Goal: Communication & Community: Answer question/provide support

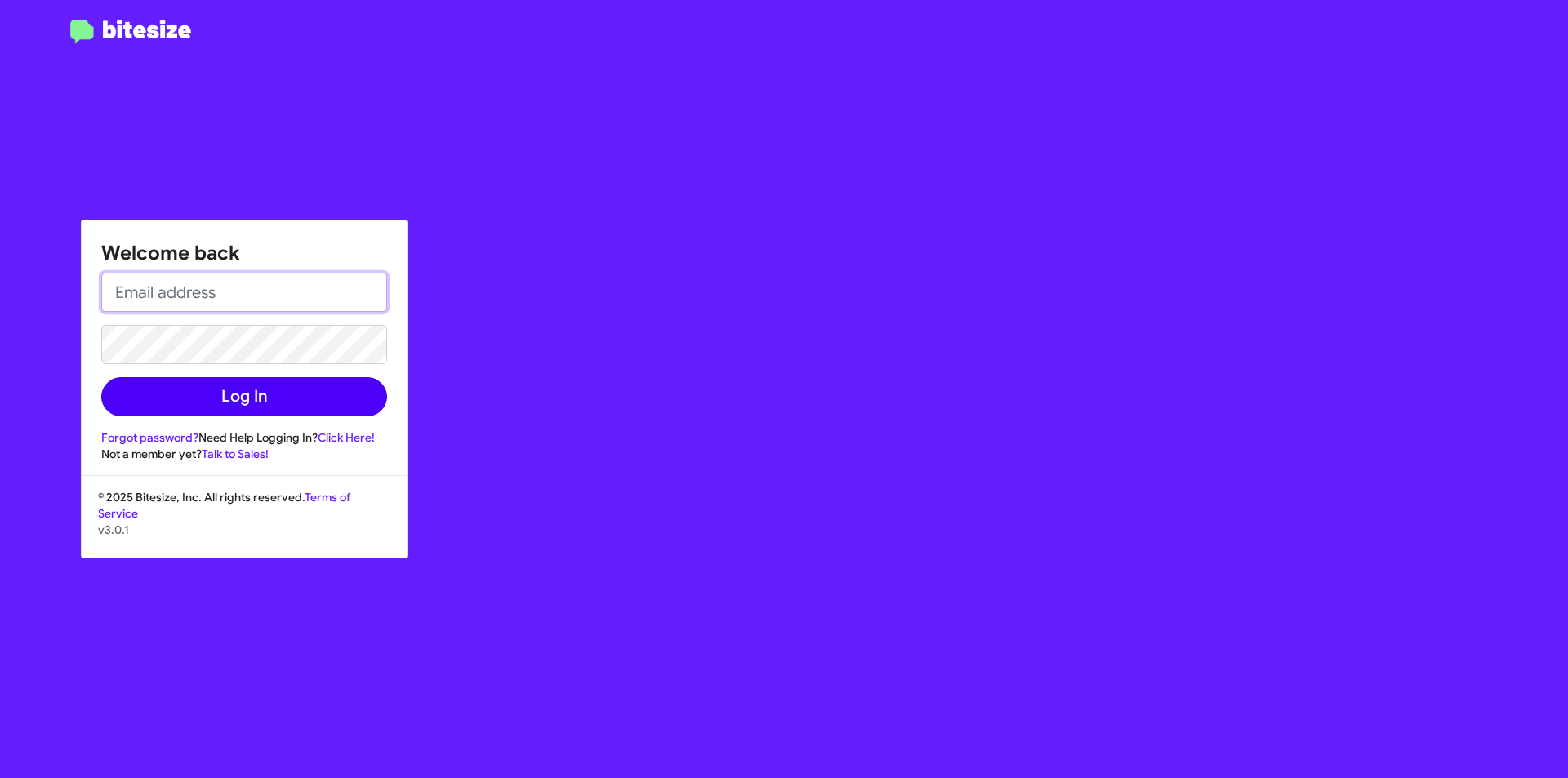
type input "[EMAIL_ADDRESS][DOMAIN_NAME]"
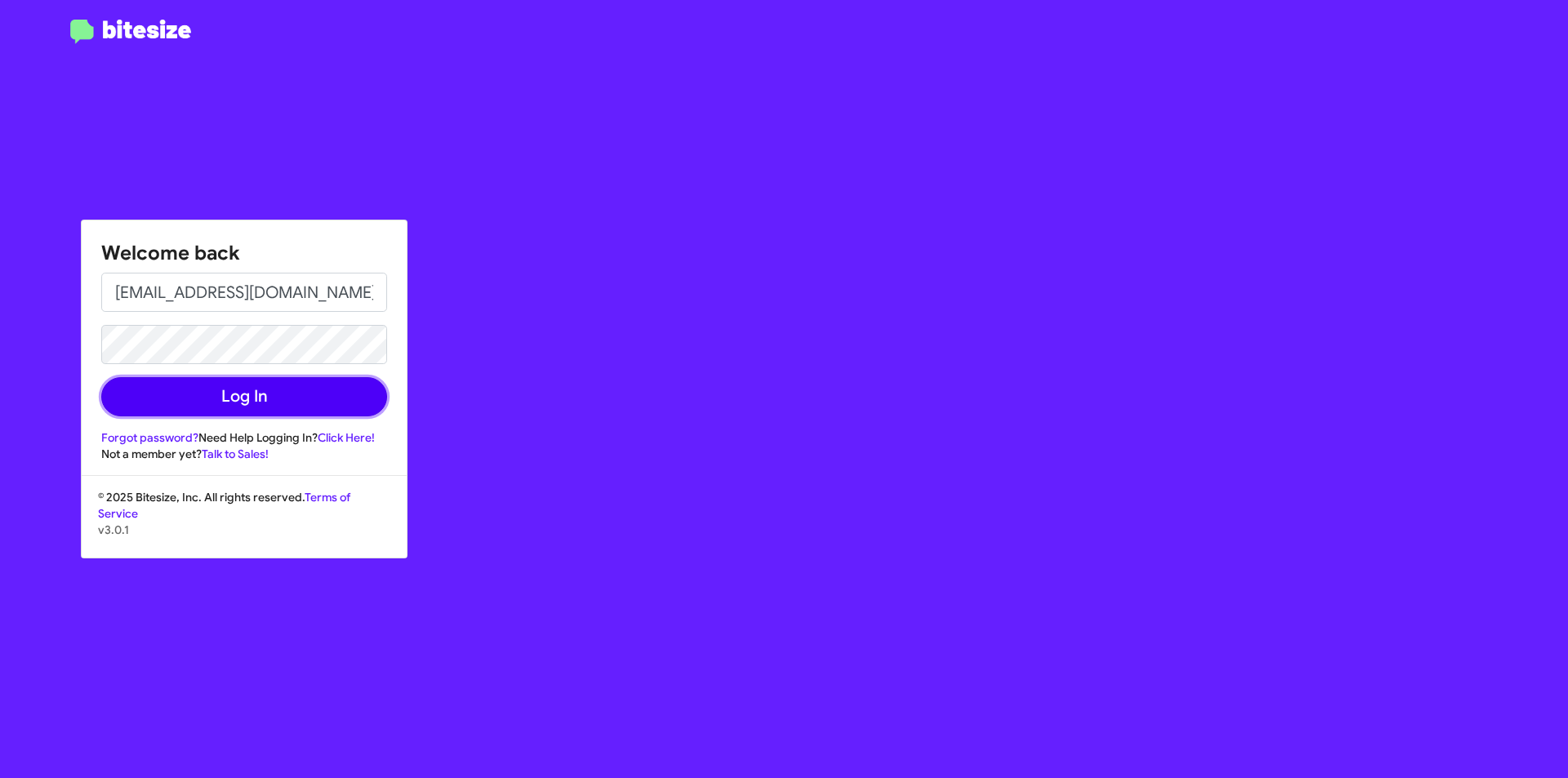
click at [319, 393] on button "Log In" at bounding box center [245, 397] width 286 height 39
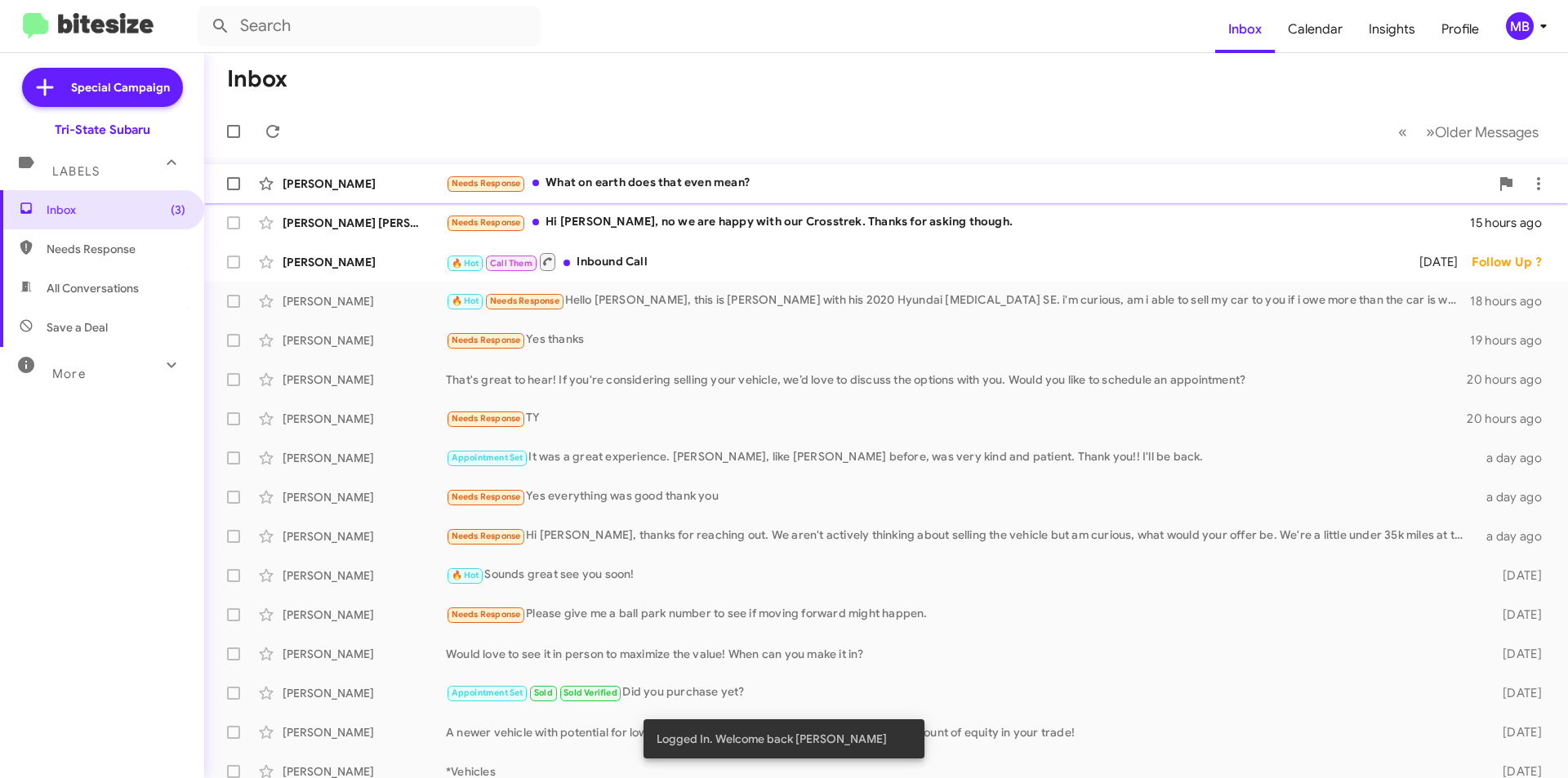
click at [690, 186] on div "Needs Response What on earth does that even mean?" at bounding box center [968, 183] width 1043 height 18
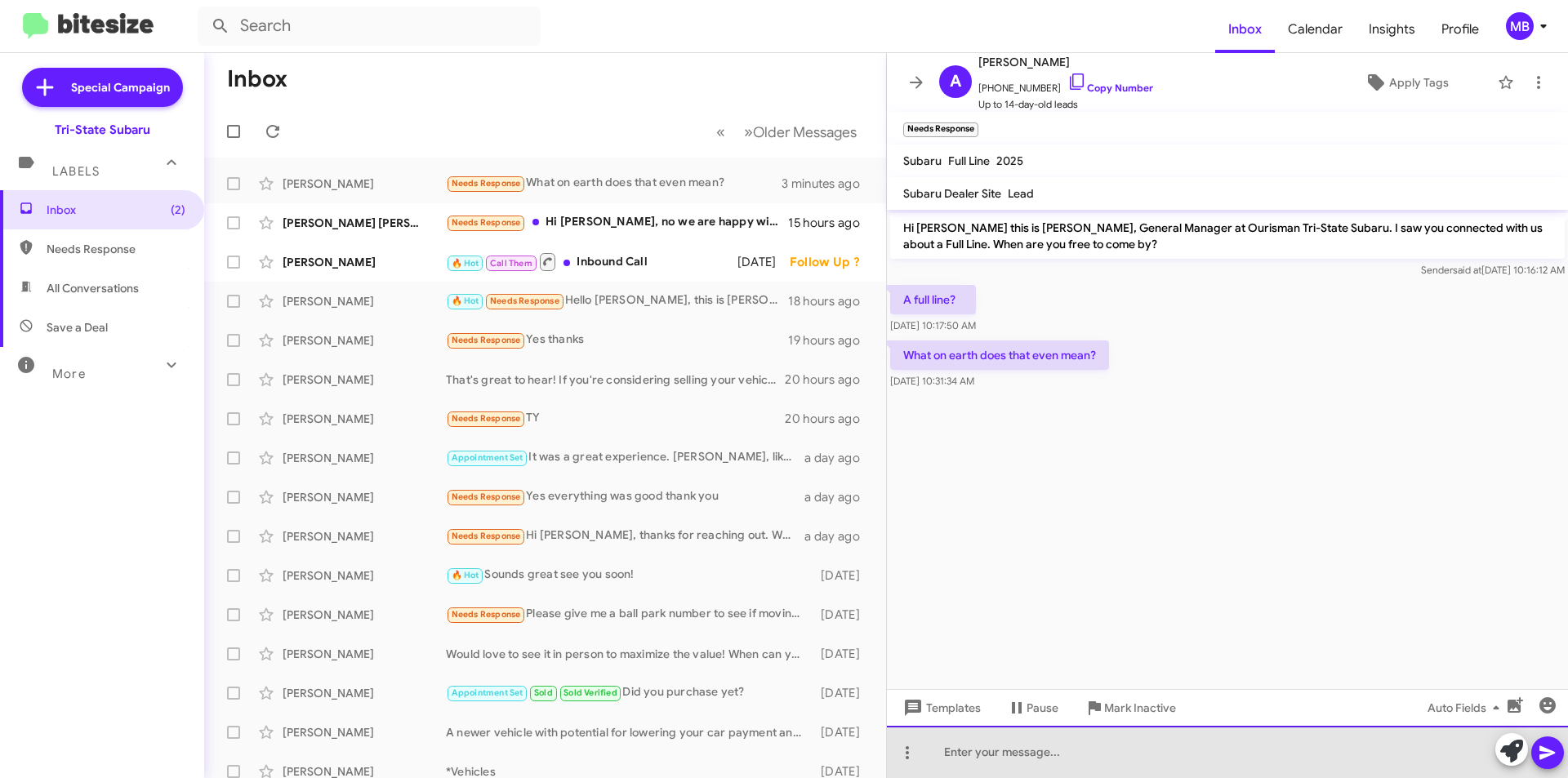
click at [1084, 747] on div at bounding box center [1228, 751] width 681 height 53
drag, startPoint x: 1066, startPoint y: 753, endPoint x: 1058, endPoint y: 756, distance: 8.5
click at [1058, 756] on div "ARe you looking for a subaru ?" at bounding box center [1228, 751] width 681 height 53
click at [933, 748] on div "ARe you looking for a Subaru ?" at bounding box center [1228, 751] width 681 height 53
click at [955, 752] on div "ARe you looking for a Subaru ?" at bounding box center [1228, 751] width 681 height 53
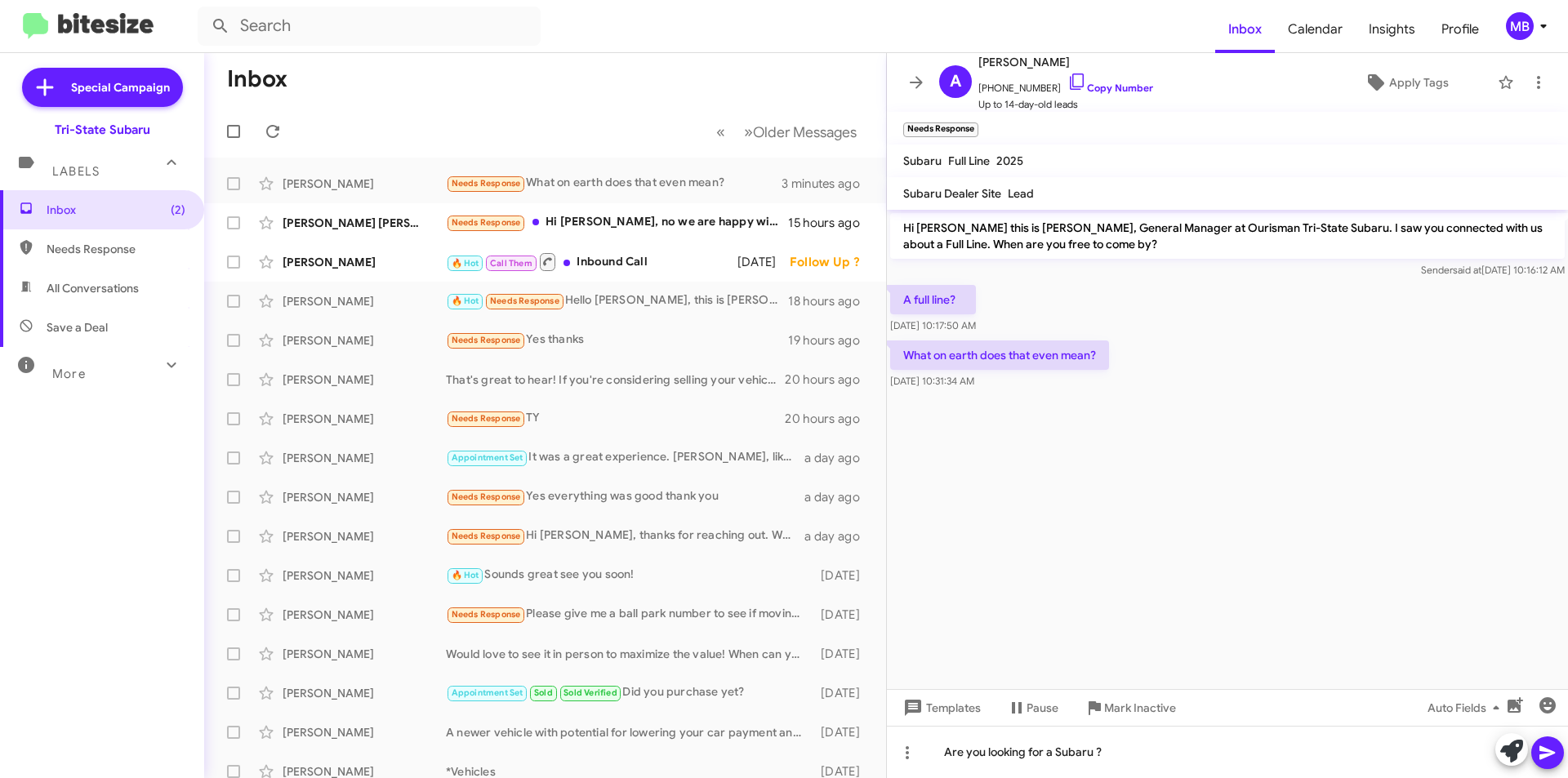
click at [1538, 754] on icon at bounding box center [1548, 752] width 19 height 19
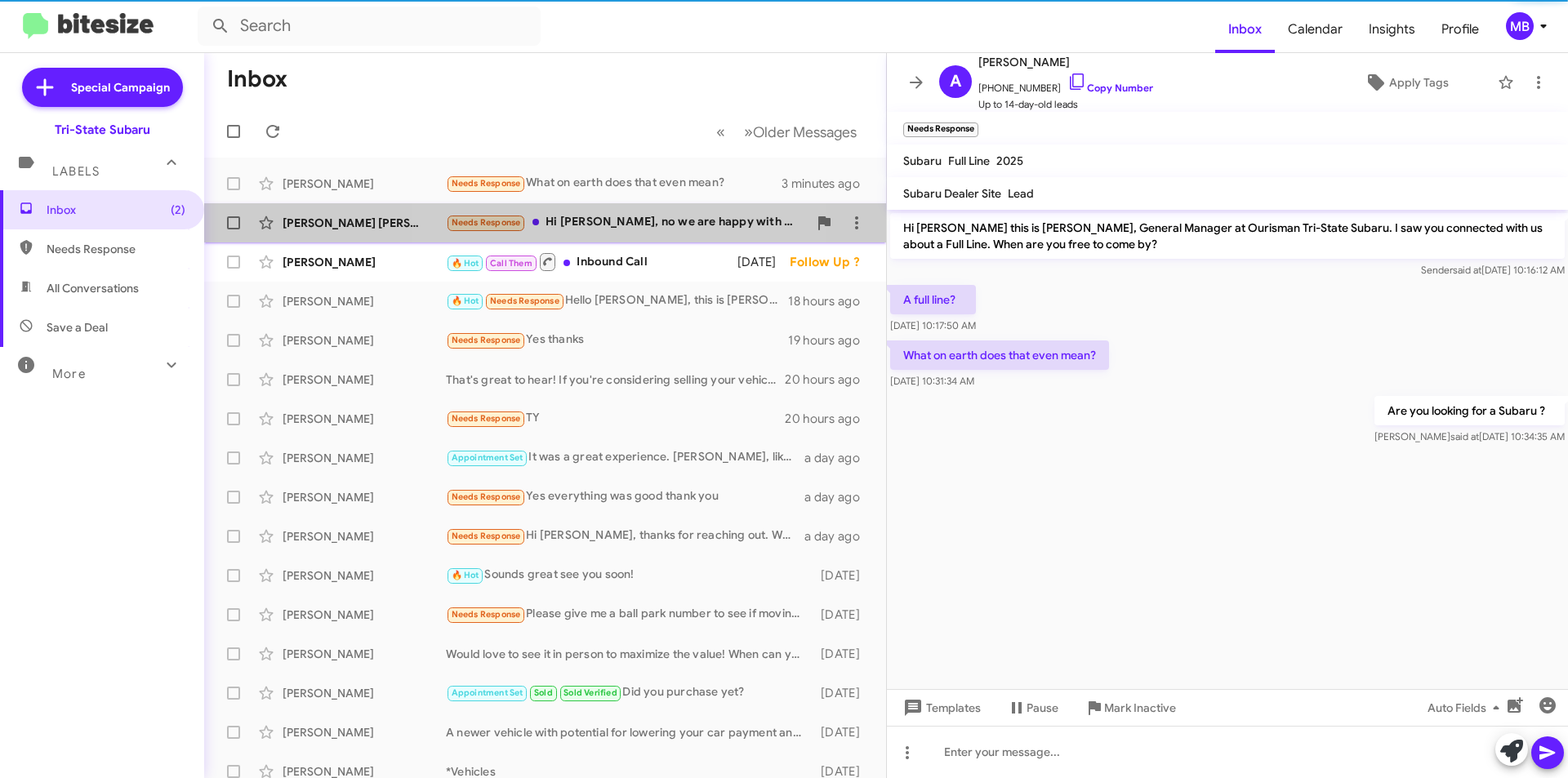
click at [620, 222] on div "Needs Response Hi [PERSON_NAME], no we are happy with our Crosstrek. Thanks for…" at bounding box center [627, 222] width 362 height 18
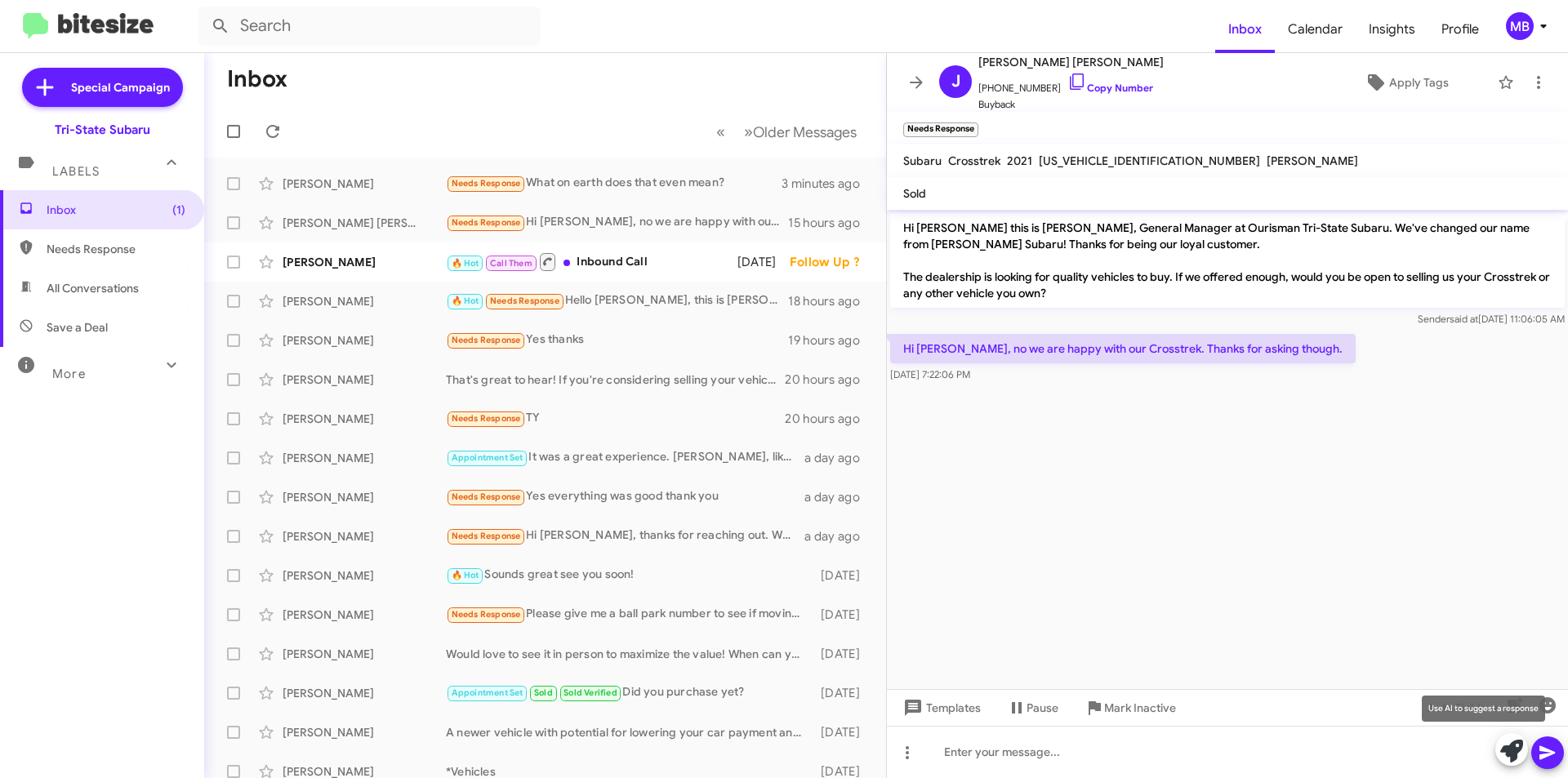
click at [1499, 751] on button at bounding box center [1512, 748] width 32 height 32
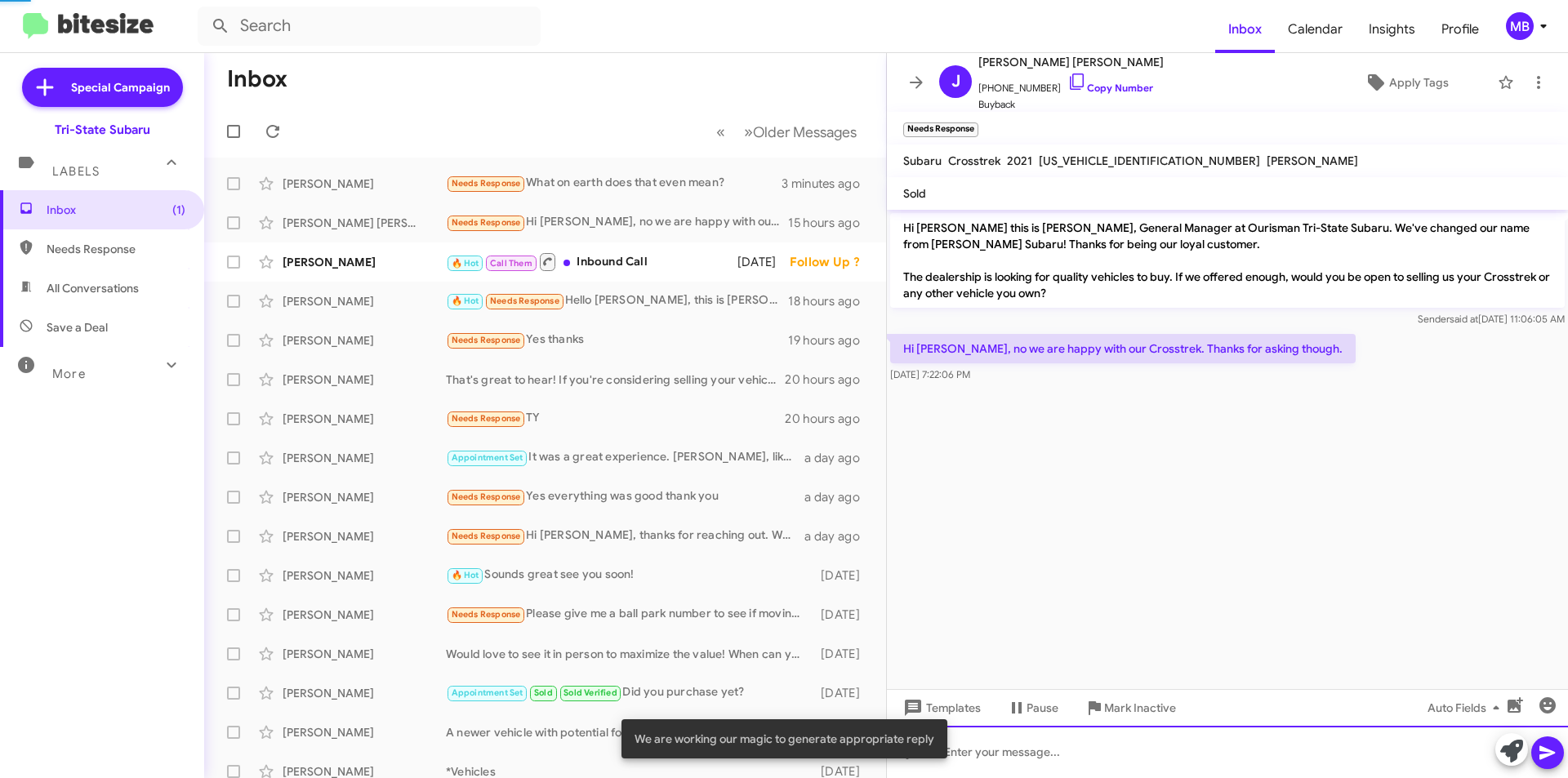
click at [1399, 758] on div at bounding box center [1228, 751] width 681 height 53
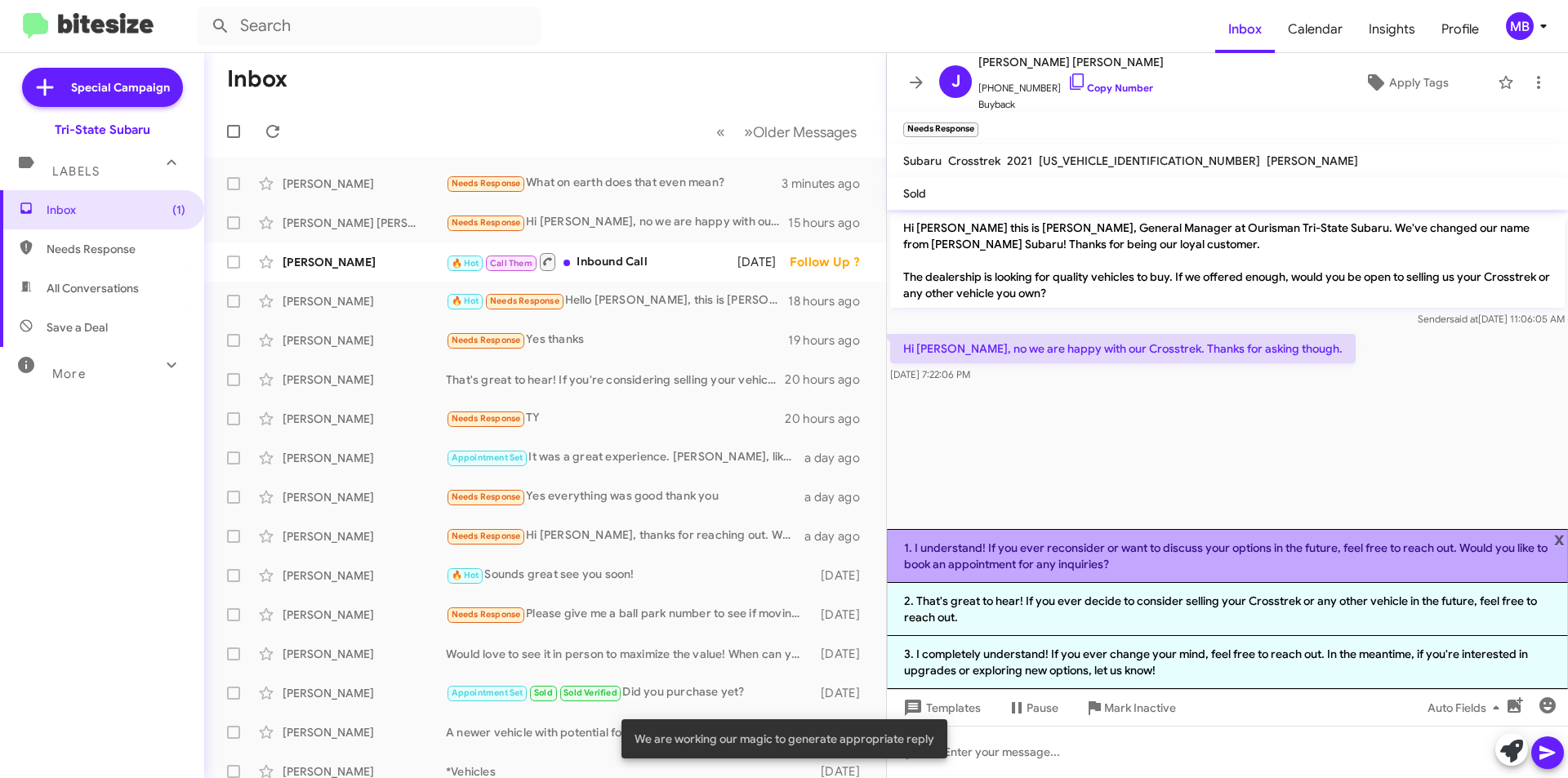
click at [1180, 565] on li "1. I understand! If you ever reconsider or want to discuss your options in the …" at bounding box center [1228, 556] width 681 height 54
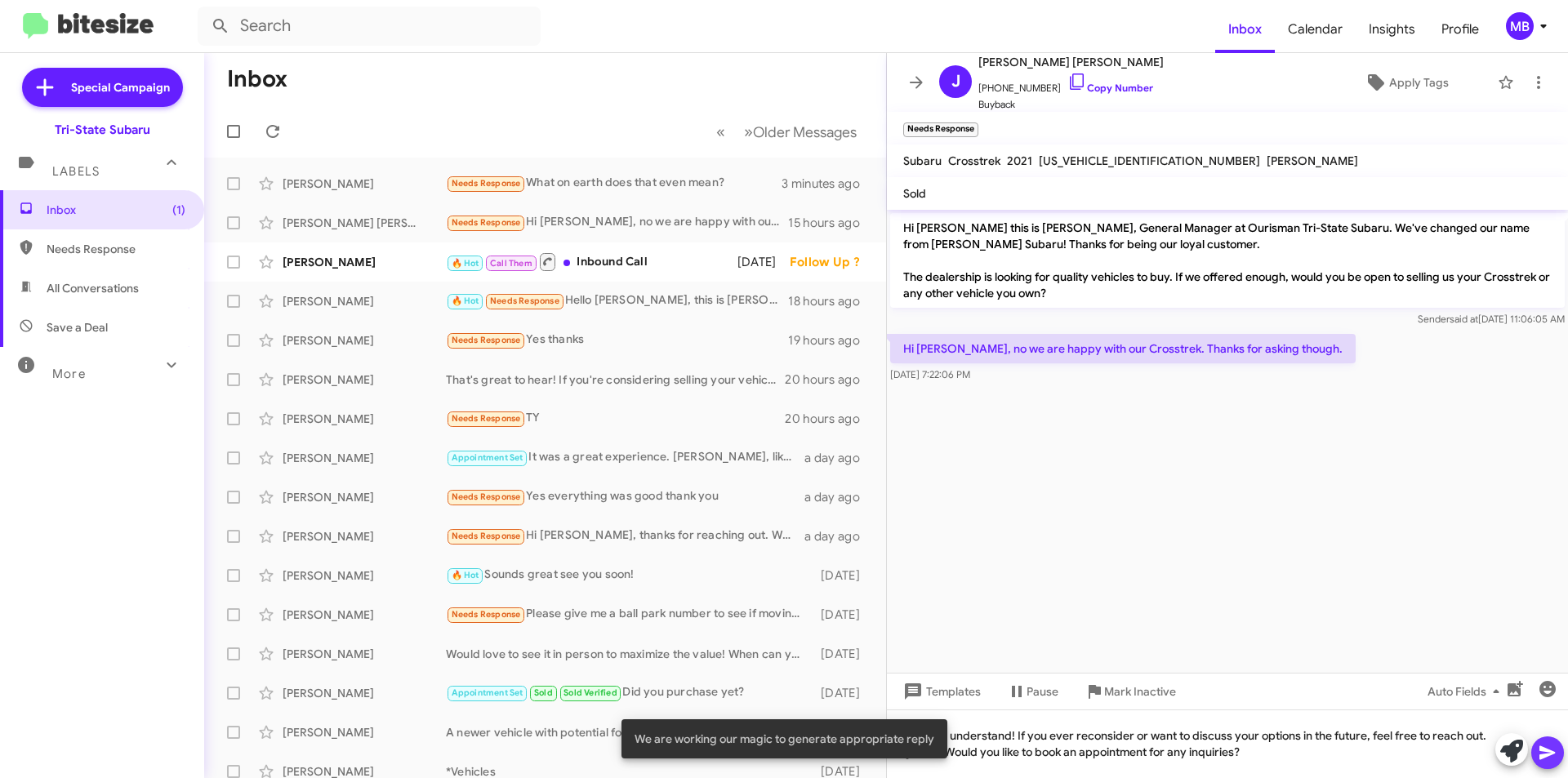
click at [1542, 760] on icon at bounding box center [1548, 752] width 19 height 19
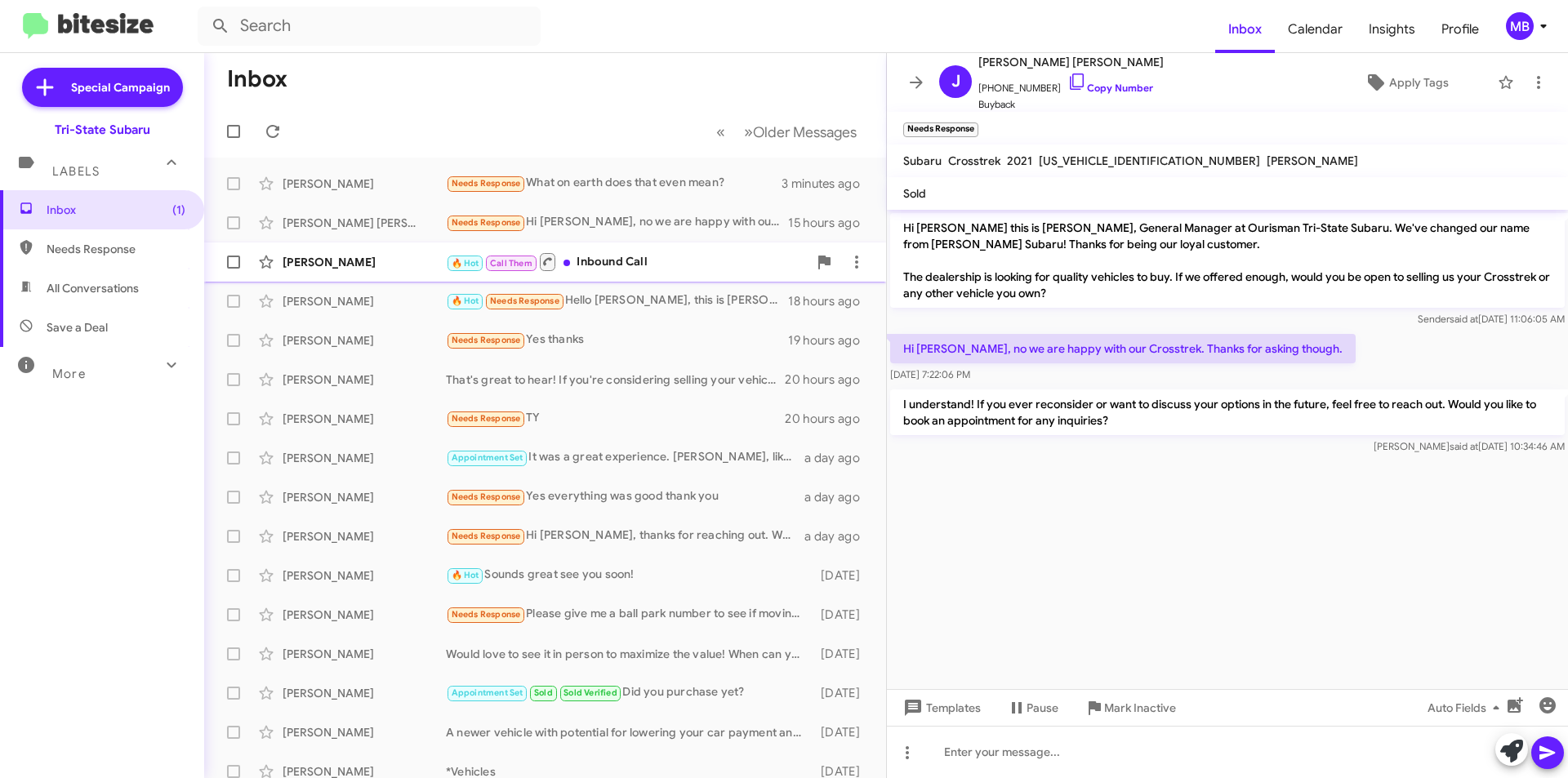
click at [675, 267] on div "🔥 Hot Call Them Inbound Call" at bounding box center [627, 261] width 362 height 20
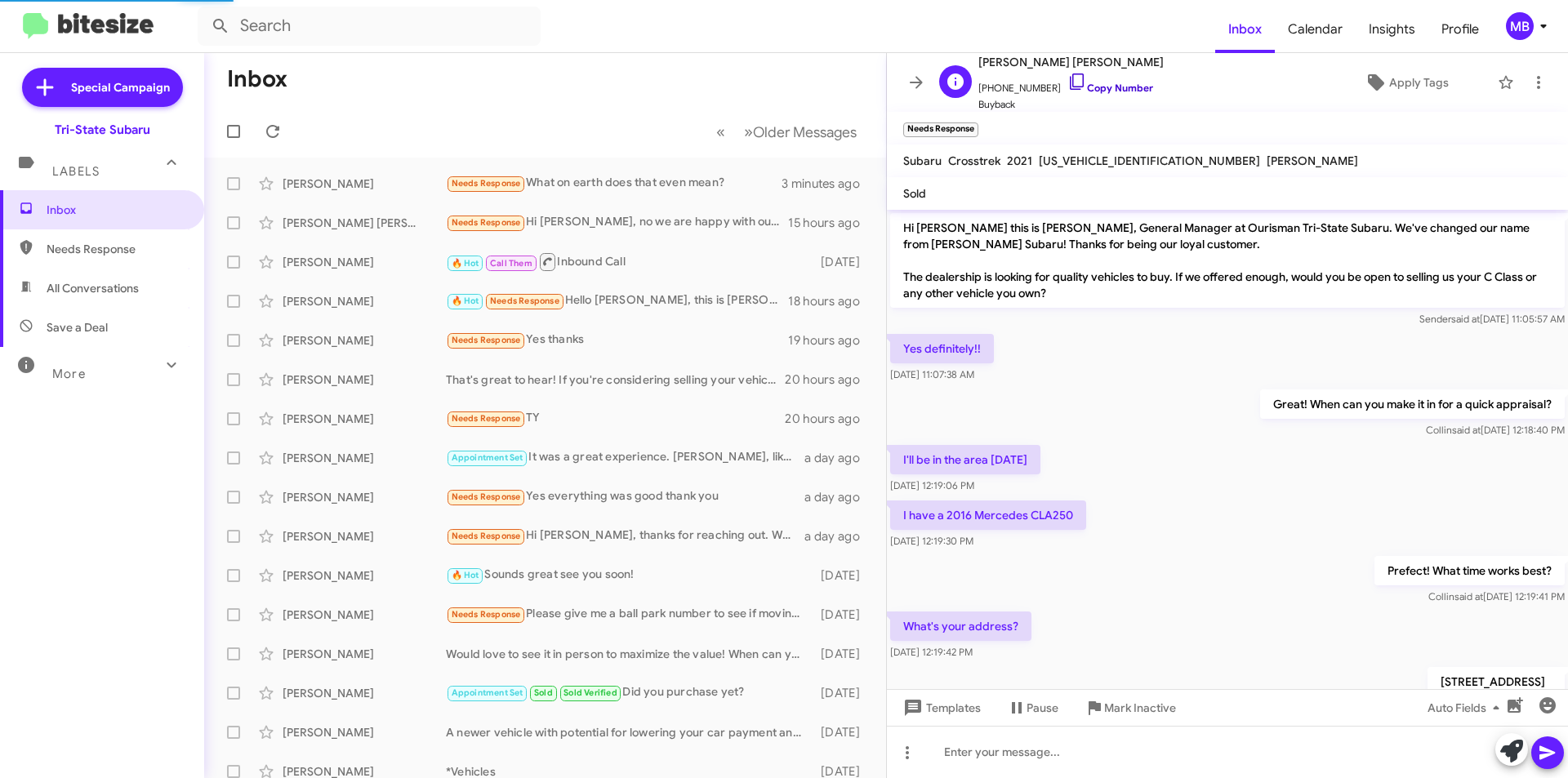
scroll to position [157, 0]
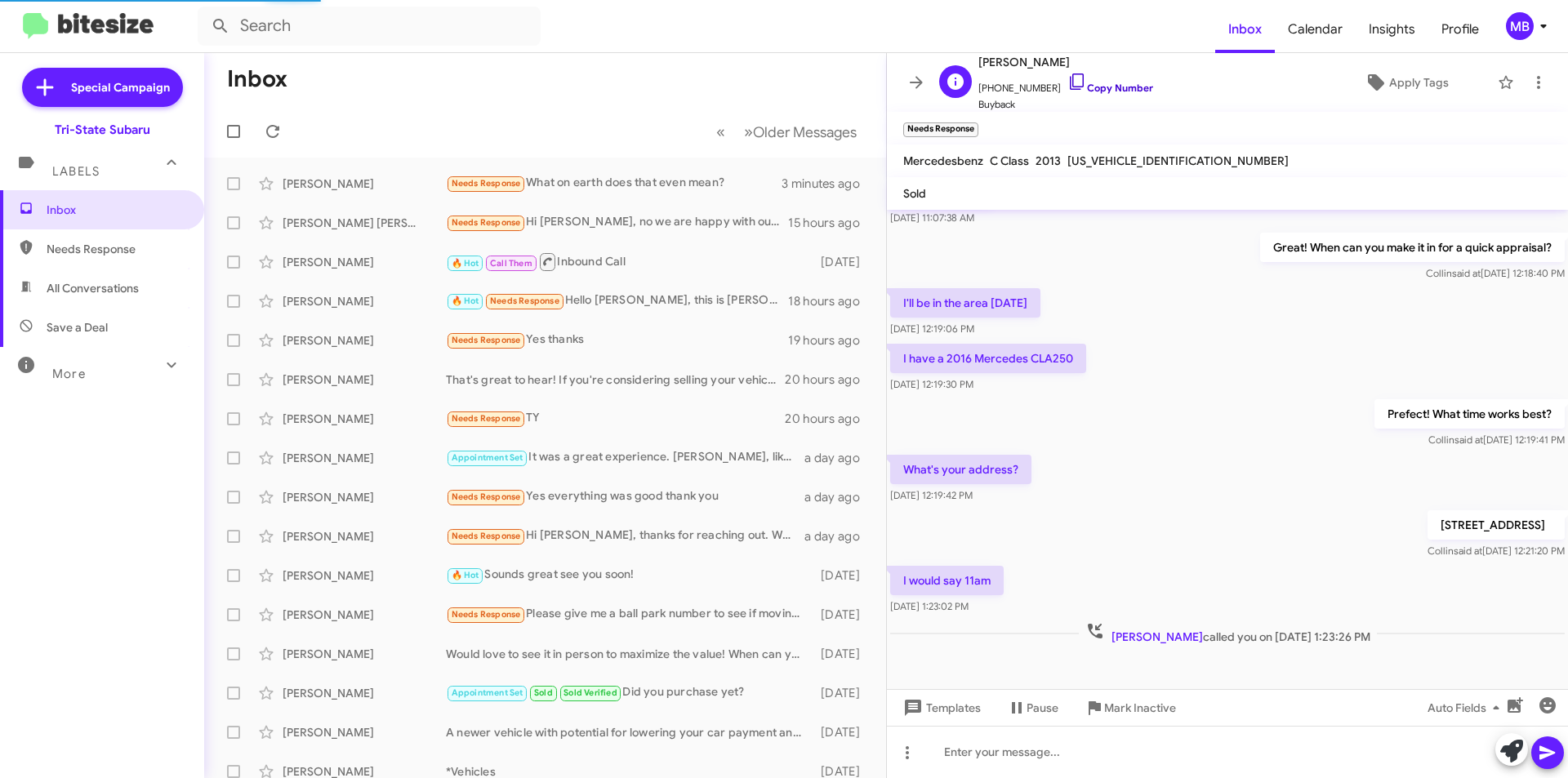
click at [1116, 83] on link "Copy Number" at bounding box center [1110, 87] width 86 height 12
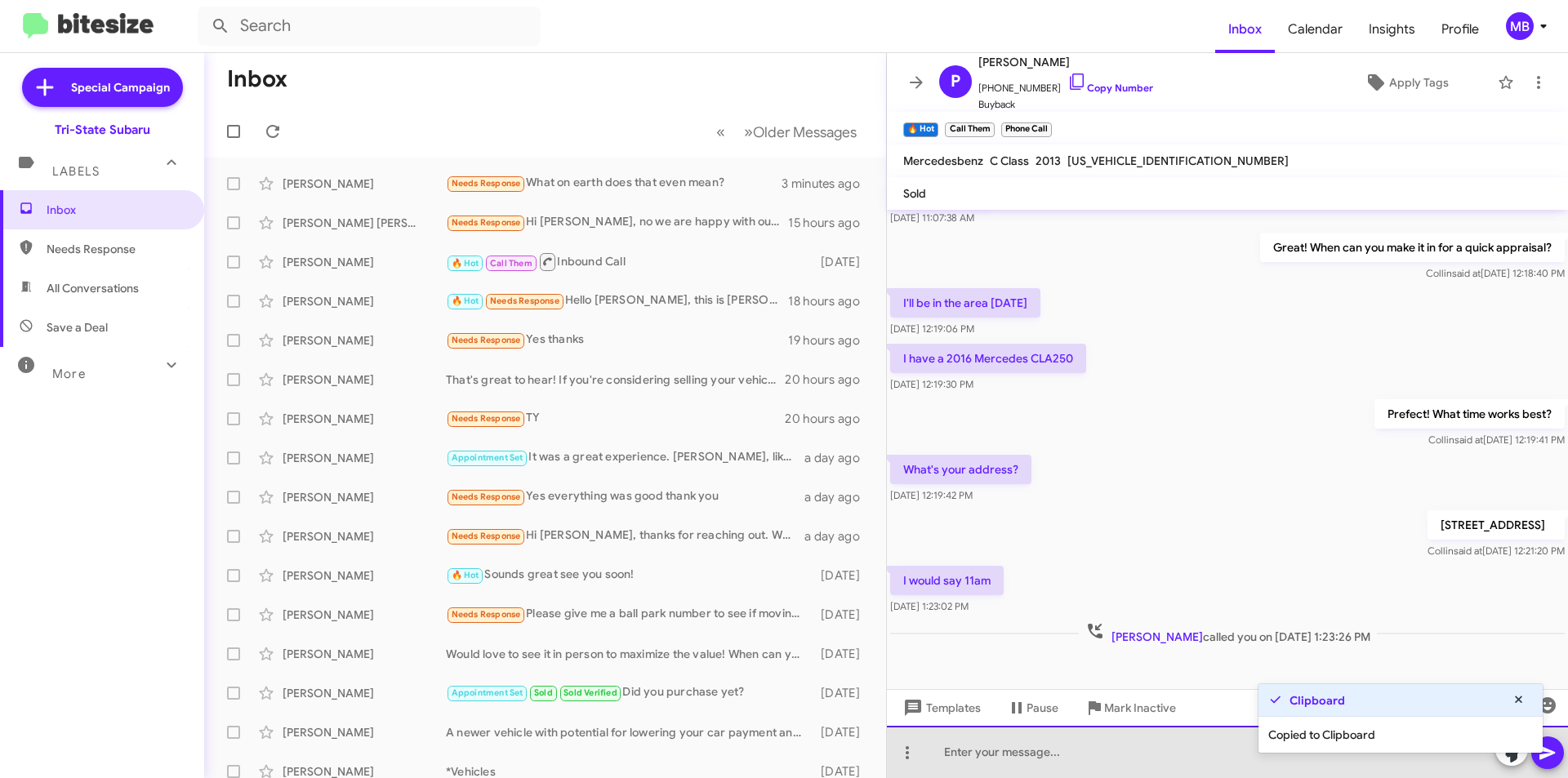
drag, startPoint x: 1026, startPoint y: 747, endPoint x: 1043, endPoint y: 750, distance: 17.3
click at [1027, 747] on div at bounding box center [1228, 751] width 681 height 53
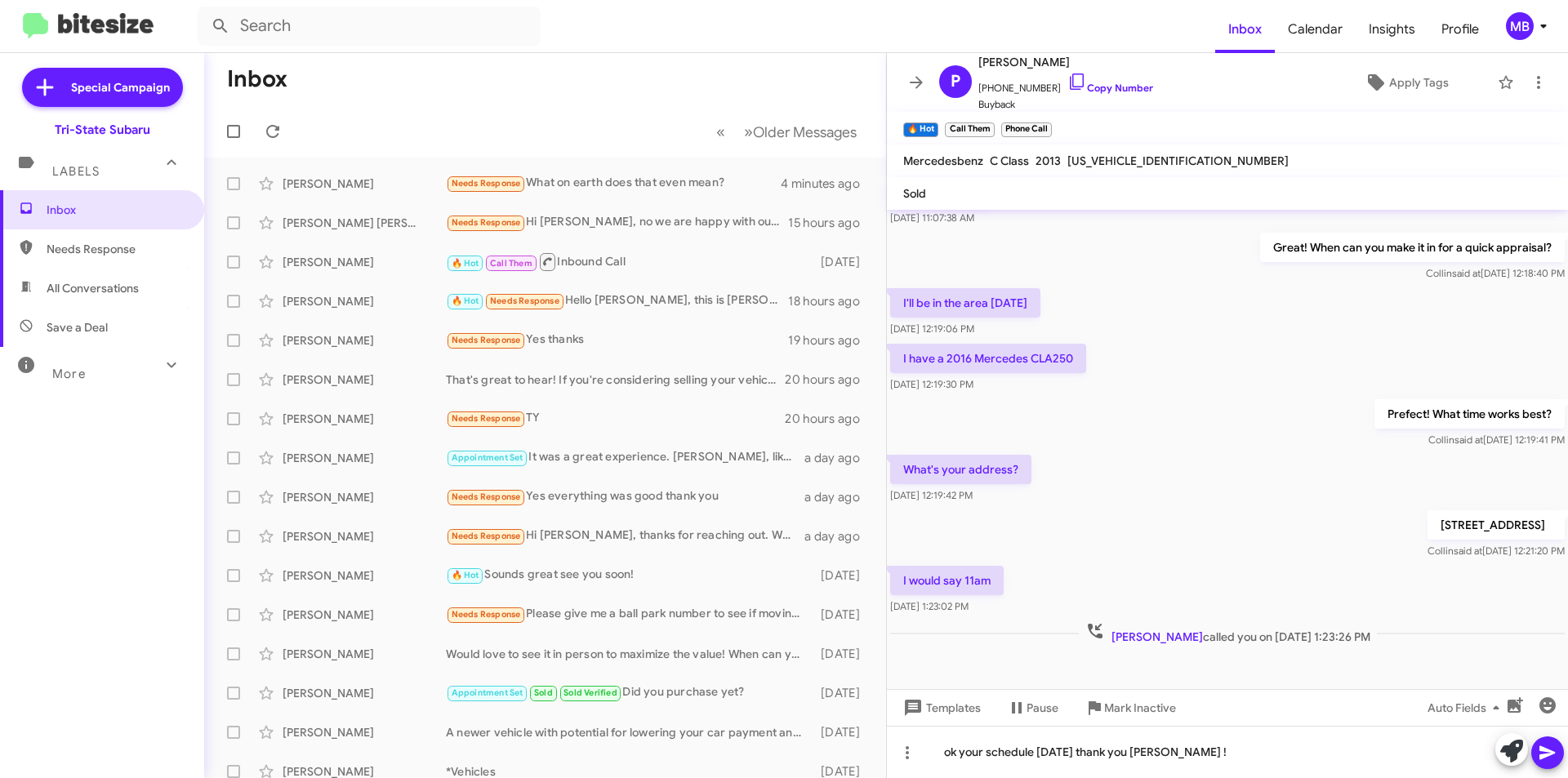
drag, startPoint x: 1560, startPoint y: 757, endPoint x: 1523, endPoint y: 724, distance: 49.6
click at [1559, 755] on button at bounding box center [1548, 752] width 32 height 32
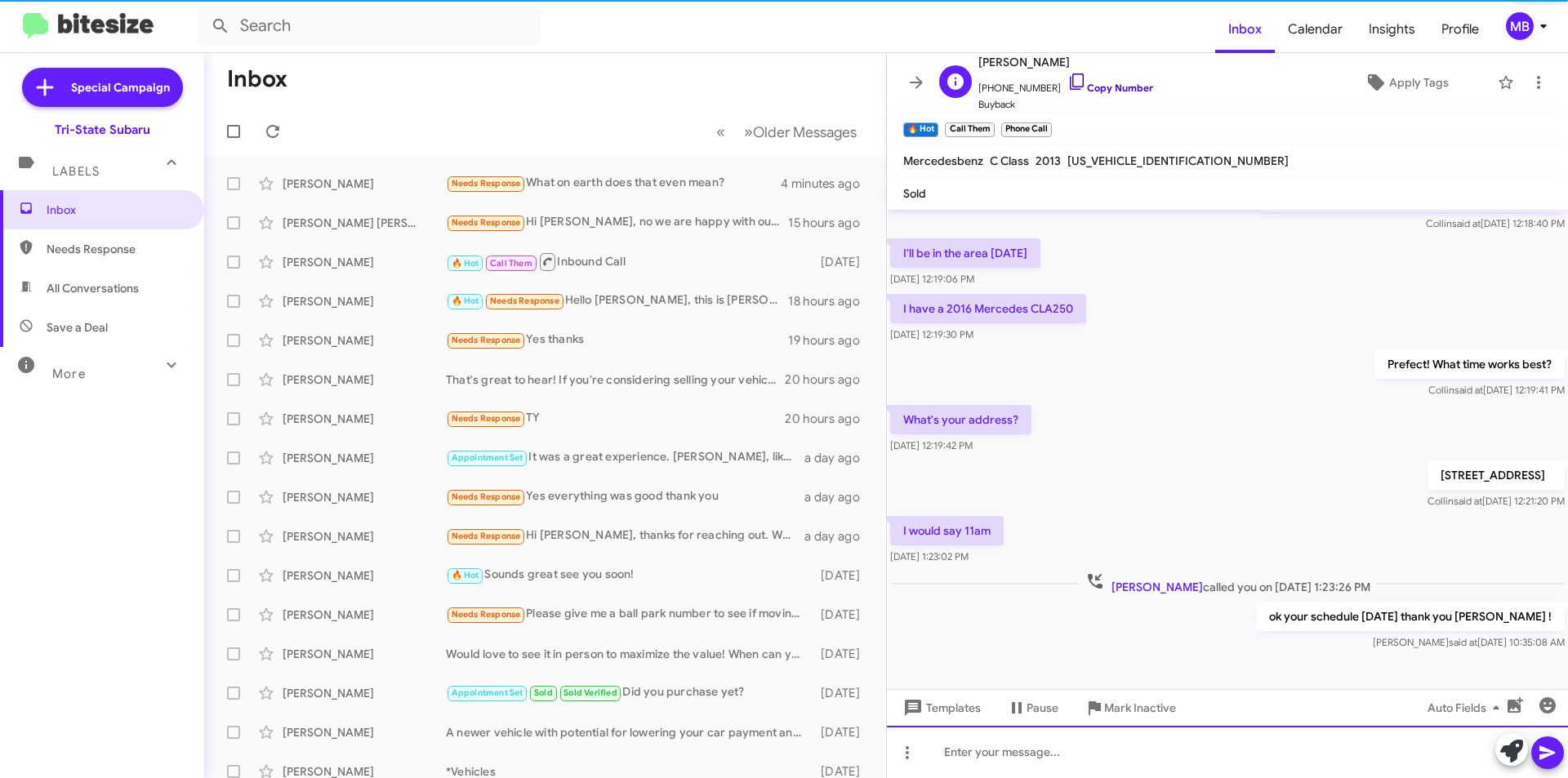
scroll to position [216, 0]
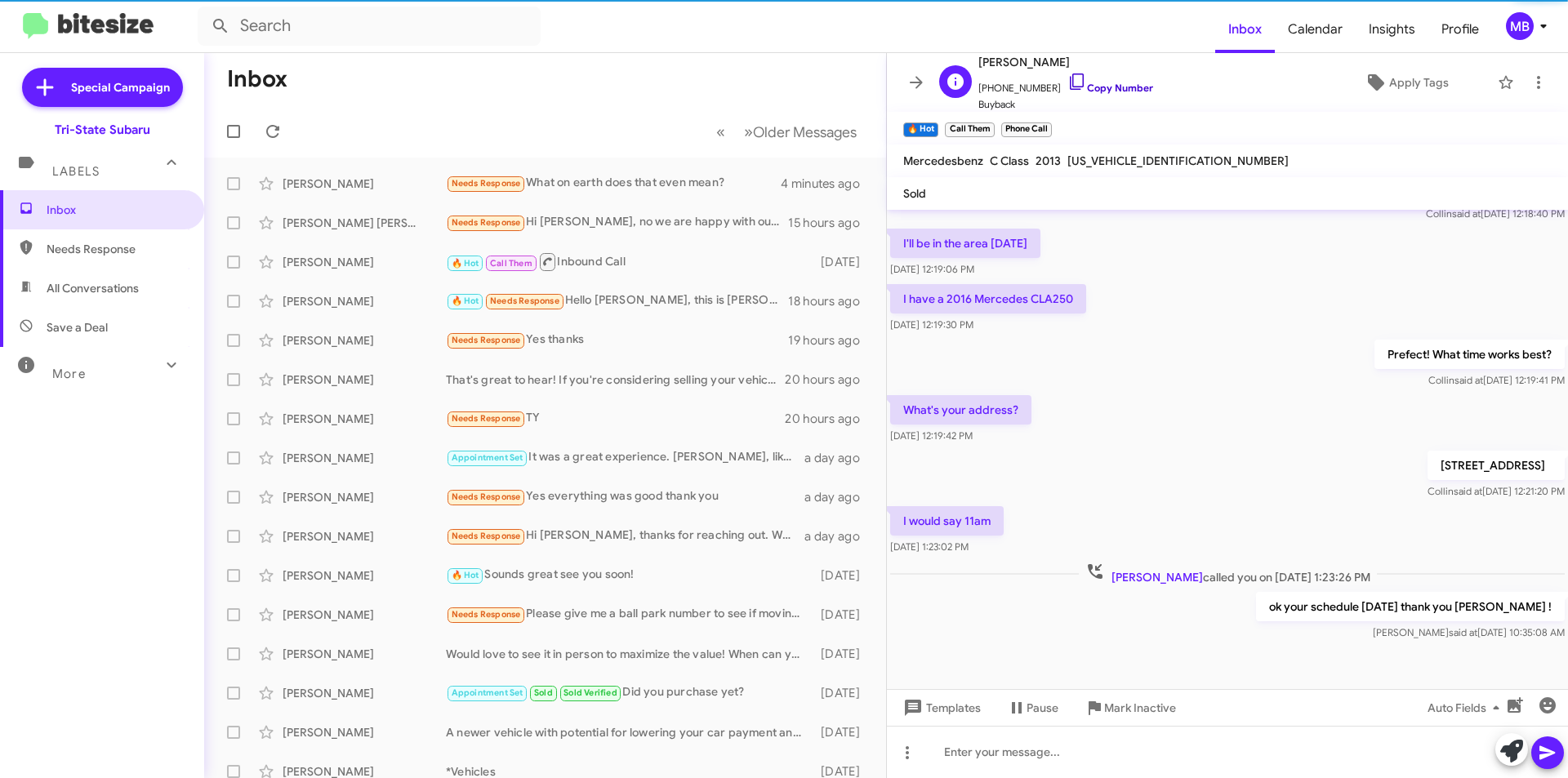
click at [1124, 86] on link "Copy Number" at bounding box center [1110, 87] width 86 height 12
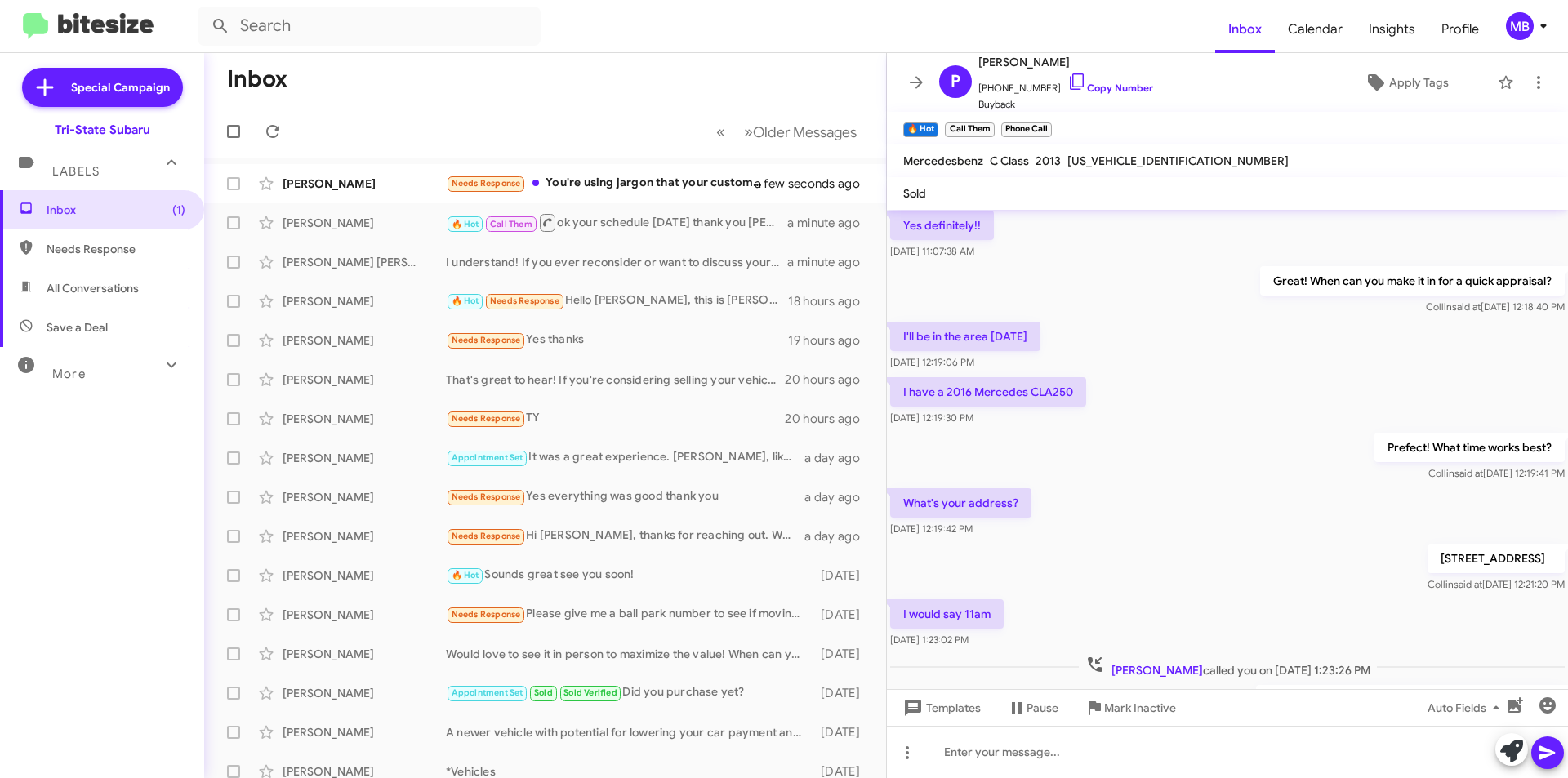
scroll to position [0, 0]
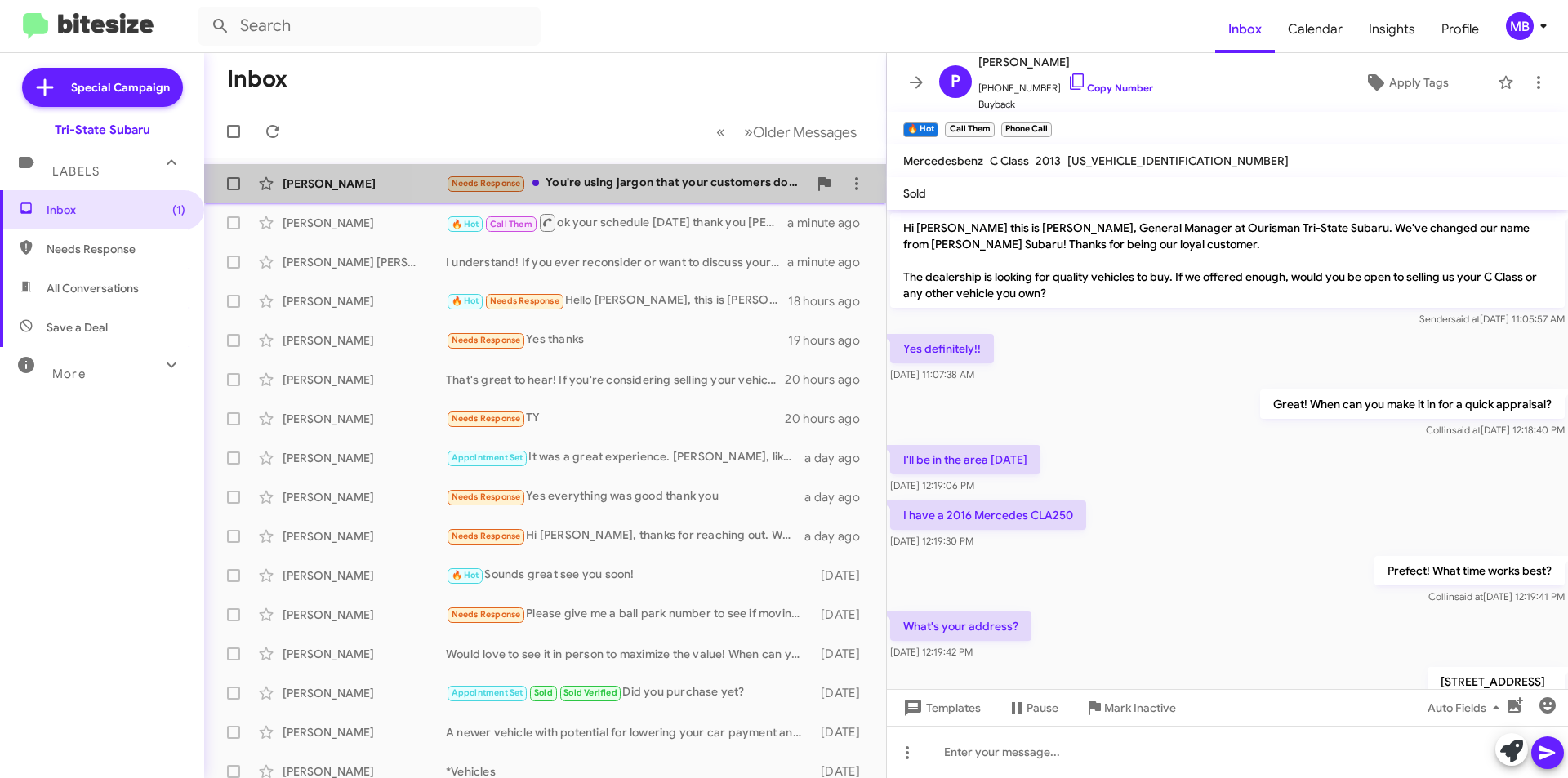
click at [728, 186] on div "Needs Response You're using jargon that your customers don't understand" at bounding box center [627, 183] width 362 height 18
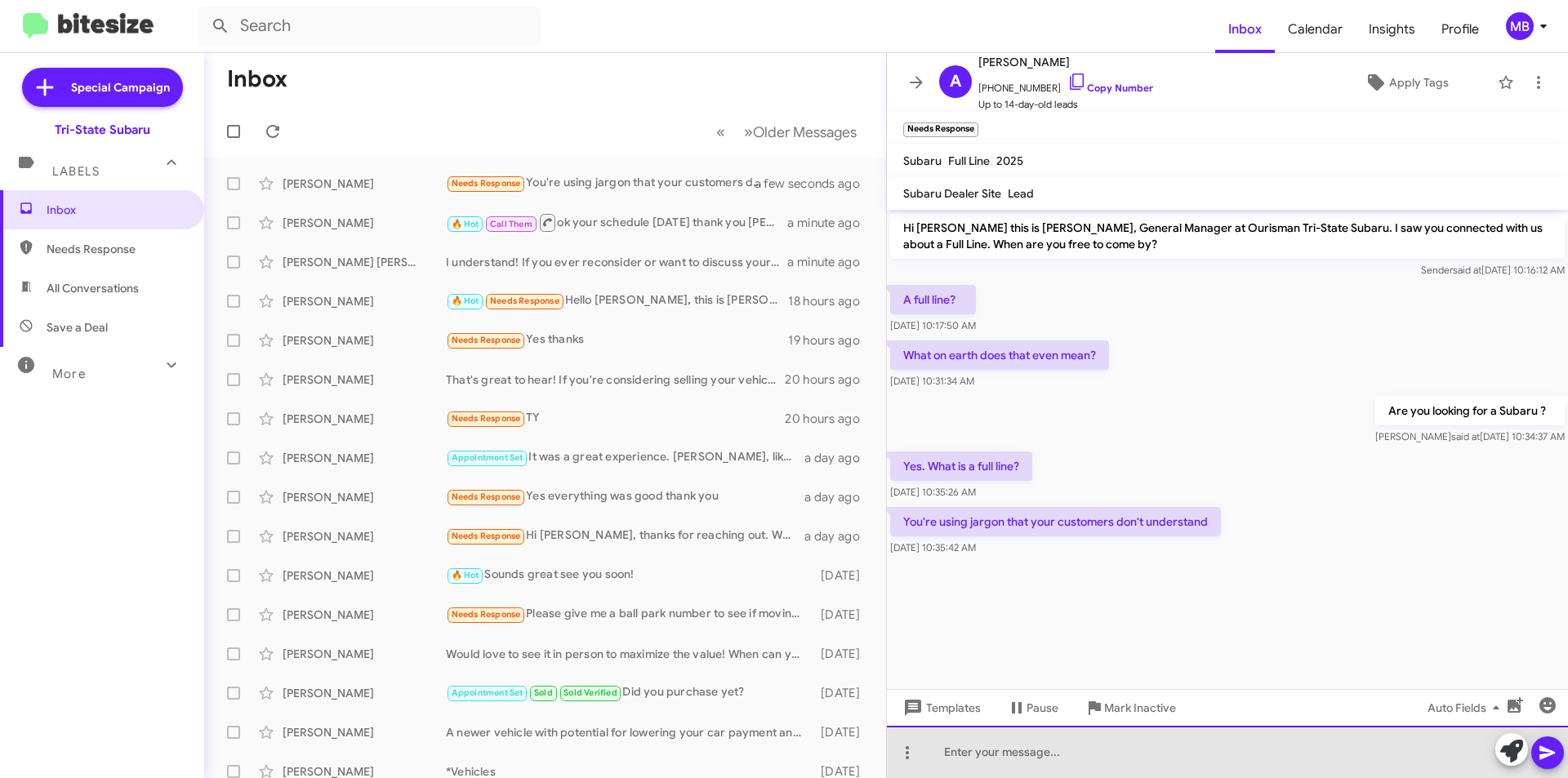
click at [1116, 757] on div at bounding box center [1228, 751] width 681 height 53
drag, startPoint x: 1178, startPoint y: 753, endPoint x: 1217, endPoint y: 748, distance: 39.3
click at [1180, 753] on div "When you put a lead in if you don't choose a vehicle it will promt Subaru full …" at bounding box center [1228, 751] width 681 height 53
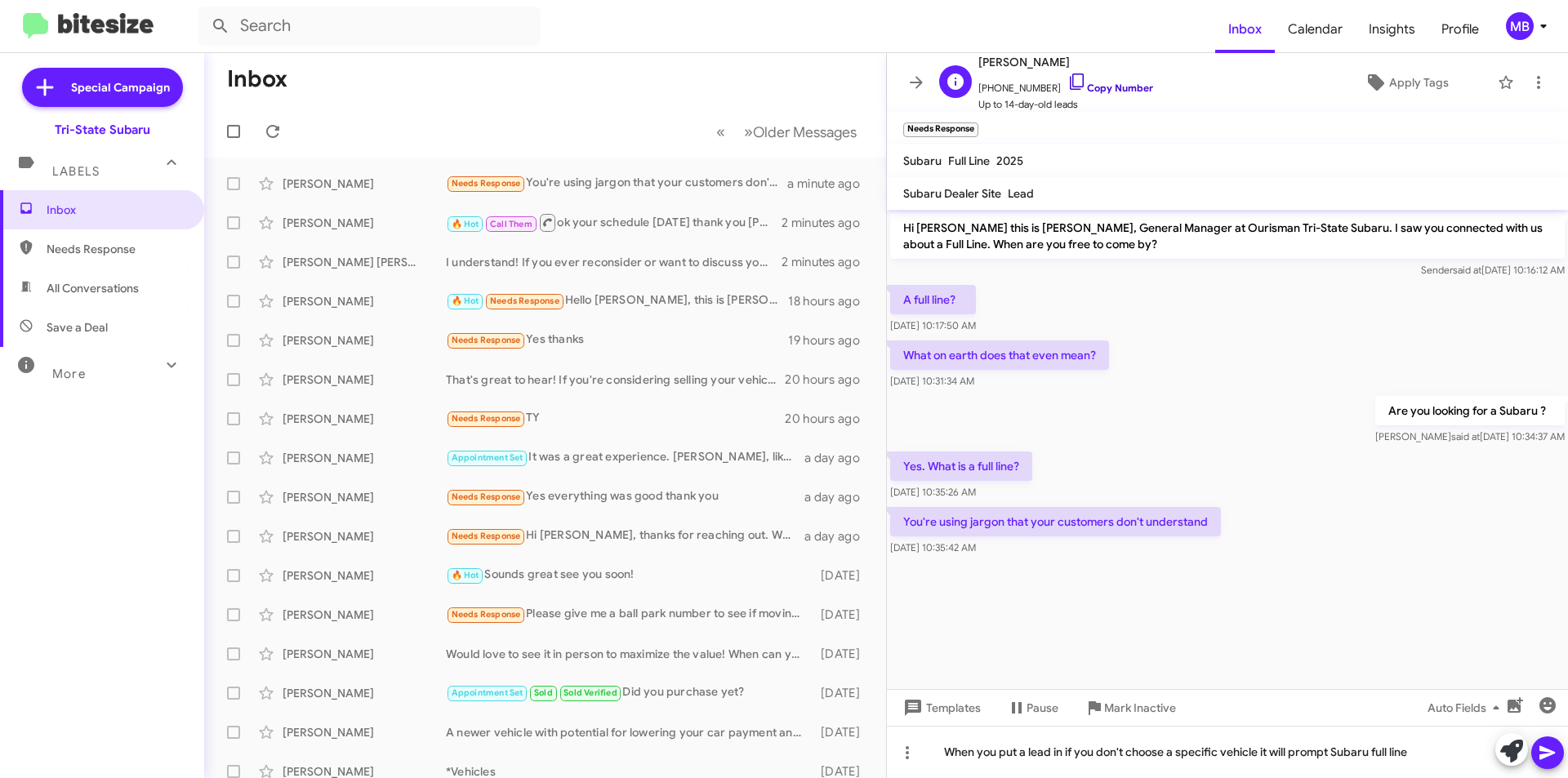
click at [1126, 89] on link "Copy Number" at bounding box center [1110, 87] width 86 height 12
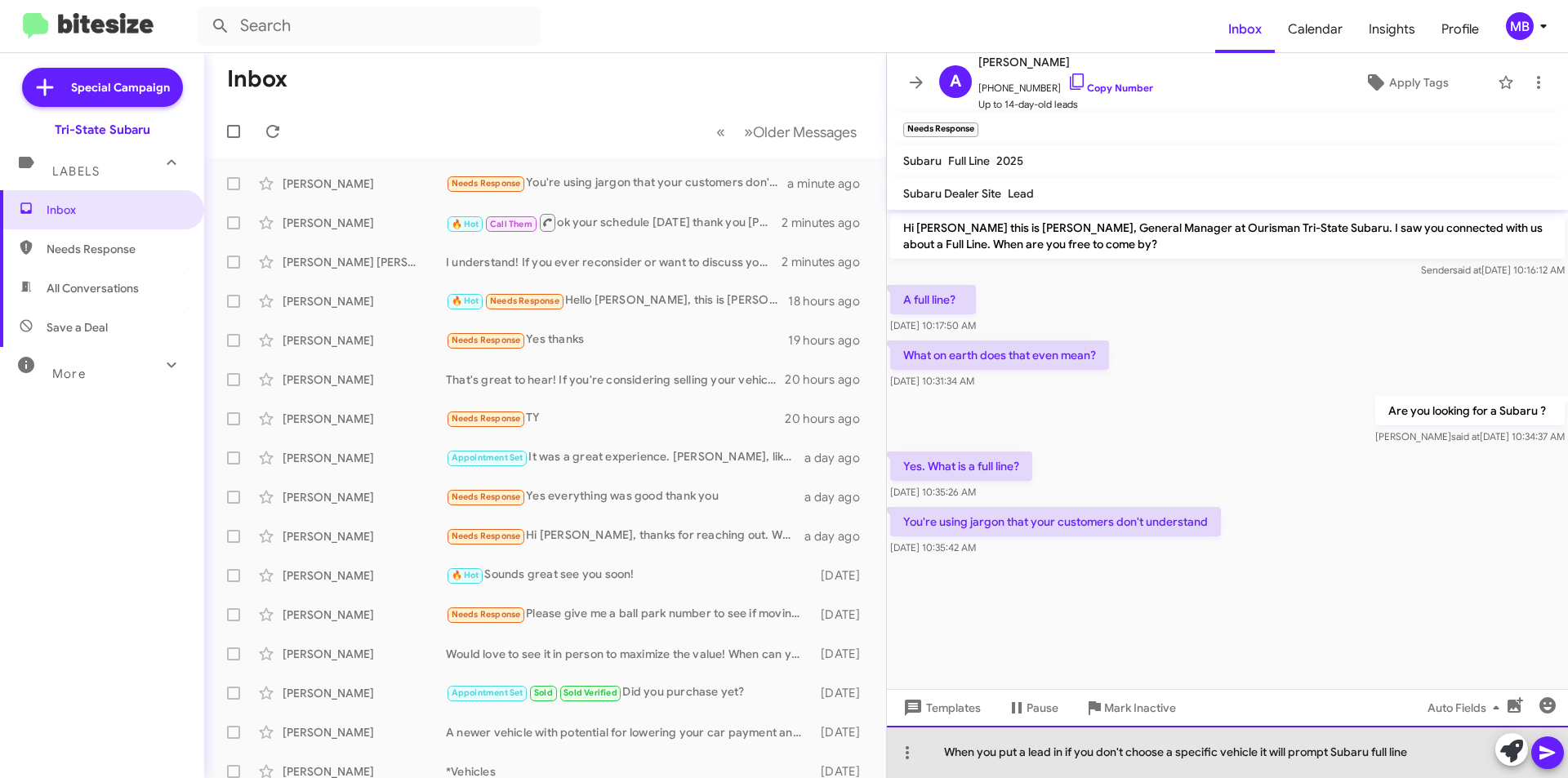
click at [1434, 753] on div "When you put a lead in if you don't choose a specific vehicle it will prompt Su…" at bounding box center [1228, 751] width 681 height 53
drag, startPoint x: 1434, startPoint y: 753, endPoint x: 924, endPoint y: 746, distance: 510.0
click at [924, 746] on div "When you put a lead in if you don't choose a specific vehicle it will prompt Su…" at bounding box center [1228, 751] width 681 height 53
drag, startPoint x: 1012, startPoint y: 753, endPoint x: 970, endPoint y: 759, distance: 42.4
click at [970, 759] on div "I apoali=ge" at bounding box center [1228, 751] width 681 height 53
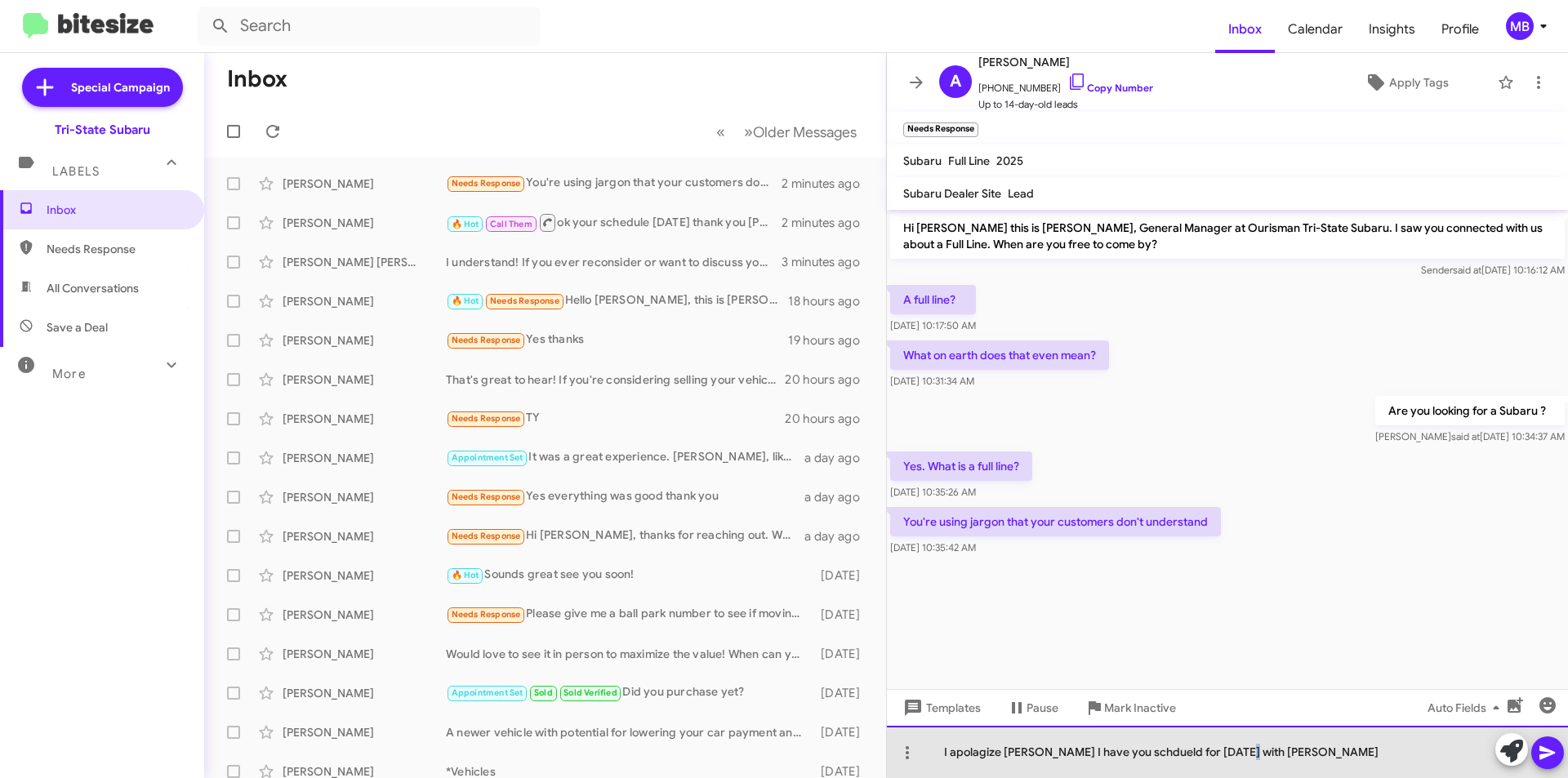
drag, startPoint x: 1243, startPoint y: 753, endPoint x: 1337, endPoint y: 776, distance: 96.8
click at [1240, 753] on div "I apolagize [PERSON_NAME] I have you schdueld for [DATE] with [PERSON_NAME]" at bounding box center [1228, 751] width 681 height 53
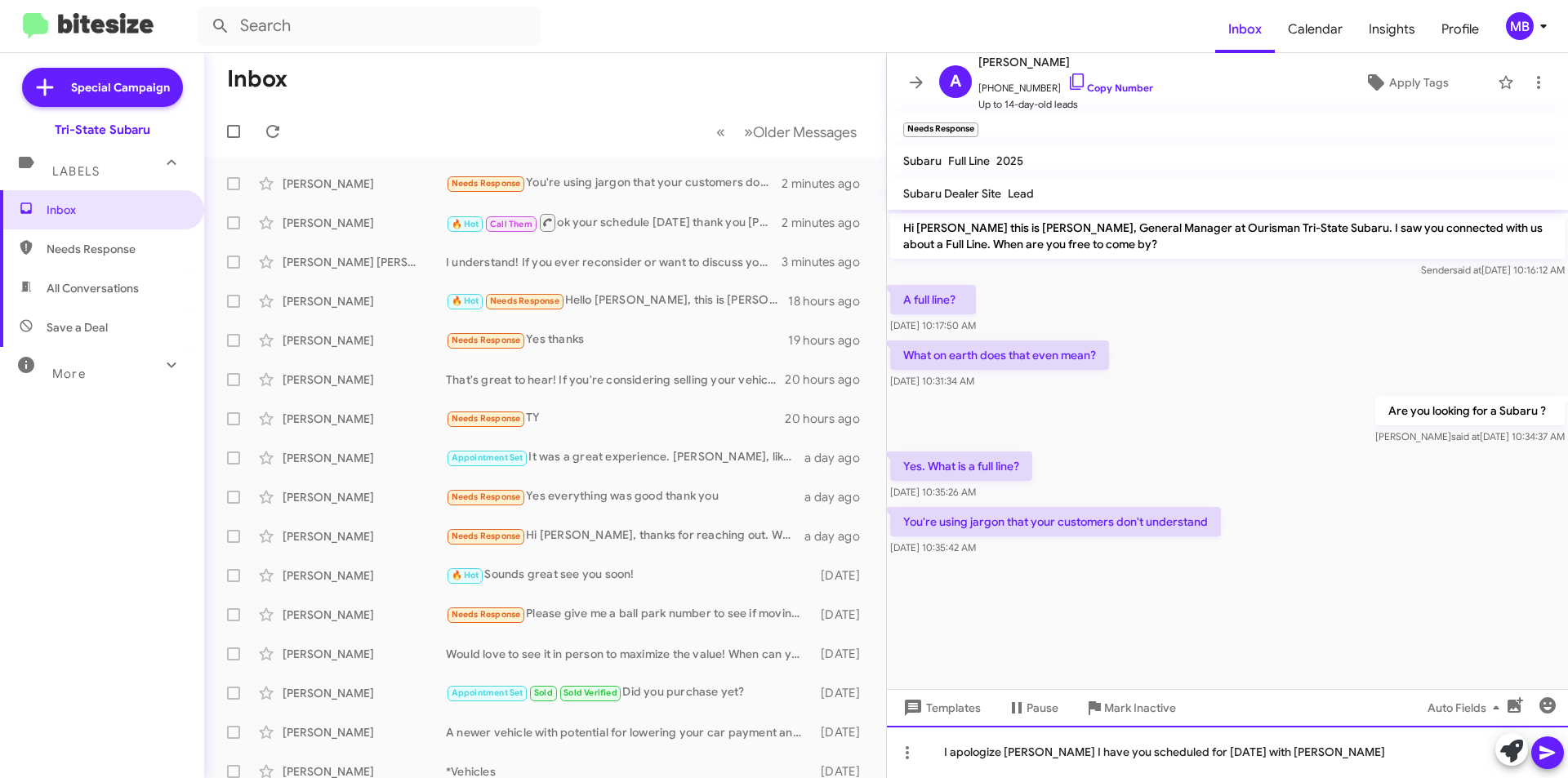
click at [1029, 753] on div "I apologize [PERSON_NAME] I have you scheduled for [DATE] with [PERSON_NAME]" at bounding box center [1228, 751] width 681 height 53
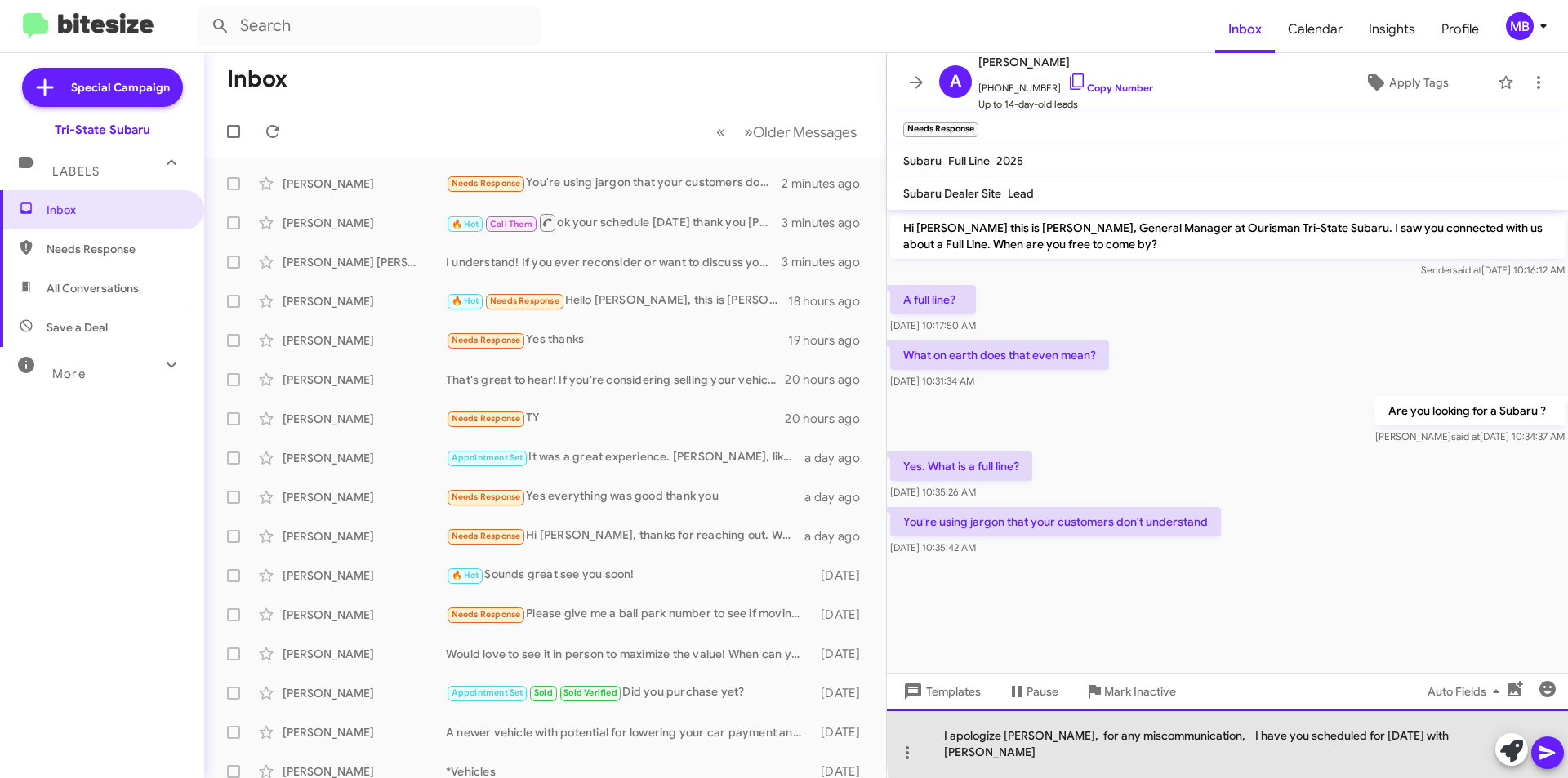
click at [1453, 750] on div "I apologize [PERSON_NAME], for any miscommunication, I have you scheduled for […" at bounding box center [1228, 744] width 681 height 68
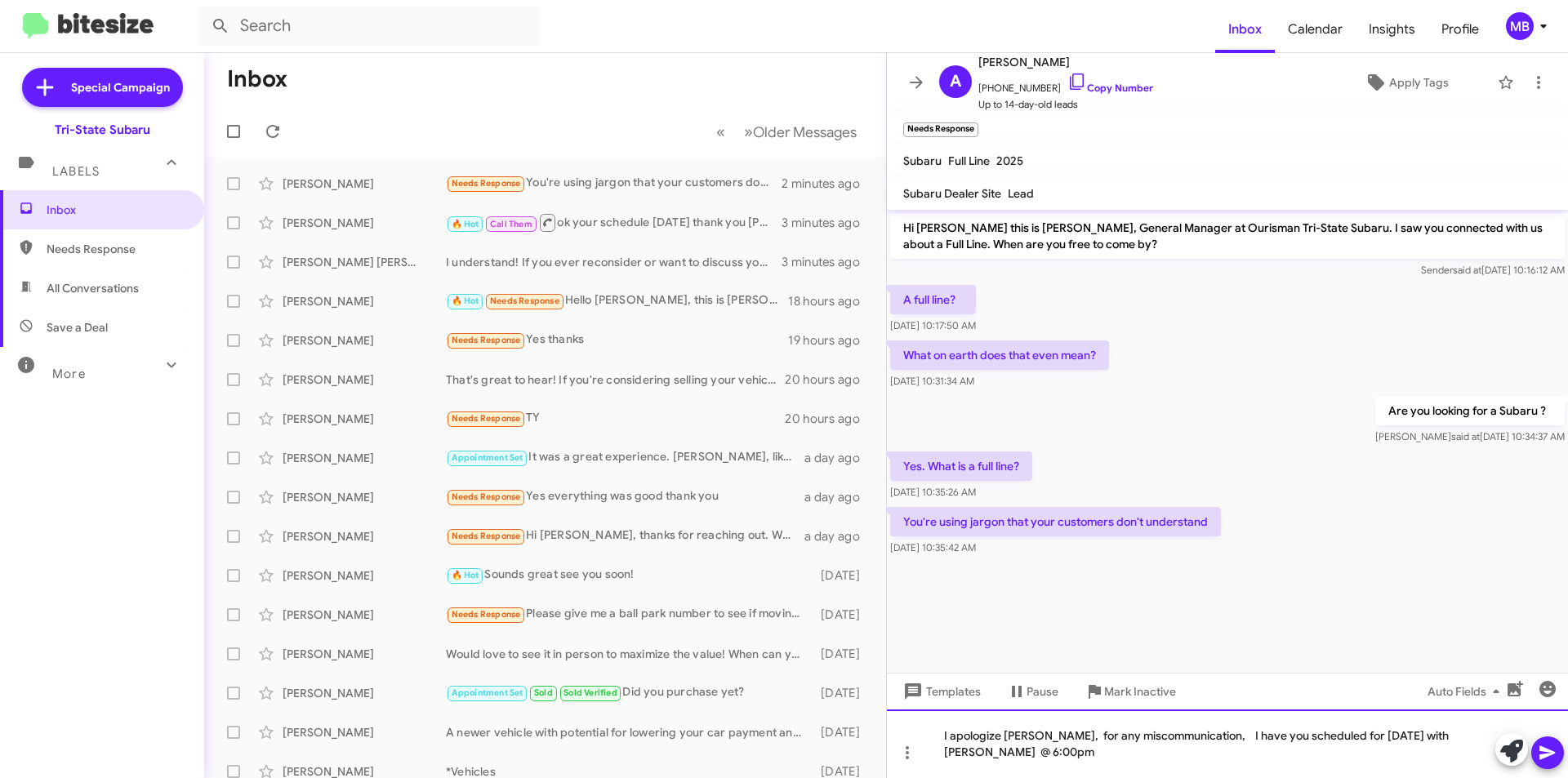
click at [1550, 769] on div "I apologize [PERSON_NAME], for any miscommunication, I have you scheduled for […" at bounding box center [1228, 744] width 681 height 68
click at [1551, 756] on icon at bounding box center [1548, 752] width 19 height 19
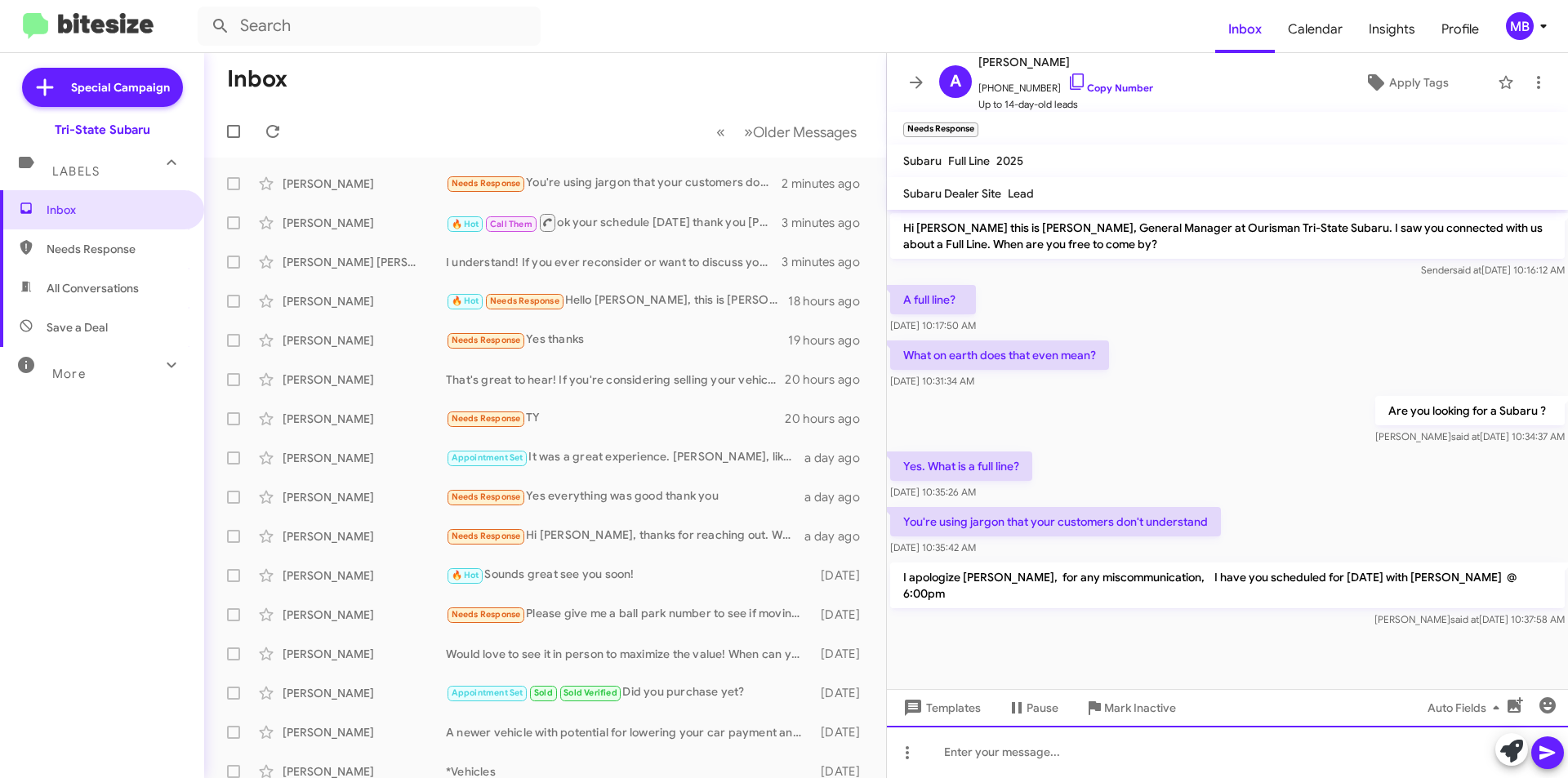
click at [1296, 757] on div at bounding box center [1228, 751] width 681 height 53
click at [512, 127] on mat-toolbar-row "« Previous » Next Older Messages" at bounding box center [545, 131] width 682 height 53
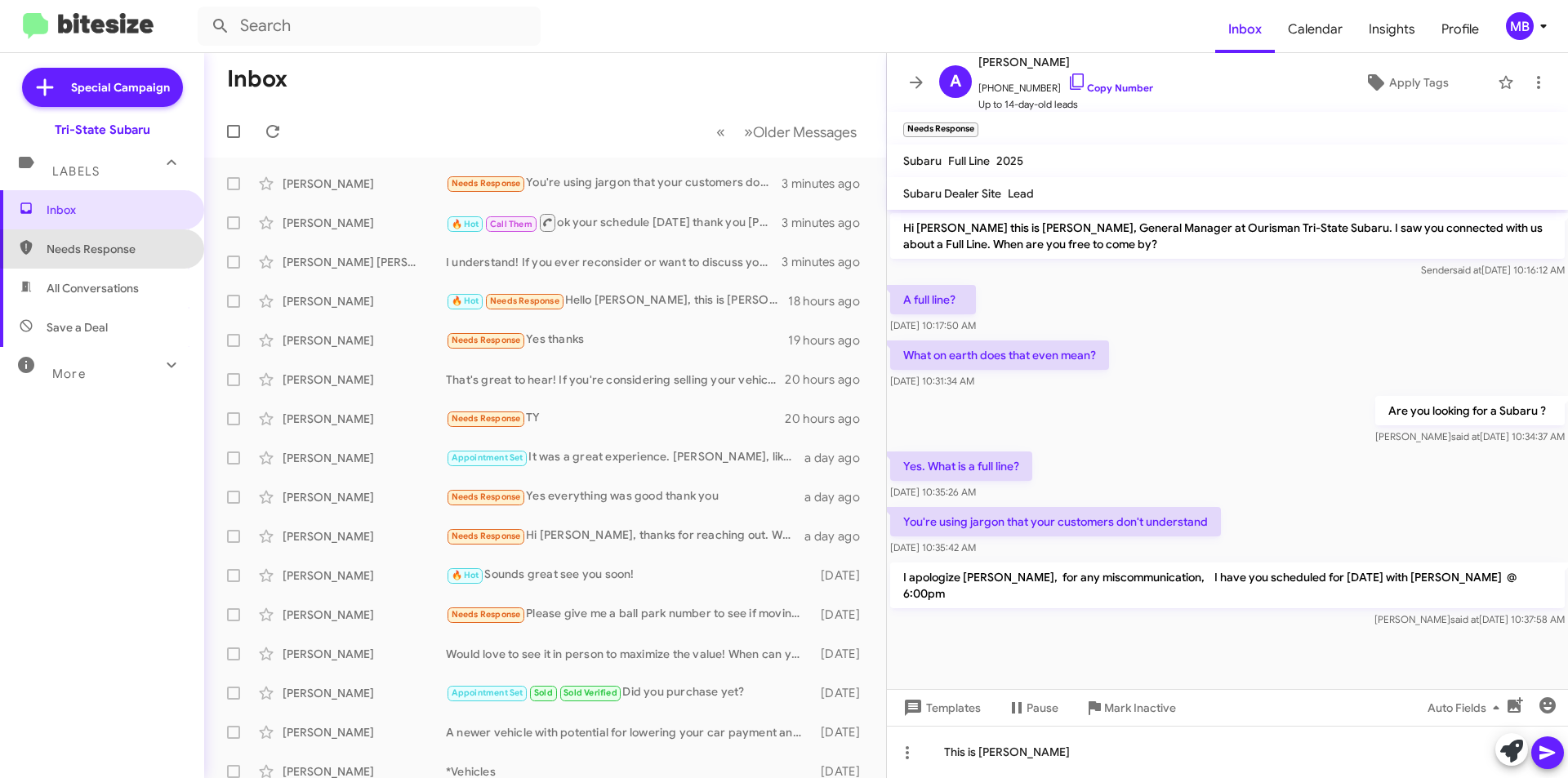
click at [103, 242] on span "Needs Response" at bounding box center [115, 249] width 139 height 17
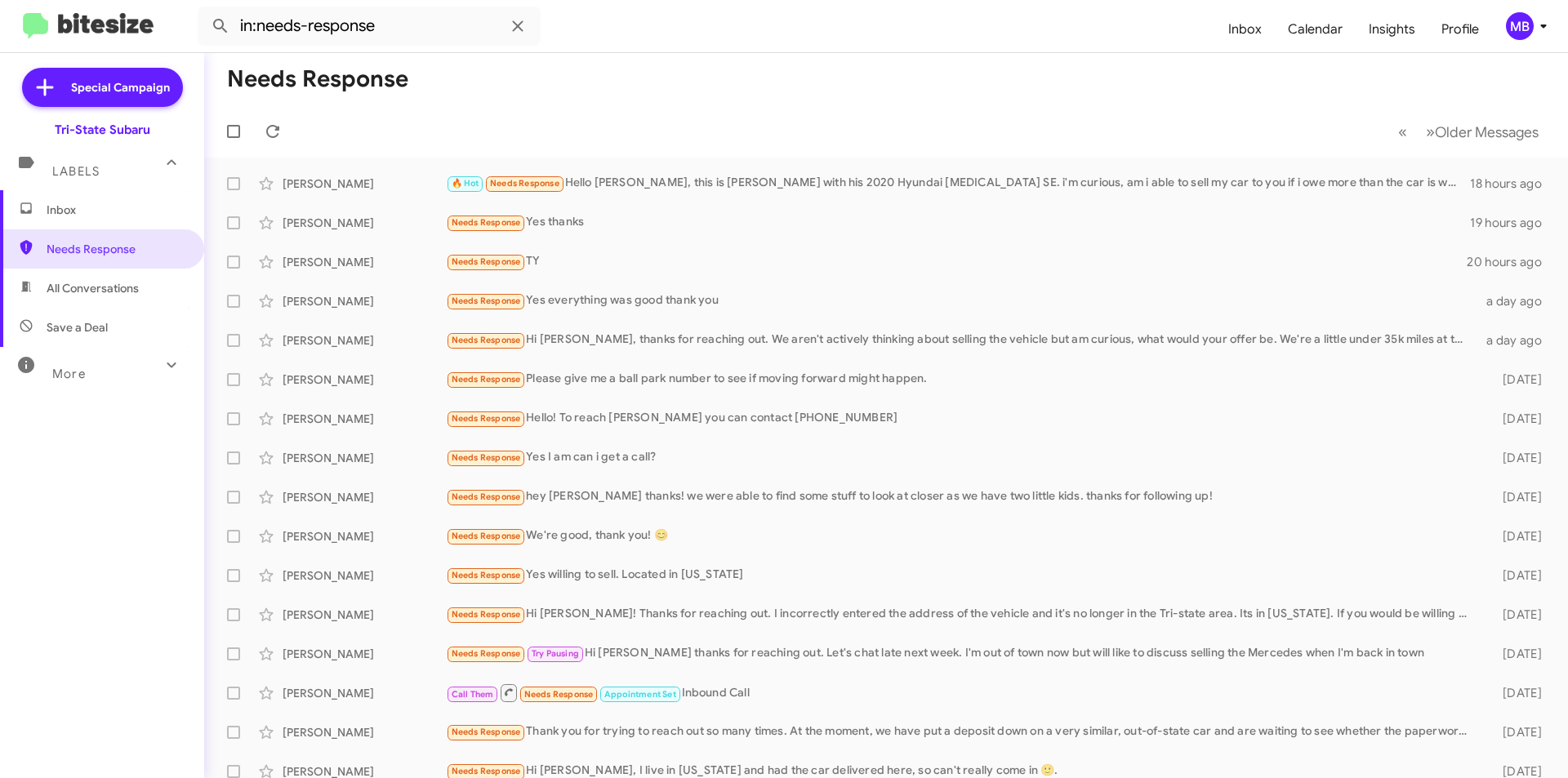
click at [124, 283] on span "All Conversations" at bounding box center [92, 288] width 92 height 17
type input "in:all-conversations"
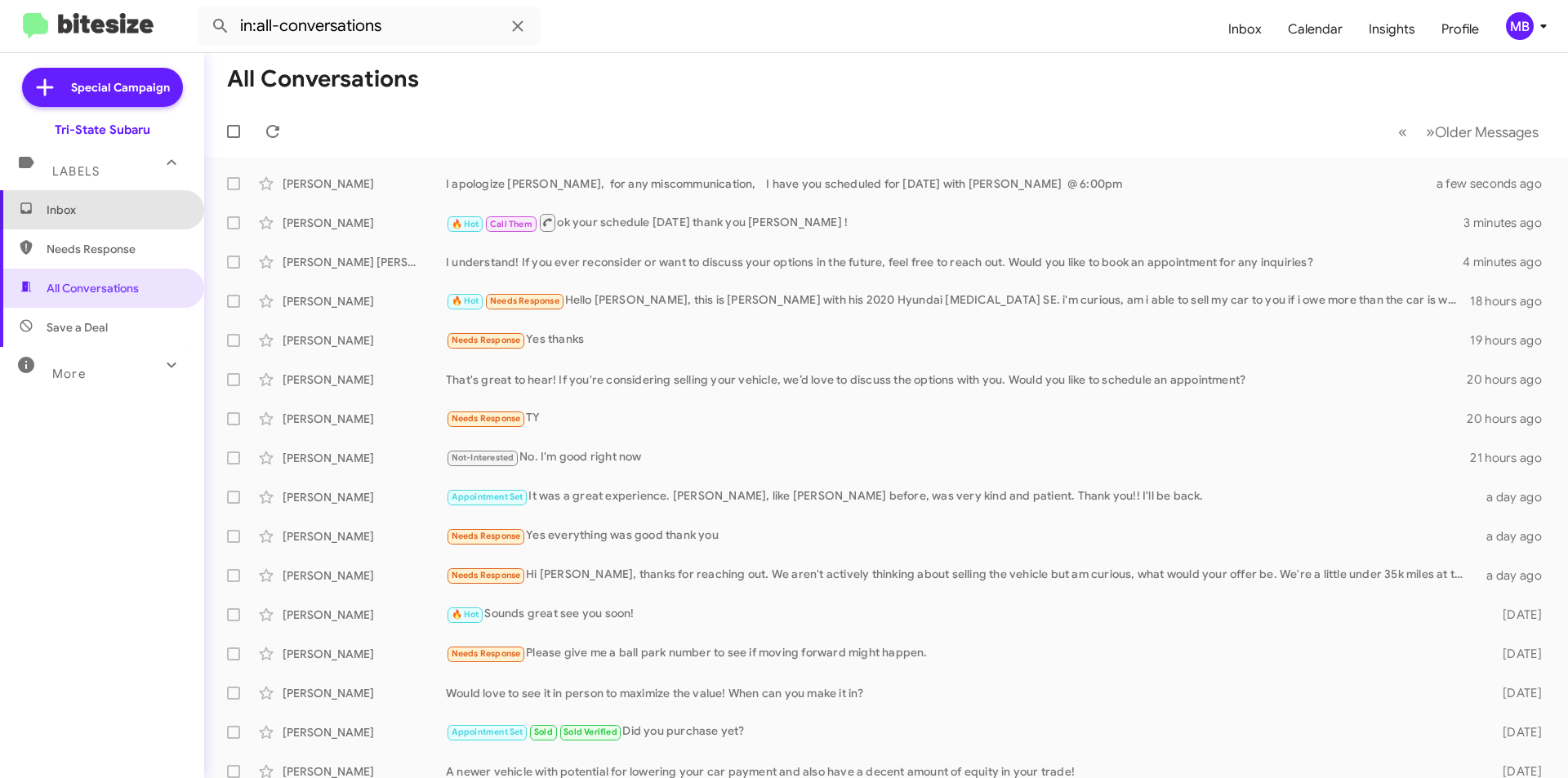
click at [124, 218] on span "Inbox" at bounding box center [102, 209] width 204 height 39
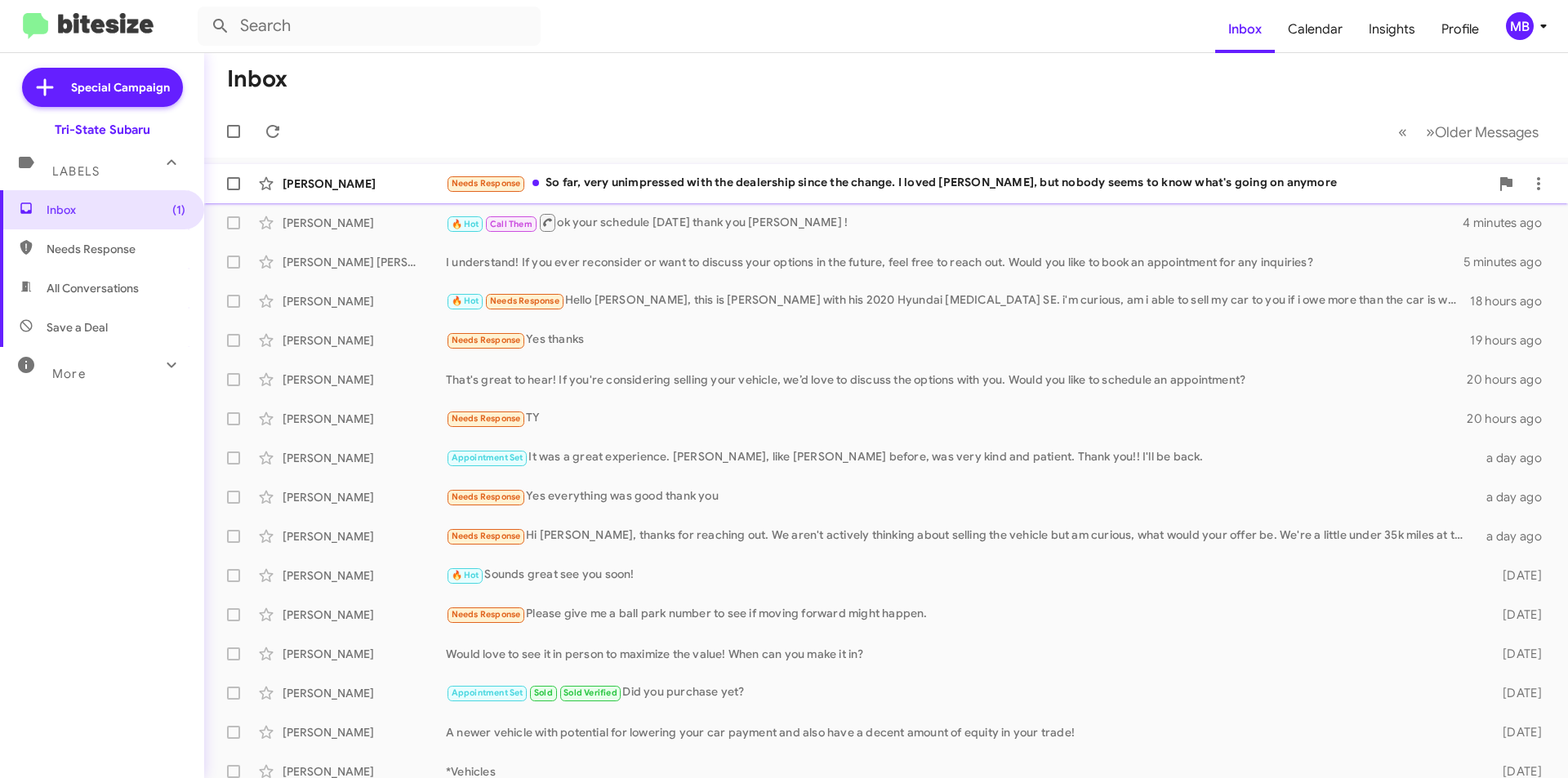
click at [751, 182] on div "Needs Response So far, very unimpressed with the dealership since the change. I…" at bounding box center [968, 183] width 1043 height 18
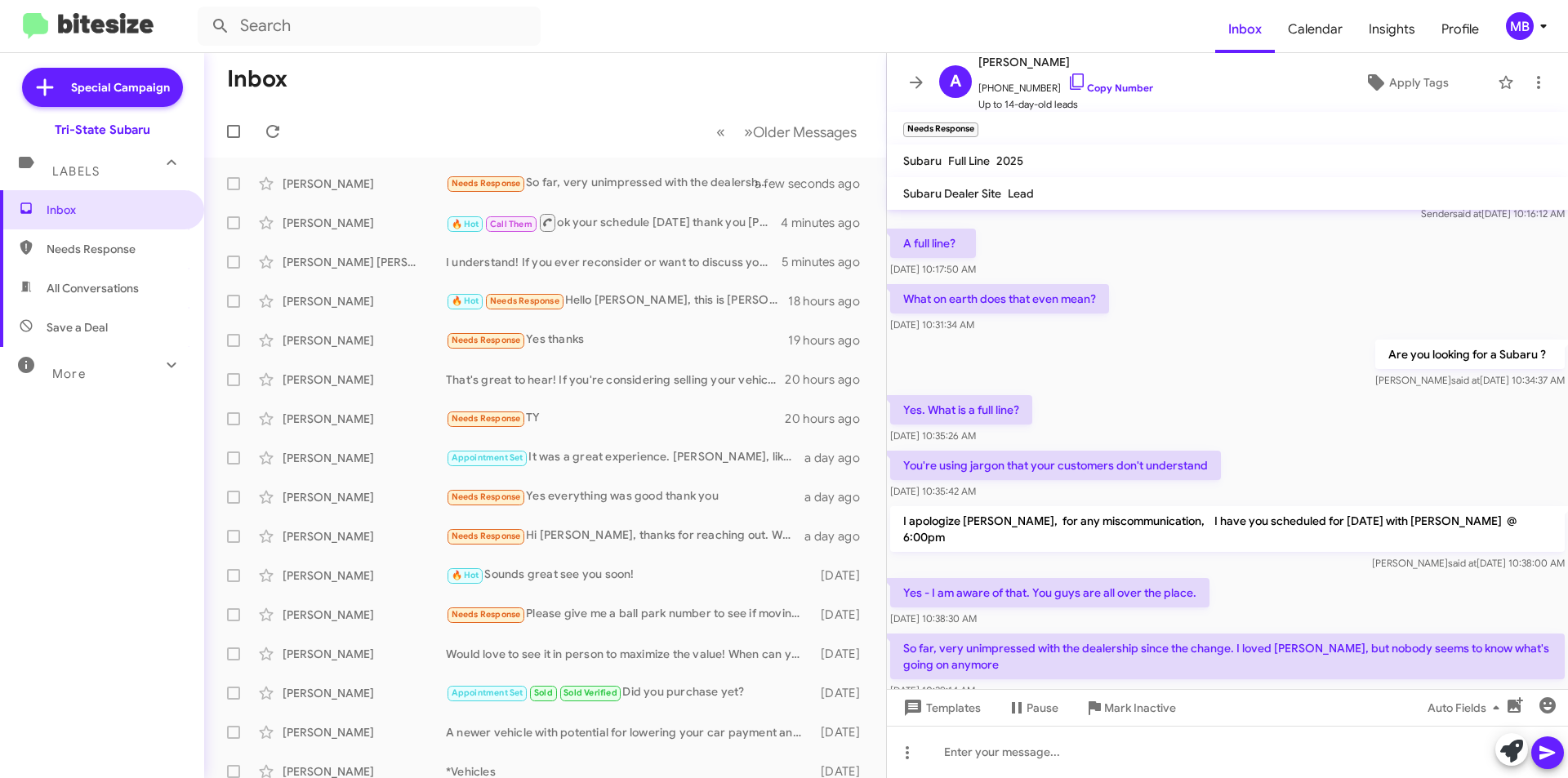
scroll to position [90, 0]
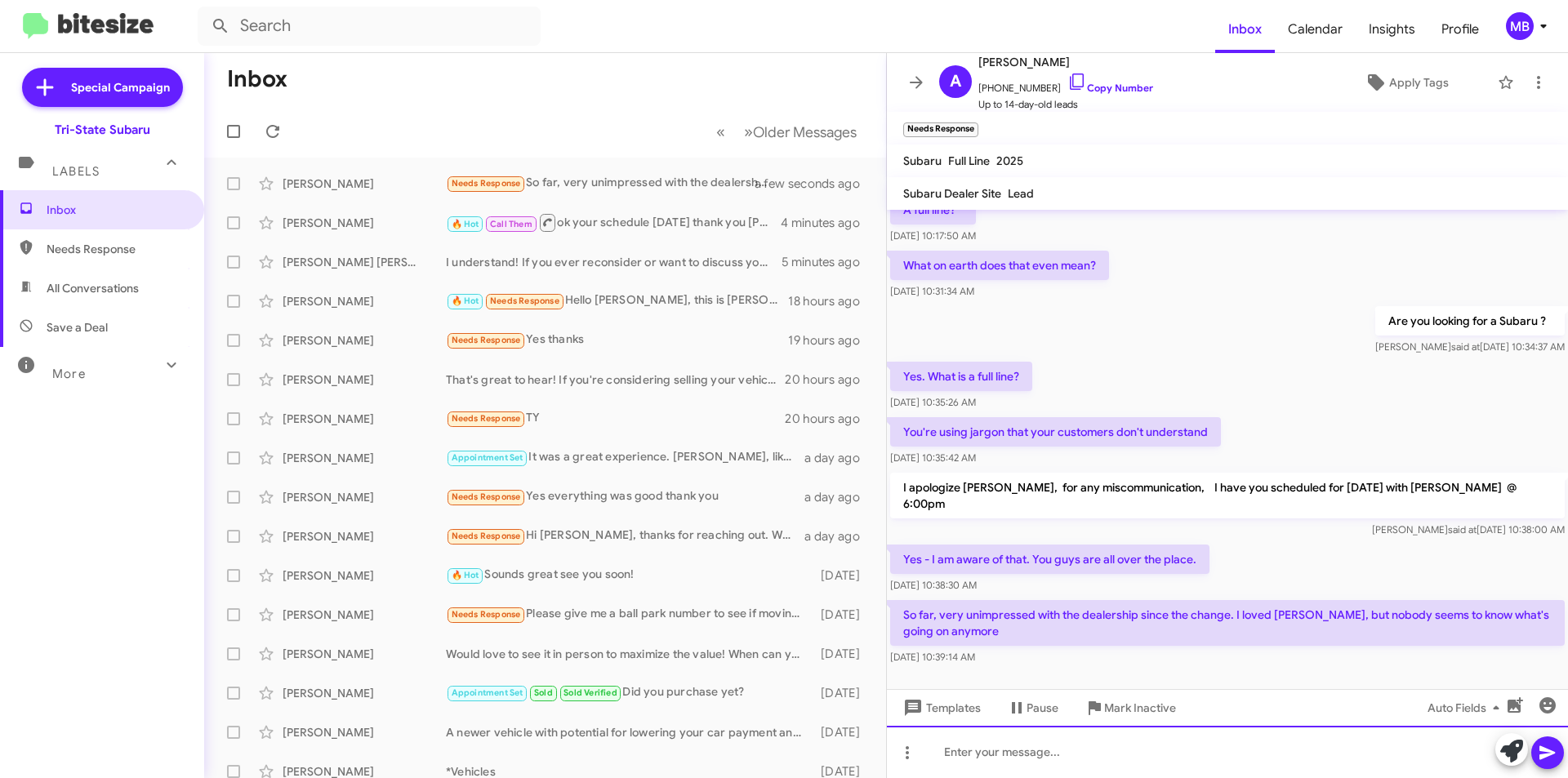
click at [1022, 754] on div at bounding box center [1228, 751] width 681 height 53
click at [1362, 749] on div "[PERSON_NAME] this is [PERSON_NAME] I am here if you need anything . I also lov…" at bounding box center [1228, 751] width 681 height 53
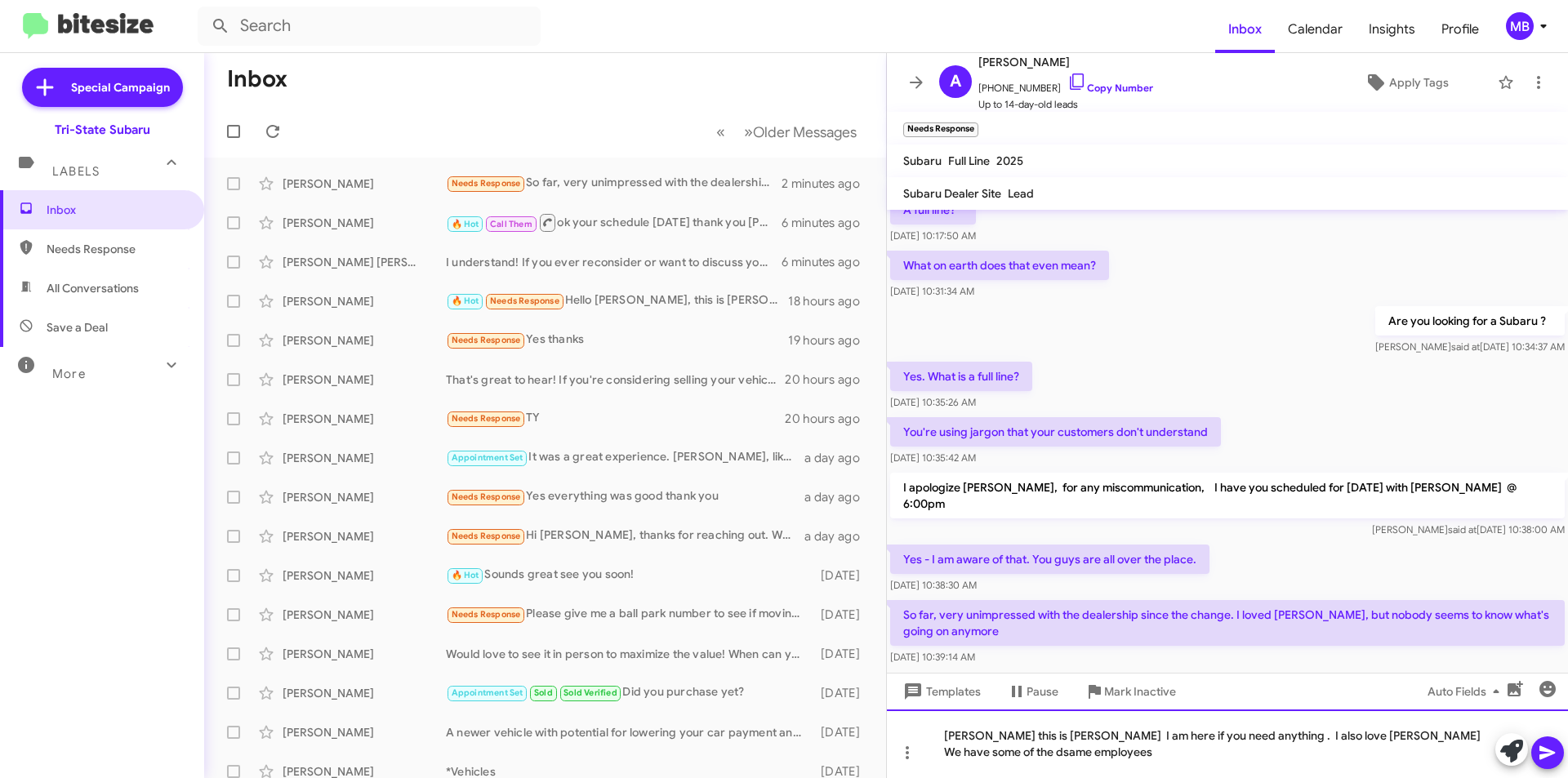
click at [1465, 739] on div "[PERSON_NAME] this is [PERSON_NAME] I am here if you need anything . I also lov…" at bounding box center [1228, 744] width 681 height 68
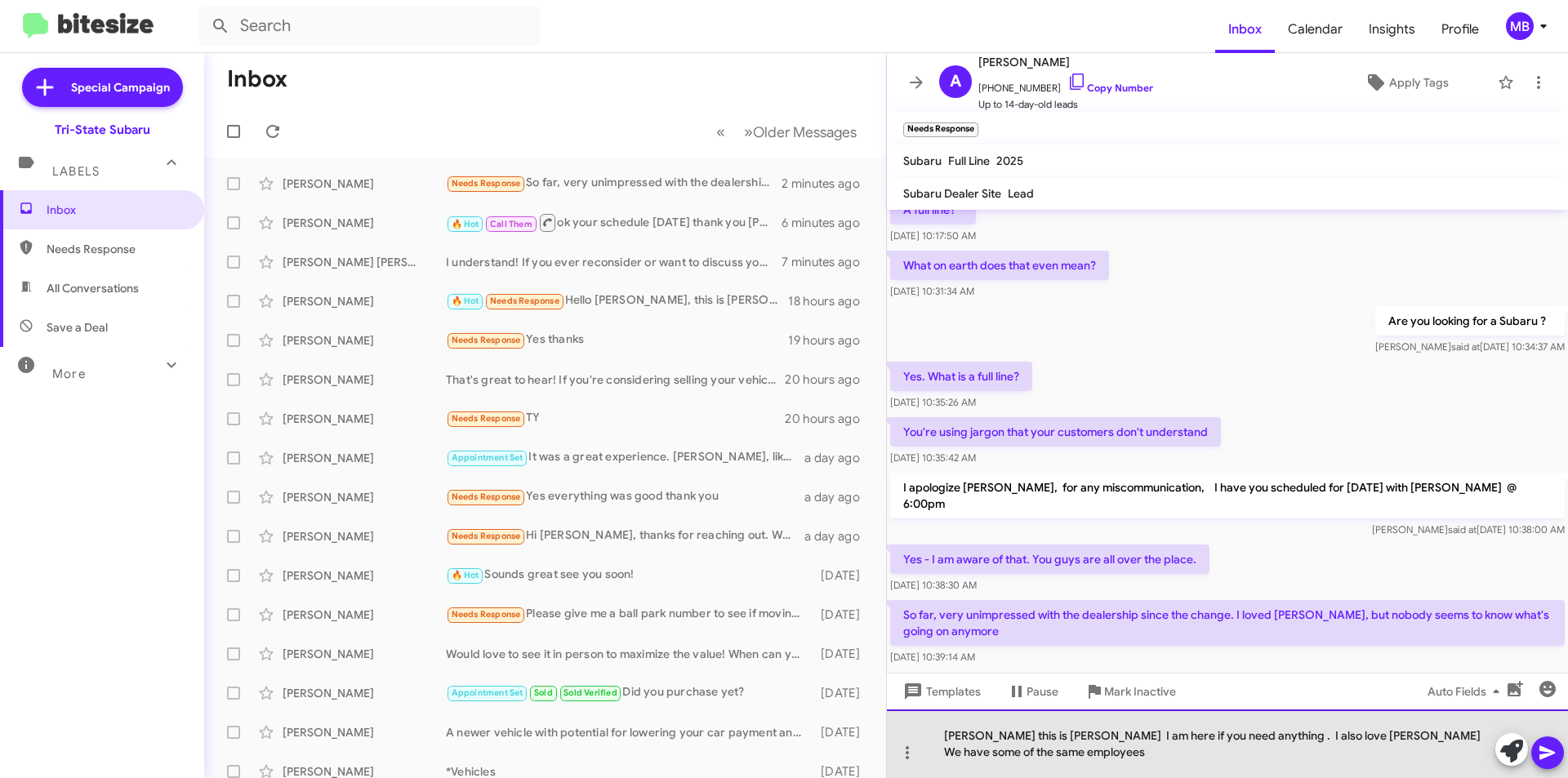
click at [1037, 760] on div "[PERSON_NAME] this is [PERSON_NAME] I am here if you need anything . I also lov…" at bounding box center [1228, 744] width 681 height 68
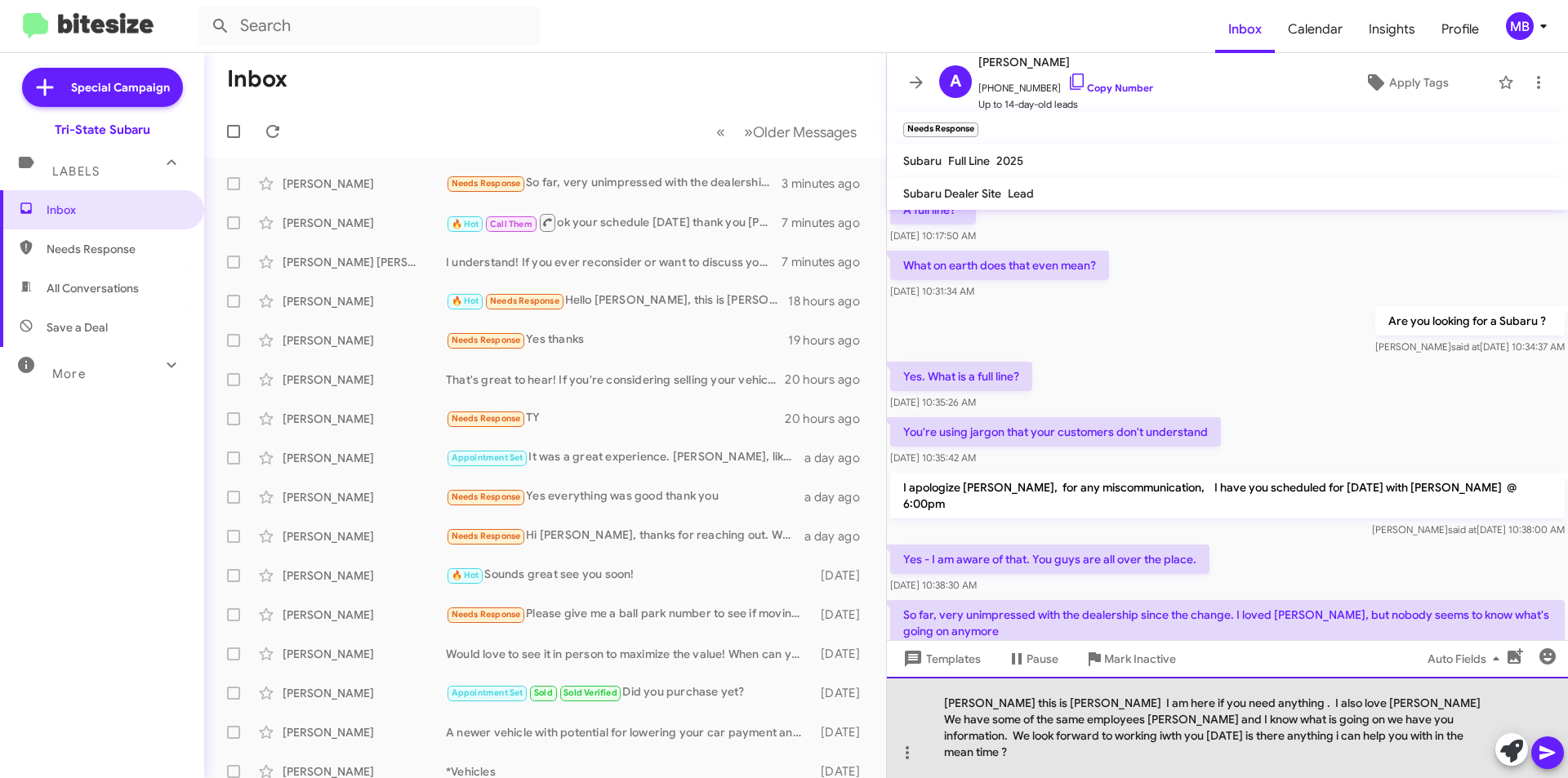
drag, startPoint x: 1477, startPoint y: 734, endPoint x: 1383, endPoint y: 767, distance: 99.6
click at [1383, 767] on div "[PERSON_NAME] this is [PERSON_NAME] I am here if you need anything . I also lov…" at bounding box center [1228, 727] width 681 height 102
drag, startPoint x: 1123, startPoint y: 753, endPoint x: 1198, endPoint y: 767, distance: 76.3
click at [1118, 752] on div "[PERSON_NAME] this is [PERSON_NAME] I am here if you need anything . I also lov…" at bounding box center [1228, 727] width 681 height 102
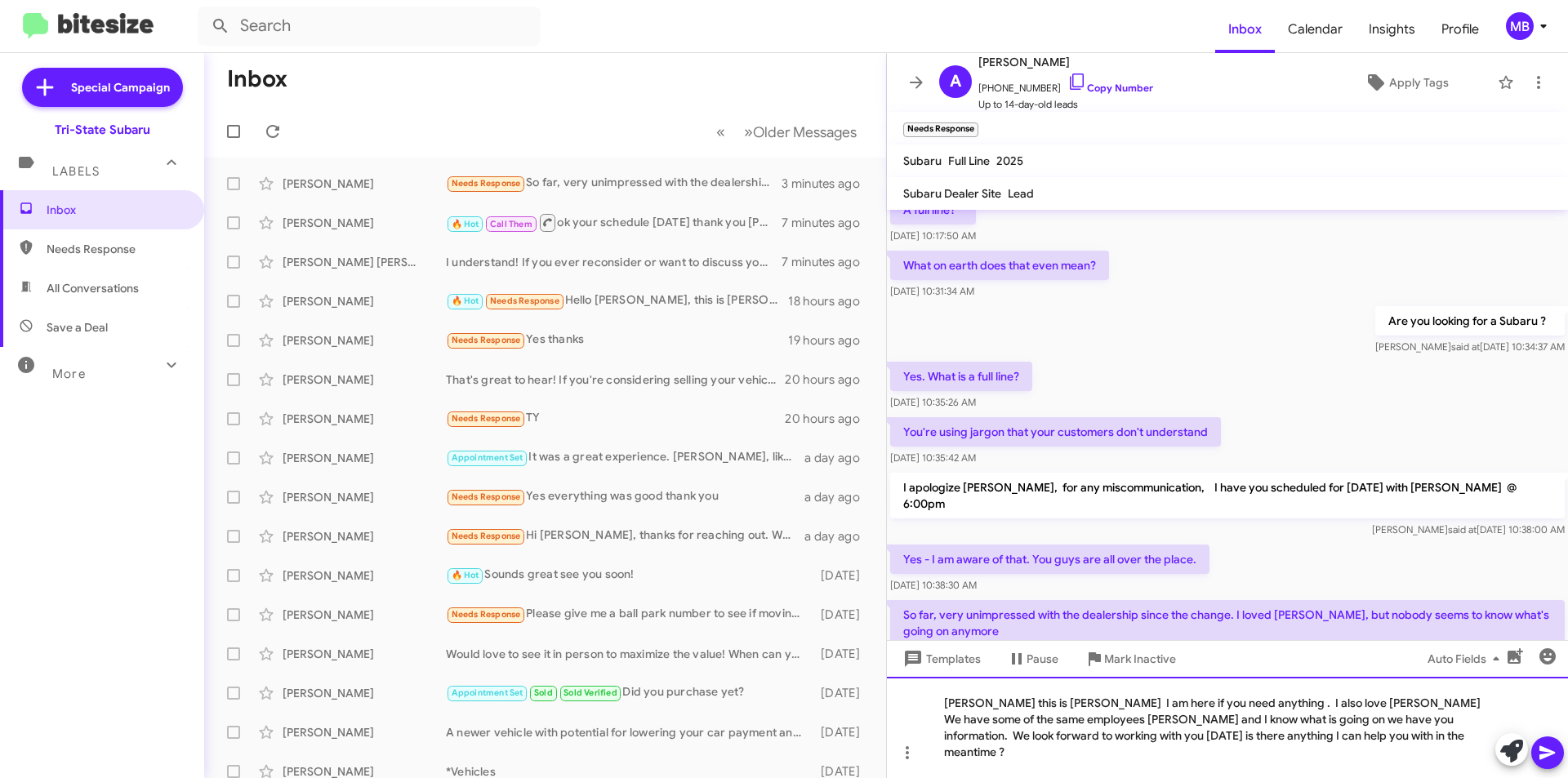
click at [1338, 753] on div "[PERSON_NAME] this is [PERSON_NAME] I am here if you need anything . I also lov…" at bounding box center [1228, 727] width 681 height 102
click at [1055, 720] on div "[PERSON_NAME] this is [PERSON_NAME] I am here if you need anything . I also lov…" at bounding box center [1228, 727] width 681 height 102
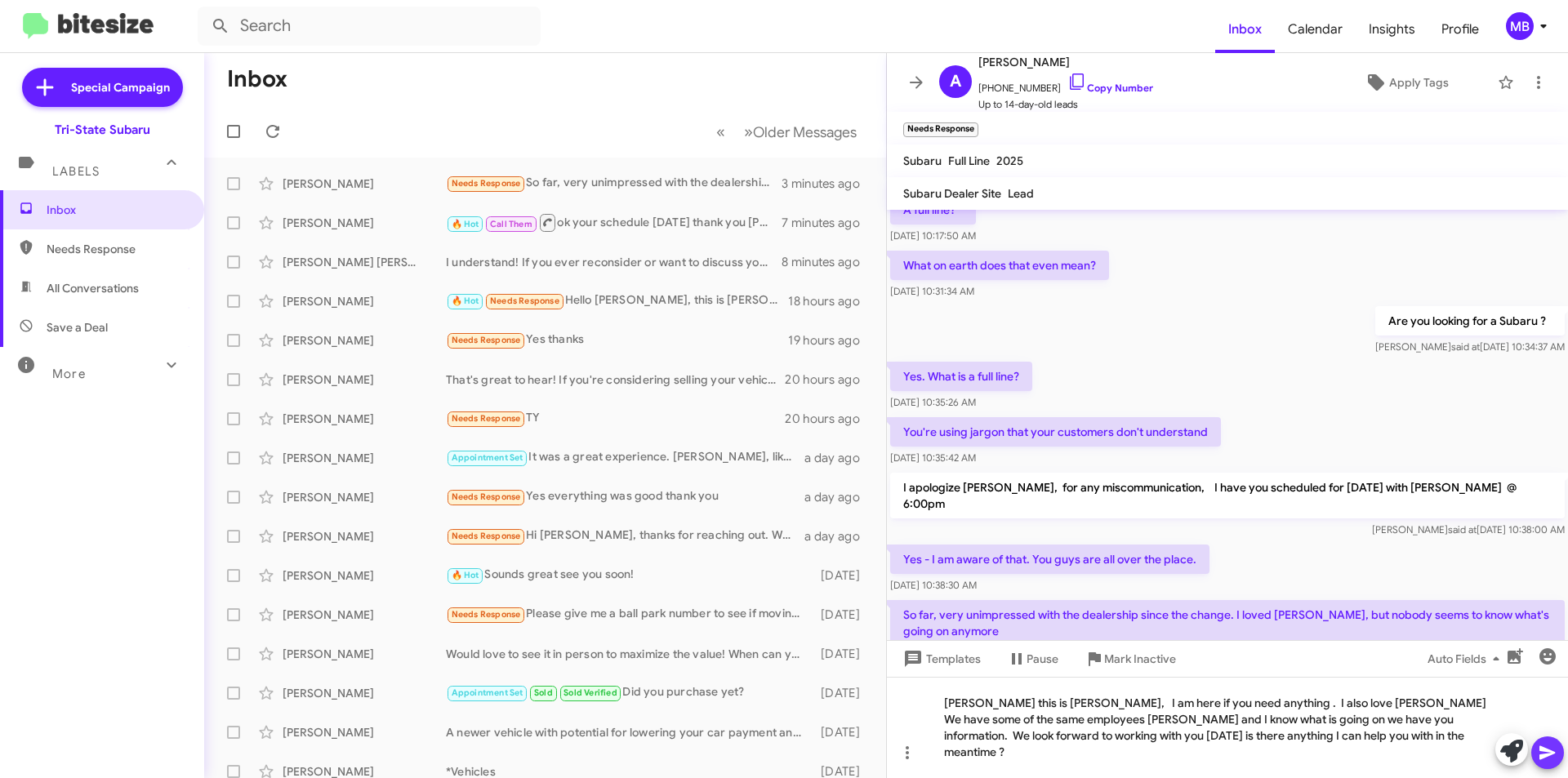
click at [1546, 760] on icon at bounding box center [1548, 752] width 19 height 19
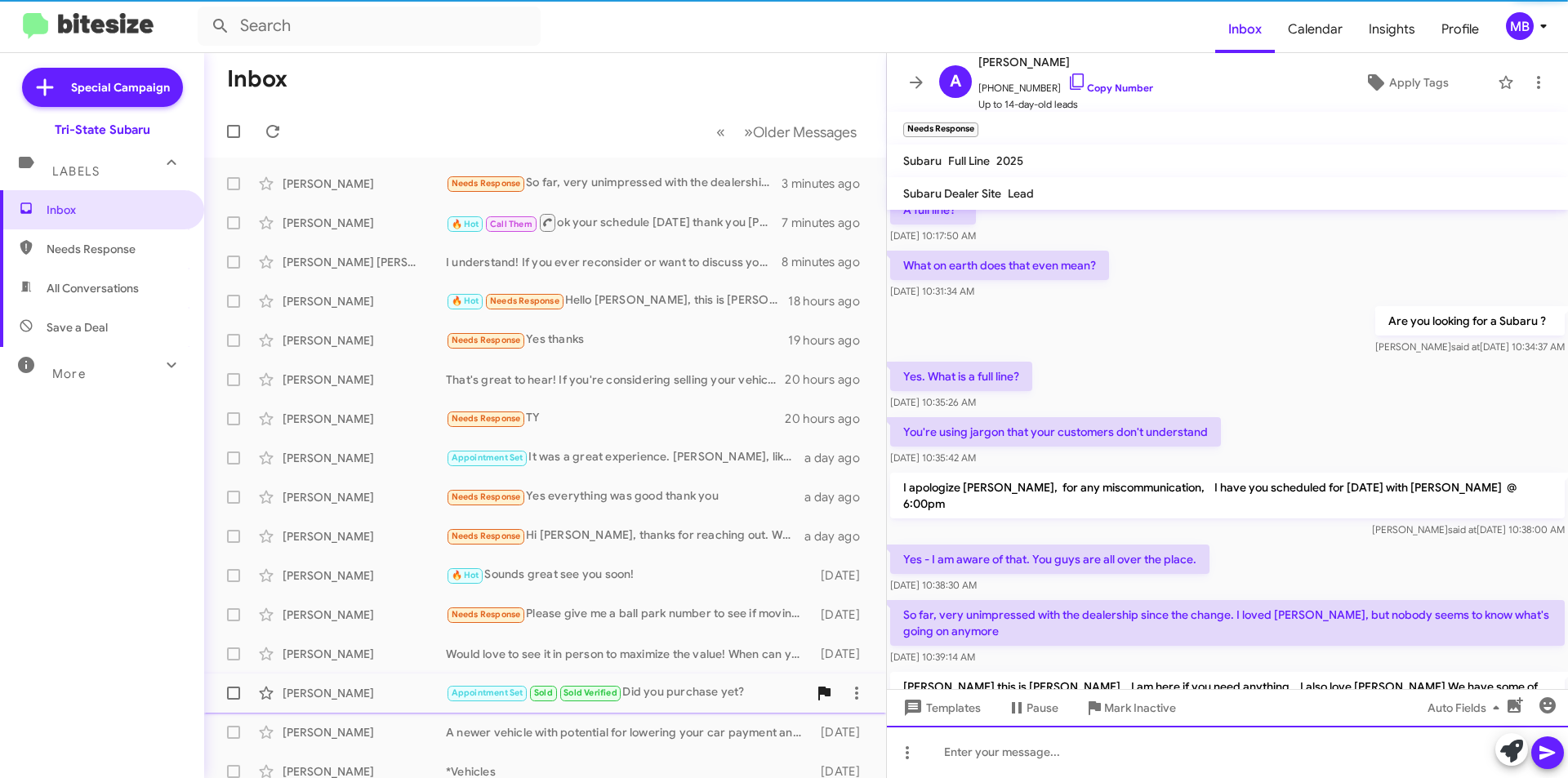
scroll to position [182, 0]
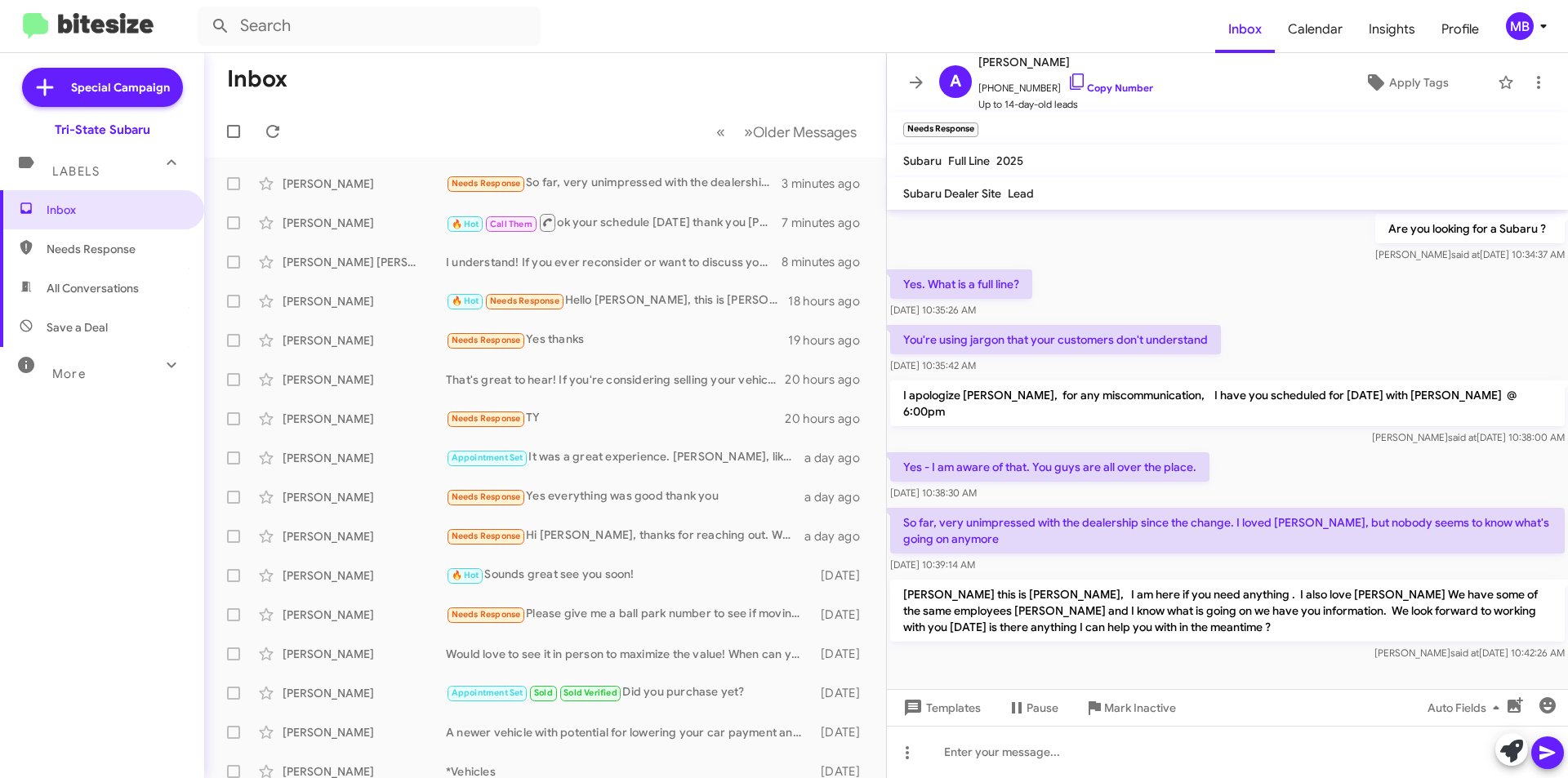
click at [103, 252] on span "Needs Response" at bounding box center [115, 249] width 139 height 17
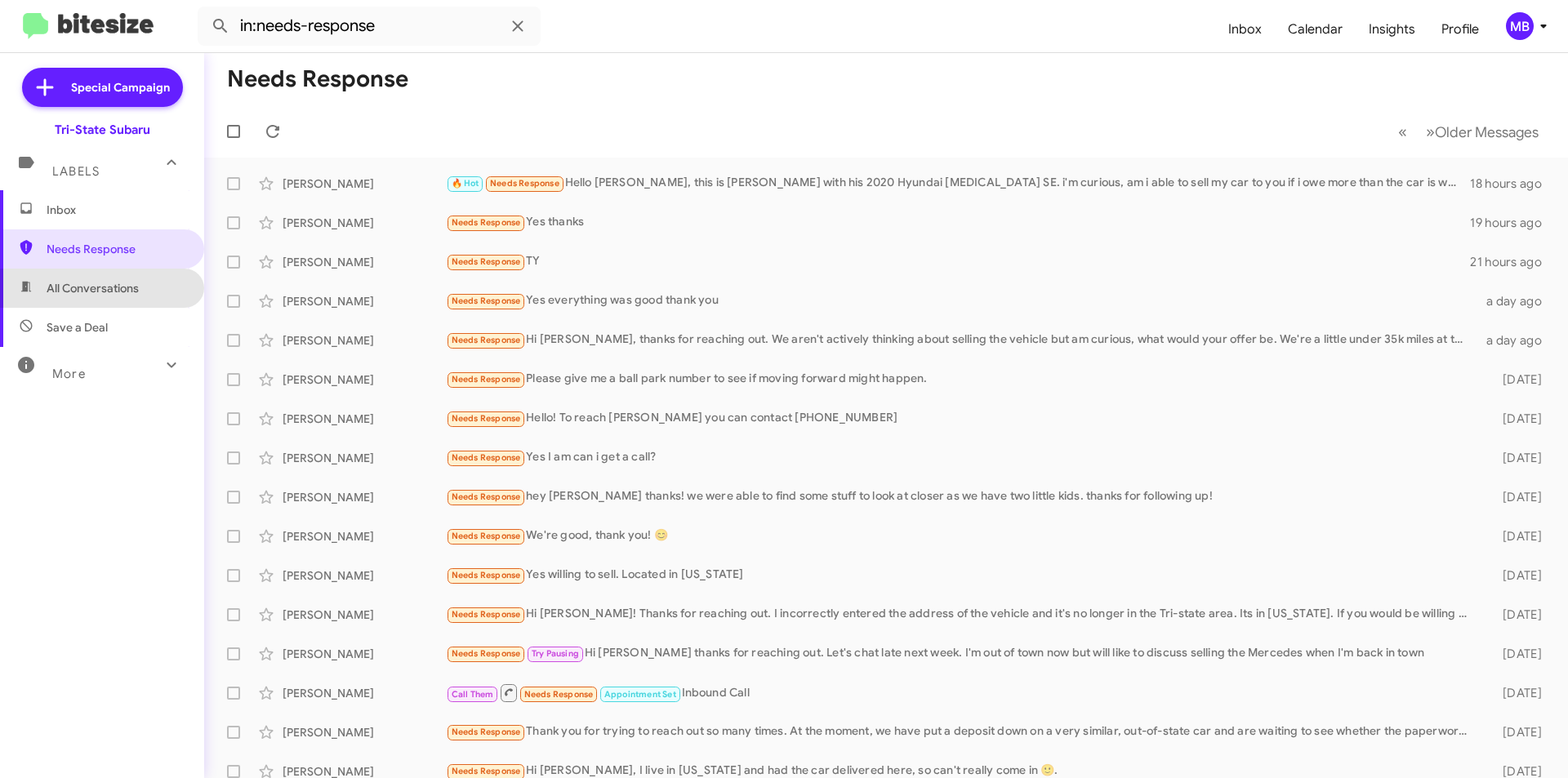
click at [138, 303] on span "All Conversations" at bounding box center [102, 288] width 204 height 39
type input "in:all-conversations"
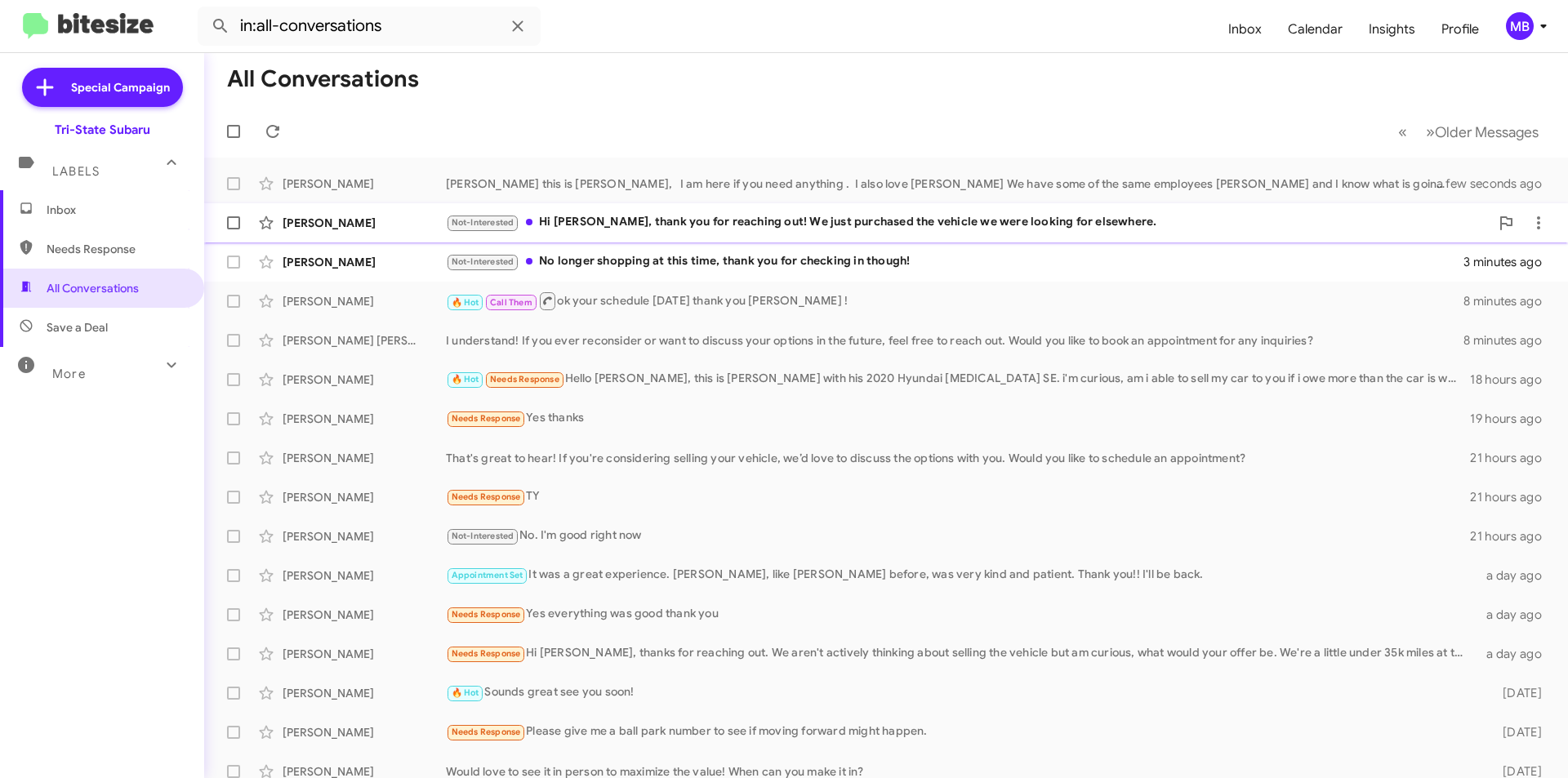
click at [705, 221] on div "Not-Interested Hi [PERSON_NAME], thank you for reaching out! We just purchased …" at bounding box center [968, 222] width 1043 height 18
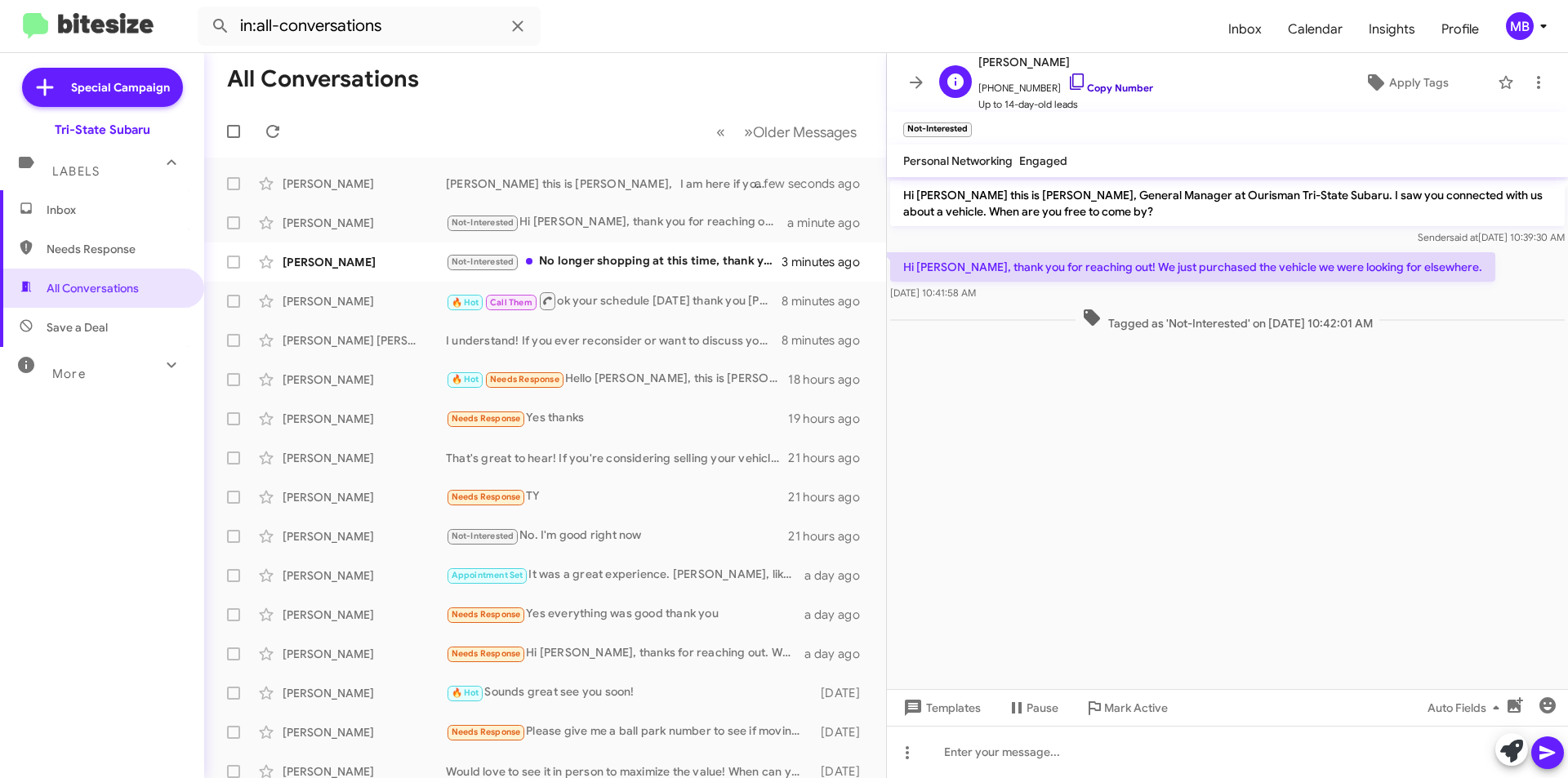
click at [1105, 86] on link "Copy Number" at bounding box center [1110, 87] width 86 height 12
drag, startPoint x: 1415, startPoint y: 270, endPoint x: 912, endPoint y: 255, distance: 503.2
click at [912, 255] on p "Hi [PERSON_NAME], thank you for reaching out! We just purchased the vehicle we …" at bounding box center [1192, 267] width 605 height 30
click at [706, 259] on div "Not-Interested No longer shopping at this time, thank you for checking in thoug…" at bounding box center [627, 261] width 362 height 18
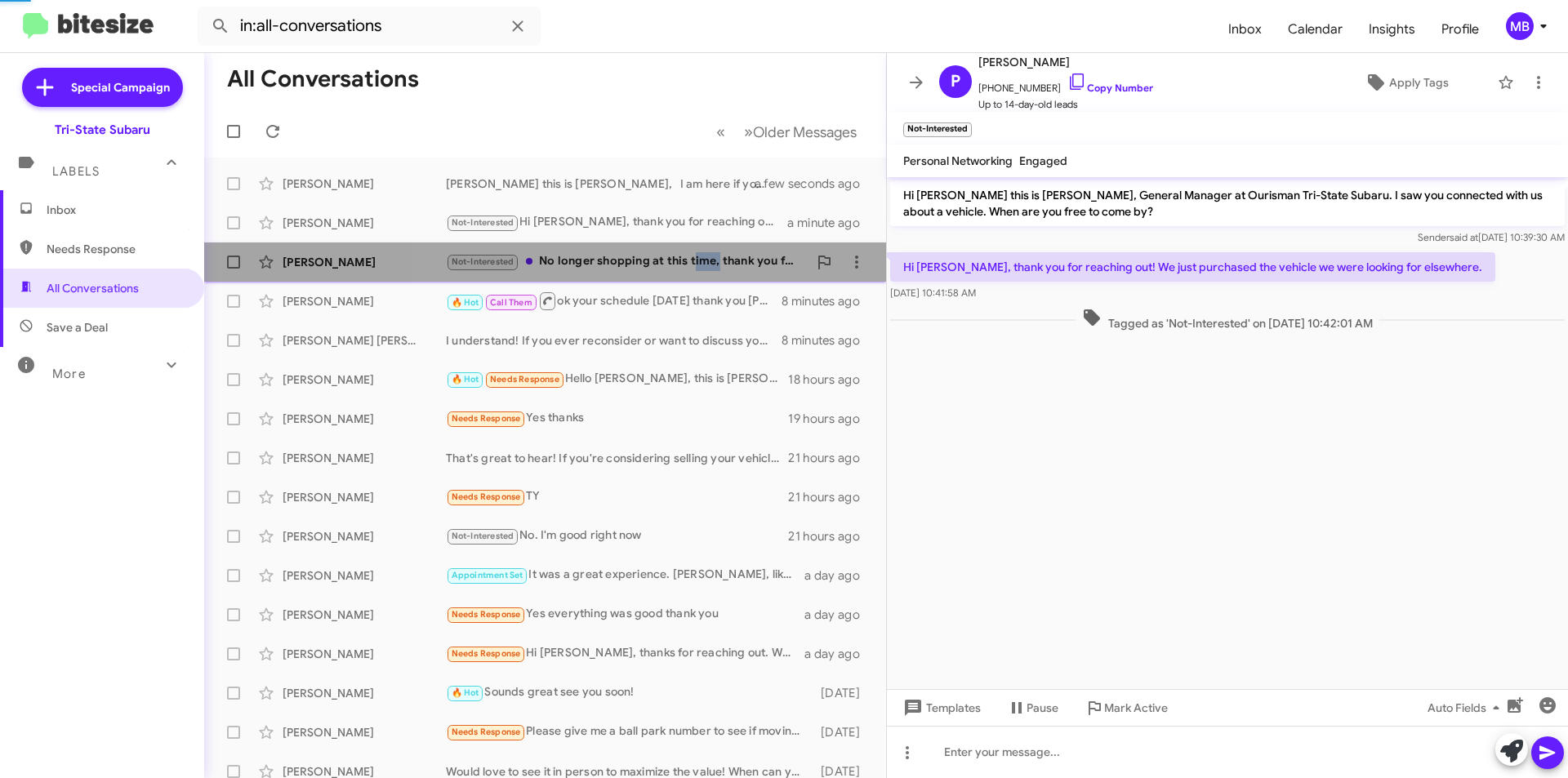
click at [706, 259] on div "Not-Interested No longer shopping at this time, thank you for checking in thoug…" at bounding box center [627, 261] width 362 height 18
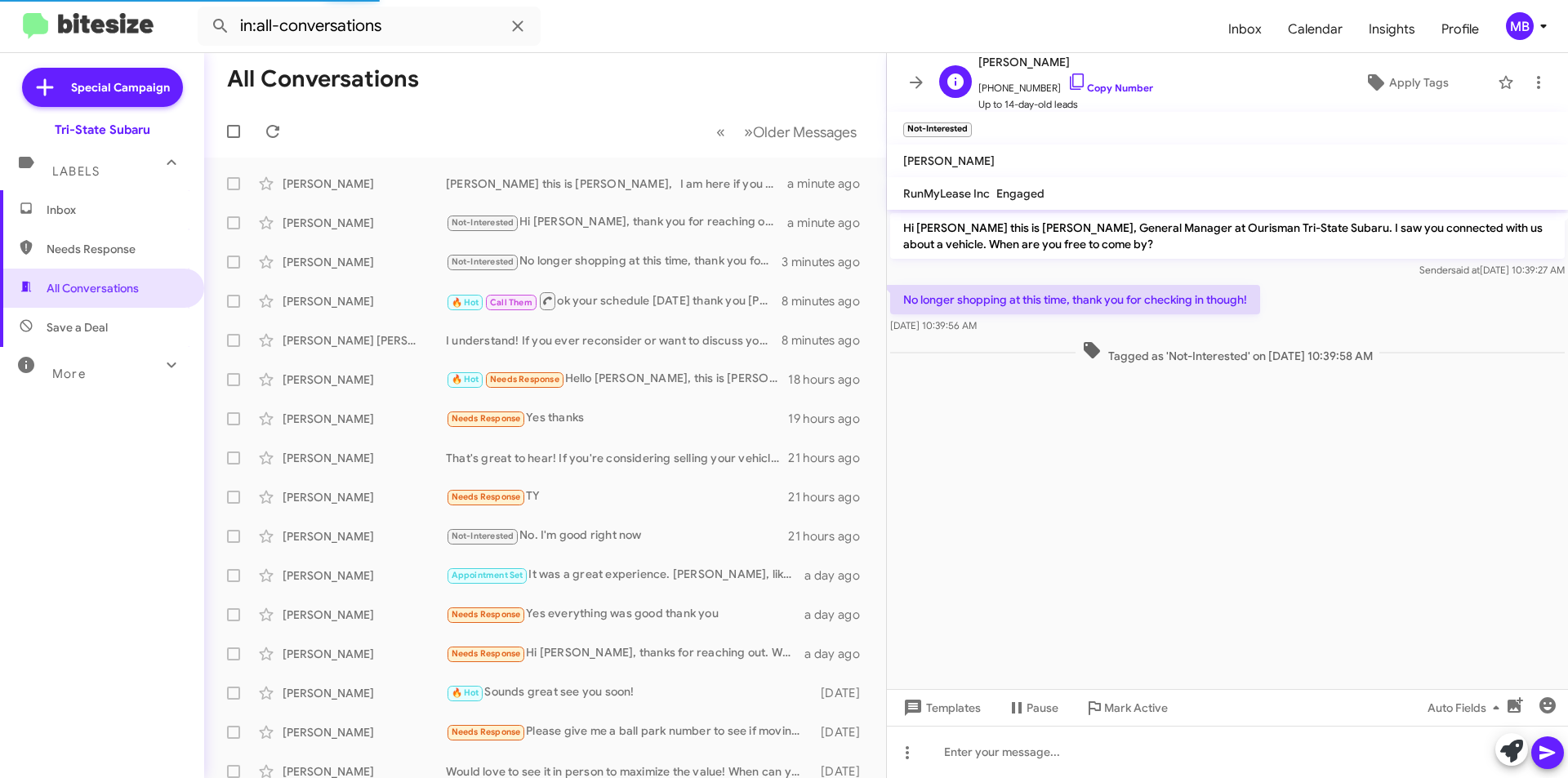
click at [1115, 78] on span "[PHONE_NUMBER] Copy Number" at bounding box center [1066, 84] width 175 height 25
click at [1114, 88] on link "Copy Number" at bounding box center [1110, 87] width 86 height 12
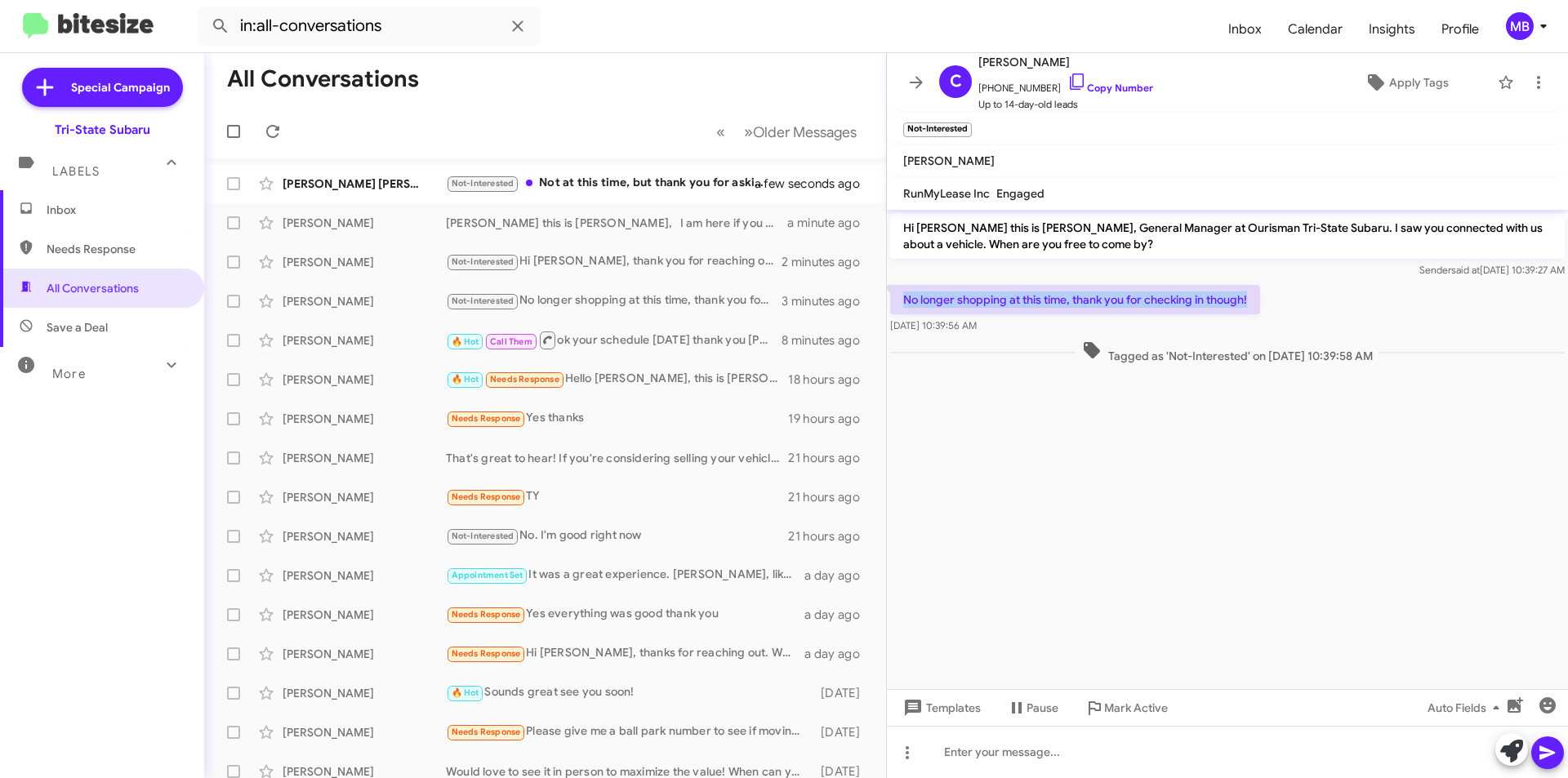
drag, startPoint x: 1259, startPoint y: 301, endPoint x: 904, endPoint y: 282, distance: 355.5
click at [904, 282] on div "No longer shopping at this time, thank you for checking in though! [DATE] 10:39…" at bounding box center [1228, 309] width 681 height 55
copy p "No longer shopping at this time, thank you for checking in though!"
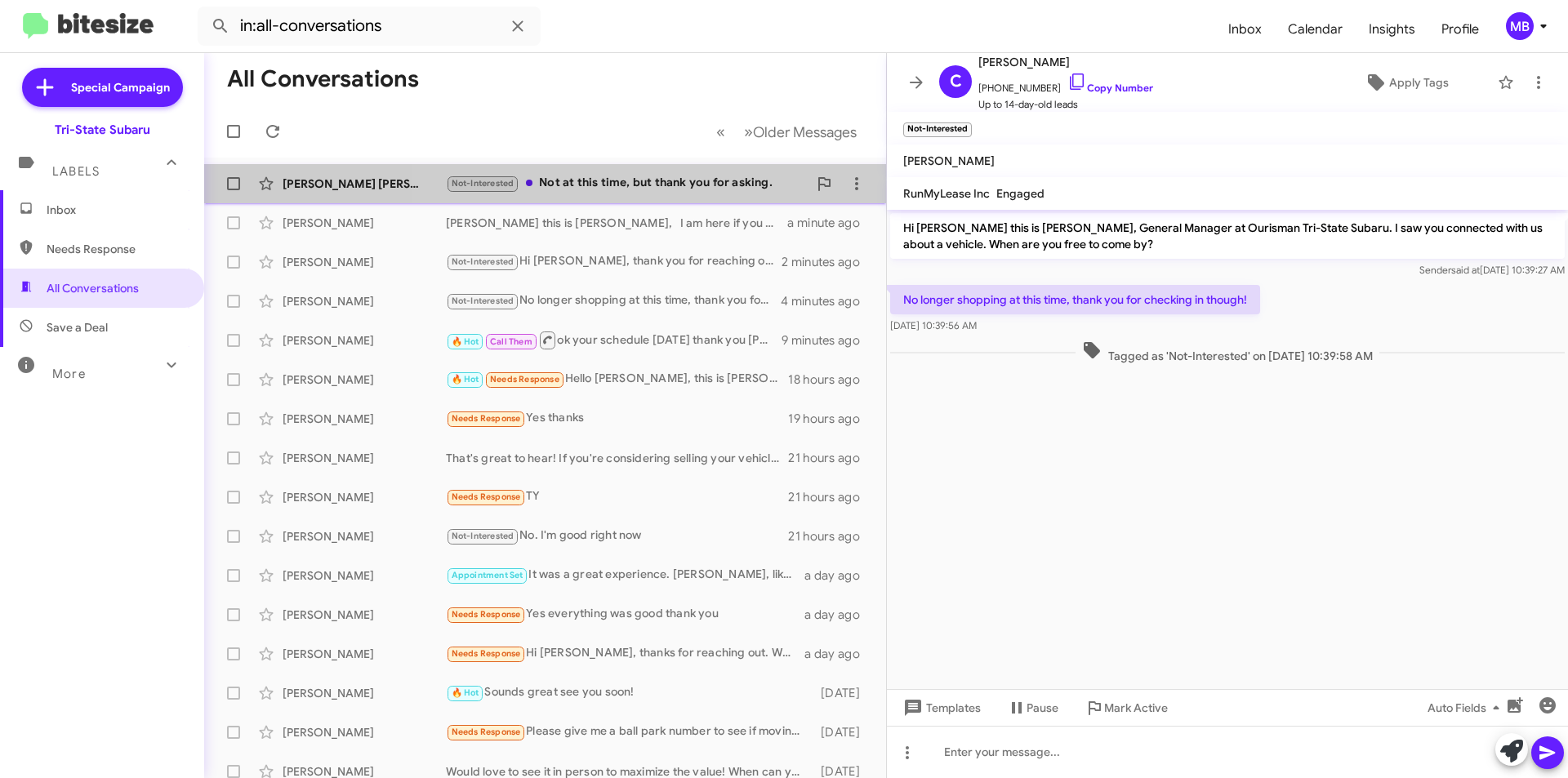
click at [731, 190] on div "Not-Interested Not at this time, but thank you for asking." at bounding box center [627, 183] width 362 height 18
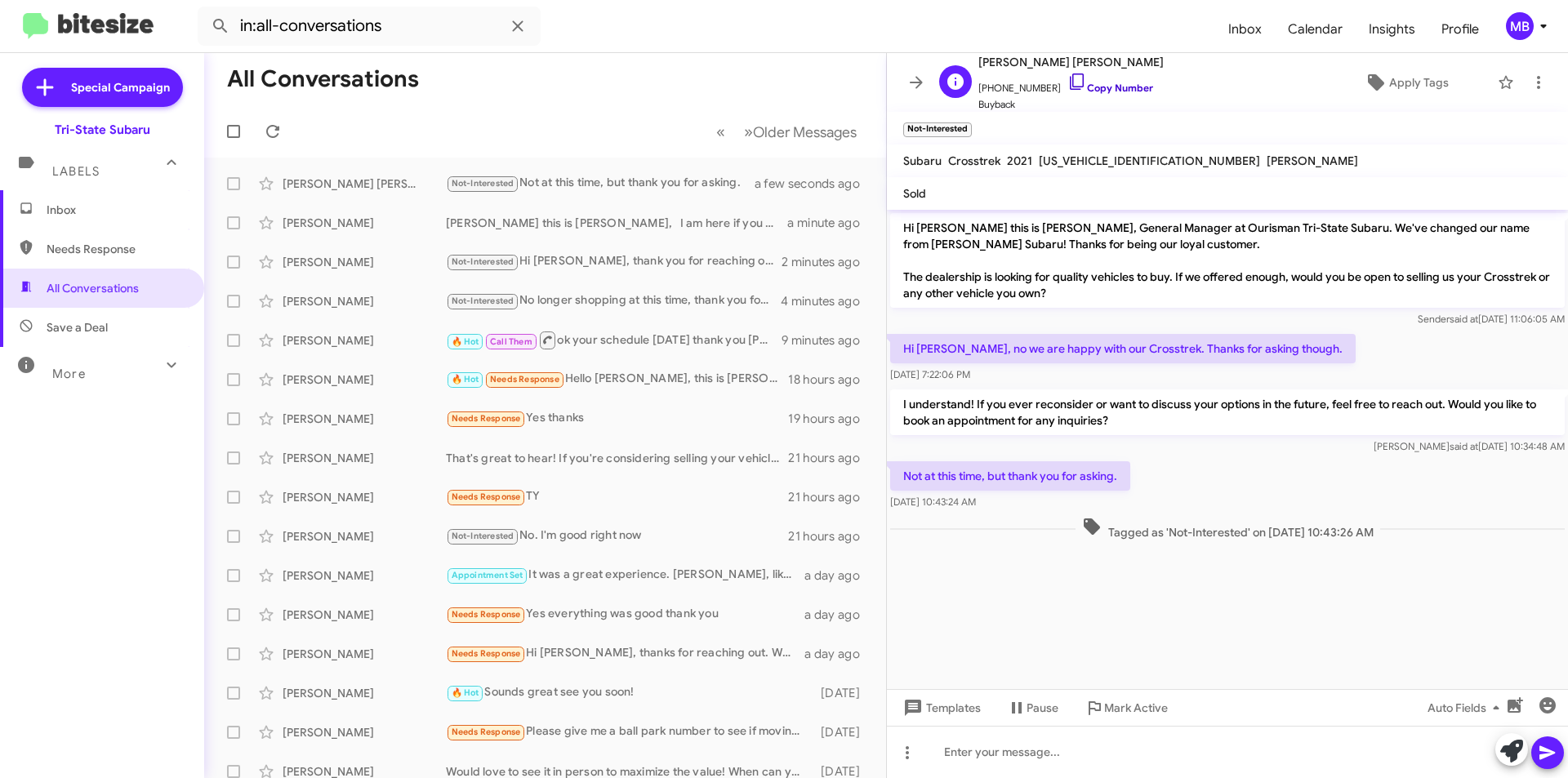
click at [1101, 90] on link "Copy Number" at bounding box center [1110, 87] width 86 height 12
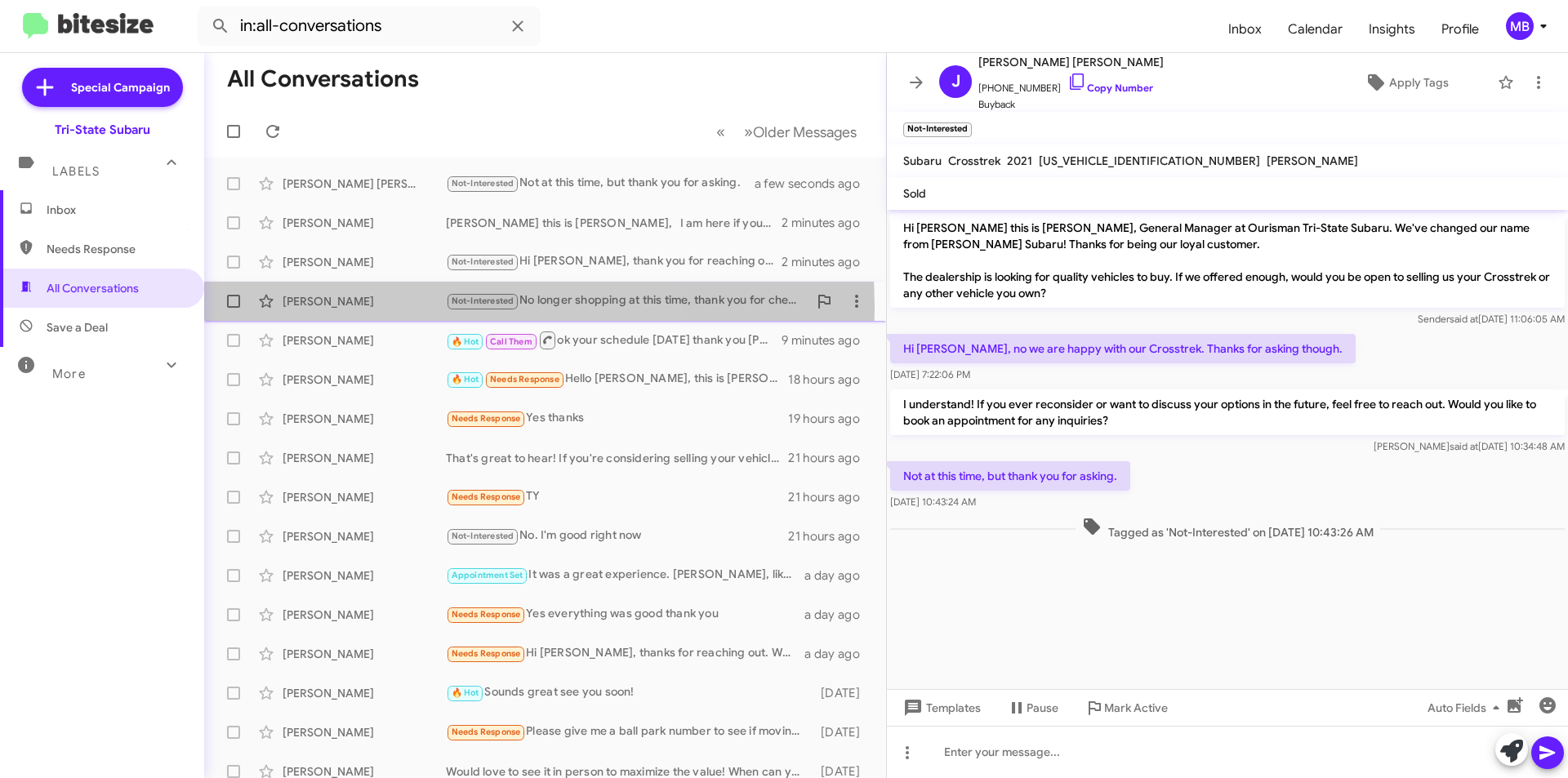
drag, startPoint x: 364, startPoint y: 307, endPoint x: 380, endPoint y: 311, distance: 16.5
click at [361, 311] on div "[PERSON_NAME] Not-Interested No longer shopping at this time, thank you for che…" at bounding box center [545, 301] width 656 height 32
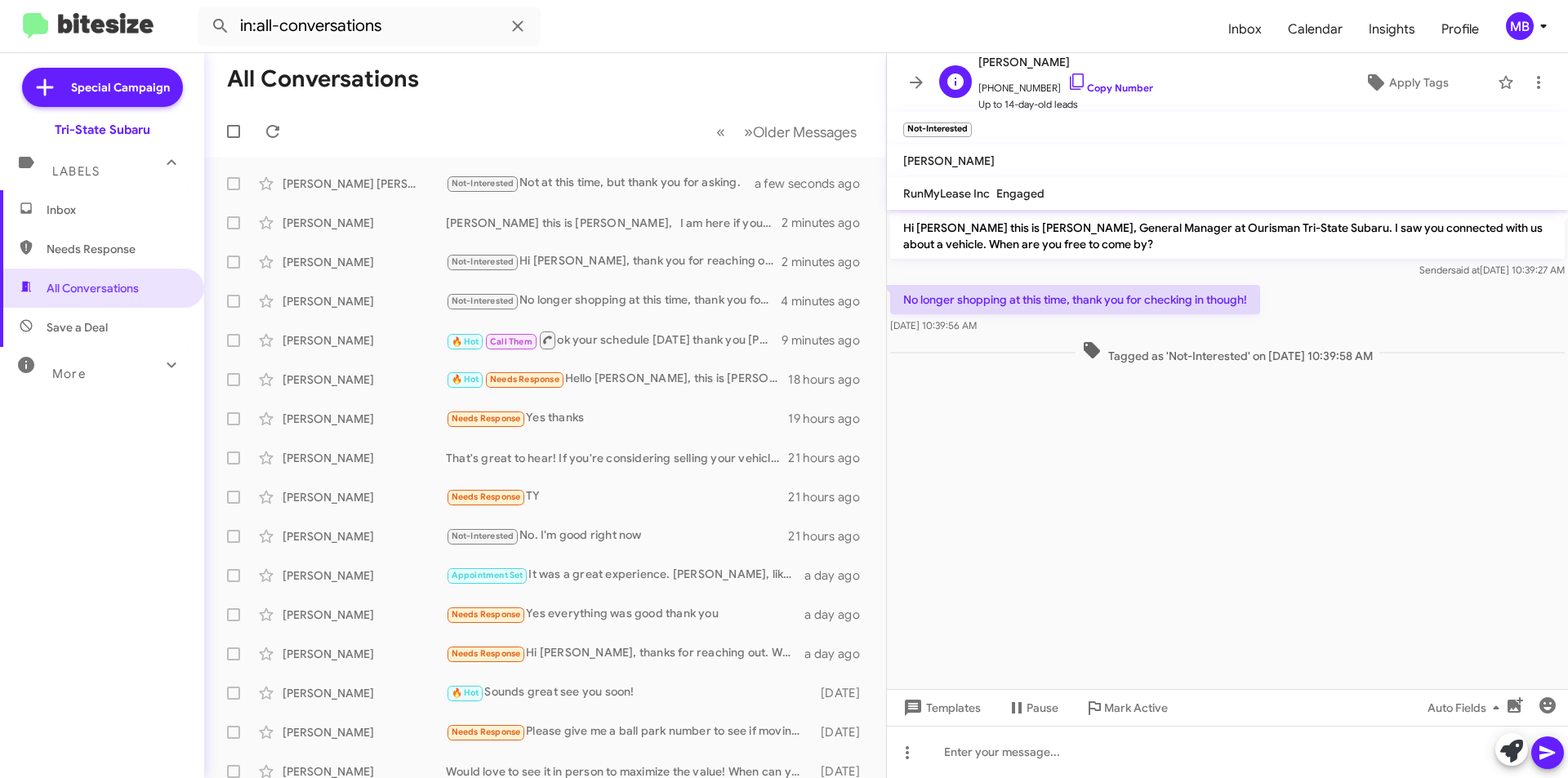
drag, startPoint x: 1107, startPoint y: 89, endPoint x: 1134, endPoint y: 68, distance: 34.2
click at [1107, 89] on link "Copy Number" at bounding box center [1110, 87] width 86 height 12
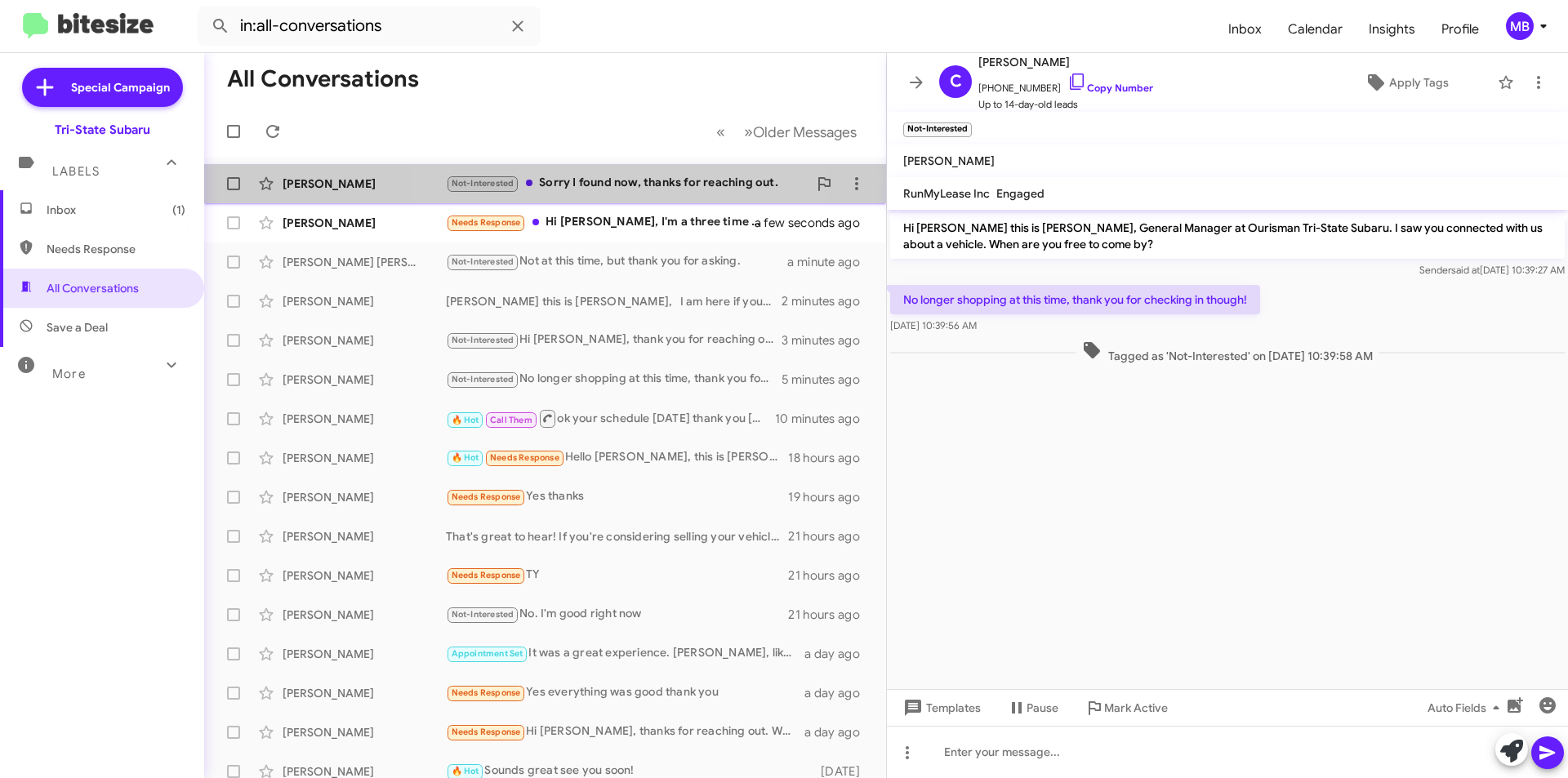
click at [634, 187] on div "Not-Interested Sorry I found now, thanks for reaching out." at bounding box center [627, 183] width 362 height 18
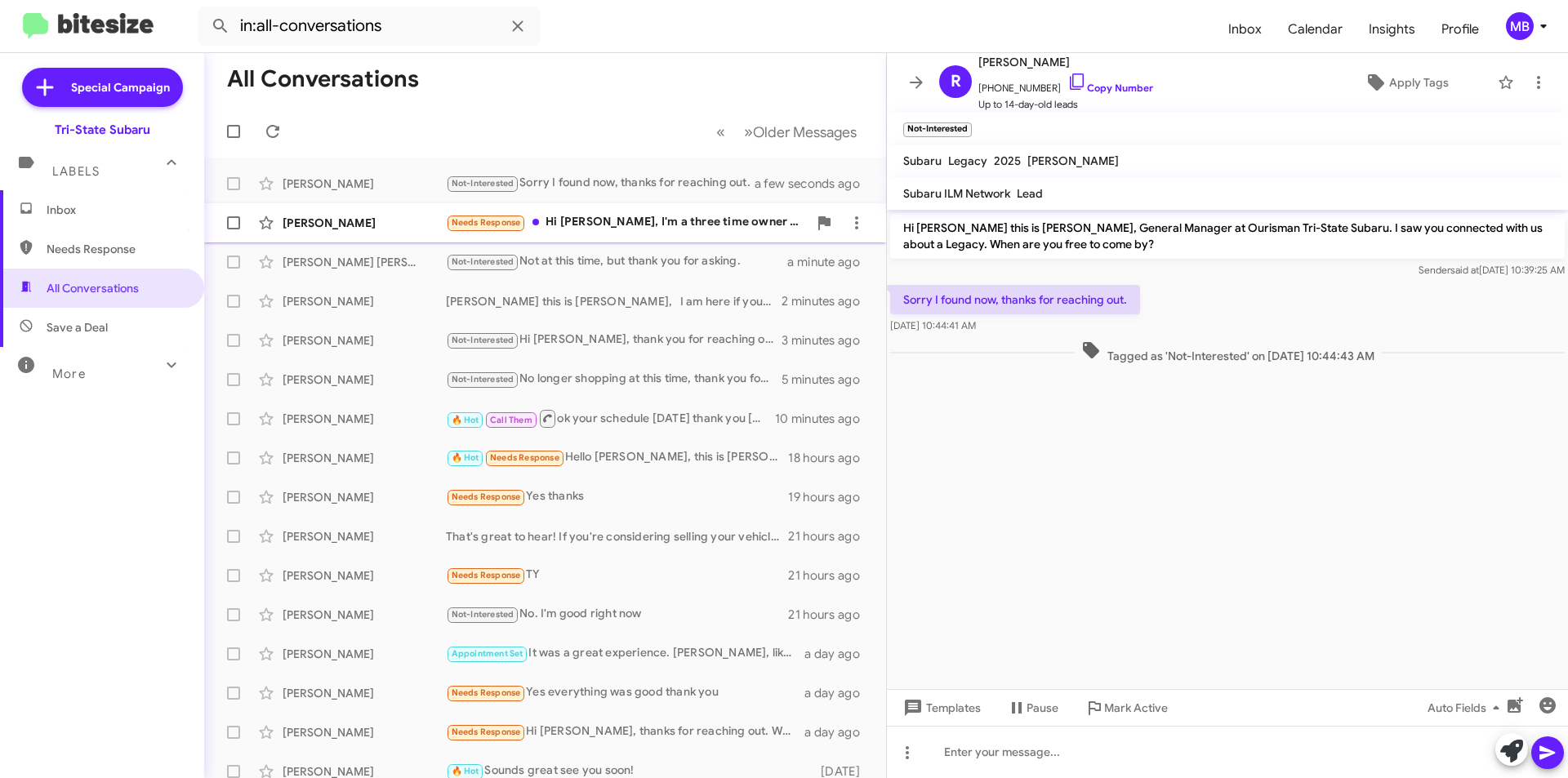
click at [558, 212] on div "[PERSON_NAME] Needs Response Hi [PERSON_NAME], I'm a three time owner of cars f…" at bounding box center [545, 222] width 656 height 32
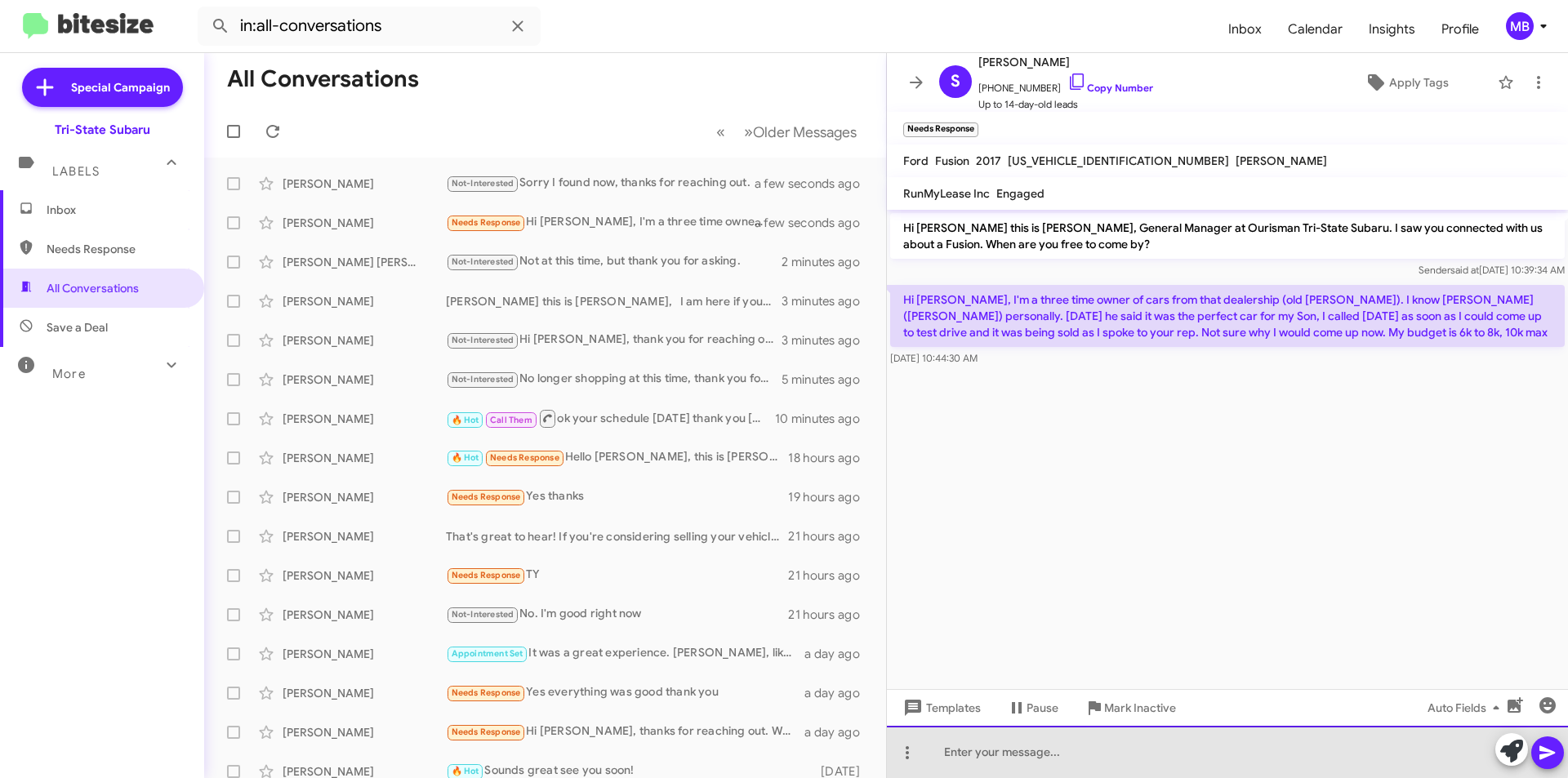
click at [1224, 752] on div at bounding box center [1228, 751] width 681 height 53
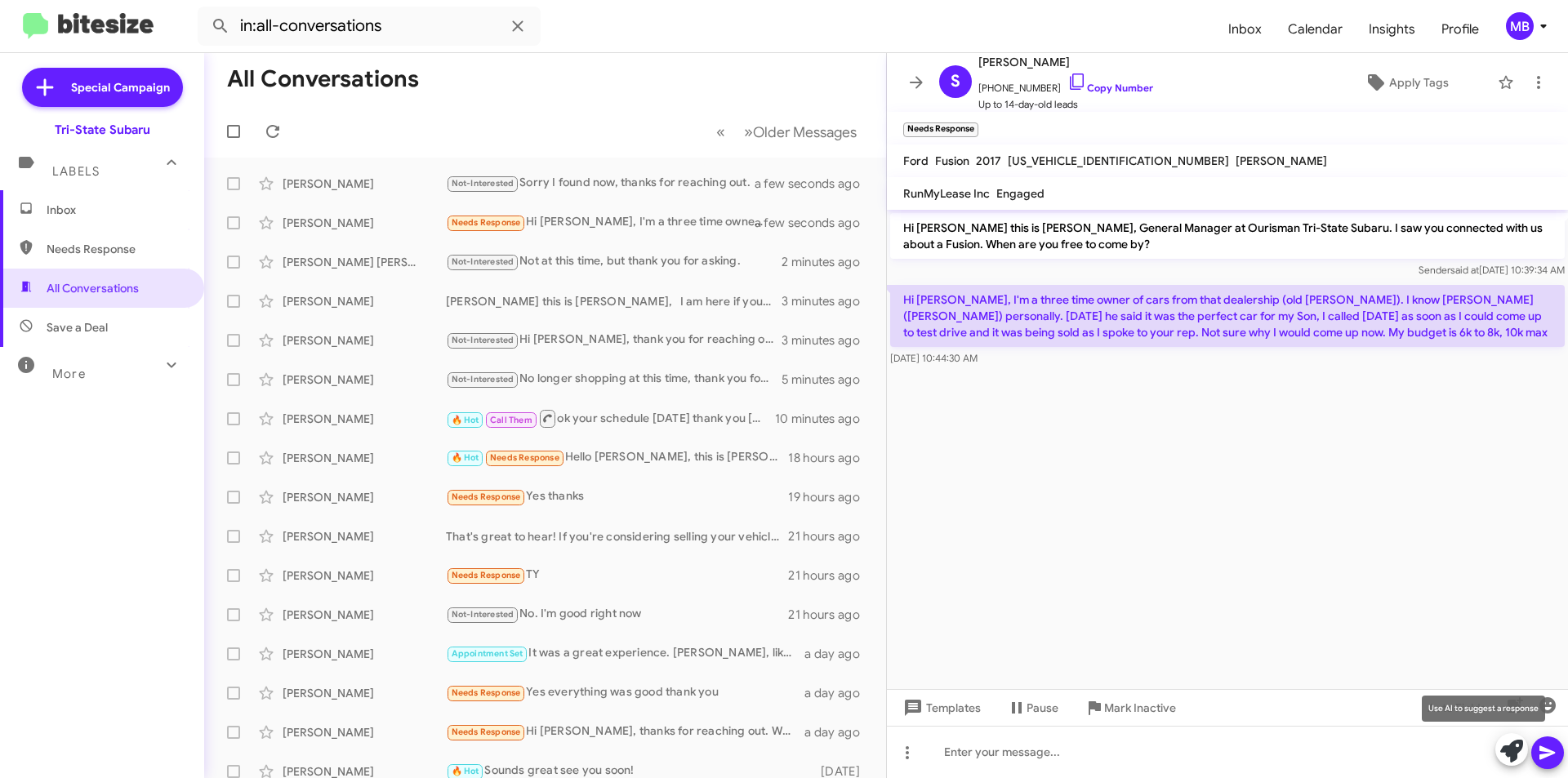
click at [1502, 750] on icon at bounding box center [1512, 750] width 23 height 23
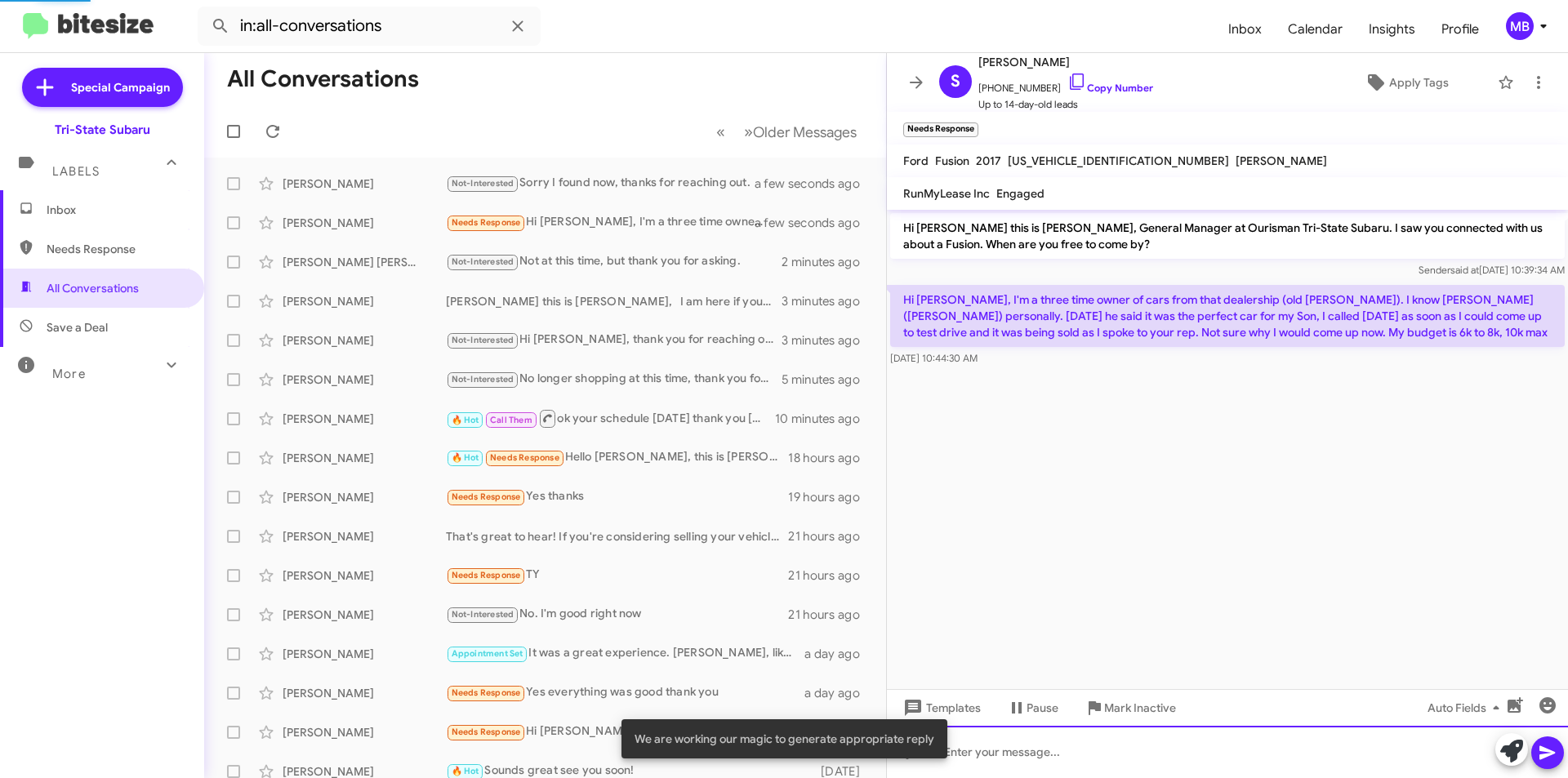
click at [1372, 760] on div at bounding box center [1228, 751] width 681 height 53
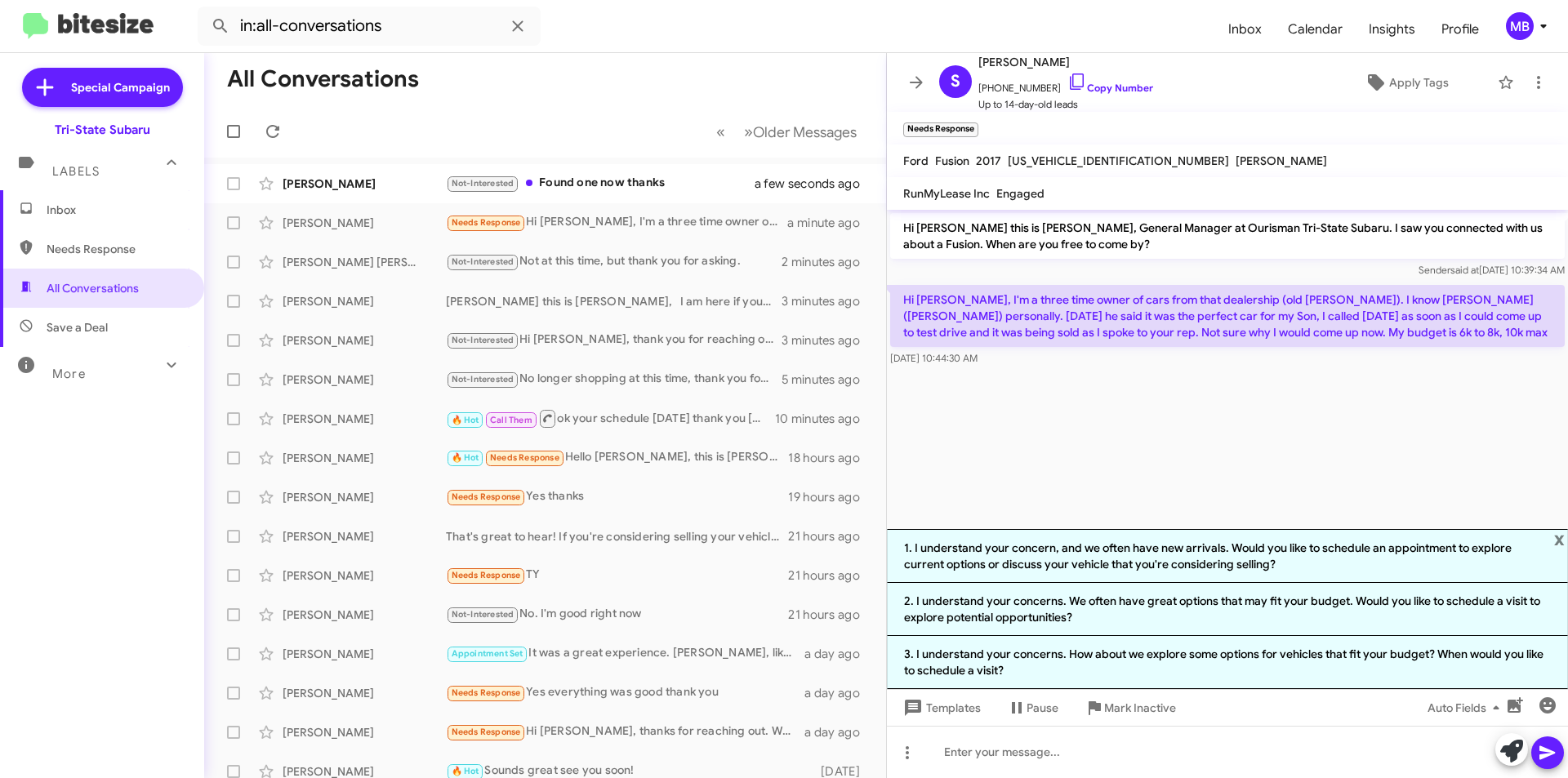
click at [1182, 564] on li "1. I understand your concern, and we often have new arrivals. Would you like to…" at bounding box center [1228, 556] width 681 height 54
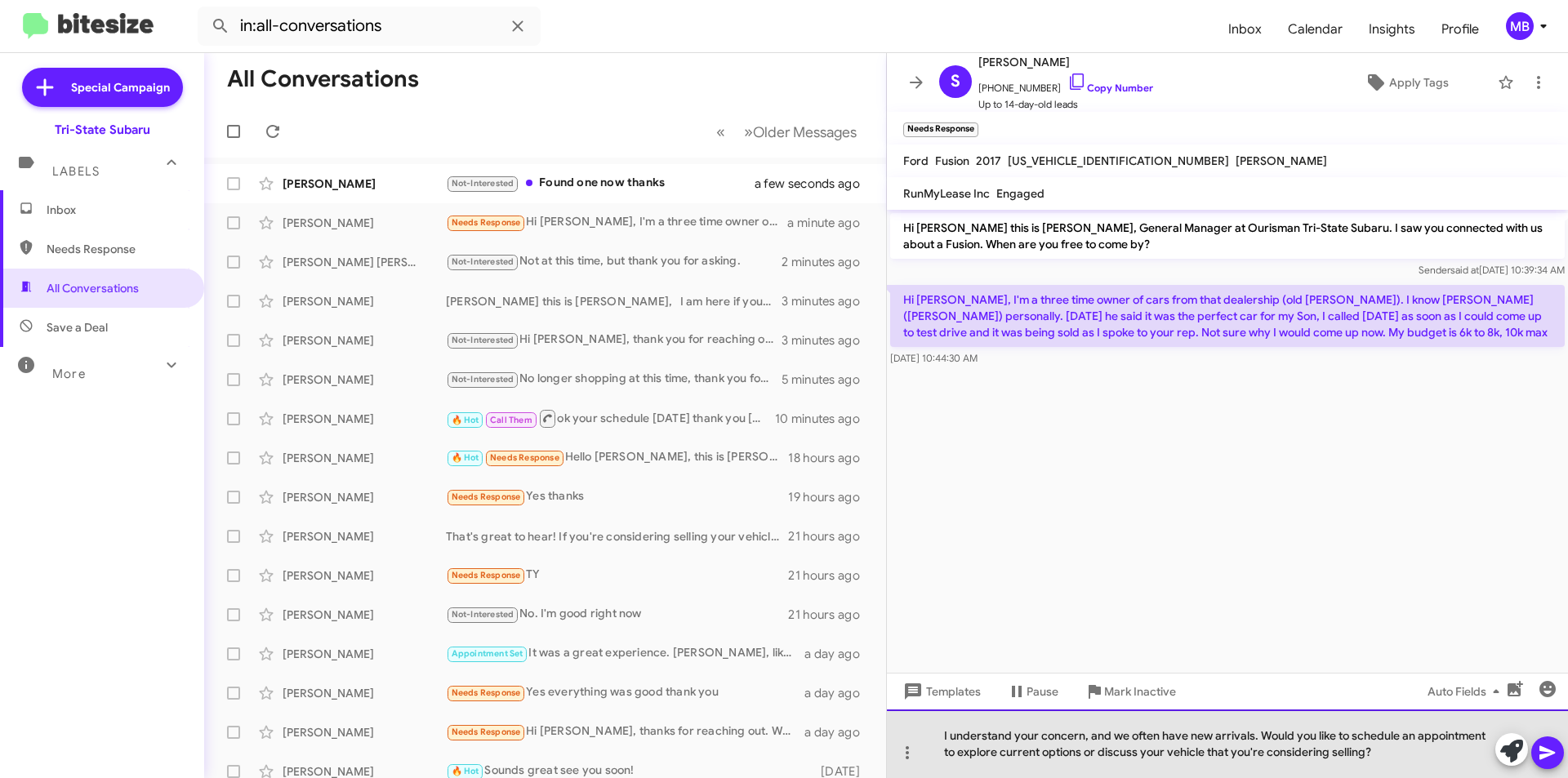
click at [1405, 753] on div "I understand your concern, and we often have new arrivals. Would you like to sc…" at bounding box center [1228, 744] width 681 height 68
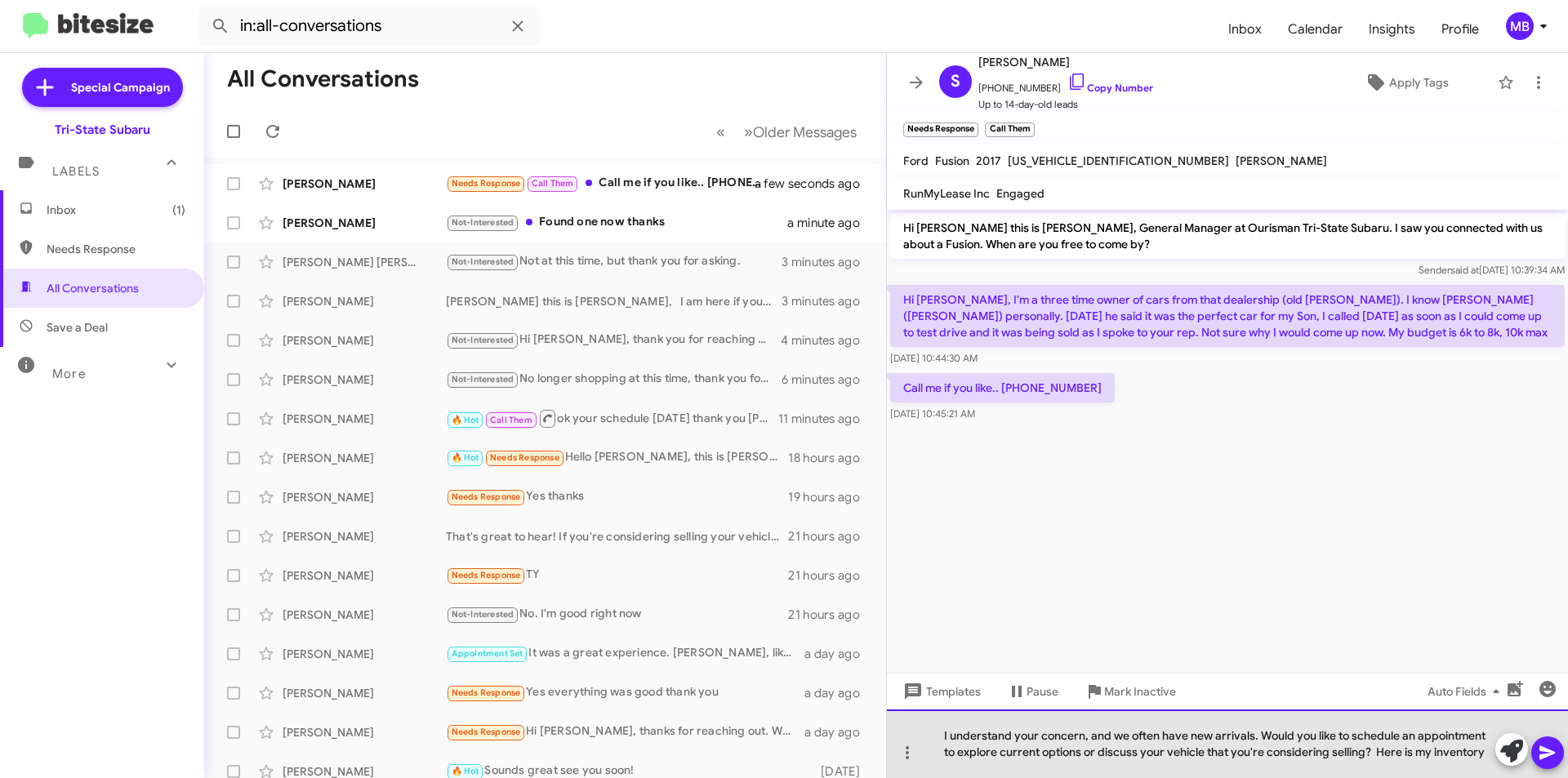
click at [1490, 753] on div "I understand your concern, and we often have new arrivals. Would you like to sc…" at bounding box center [1228, 744] width 681 height 68
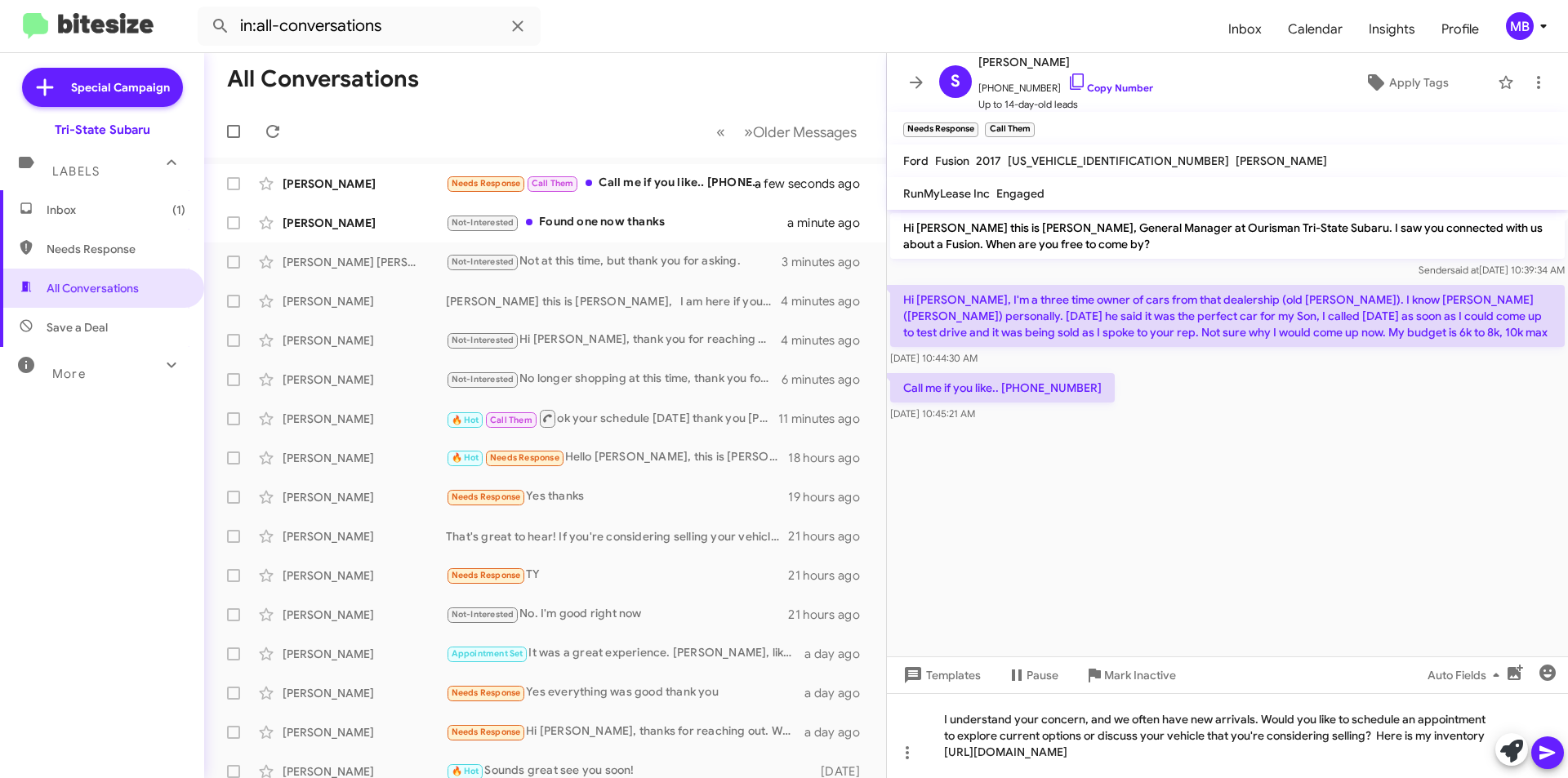
click at [1550, 750] on icon at bounding box center [1547, 752] width 16 height 14
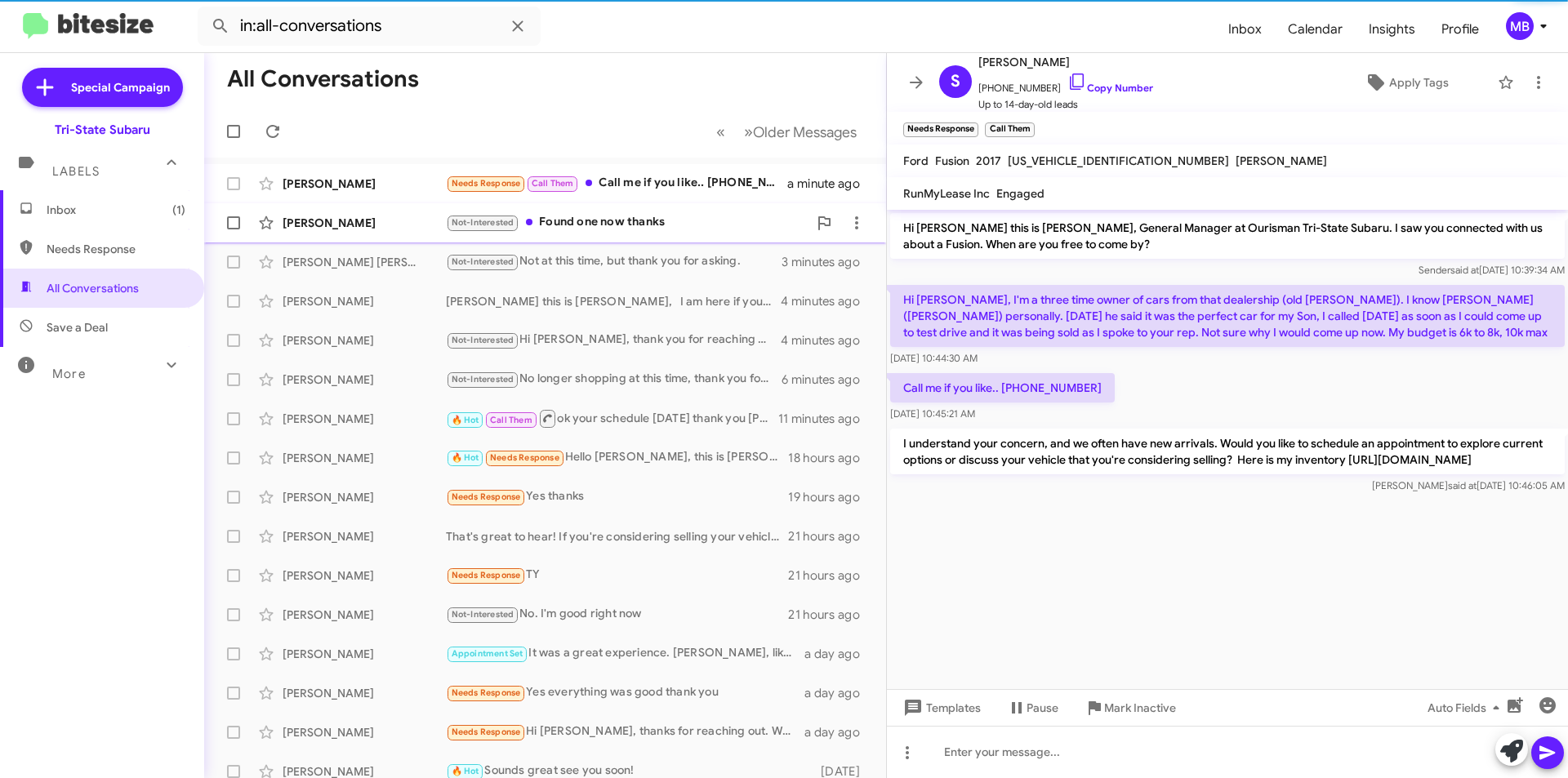
click at [614, 233] on div "[PERSON_NAME] Not-Interested Found one now thanks a minute ago" at bounding box center [545, 222] width 656 height 32
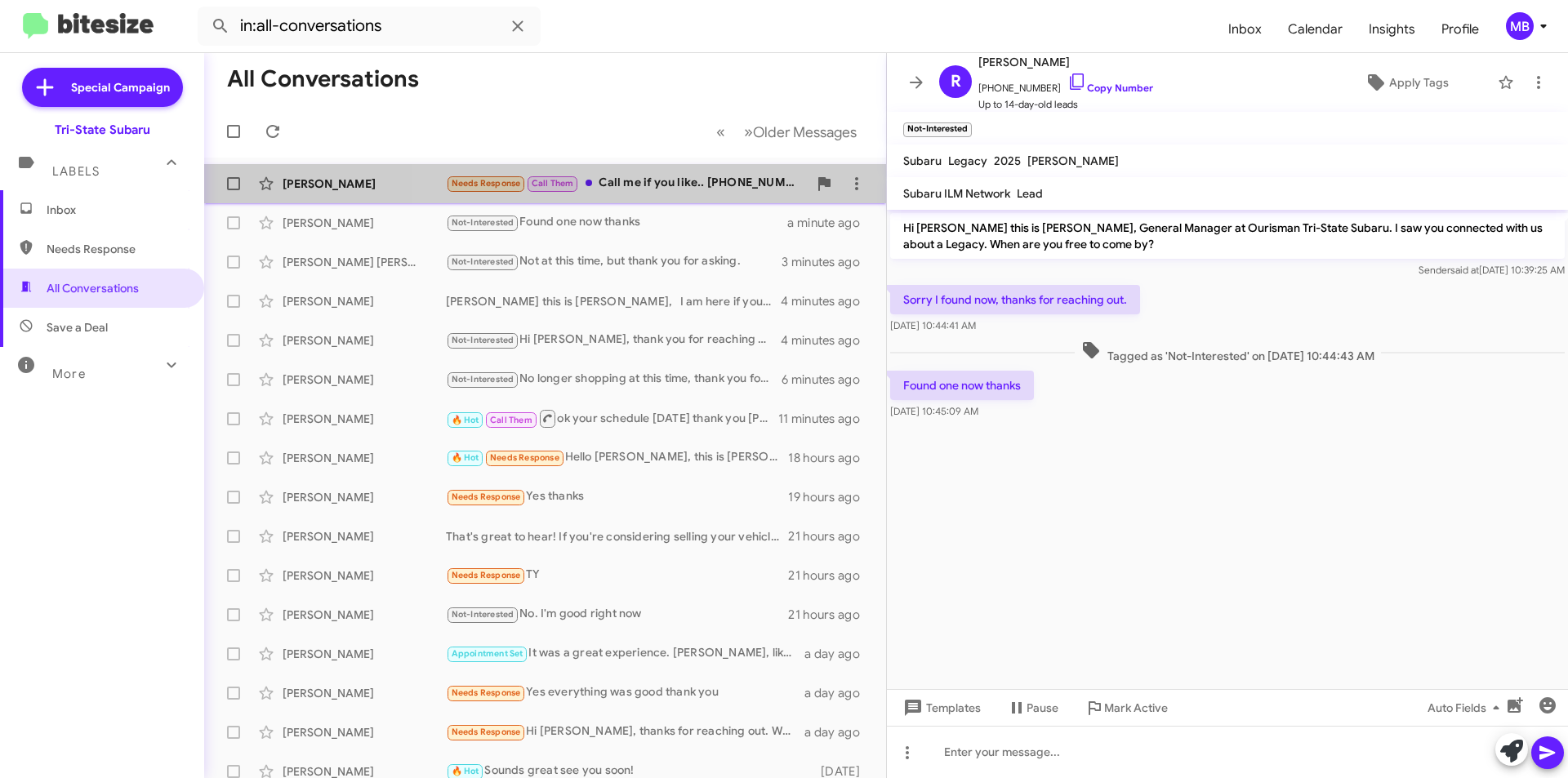
click at [680, 179] on div "Needs Response Call Them Call me if you like.. [PHONE_NUMBER]" at bounding box center [627, 183] width 362 height 18
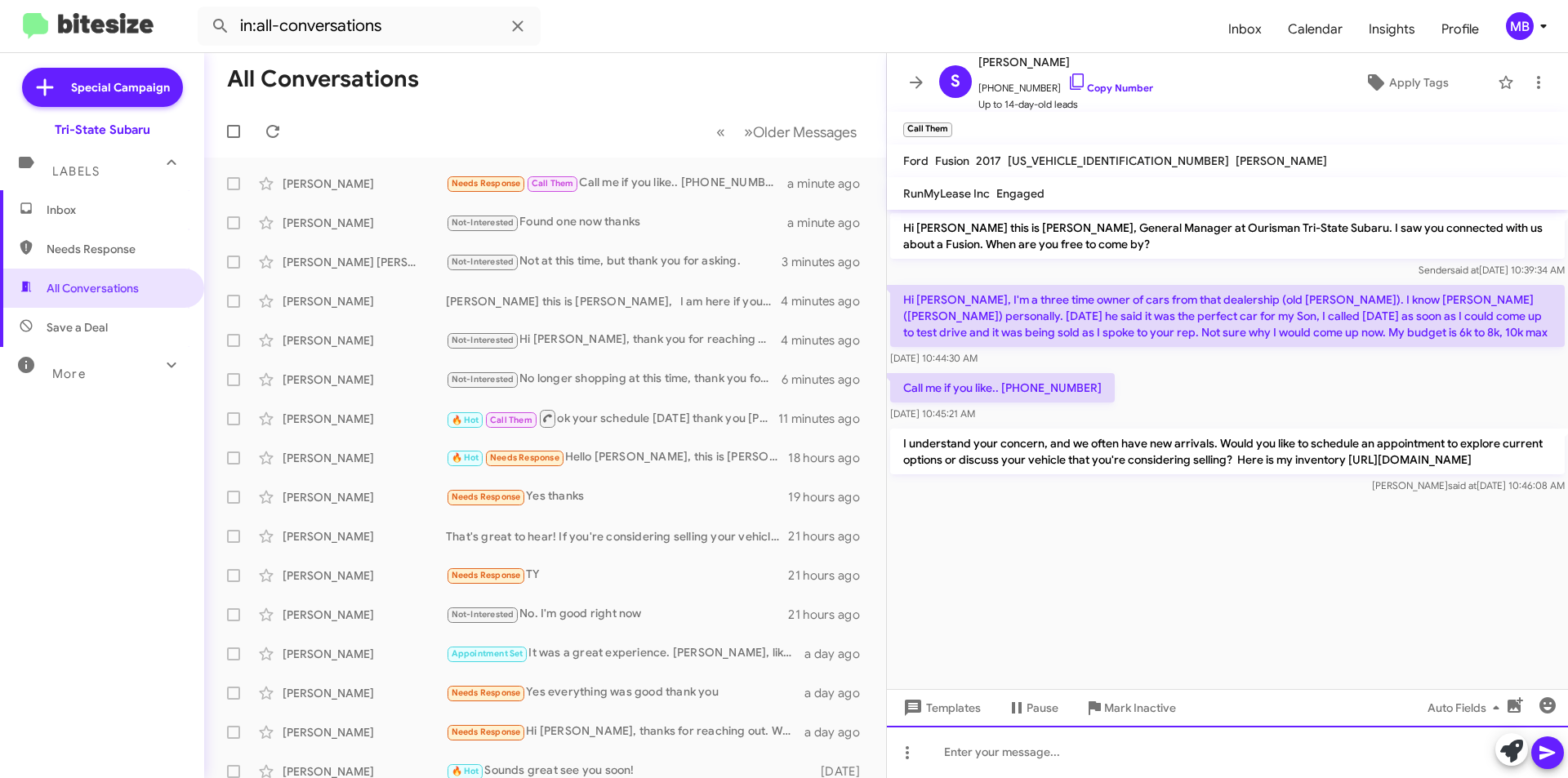
click at [1164, 764] on div at bounding box center [1228, 751] width 681 height 53
click at [83, 209] on span "Inbox" at bounding box center [115, 209] width 139 height 17
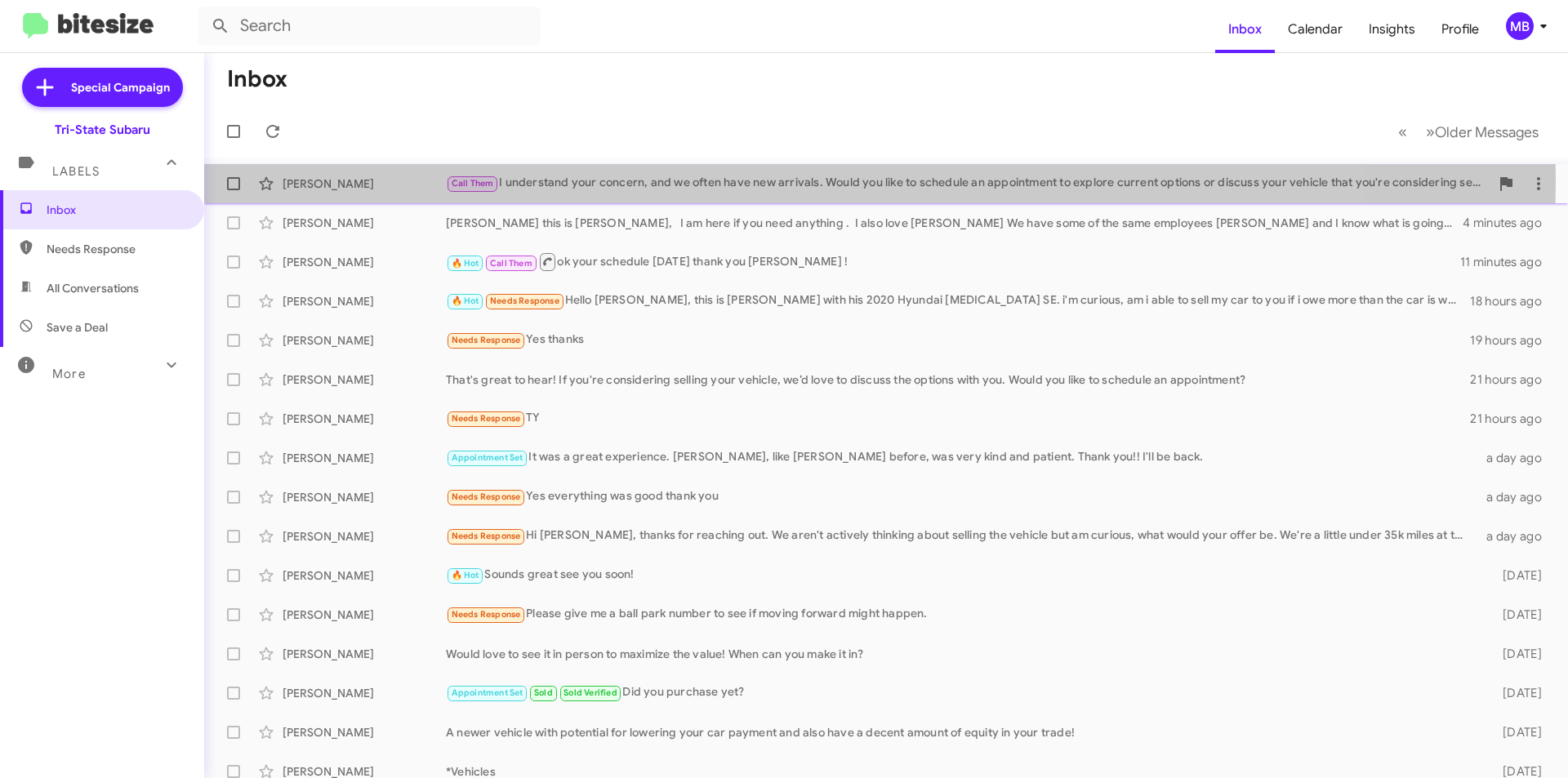
drag, startPoint x: 320, startPoint y: 177, endPoint x: 325, endPoint y: 168, distance: 10.3
click at [320, 177] on div "[PERSON_NAME]" at bounding box center [364, 184] width 163 height 17
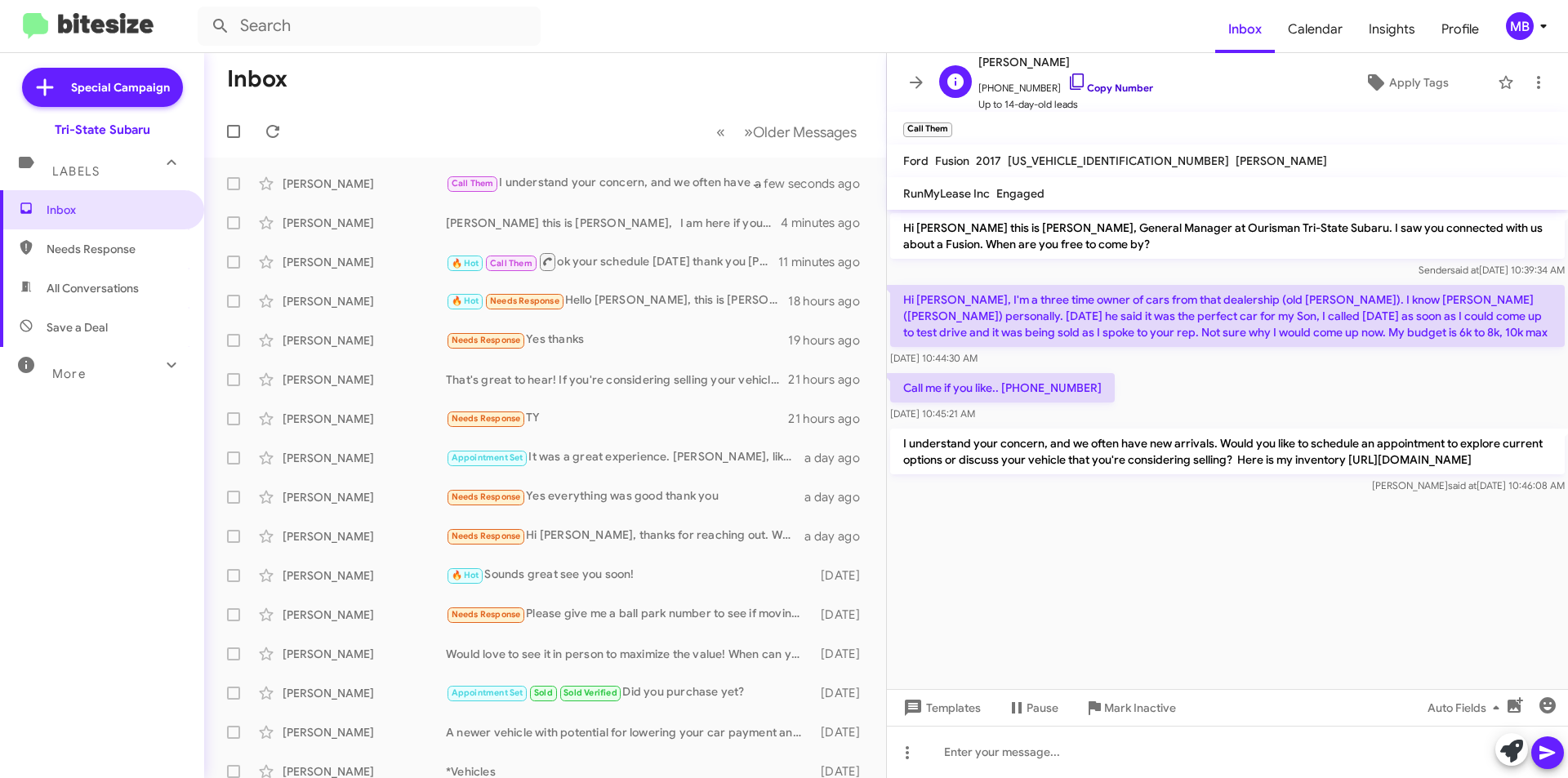
click at [1119, 88] on link "Copy Number" at bounding box center [1110, 87] width 86 height 12
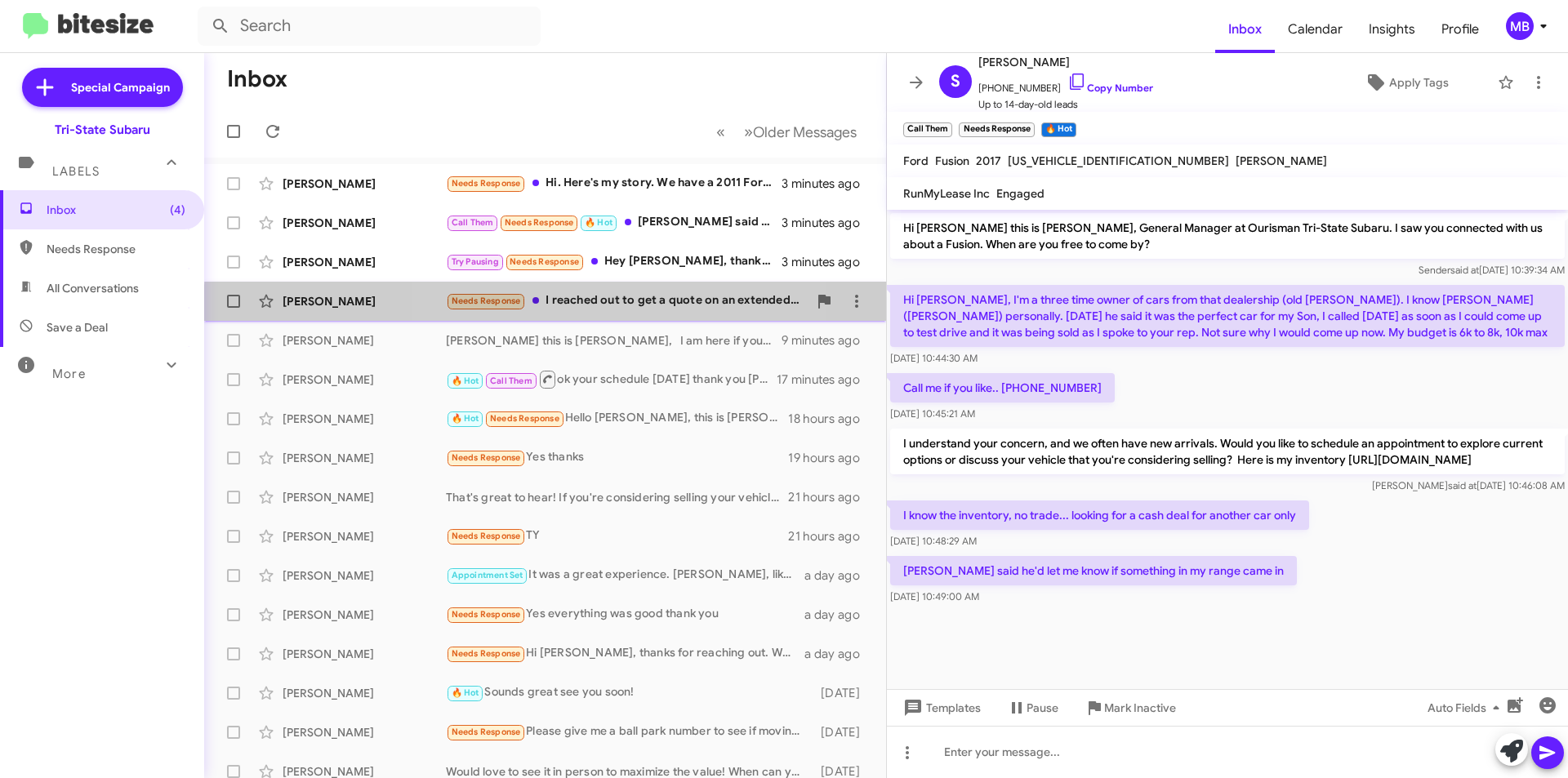
click at [571, 307] on div "Needs Response I reached out to get a quote on an extended warranty. Still wait…" at bounding box center [627, 301] width 362 height 18
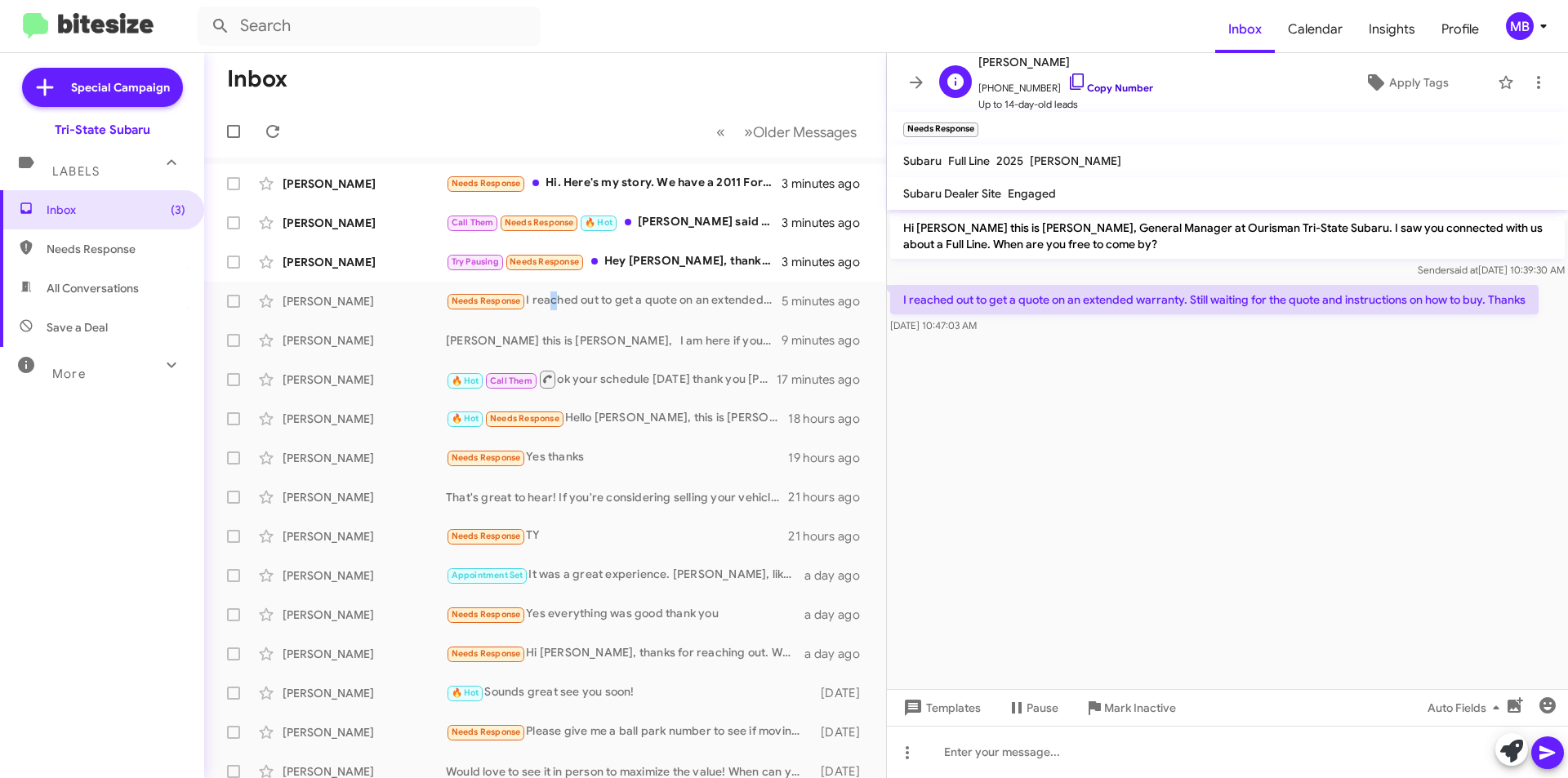
click at [1115, 84] on link "Copy Number" at bounding box center [1110, 87] width 86 height 12
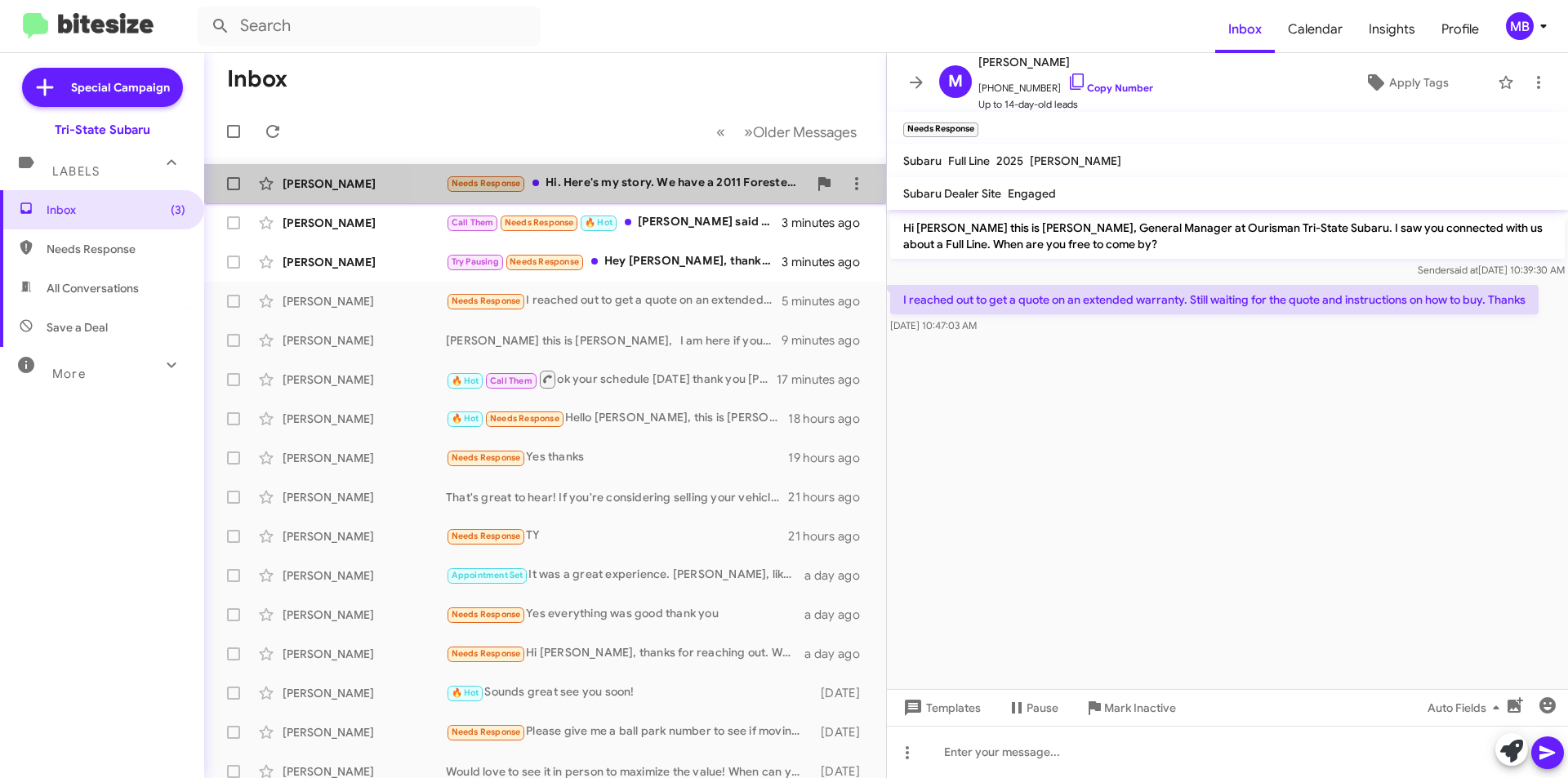
click at [740, 186] on div "Needs Response Hi. Here's my story. We have a 2011 Forester that needs to retir…" at bounding box center [627, 183] width 362 height 18
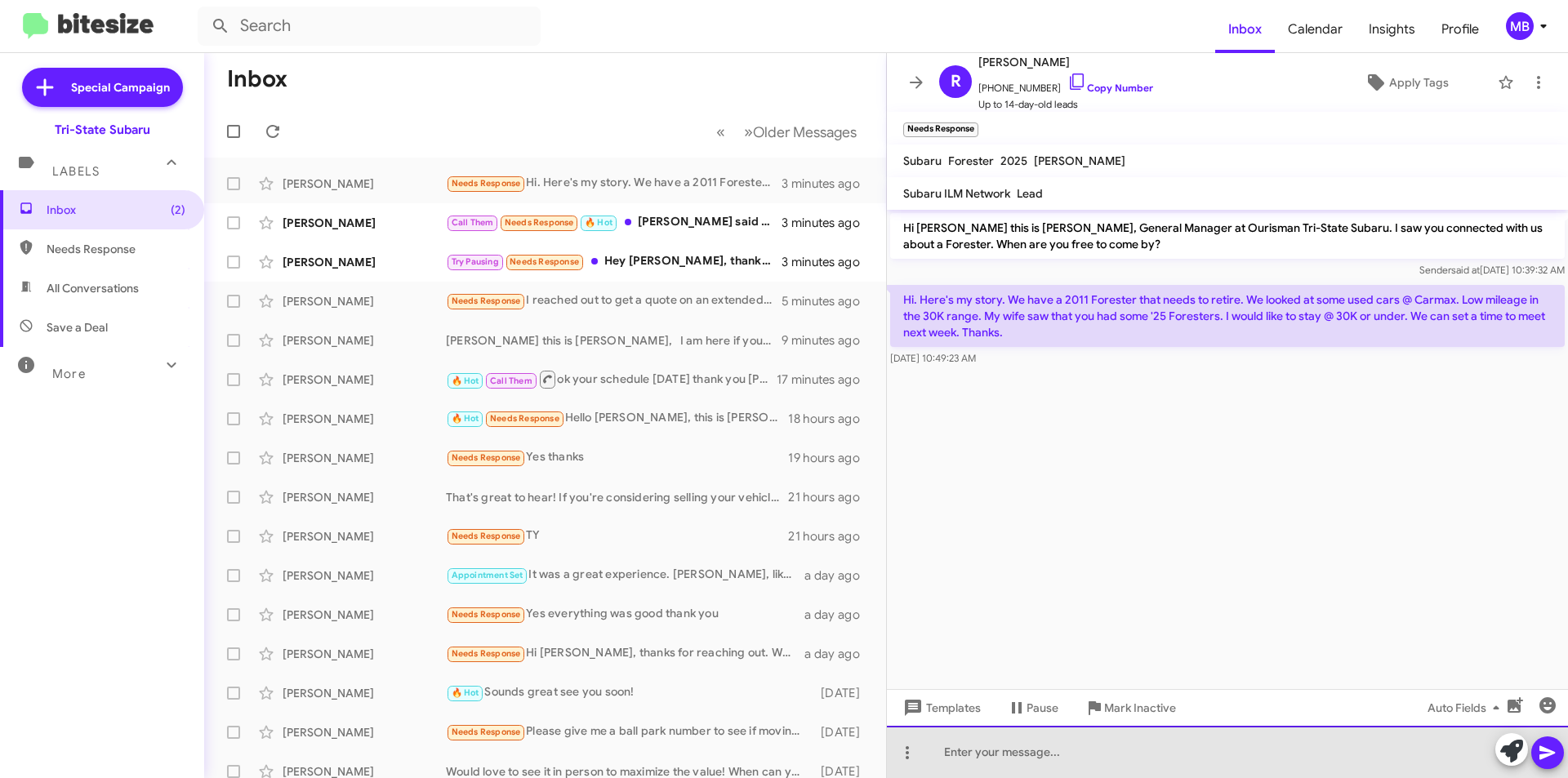
click at [1245, 758] on div at bounding box center [1228, 751] width 681 height 53
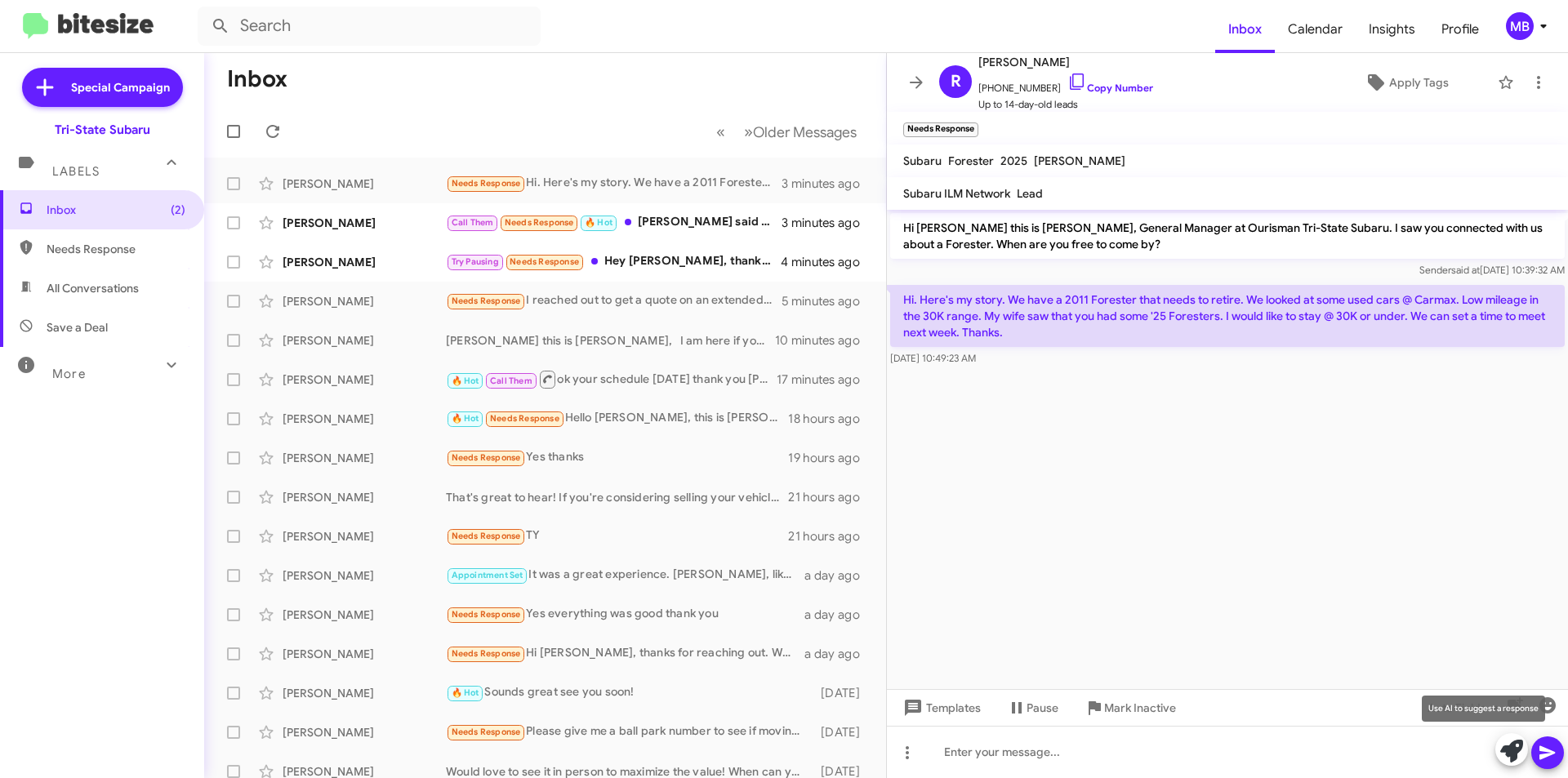
click at [1515, 753] on icon at bounding box center [1512, 750] width 23 height 23
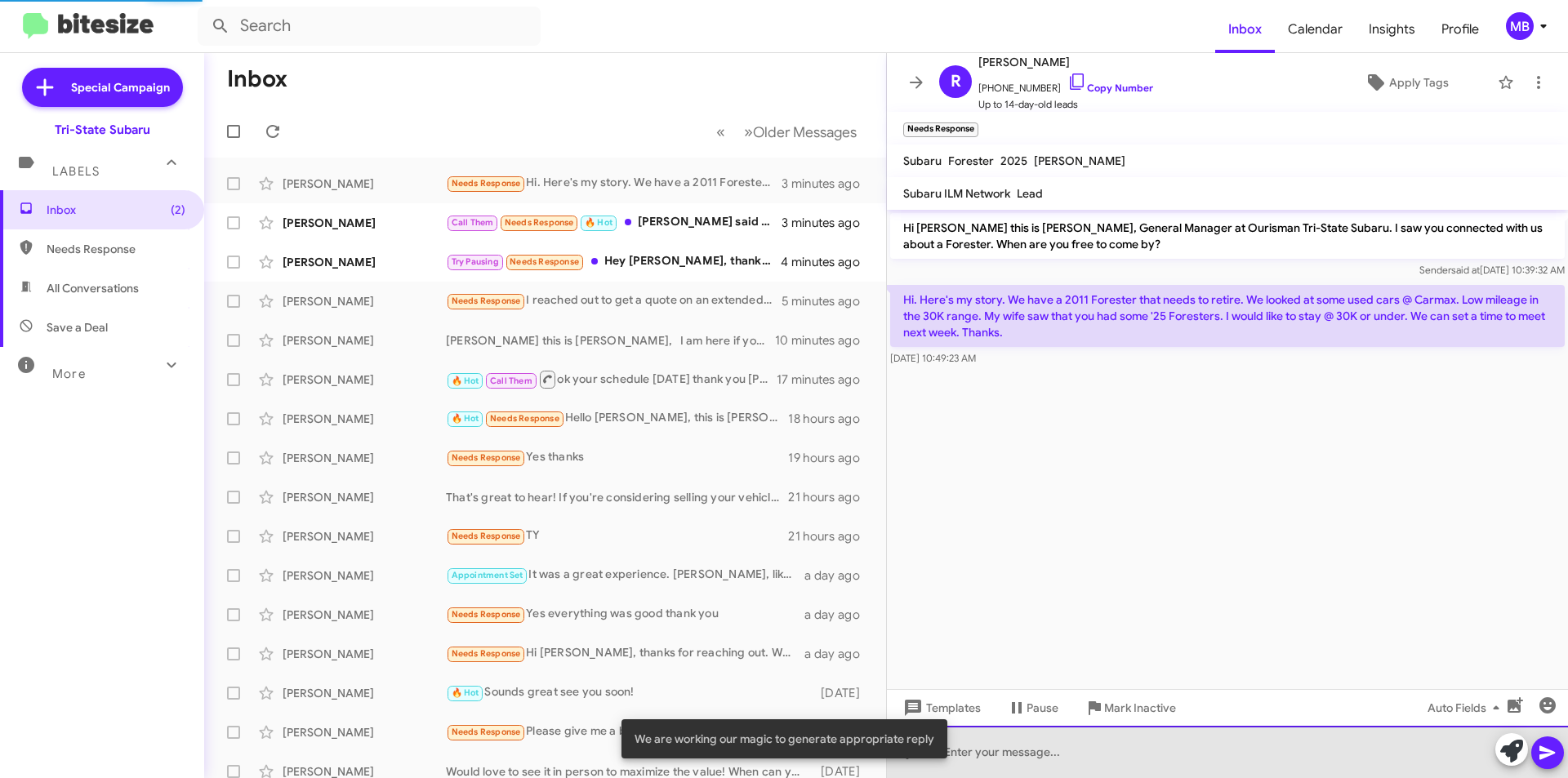
click at [1212, 744] on div at bounding box center [1228, 751] width 681 height 53
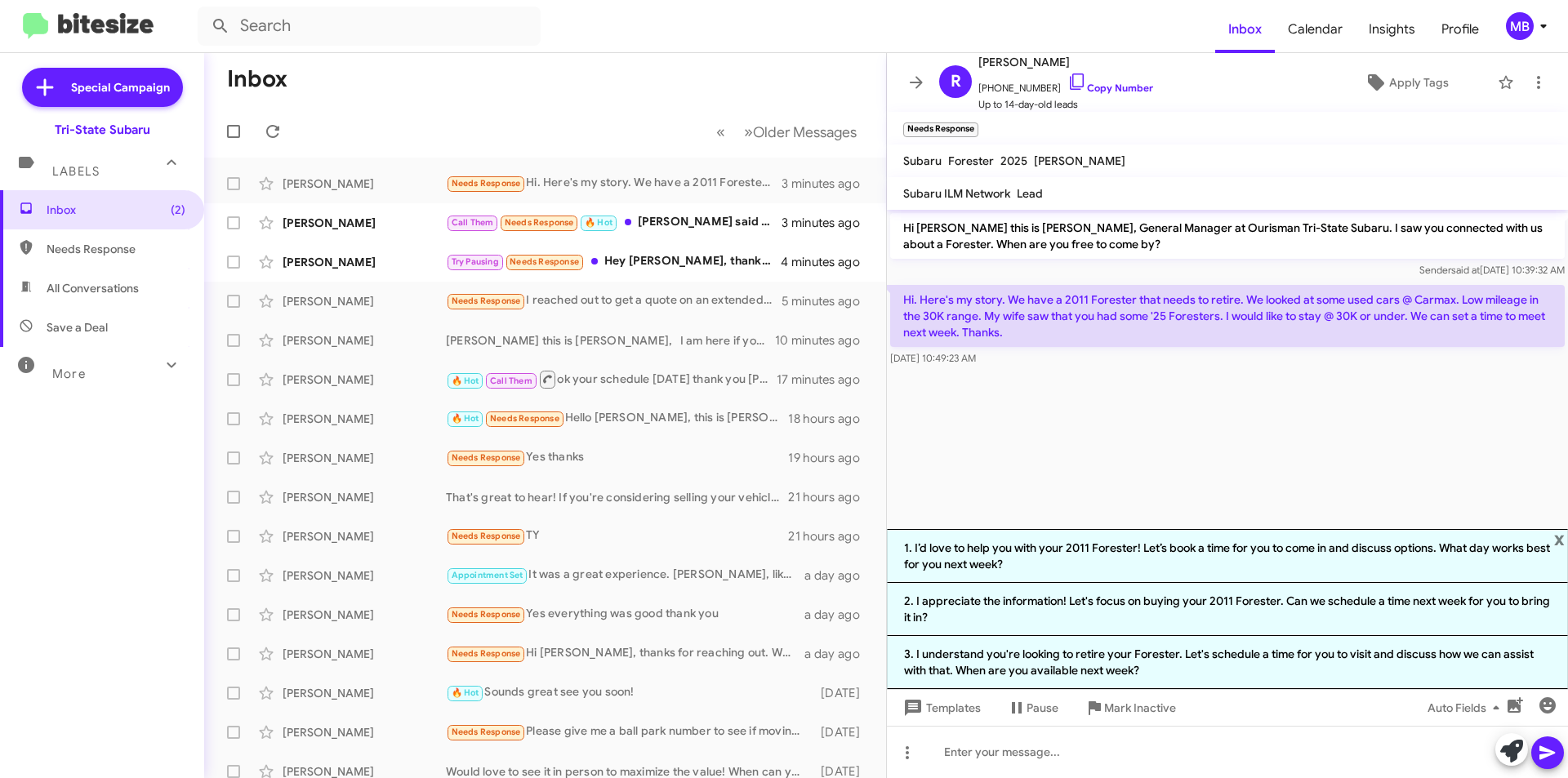
click at [1185, 663] on li "3. I understand you're looking to retire your Forester. Let's schedule a time f…" at bounding box center [1228, 662] width 681 height 53
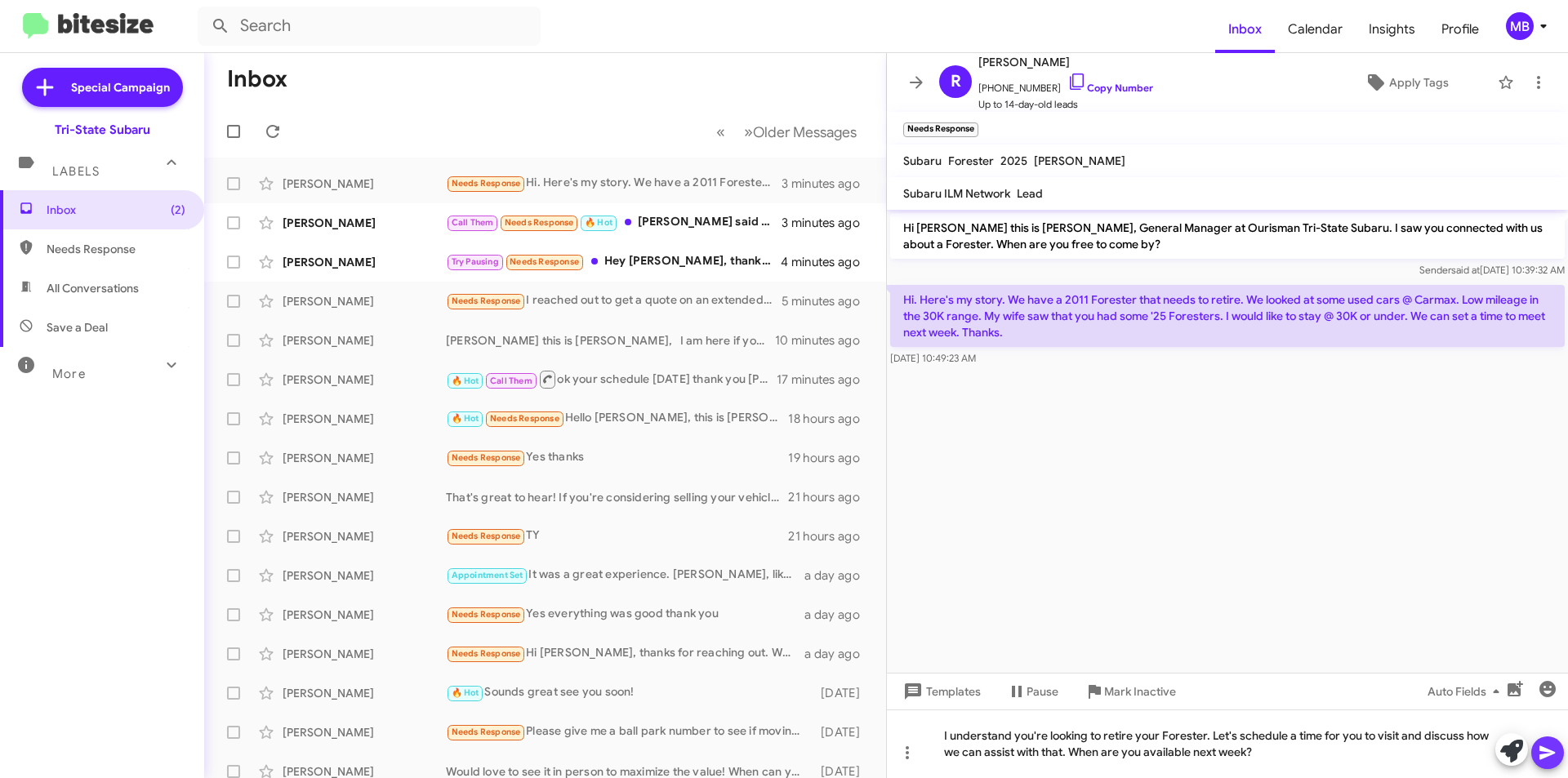
click at [1558, 745] on button at bounding box center [1548, 752] width 32 height 32
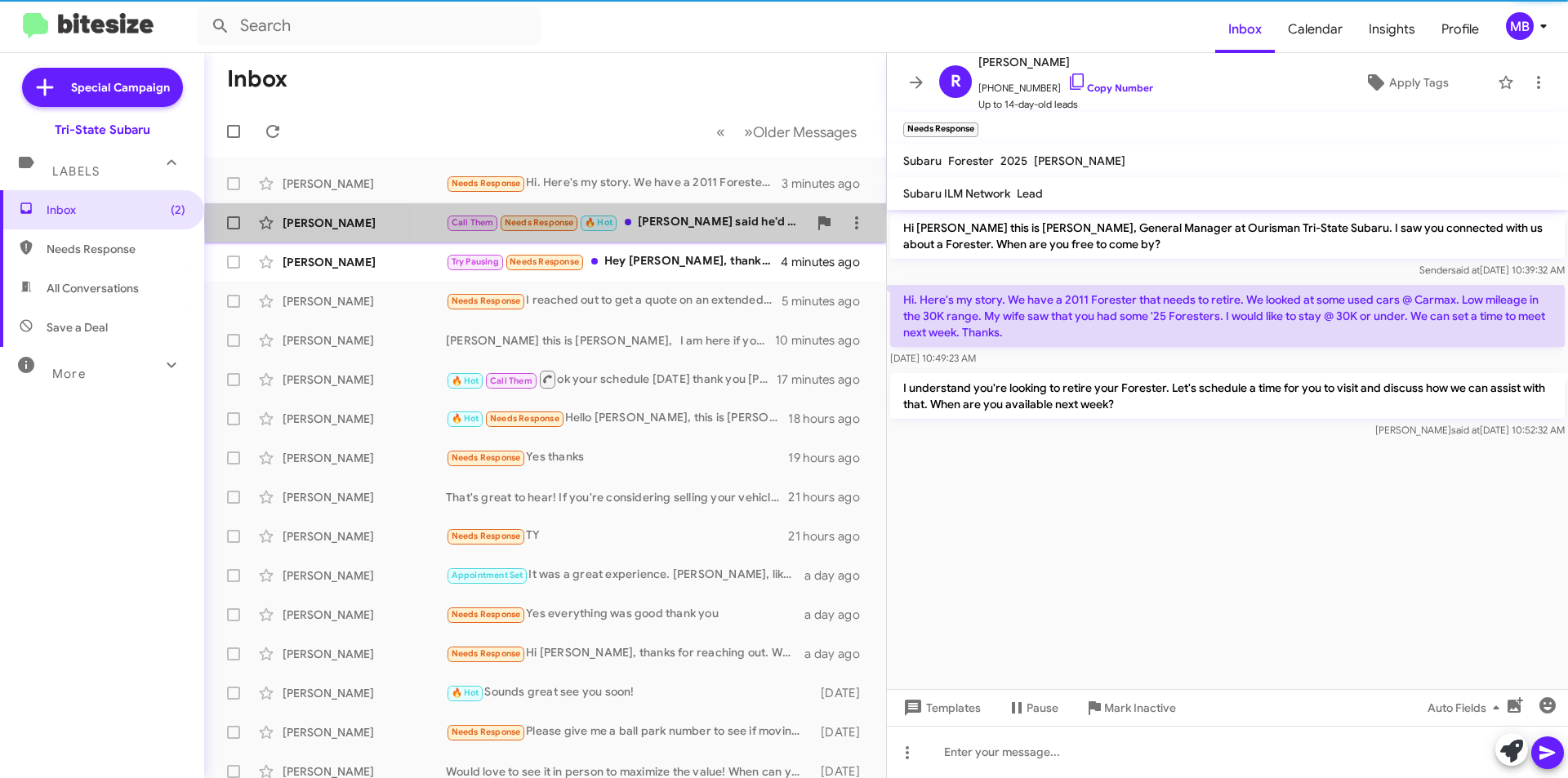
click at [769, 222] on div "Call Them Needs Response 🔥 Hot [PERSON_NAME] said he'd let me know if something…" at bounding box center [627, 222] width 362 height 18
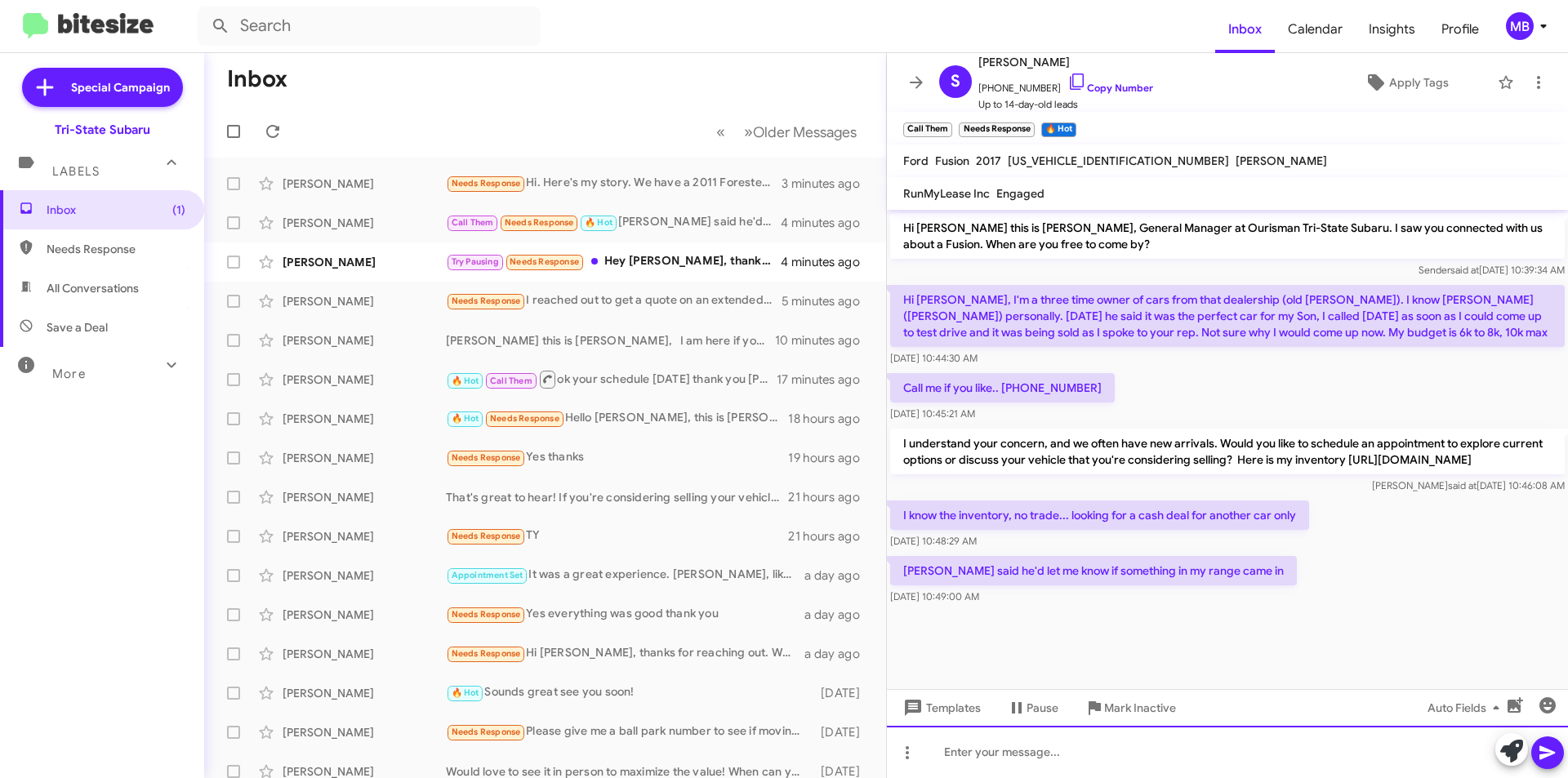
click at [1146, 753] on div at bounding box center [1228, 751] width 681 height 53
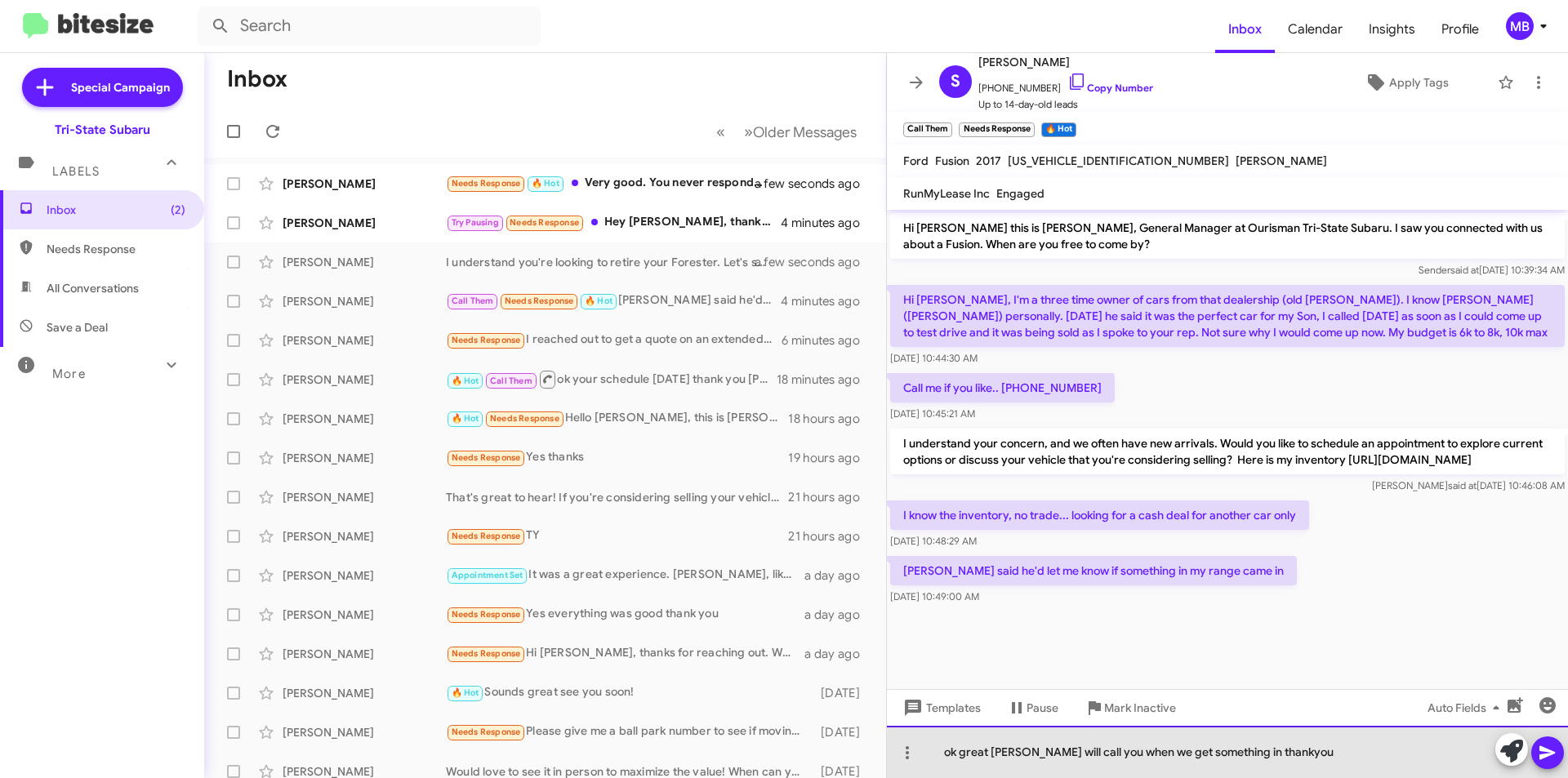
click at [1258, 756] on div "ok great [PERSON_NAME] will call you when we get something in thankyou" at bounding box center [1228, 751] width 681 height 53
click at [1003, 752] on div "ok great [PERSON_NAME] will call you when we get something in thank you" at bounding box center [1228, 751] width 681 height 53
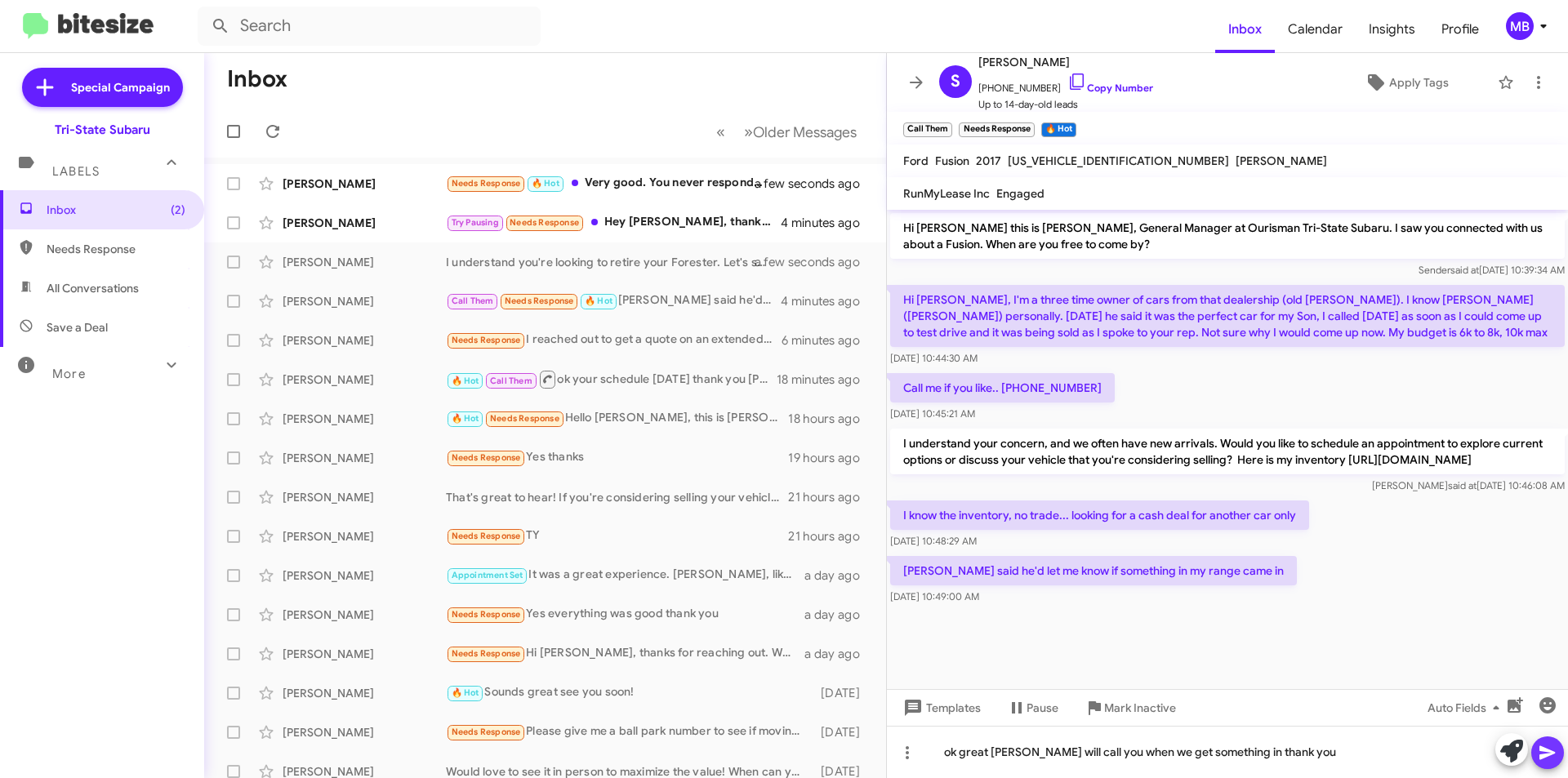
click at [1558, 747] on button at bounding box center [1548, 752] width 32 height 32
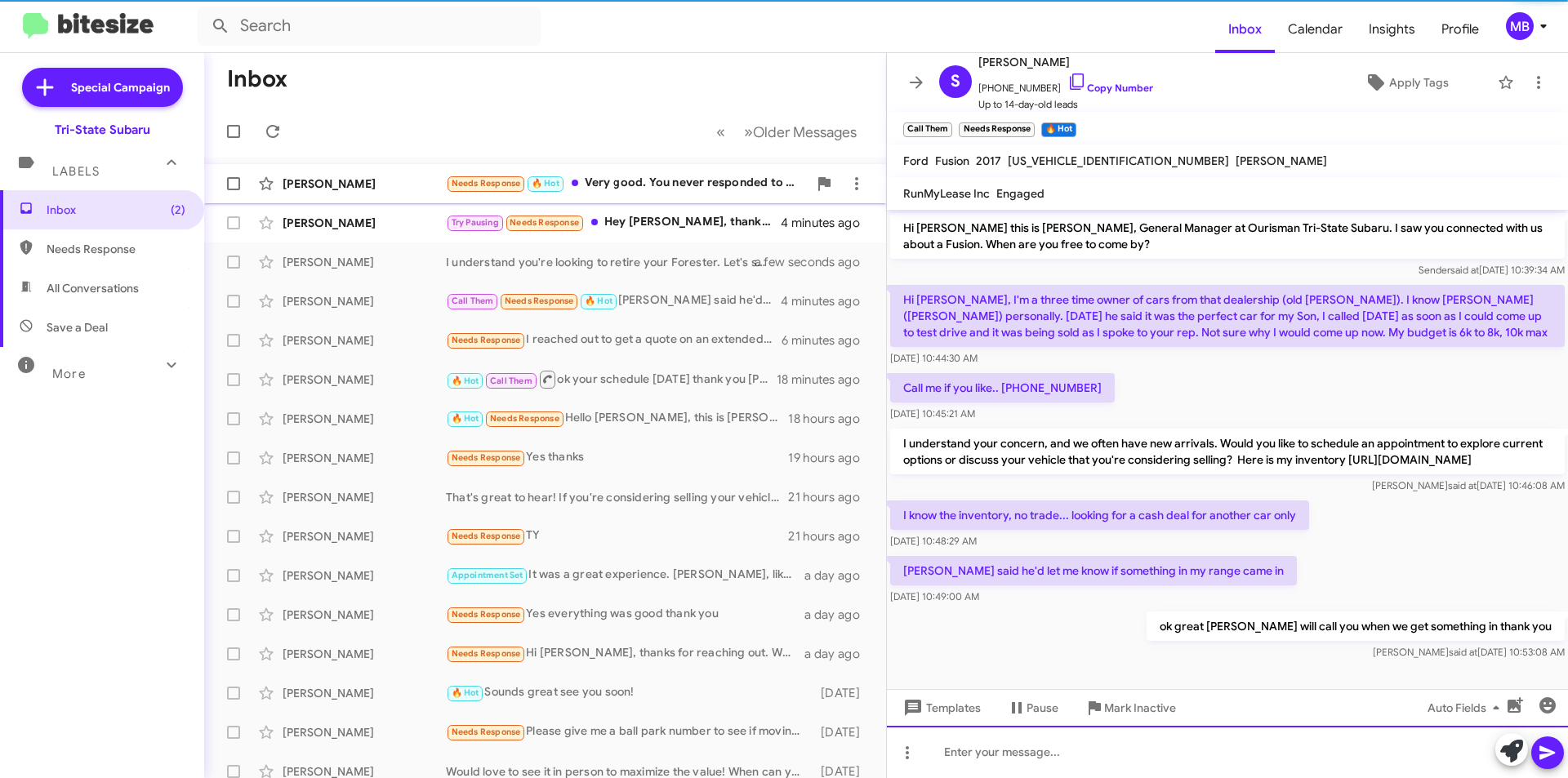
scroll to position [19, 0]
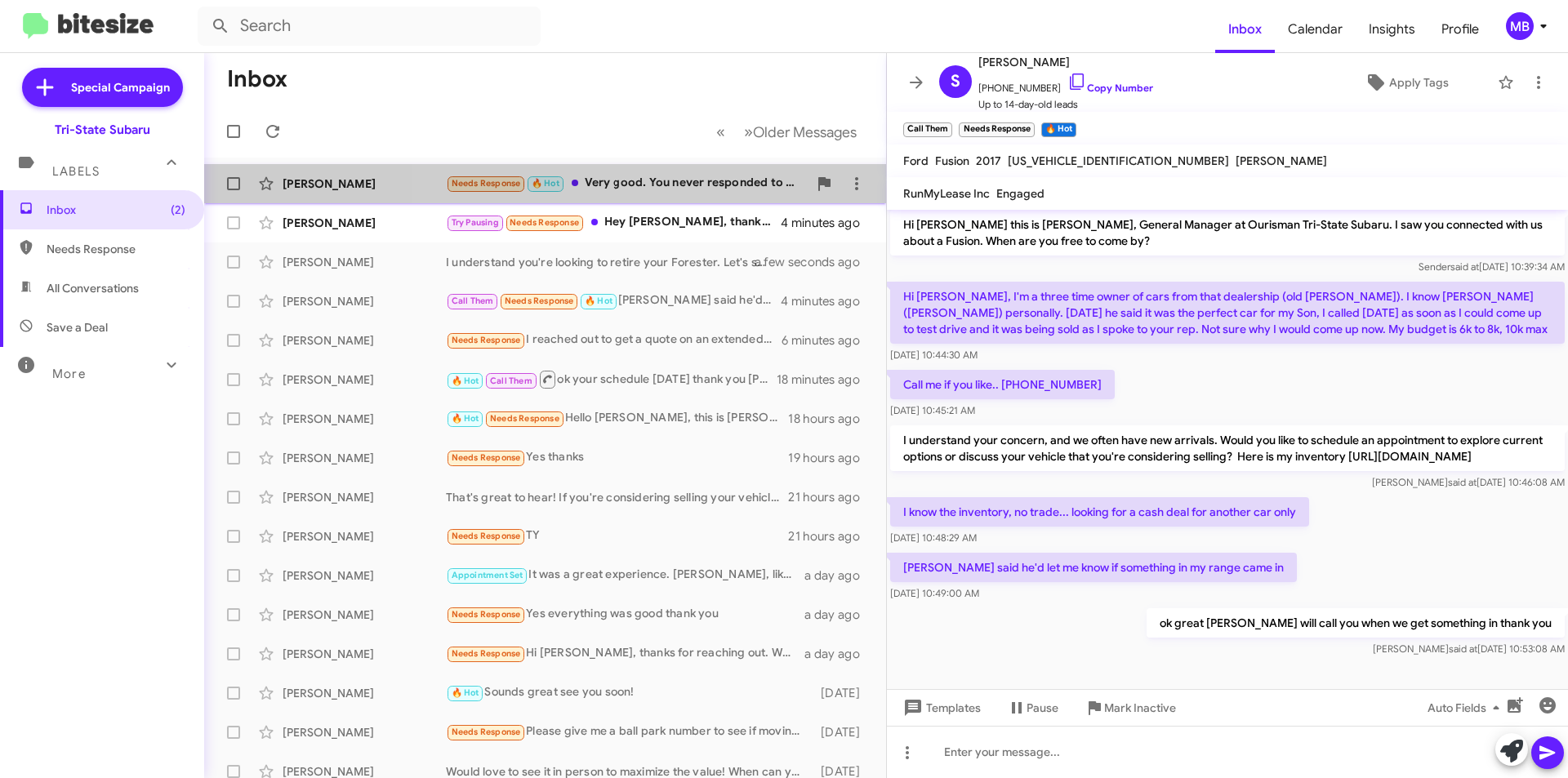
click at [736, 187] on div "Needs Response 🔥 Hot Very good. You never responded to my last text [DATE] abou…" at bounding box center [627, 183] width 362 height 18
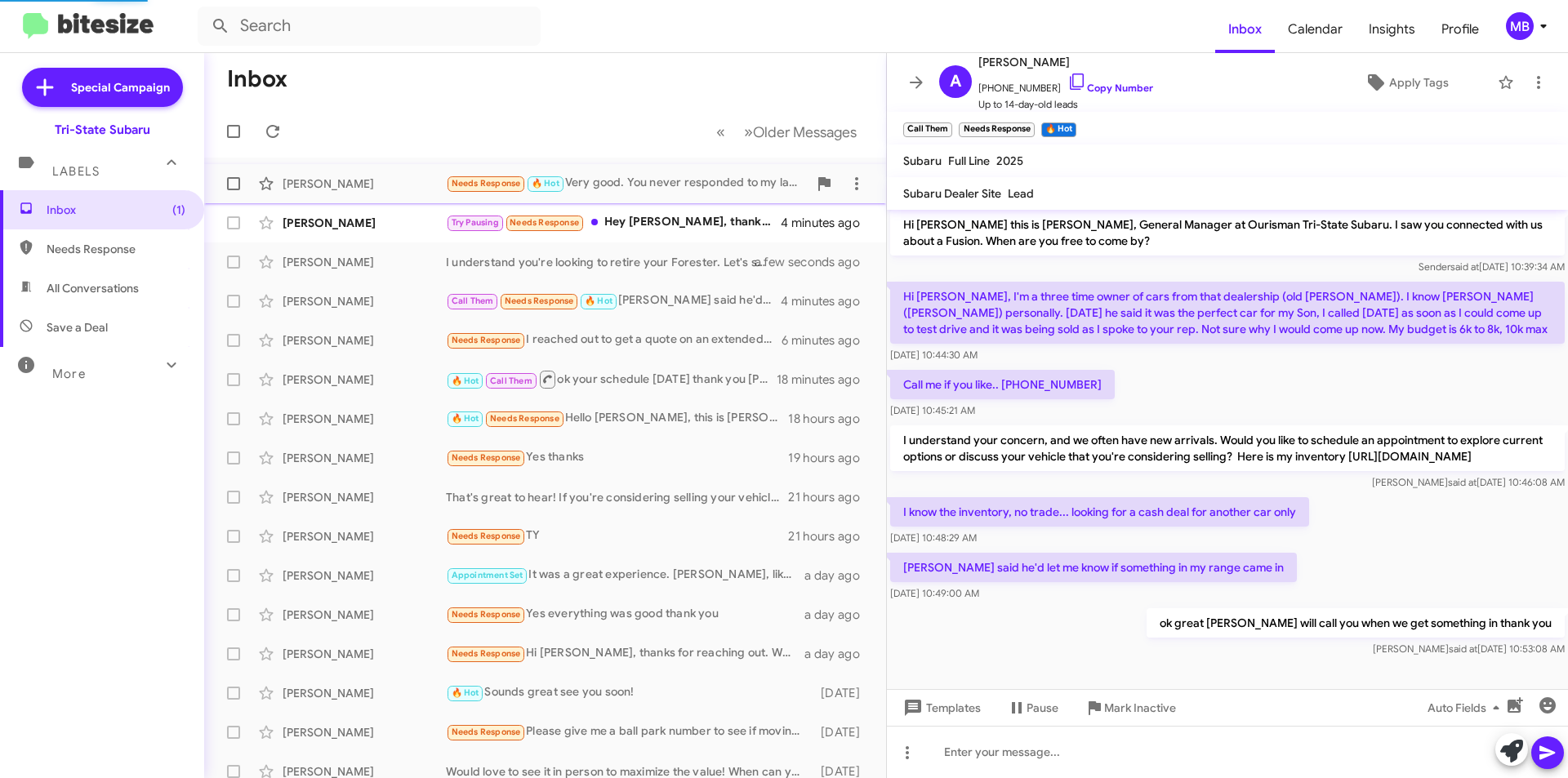
scroll to position [258, 0]
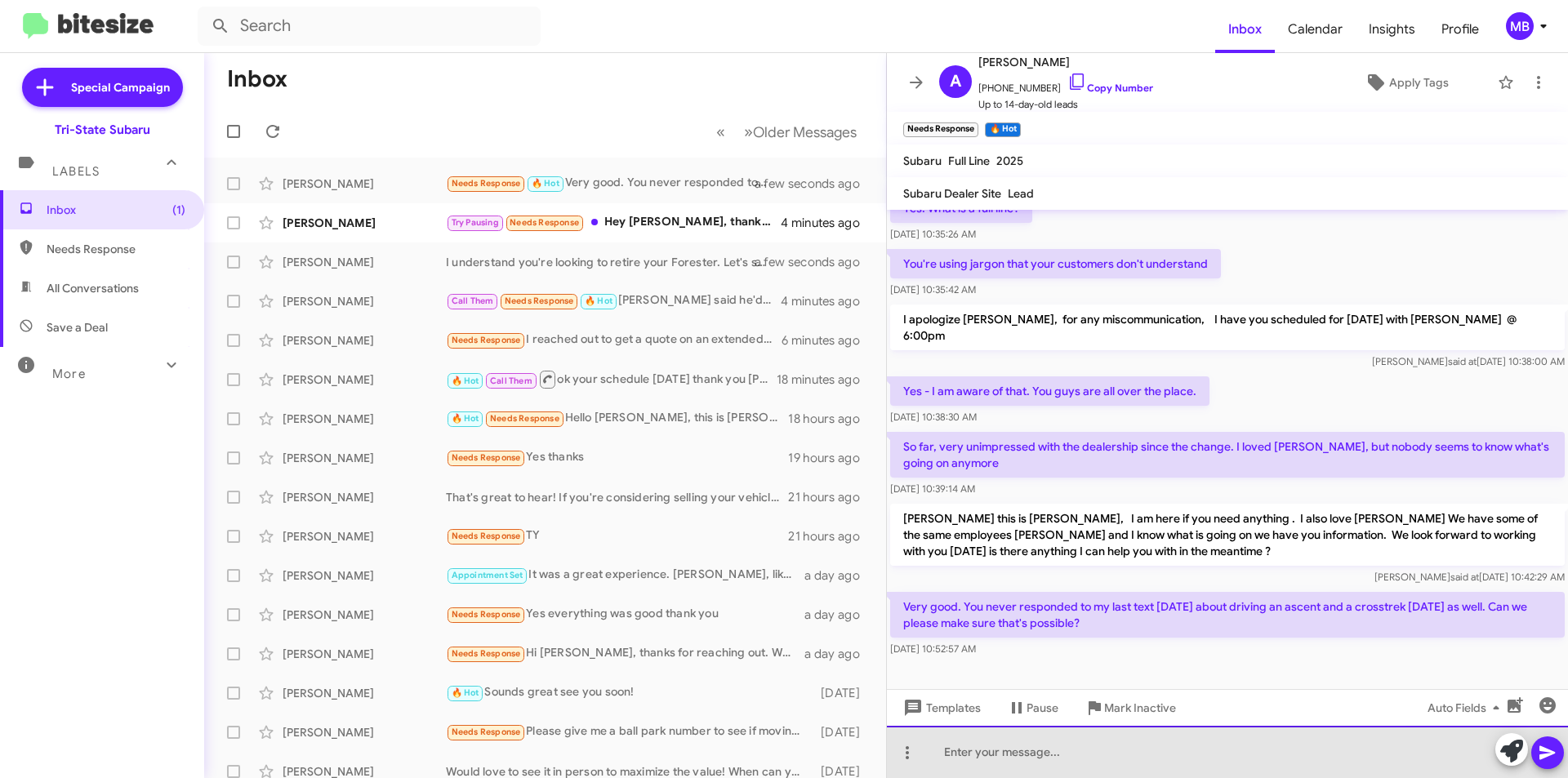
click at [1176, 751] on div at bounding box center [1228, 751] width 681 height 53
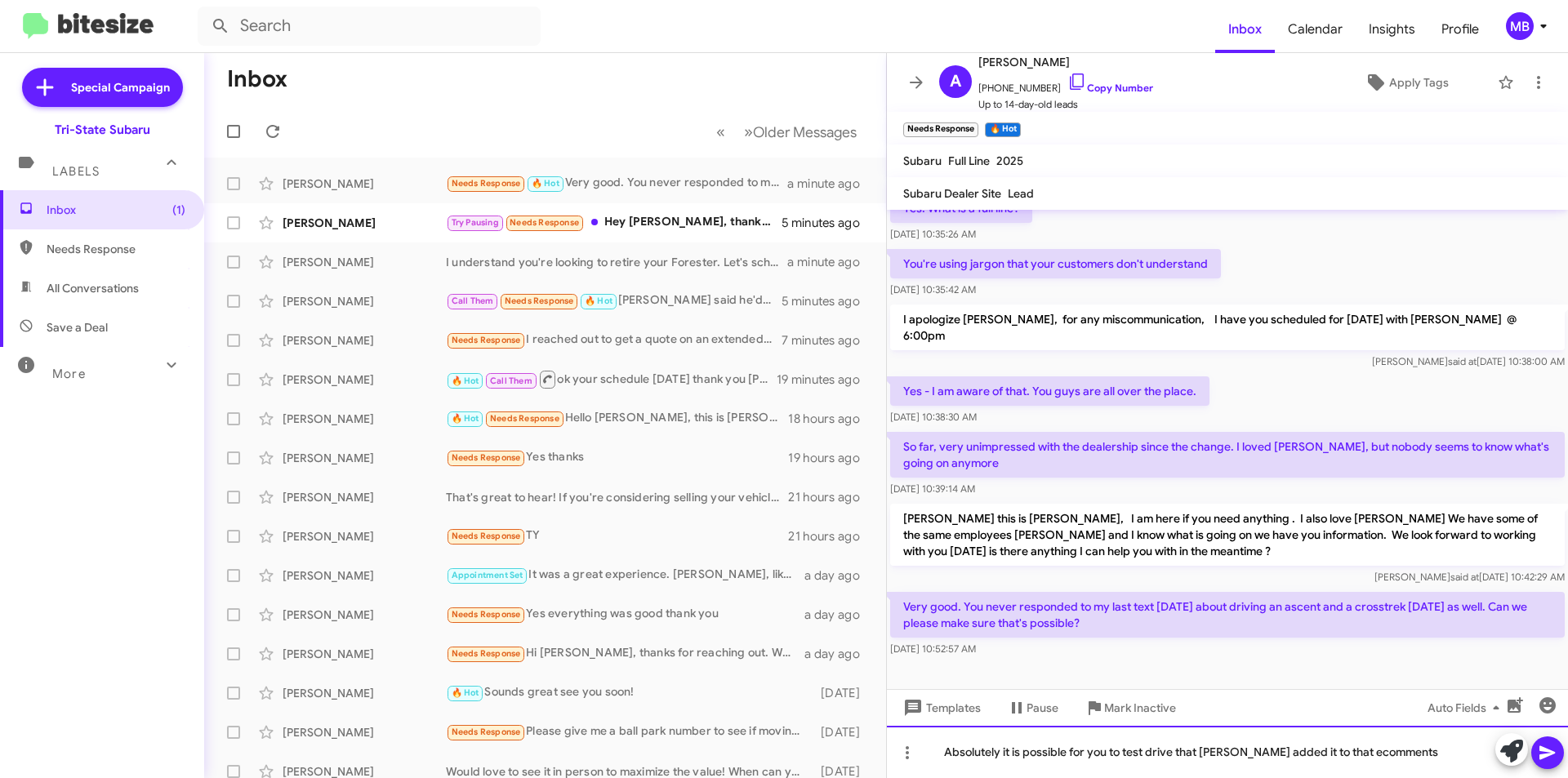
click at [1177, 753] on div "Absolutely it is possible for you to test drive that [PERSON_NAME] added it to …" at bounding box center [1228, 751] width 681 height 53
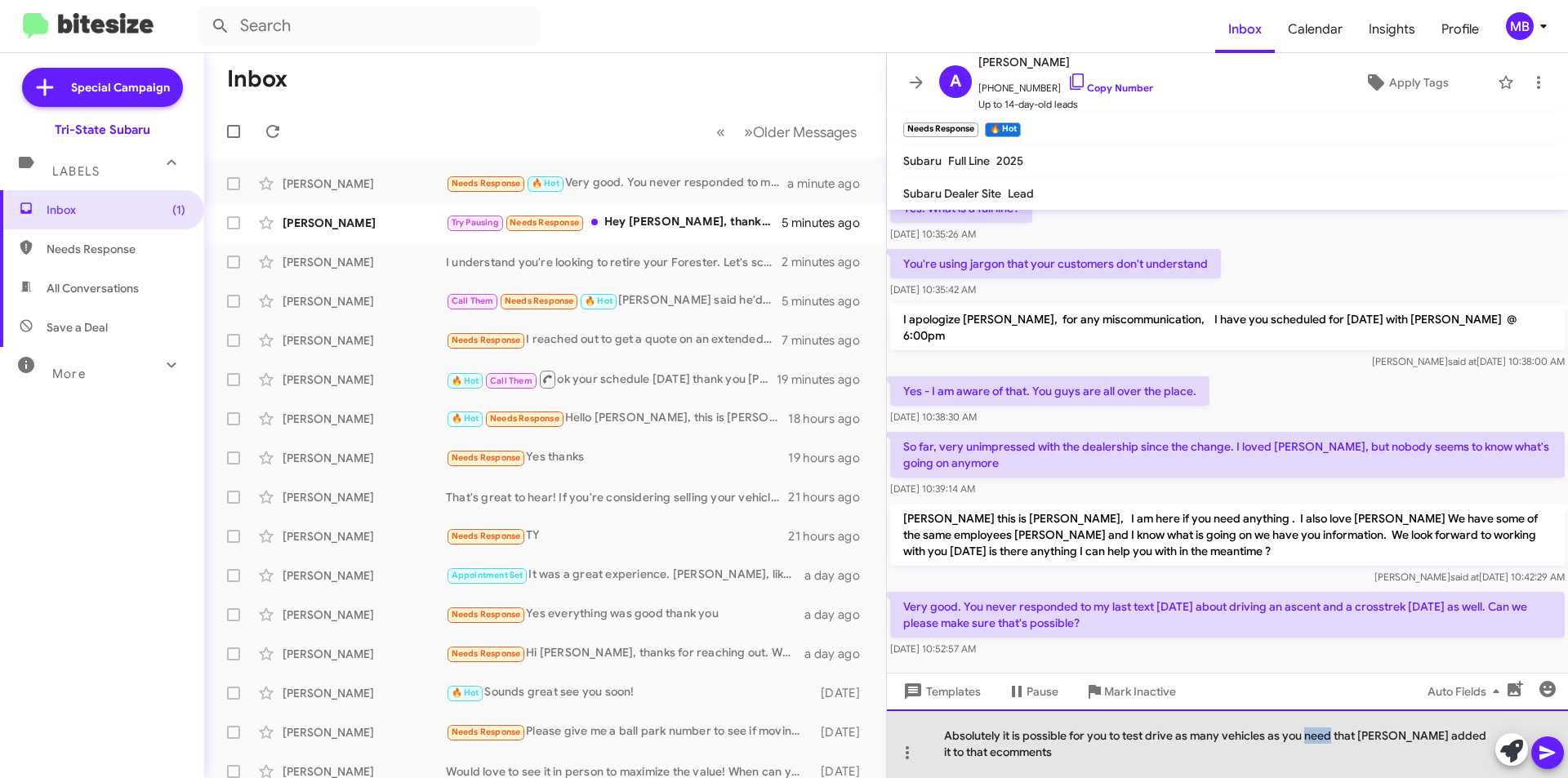
drag, startPoint x: 1333, startPoint y: 734, endPoint x: 1459, endPoint y: 776, distance: 132.8
click at [1307, 734] on div "Absolutely it is possible for you to test drive as many vehicles as you need th…" at bounding box center [1228, 744] width 681 height 68
click at [1449, 737] on div "Absolutely it is possible for you to test drive as many vehicles as you would l…" at bounding box center [1228, 744] width 681 height 68
drag, startPoint x: 967, startPoint y: 753, endPoint x: 943, endPoint y: 756, distance: 24.2
click at [943, 756] on div "Absolutely it is possible for you to test drive as many vehicles as you would l…" at bounding box center [1228, 744] width 681 height 68
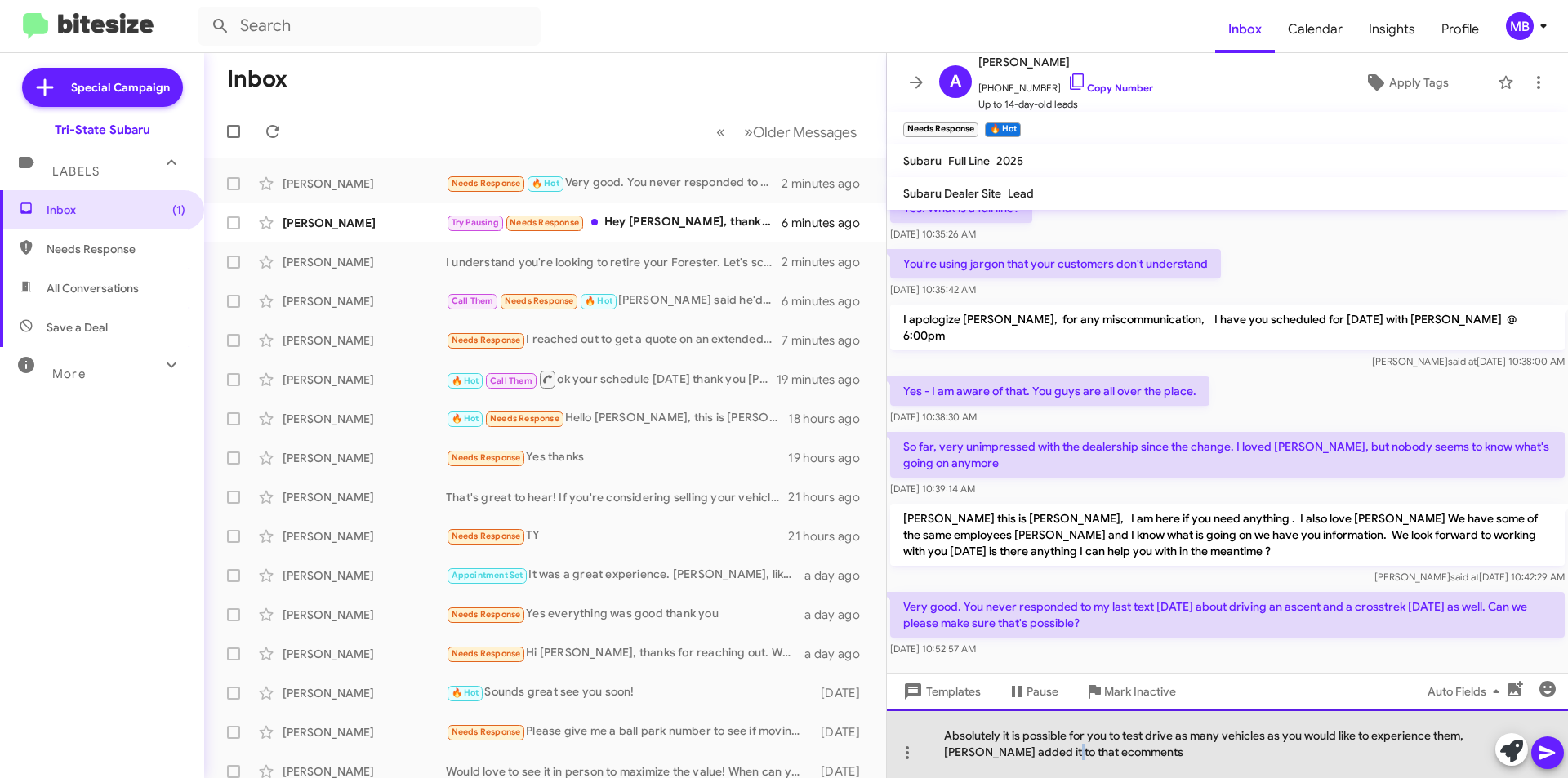
click at [1065, 751] on div "Absolutely it is possible for you to test drive as many vehicles as you would l…" at bounding box center [1228, 744] width 681 height 68
drag, startPoint x: 1061, startPoint y: 753, endPoint x: 1046, endPoint y: 769, distance: 21.9
click at [1008, 754] on div "Absolutely it is possible for you to test drive as many vehicles as you would l…" at bounding box center [1228, 744] width 681 height 68
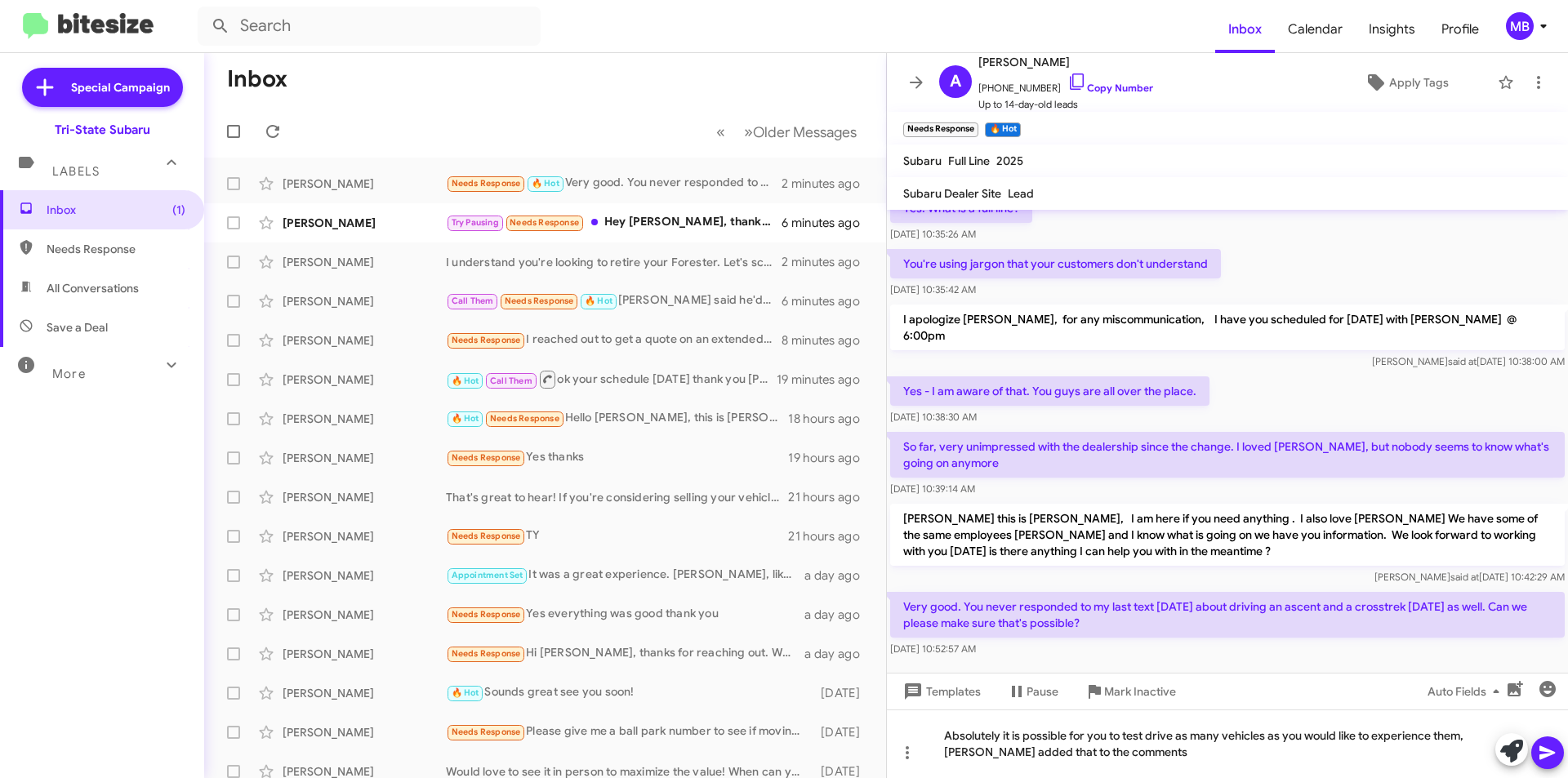
drag, startPoint x: 1150, startPoint y: 743, endPoint x: 1150, endPoint y: 751, distance: 8.0
click at [1151, 751] on mat-tooltip-component "Mark Inactive" at bounding box center [1129, 730] width 87 height 49
click at [1143, 755] on div "Absolutely it is possible for you to test drive as many vehicles as you would l…" at bounding box center [1228, 744] width 681 height 68
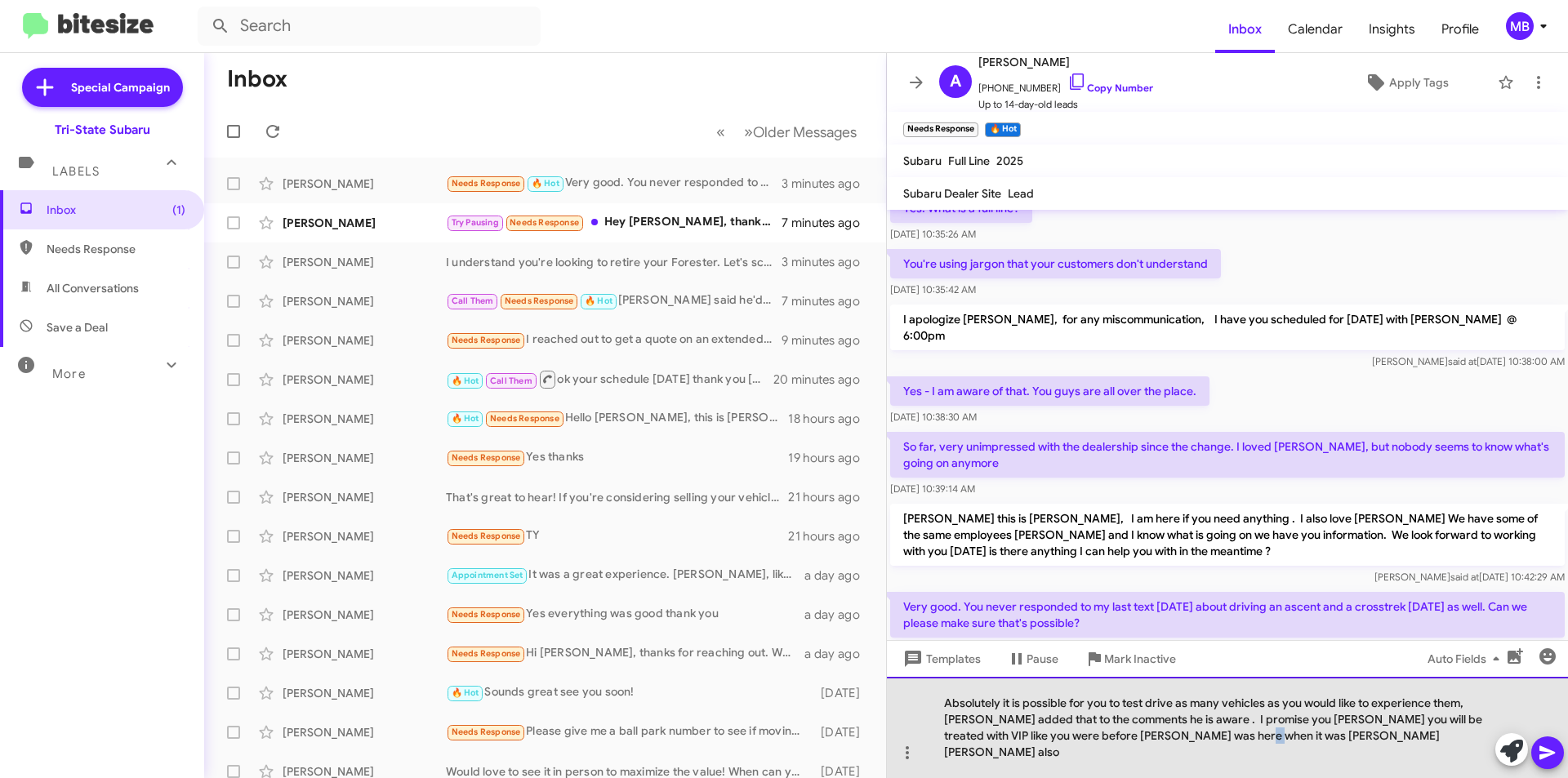
drag, startPoint x: 1235, startPoint y: 753, endPoint x: 1224, endPoint y: 754, distance: 11.0
click at [1224, 754] on div "Absolutely it is possible for you to test drive as many vehicles as you would l…" at bounding box center [1228, 727] width 681 height 102
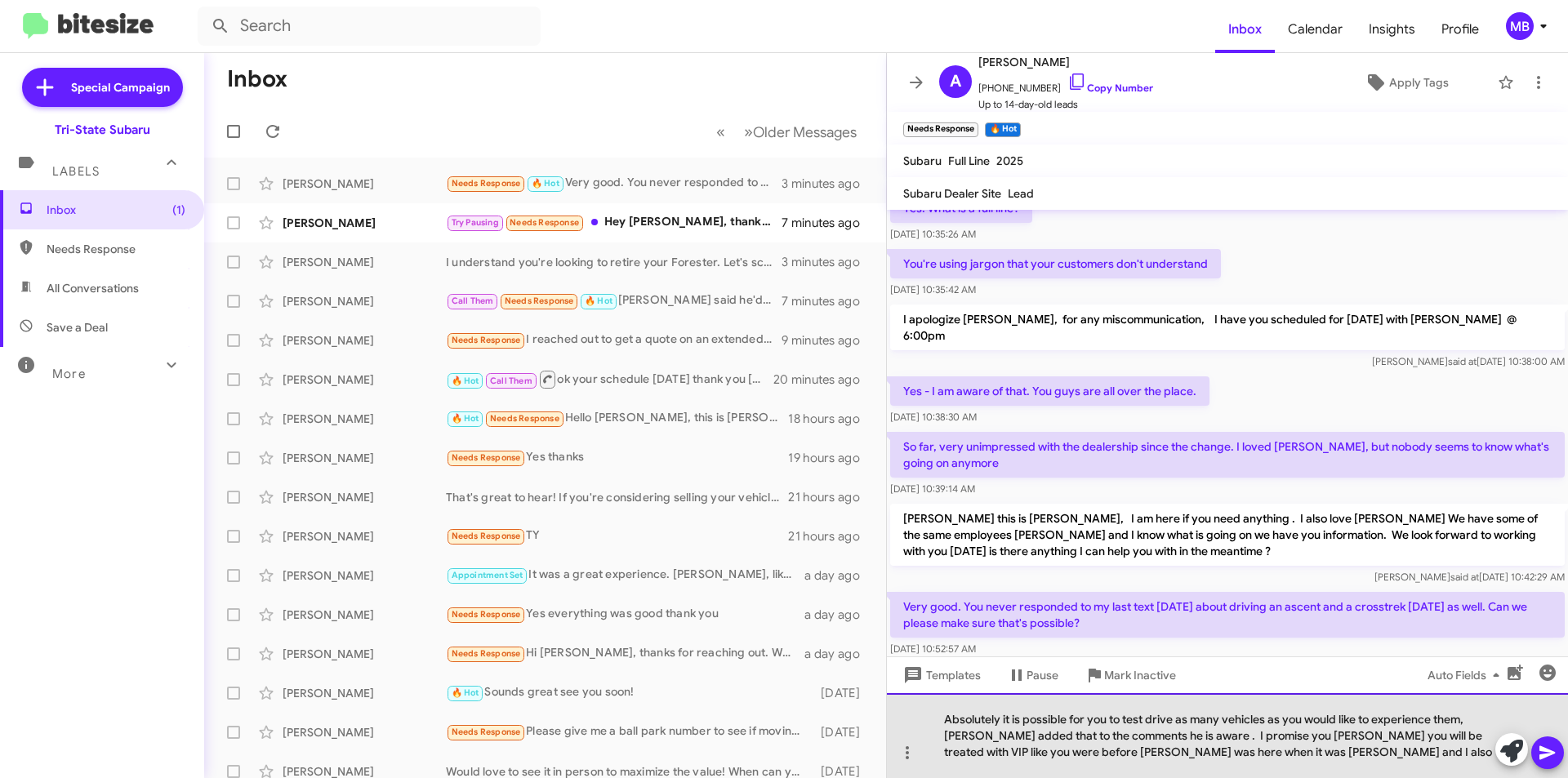
click at [1474, 718] on div "Absolutely it is possible for you to test drive as many vehicles as you would l…" at bounding box center [1228, 736] width 681 height 85
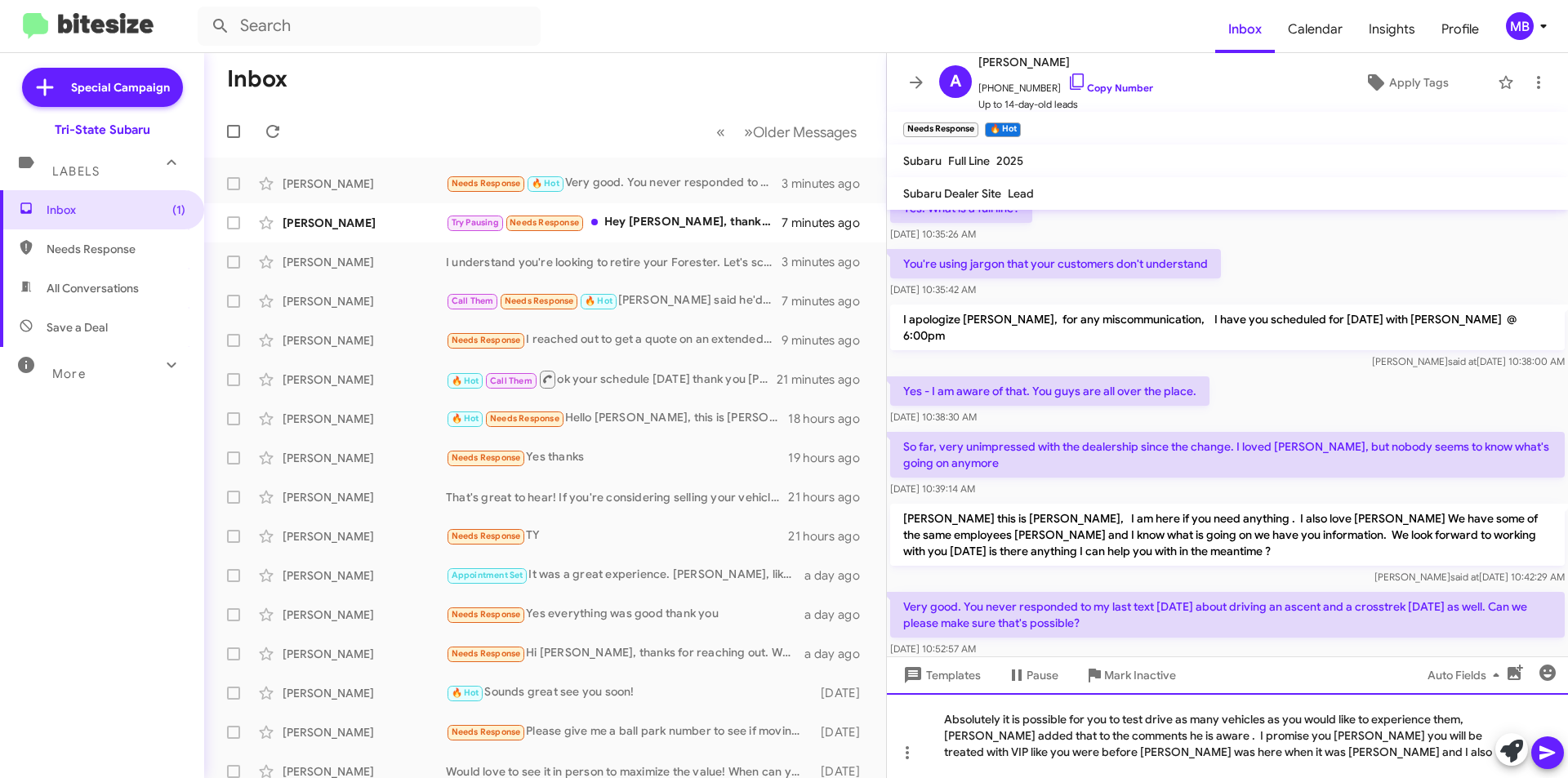
click at [1469, 724] on div "Absolutely it is possible for you to test drive as many vehicles as you would l…" at bounding box center [1228, 736] width 681 height 85
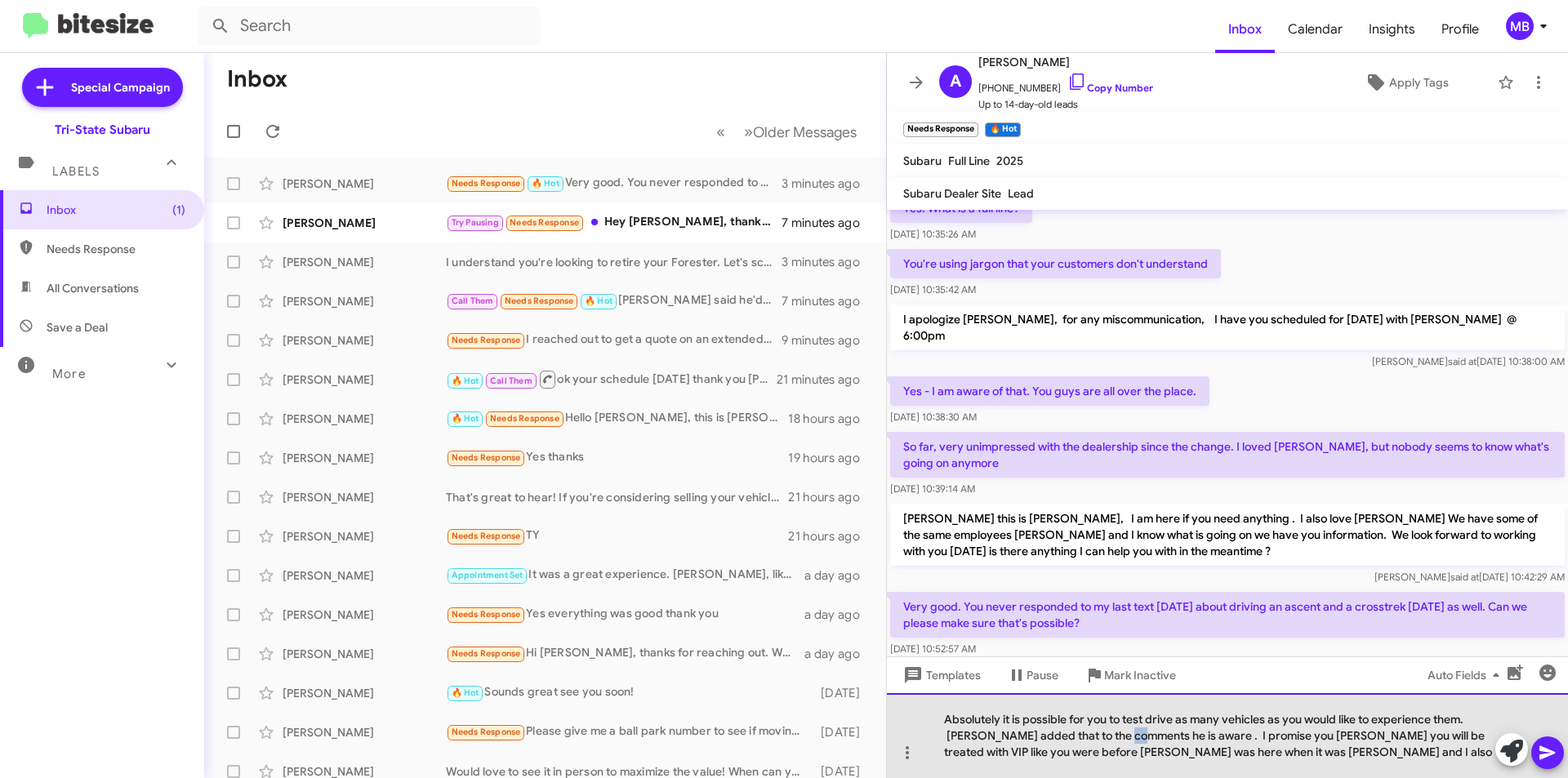
click at [1132, 736] on div "Absolutely it is possible for you to test drive as many vehicles as you would l…" at bounding box center [1228, 736] width 681 height 85
click at [1148, 736] on div "Absolutely it is possible for you to test drive as many vehicles as you would l…" at bounding box center [1228, 736] width 681 height 85
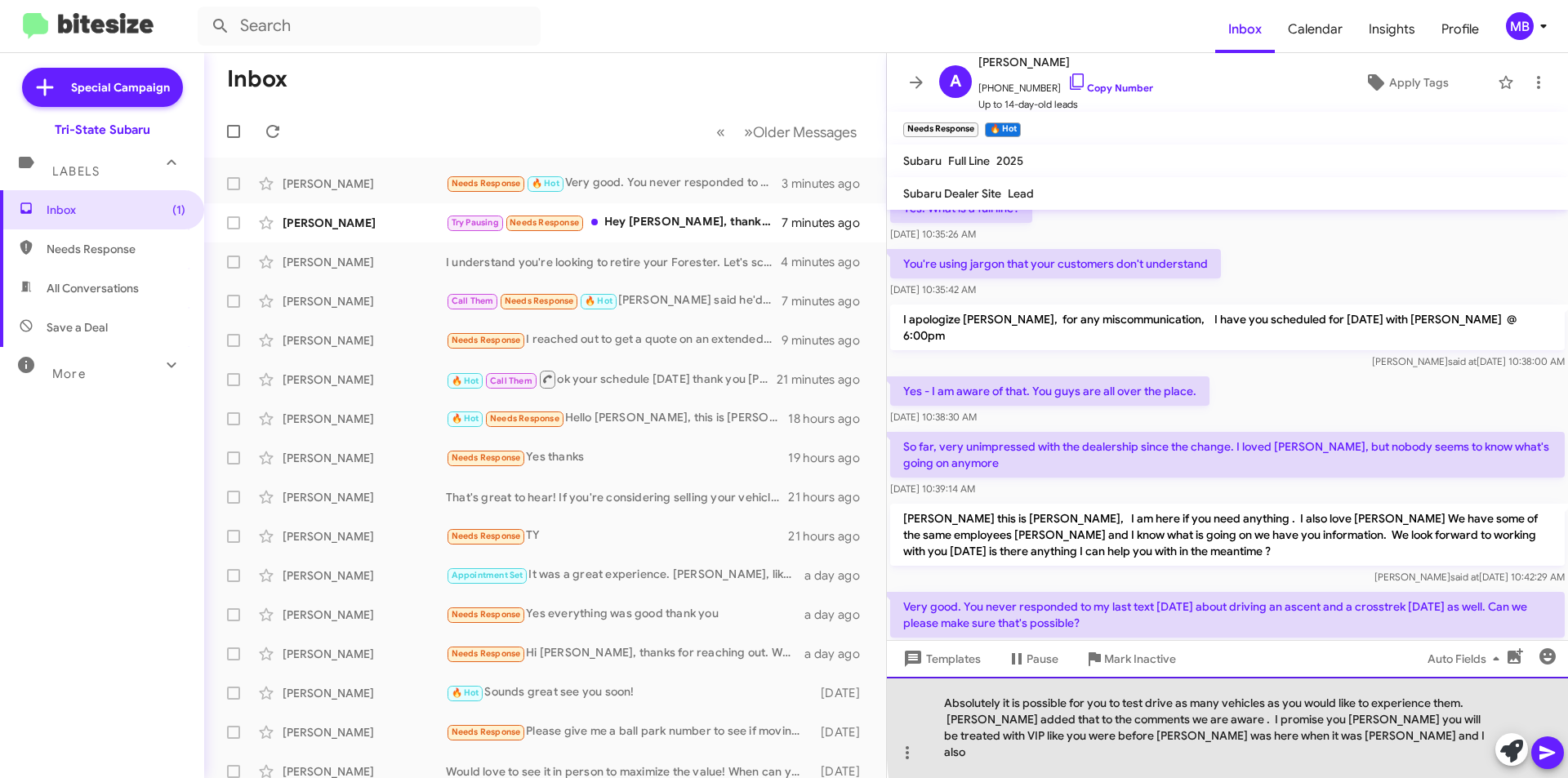
click at [1458, 735] on div "Absolutely it is possible for you to test drive as many vehicles as you would l…" at bounding box center [1228, 727] width 681 height 102
click at [1008, 751] on div "Absolutely it is possible for you to test drive as many vehicles as you would l…" at bounding box center [1228, 727] width 681 height 102
click at [1281, 754] on div "Absolutely it is possible for you to test drive as many vehicles as you would l…" at bounding box center [1228, 727] width 681 height 102
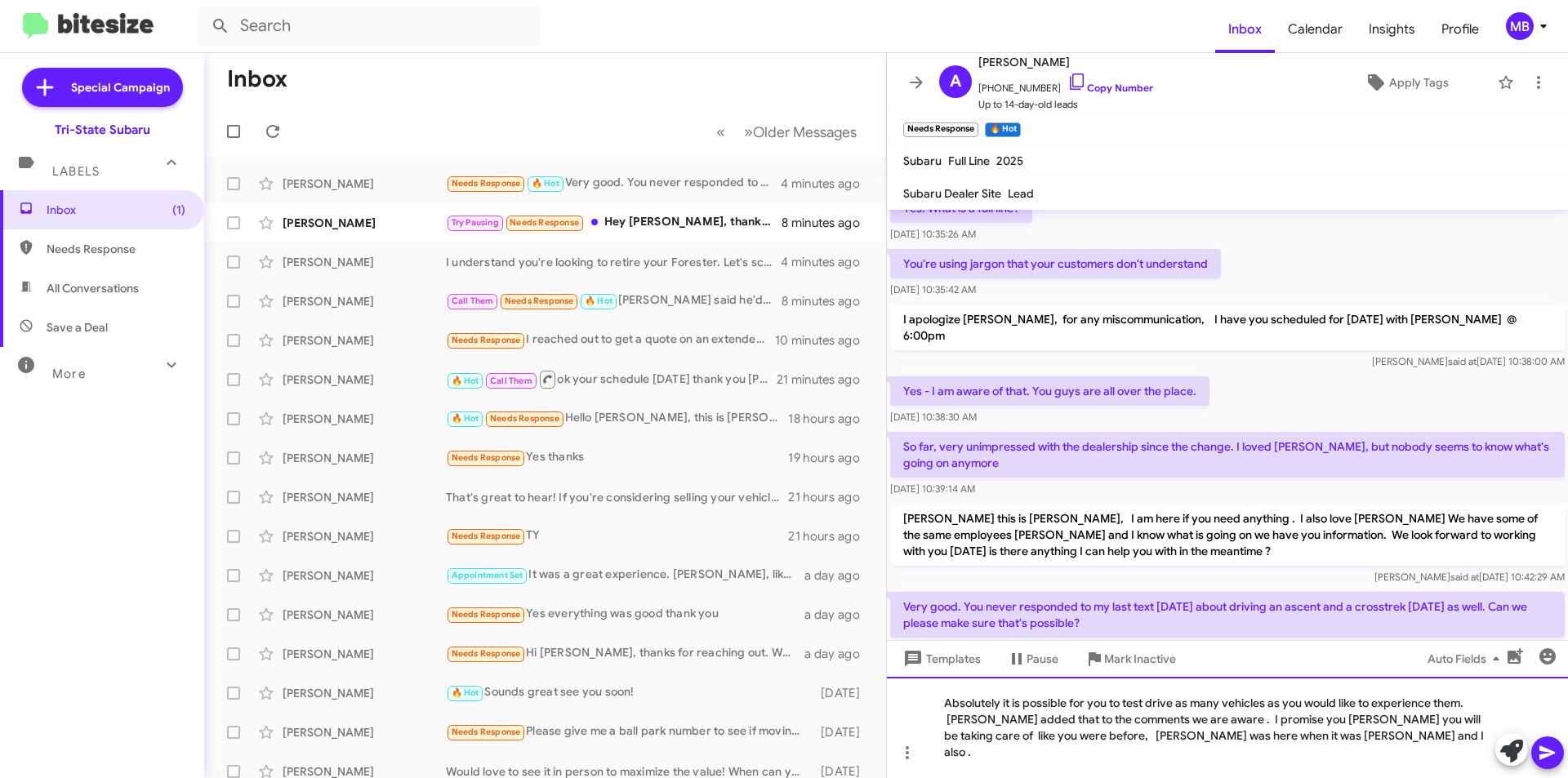
click at [1451, 736] on div "Absolutely it is possible for you to test drive as many vehicles as you would l…" at bounding box center [1228, 727] width 681 height 102
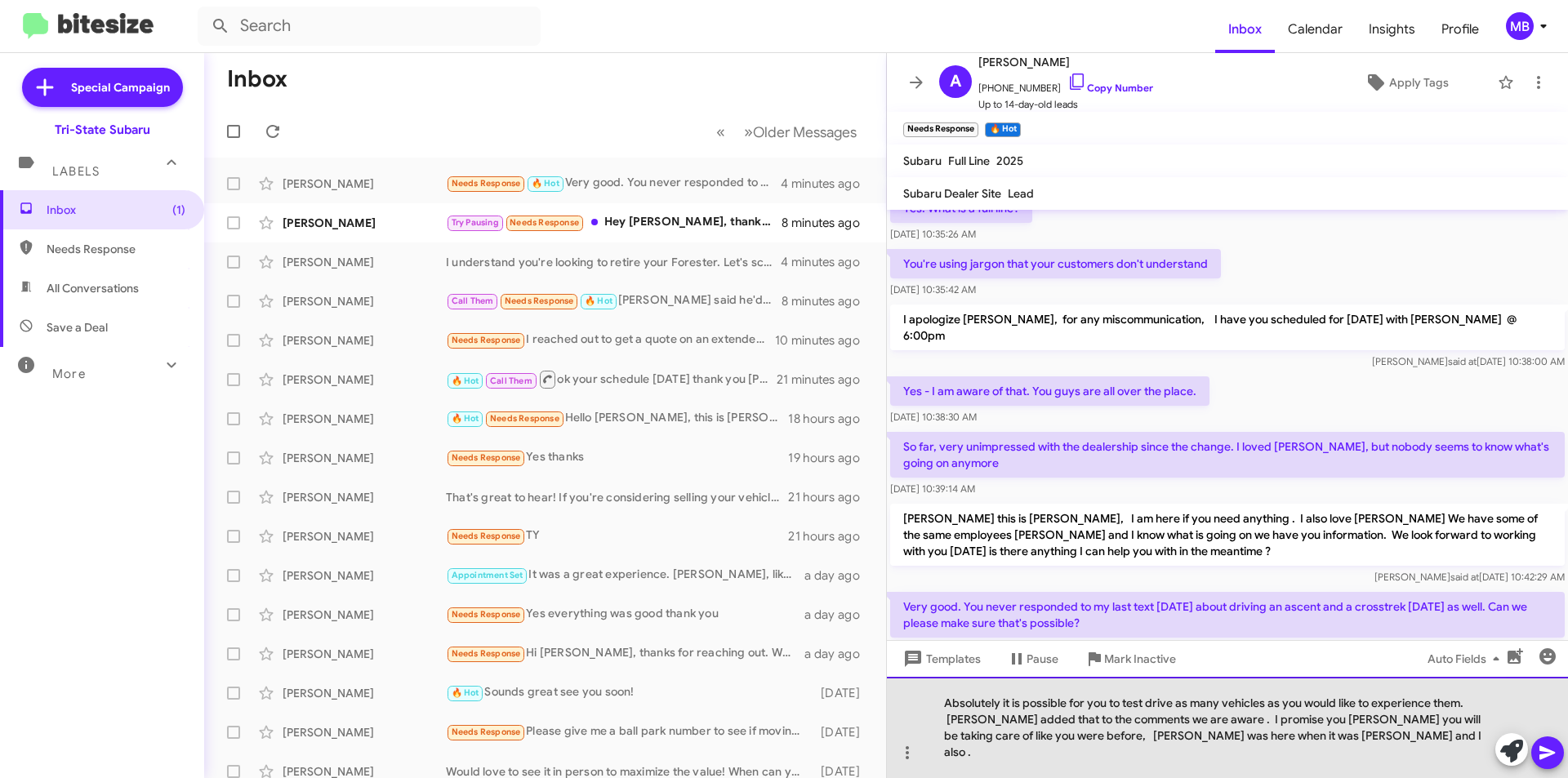
click at [1330, 753] on div "Absolutely it is possible for you to test drive as many vehicles as you would l…" at bounding box center [1228, 727] width 681 height 102
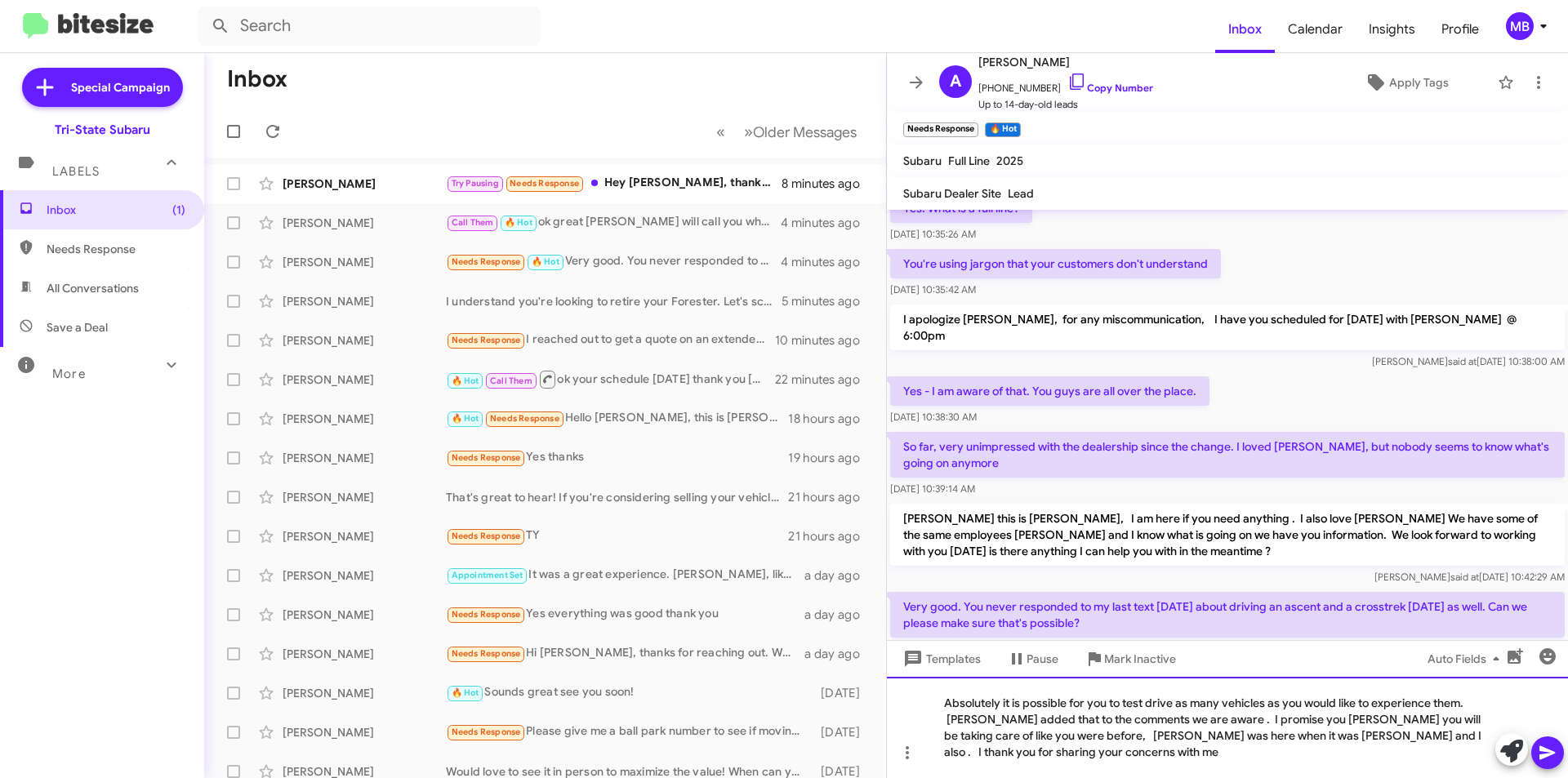
click at [1001, 753] on div "Absolutely it is possible for you to test drive as many vehicles as you would l…" at bounding box center [1228, 727] width 681 height 102
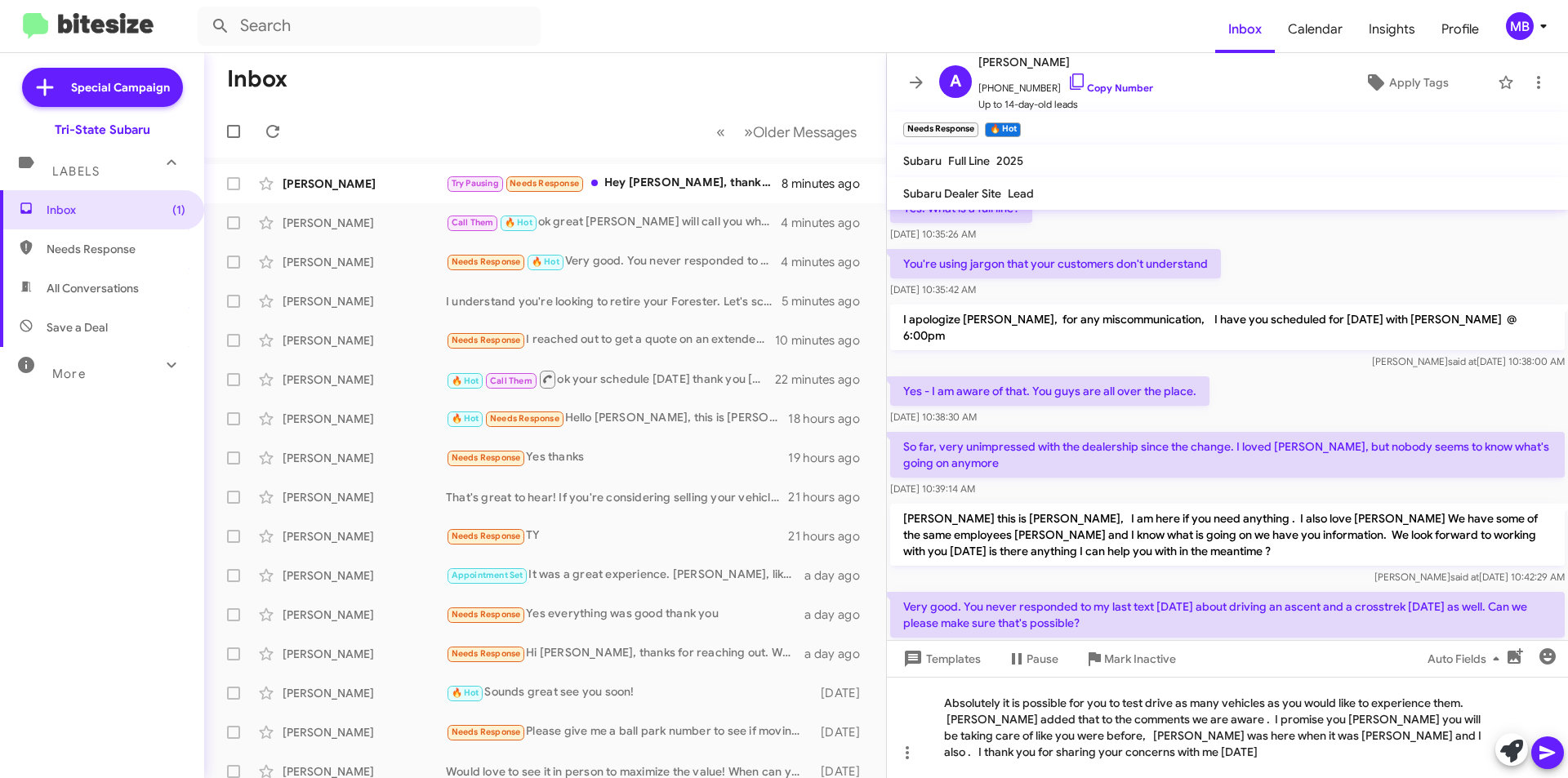
click at [1543, 752] on icon at bounding box center [1548, 752] width 19 height 19
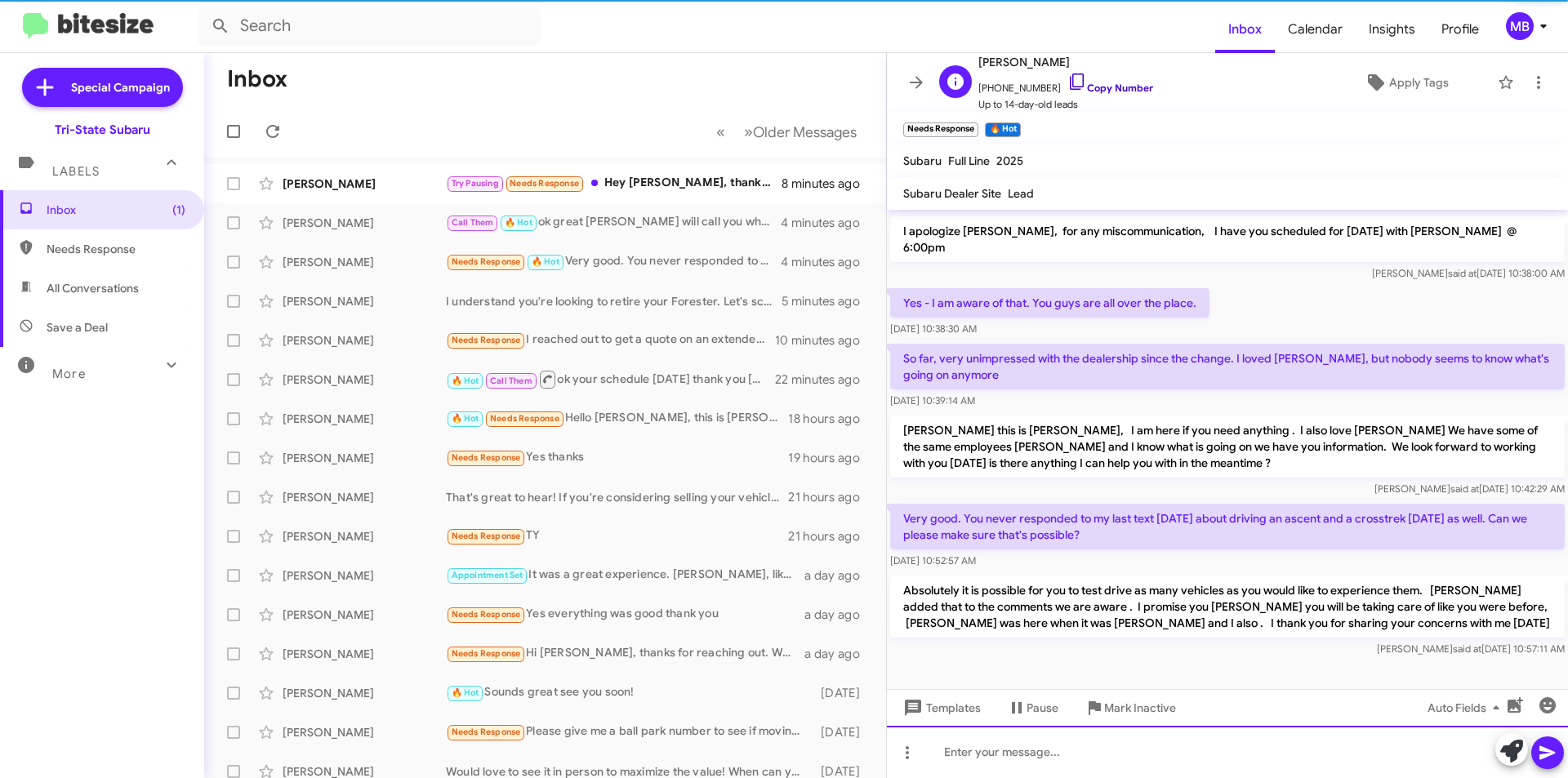
scroll to position [350, 0]
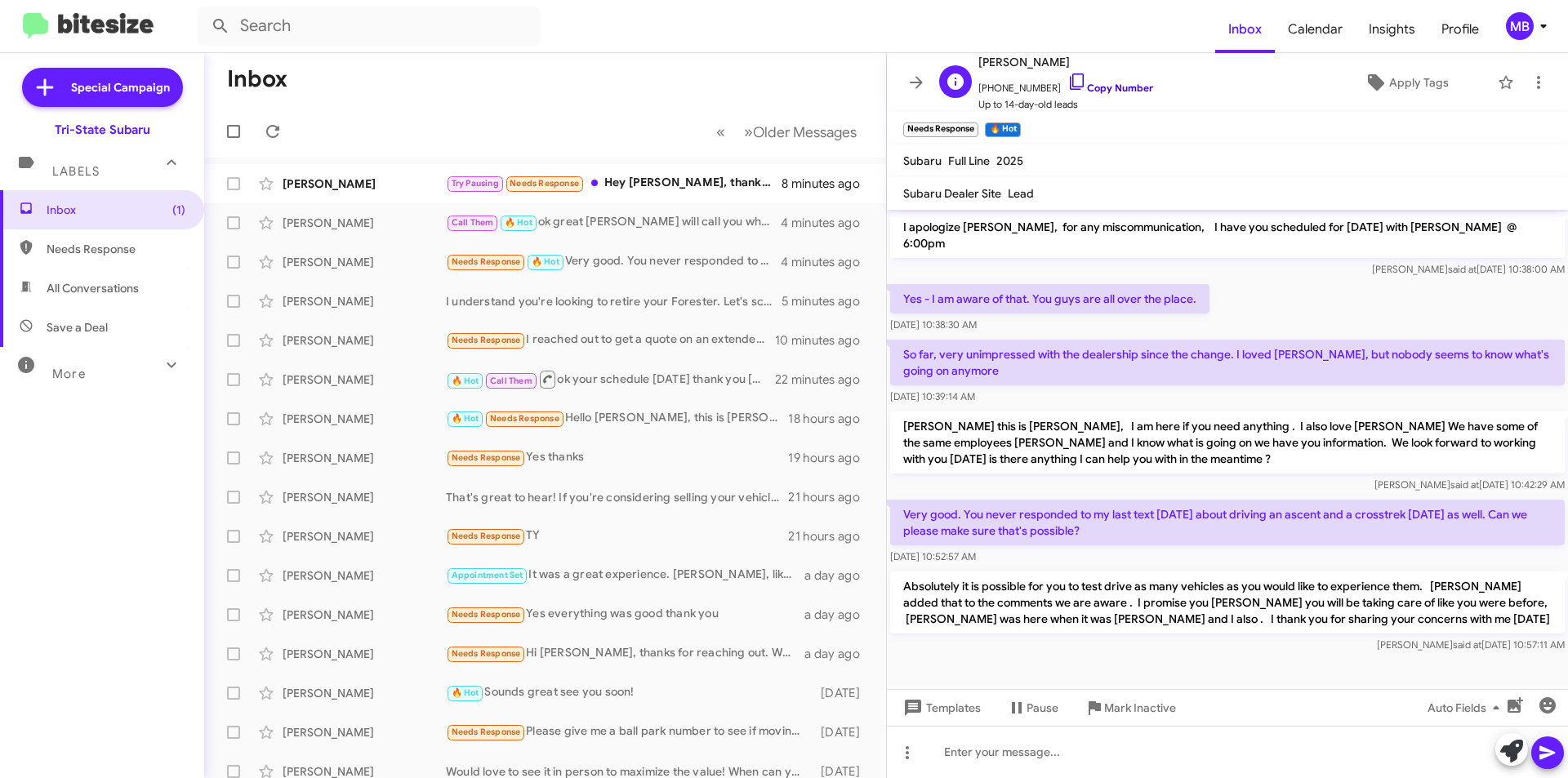
click at [1115, 89] on link "Copy Number" at bounding box center [1110, 87] width 86 height 12
click at [556, 189] on small "Needs Response" at bounding box center [544, 184] width 77 height 16
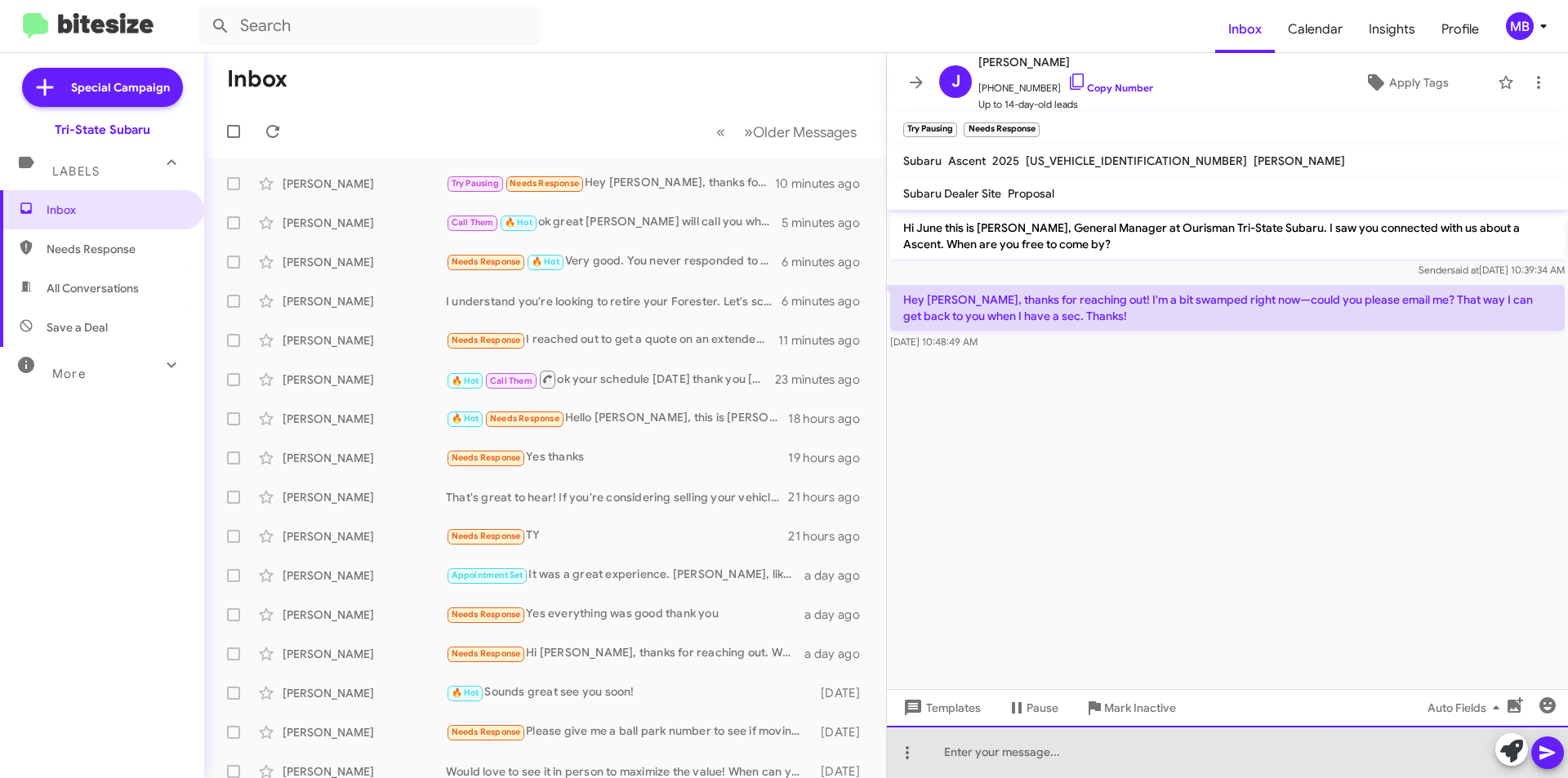
click at [1136, 739] on div at bounding box center [1228, 751] width 681 height 53
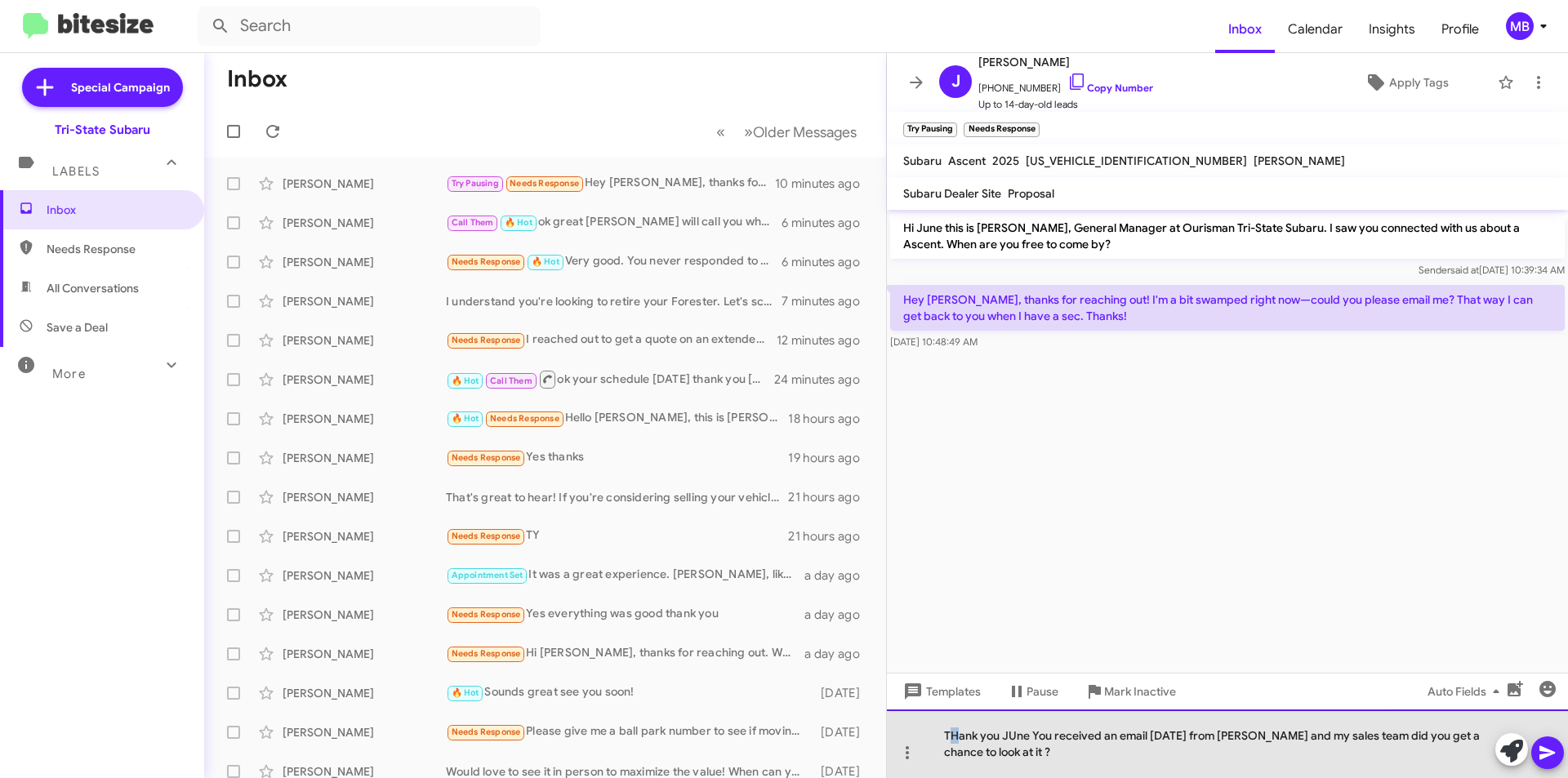
drag, startPoint x: 959, startPoint y: 736, endPoint x: 1026, endPoint y: 760, distance: 71.2
click at [954, 734] on div "THank you JUne You received an email [DATE] from [PERSON_NAME] and my sales tea…" at bounding box center [1228, 744] width 681 height 68
click at [1009, 736] on div "Thank you JUne You received an email [DATE] from [PERSON_NAME] and my sales tea…" at bounding box center [1228, 744] width 681 height 68
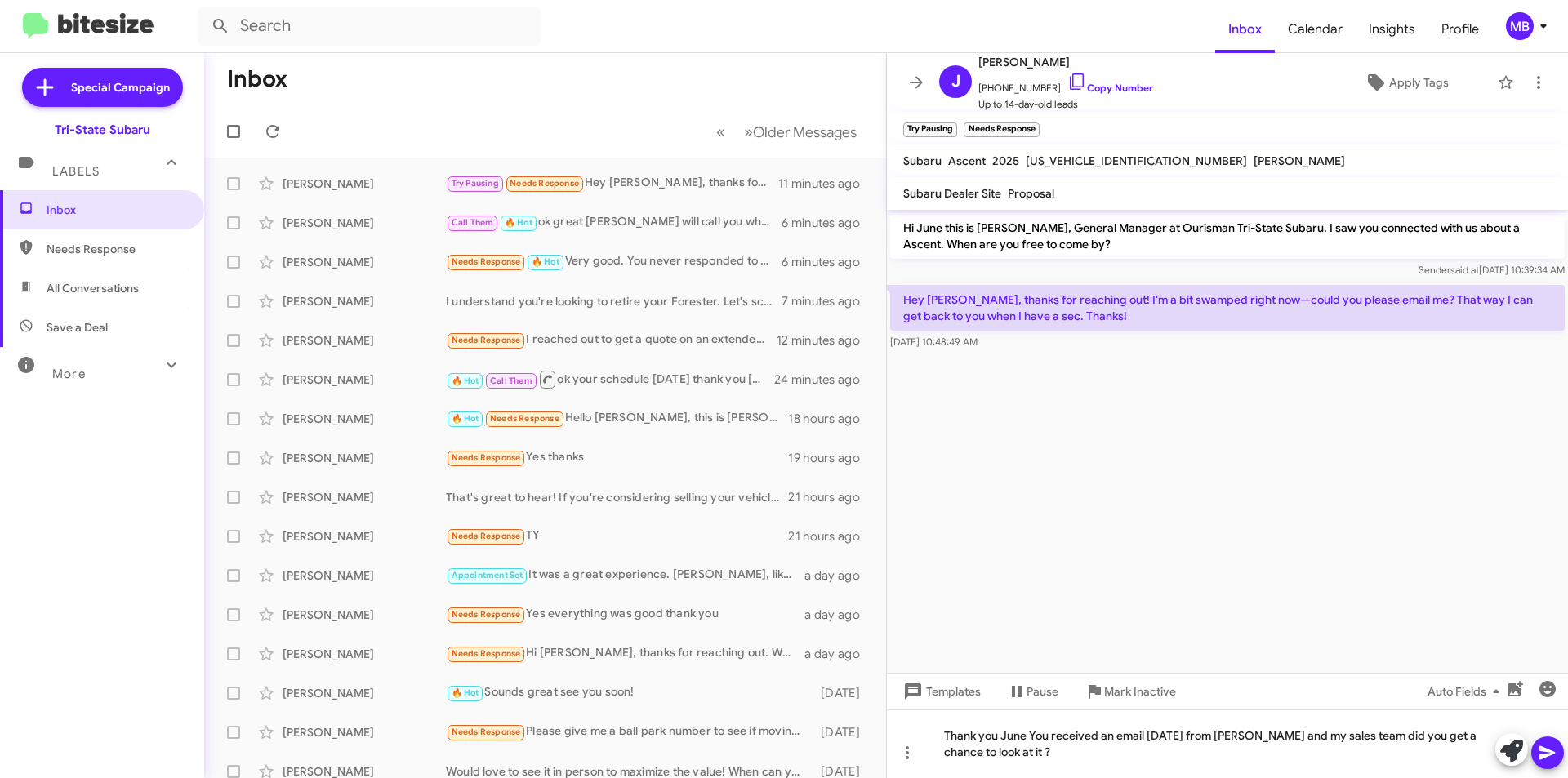
click at [1543, 753] on icon at bounding box center [1548, 752] width 19 height 19
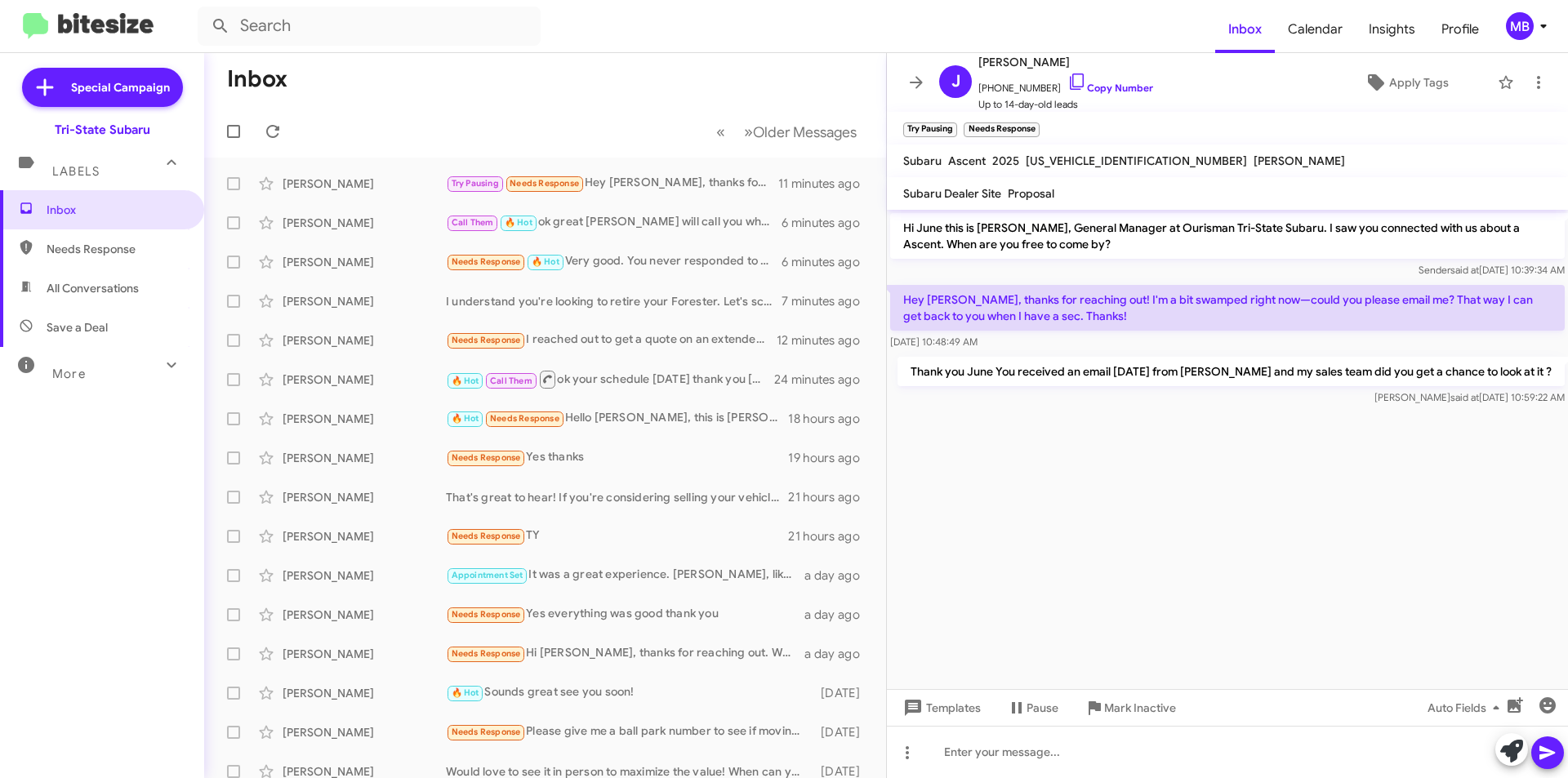
drag, startPoint x: 103, startPoint y: 252, endPoint x: 112, endPoint y: 248, distance: 9.8
click at [103, 252] on span "Needs Response" at bounding box center [115, 249] width 139 height 17
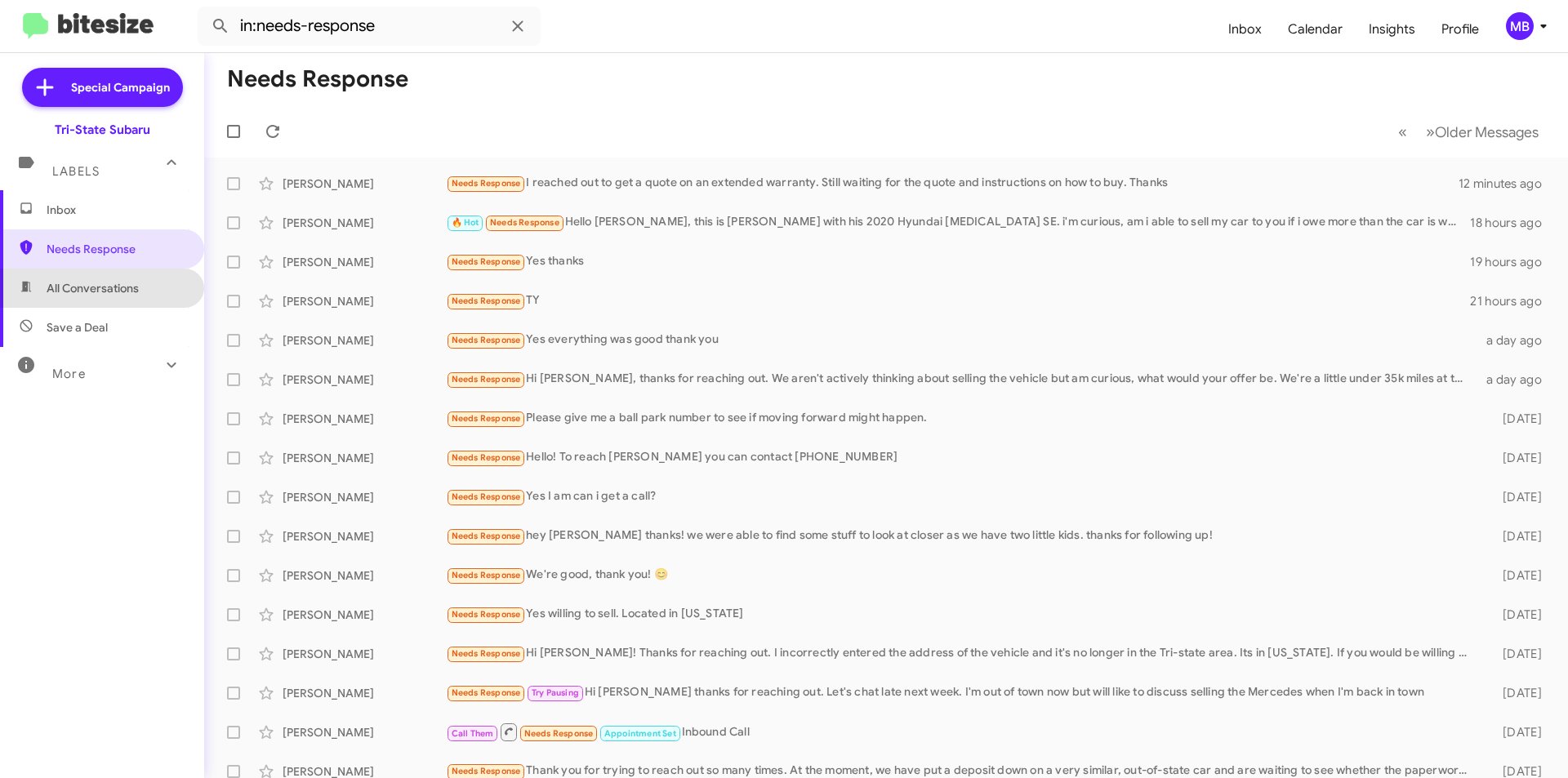
click at [126, 296] on span "All Conversations" at bounding box center [102, 288] width 204 height 39
type input "in:all-conversations"
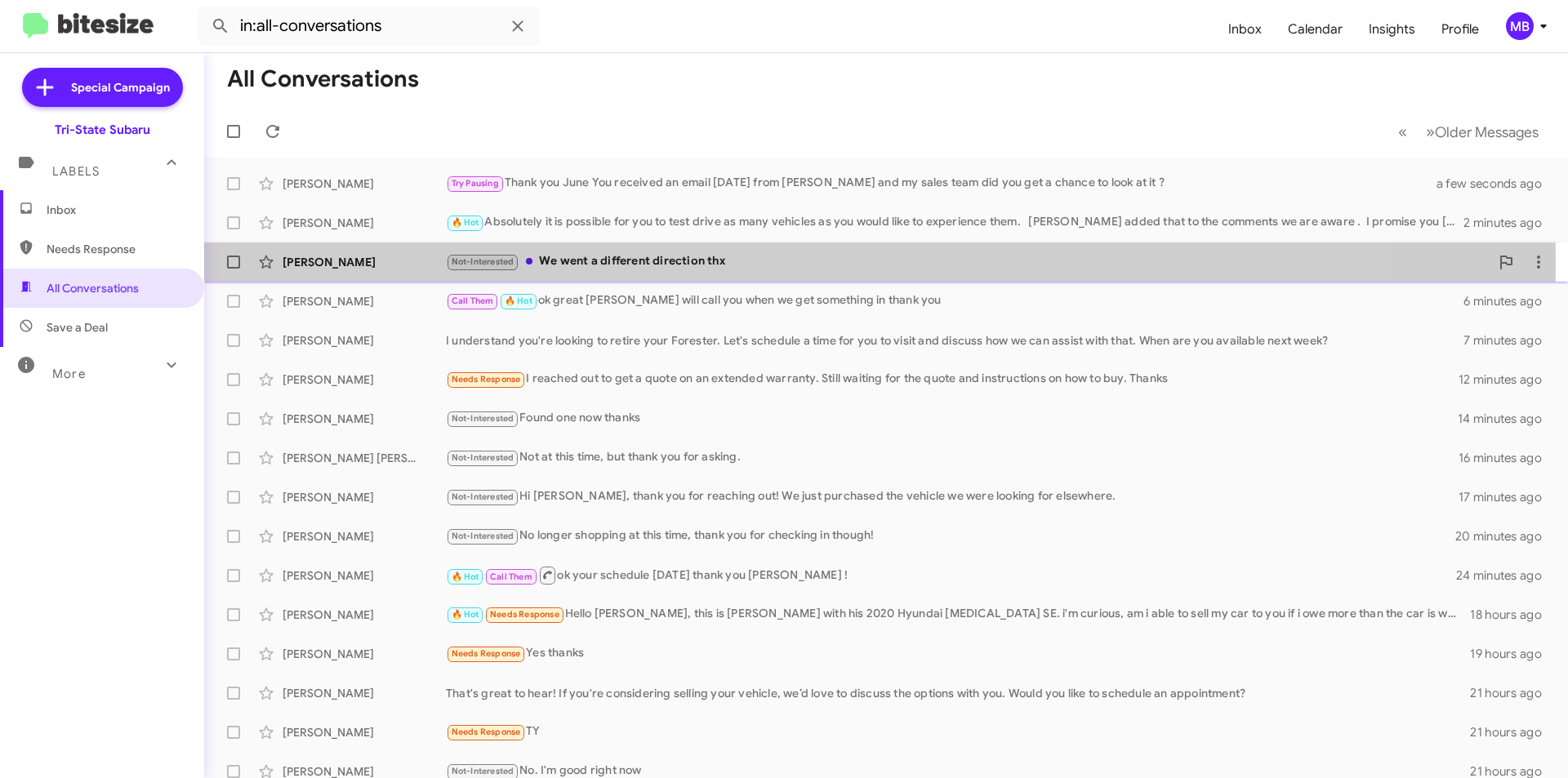
click at [333, 261] on div "[PERSON_NAME]" at bounding box center [364, 262] width 163 height 17
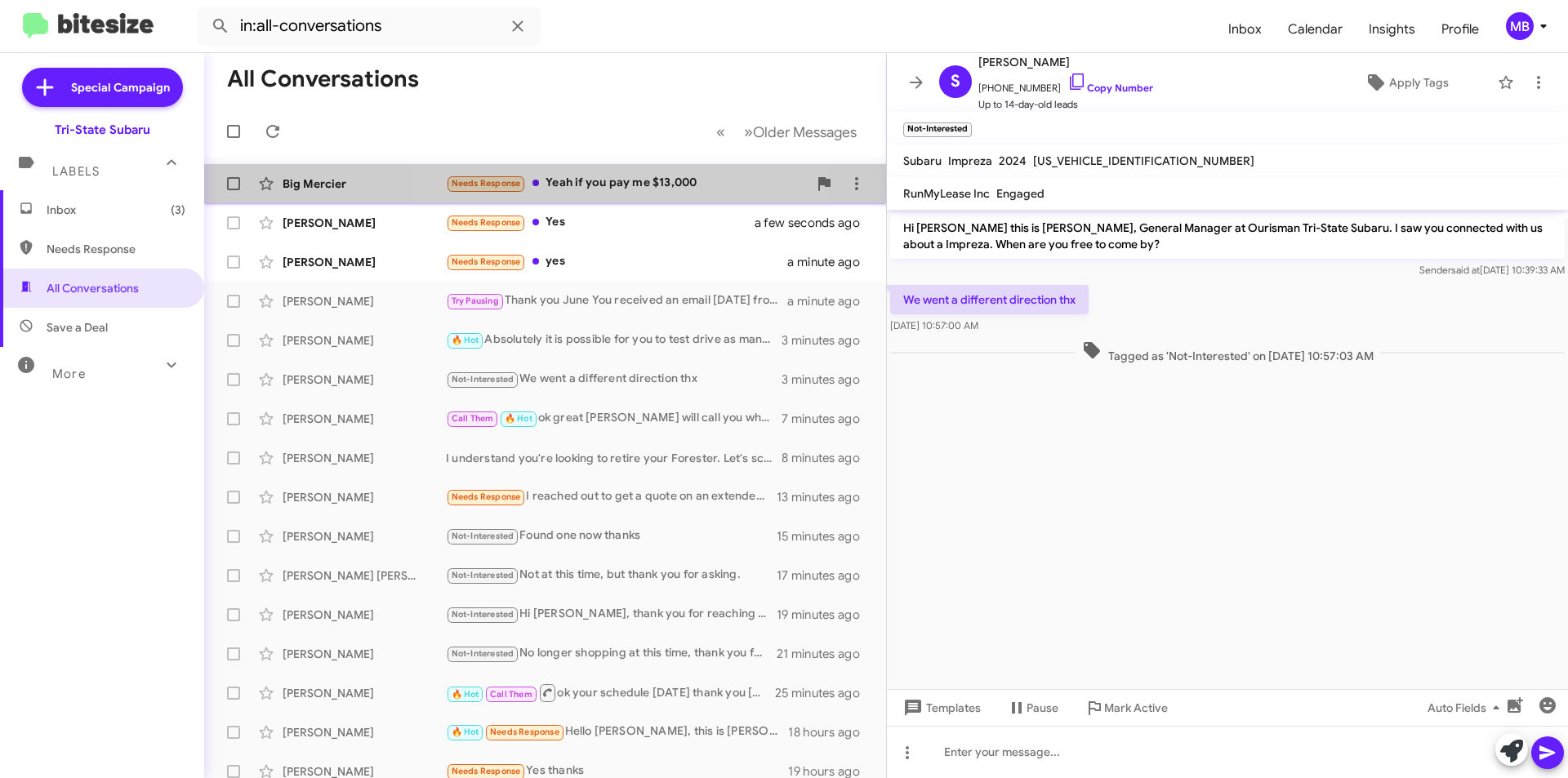
click at [632, 191] on div "Needs Response Yeah if you pay me $13,000" at bounding box center [627, 183] width 362 height 18
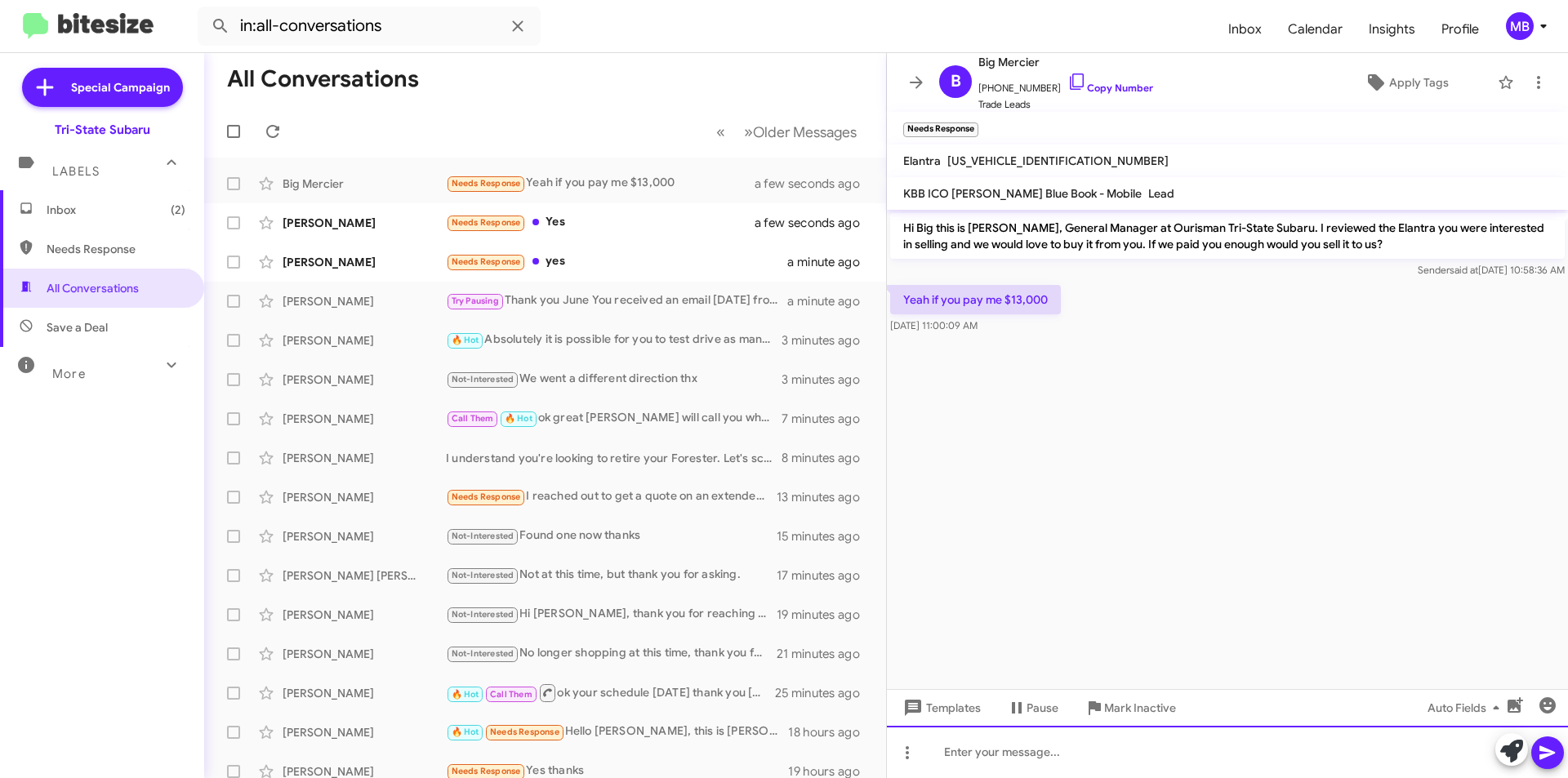
click at [1236, 755] on div at bounding box center [1228, 751] width 681 height 53
click at [1510, 748] on icon at bounding box center [1512, 750] width 23 height 23
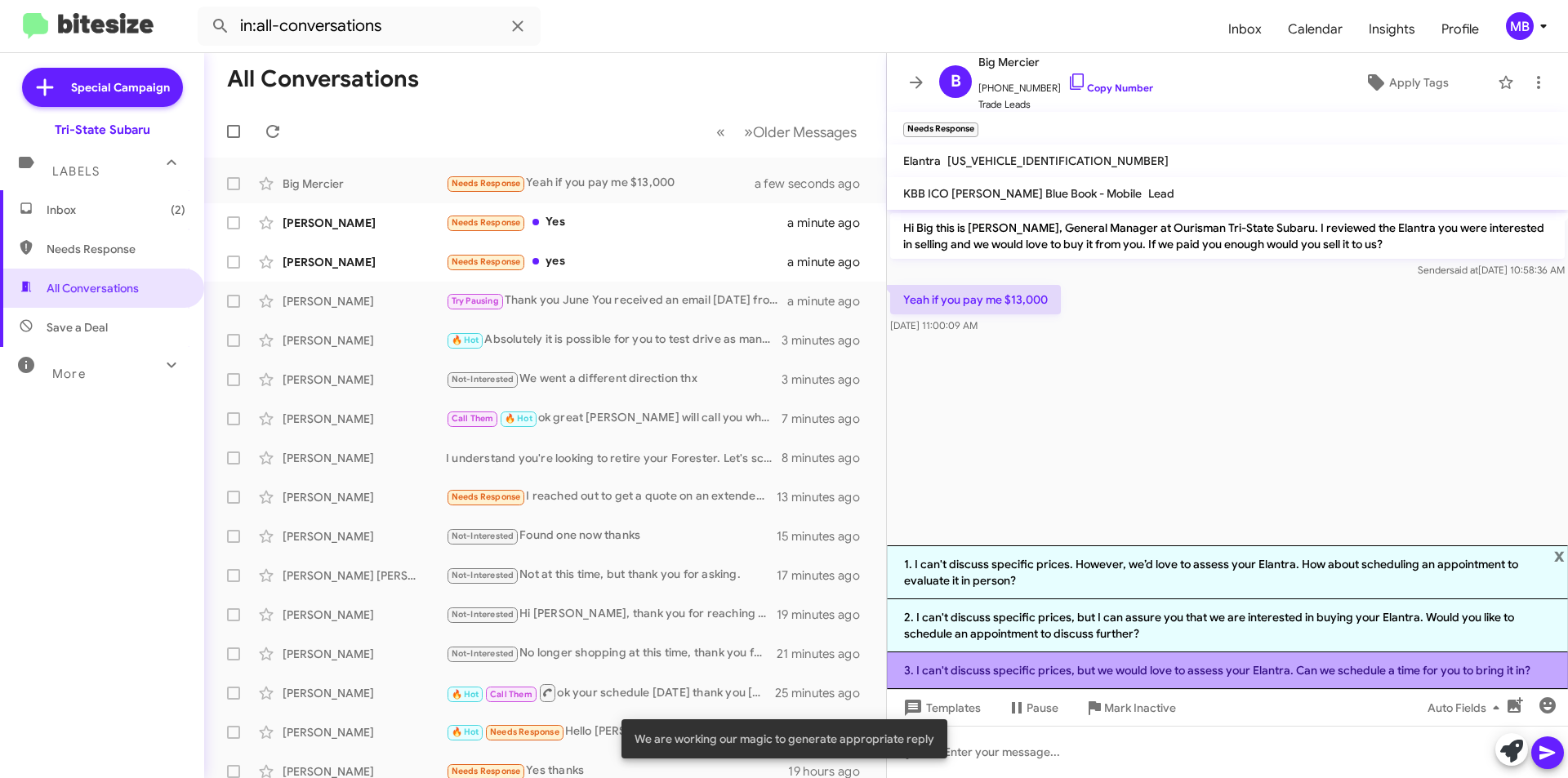
click at [1174, 664] on li "3. I can't discuss specific prices, but we would love to assess your Elantra. C…" at bounding box center [1228, 671] width 681 height 37
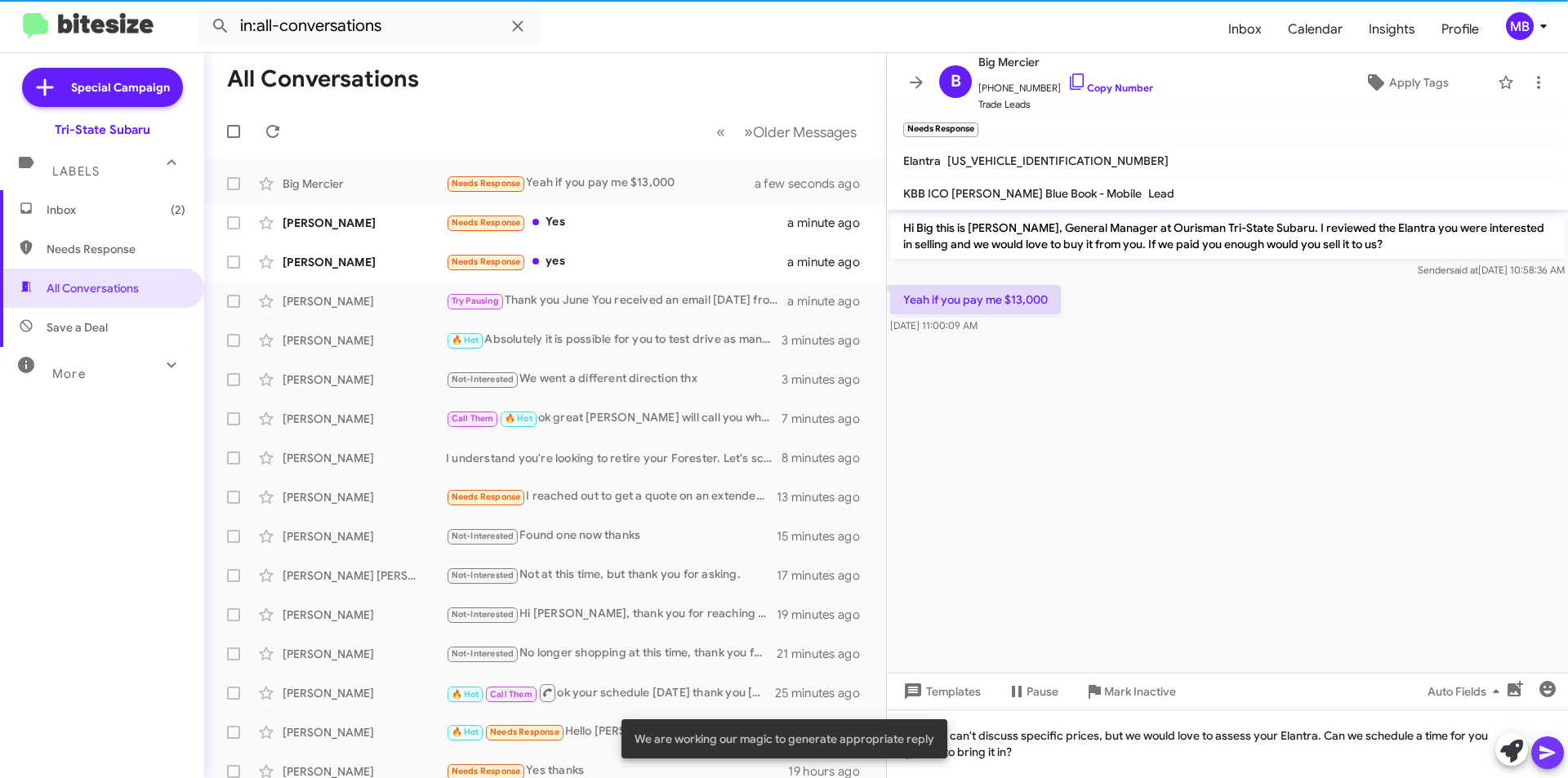
click at [1553, 753] on icon at bounding box center [1547, 752] width 16 height 14
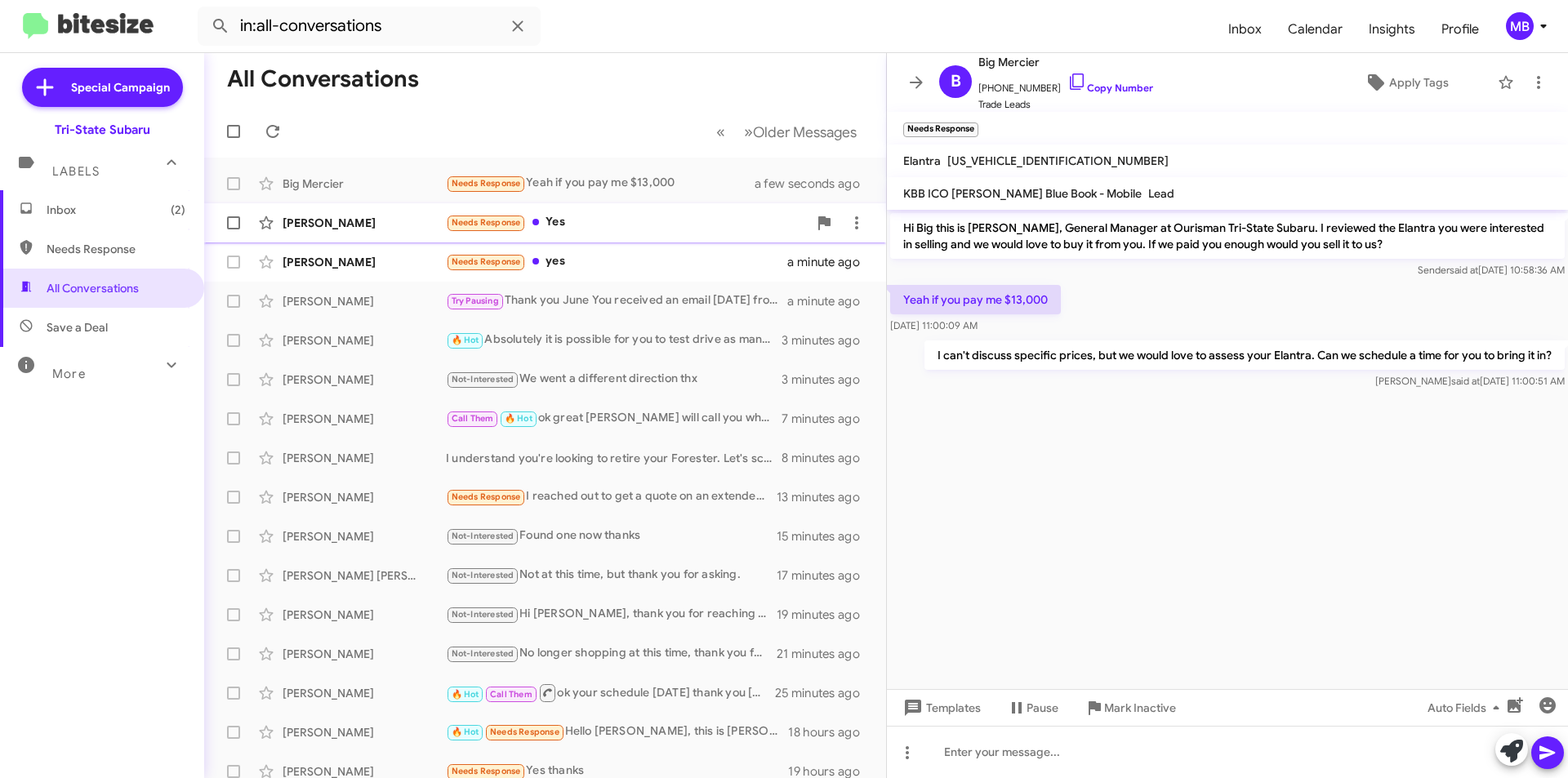
click at [609, 216] on div "Needs Response Yes" at bounding box center [627, 222] width 362 height 18
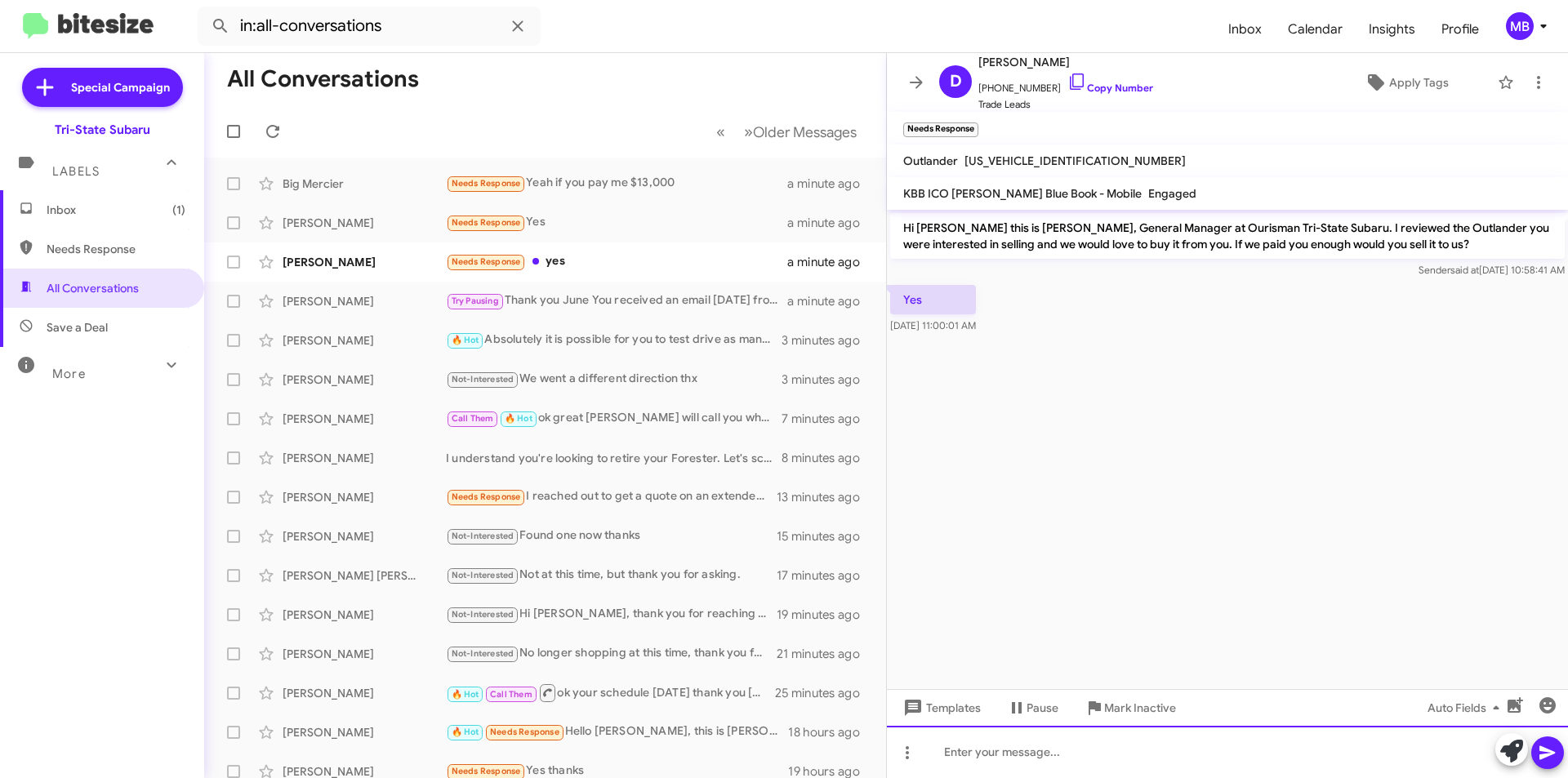
click at [1251, 755] on div at bounding box center [1228, 751] width 681 height 53
click at [1514, 749] on icon at bounding box center [1512, 750] width 23 height 23
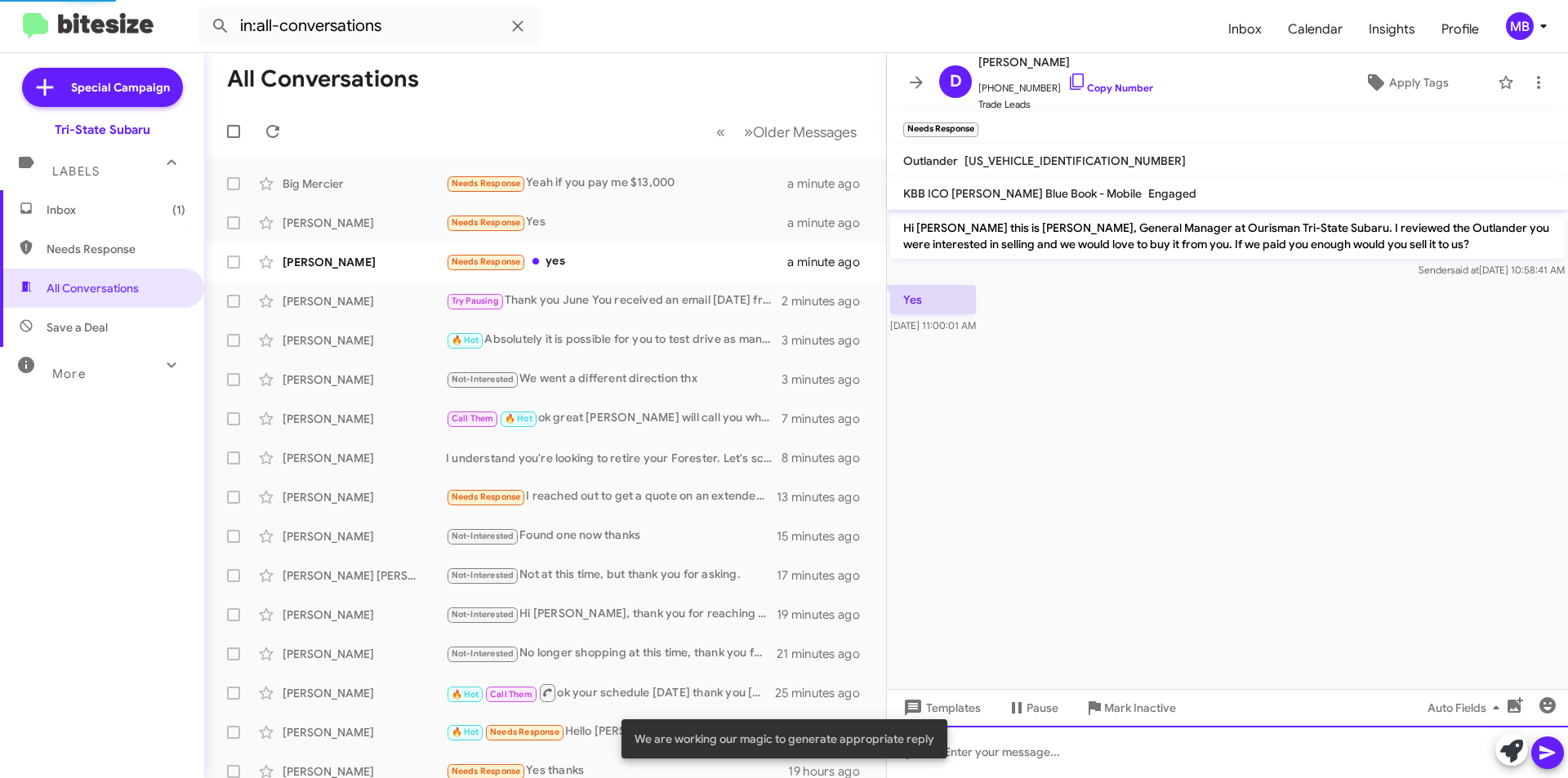
click at [1348, 753] on div at bounding box center [1228, 751] width 681 height 53
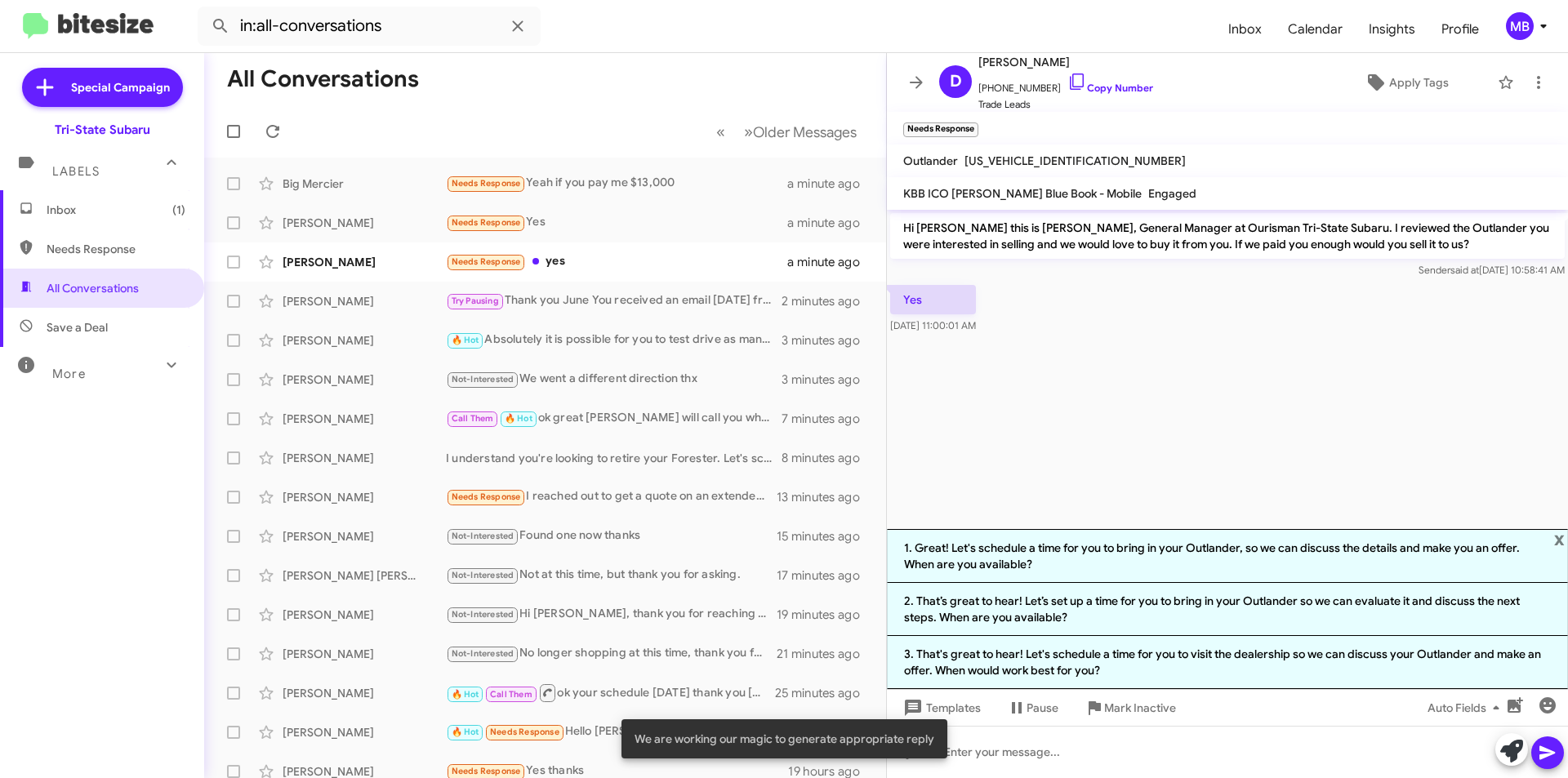
drag, startPoint x: 1127, startPoint y: 604, endPoint x: 1256, endPoint y: 619, distance: 129.9
click at [1128, 604] on li "2. That’s great to hear! Let’s set up a time for you to bring in your Outlander…" at bounding box center [1228, 609] width 681 height 53
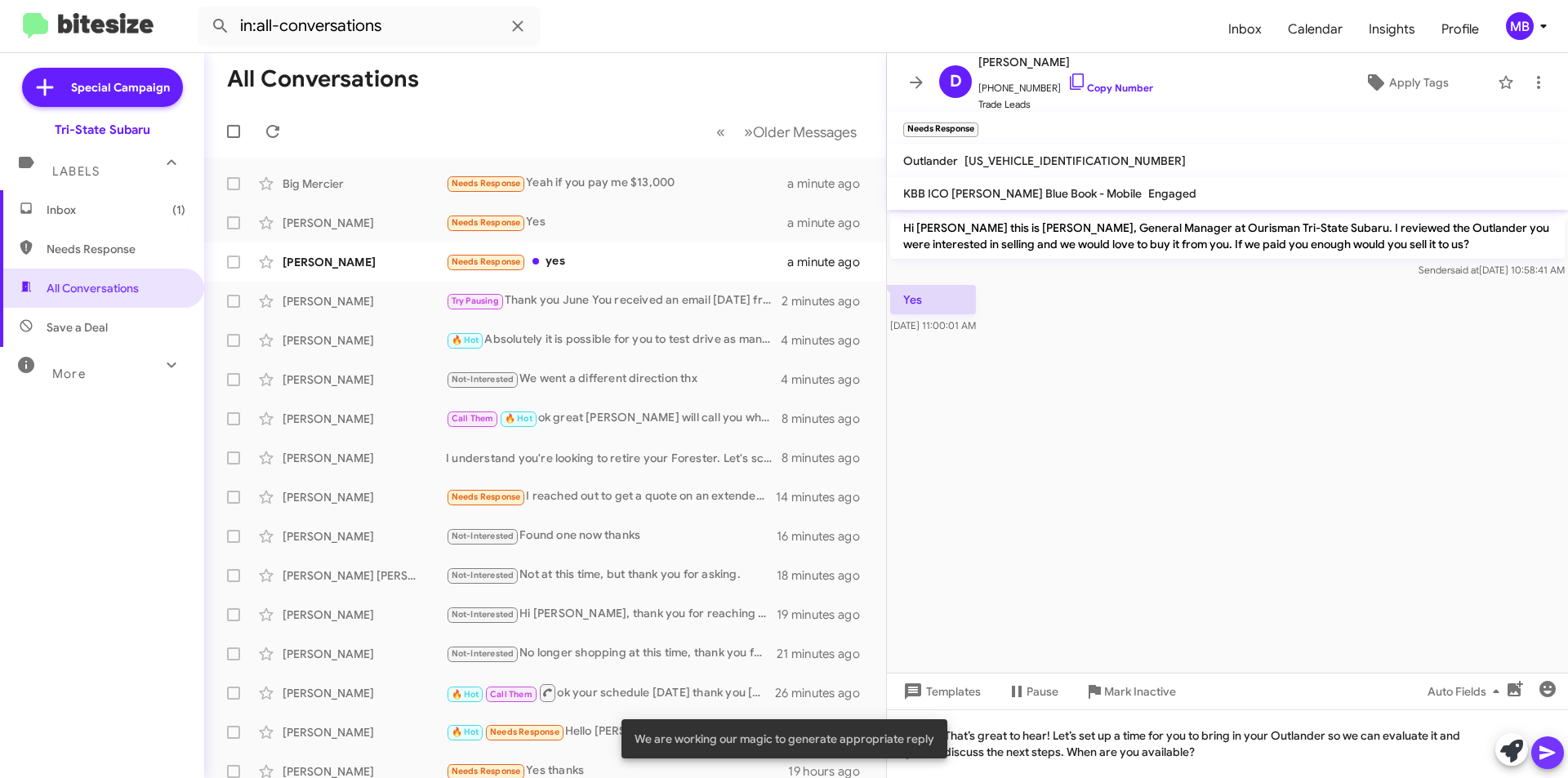
click at [1542, 746] on icon at bounding box center [1548, 752] width 19 height 19
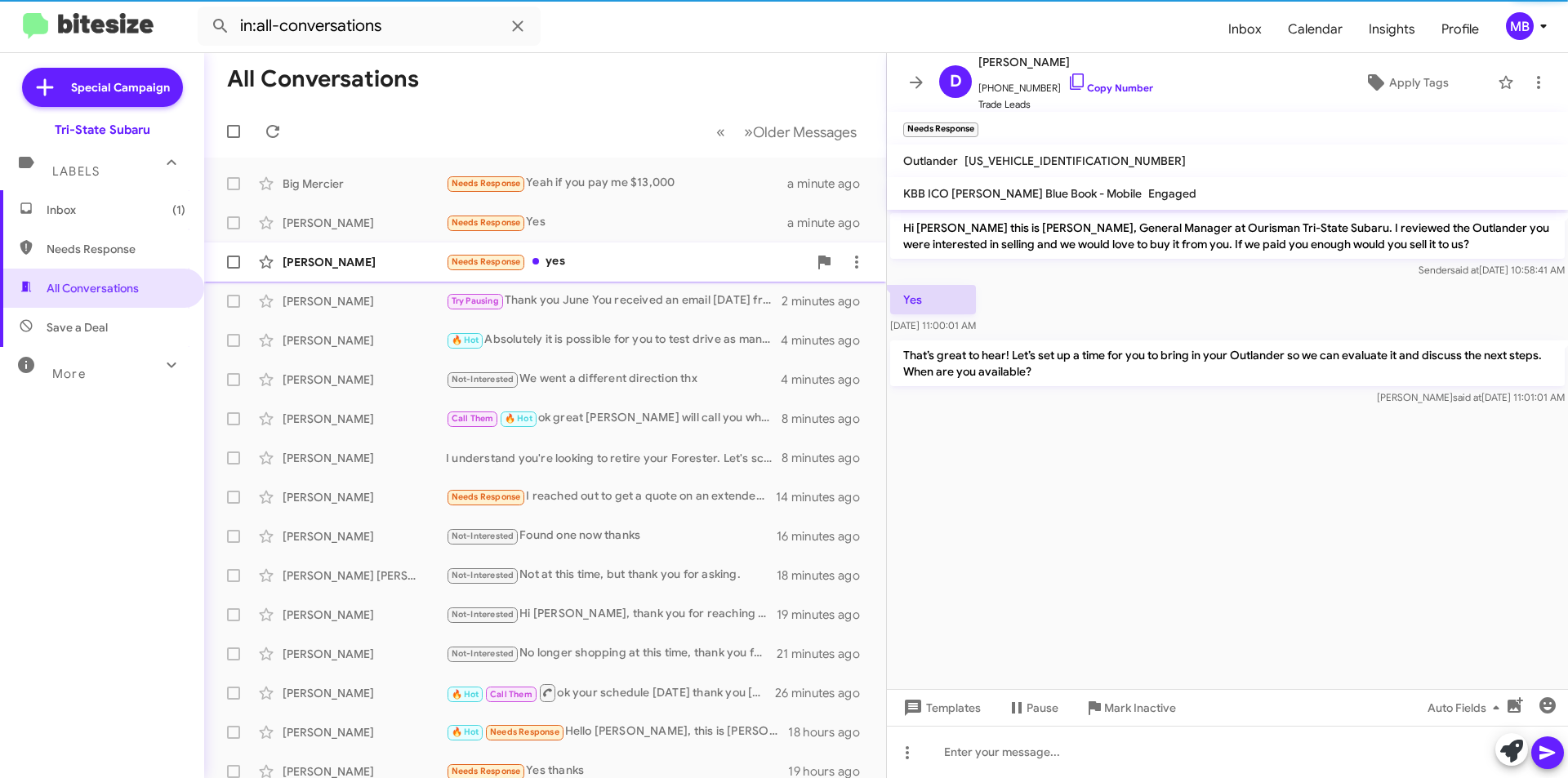
click at [762, 269] on div "Needs Response yes" at bounding box center [627, 261] width 362 height 18
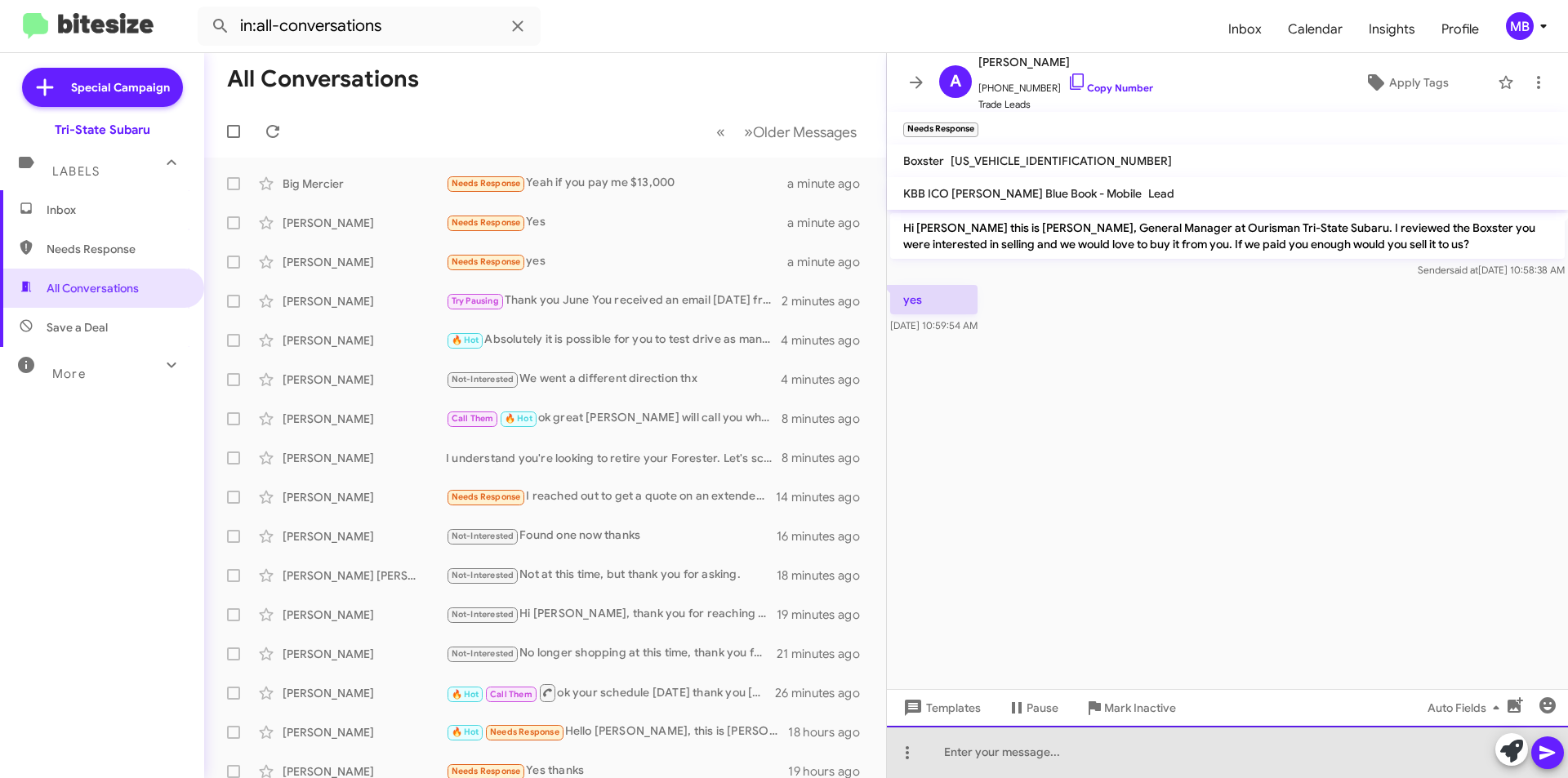
click at [1345, 755] on div at bounding box center [1228, 751] width 681 height 53
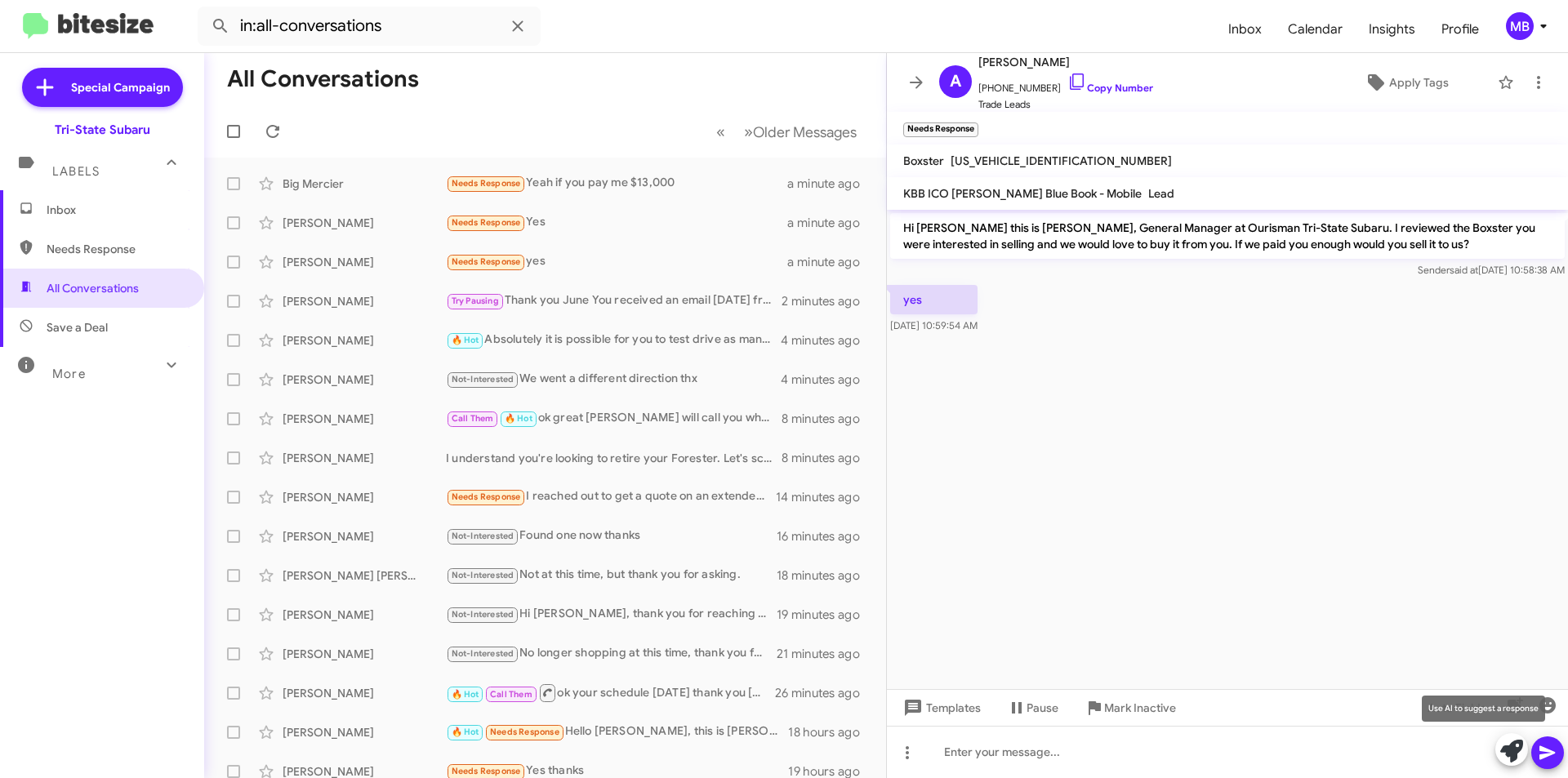
click at [1503, 757] on icon at bounding box center [1512, 750] width 23 height 23
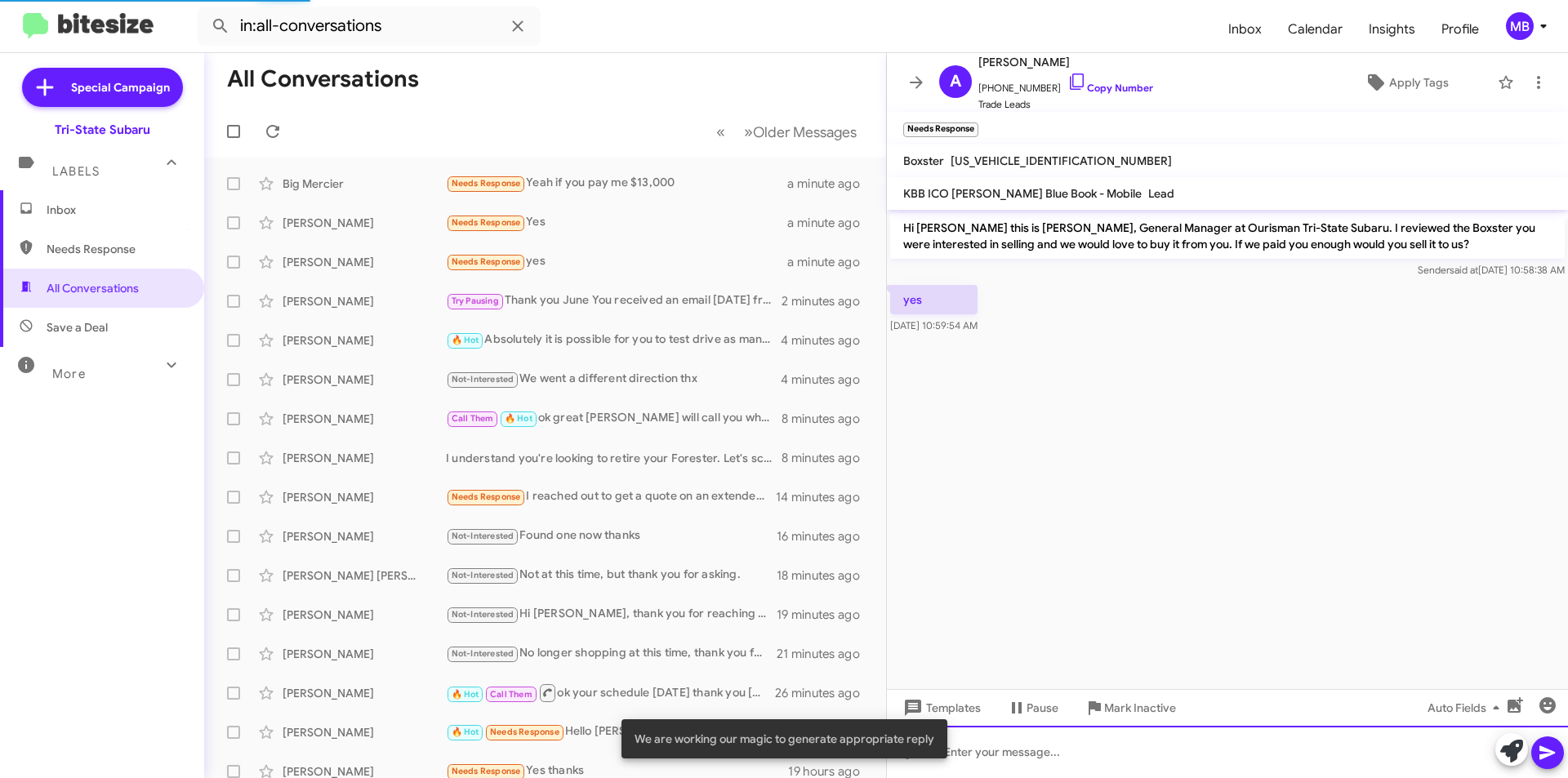
click at [1309, 759] on div at bounding box center [1228, 751] width 681 height 53
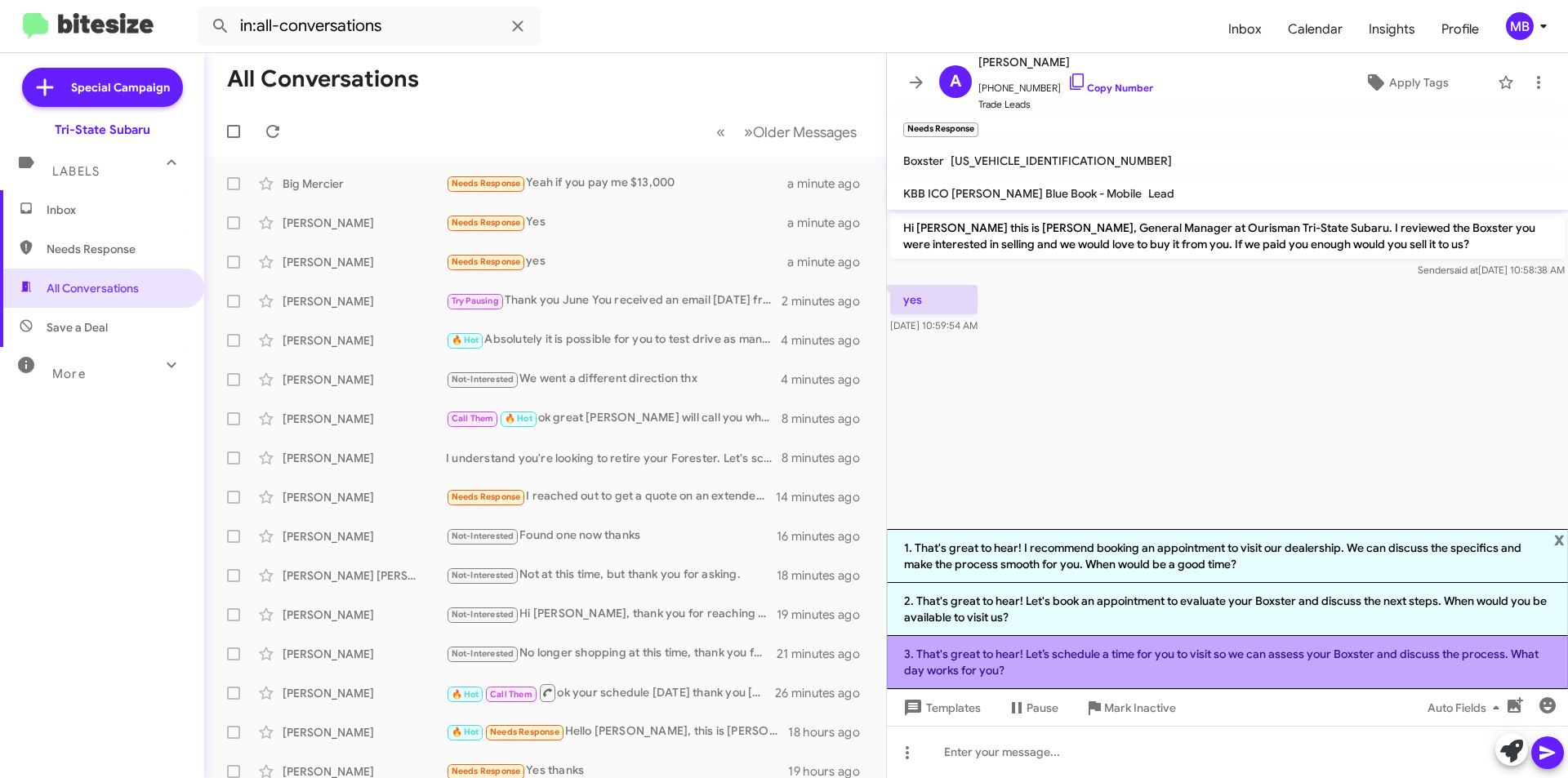
click at [1239, 661] on li "3. That's great to hear! Let’s schedule a time for you to visit so we can asses…" at bounding box center [1228, 662] width 681 height 53
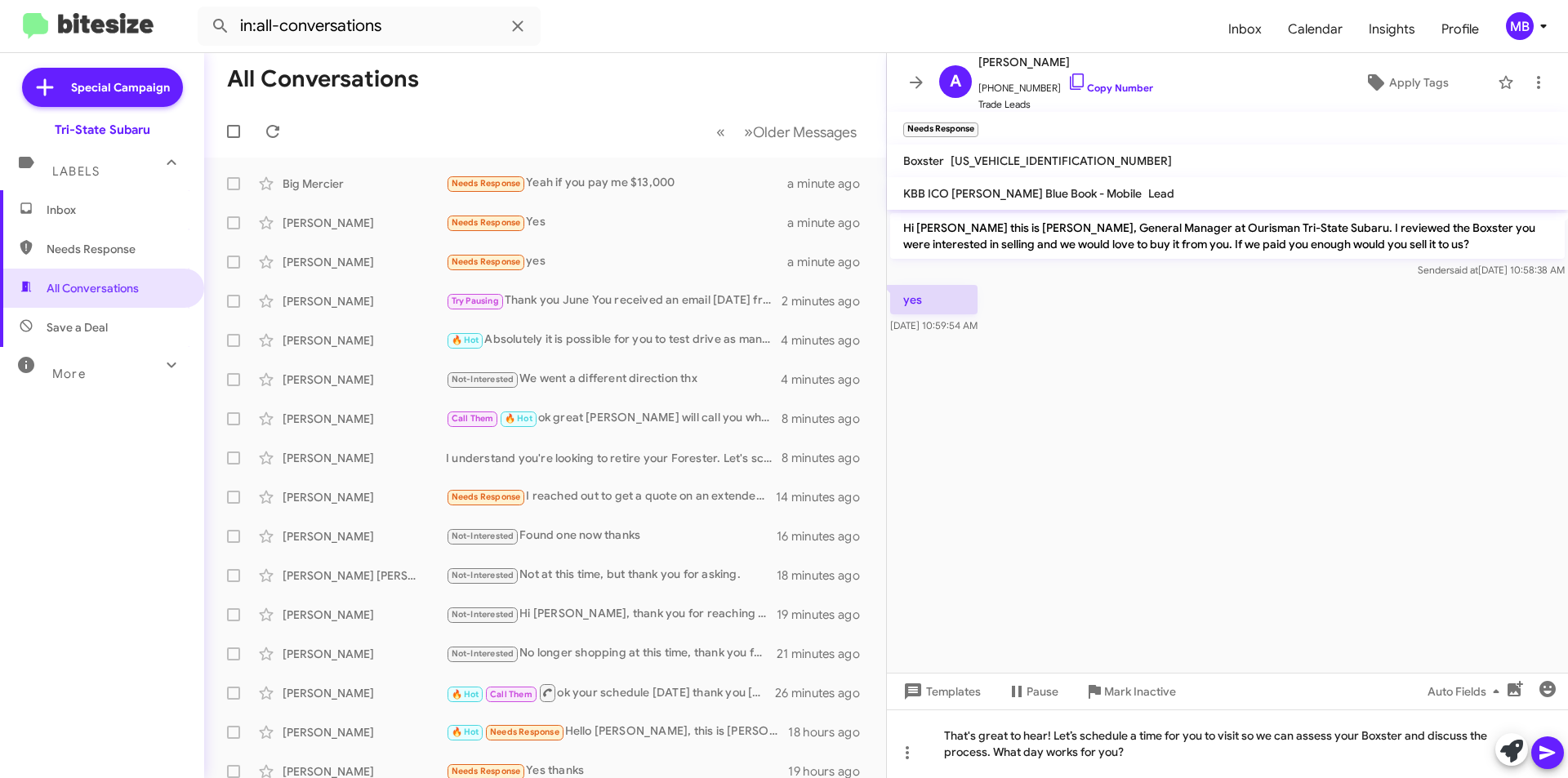
click at [1545, 747] on icon at bounding box center [1548, 752] width 19 height 19
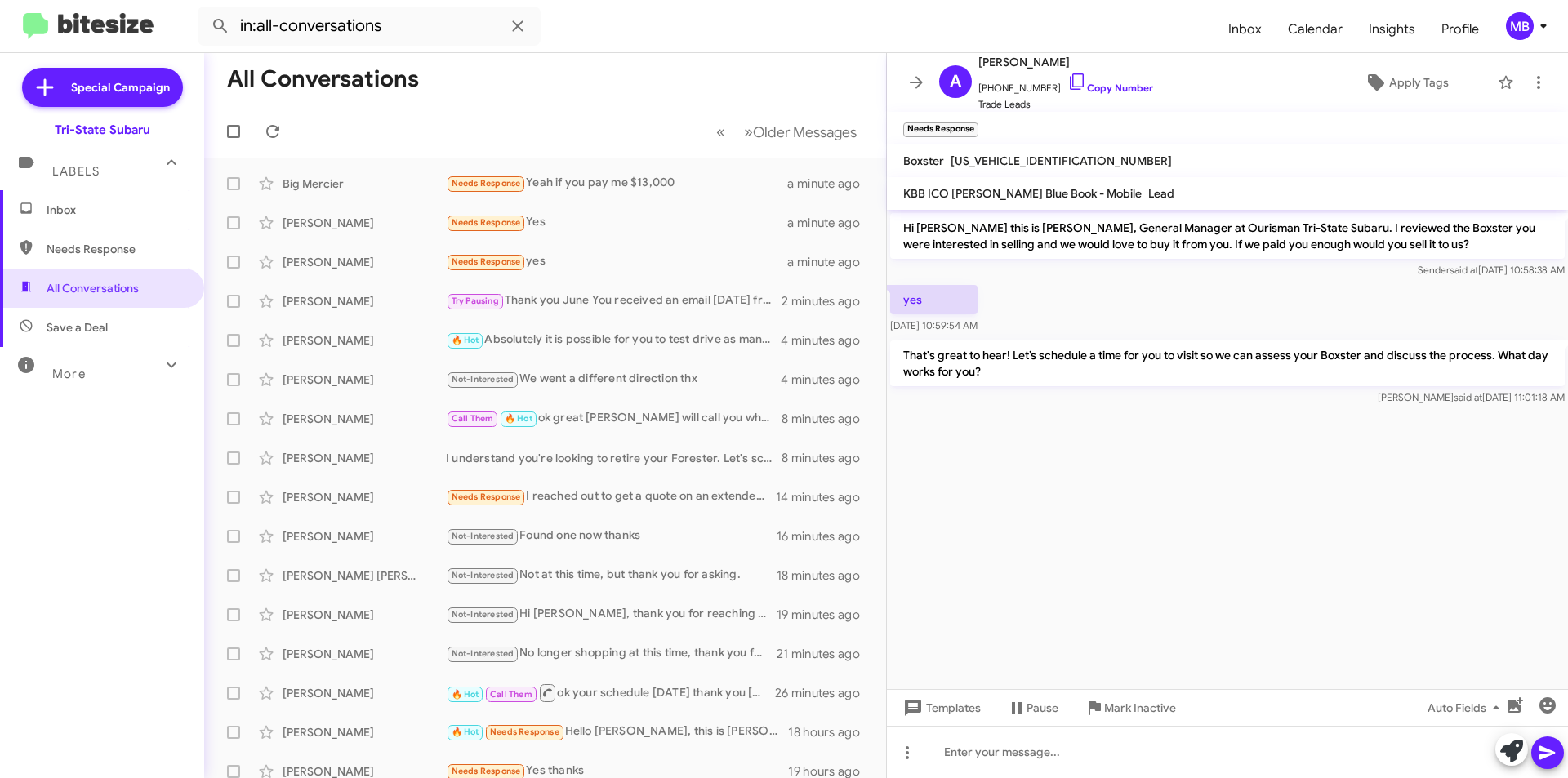
click at [123, 197] on span "Inbox" at bounding box center [102, 209] width 204 height 39
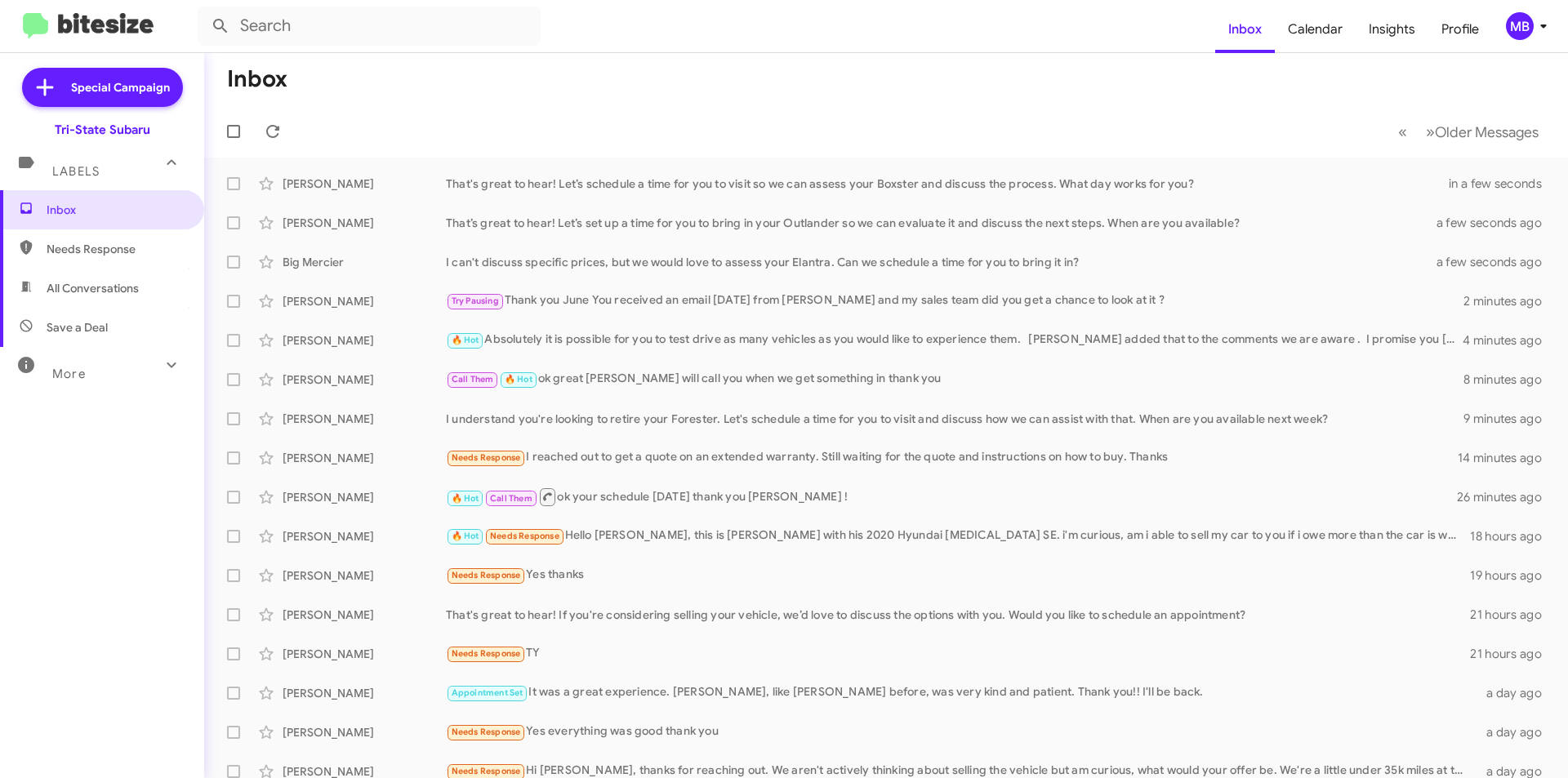
click at [167, 245] on span "Needs Response" at bounding box center [115, 249] width 139 height 17
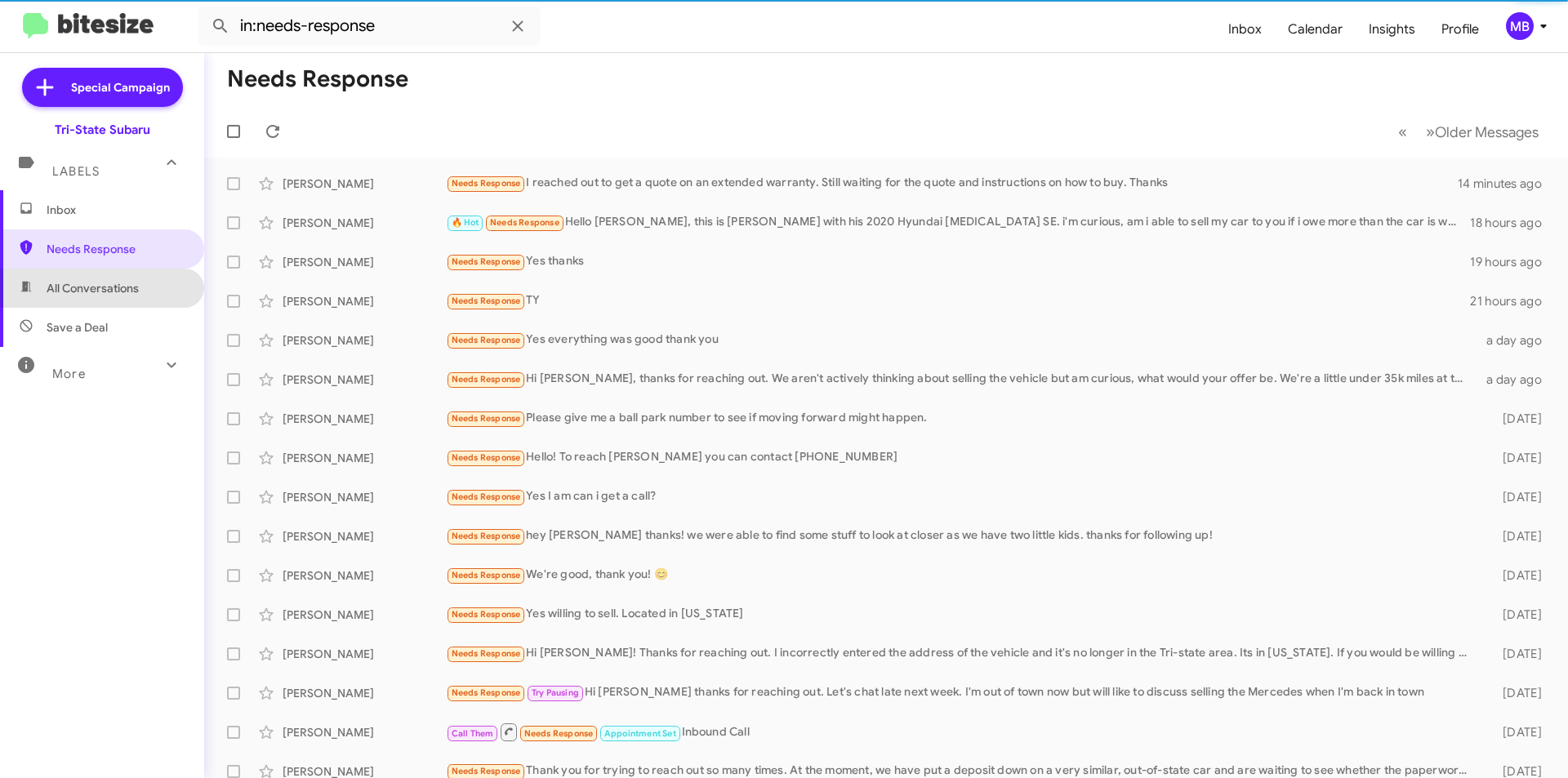
click at [118, 288] on span "All Conversations" at bounding box center [92, 288] width 92 height 17
type input "in:all-conversations"
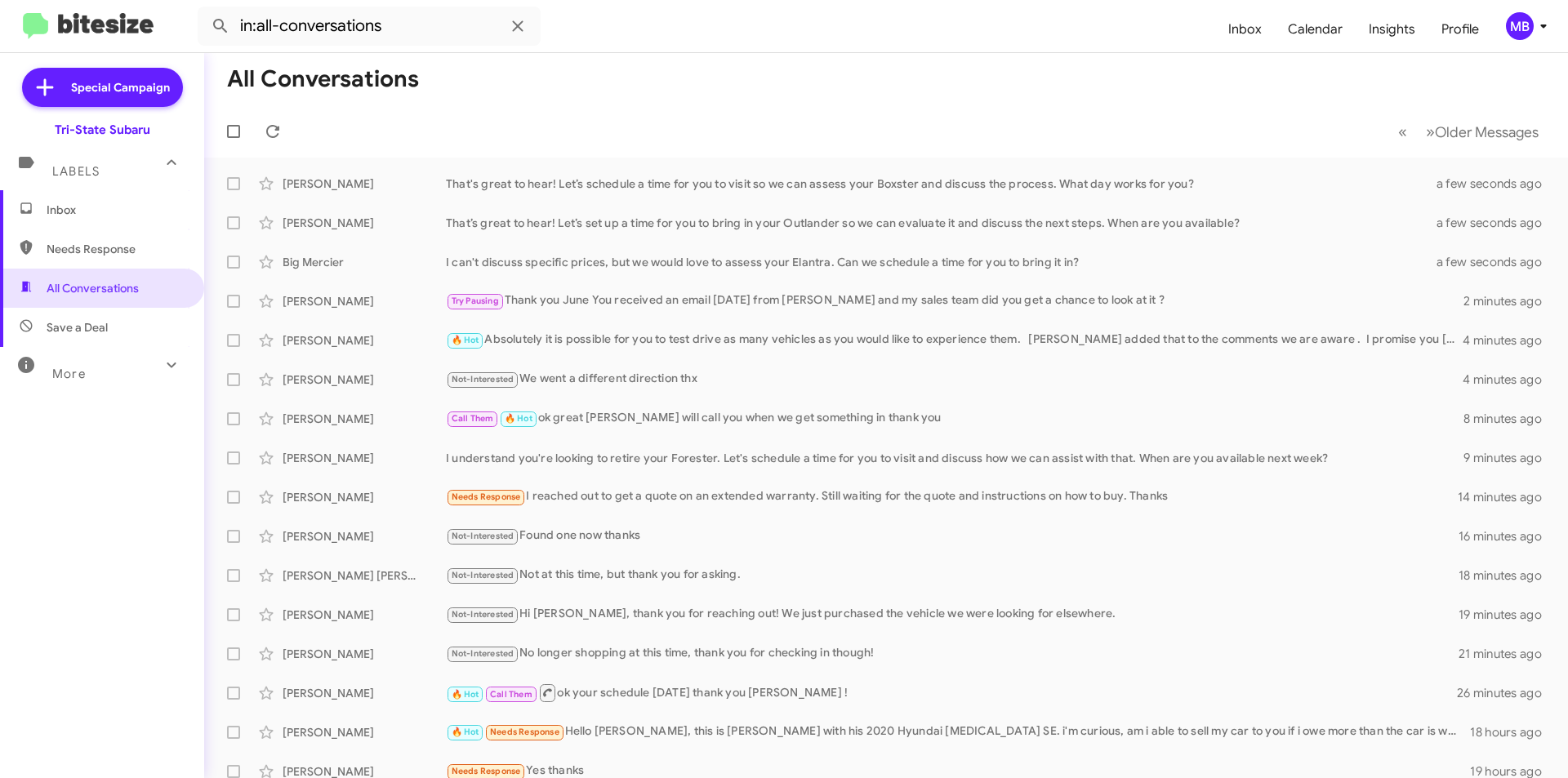
click at [80, 204] on span "Inbox" at bounding box center [115, 209] width 139 height 17
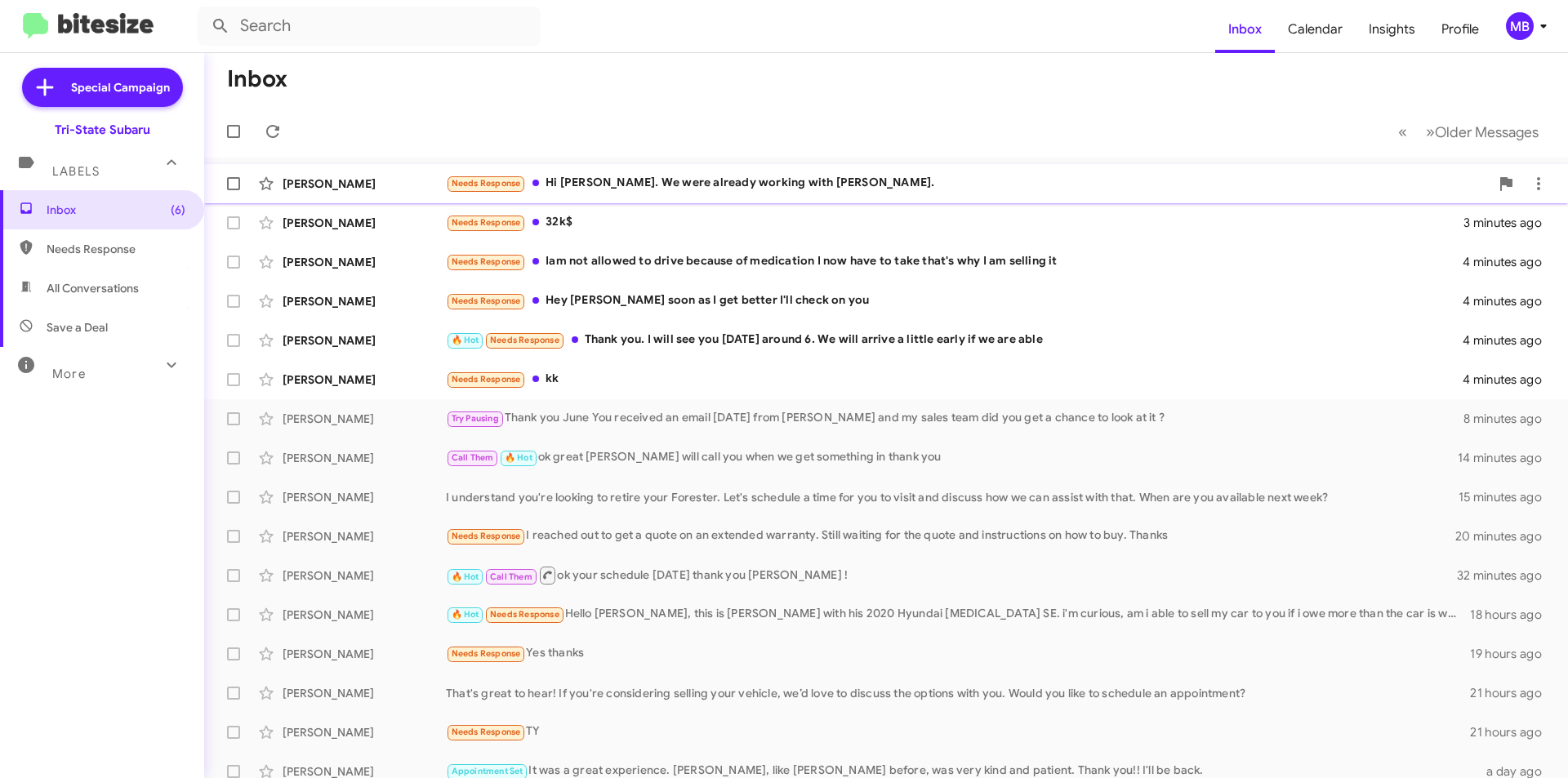
click at [686, 183] on div "Needs Response Hi [PERSON_NAME]. We were already working with [PERSON_NAME]." at bounding box center [968, 183] width 1043 height 18
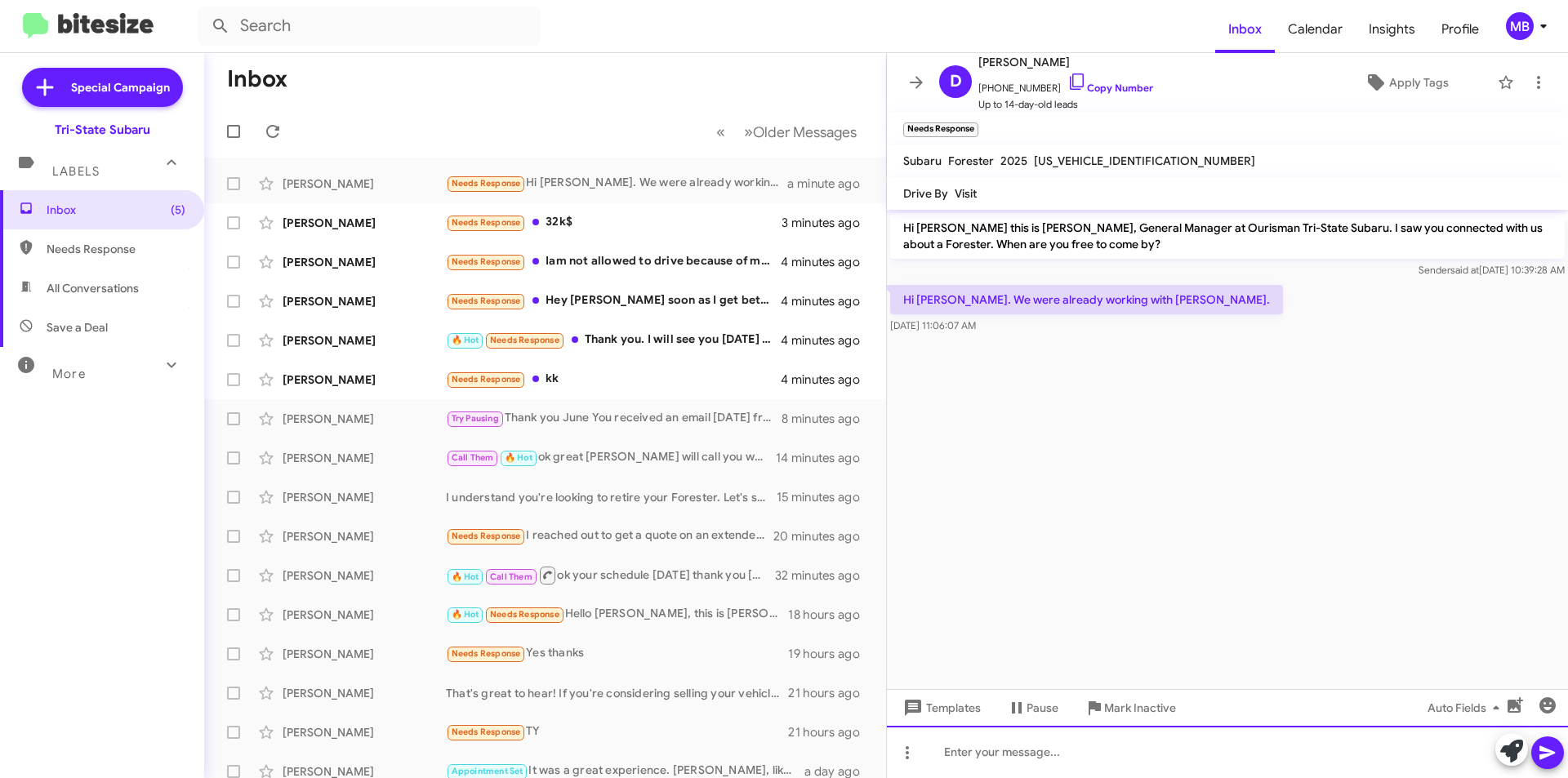
click at [1029, 757] on div at bounding box center [1228, 751] width 681 height 53
click at [1117, 749] on div "Great she will take care of you @!!" at bounding box center [1228, 751] width 681 height 53
click at [1548, 749] on icon at bounding box center [1547, 752] width 16 height 14
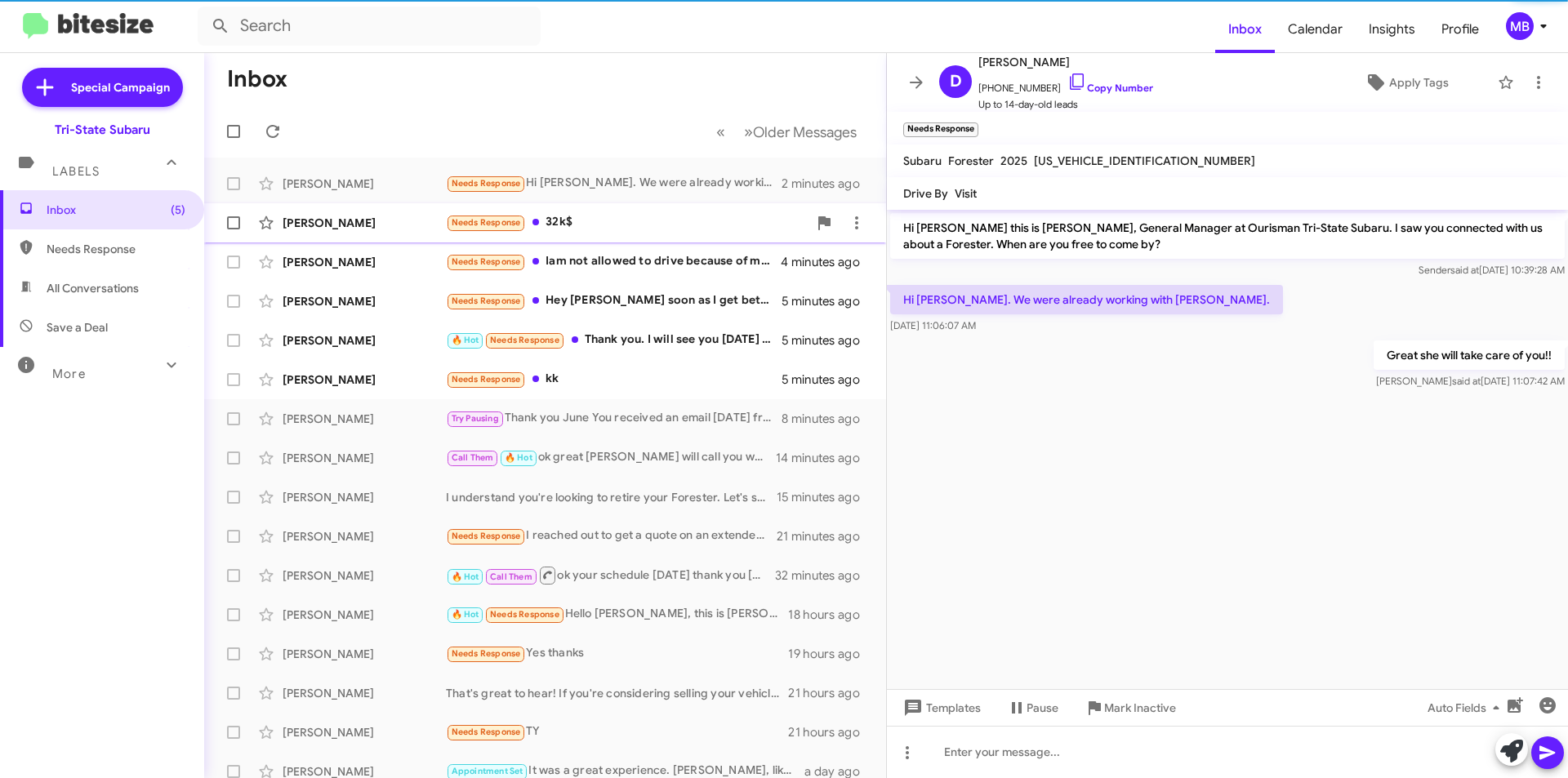
click at [625, 230] on div "Needs Response 32k$" at bounding box center [627, 222] width 362 height 18
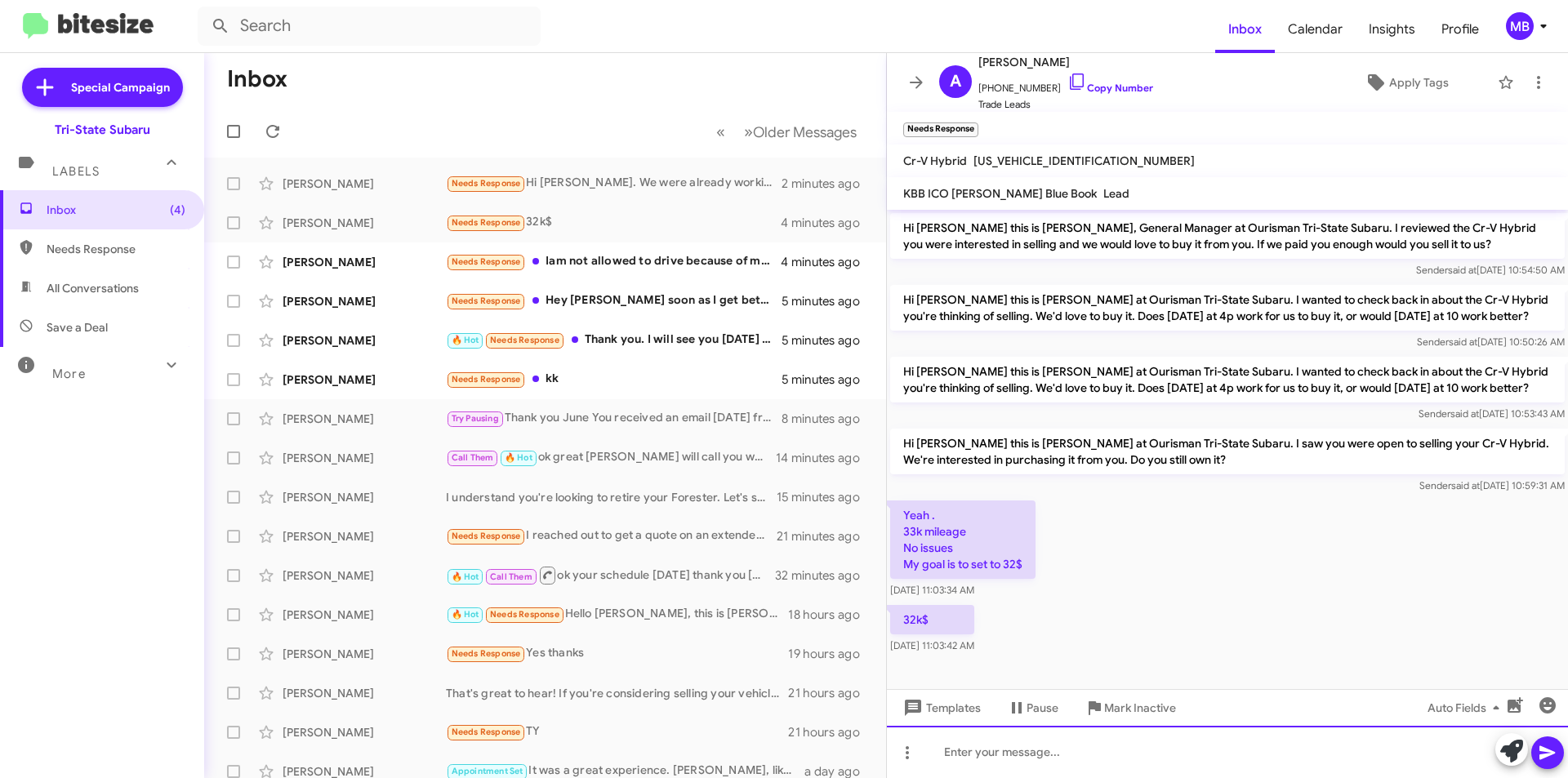
click at [1054, 747] on div at bounding box center [1228, 751] width 681 height 53
click at [1505, 754] on icon at bounding box center [1512, 750] width 23 height 23
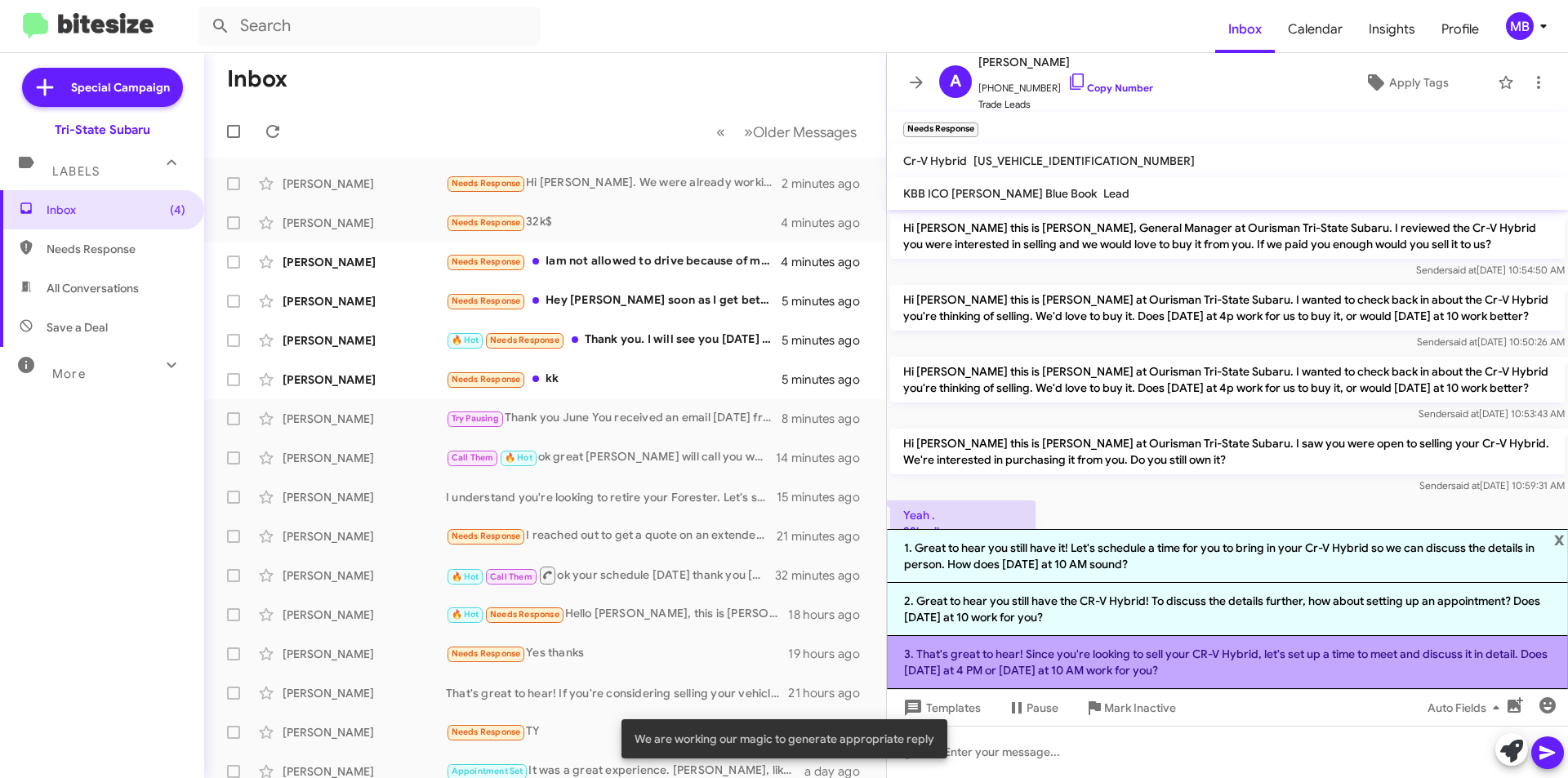
click at [1269, 655] on li "3. That's great to hear! Since you're looking to sell your CR-V Hybrid, let's s…" at bounding box center [1228, 662] width 681 height 53
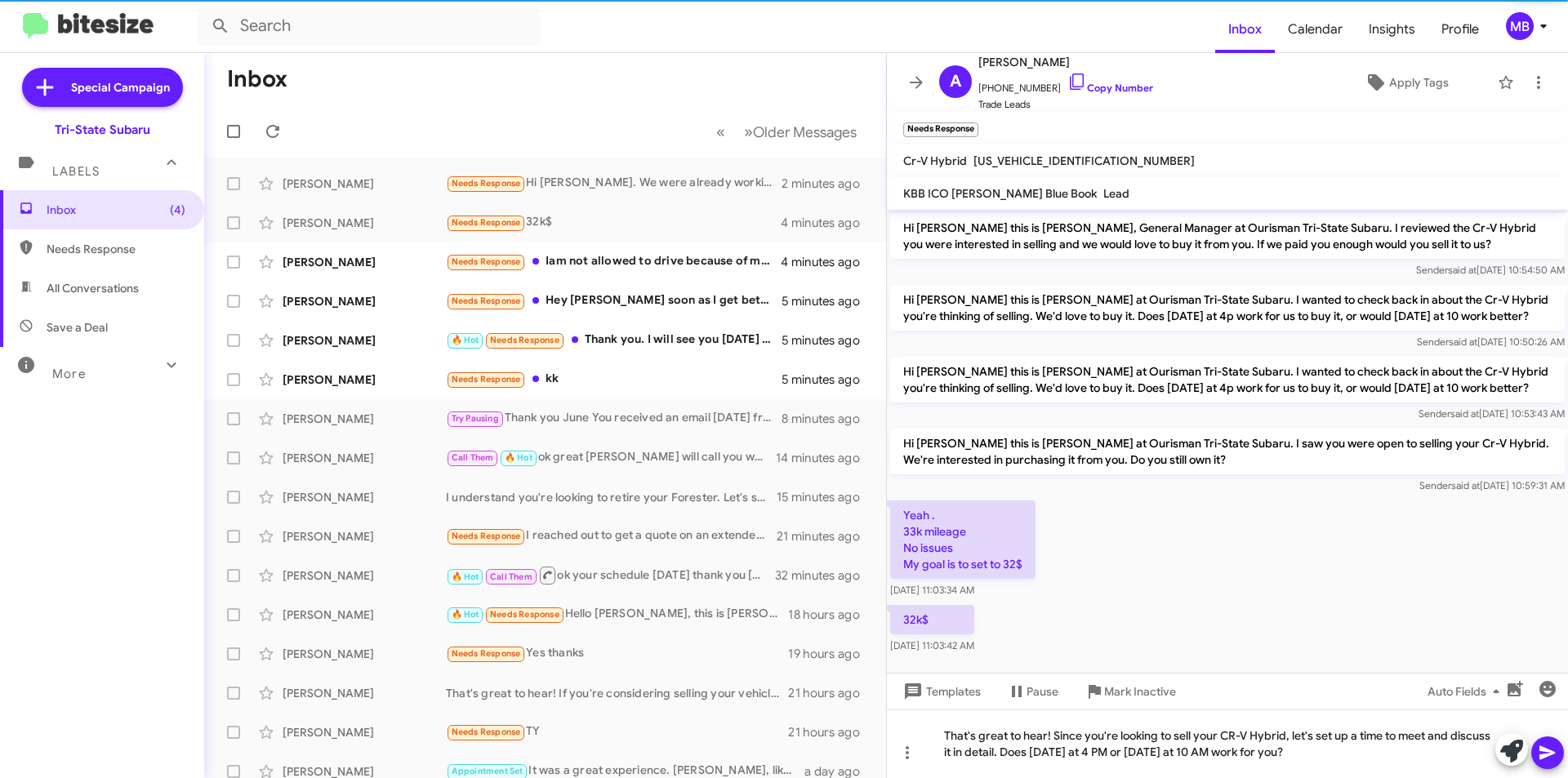
click at [1547, 748] on icon at bounding box center [1547, 752] width 16 height 14
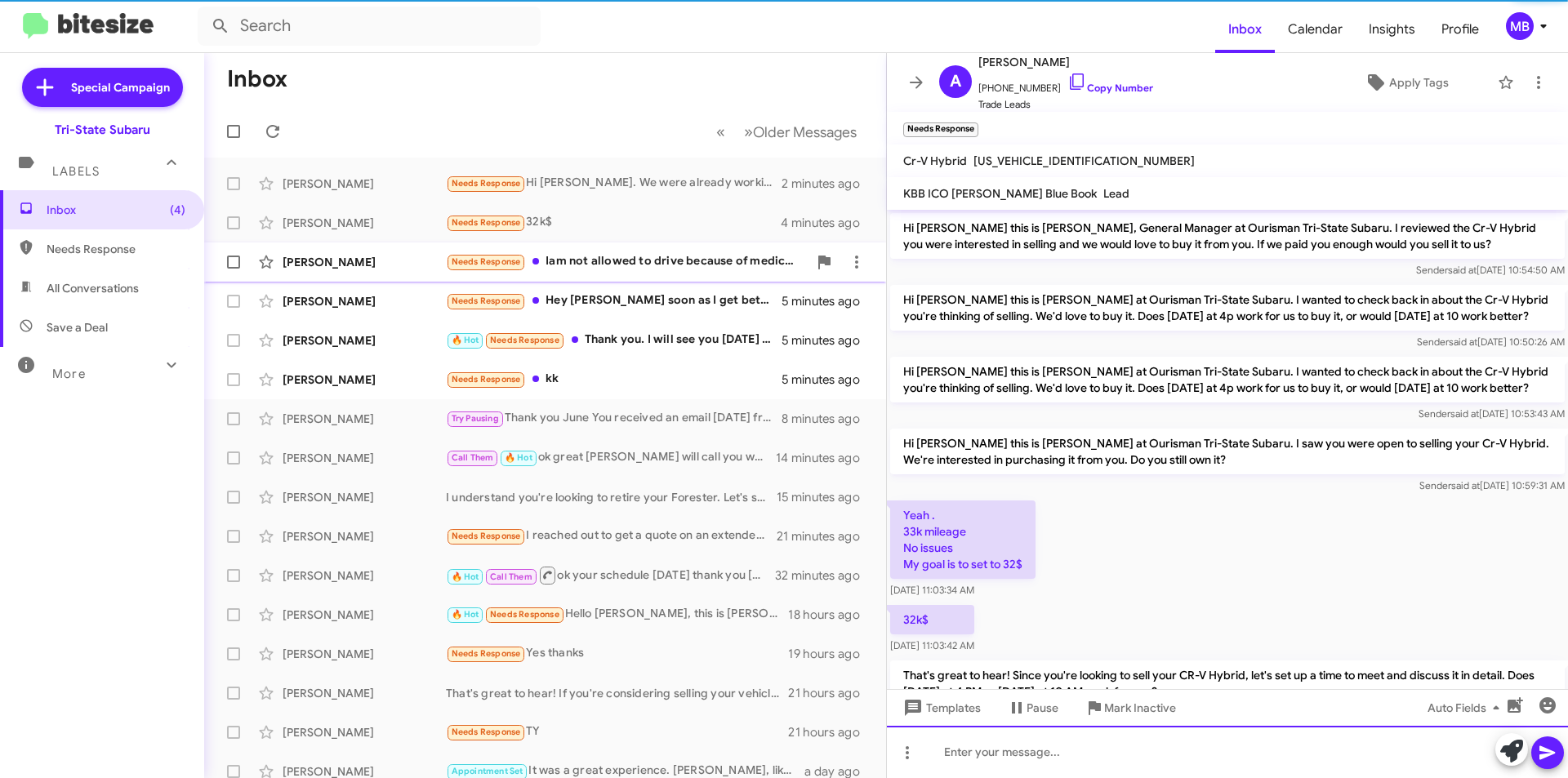
scroll to position [68, 0]
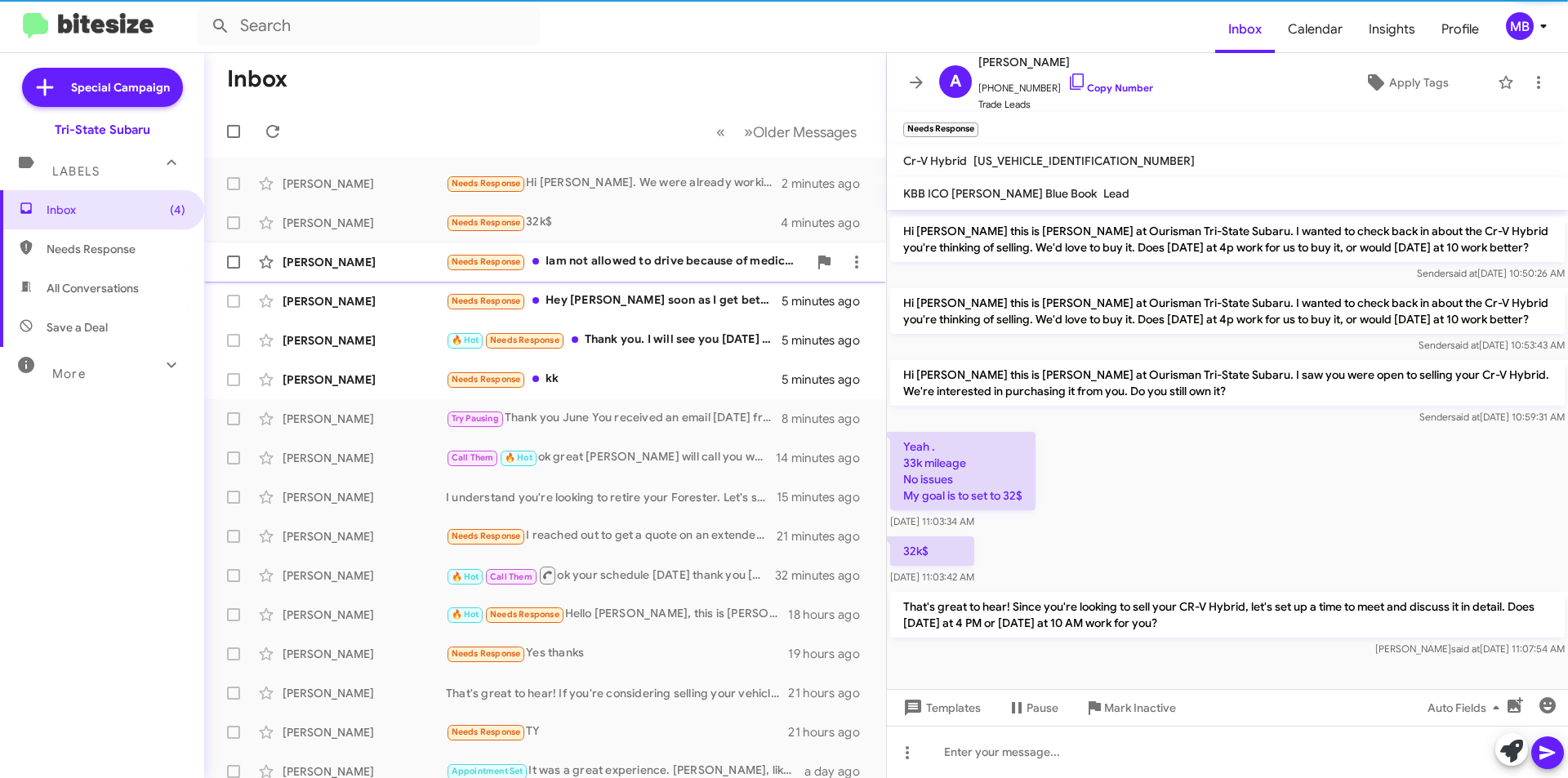
click at [725, 269] on div "Needs Response Iam not allowed to drive because of medication I now have to tak…" at bounding box center [627, 261] width 362 height 18
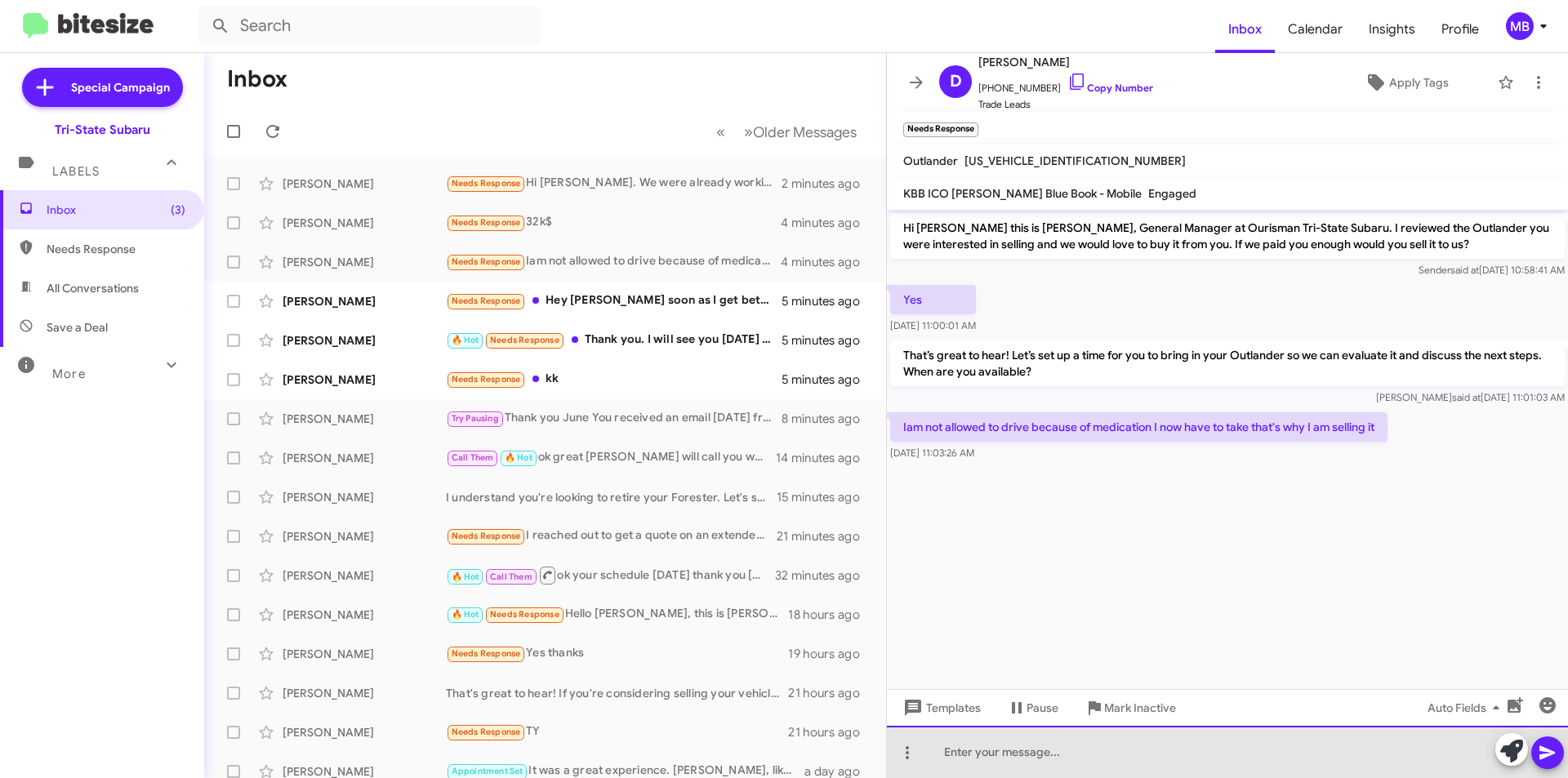
click at [1205, 739] on div at bounding box center [1228, 751] width 681 height 53
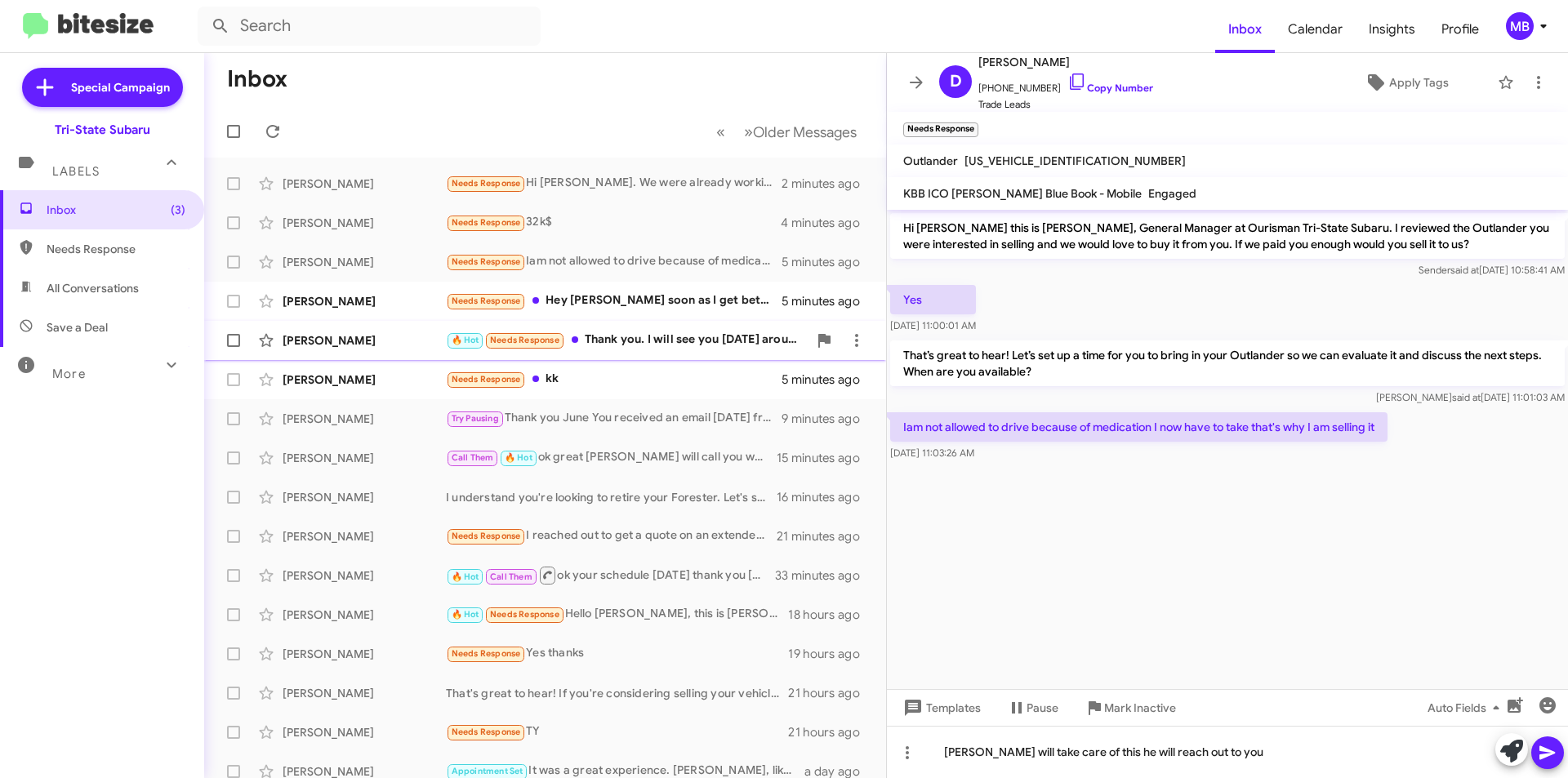
click at [738, 347] on div "🔥 Hot Needs Response Thank you. I will see you [DATE] around 6. We will arrive …" at bounding box center [627, 340] width 362 height 18
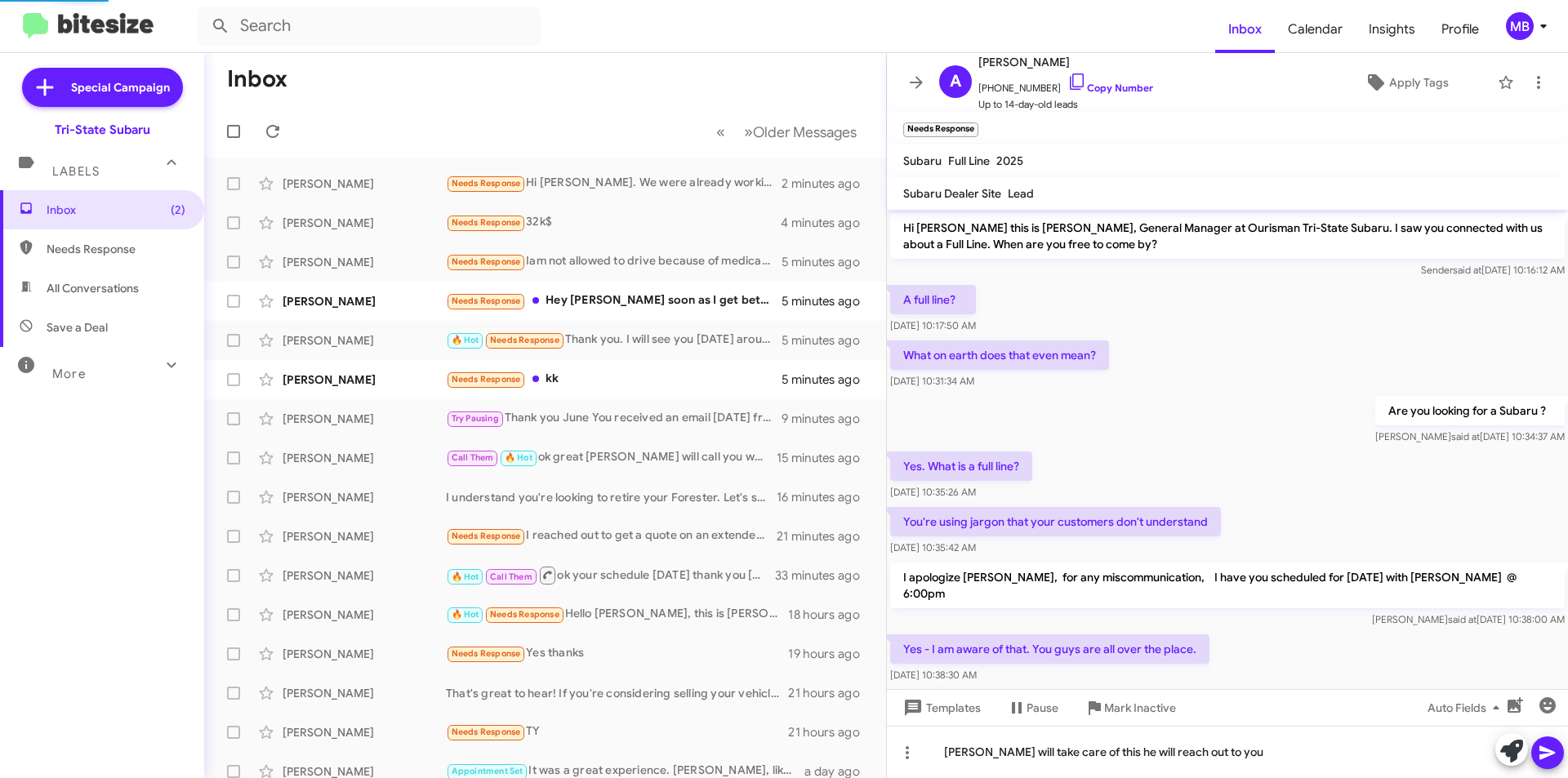
scroll to position [442, 0]
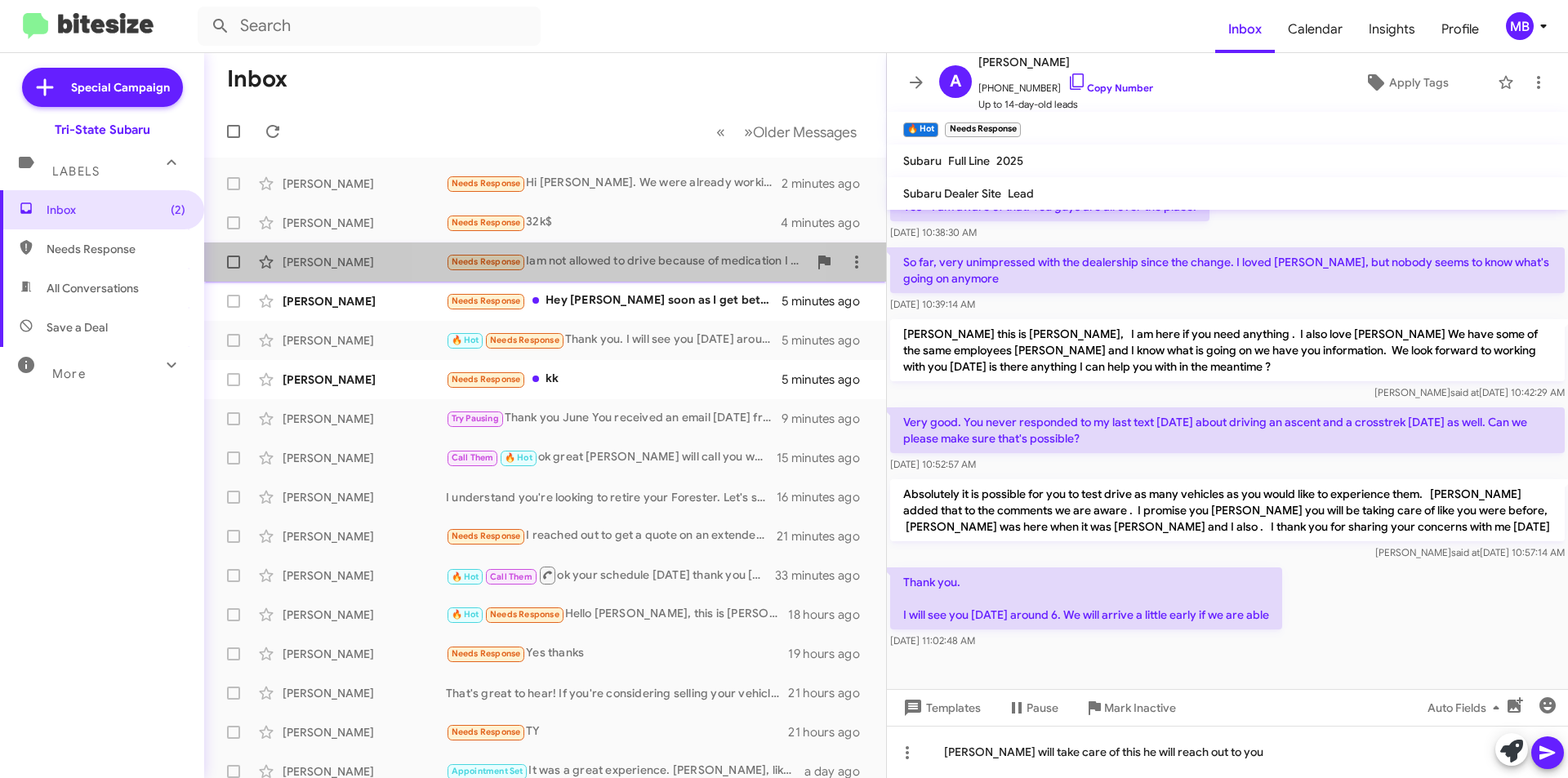
click at [626, 257] on div "Needs Response Iam not allowed to drive because of medication I now have to tak…" at bounding box center [627, 261] width 362 height 18
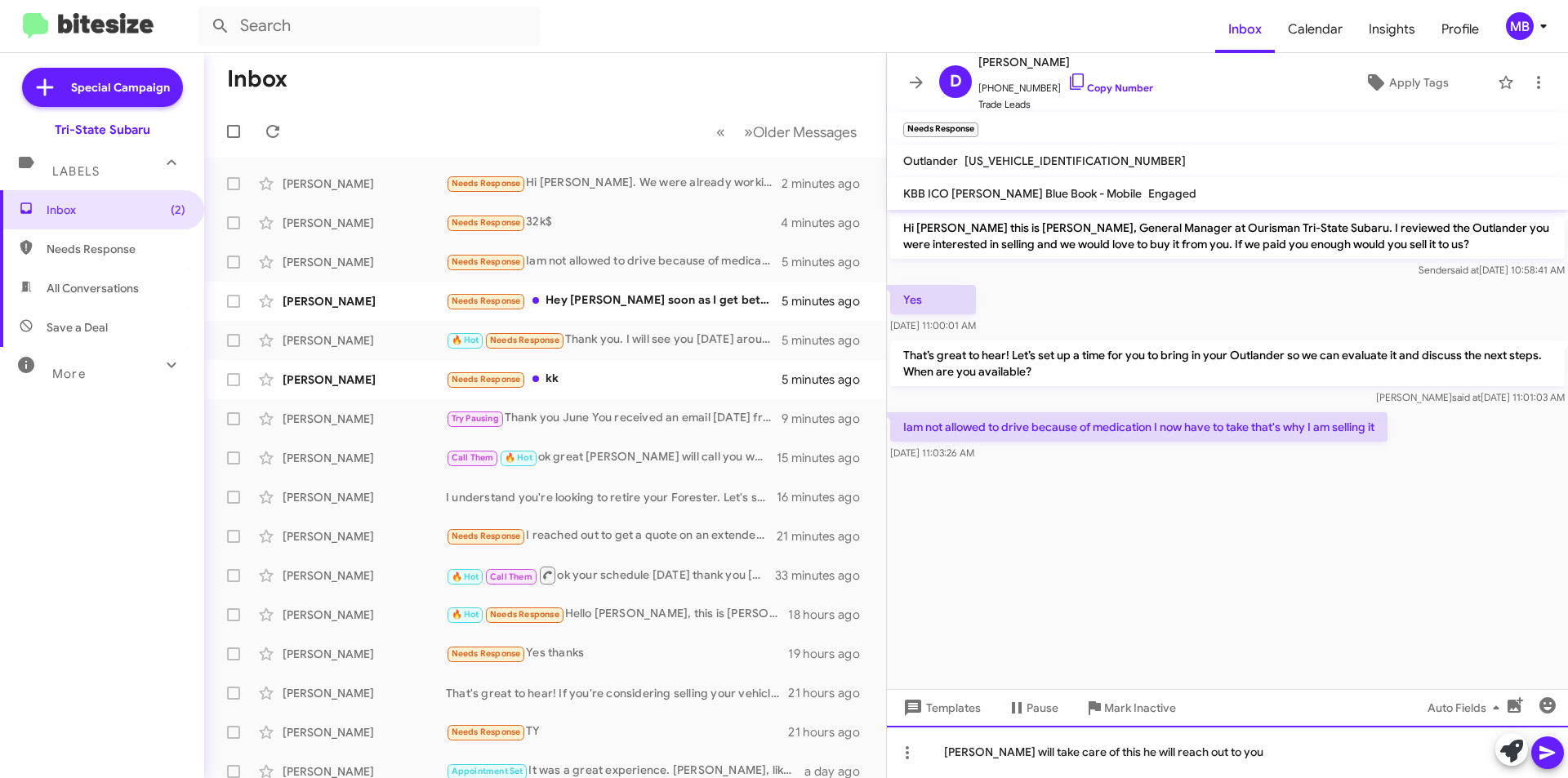
click at [1275, 749] on div "[PERSON_NAME] will take care of this he will reach out to you" at bounding box center [1228, 751] width 681 height 53
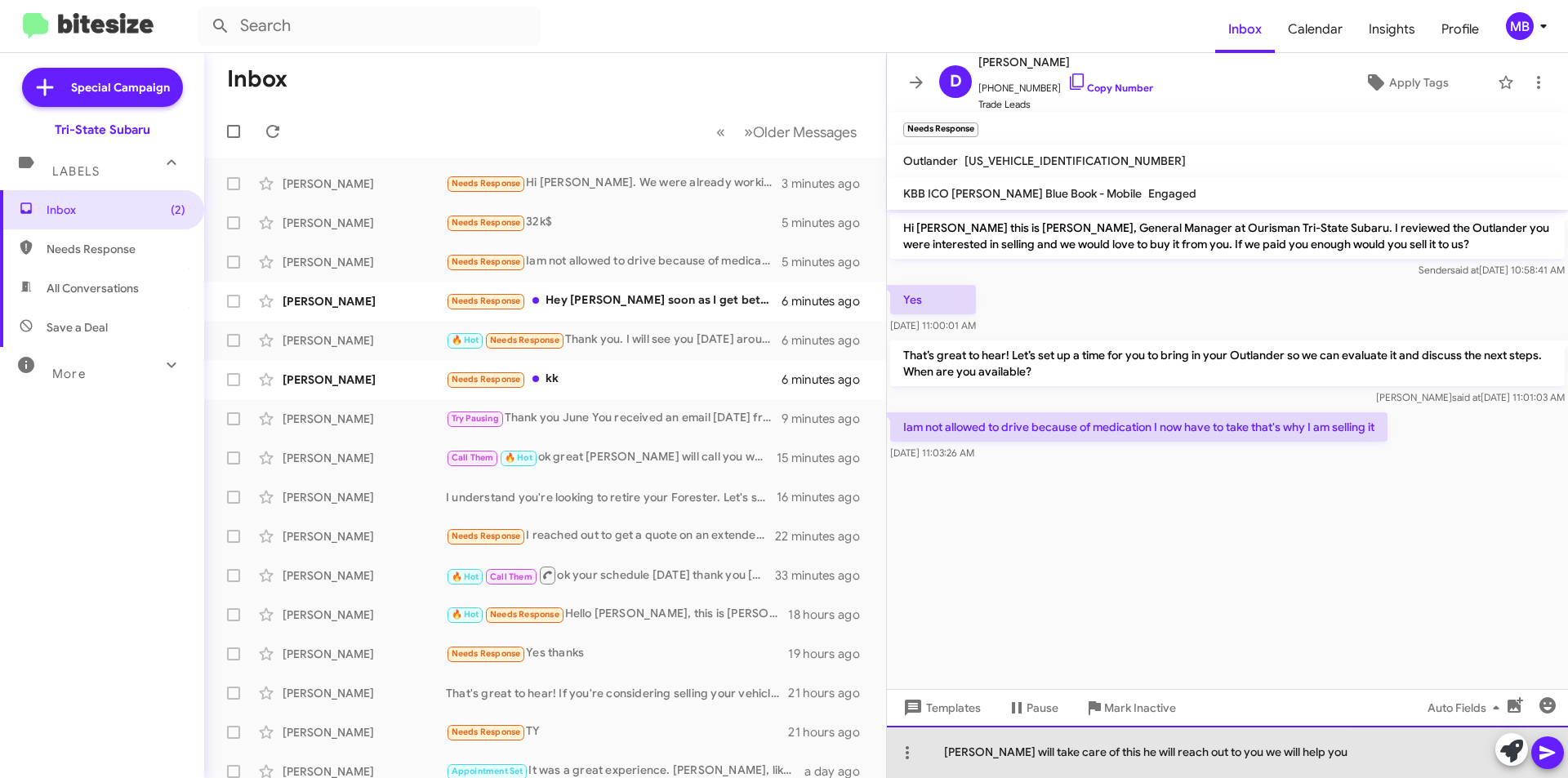
click at [939, 747] on div "[PERSON_NAME] will take care of this he will reach out to you we will help you" at bounding box center [1228, 751] width 681 height 53
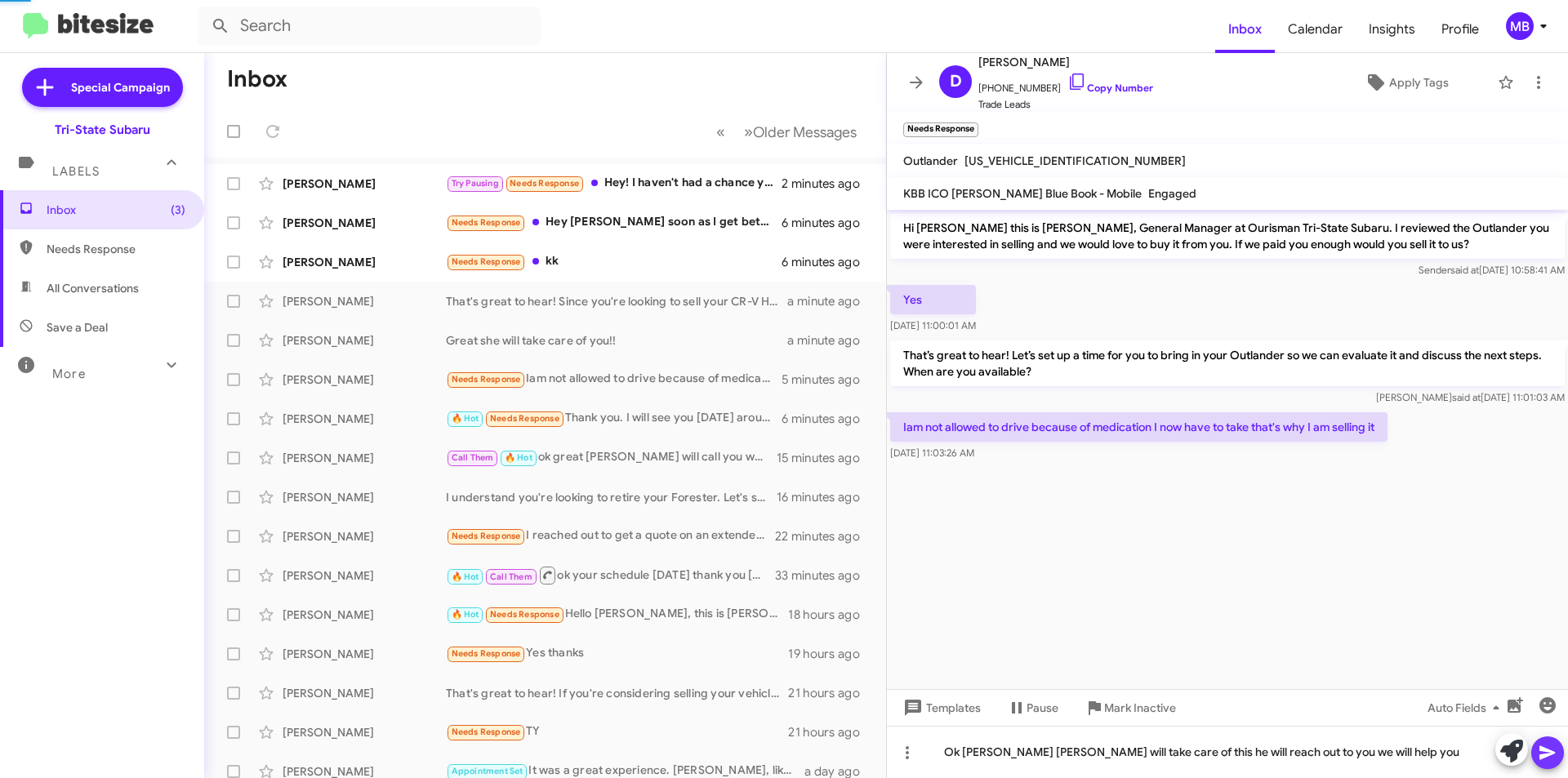
click at [1538, 750] on icon at bounding box center [1548, 752] width 19 height 19
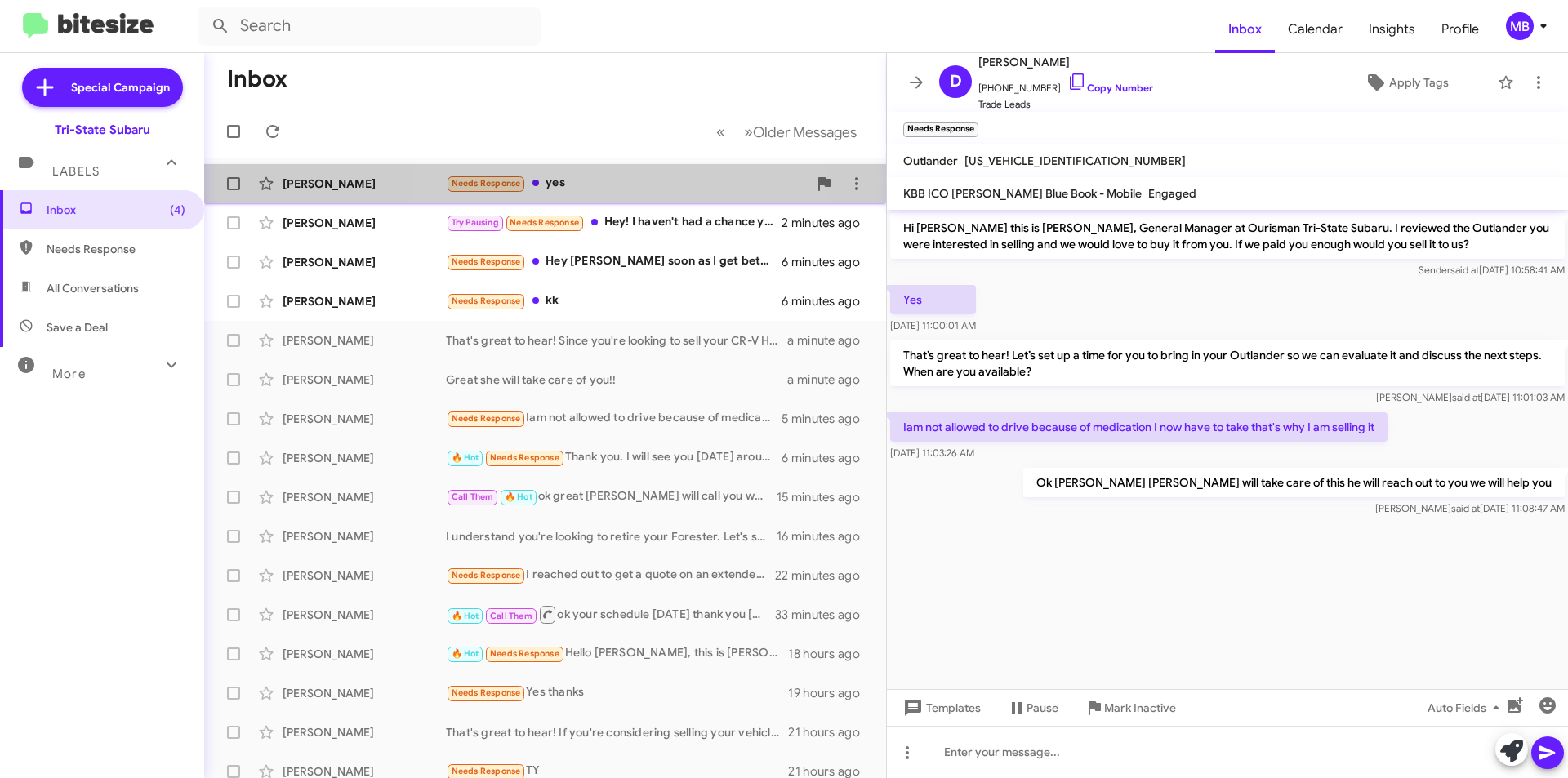
click at [585, 179] on div "Needs Response yes" at bounding box center [627, 183] width 362 height 18
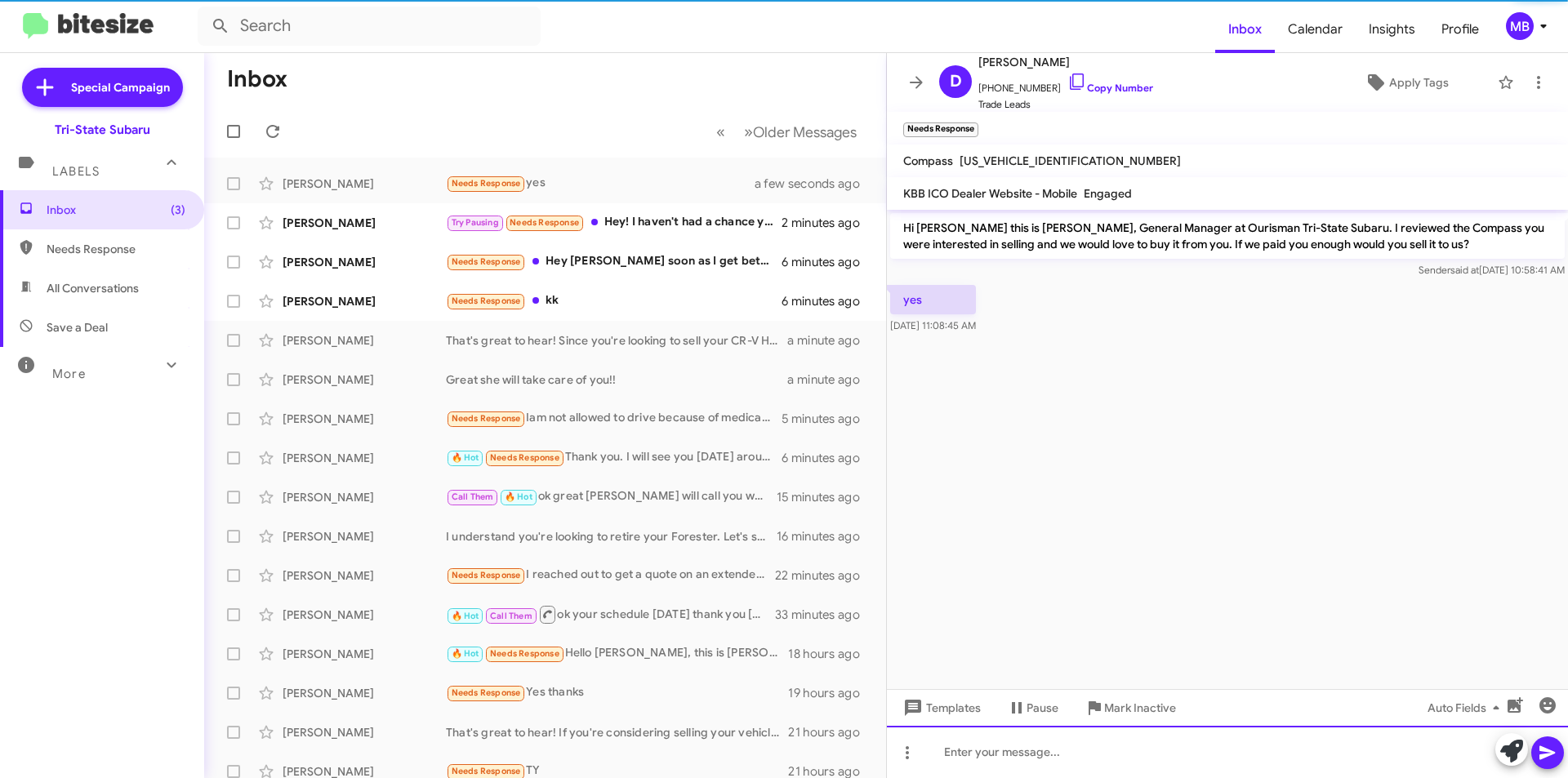
click at [1104, 753] on div at bounding box center [1228, 751] width 681 height 53
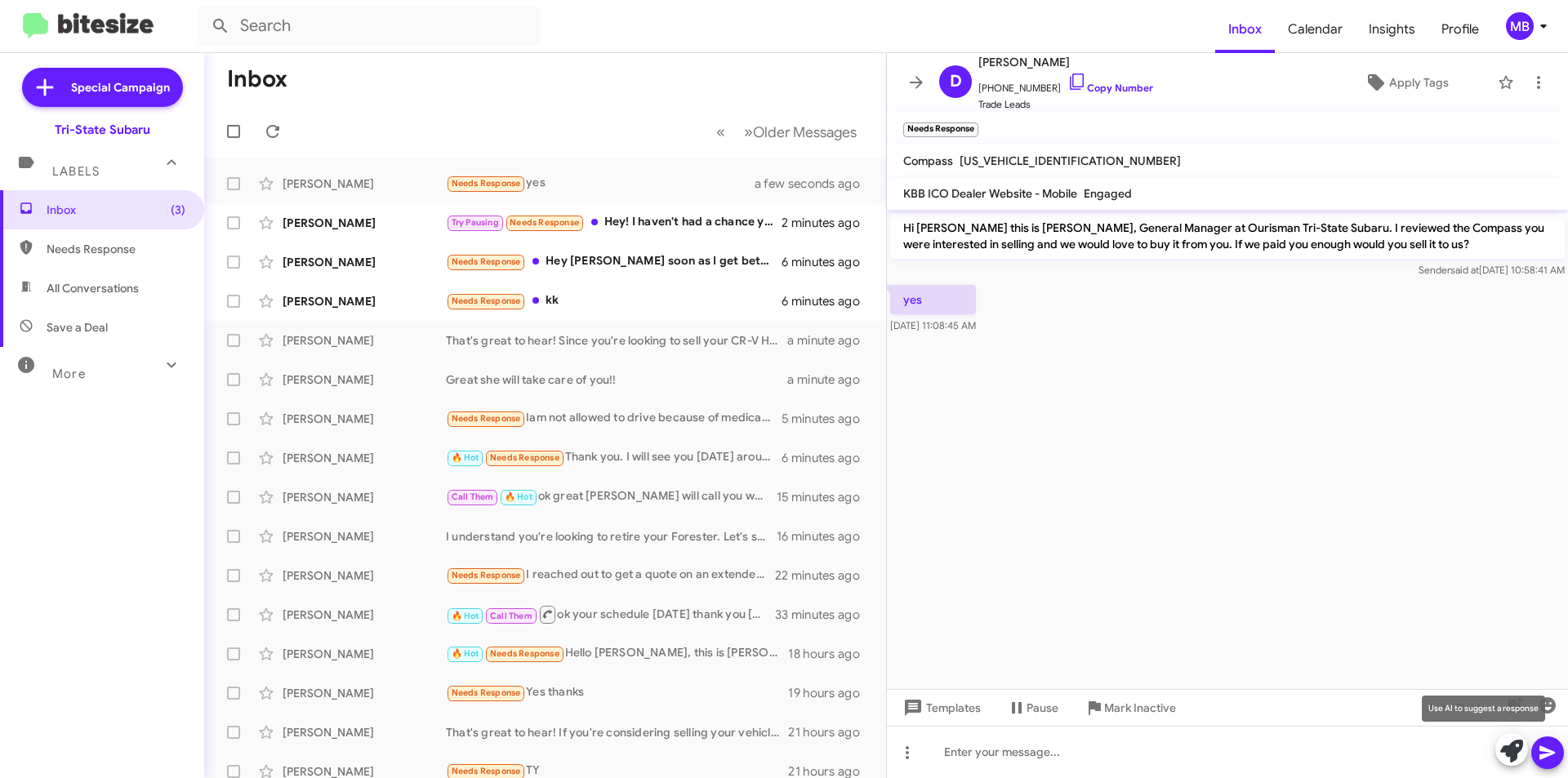
click at [1501, 747] on icon at bounding box center [1512, 750] width 23 height 23
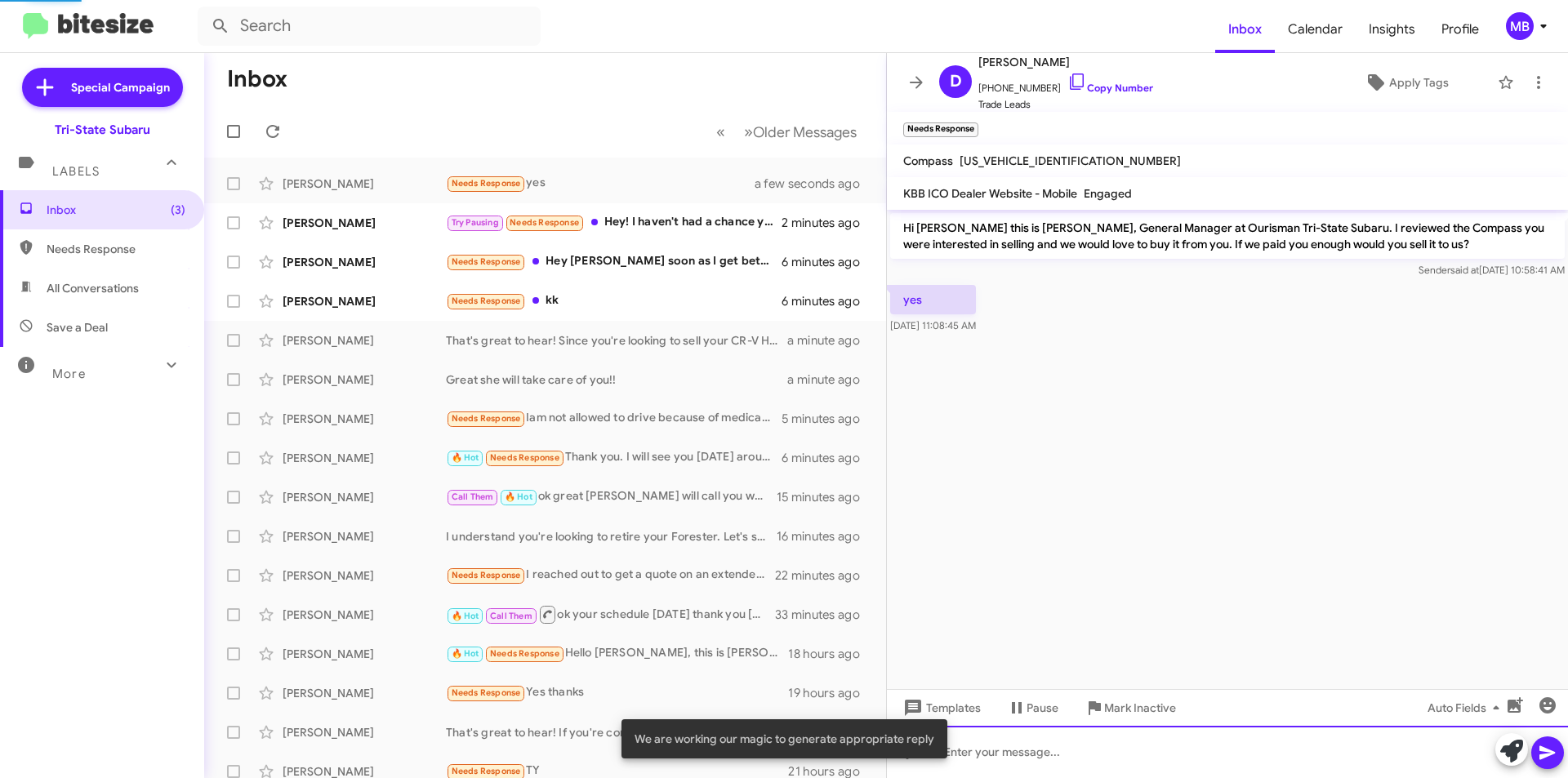
click at [1371, 751] on div at bounding box center [1228, 751] width 681 height 53
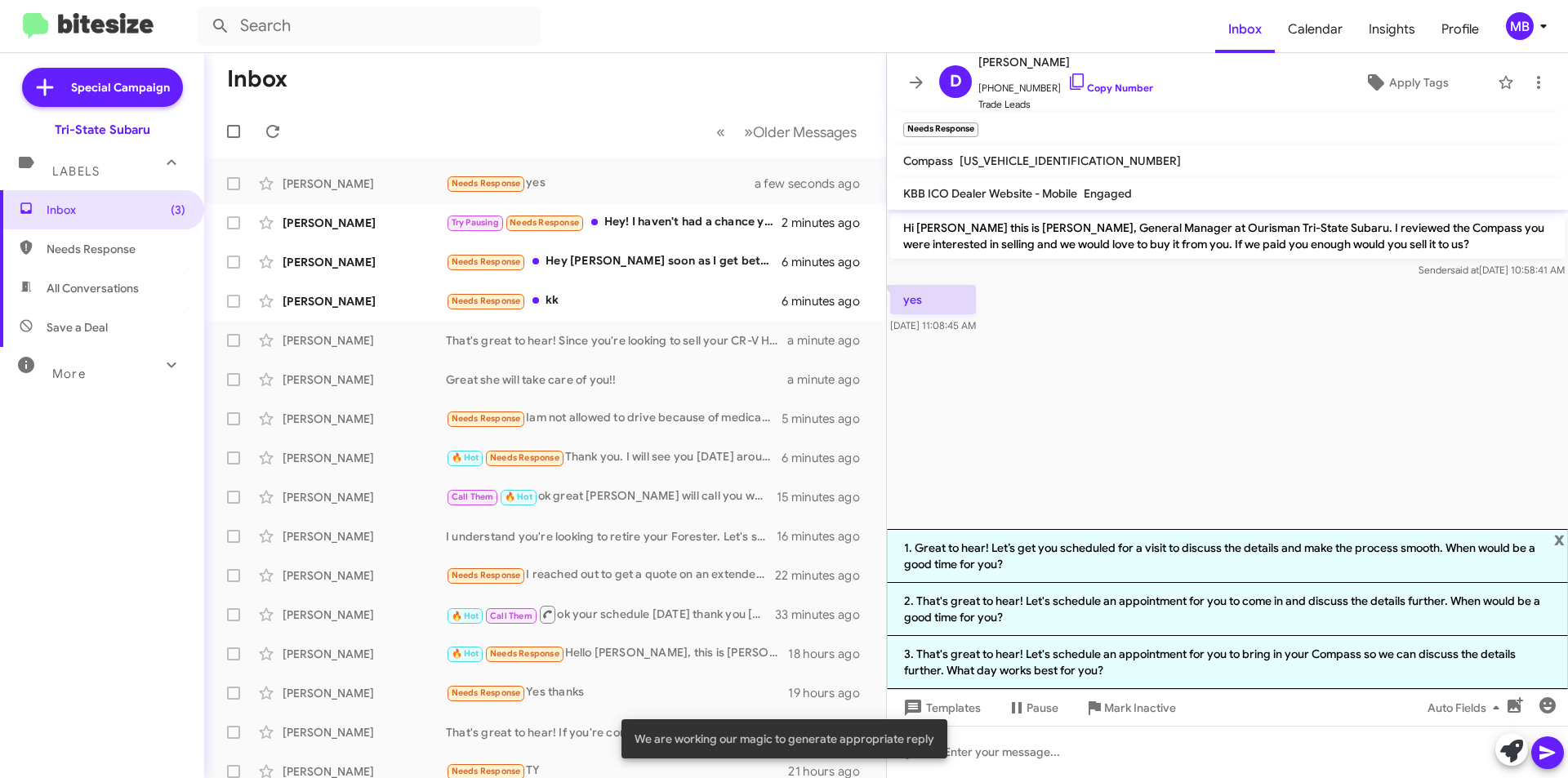
drag, startPoint x: 1213, startPoint y: 655, endPoint x: 1288, endPoint y: 676, distance: 77.9
click at [1214, 655] on li "3. That's great to hear! Let's schedule an appointment for you to bring in your…" at bounding box center [1228, 662] width 681 height 53
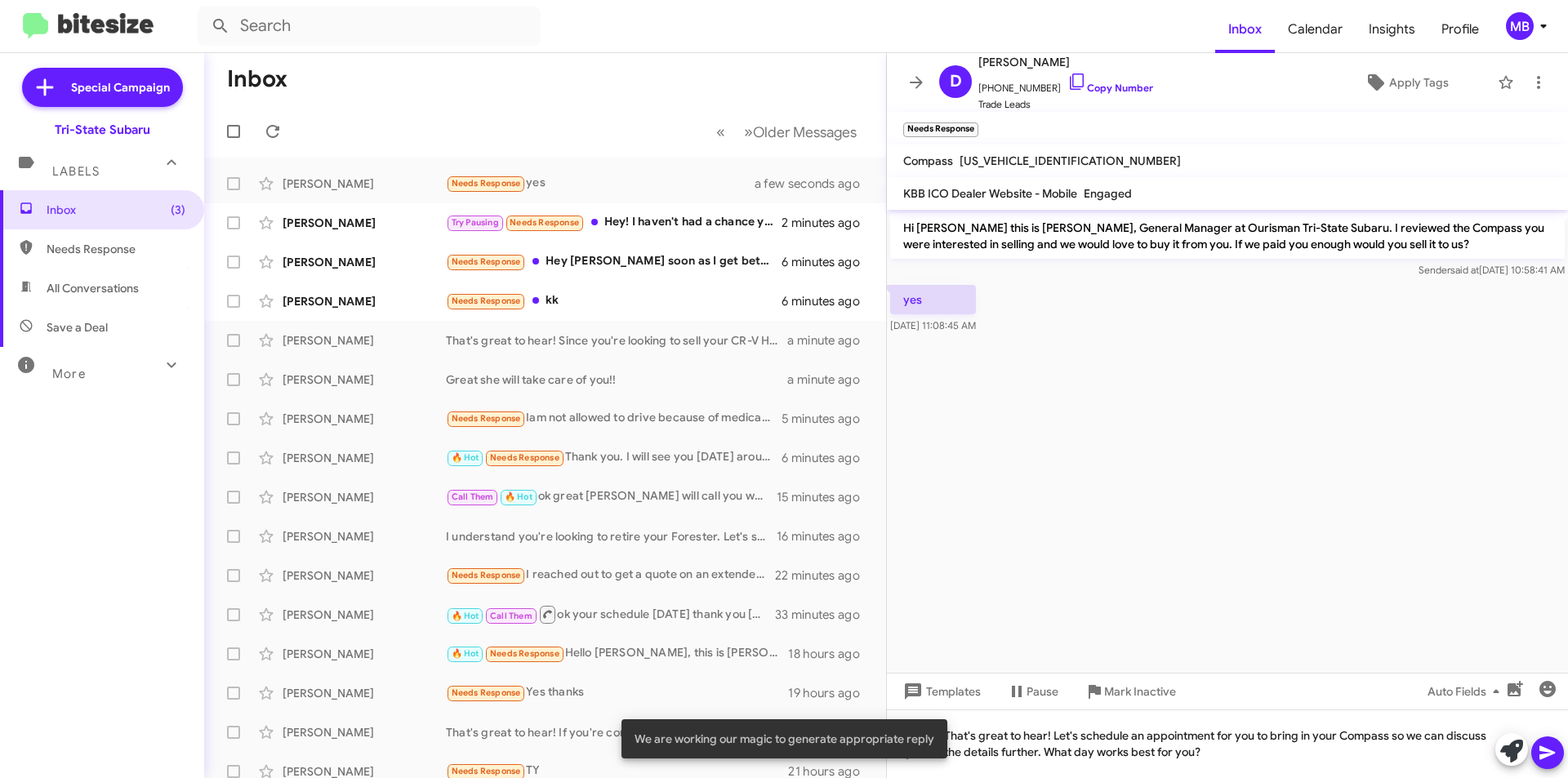
click at [1539, 752] on icon at bounding box center [1548, 752] width 19 height 19
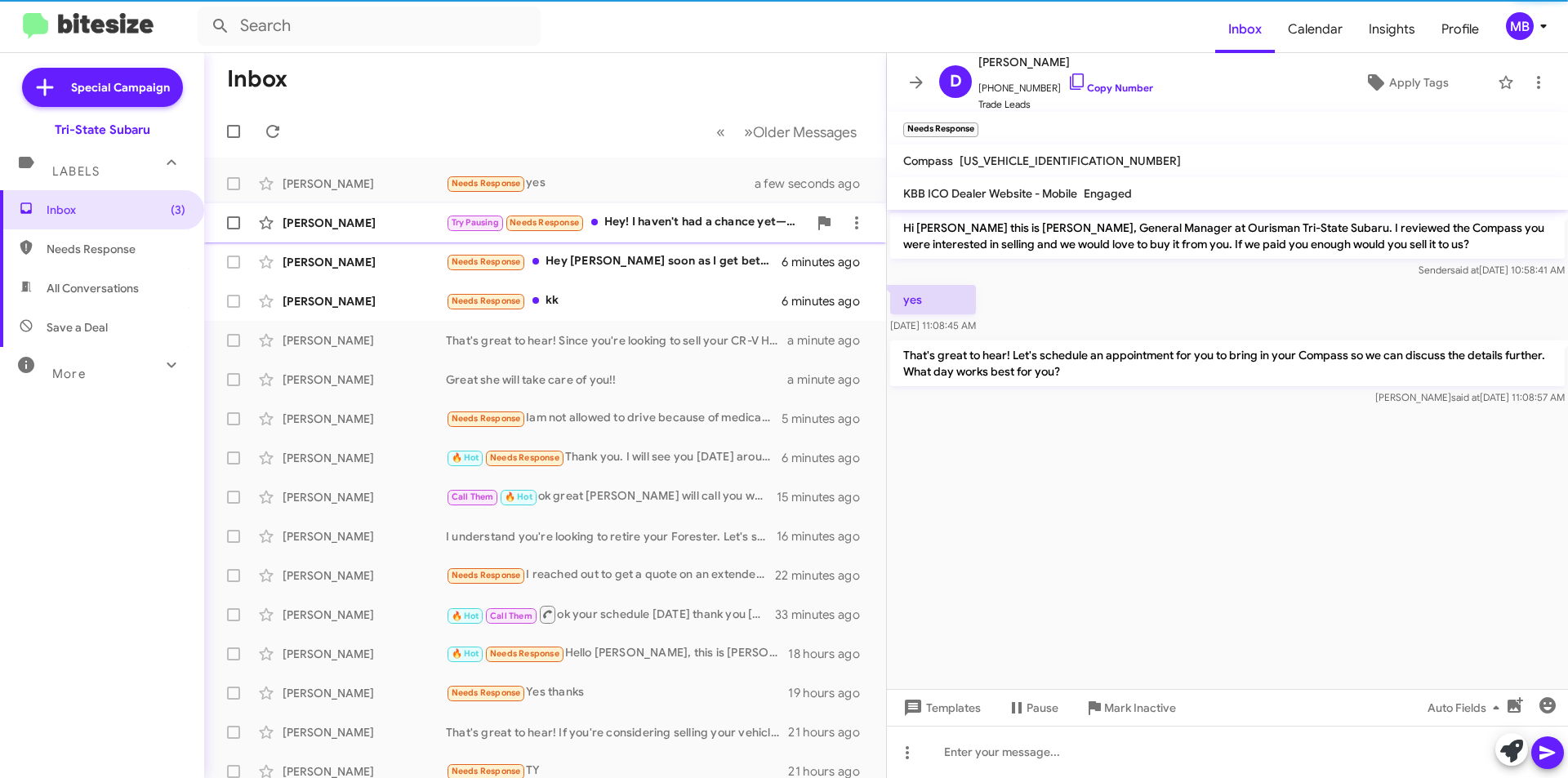
click at [707, 222] on div "Try Pausing Needs Response Hey! I haven't had a chance yet—could you please ema…" at bounding box center [627, 222] width 362 height 18
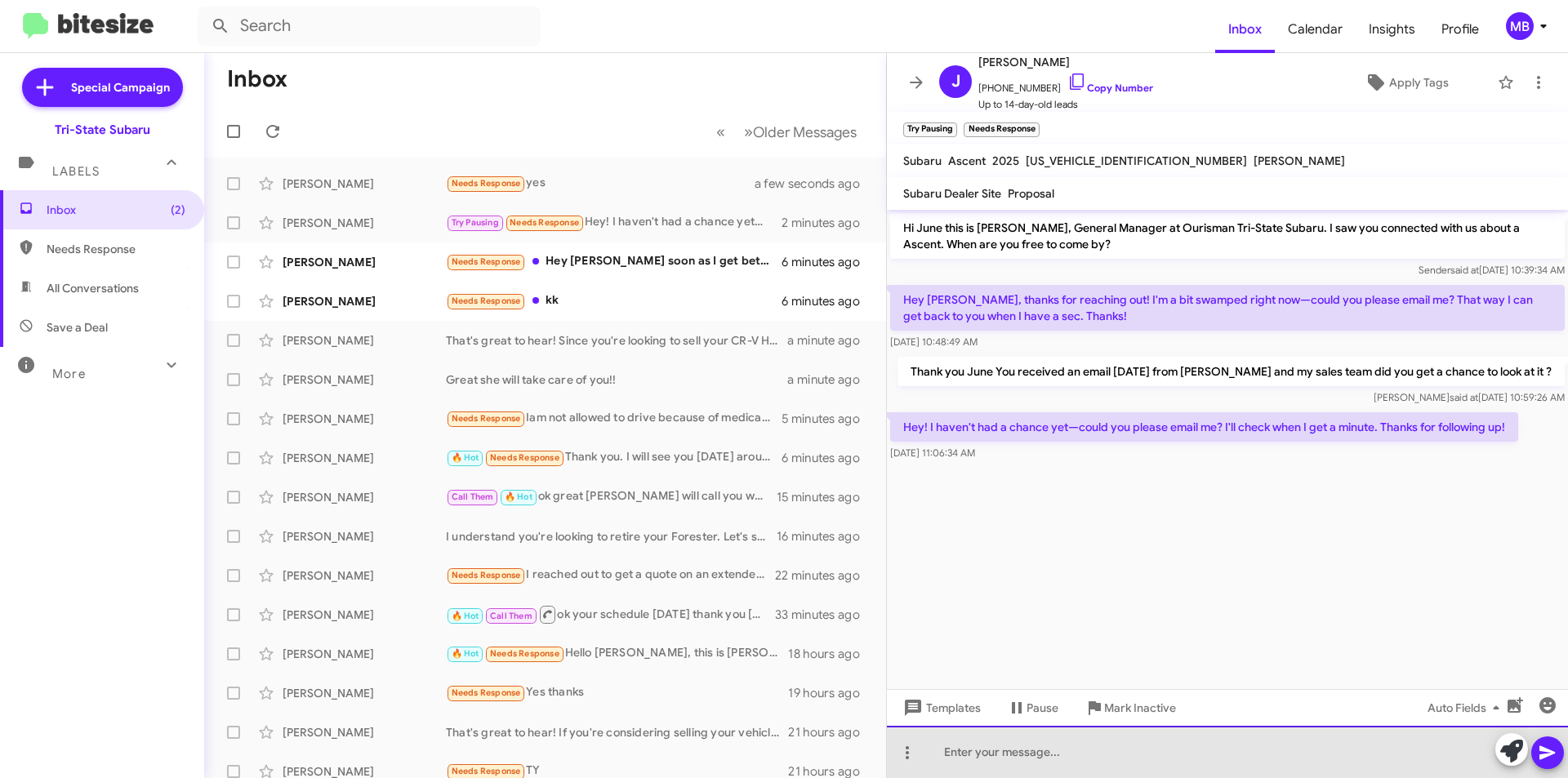
click at [1054, 753] on div at bounding box center [1228, 751] width 681 height 53
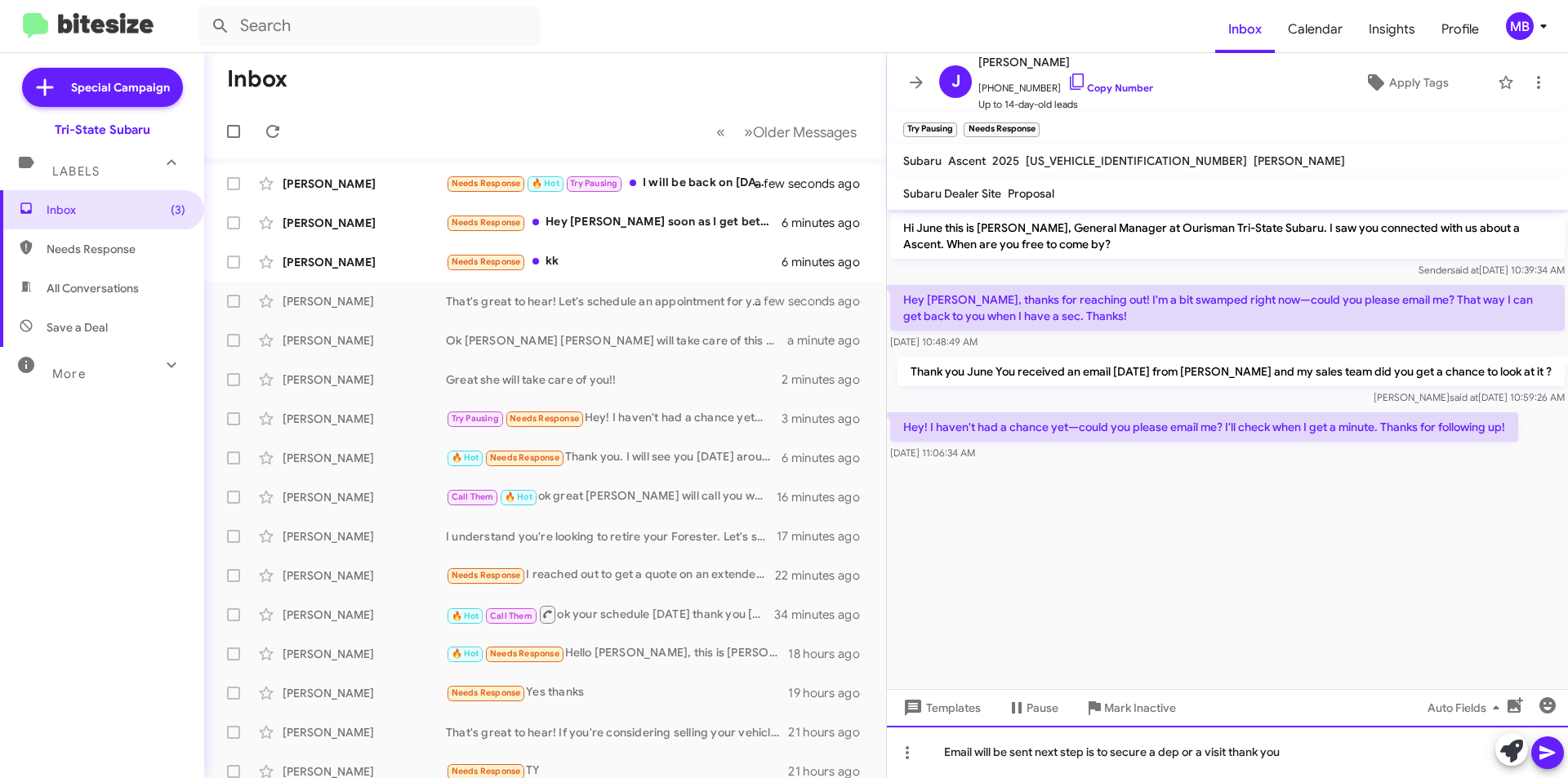
click at [1038, 748] on div "Email will be sent next step is to secure a dep or a visit thank you" at bounding box center [1228, 751] width 681 height 53
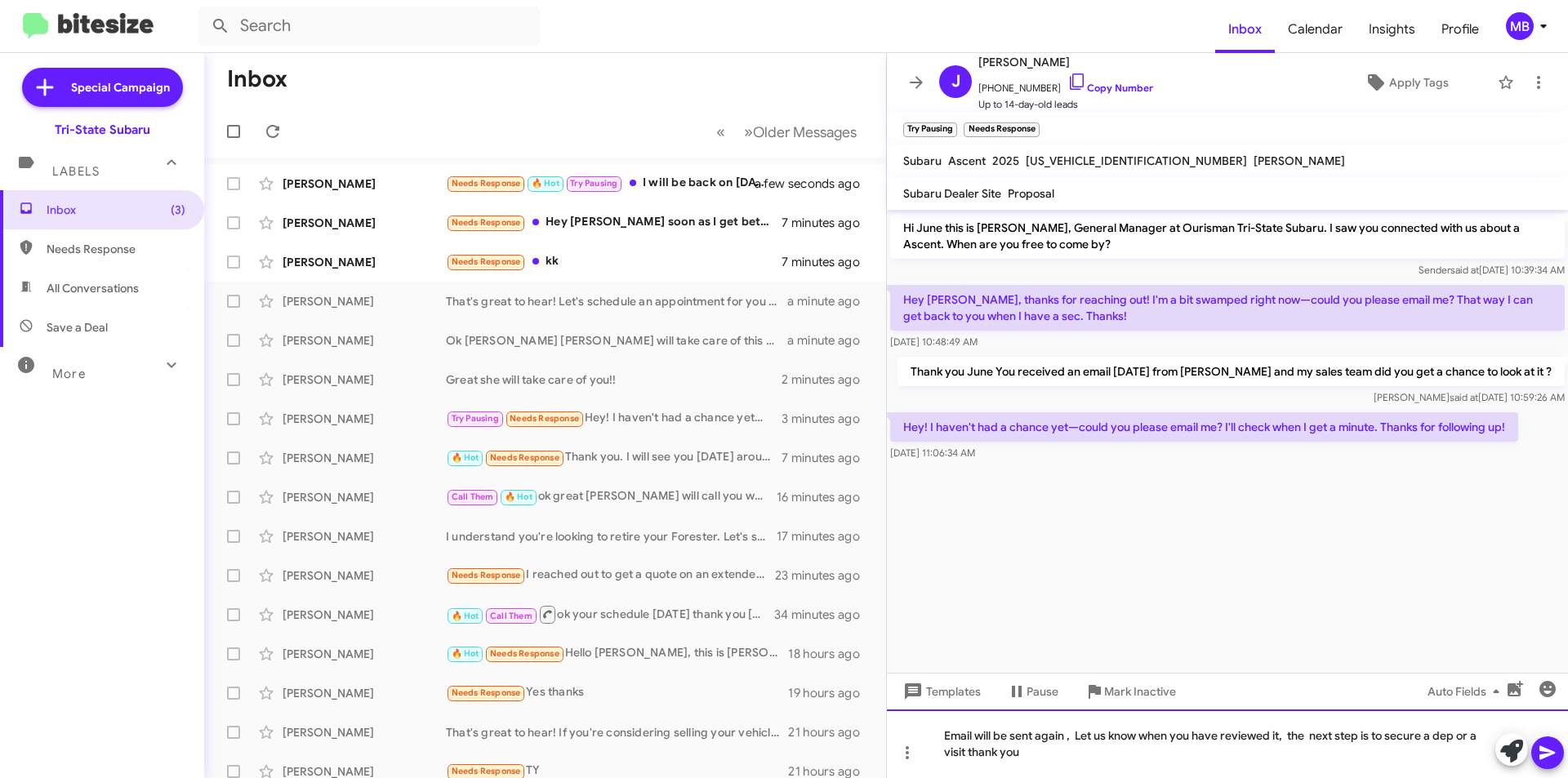
click at [1050, 754] on div "Email will be sent again , Let us know when you have reviewed it, the next step…" at bounding box center [1228, 744] width 681 height 68
drag, startPoint x: 1560, startPoint y: 748, endPoint x: 1493, endPoint y: 733, distance: 68.7
click at [1559, 749] on button at bounding box center [1548, 752] width 32 height 32
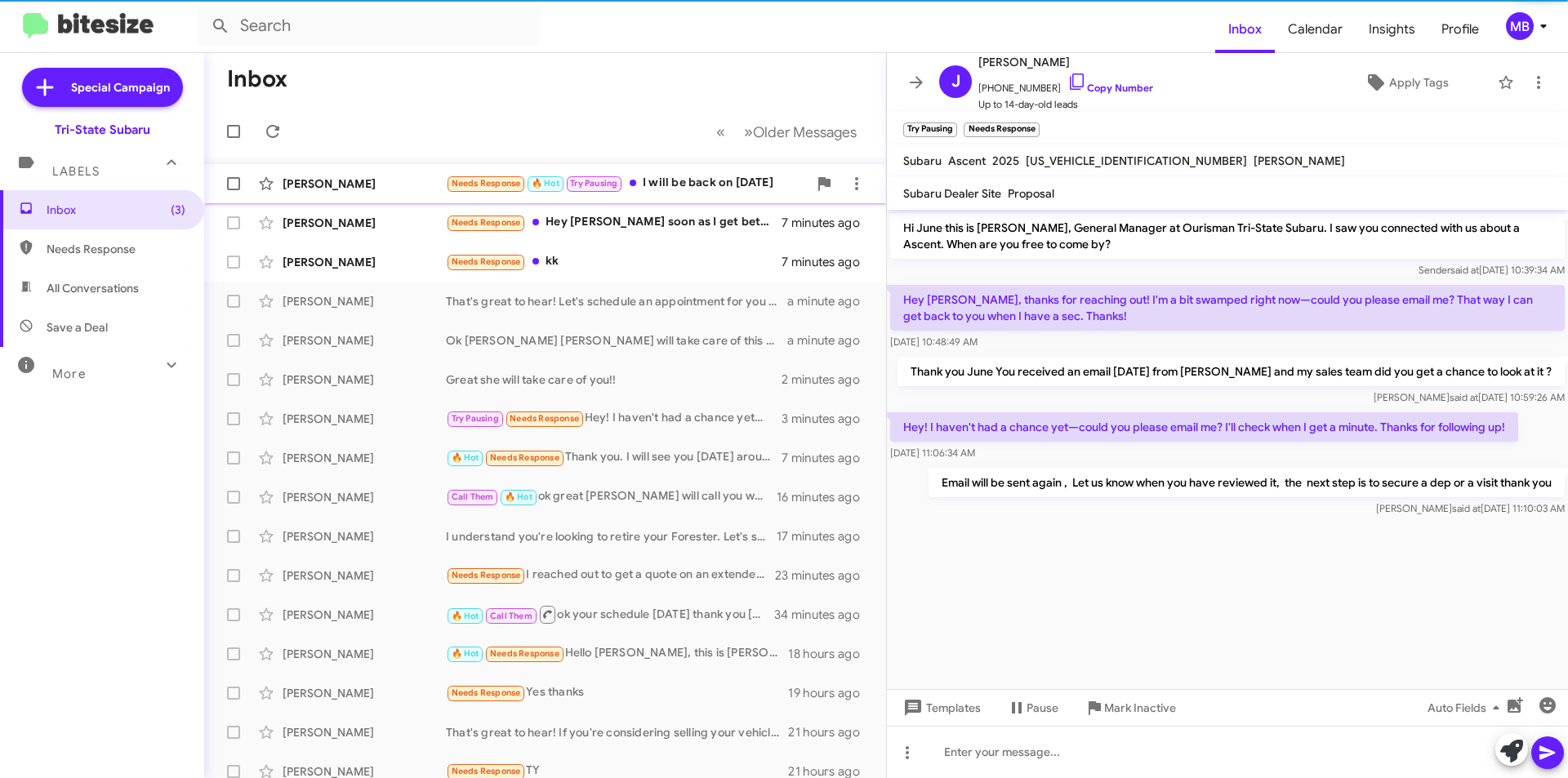
click at [675, 180] on div "Needs Response 🔥 Hot Try Pausing I will be back on [DATE]" at bounding box center [627, 183] width 362 height 18
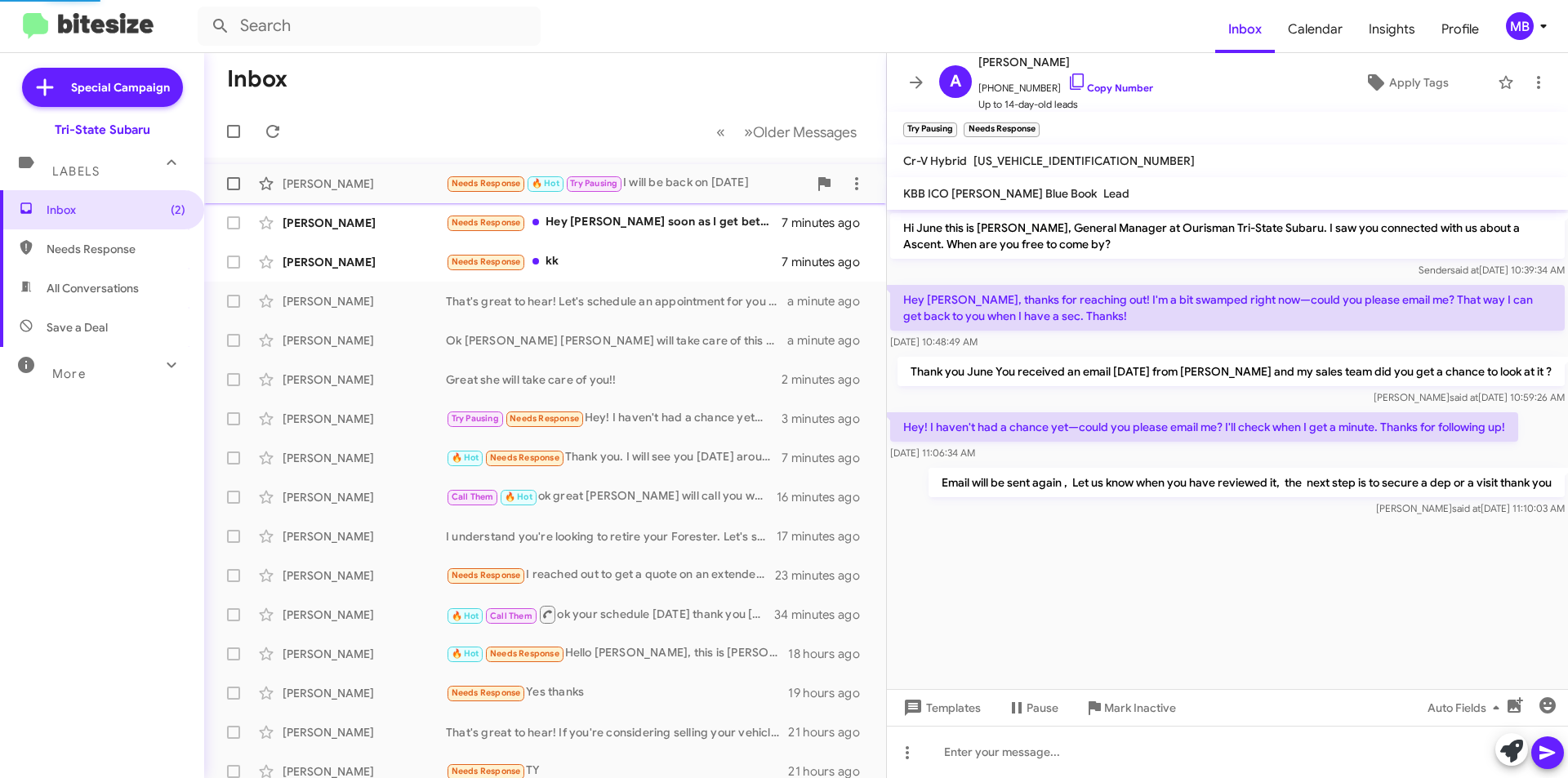
scroll to position [187, 0]
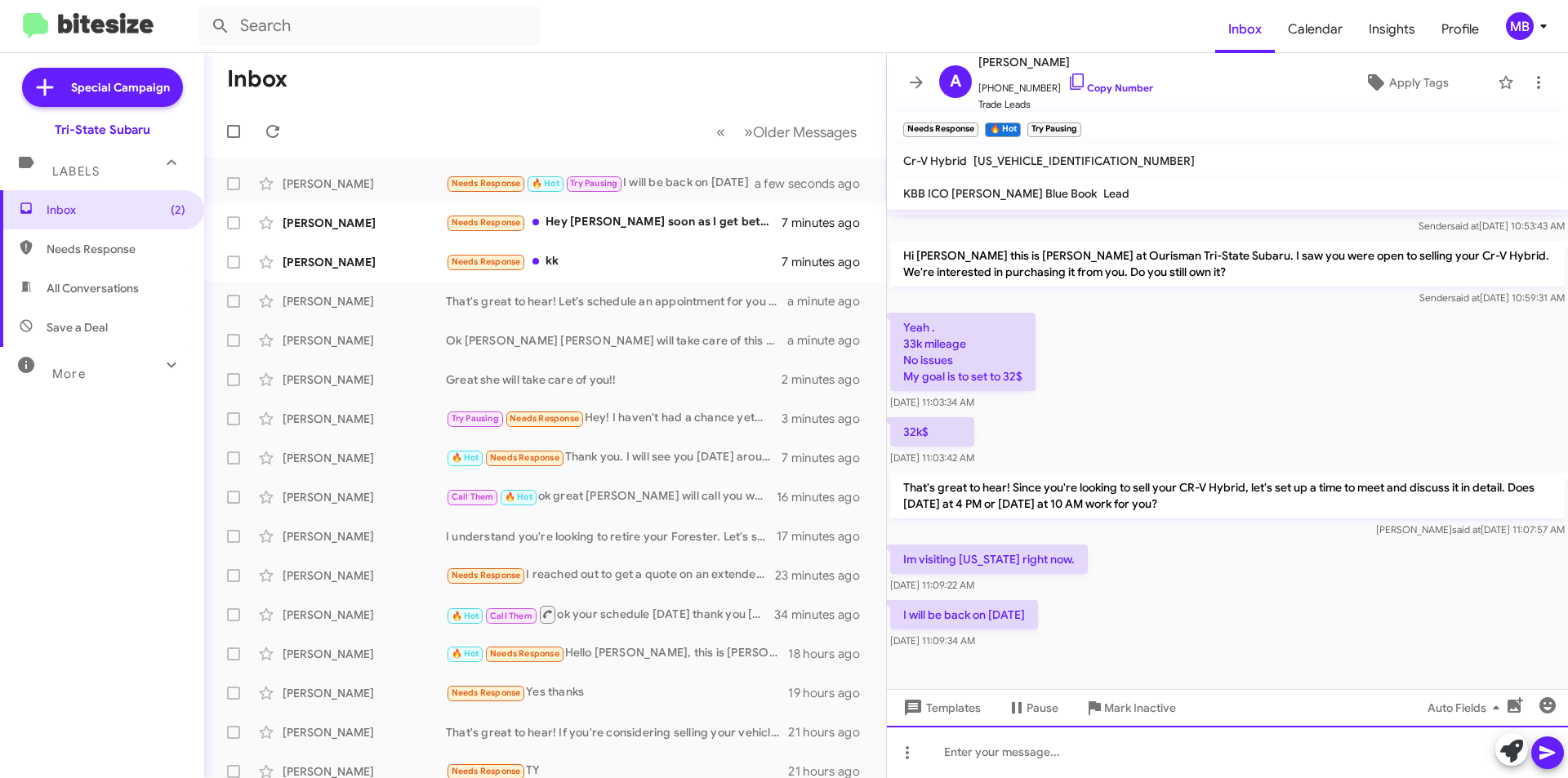
click at [1013, 752] on div at bounding box center [1228, 751] width 681 height 53
click at [1502, 748] on icon at bounding box center [1512, 750] width 23 height 23
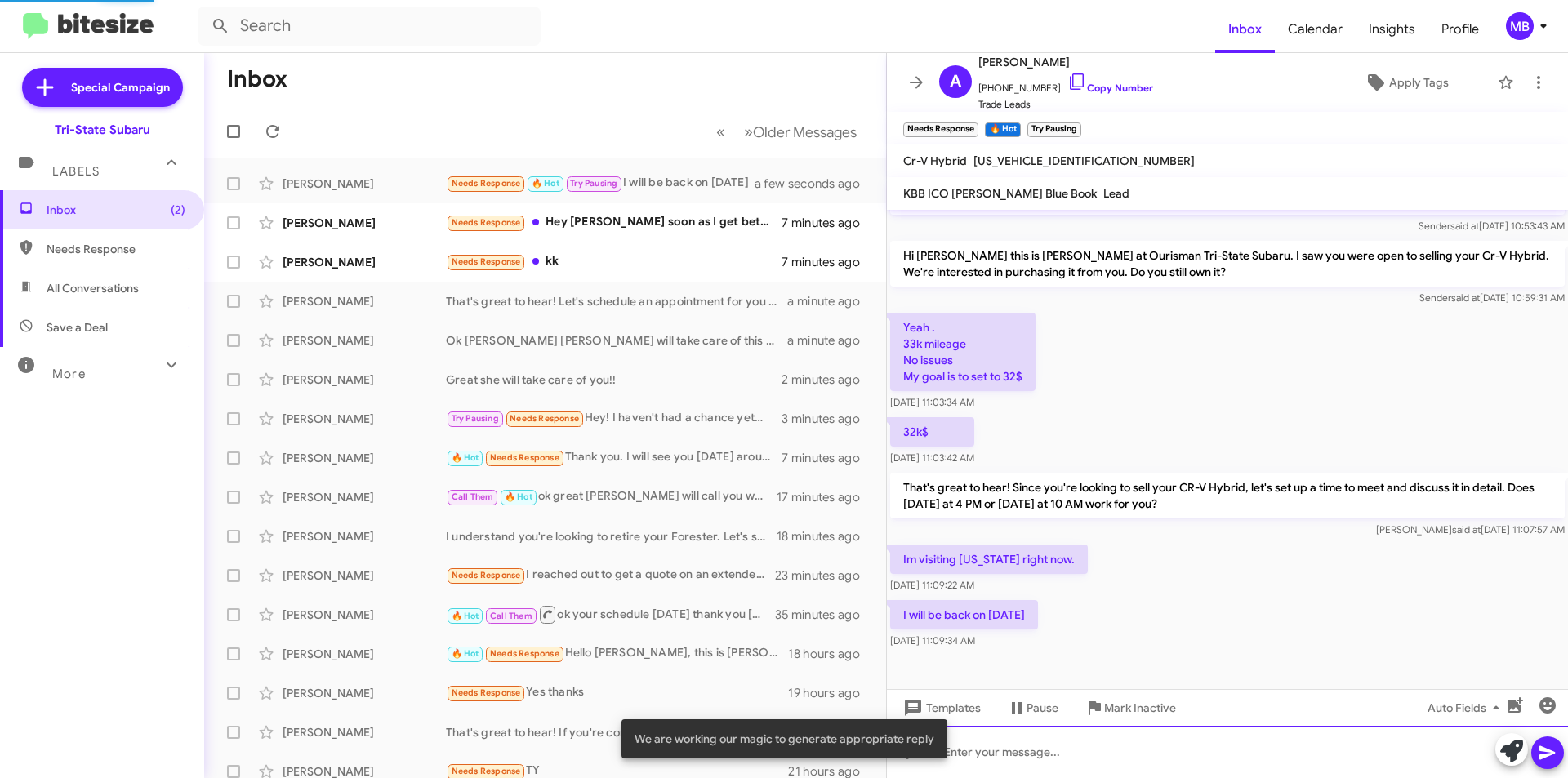
click at [1116, 757] on div at bounding box center [1228, 751] width 681 height 53
click at [1128, 753] on div at bounding box center [1228, 751] width 681 height 53
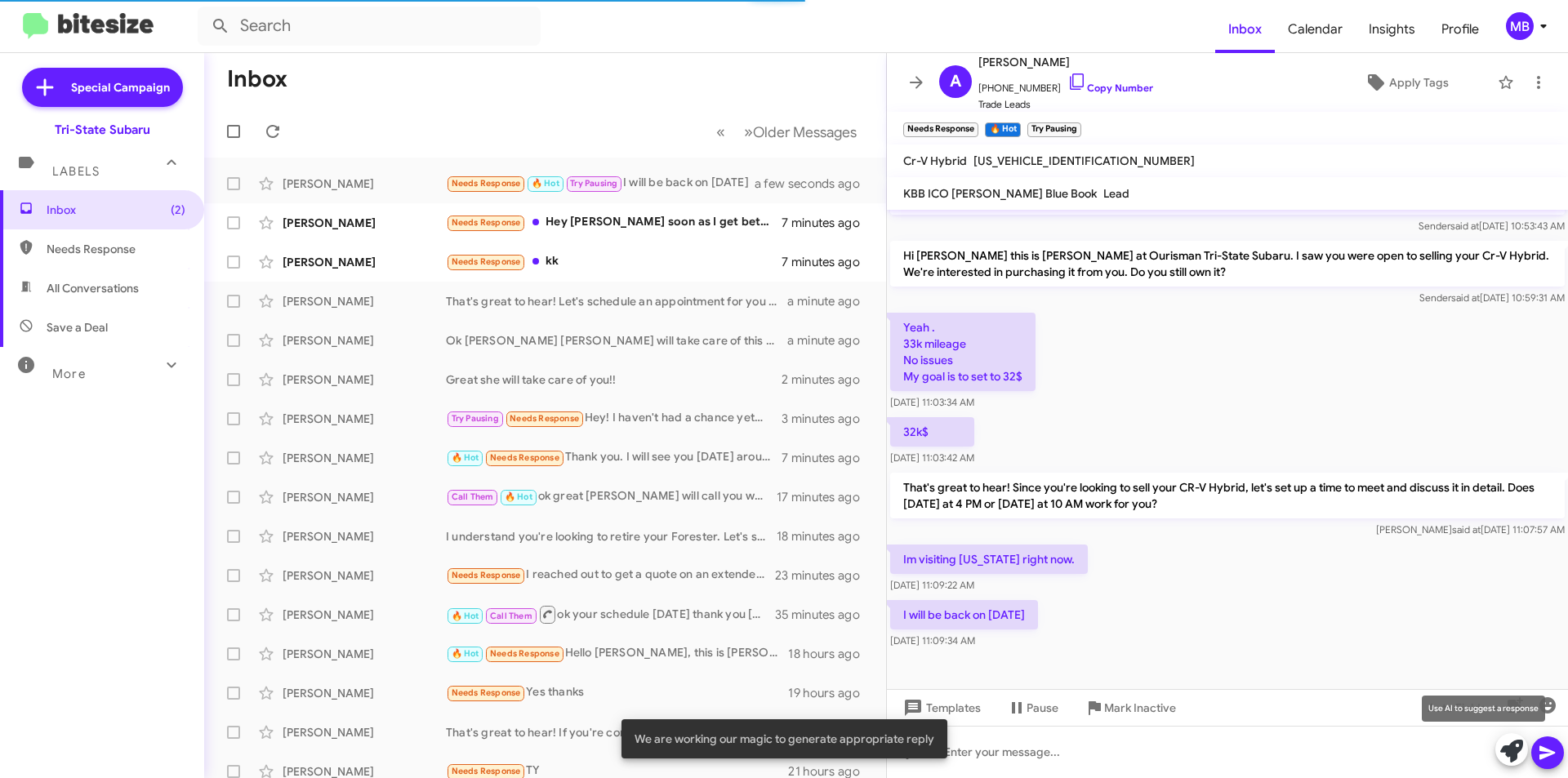
click at [1505, 756] on icon at bounding box center [1512, 750] width 23 height 23
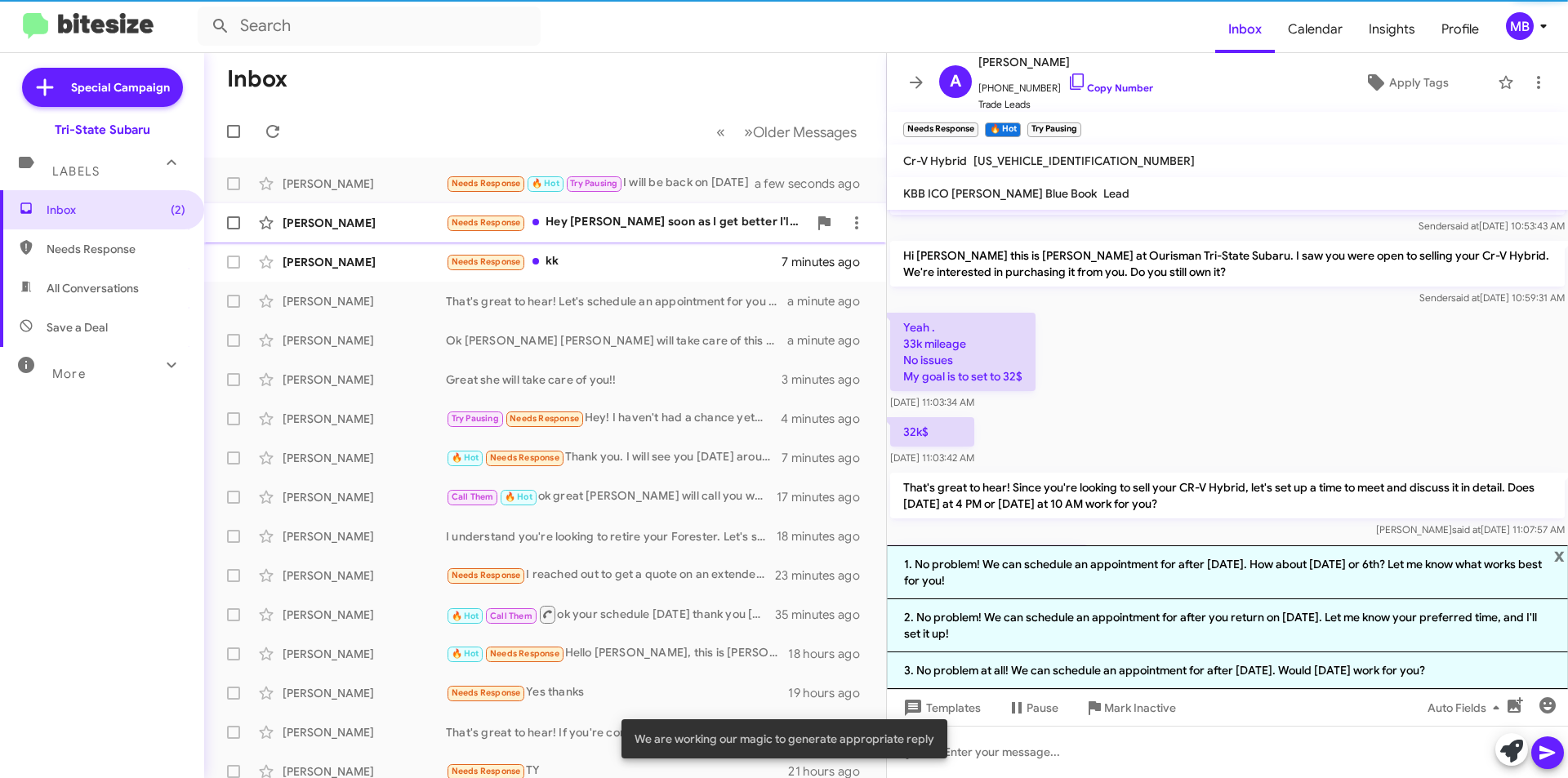
click at [698, 228] on div "Needs Response Hey [PERSON_NAME] soon as I get better I'll check on you" at bounding box center [627, 222] width 362 height 18
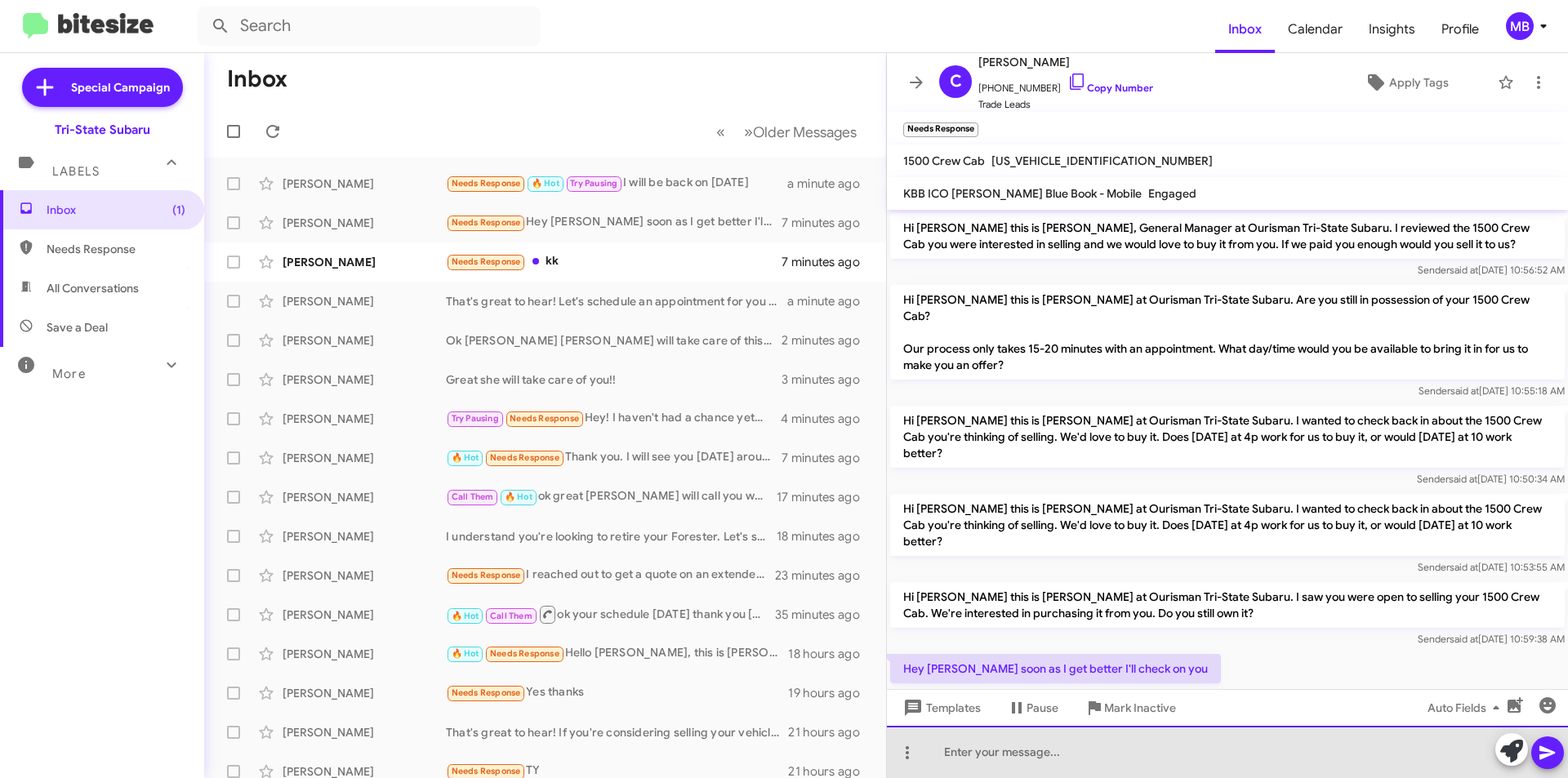
click at [1099, 761] on div at bounding box center [1228, 751] width 681 height 53
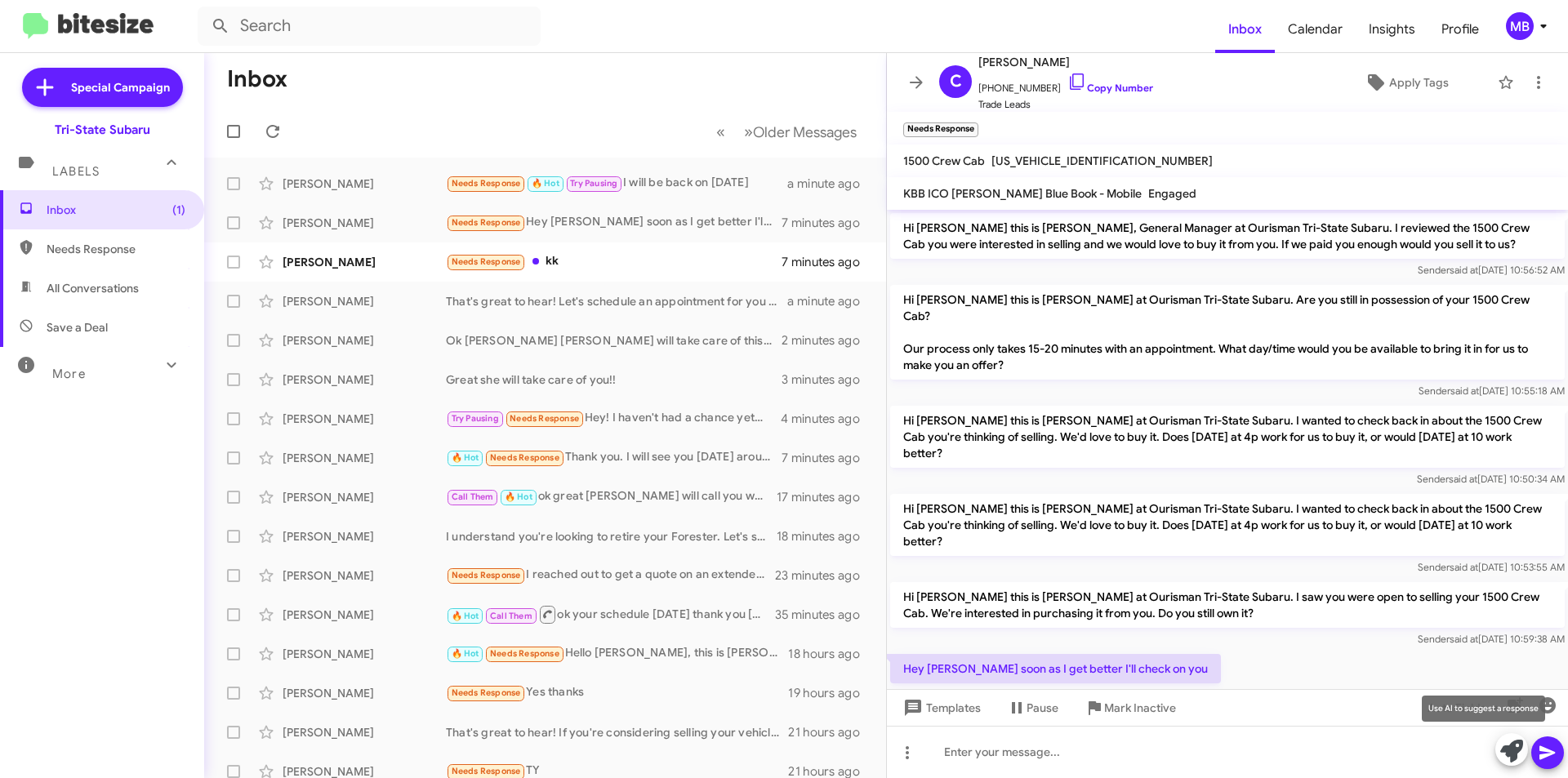
click at [1505, 754] on icon at bounding box center [1512, 750] width 23 height 23
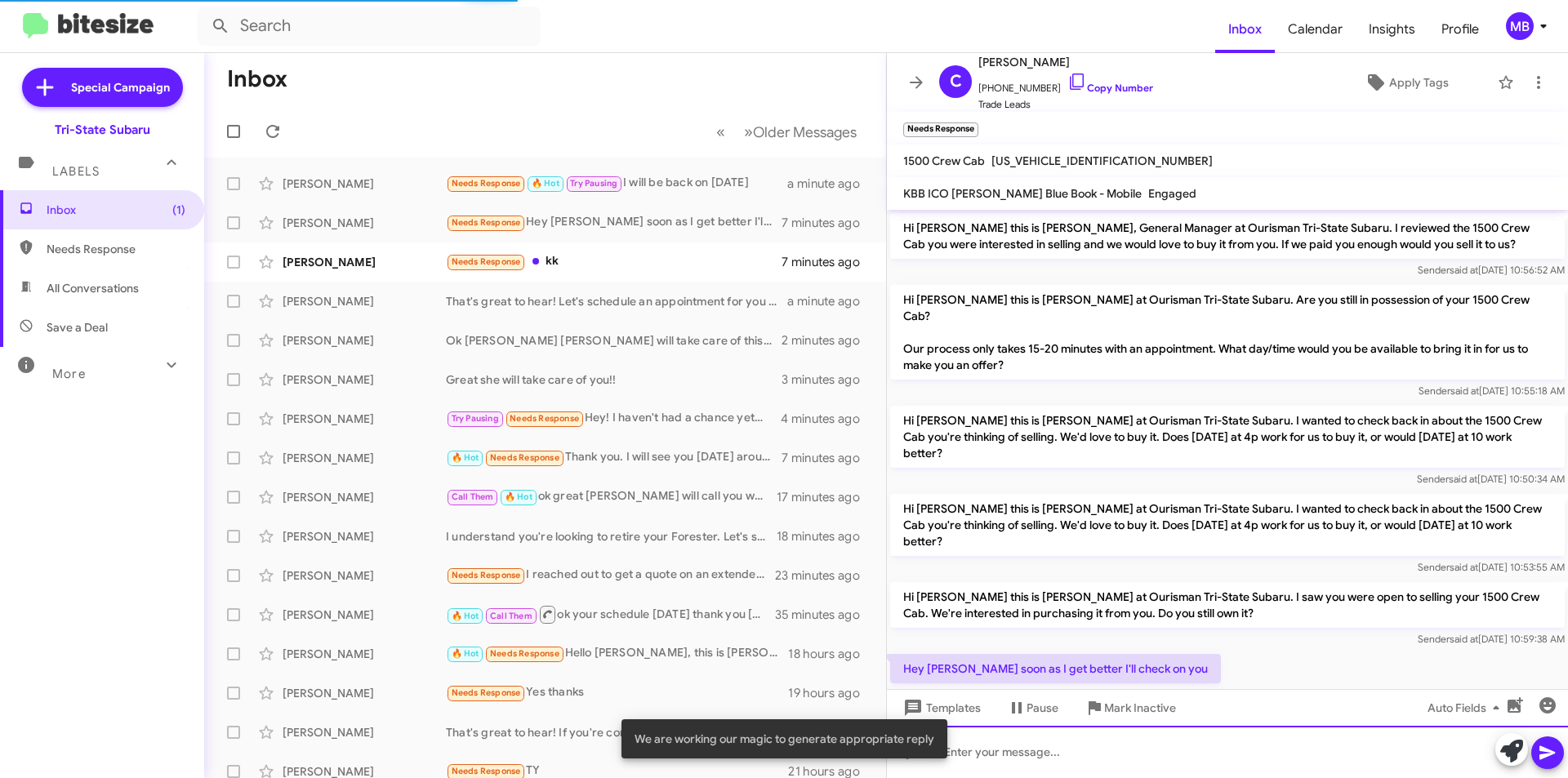
click at [1248, 735] on div at bounding box center [1228, 751] width 681 height 53
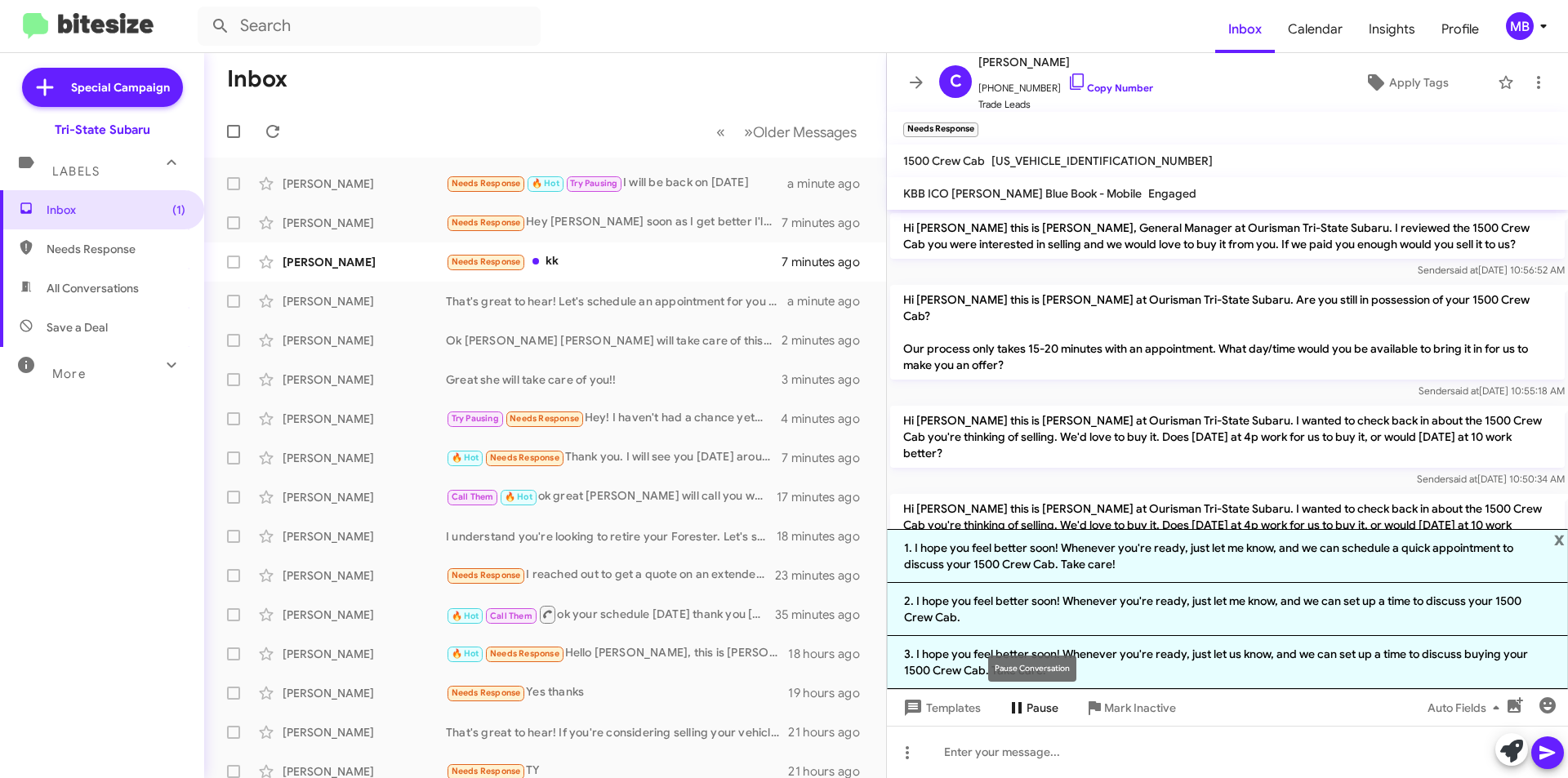
click at [1072, 662] on mat-tooltip-component "Pause Conversation" at bounding box center [1032, 668] width 111 height 49
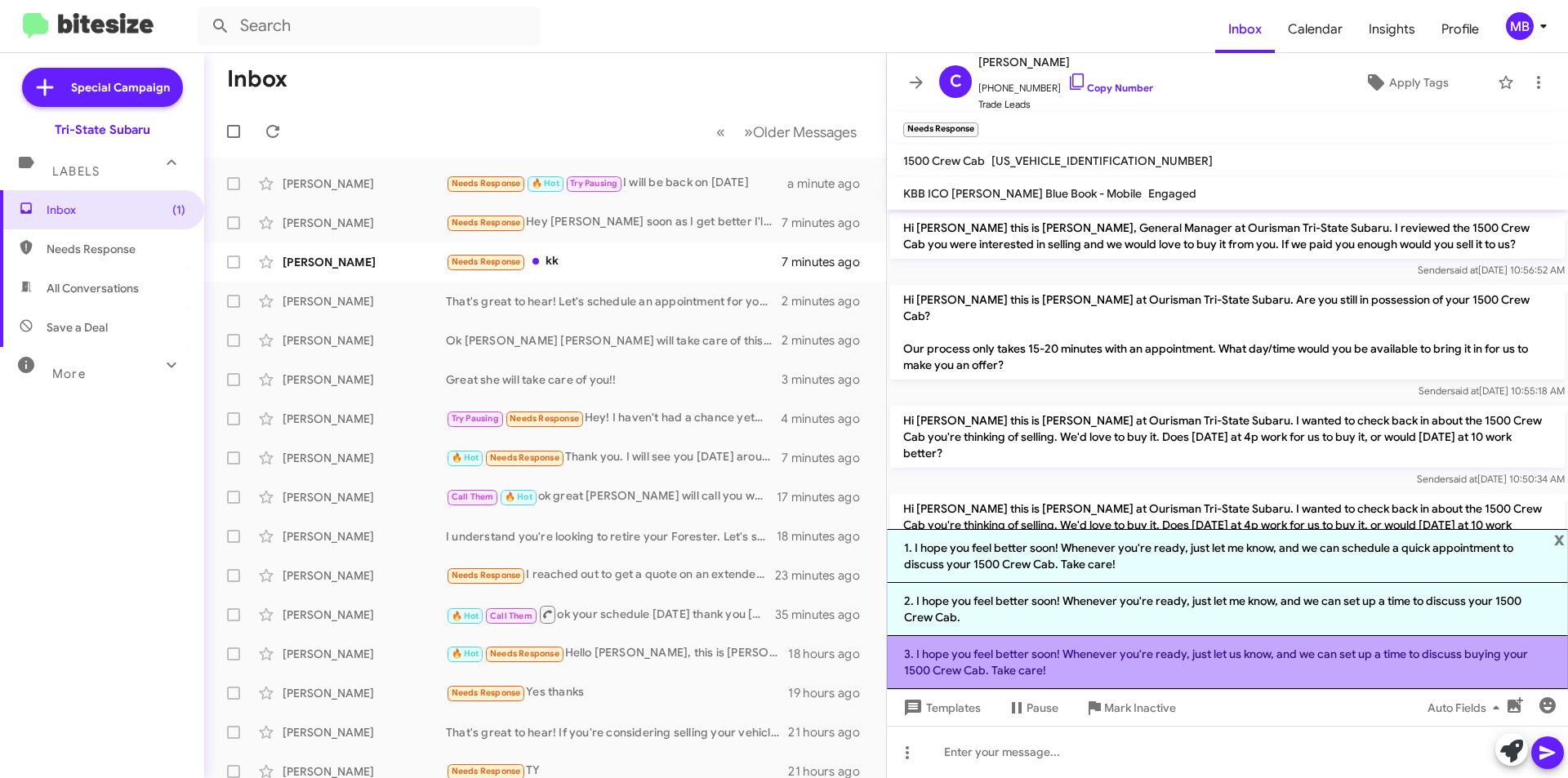
click at [1230, 656] on li "3. I hope you feel better soon! Whenever you're ready, just let us know, and we…" at bounding box center [1228, 662] width 681 height 53
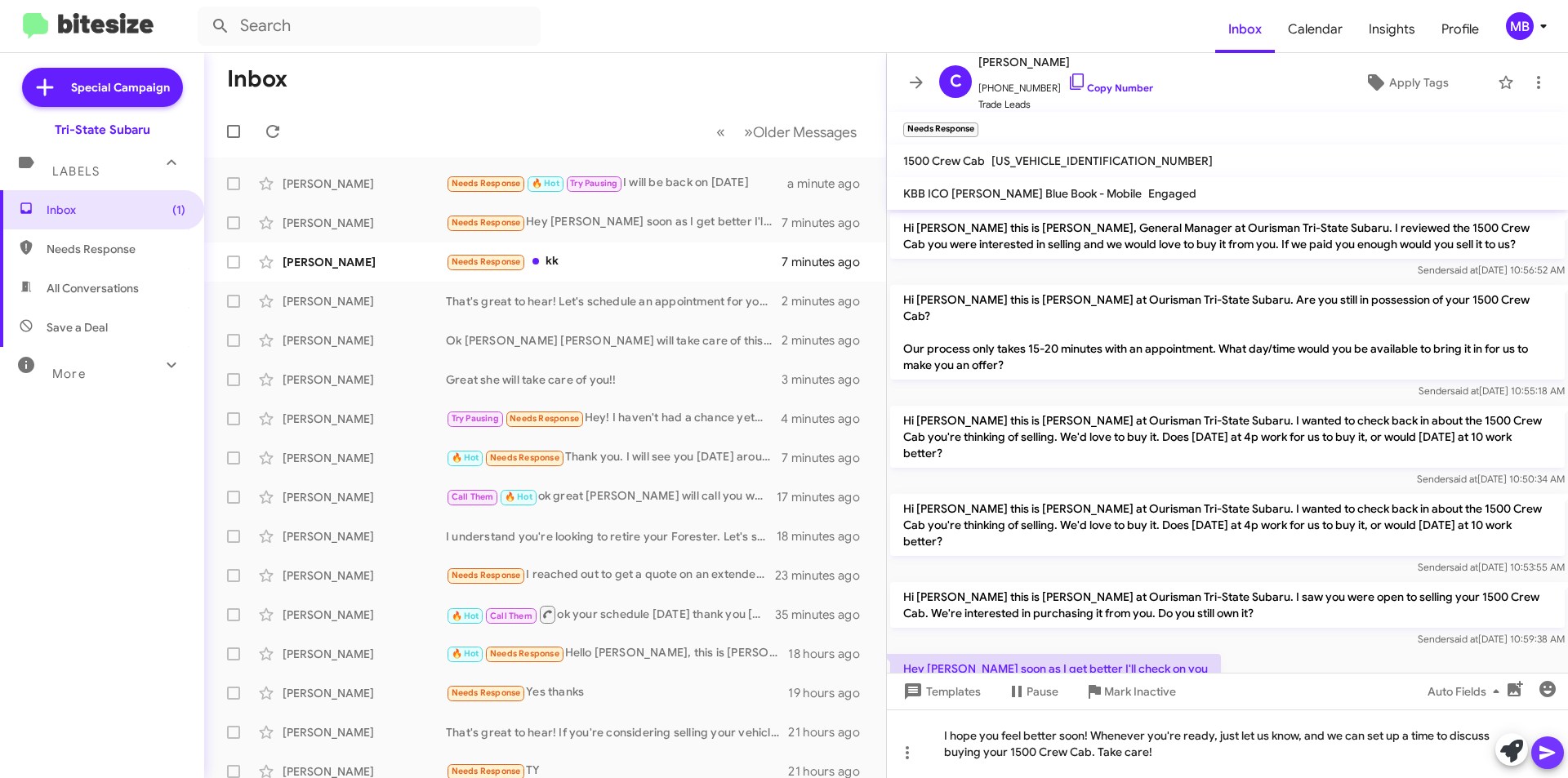
click at [1542, 756] on icon at bounding box center [1547, 752] width 16 height 14
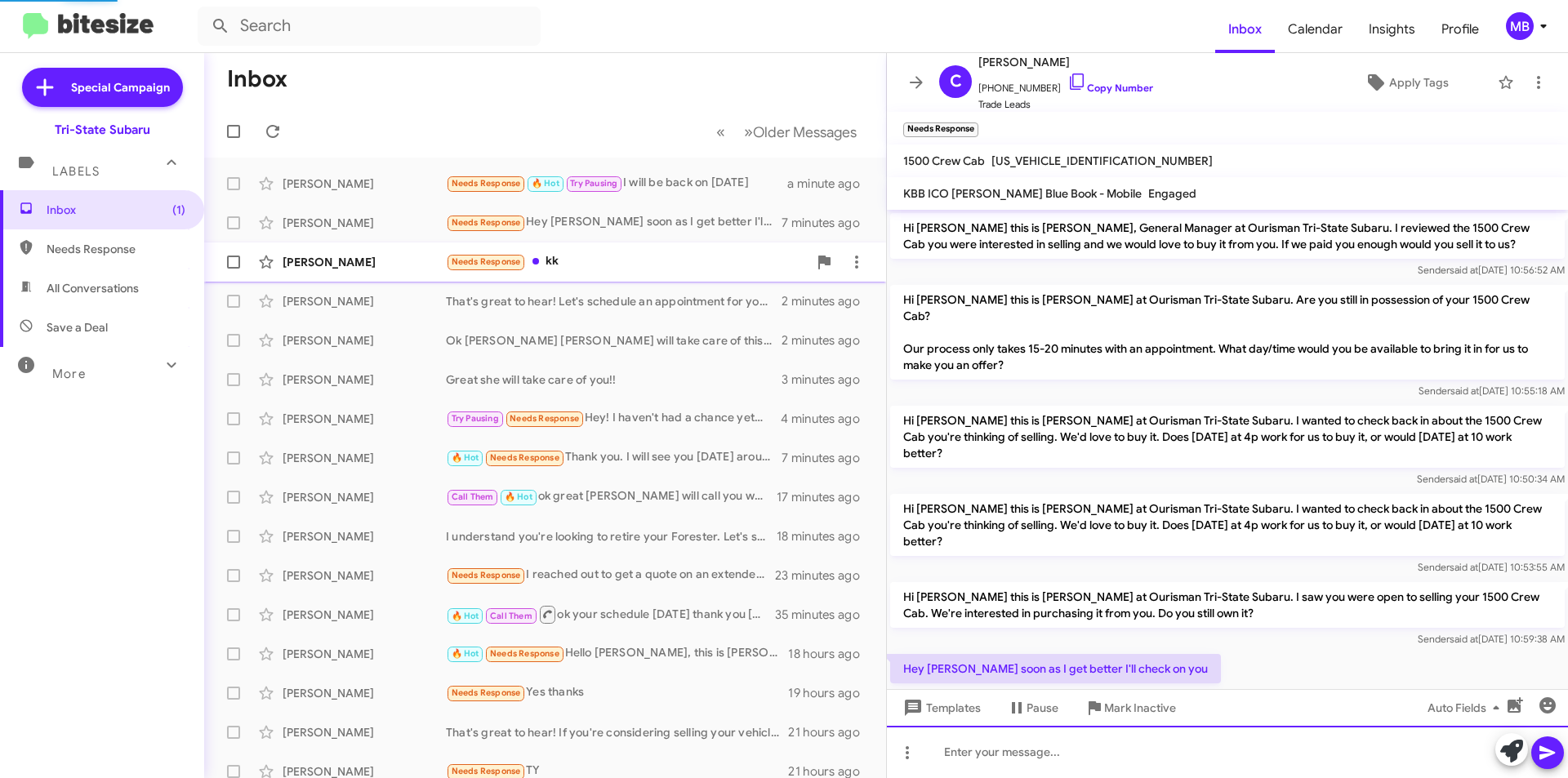
scroll to position [68, 0]
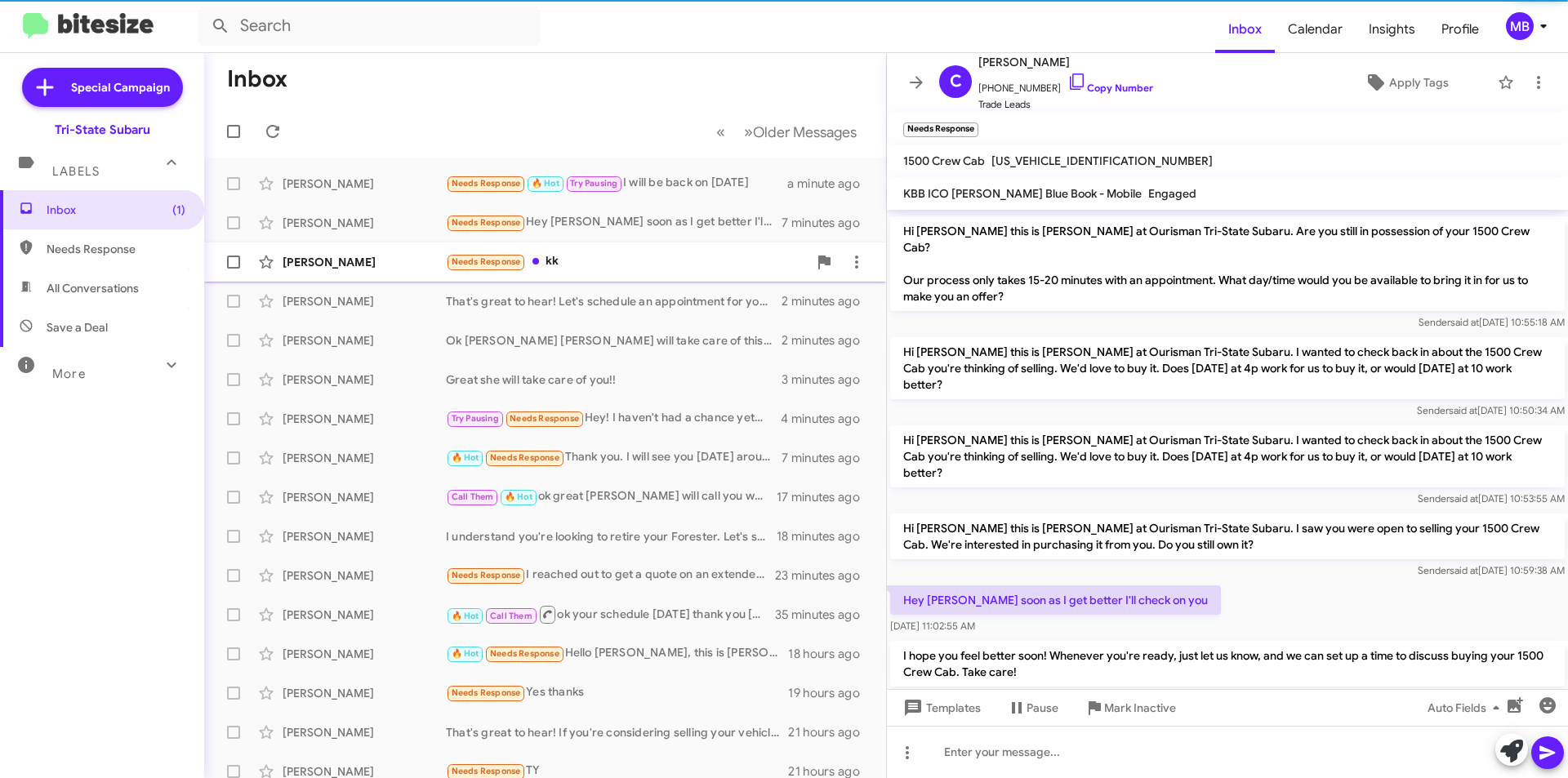
click at [643, 271] on div "Needs Response kk" at bounding box center [627, 261] width 362 height 18
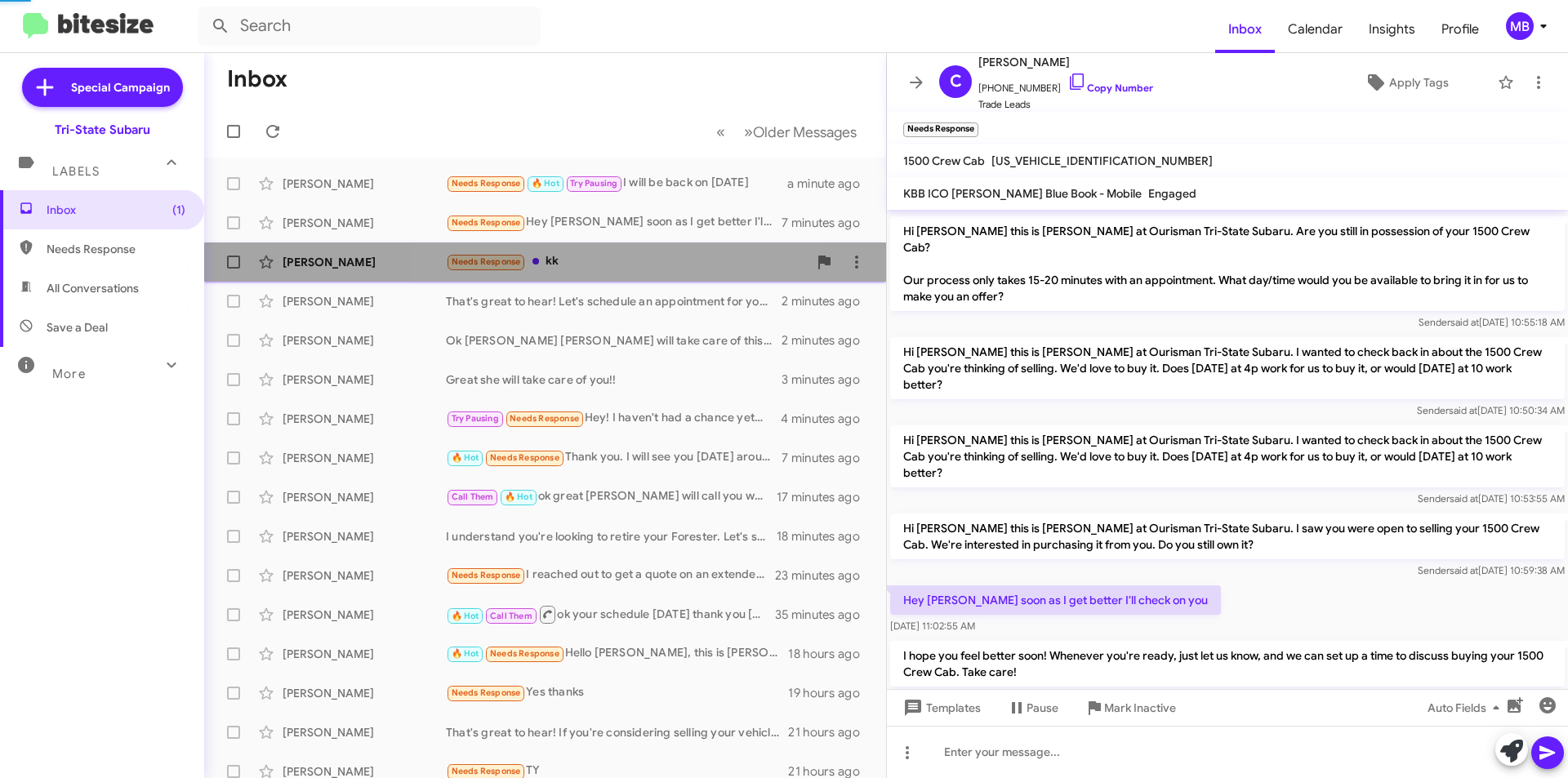
click at [643, 271] on div "Needs Response kk" at bounding box center [627, 261] width 362 height 18
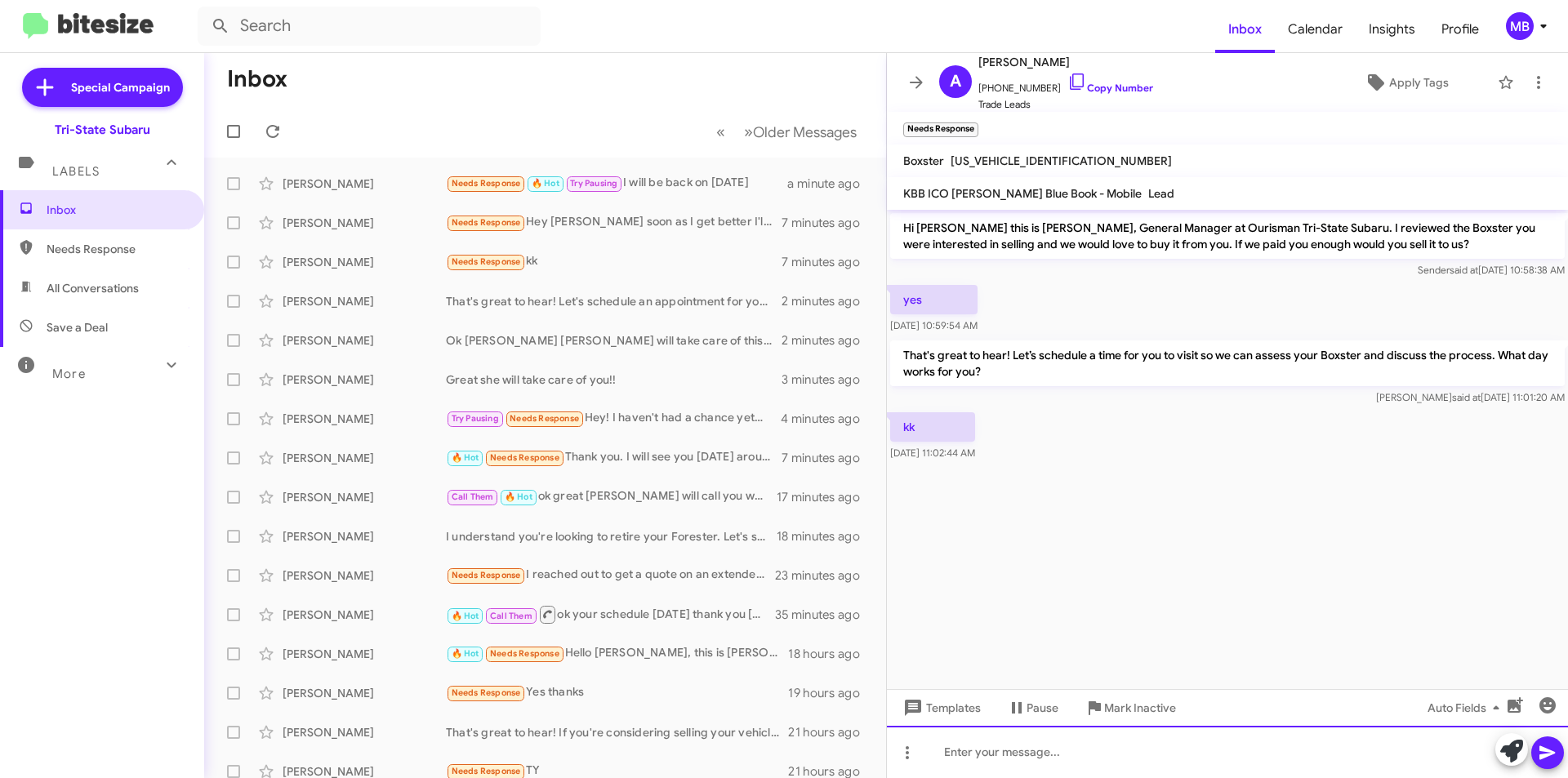
click at [1081, 754] on div at bounding box center [1228, 751] width 681 height 53
click at [160, 257] on span "Needs Response" at bounding box center [102, 249] width 204 height 39
type input "in:needs-response"
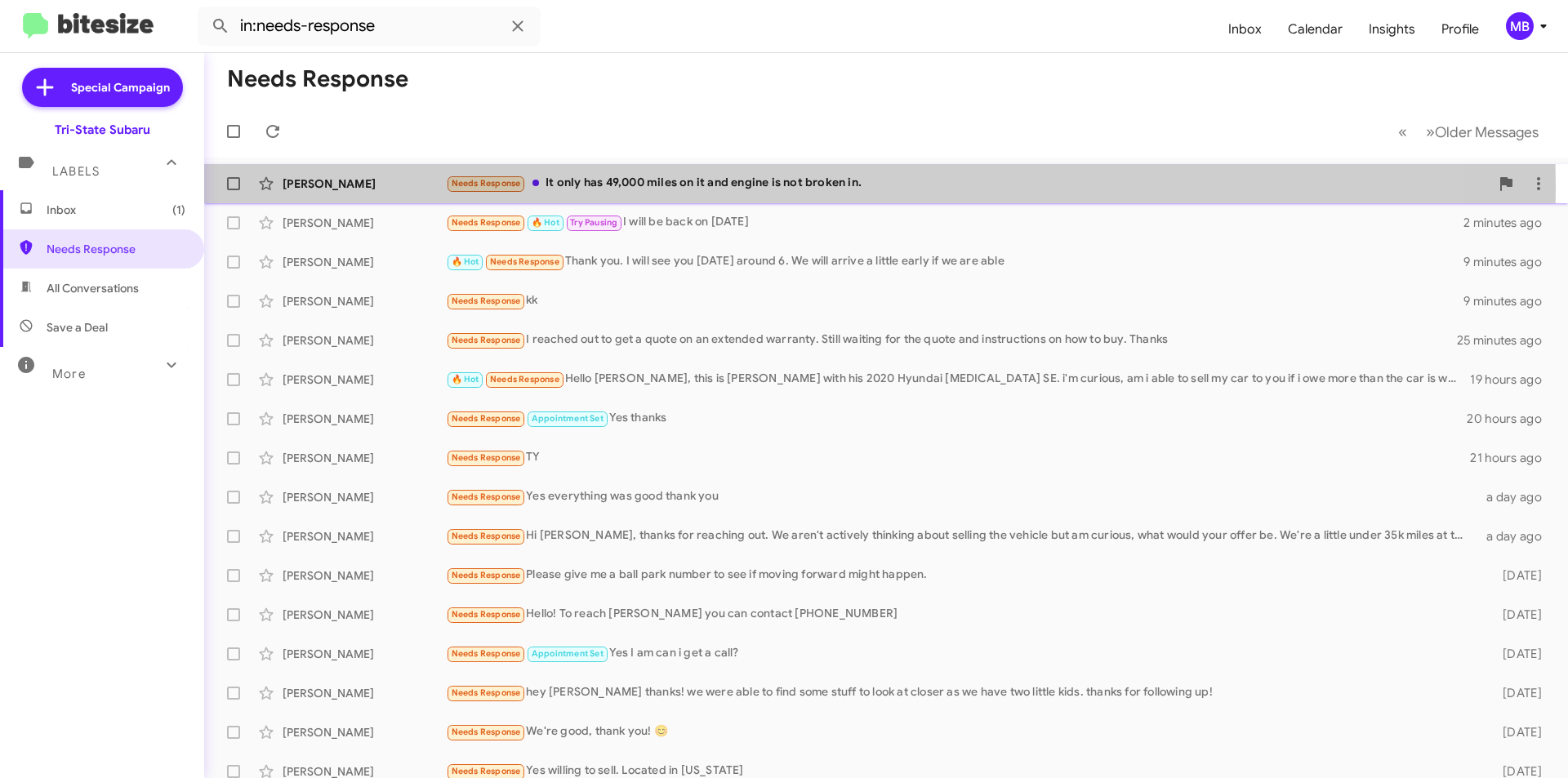
click at [369, 187] on div "[PERSON_NAME]" at bounding box center [364, 184] width 163 height 17
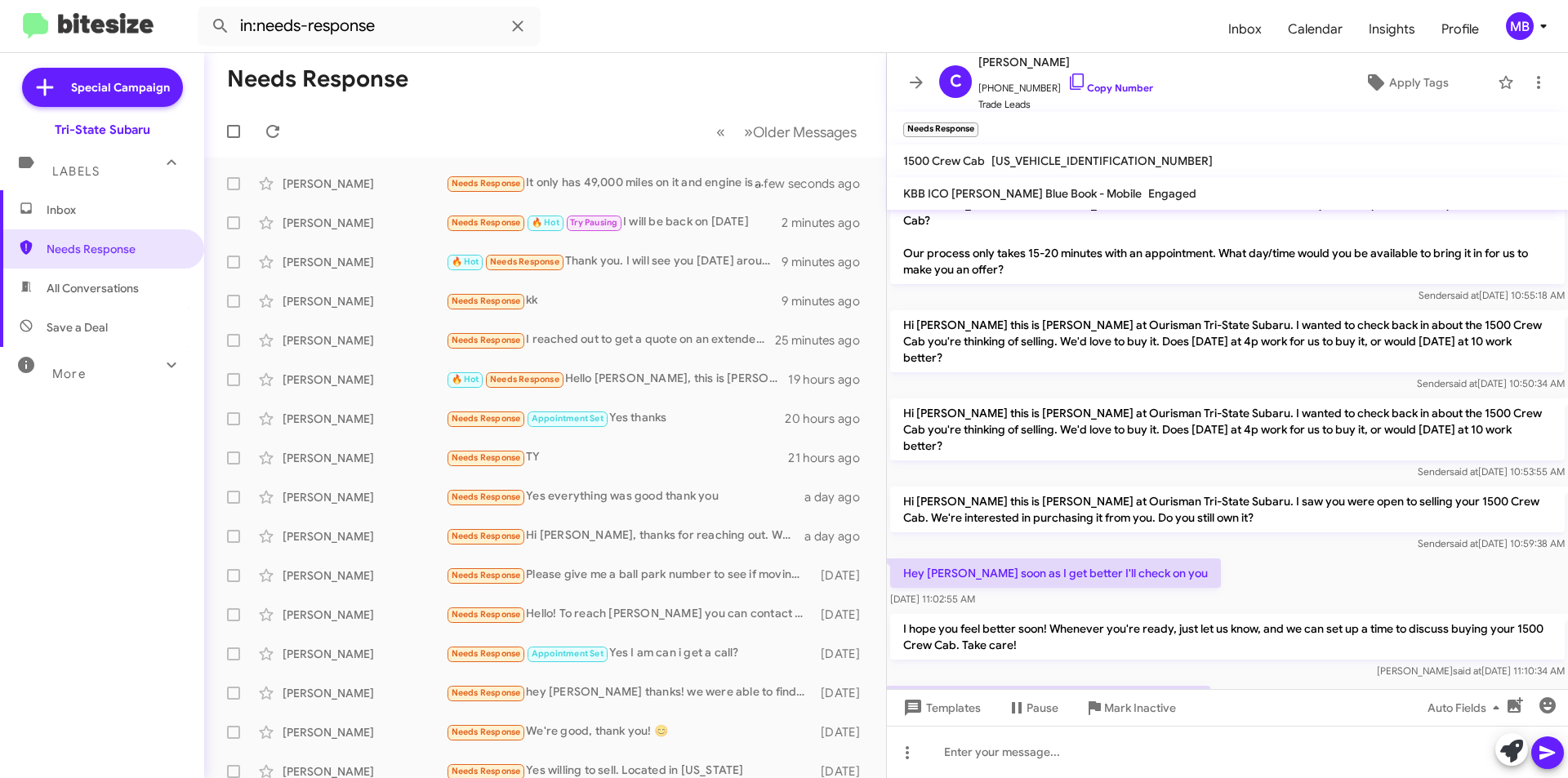
scroll to position [128, 0]
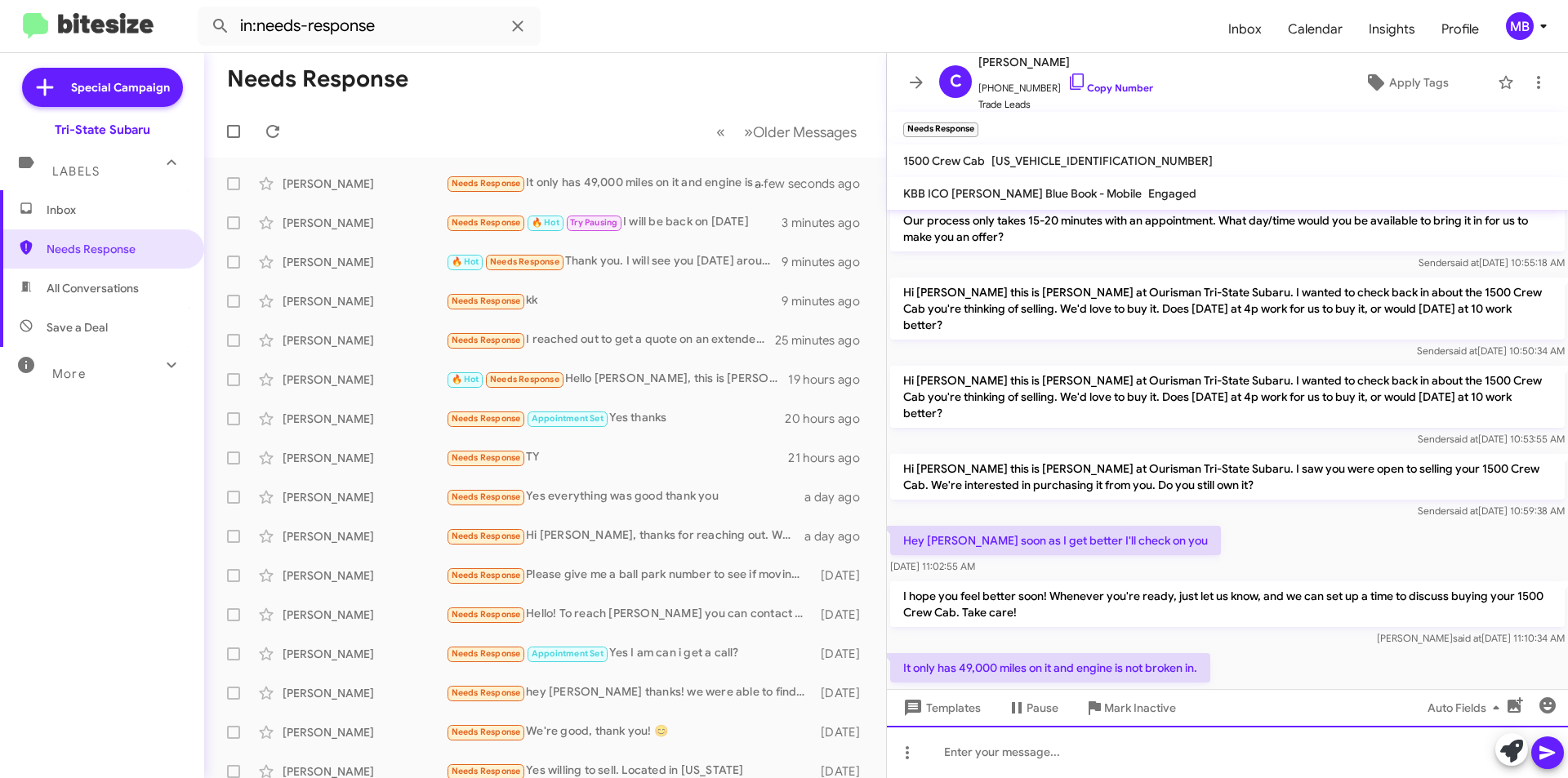
click at [1198, 755] on div at bounding box center [1228, 751] width 681 height 53
click at [1508, 758] on icon at bounding box center [1512, 750] width 23 height 23
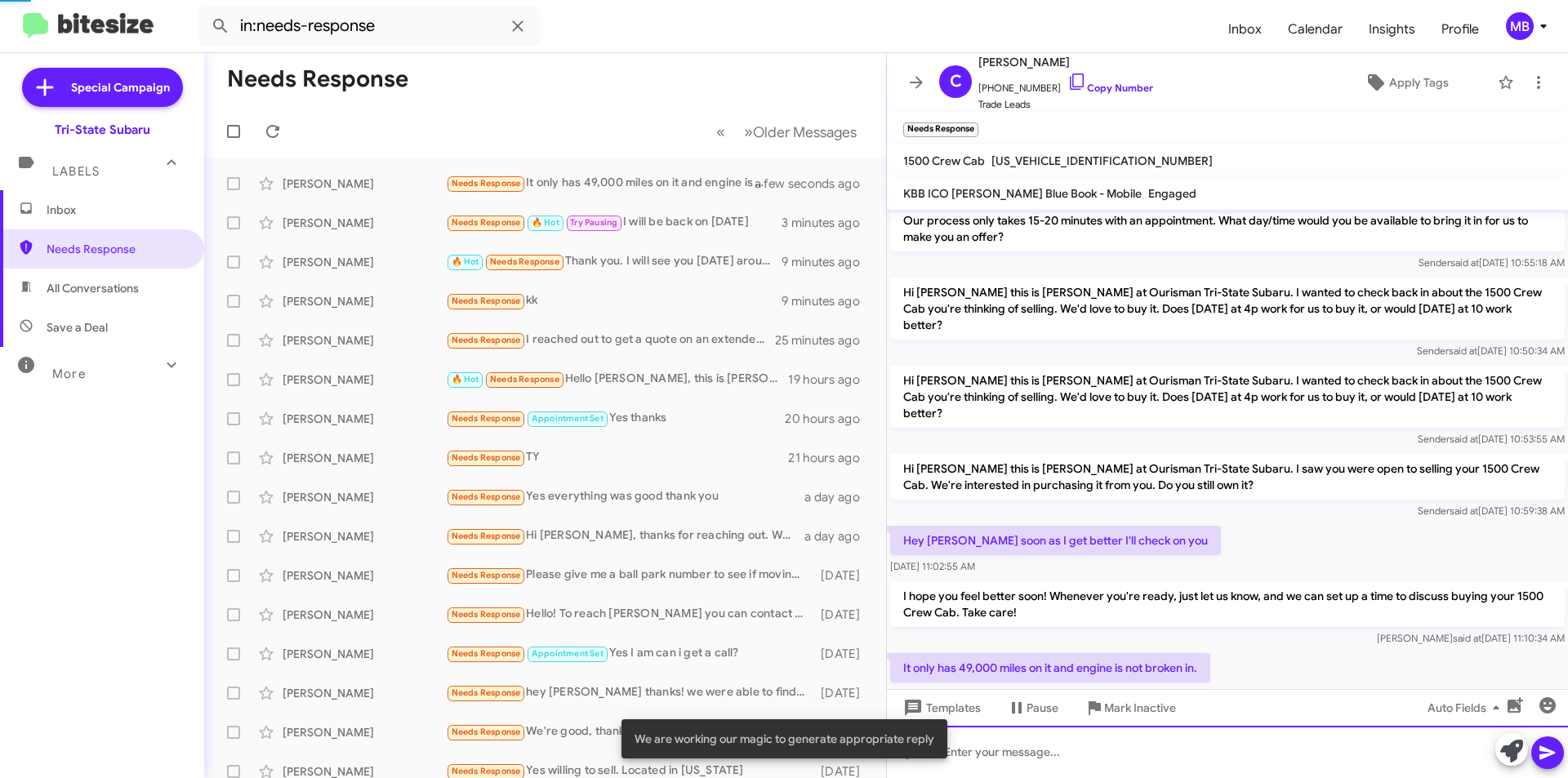
click at [1380, 748] on div at bounding box center [1228, 751] width 681 height 53
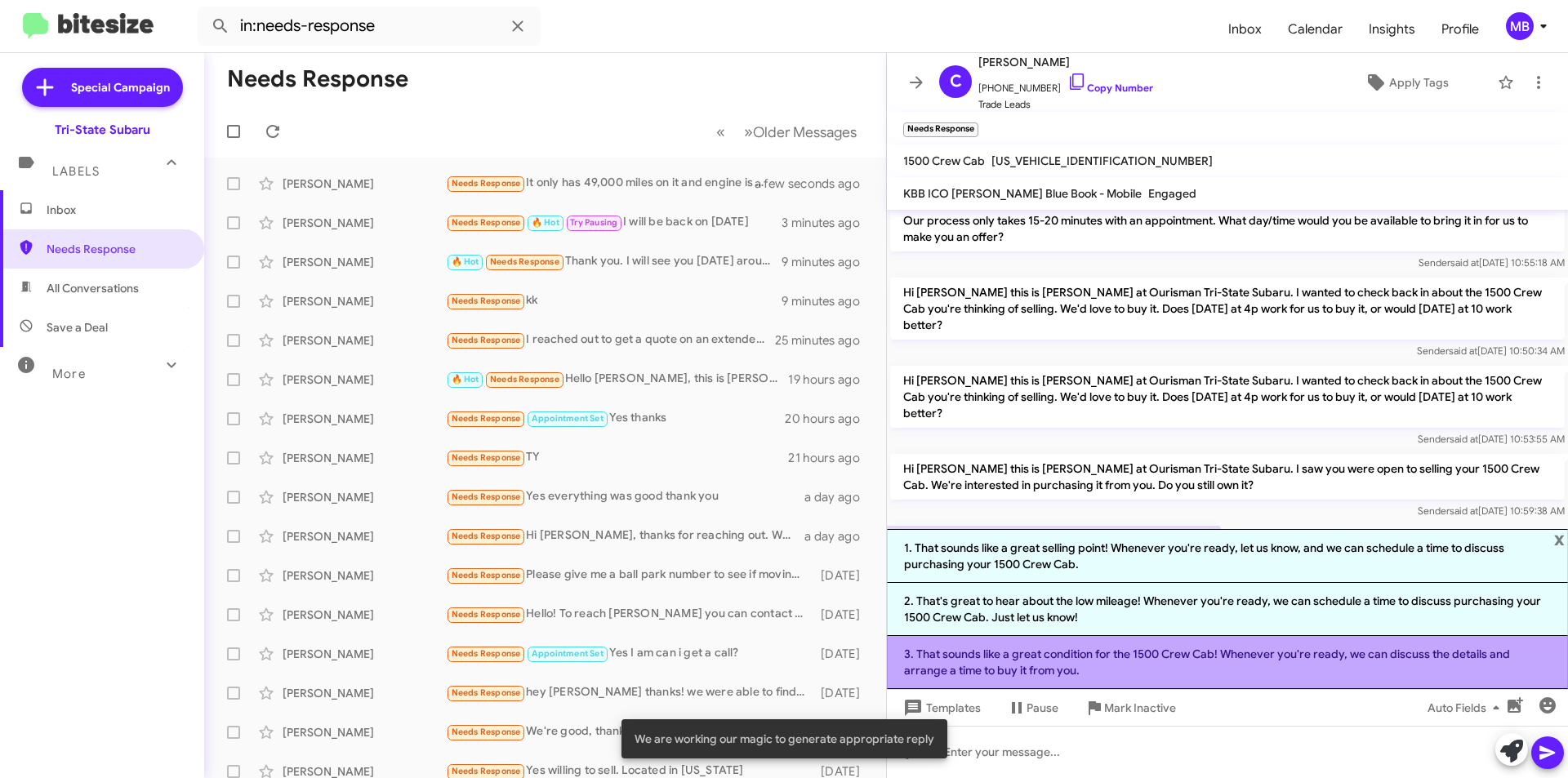
click at [1292, 661] on li "3. That sounds like a great condition for the 1500 Crew Cab! Whenever you're re…" at bounding box center [1228, 662] width 681 height 53
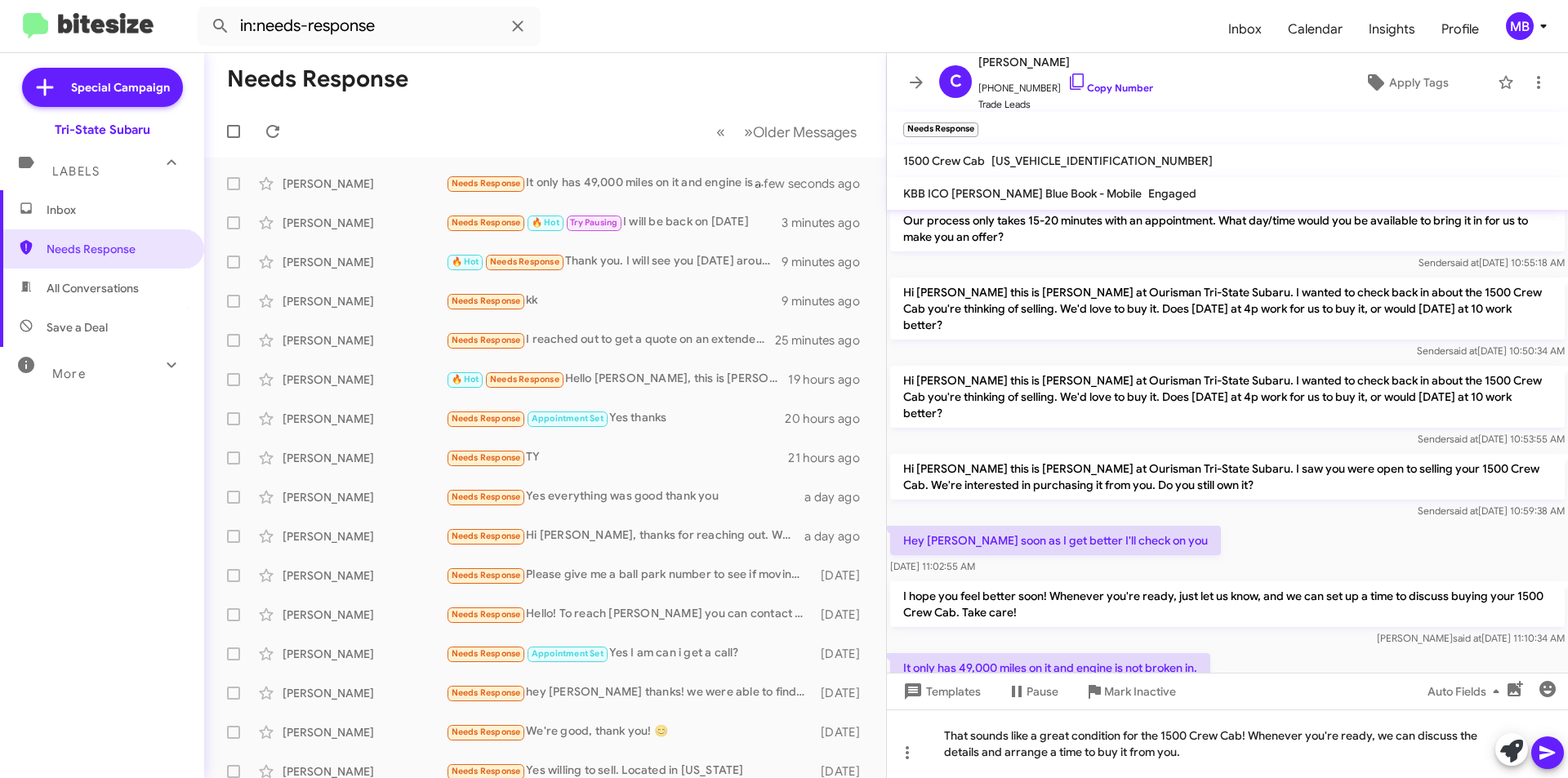
click at [1551, 749] on icon at bounding box center [1548, 752] width 19 height 19
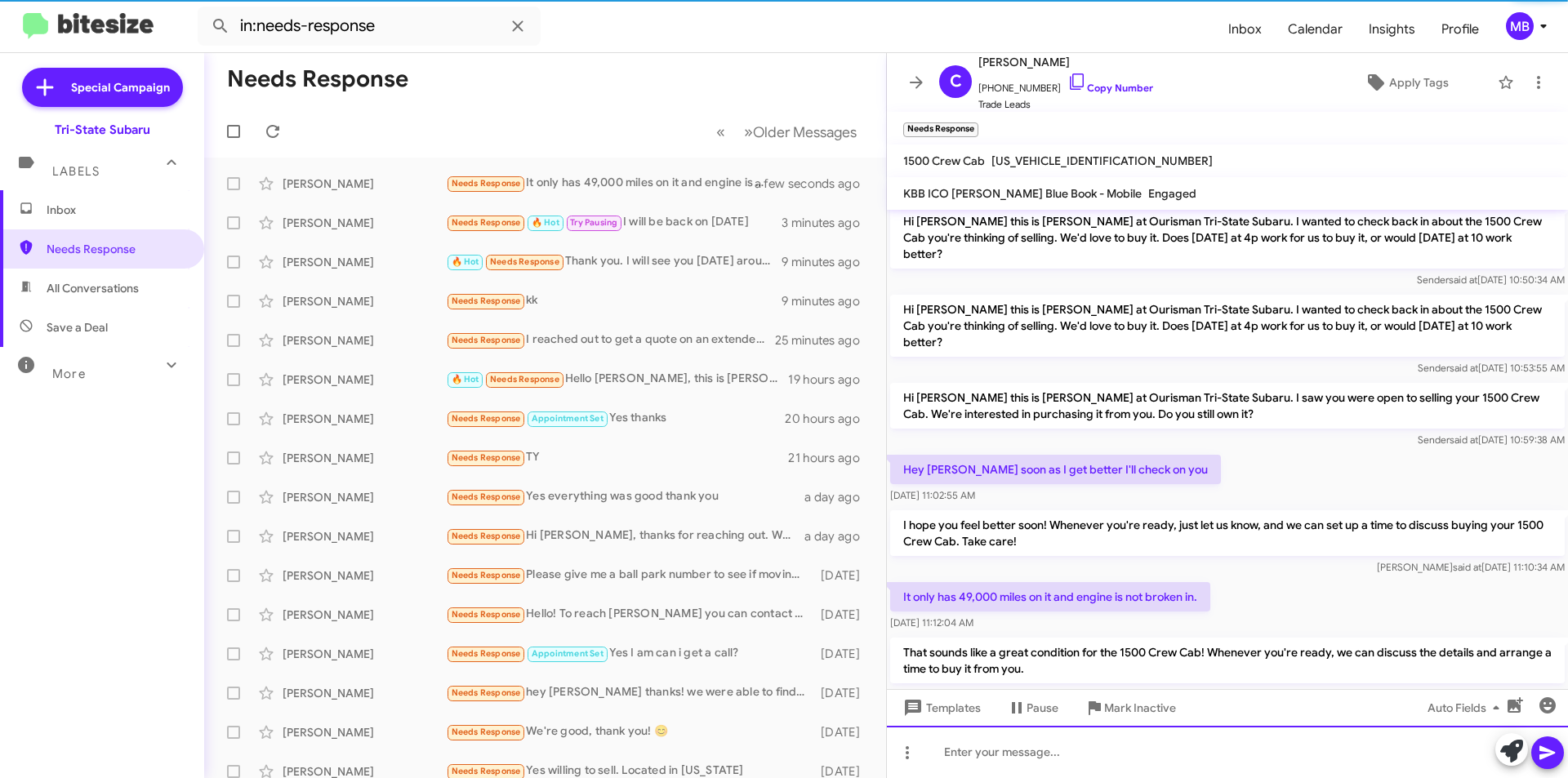
scroll to position [204, 0]
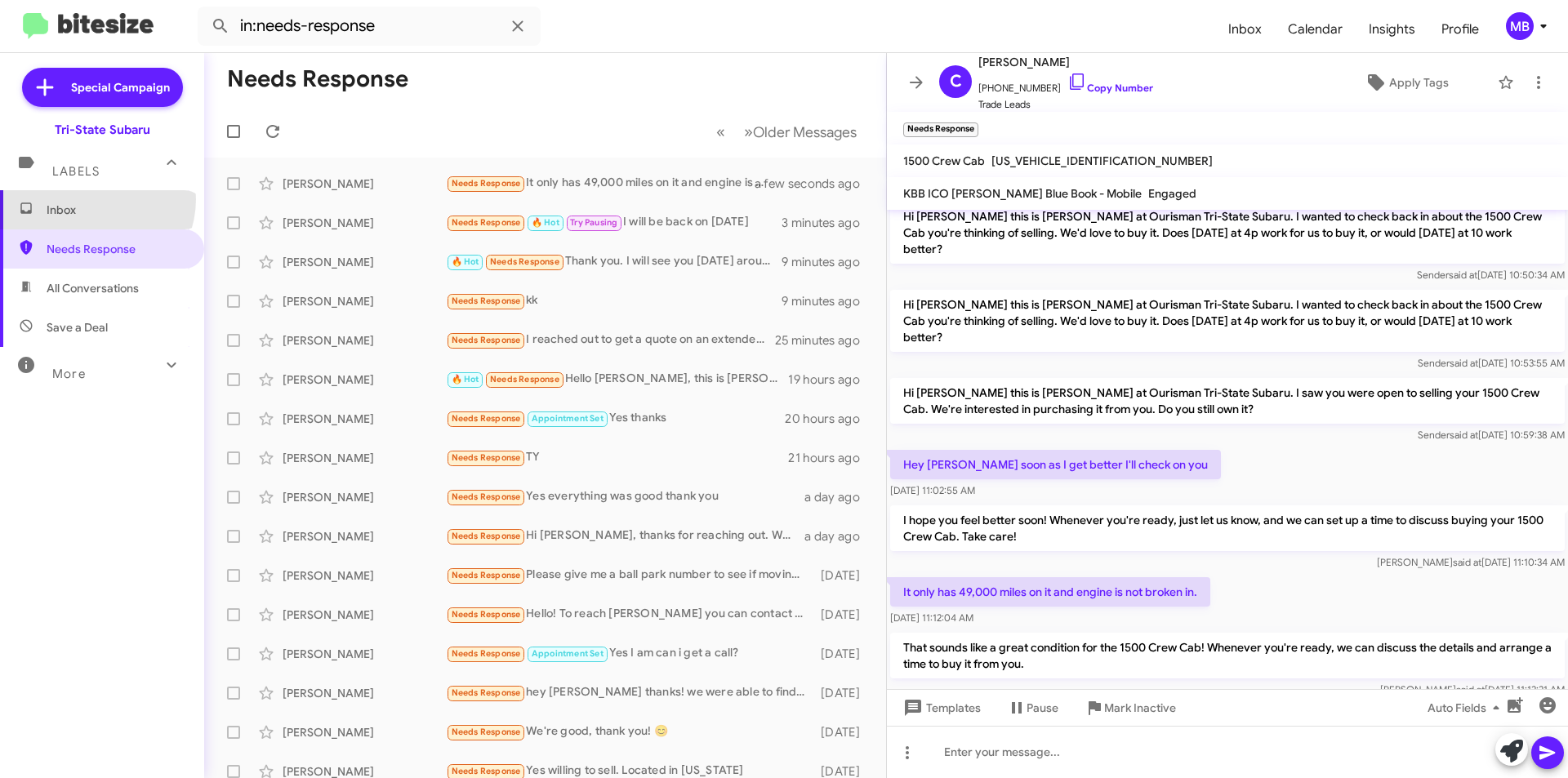
click at [93, 199] on span "Inbox" at bounding box center [102, 209] width 204 height 39
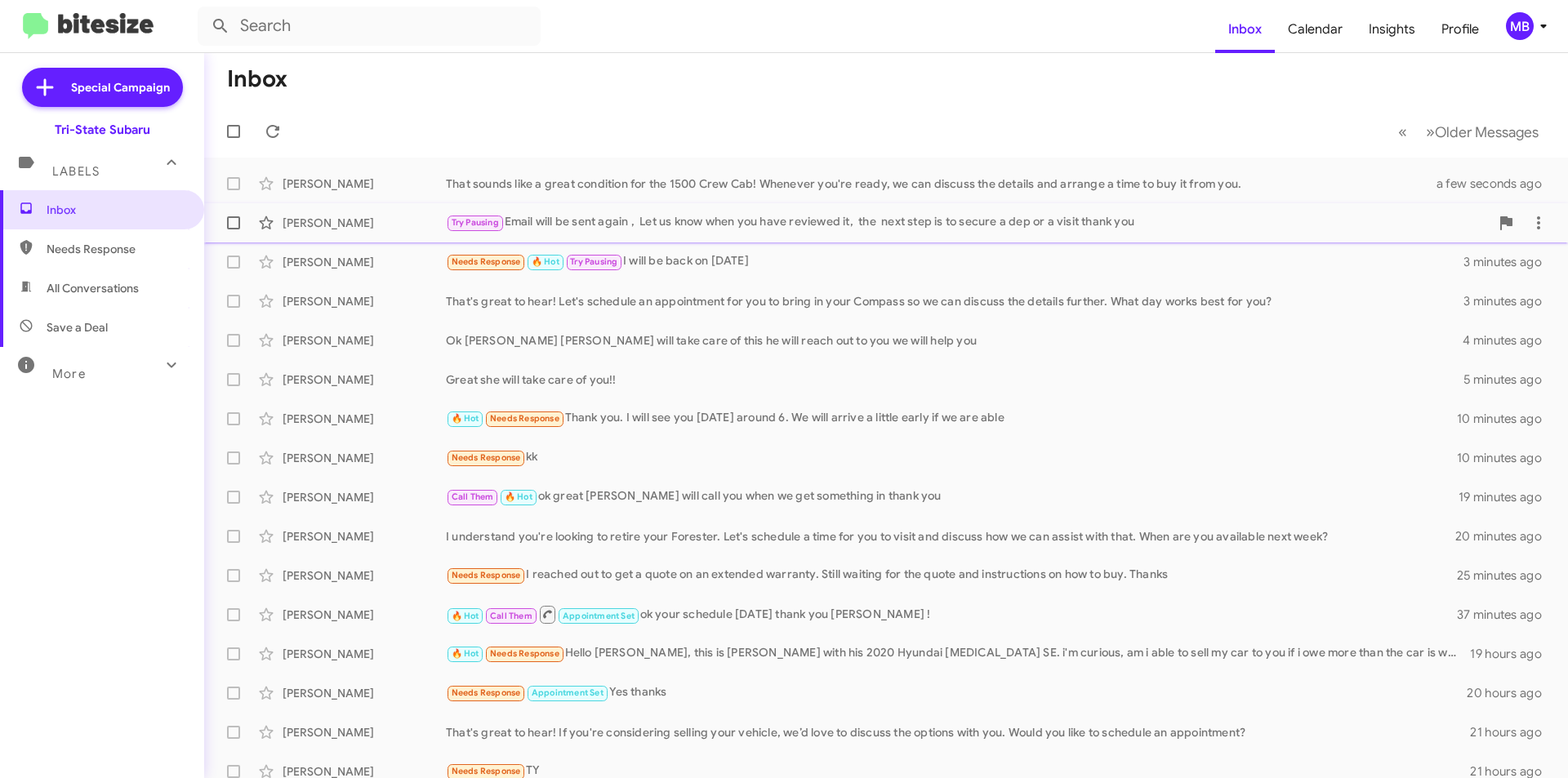
click at [424, 226] on div "[PERSON_NAME]" at bounding box center [364, 223] width 163 height 17
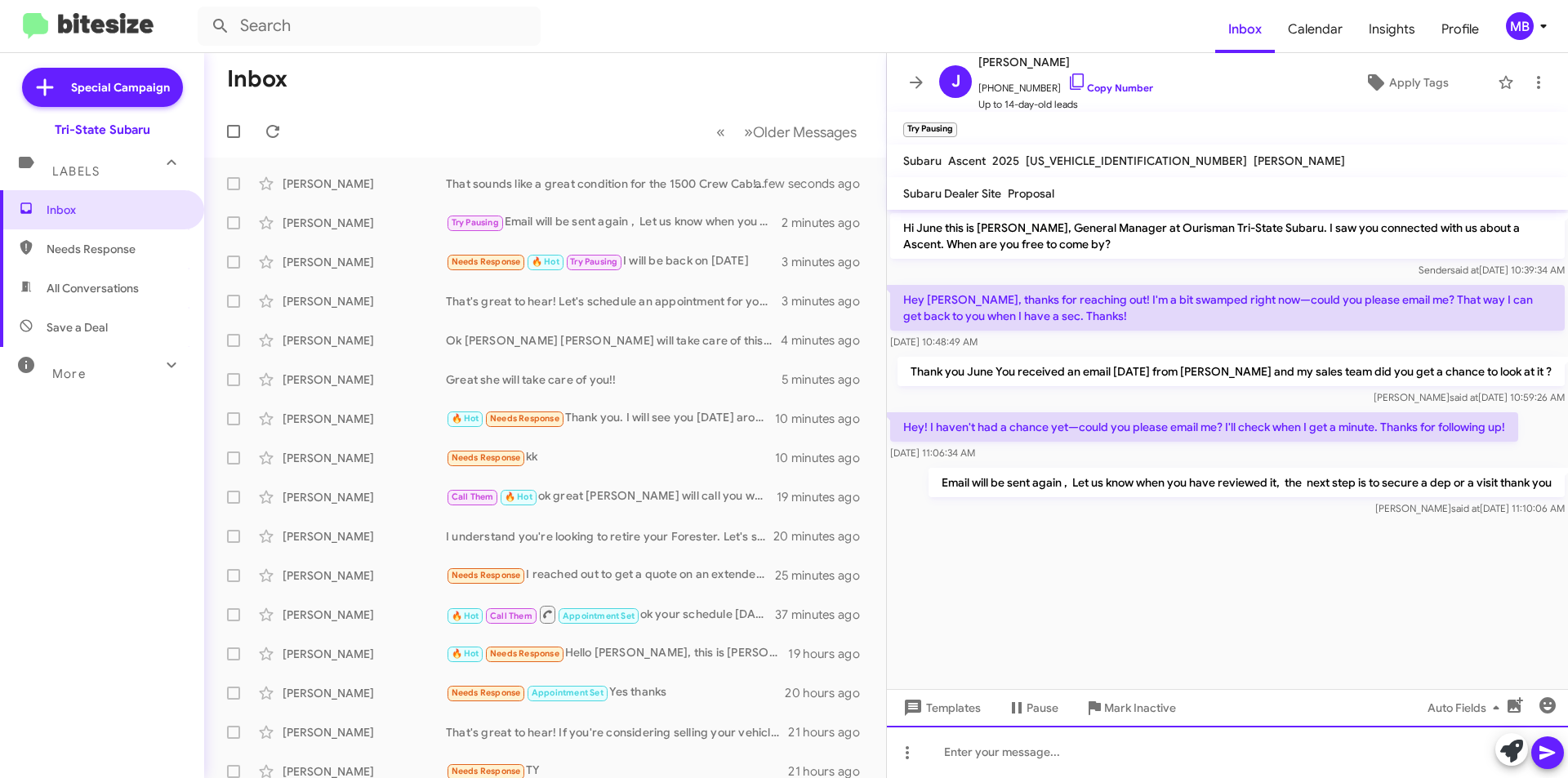
click at [1086, 759] on div at bounding box center [1228, 751] width 681 height 53
click at [1314, 757] on div "This offer is good through last day of month or vehicle sells" at bounding box center [1228, 751] width 681 height 53
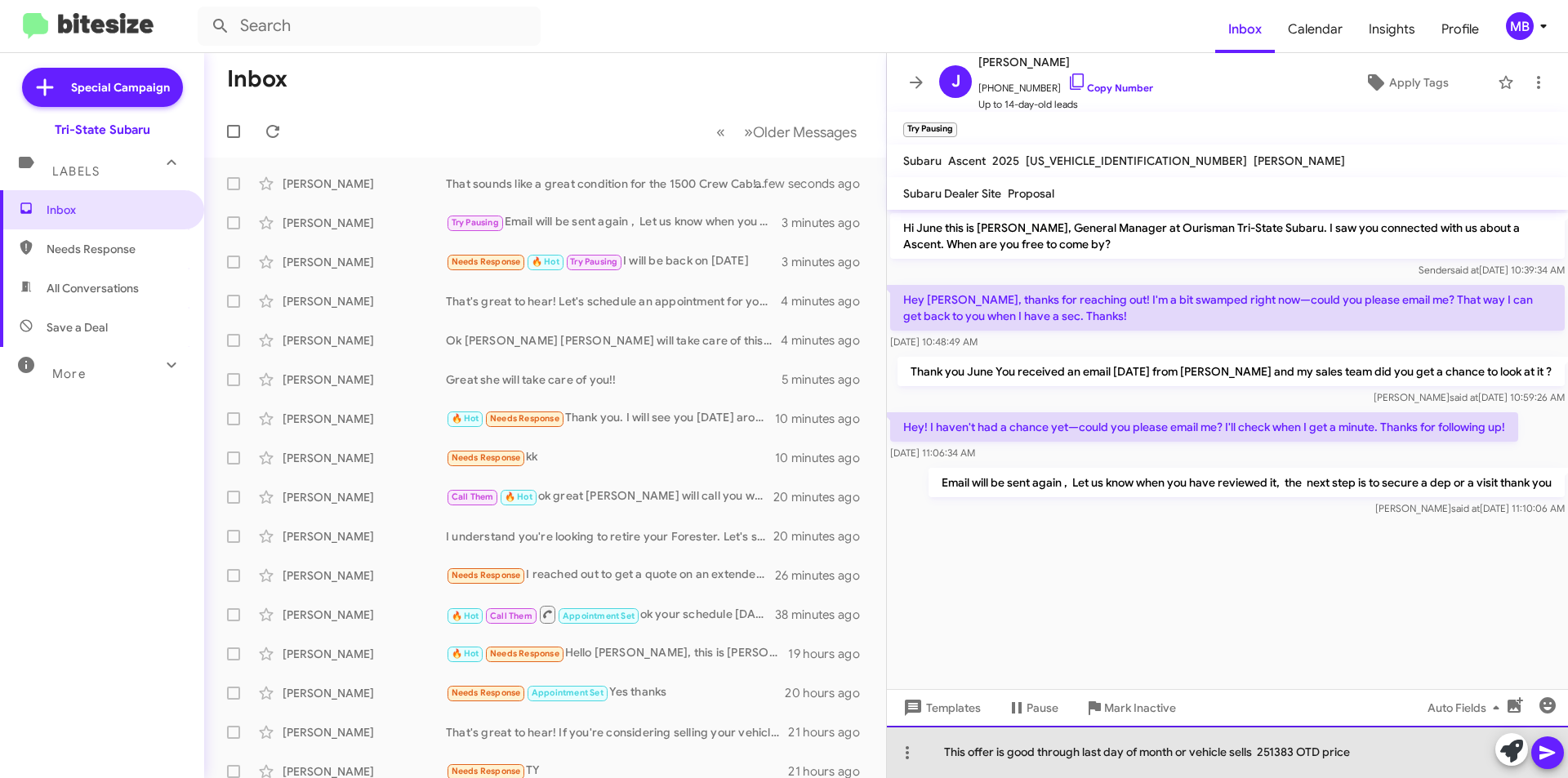
click at [1394, 753] on div "This offer is good through last day of month or vehicle sells 251383 OTD price" at bounding box center [1228, 751] width 681 height 53
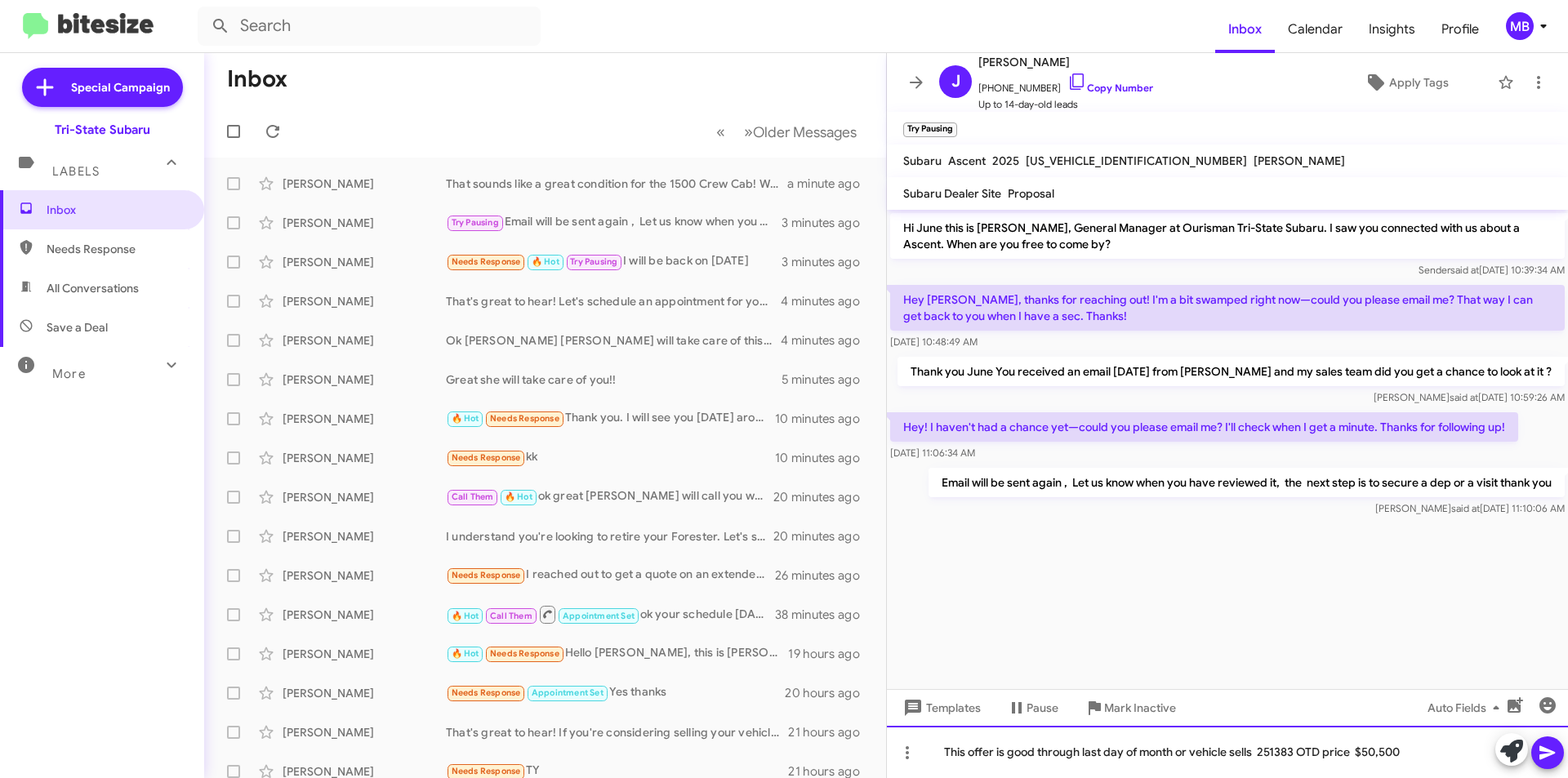
click at [1263, 749] on div "This offer is good through last day of month or vehicle sells 251383 OTD price …" at bounding box center [1228, 751] width 681 height 53
click at [1260, 749] on div "This offer is good through last day of month or vehicle sells 251383 OTD price …" at bounding box center [1228, 751] width 681 height 53
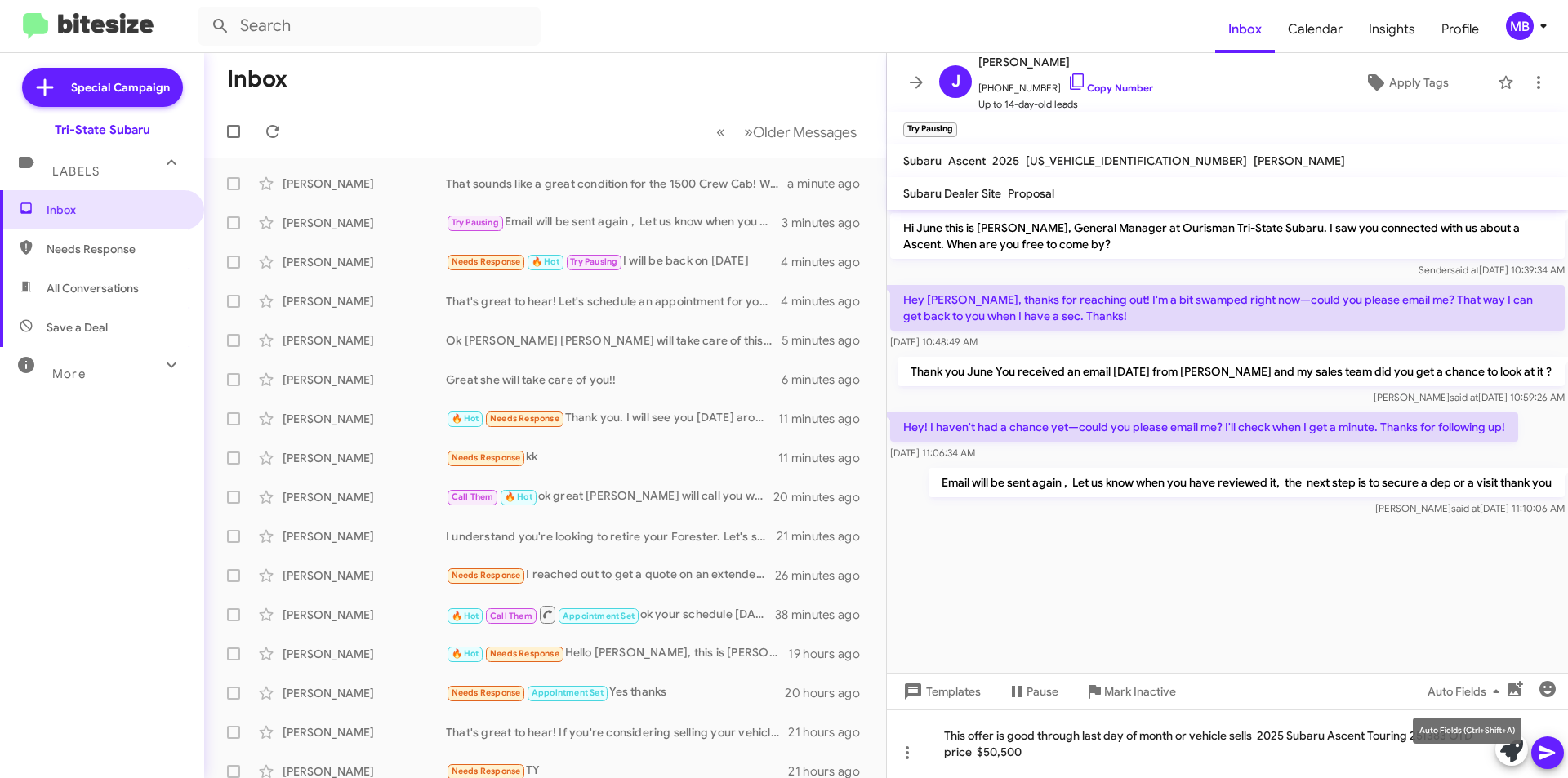
click at [1409, 748] on mat-tooltip-component "Auto Fields (Ctrl+Shift+A)" at bounding box center [1467, 730] width 131 height 49
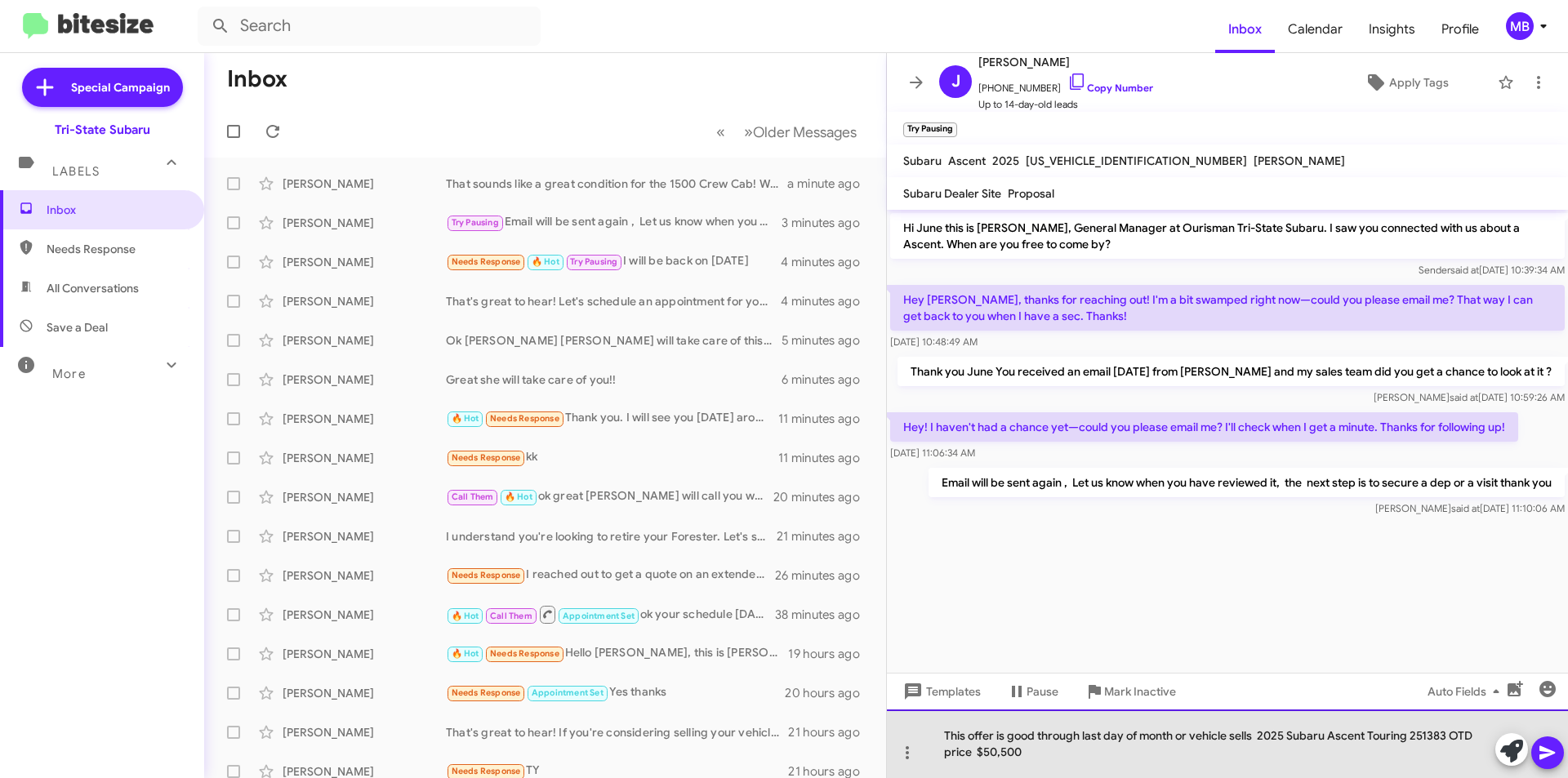
click at [1397, 759] on div "This offer is good through last day of month or vehicle sells 2025 Subaru Ascen…" at bounding box center [1228, 744] width 681 height 68
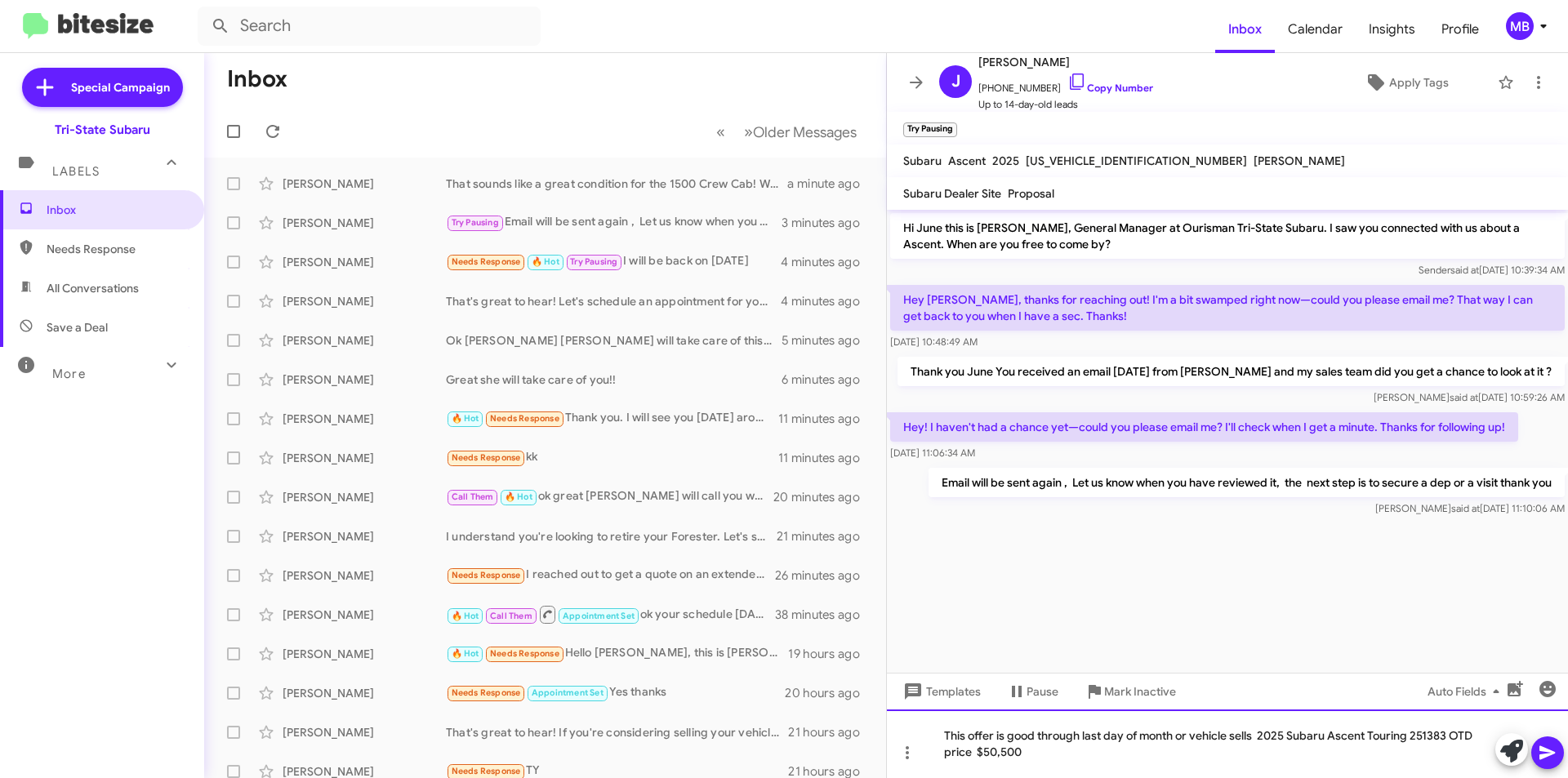
click at [1412, 736] on div "This offer is good through last day of month or vehicle sells 2025 Subaru Ascen…" at bounding box center [1228, 744] width 681 height 68
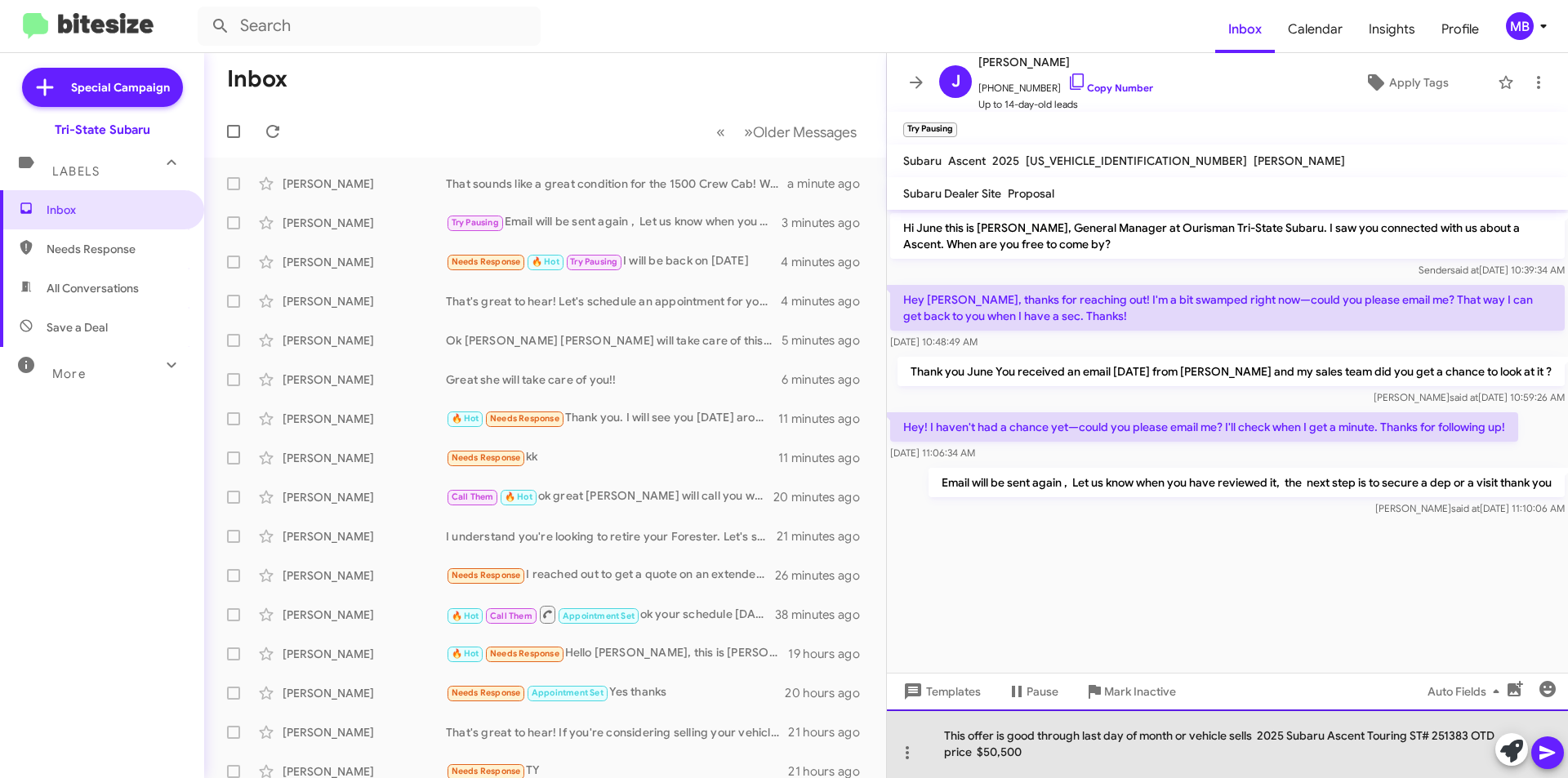
click at [1062, 753] on div "This offer is good through last day of month or vehicle sells 2025 Subaru Ascen…" at bounding box center [1228, 744] width 681 height 68
click at [1065, 759] on div "This offer is good through last day of month or vehicle sells 2025 Subaru Ascen…" at bounding box center [1228, 744] width 681 height 68
click at [1059, 754] on div "This offer is good through last day of month or vehicle sells 2025 Subaru Ascen…" at bounding box center [1228, 744] width 681 height 68
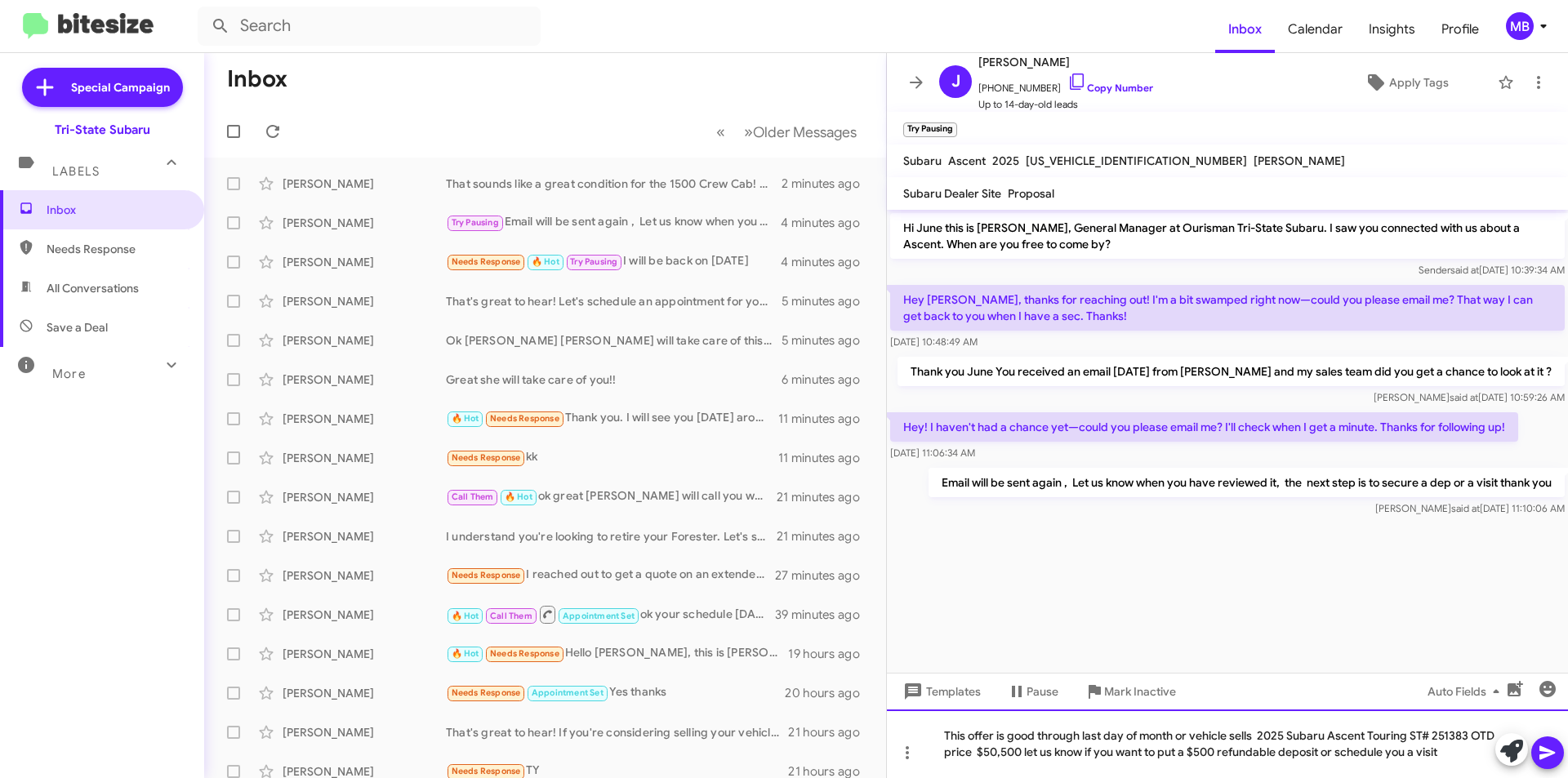
click at [1478, 752] on div "This offer is good through last day of month or vehicle sells 2025 Subaru Ascen…" at bounding box center [1228, 744] width 681 height 68
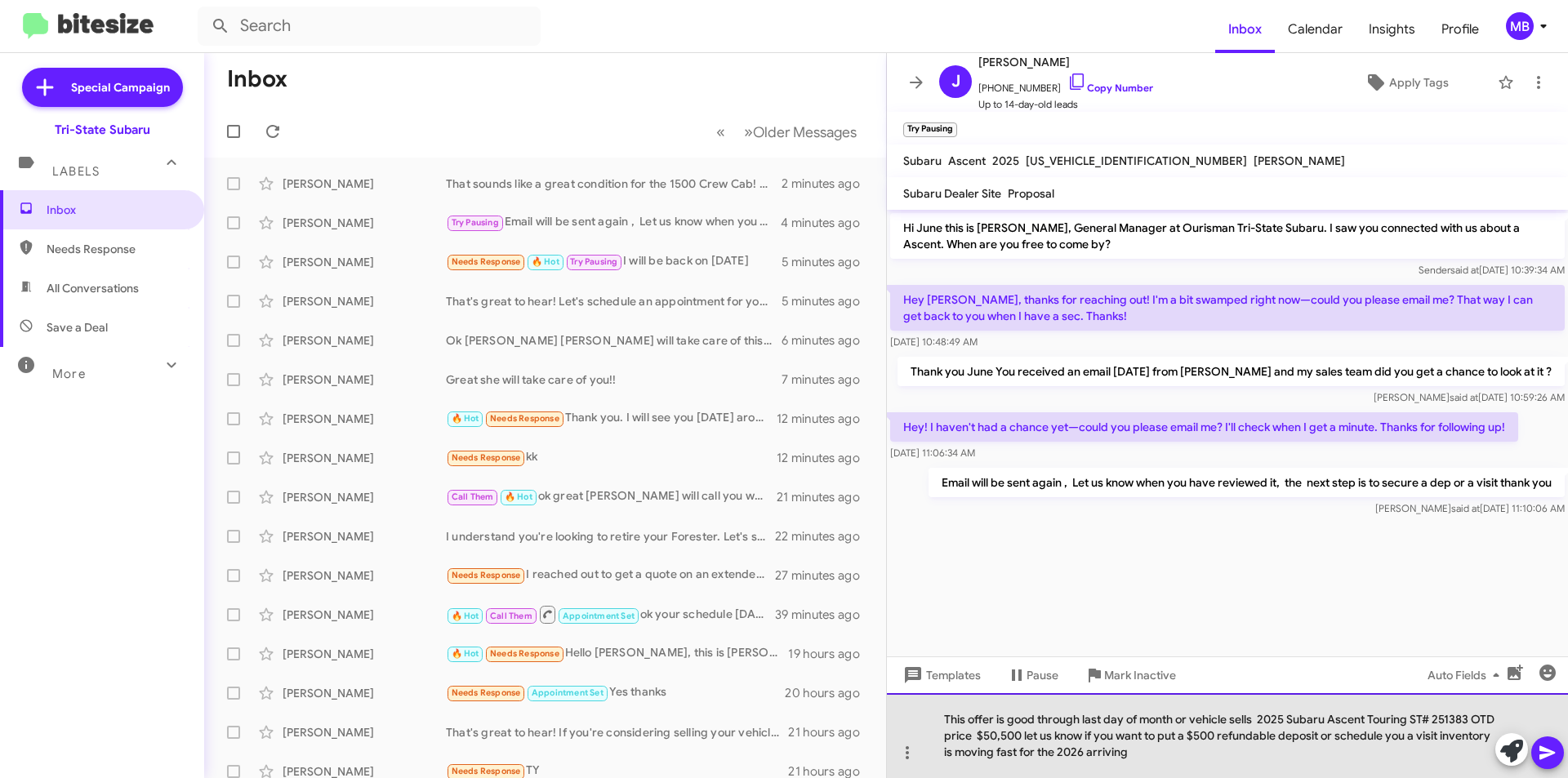
drag, startPoint x: 1191, startPoint y: 758, endPoint x: 1074, endPoint y: 760, distance: 117.0
click at [1074, 760] on div "This offer is good through last day of month or vehicle sells 2025 Subaru Ascen…" at bounding box center [1228, 736] width 681 height 85
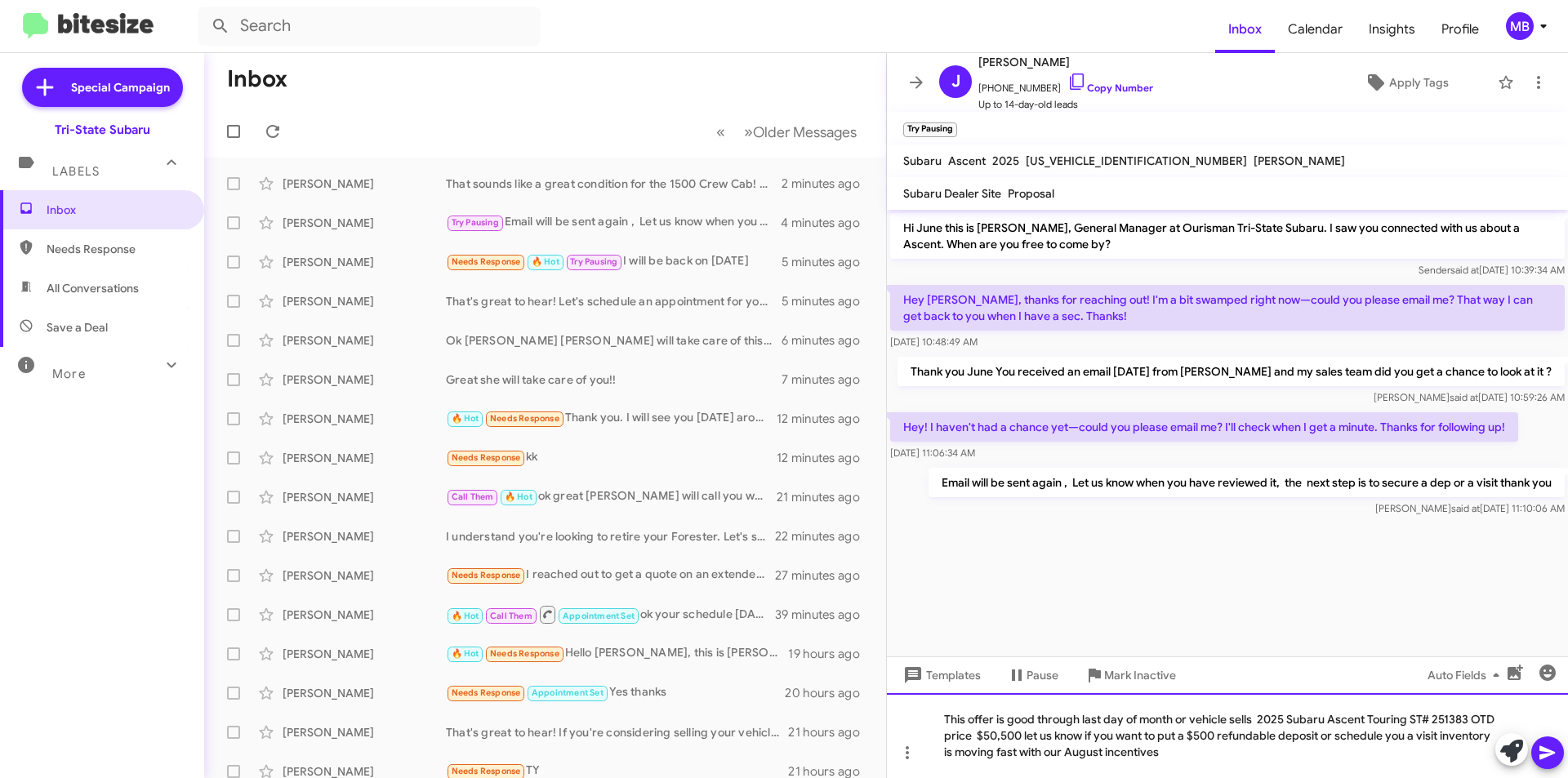
click at [1117, 754] on div "This offer is good through last day of month or vehicle sells 2025 Subaru Ascen…" at bounding box center [1228, 736] width 681 height 85
click at [1278, 752] on div "This offer is good through last day of month or vehicle sells 2025 Subaru Ascen…" at bounding box center [1228, 736] width 681 height 85
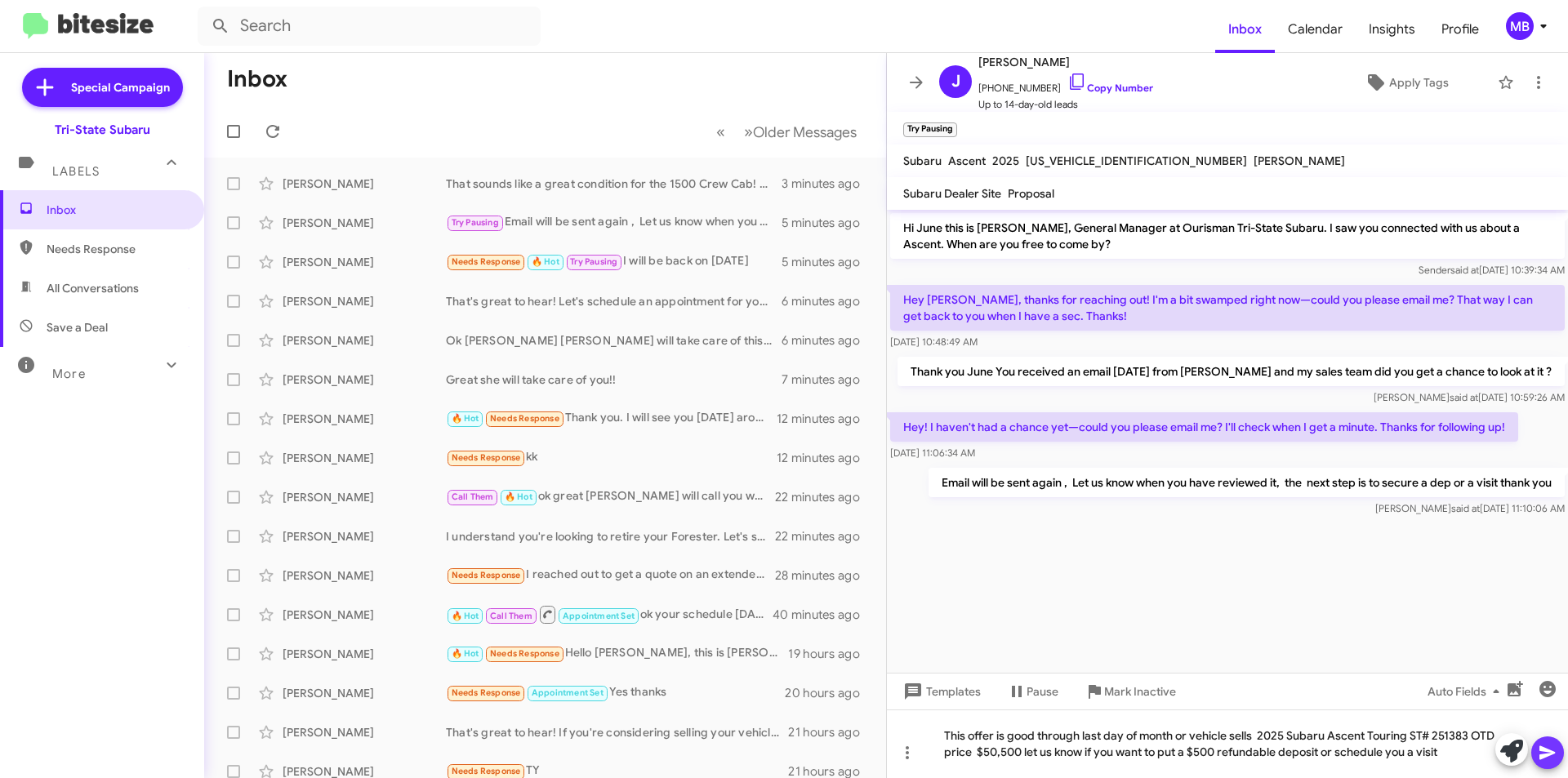
click at [1550, 755] on icon at bounding box center [1547, 752] width 16 height 14
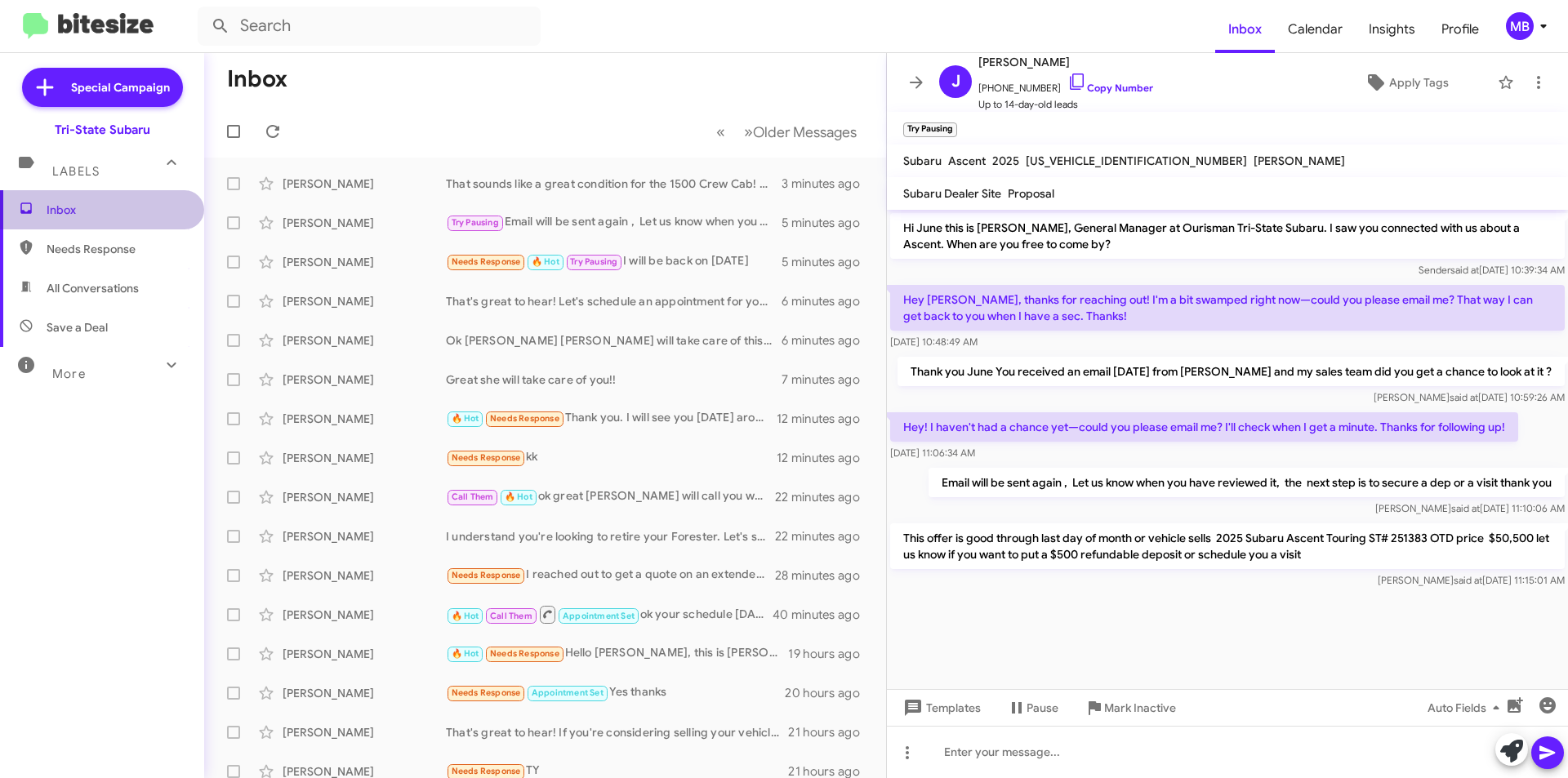
click at [110, 229] on span "Inbox" at bounding box center [102, 209] width 204 height 39
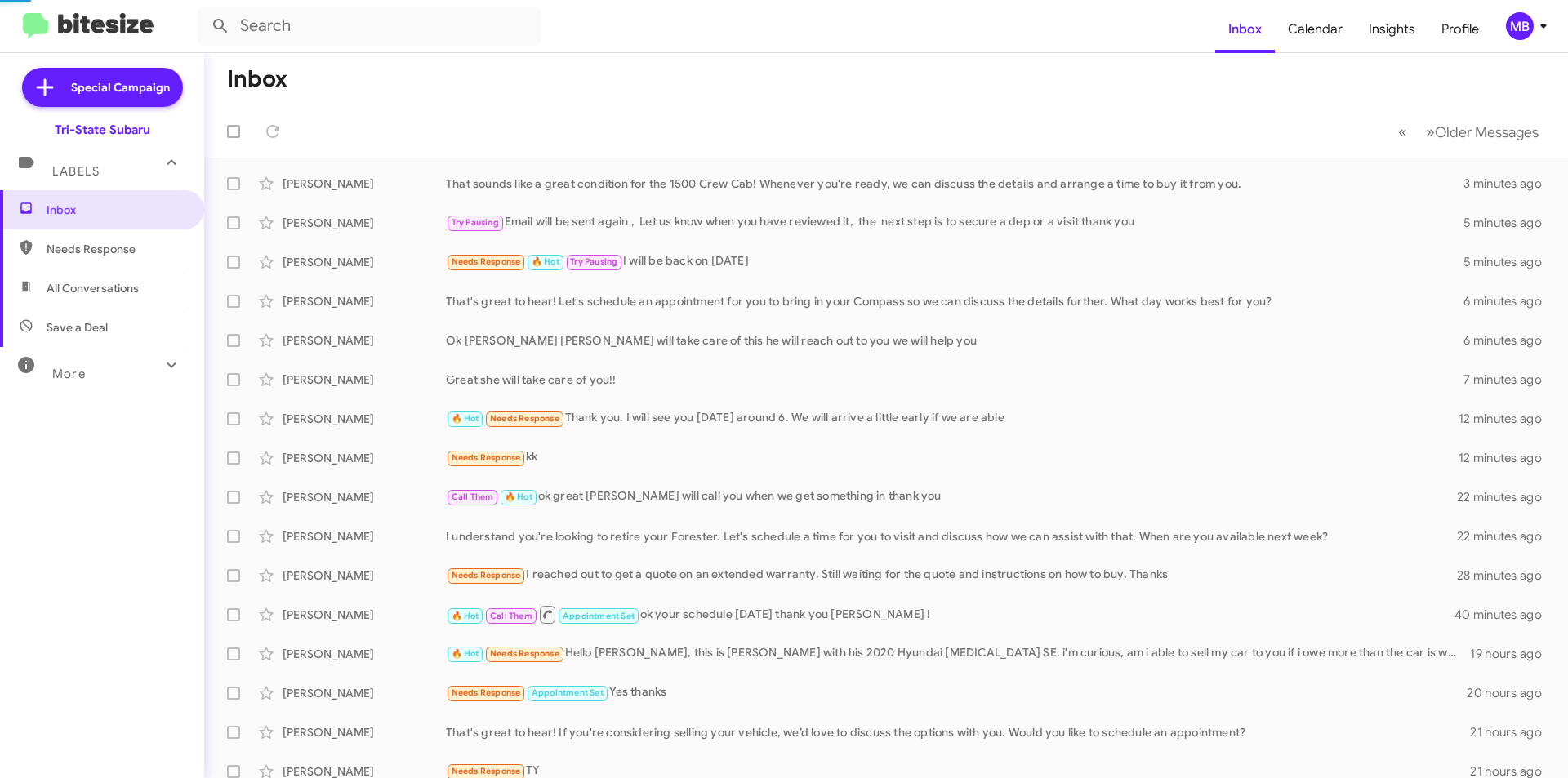
click at [111, 248] on span "Needs Response" at bounding box center [115, 249] width 139 height 17
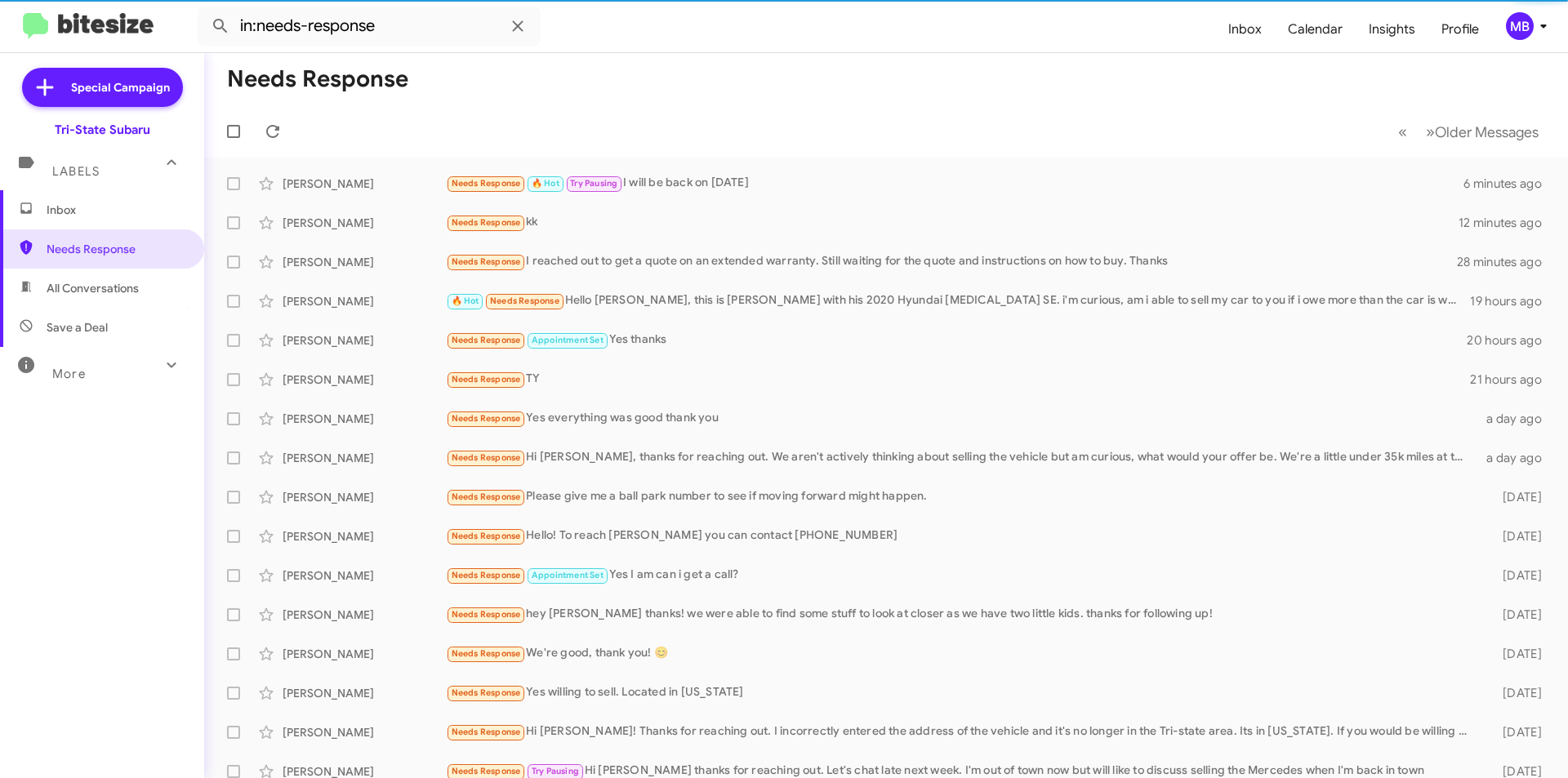
click at [141, 295] on span "All Conversations" at bounding box center [102, 288] width 204 height 39
type input "in:all-conversations"
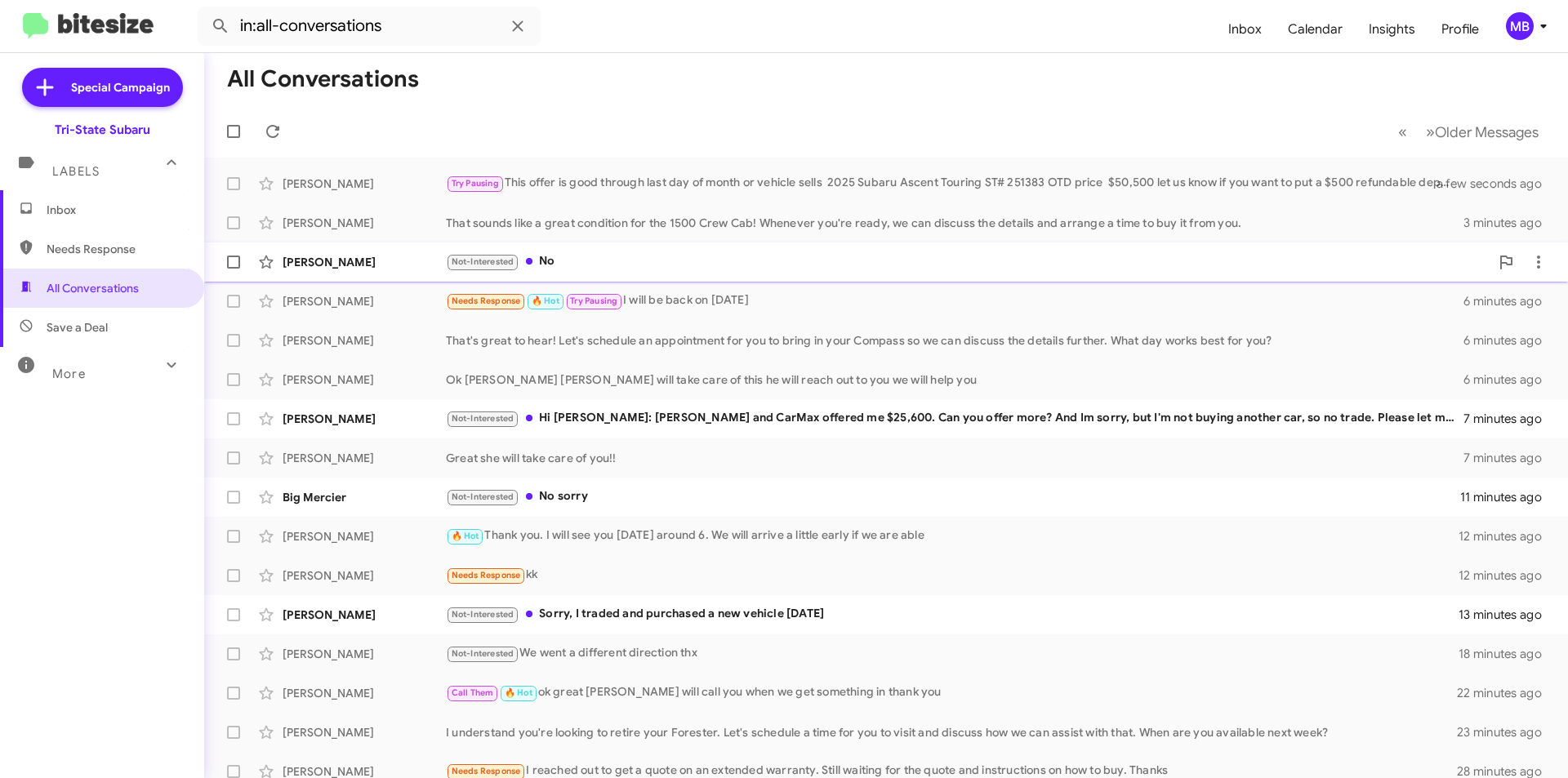
click at [369, 258] on div "[PERSON_NAME]" at bounding box center [364, 262] width 163 height 17
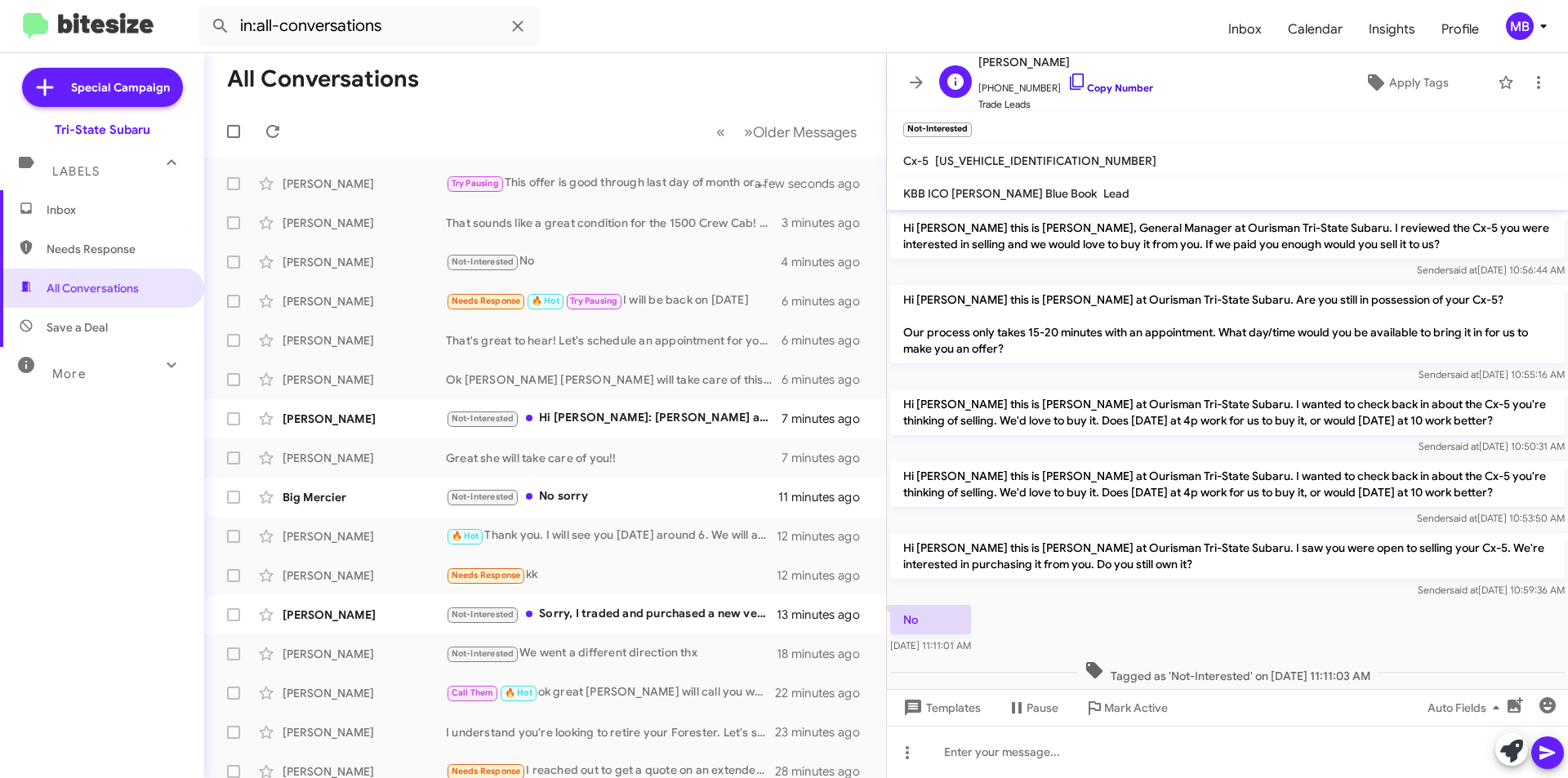
click at [1116, 89] on link "Copy Number" at bounding box center [1110, 87] width 86 height 12
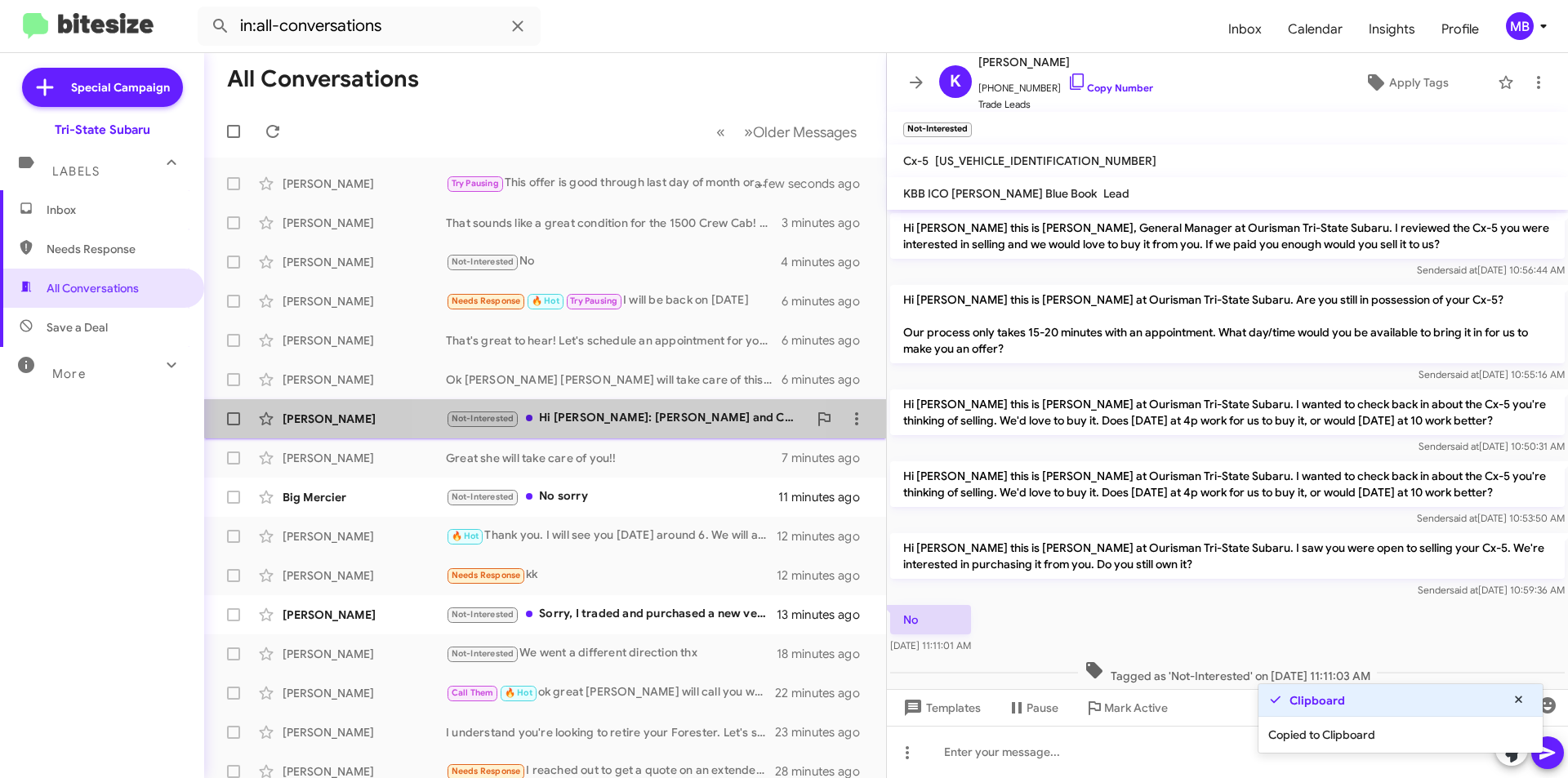
click at [640, 412] on div "Not-Interested Hi [PERSON_NAME]: [PERSON_NAME] and CarMax offered me $25,600. C…" at bounding box center [627, 418] width 362 height 18
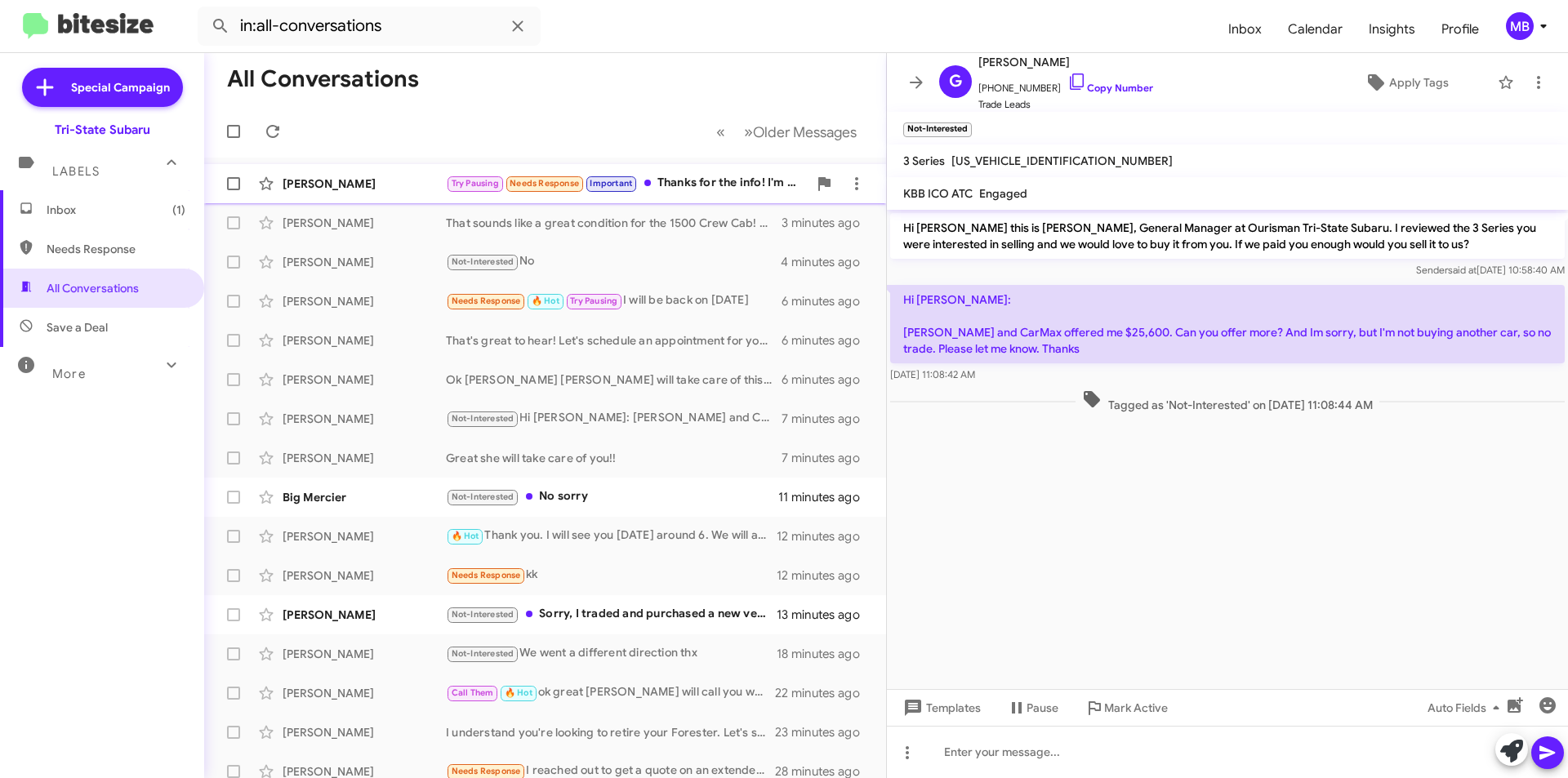
click at [731, 185] on div "Try Pausing Needs Response Important Thanks for the info! I'm tied up right now…" at bounding box center [627, 183] width 362 height 18
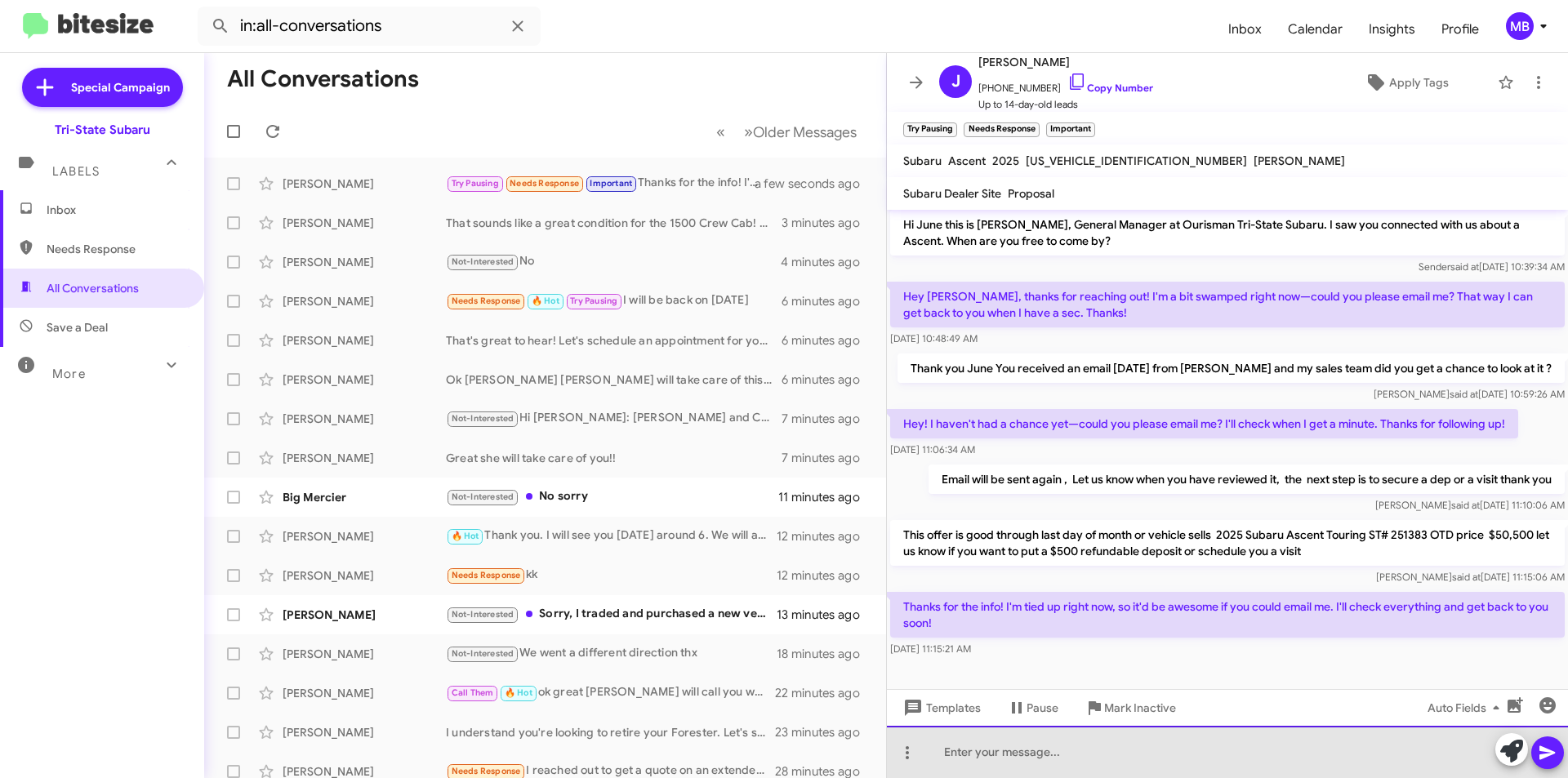
click at [1226, 759] on div at bounding box center [1228, 751] width 681 height 53
drag, startPoint x: 1326, startPoint y: 753, endPoint x: 1302, endPoint y: 756, distance: 24.2
click at [1302, 756] on div "everything has been emailed to you let us know when you have revie=ed" at bounding box center [1228, 751] width 681 height 53
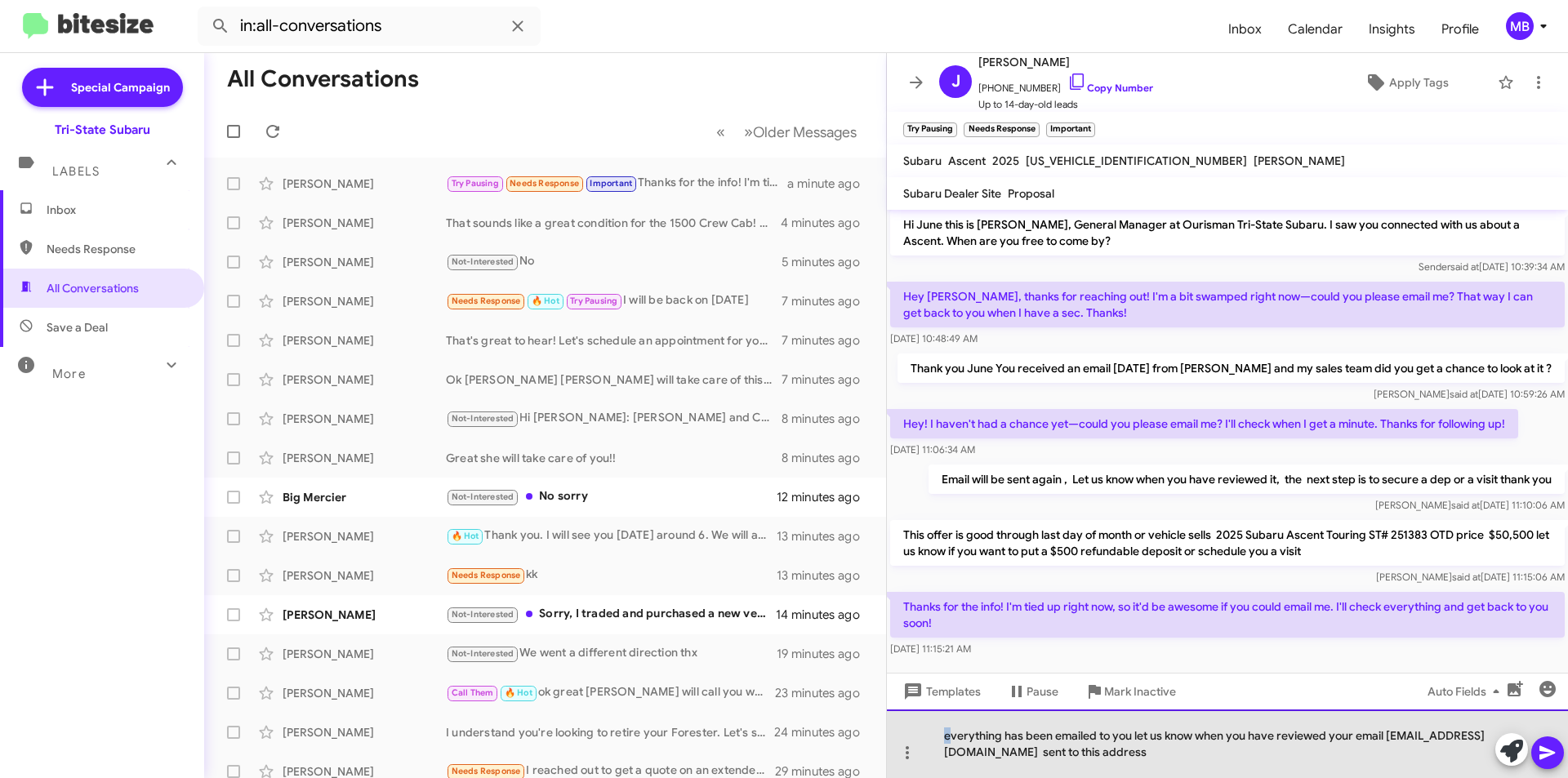
click at [944, 736] on div "everything has been emailed to you let us know when you have reviewed your emai…" at bounding box center [1228, 744] width 681 height 68
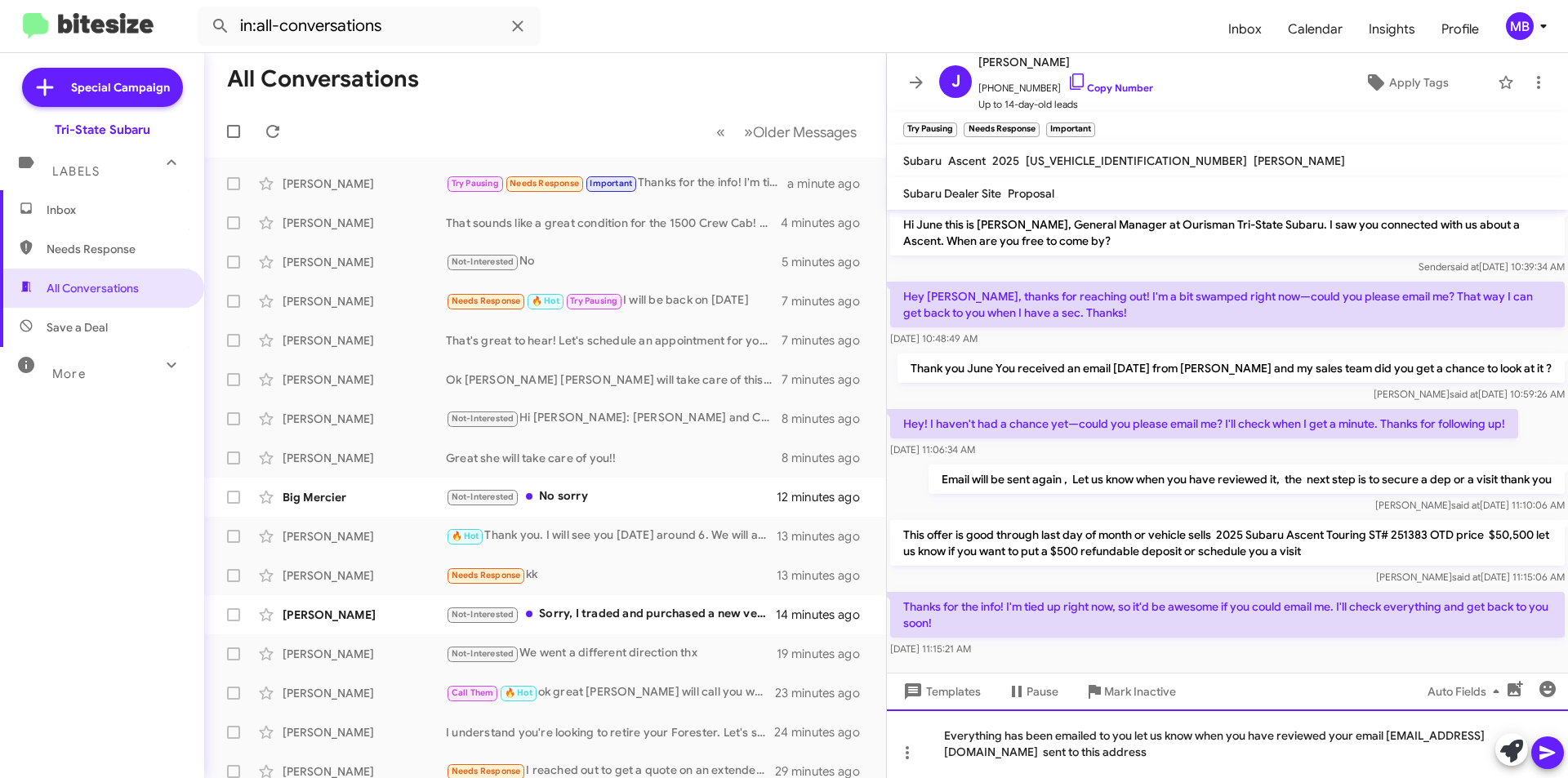
click at [926, 731] on div "Everything has been emailed to you let us know when you have reviewed your emai…" at bounding box center [1228, 744] width 681 height 68
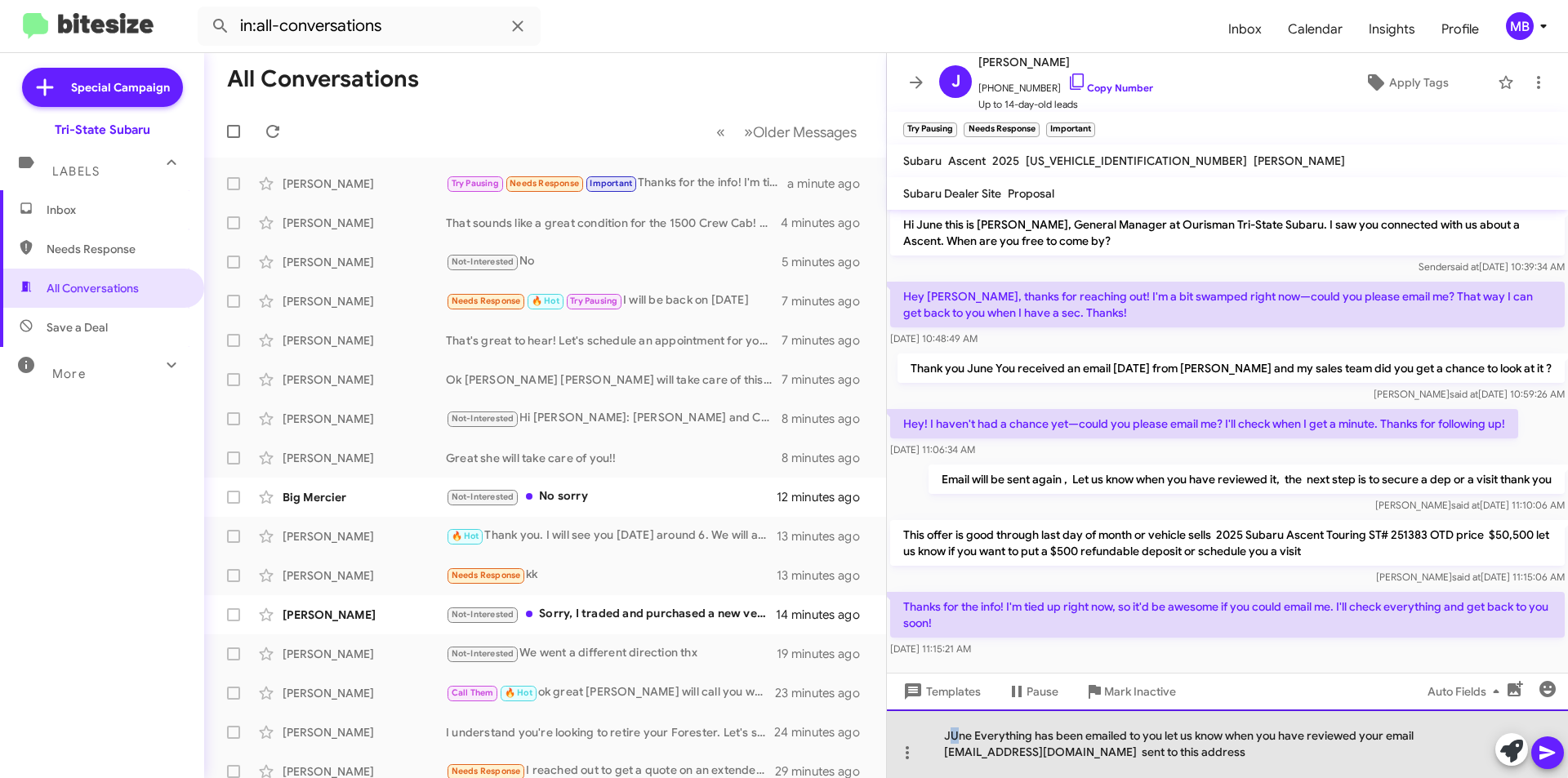
click at [952, 732] on div "JUne Everything has been emailed to you let us know when you have reviewed your…" at bounding box center [1228, 744] width 681 height 68
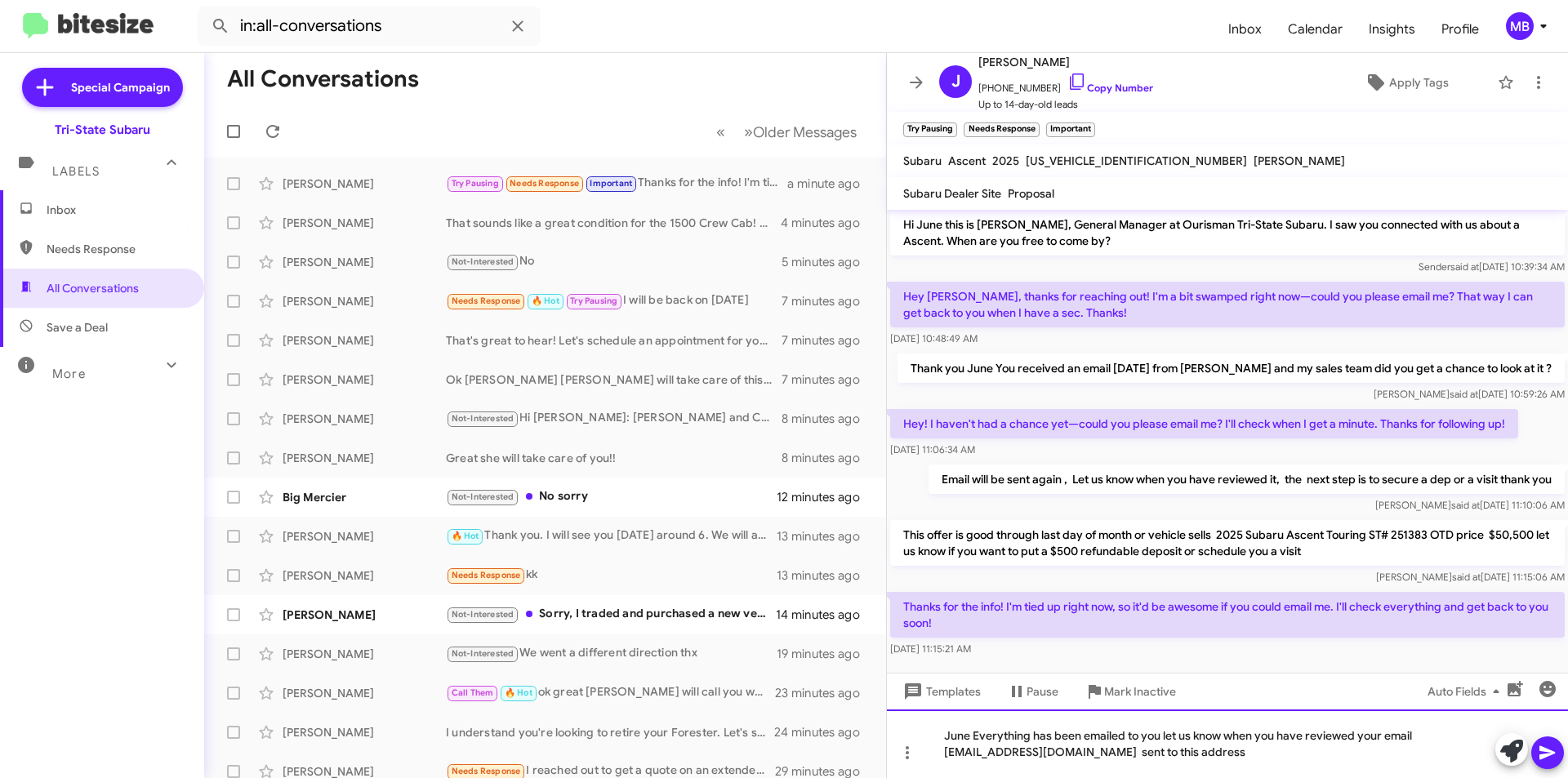
click at [971, 739] on div "June Everything has been emailed to you let us know when you have reviewed your…" at bounding box center [1228, 744] width 681 height 68
click at [1219, 753] on div "June, Everything has been emailed to you let us know when you have reviewed you…" at bounding box center [1228, 744] width 681 height 68
click at [1538, 746] on icon at bounding box center [1548, 752] width 19 height 19
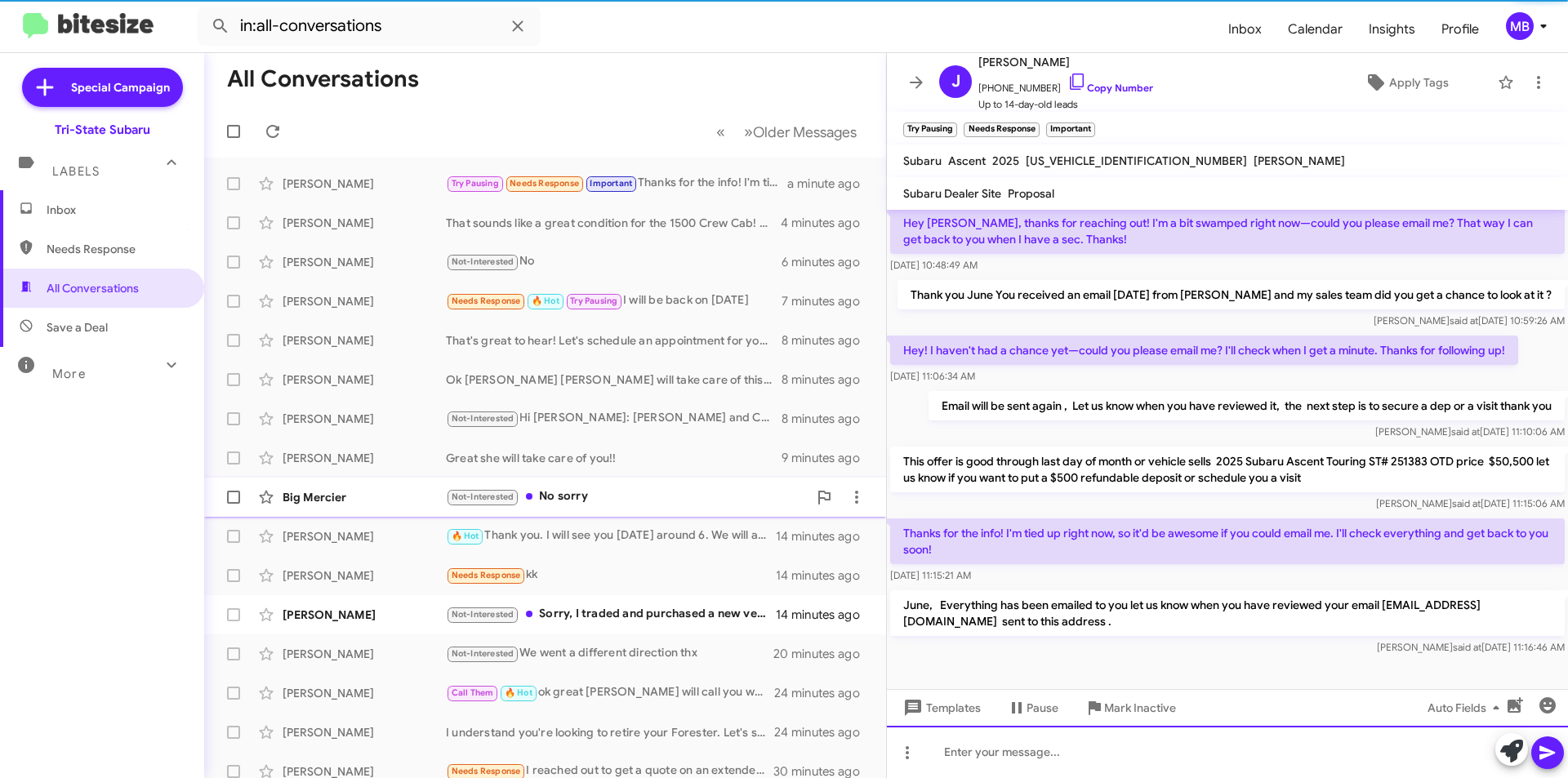
scroll to position [79, 0]
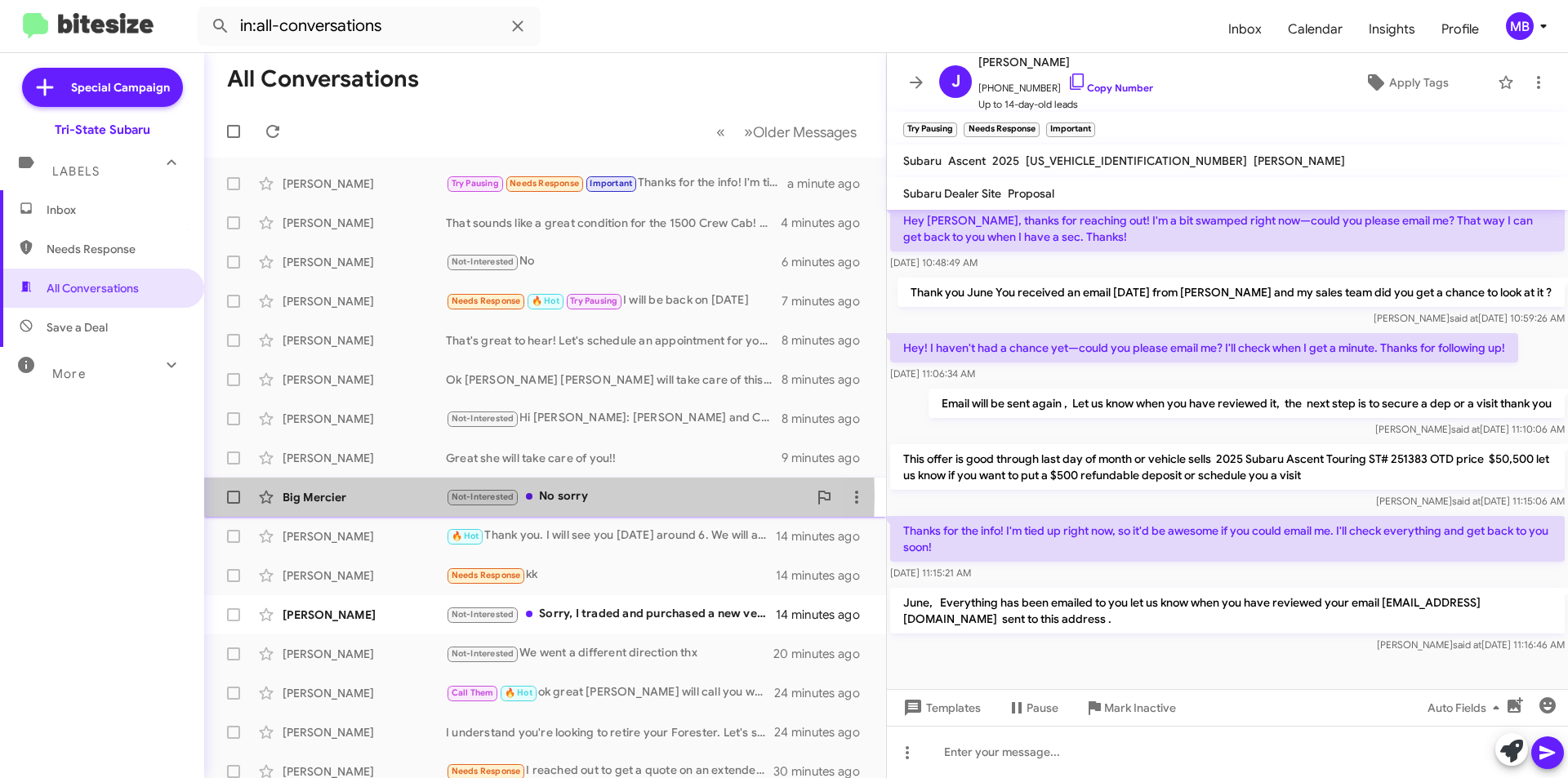
click at [341, 496] on div "Big Mercier" at bounding box center [364, 497] width 163 height 17
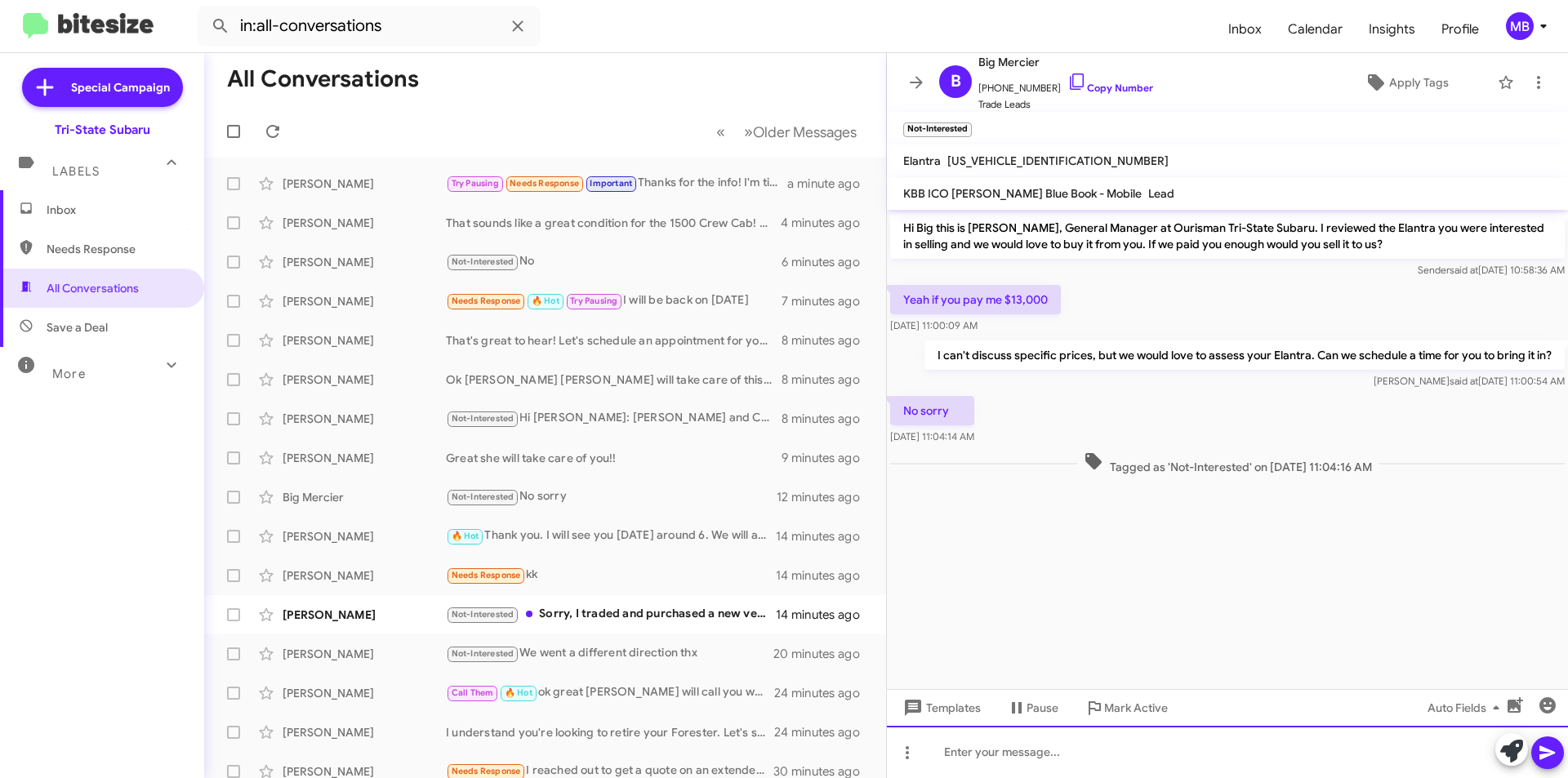
click at [1043, 760] on div at bounding box center [1228, 751] width 681 height 53
click at [1511, 748] on icon at bounding box center [1512, 750] width 23 height 23
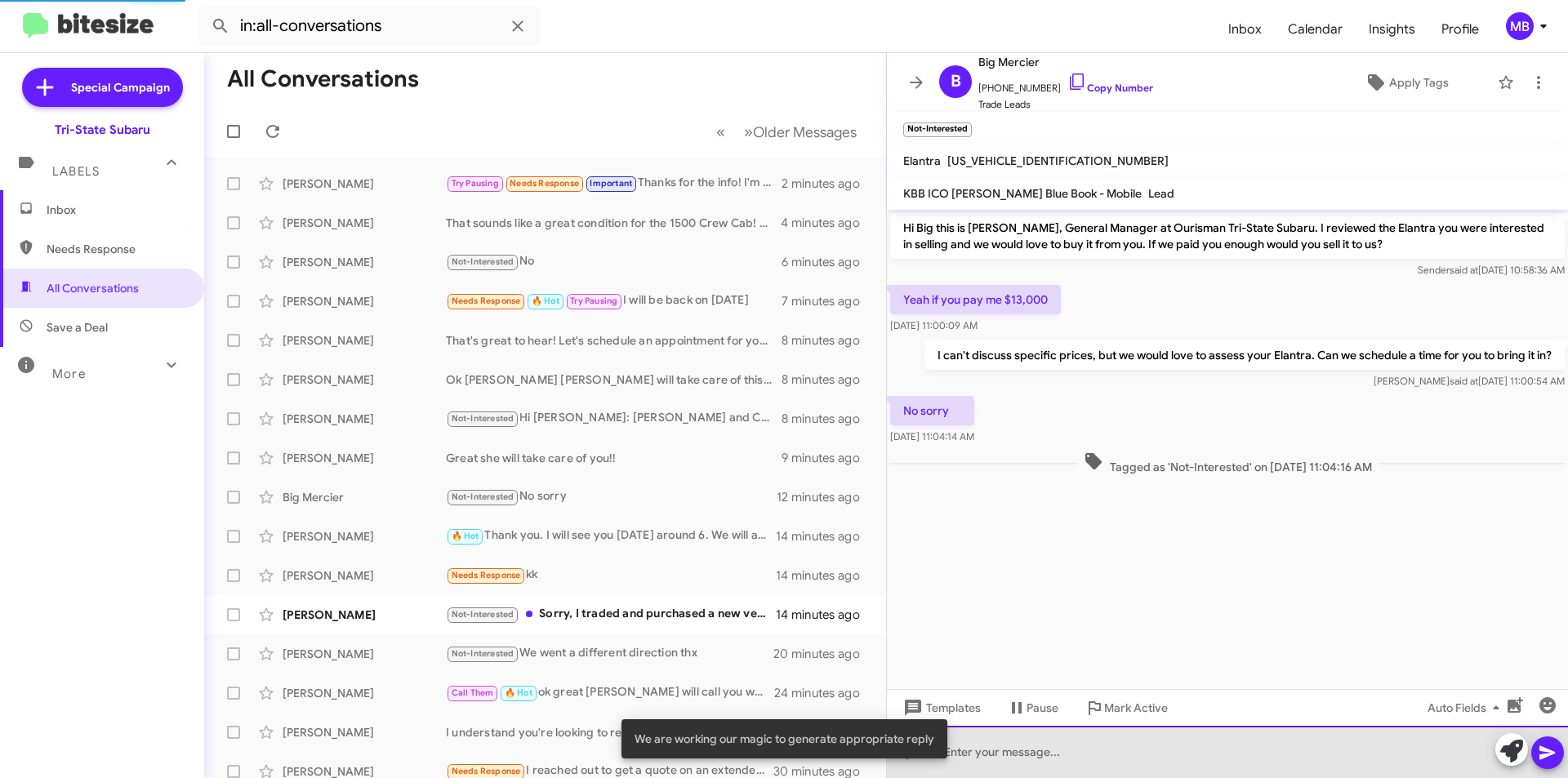
click at [1147, 760] on div at bounding box center [1228, 751] width 681 height 53
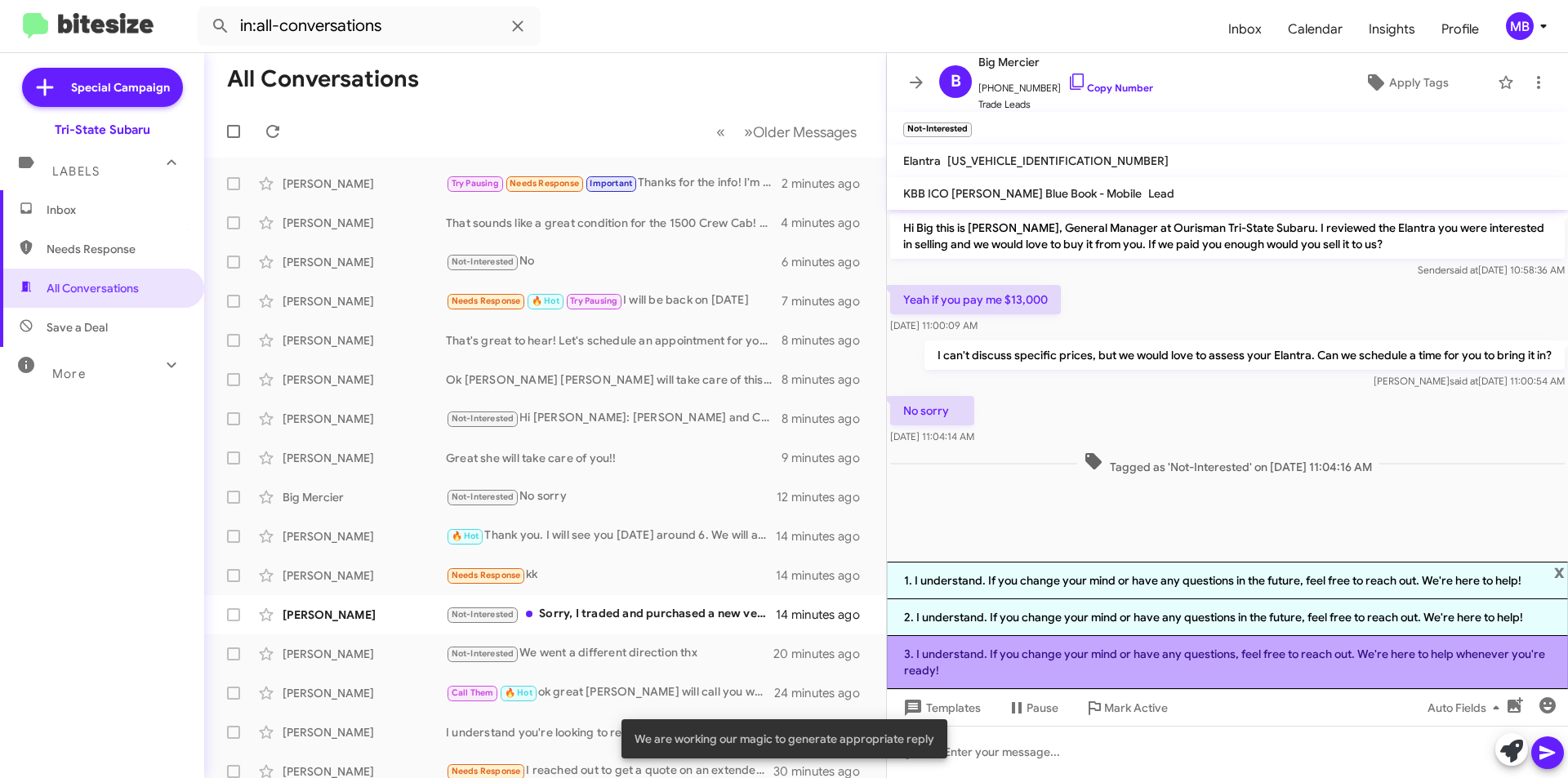
click at [1139, 662] on li "3. I understand. If you change your mind or have any questions, feel free to re…" at bounding box center [1228, 662] width 681 height 53
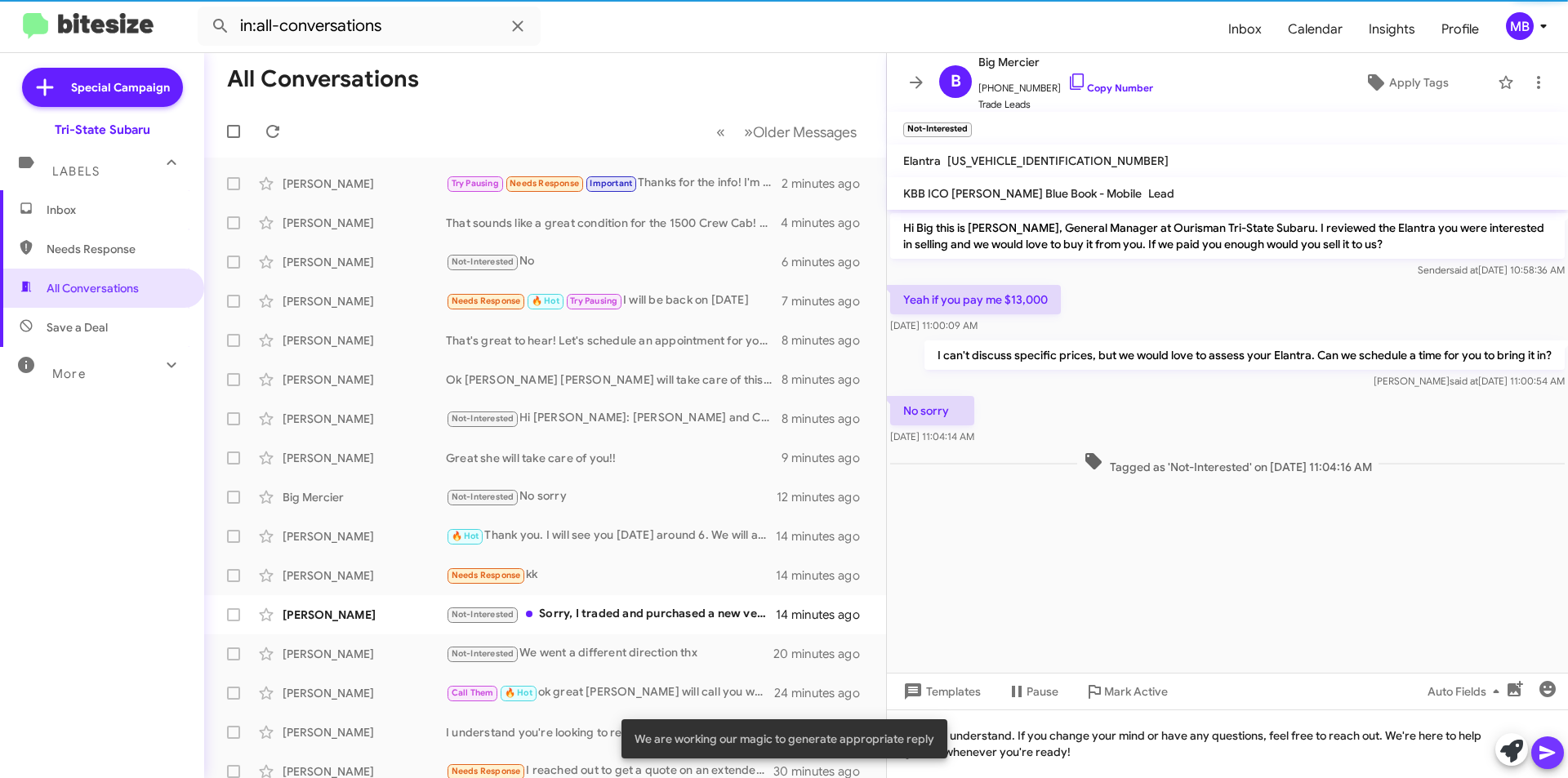
click at [1550, 746] on icon at bounding box center [1548, 752] width 19 height 19
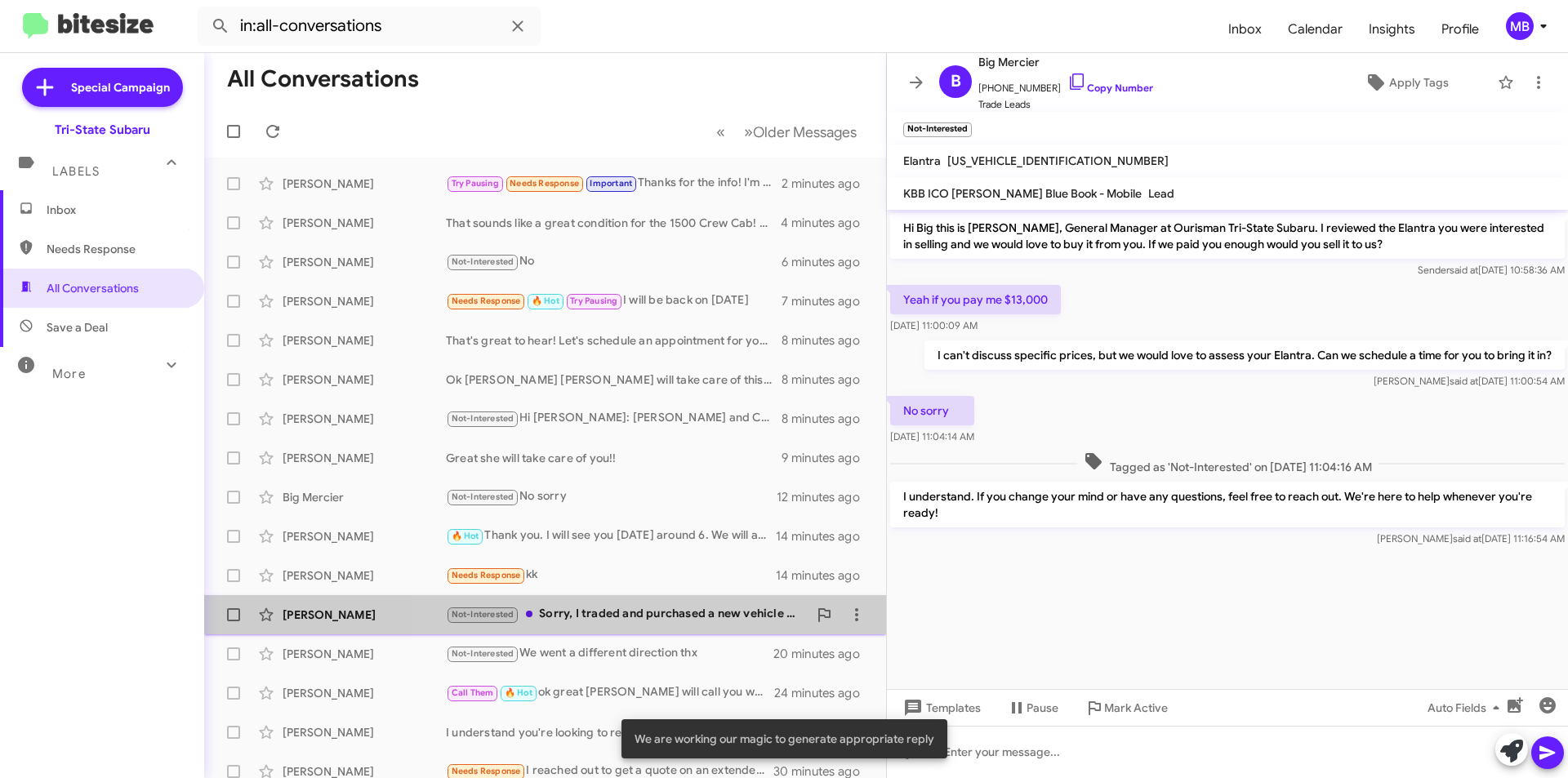
click at [680, 604] on div "Not-Interested Sorry, I traded and purchased a new vehicle [DATE]" at bounding box center [627, 614] width 362 height 18
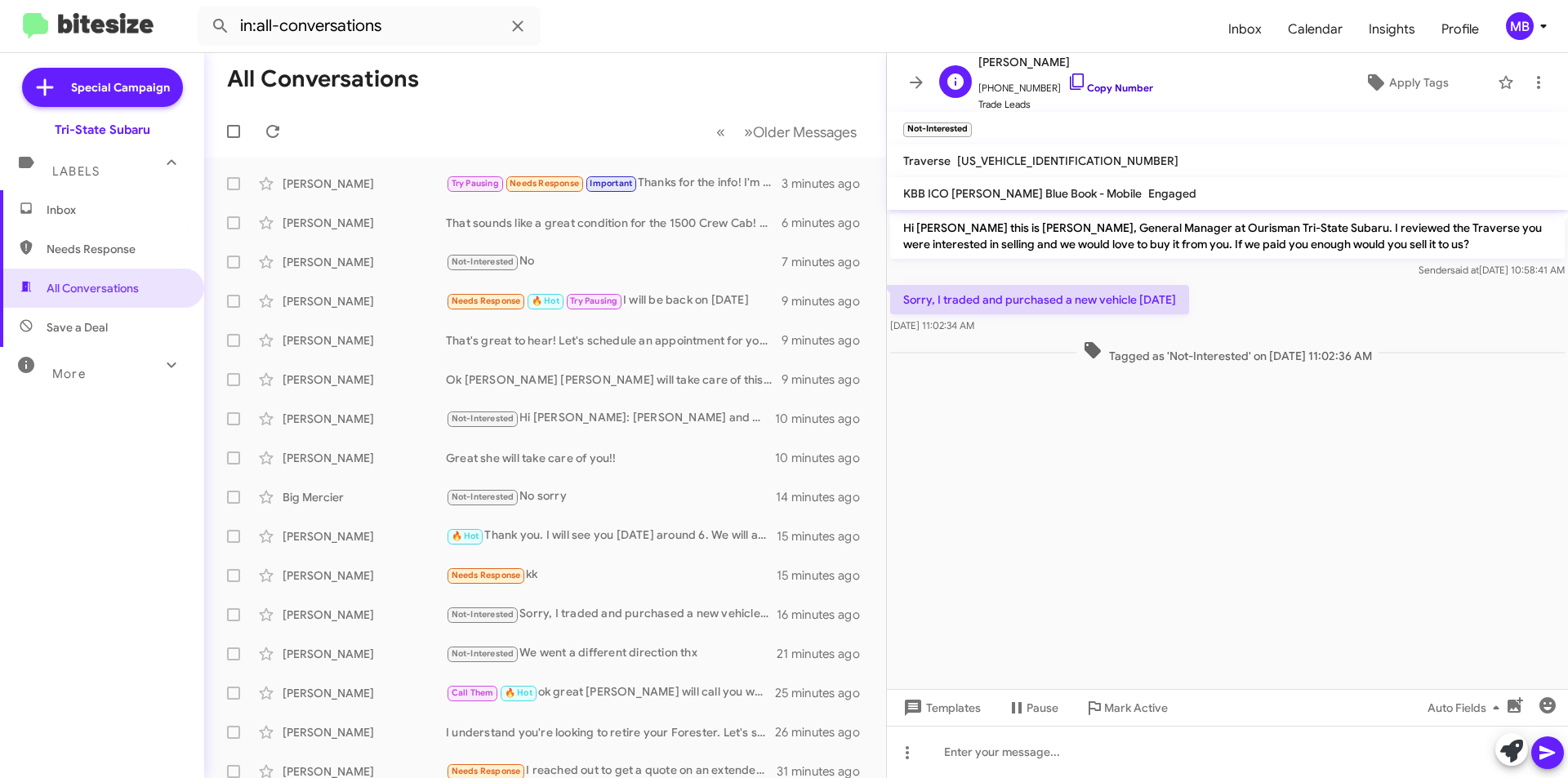
click at [1100, 83] on link "Copy Number" at bounding box center [1110, 87] width 86 height 12
drag, startPoint x: 1320, startPoint y: 366, endPoint x: 906, endPoint y: 289, distance: 421.1
click at [895, 293] on div "Hi [PERSON_NAME] this is [PERSON_NAME], General Manager at Ourisman Tri-State S…" at bounding box center [1228, 288] width 681 height 158
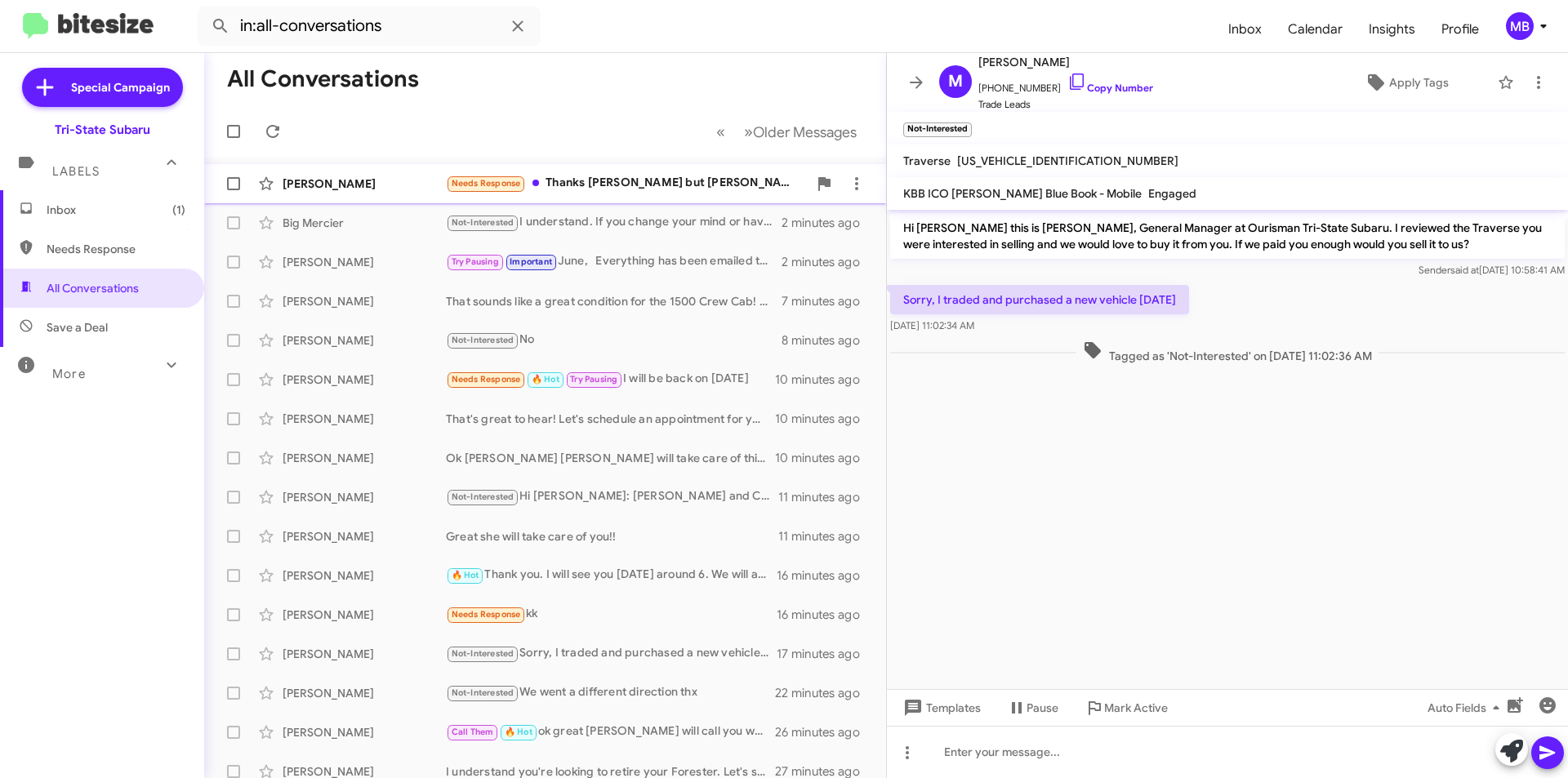
click at [334, 184] on div "[PERSON_NAME]" at bounding box center [364, 184] width 163 height 17
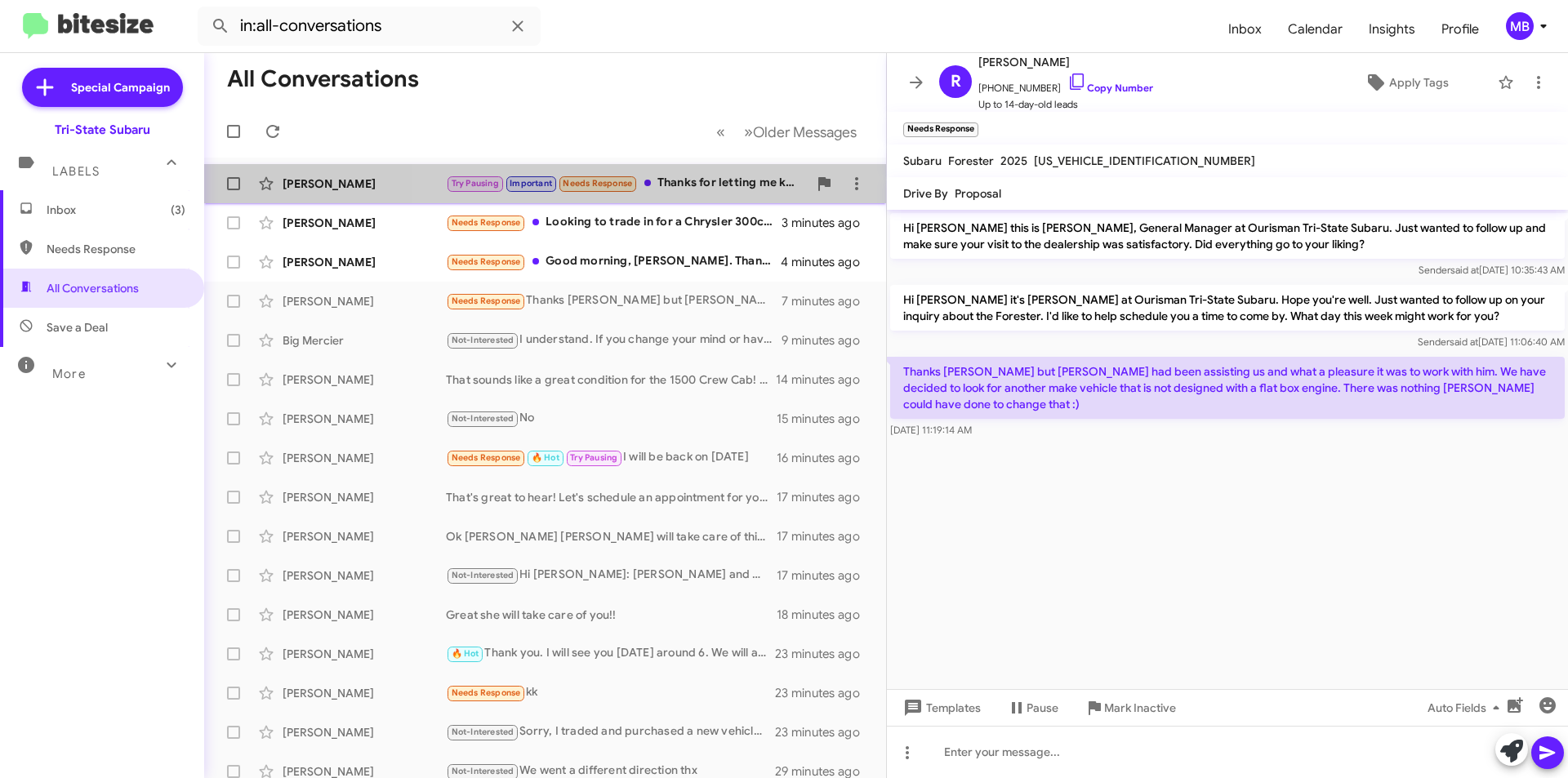
click at [706, 186] on div "Try Pausing Important Needs Response Thanks for letting me know! I’ll check my …" at bounding box center [627, 183] width 362 height 18
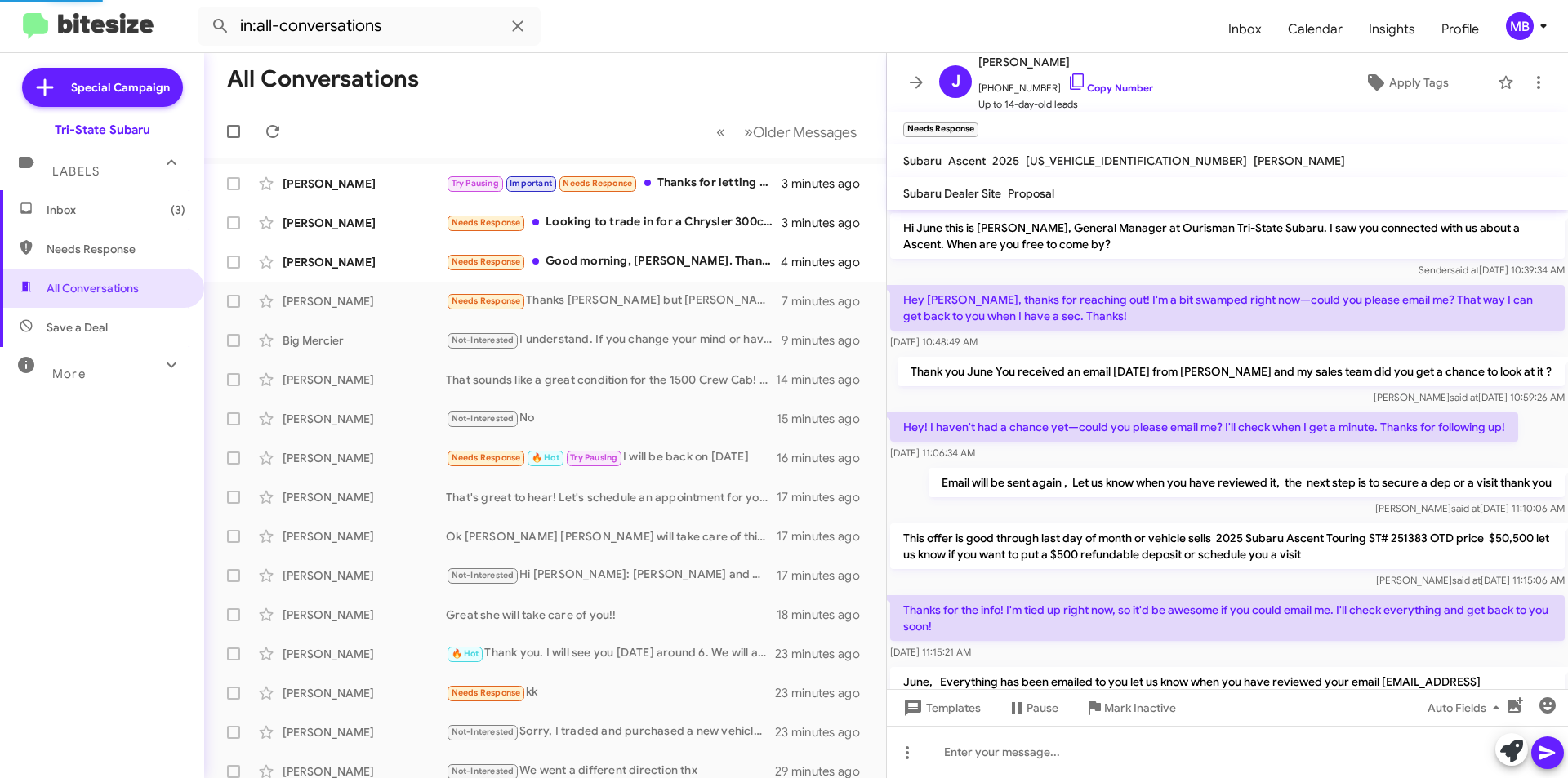
scroll to position [138, 0]
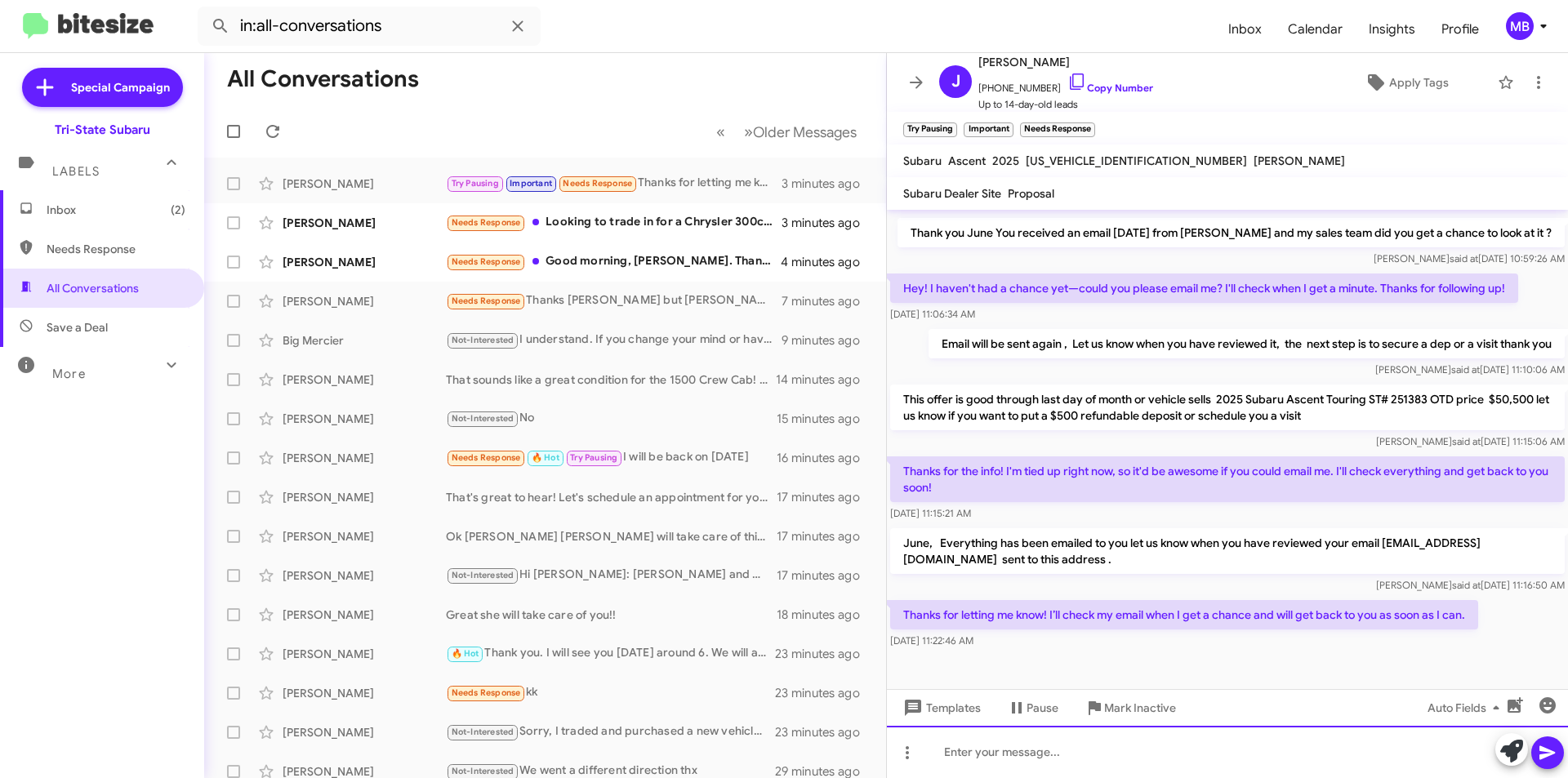
click at [1251, 759] on div at bounding box center [1228, 751] width 681 height 53
click at [1509, 752] on icon at bounding box center [1512, 750] width 23 height 23
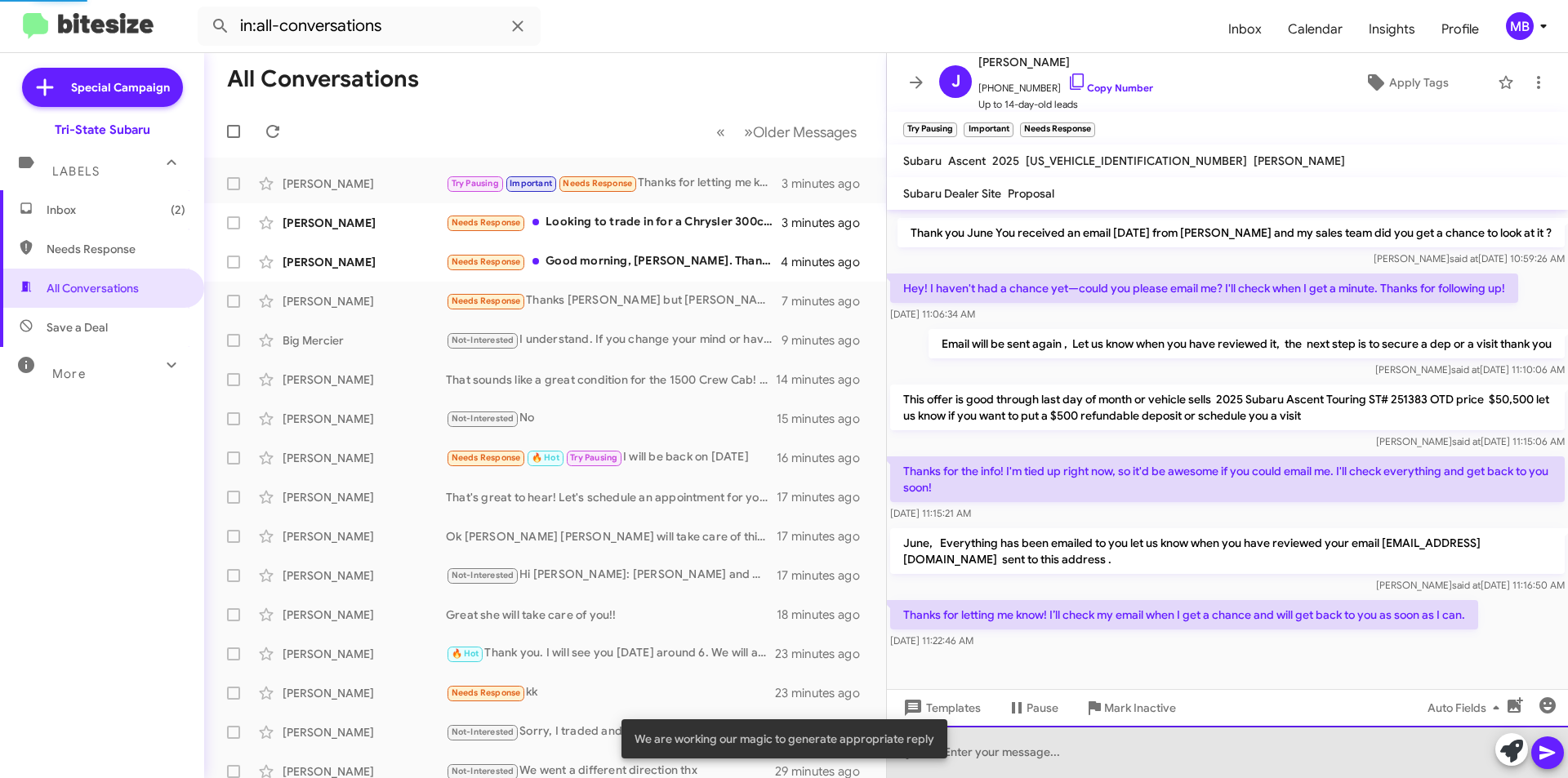
click at [1426, 751] on div at bounding box center [1228, 751] width 681 height 53
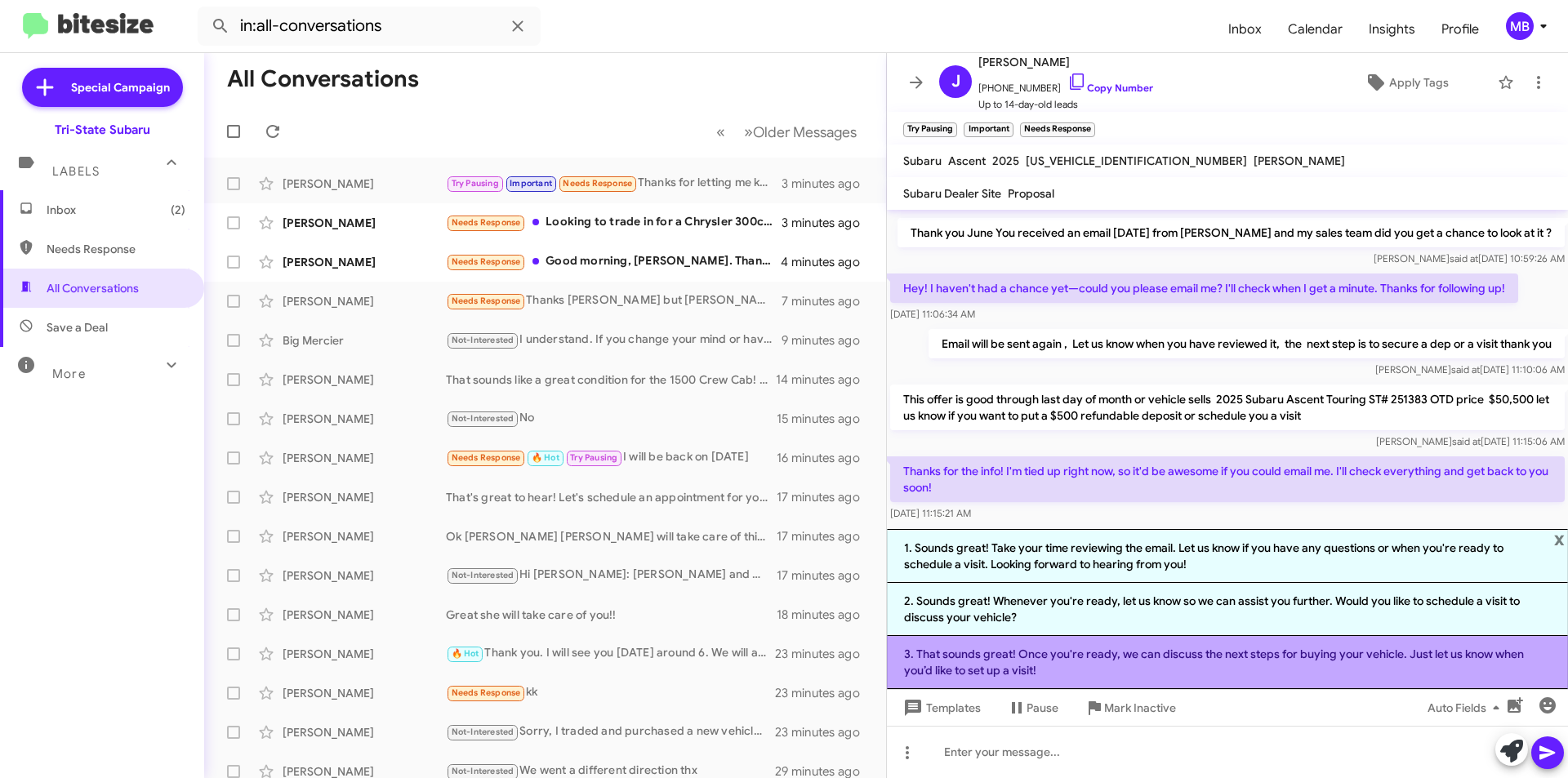
click at [1060, 664] on li "3. That sounds great! Once you're ready, we can discuss the next steps for buyi…" at bounding box center [1228, 662] width 681 height 53
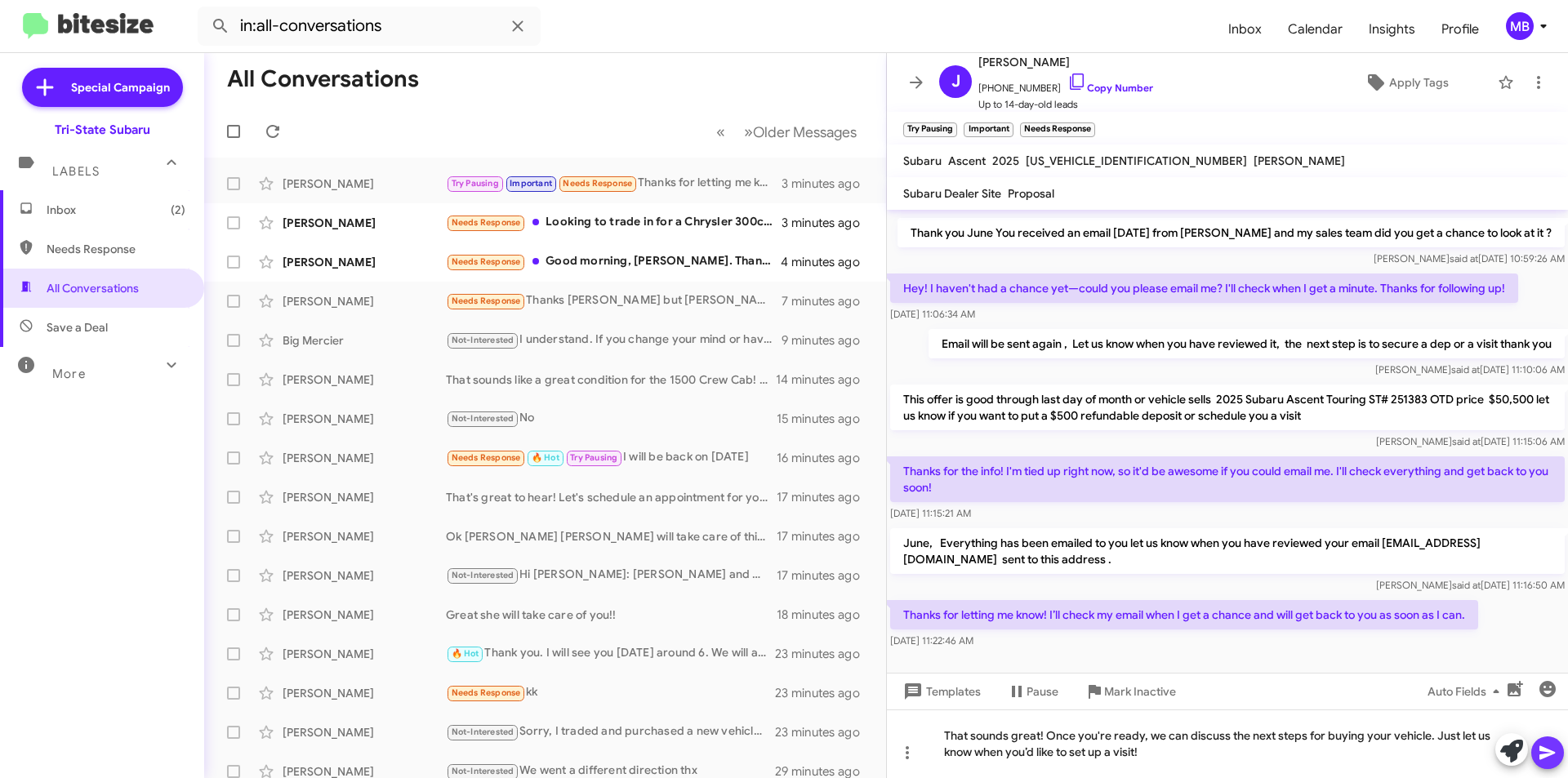
click at [1538, 757] on icon at bounding box center [1548, 752] width 19 height 19
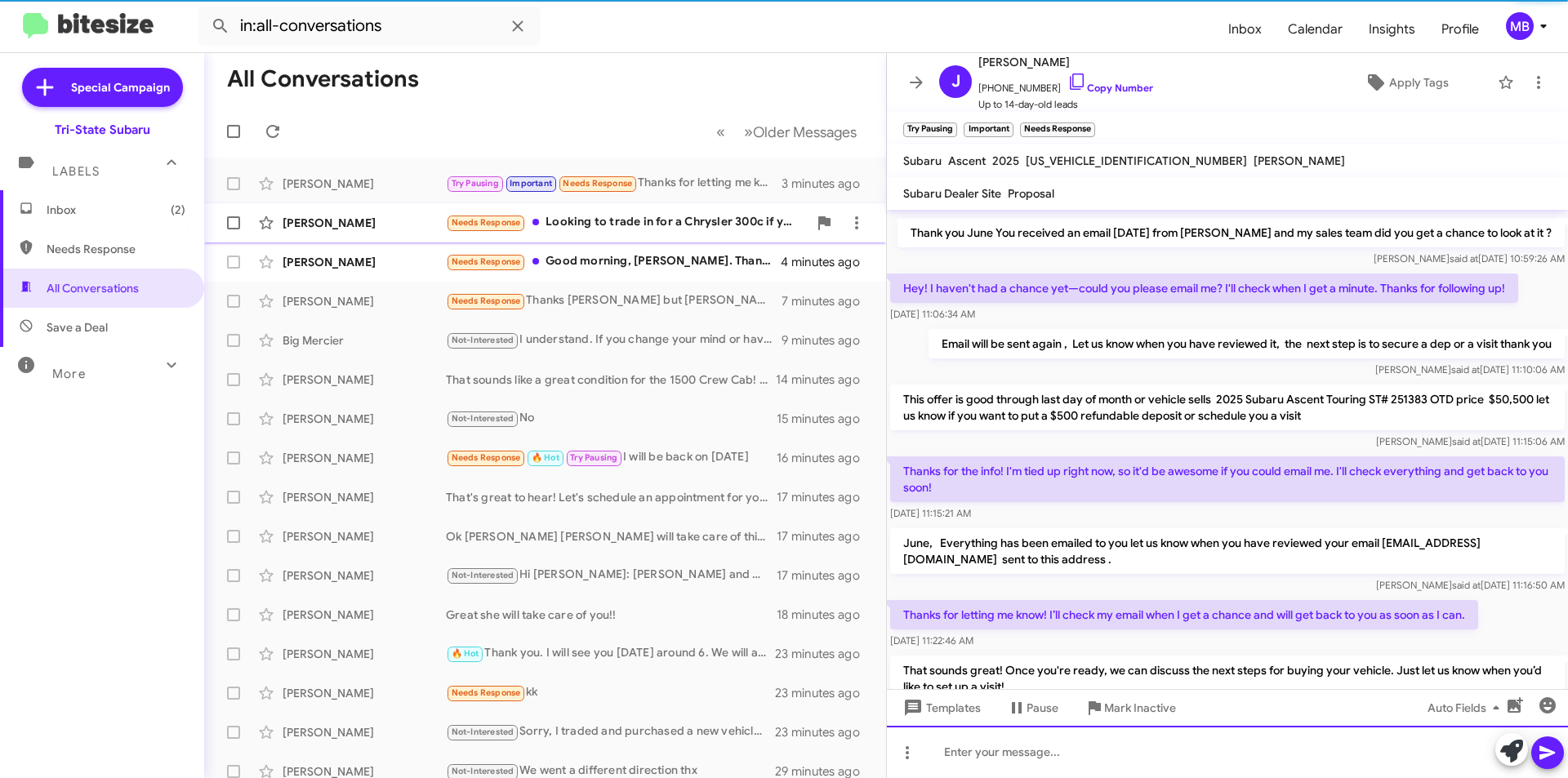
scroll to position [0, 0]
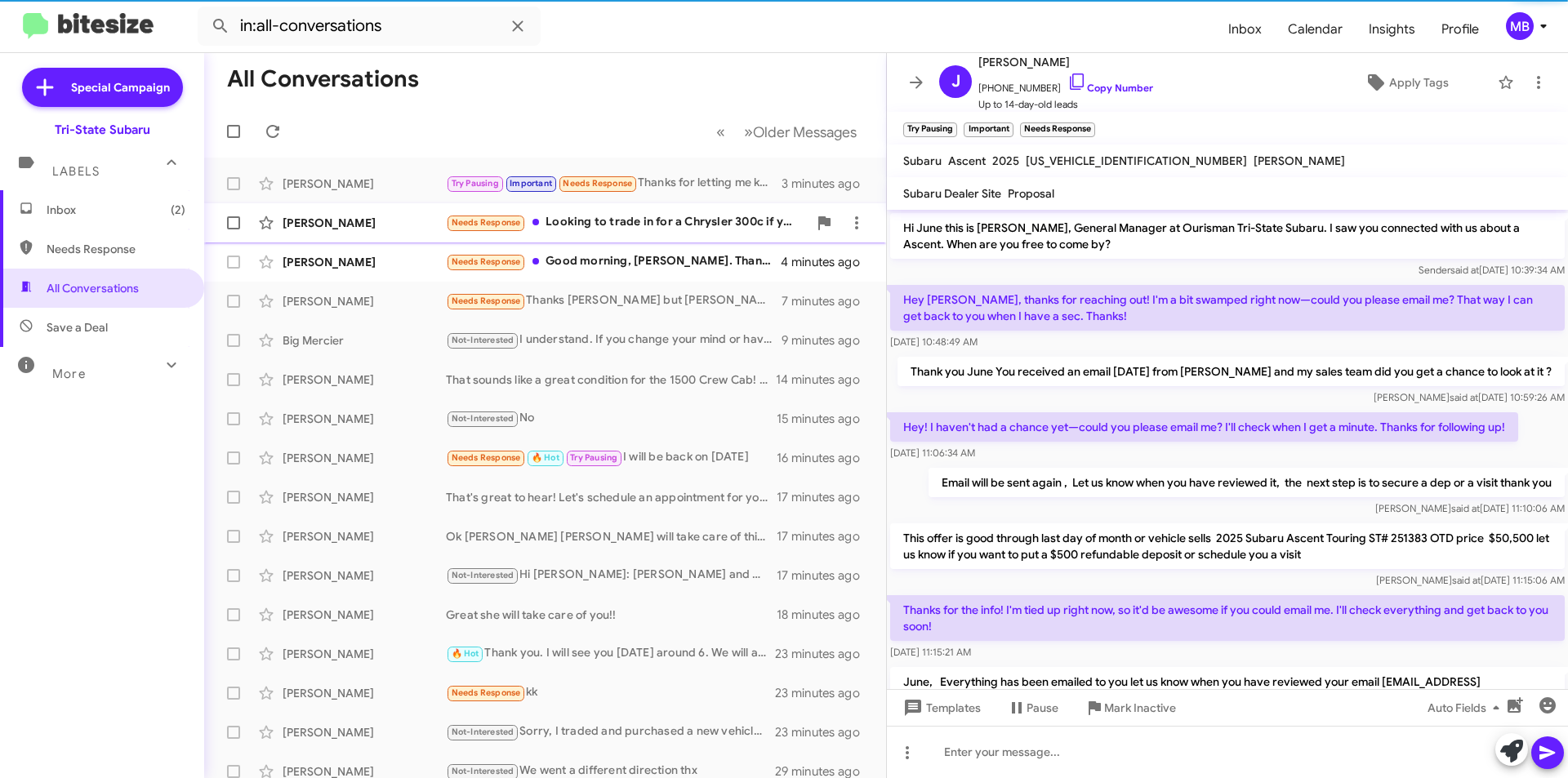
click at [555, 218] on div "Needs Response Looking to trade in for a Chrysler 300c if you do not have one o…" at bounding box center [627, 222] width 362 height 18
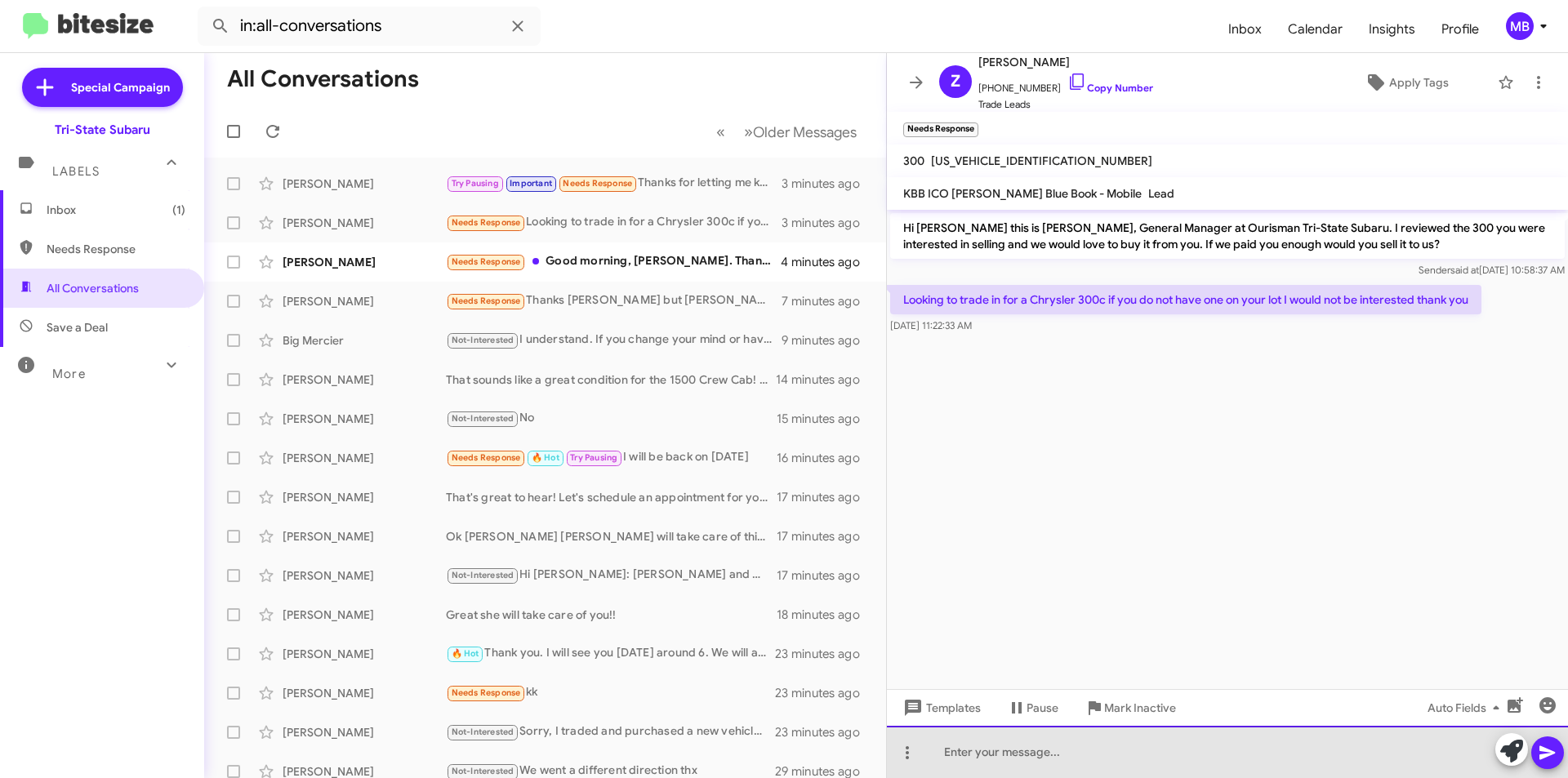
click at [1236, 757] on div at bounding box center [1228, 751] width 681 height 53
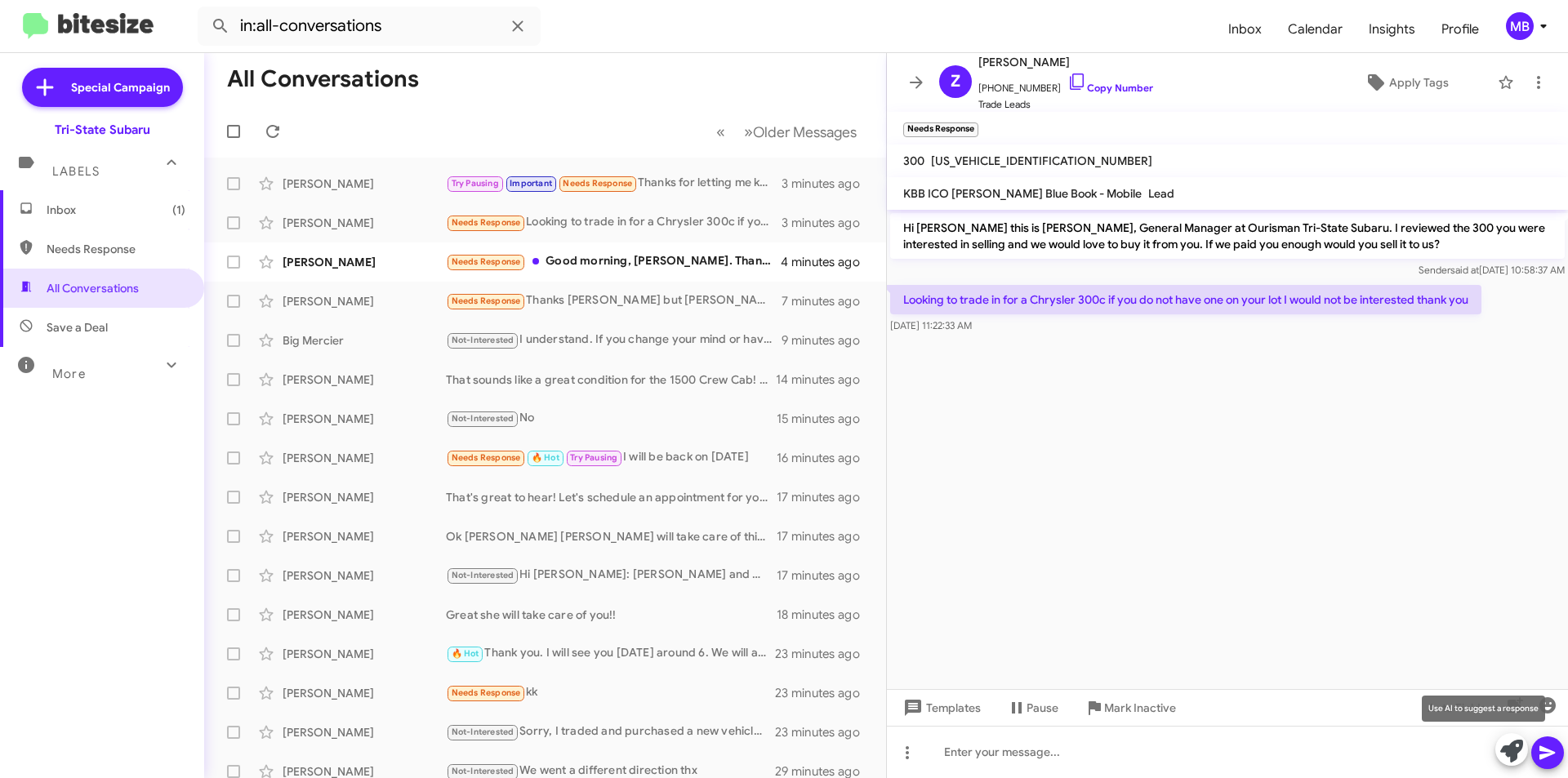
click at [1506, 752] on icon at bounding box center [1512, 750] width 23 height 23
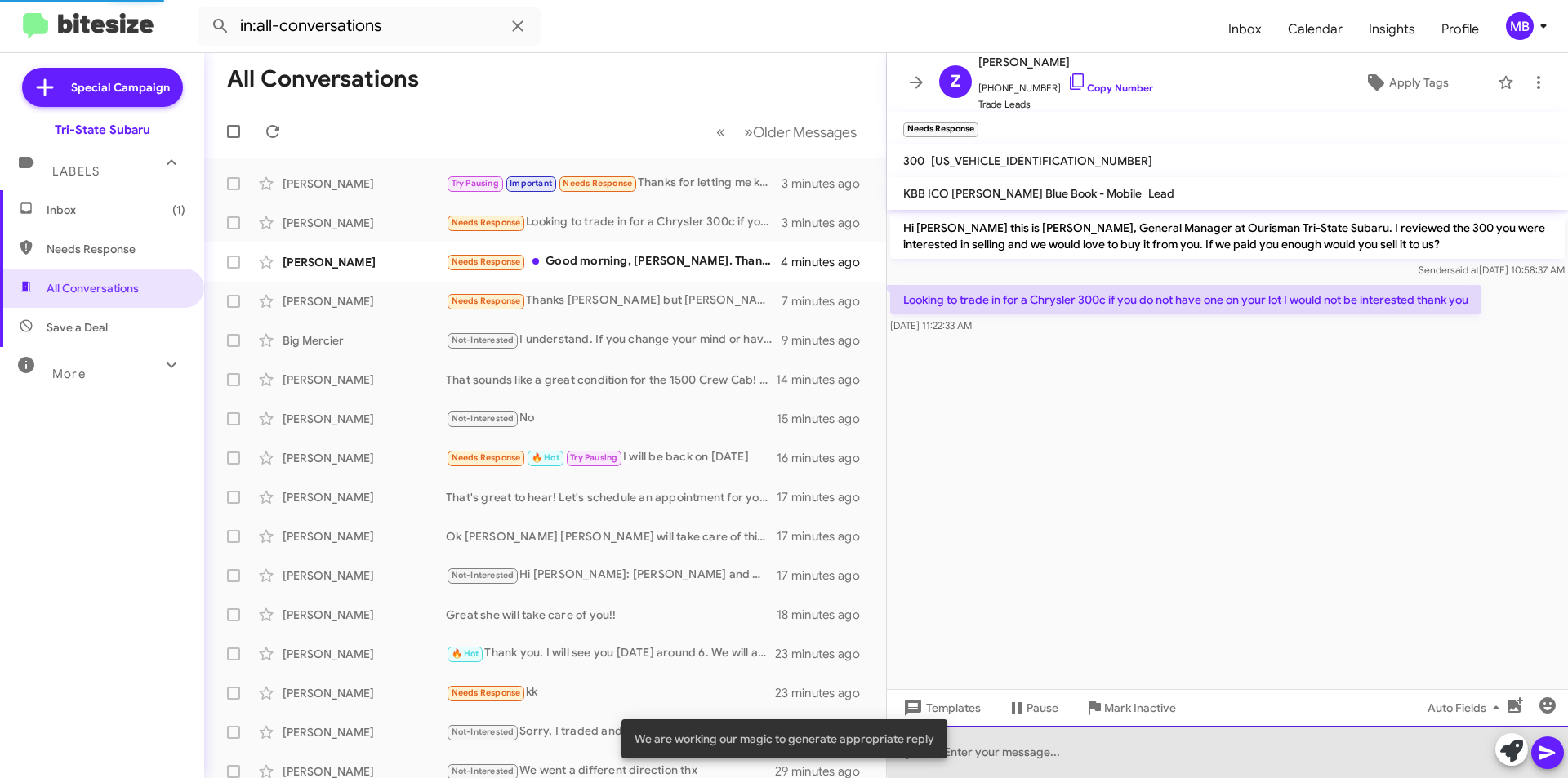
click at [1428, 742] on div at bounding box center [1228, 751] width 681 height 53
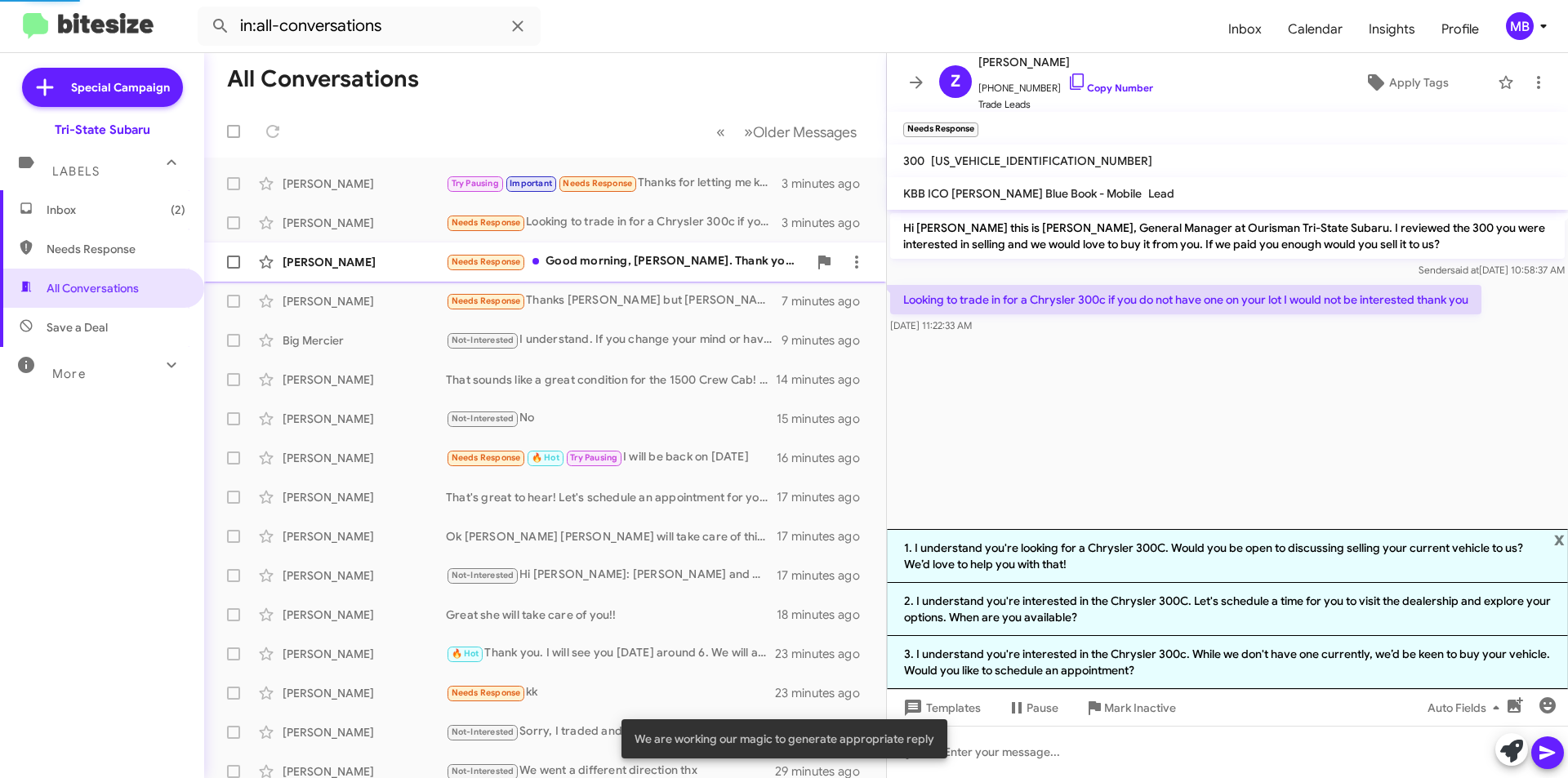
click at [525, 260] on small "Needs Response" at bounding box center [486, 262] width 77 height 16
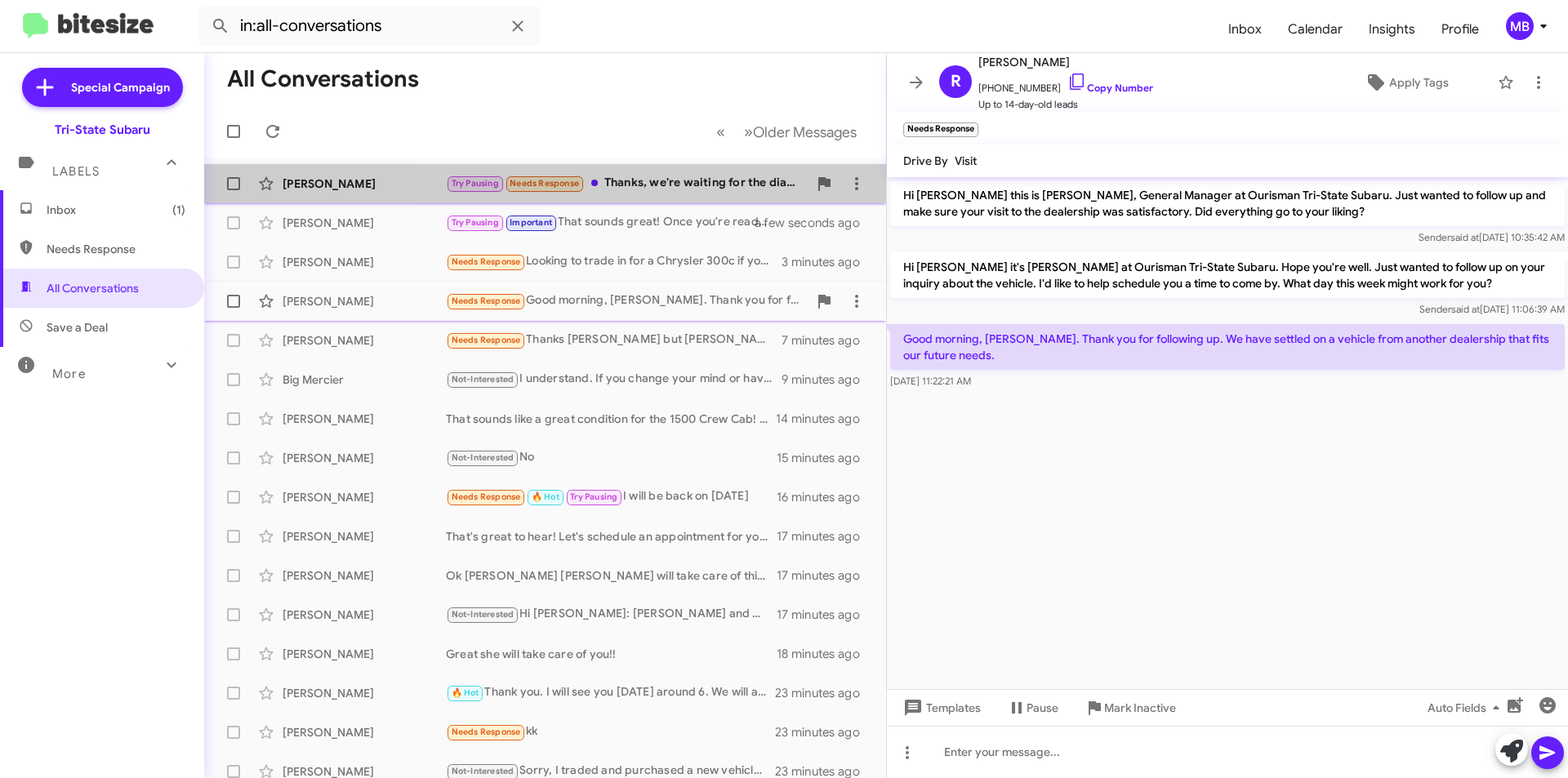
click at [756, 181] on div "Try Pausing Needs Response Thanks, we're waiting for the diagnosis before we de…" at bounding box center [627, 183] width 362 height 18
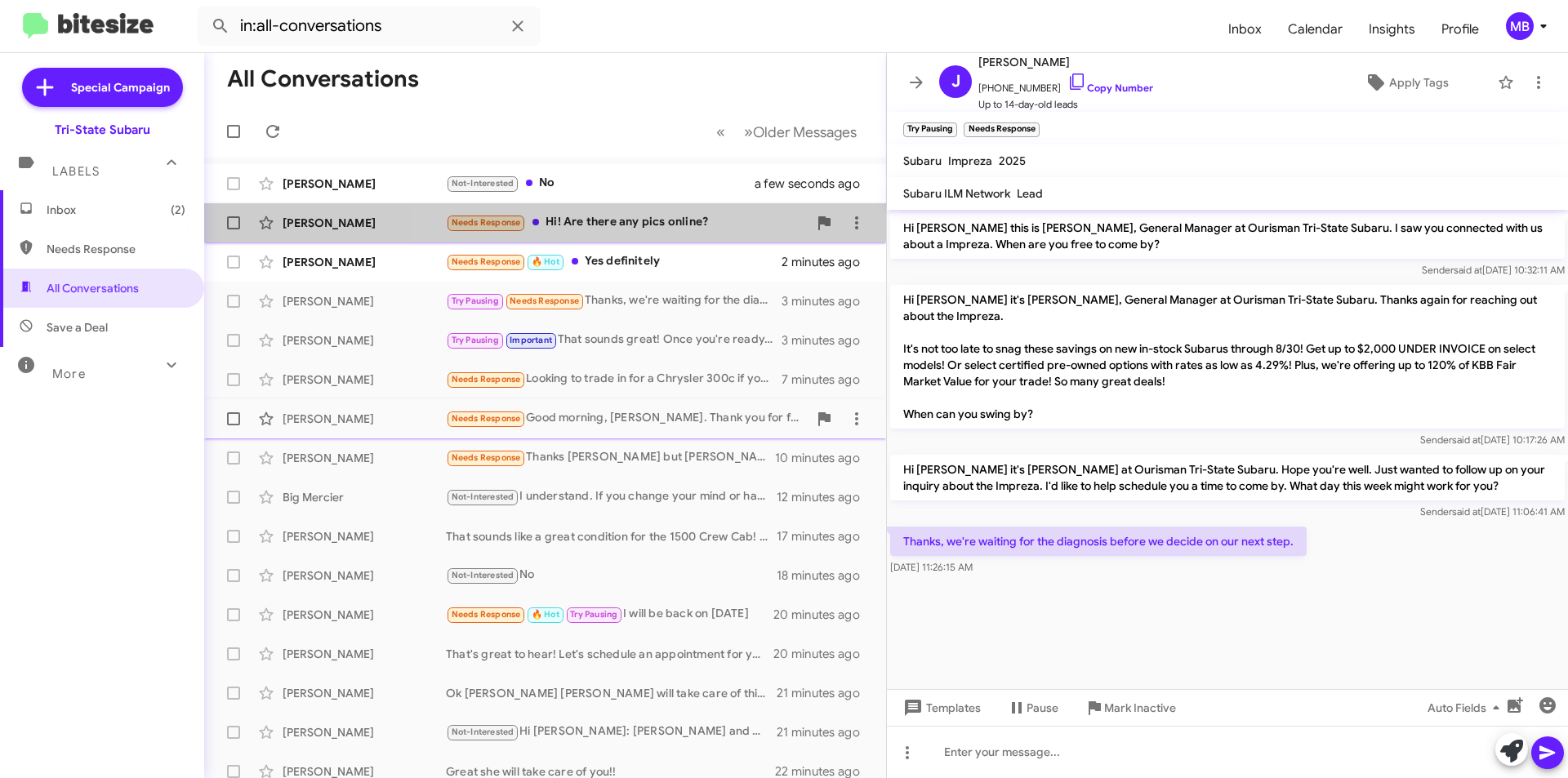
click at [674, 216] on div "Needs Response Hi! Are there any pics online?" at bounding box center [627, 222] width 362 height 18
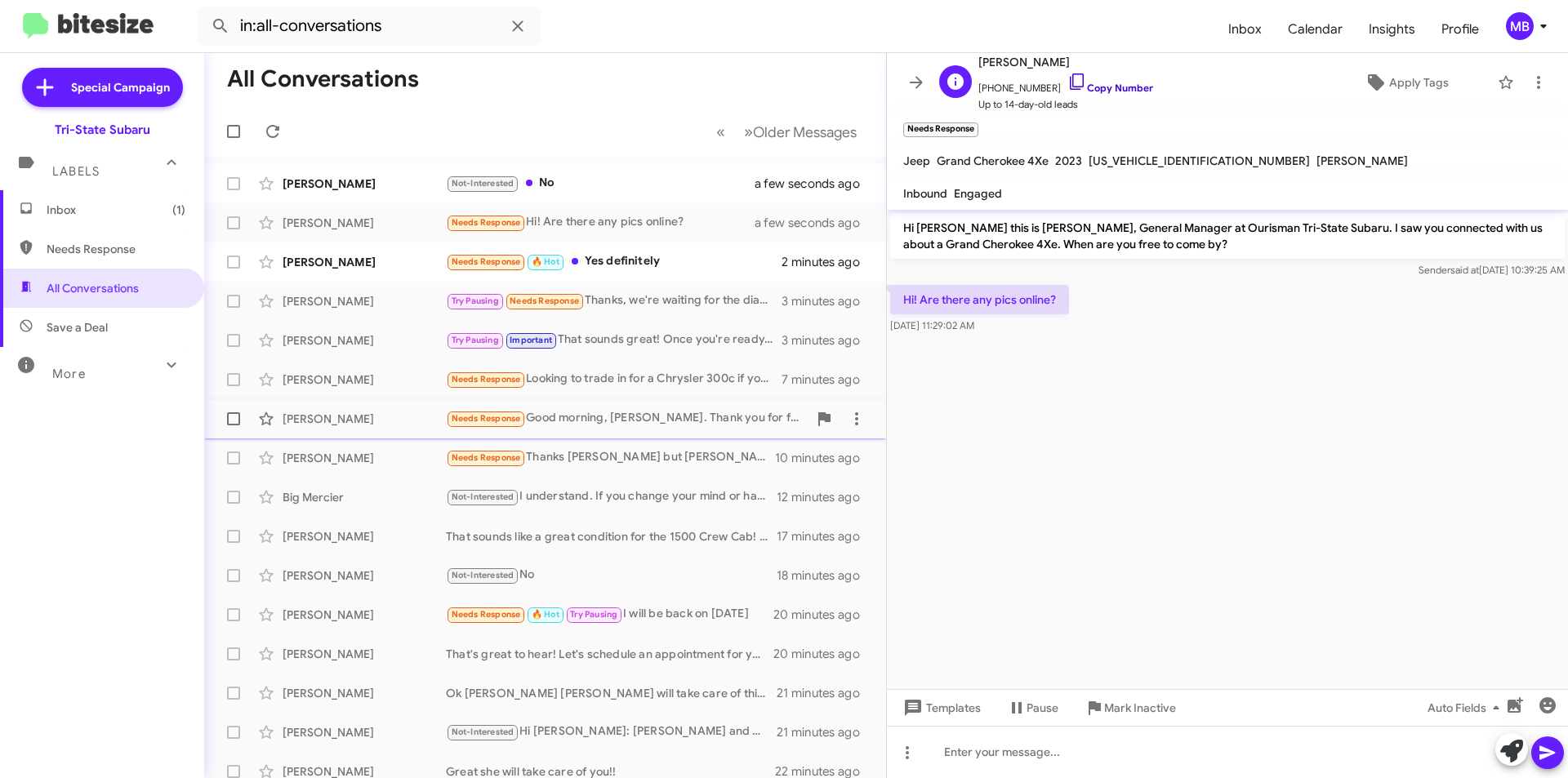
click at [1109, 86] on link "Copy Number" at bounding box center [1110, 87] width 86 height 12
click at [1087, 755] on div at bounding box center [1228, 751] width 681 height 53
drag, startPoint x: 1545, startPoint y: 756, endPoint x: 1200, endPoint y: 576, distance: 389.1
click at [1542, 756] on icon at bounding box center [1547, 752] width 16 height 14
click at [682, 174] on div "Not-Interested No" at bounding box center [627, 183] width 362 height 18
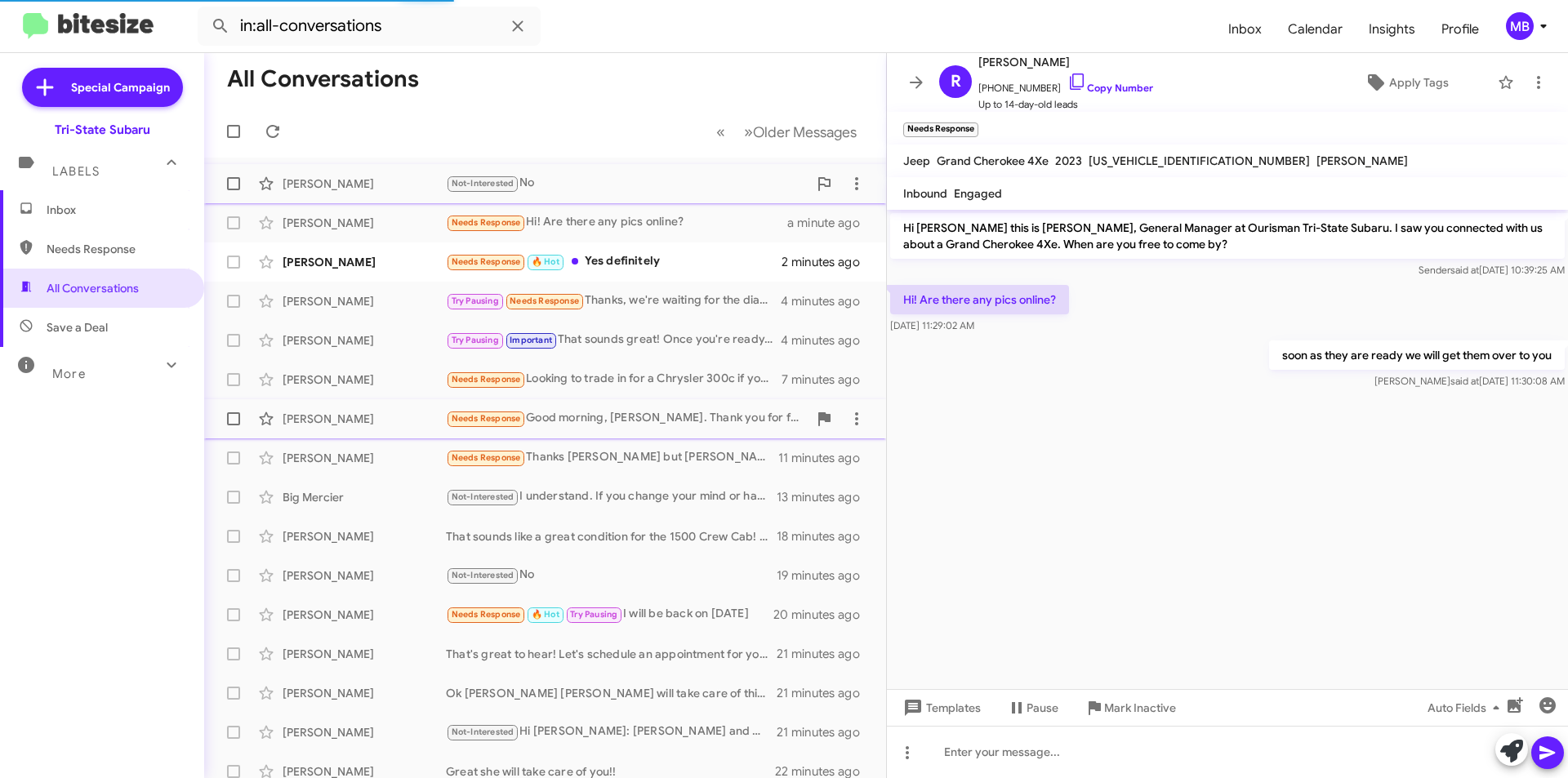
click at [677, 180] on div "Not-Interested No" at bounding box center [627, 183] width 362 height 18
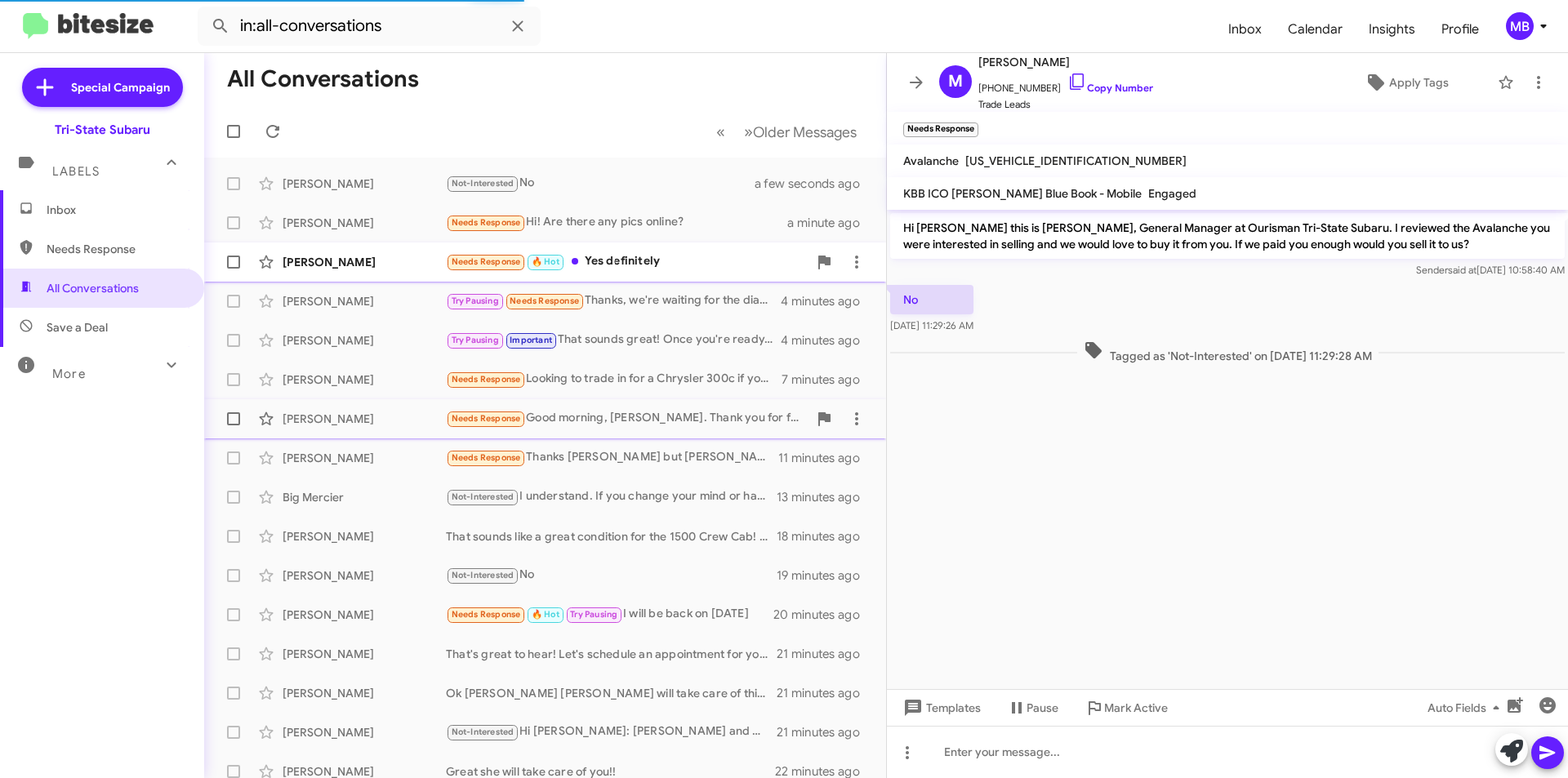
click at [739, 246] on div "[PERSON_NAME] Needs Response 🔥 Hot Yes definitely 2 minutes ago" at bounding box center [545, 261] width 656 height 32
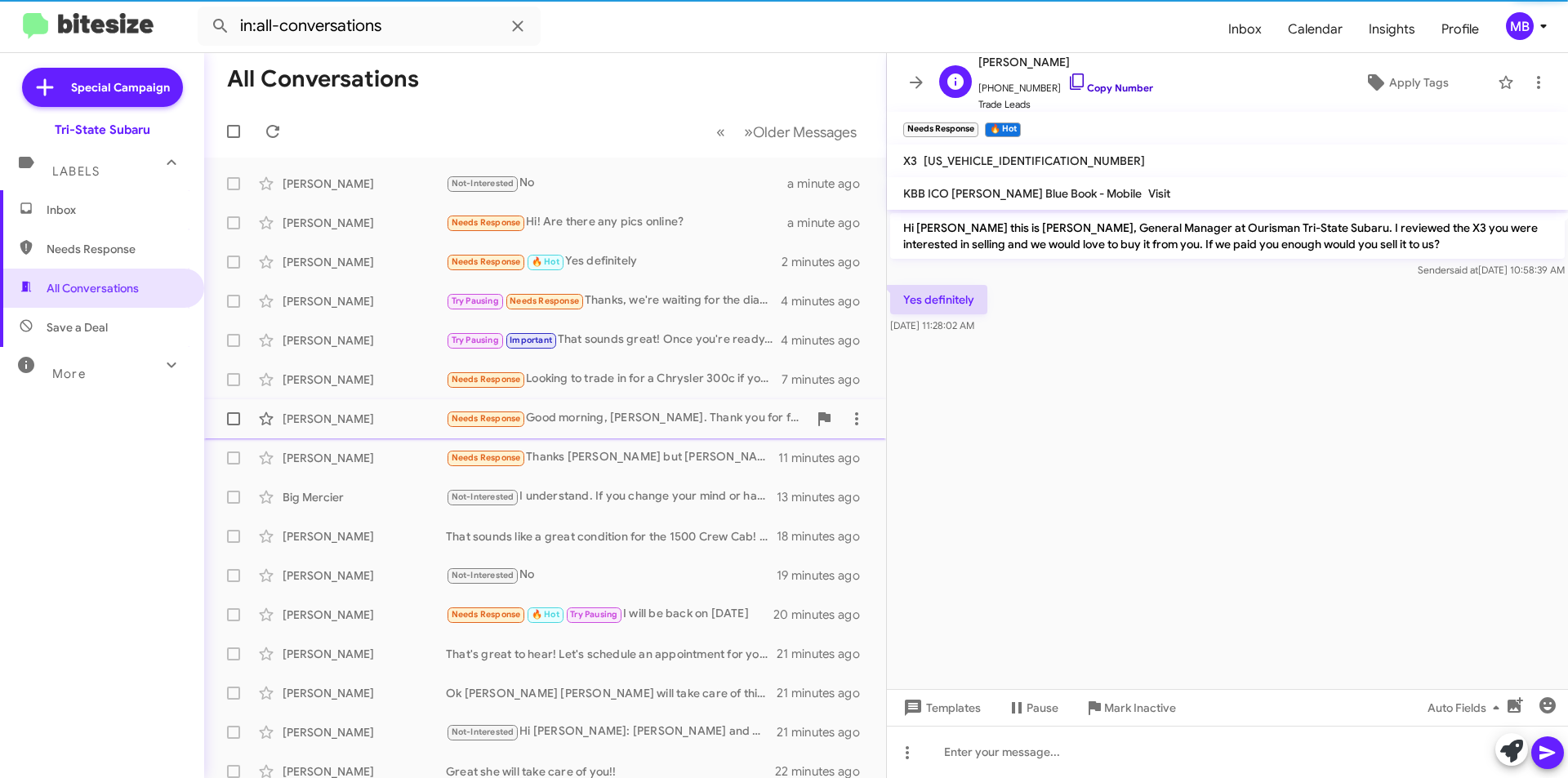
click at [1127, 91] on link "Copy Number" at bounding box center [1110, 87] width 86 height 12
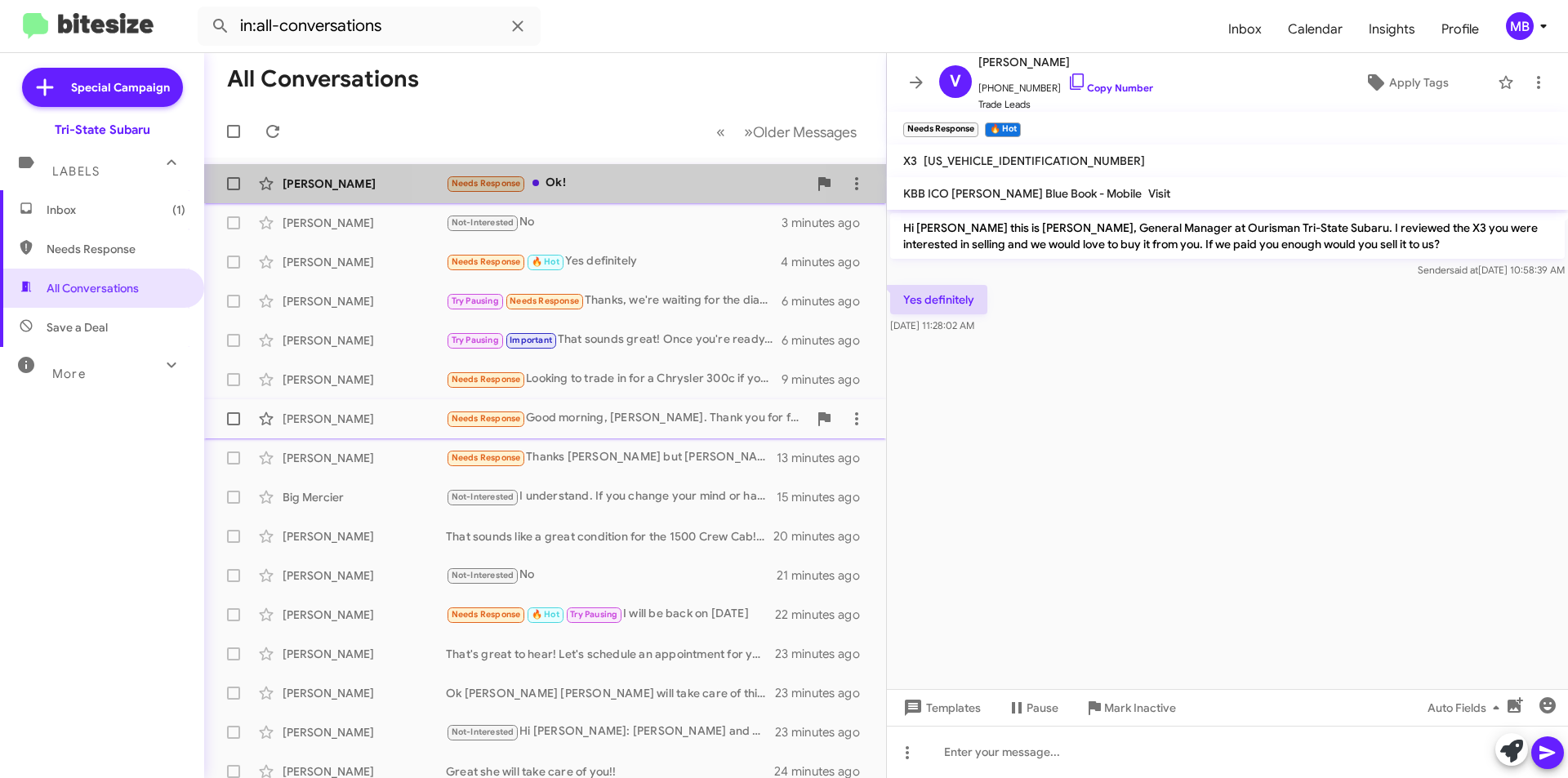
click at [563, 185] on div "Needs Response Ok!" at bounding box center [627, 183] width 362 height 18
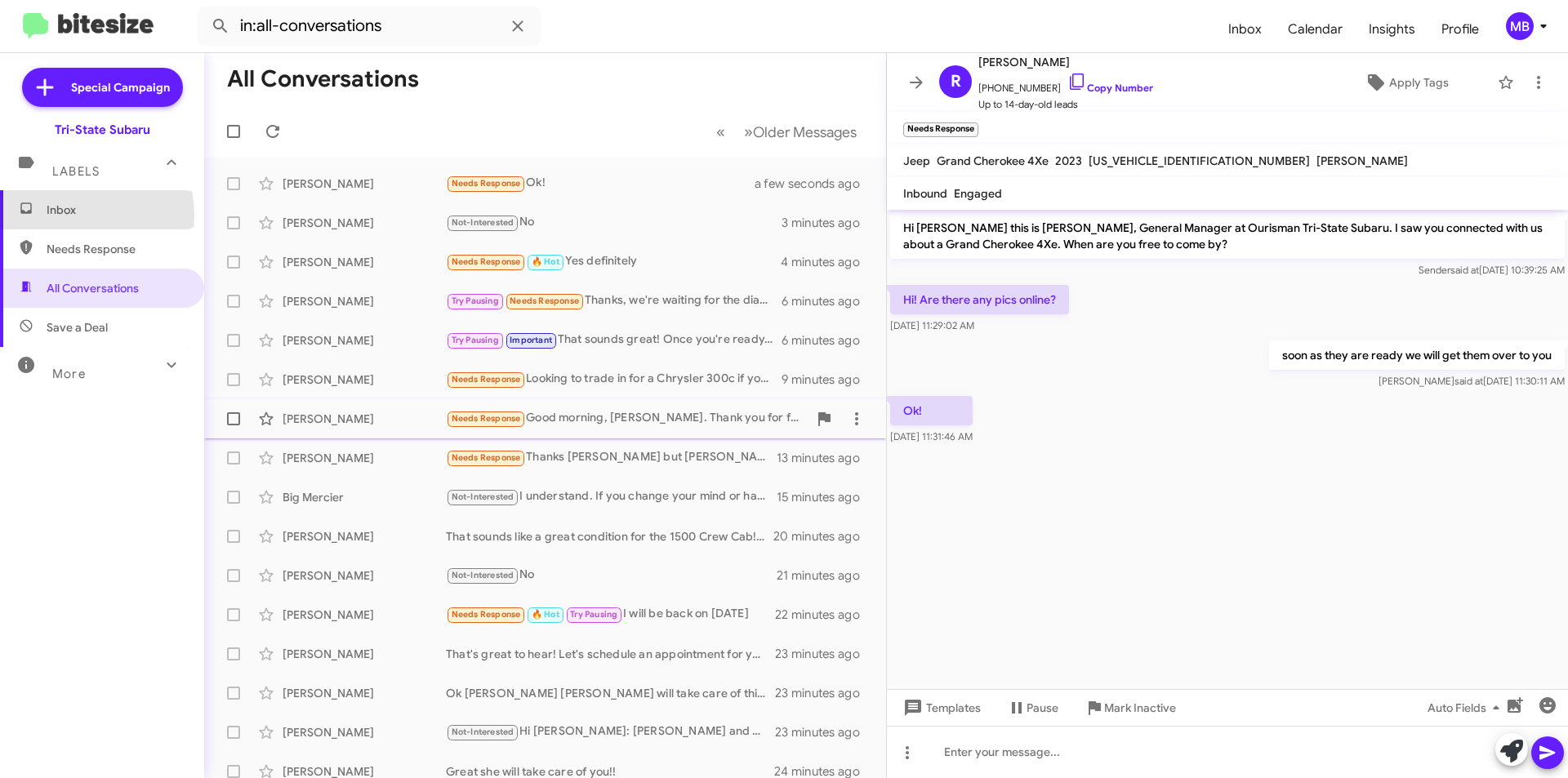
click at [72, 216] on span "Inbox" at bounding box center [115, 209] width 139 height 17
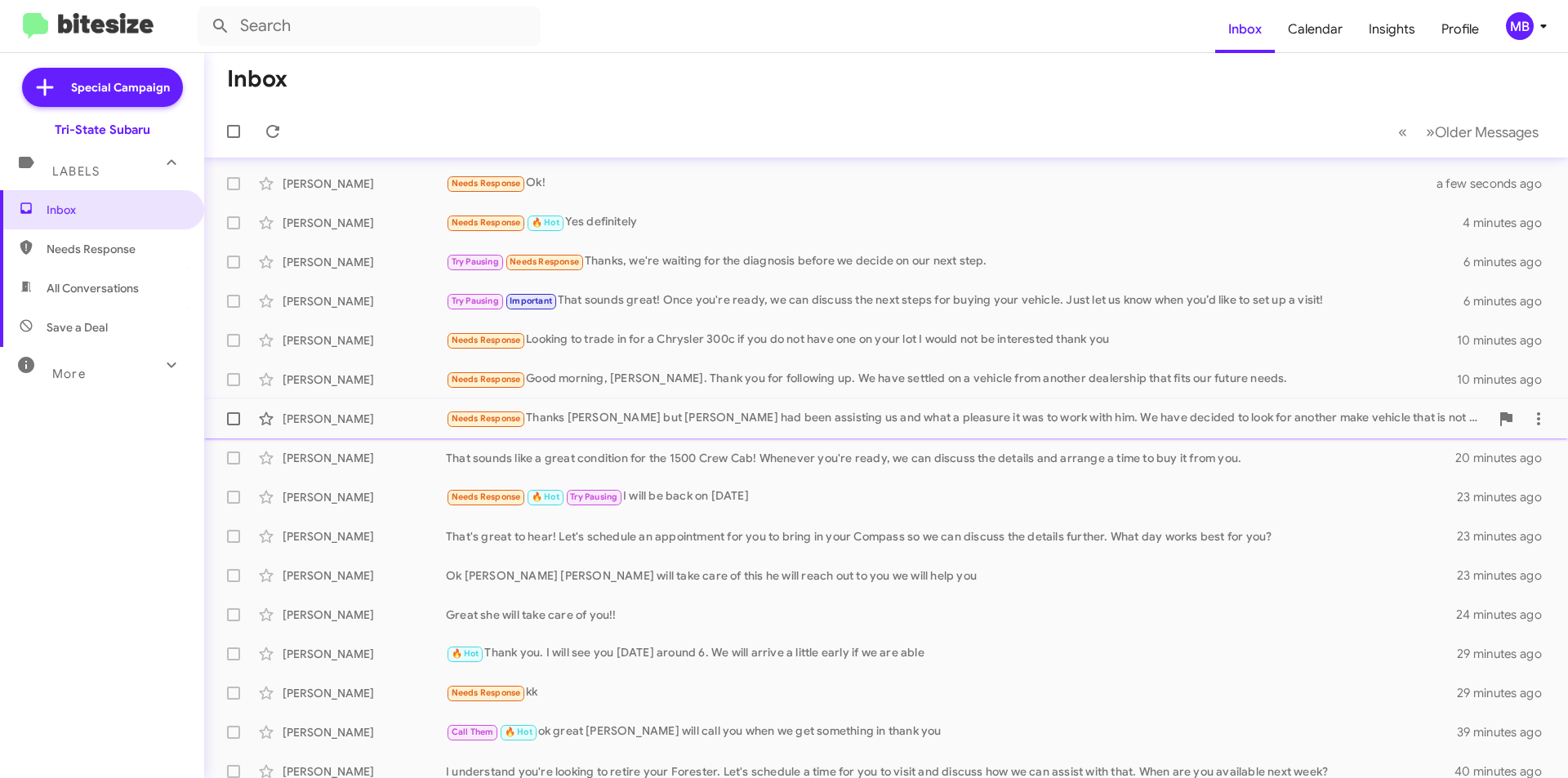
scroll to position [81, 0]
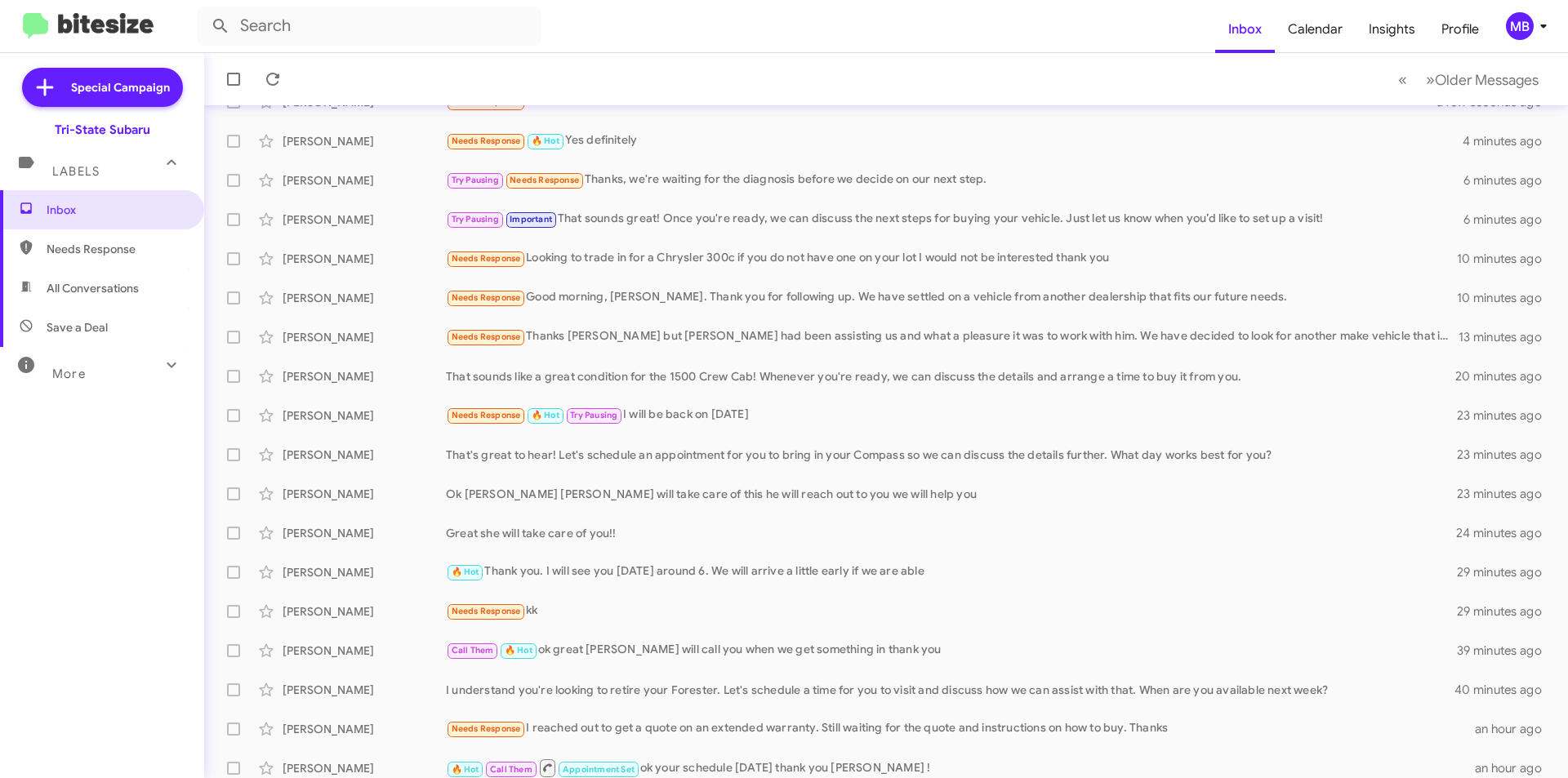
click at [121, 243] on span "Needs Response" at bounding box center [115, 249] width 139 height 17
type input "in:needs-response"
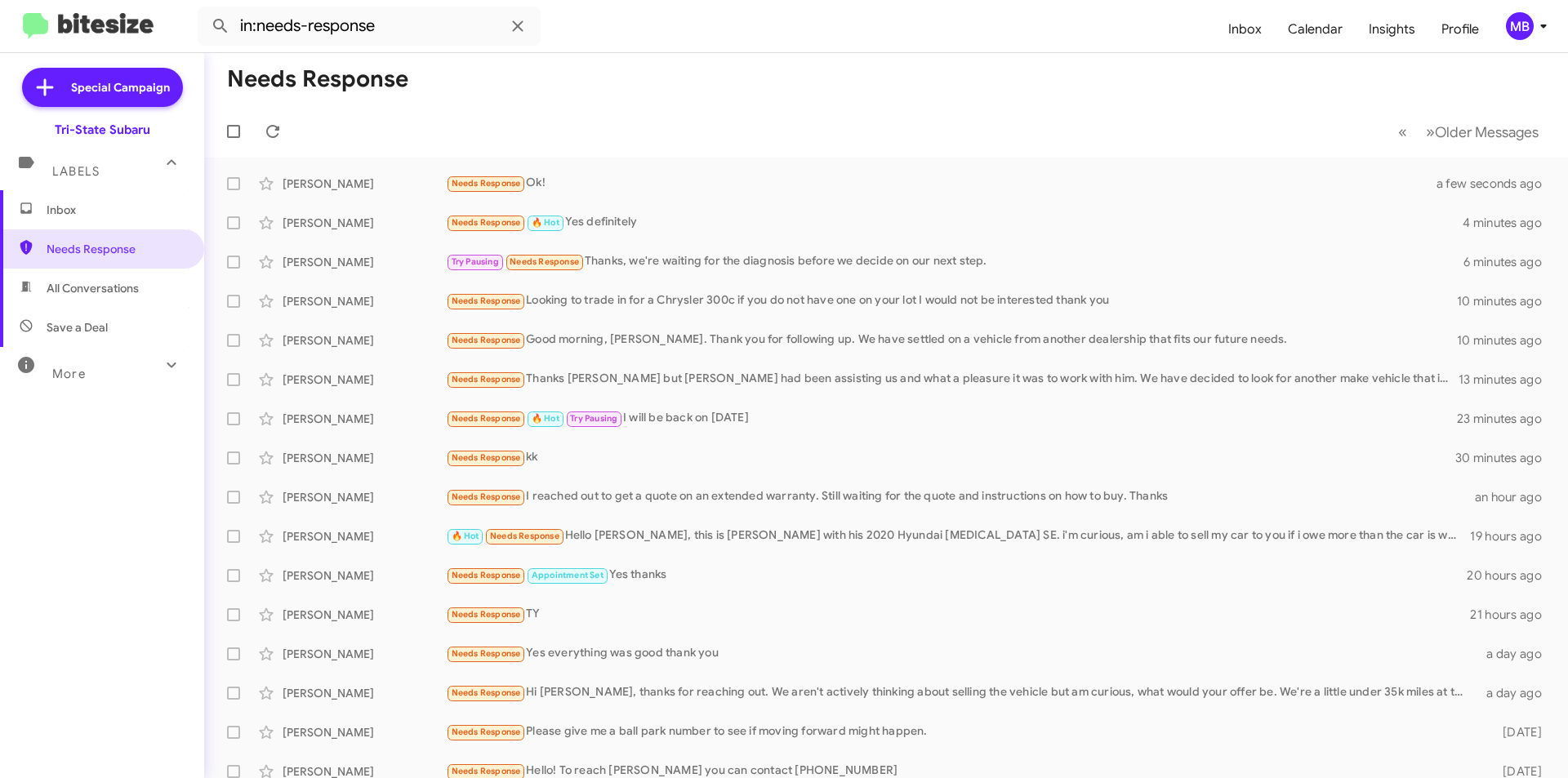
click at [84, 218] on span "Inbox" at bounding box center [102, 209] width 204 height 39
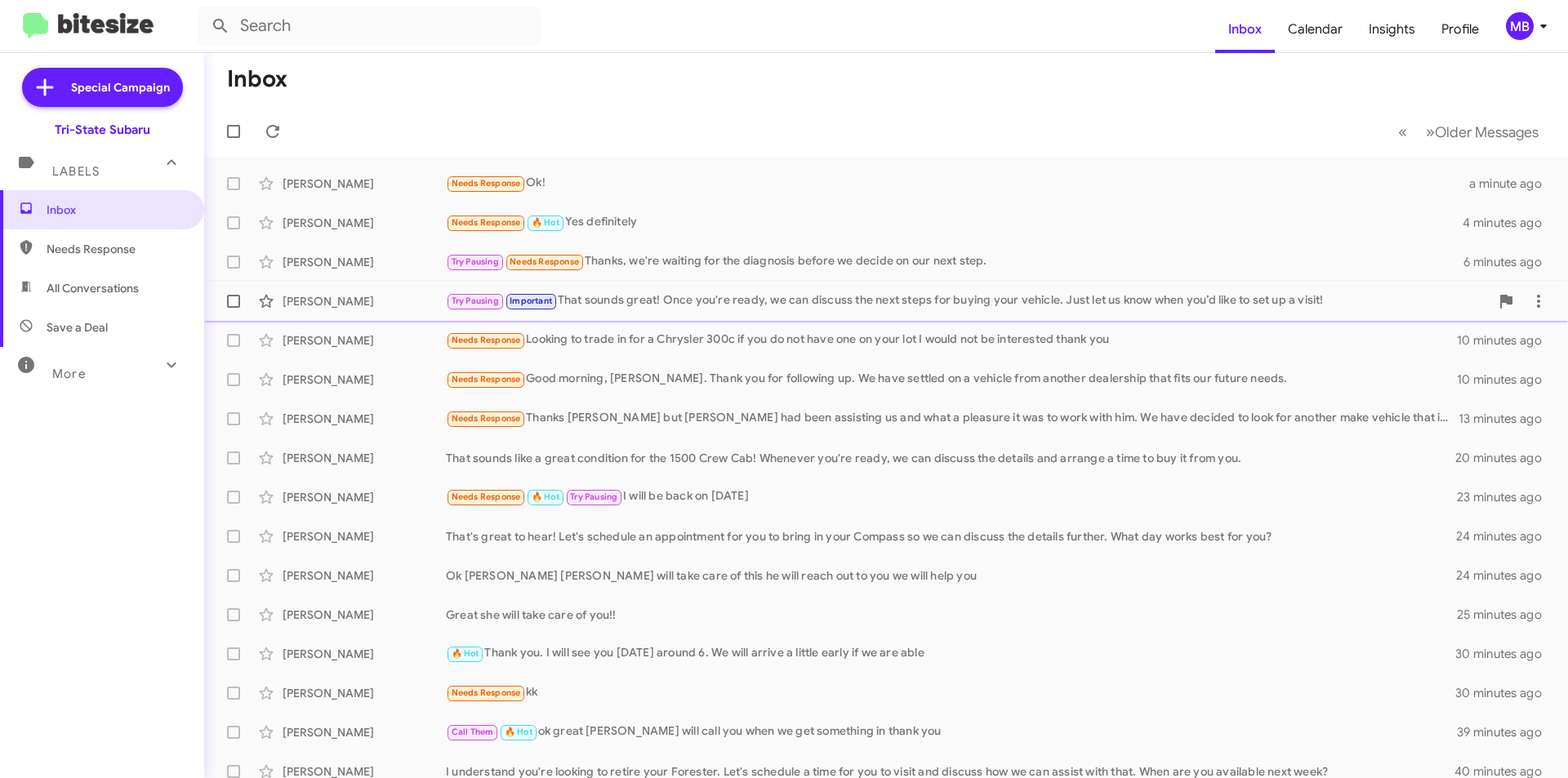
click at [376, 307] on div "[PERSON_NAME]" at bounding box center [364, 302] width 163 height 17
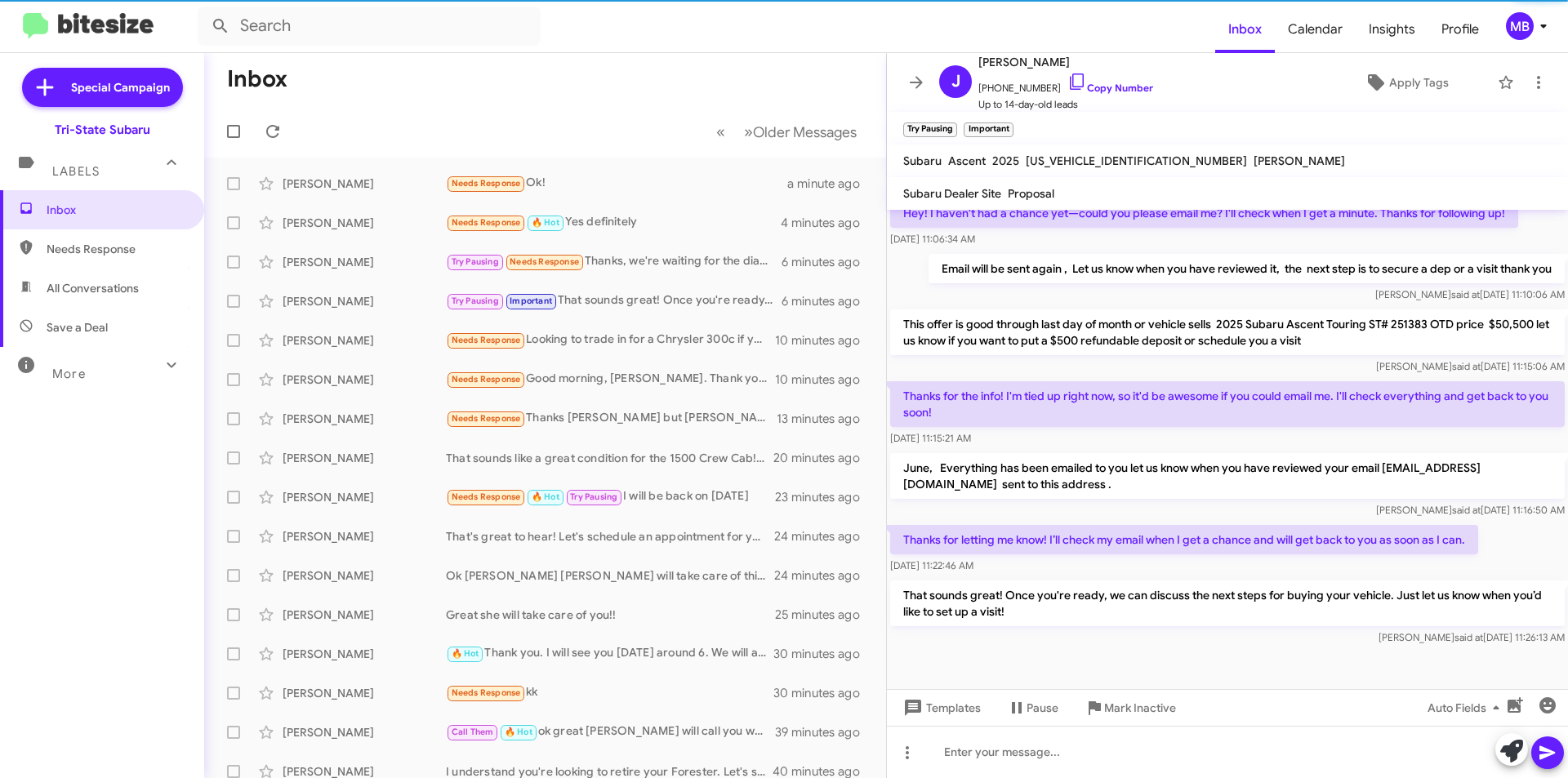
scroll to position [215, 0]
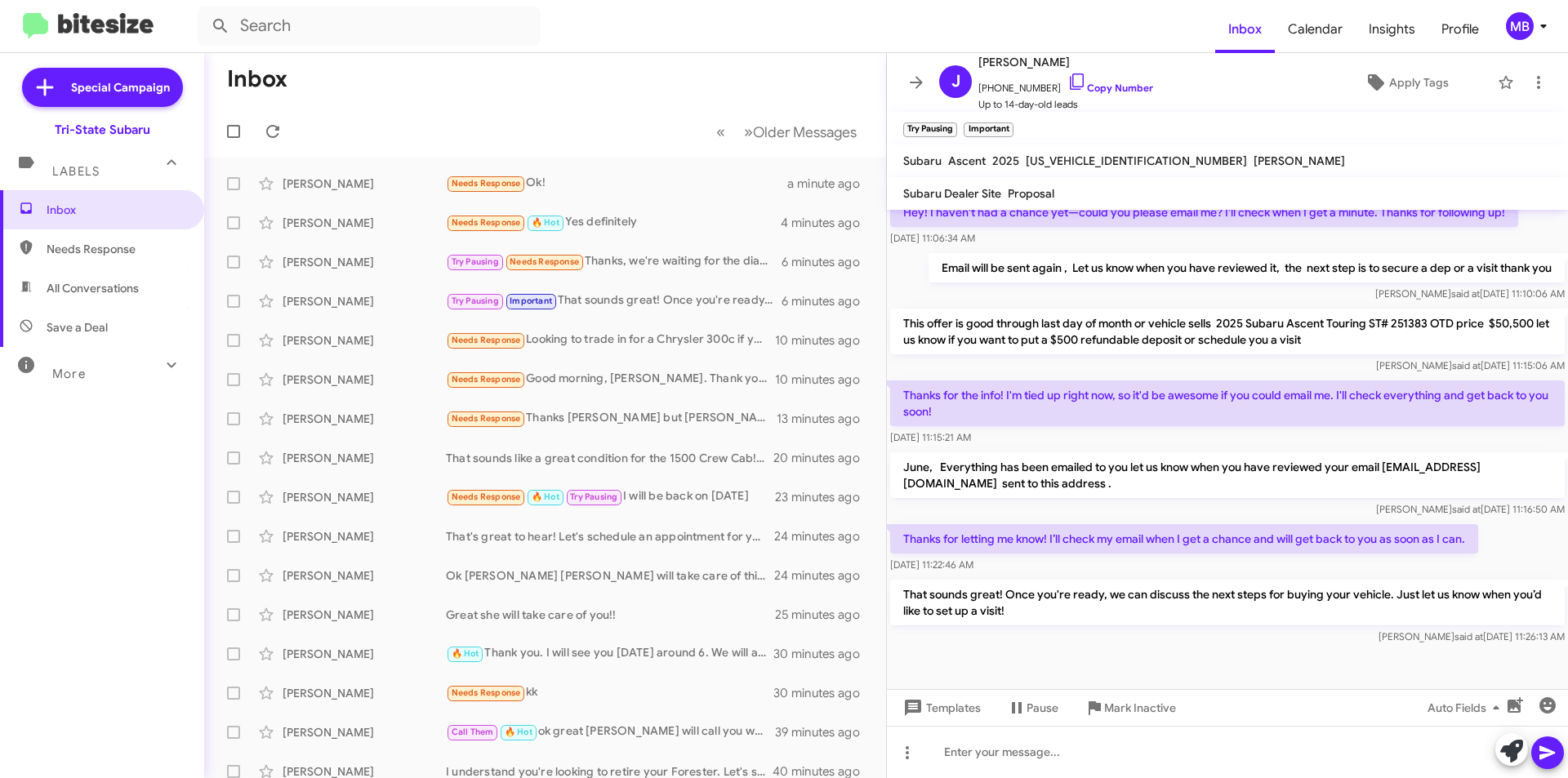
click at [134, 260] on span "Needs Response" at bounding box center [102, 249] width 204 height 39
type input "in:needs-response"
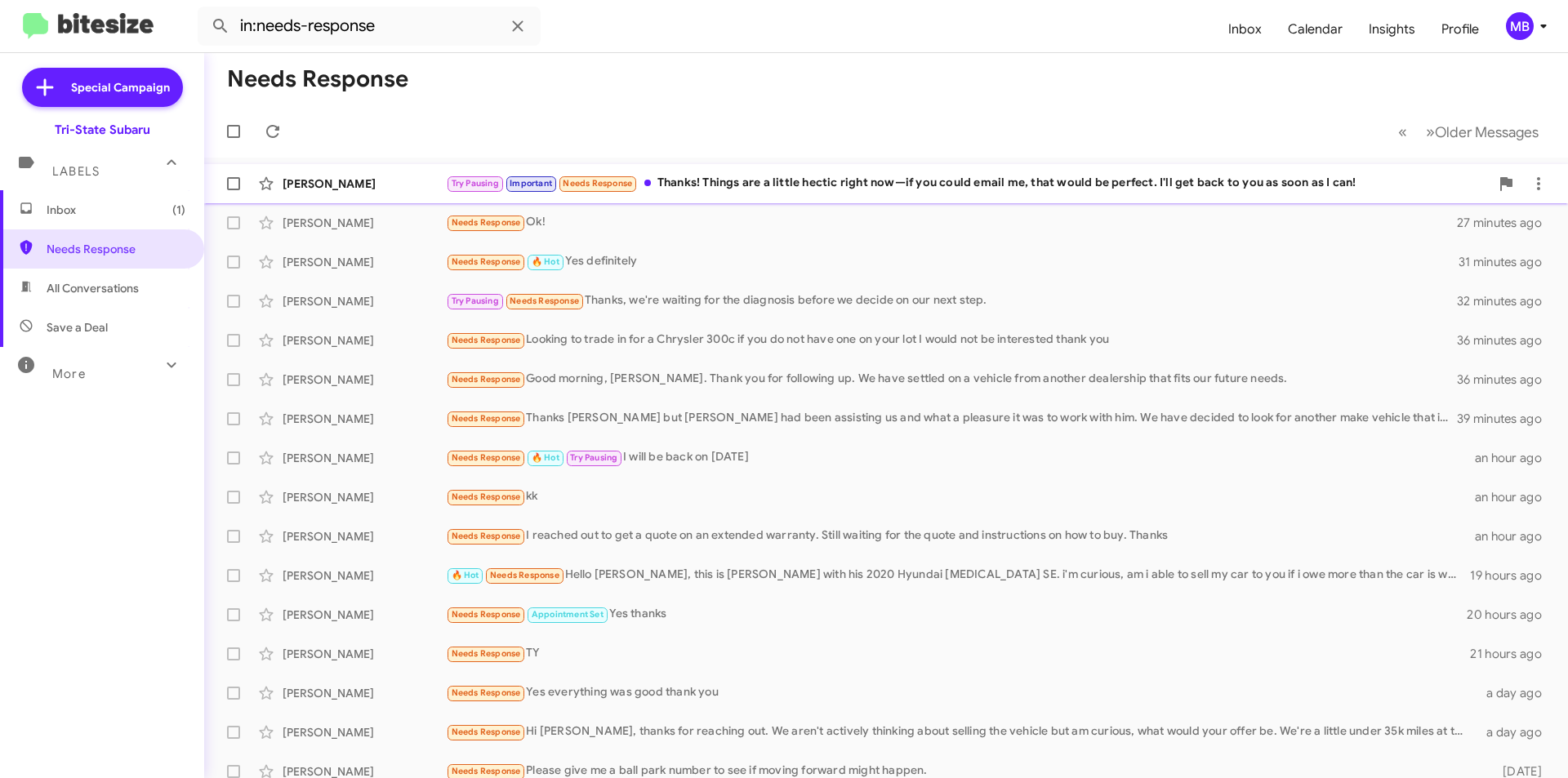
click at [681, 185] on div "Try Pausing Important Needs Response Thanks! Things are a little hectic right n…" at bounding box center [968, 183] width 1043 height 18
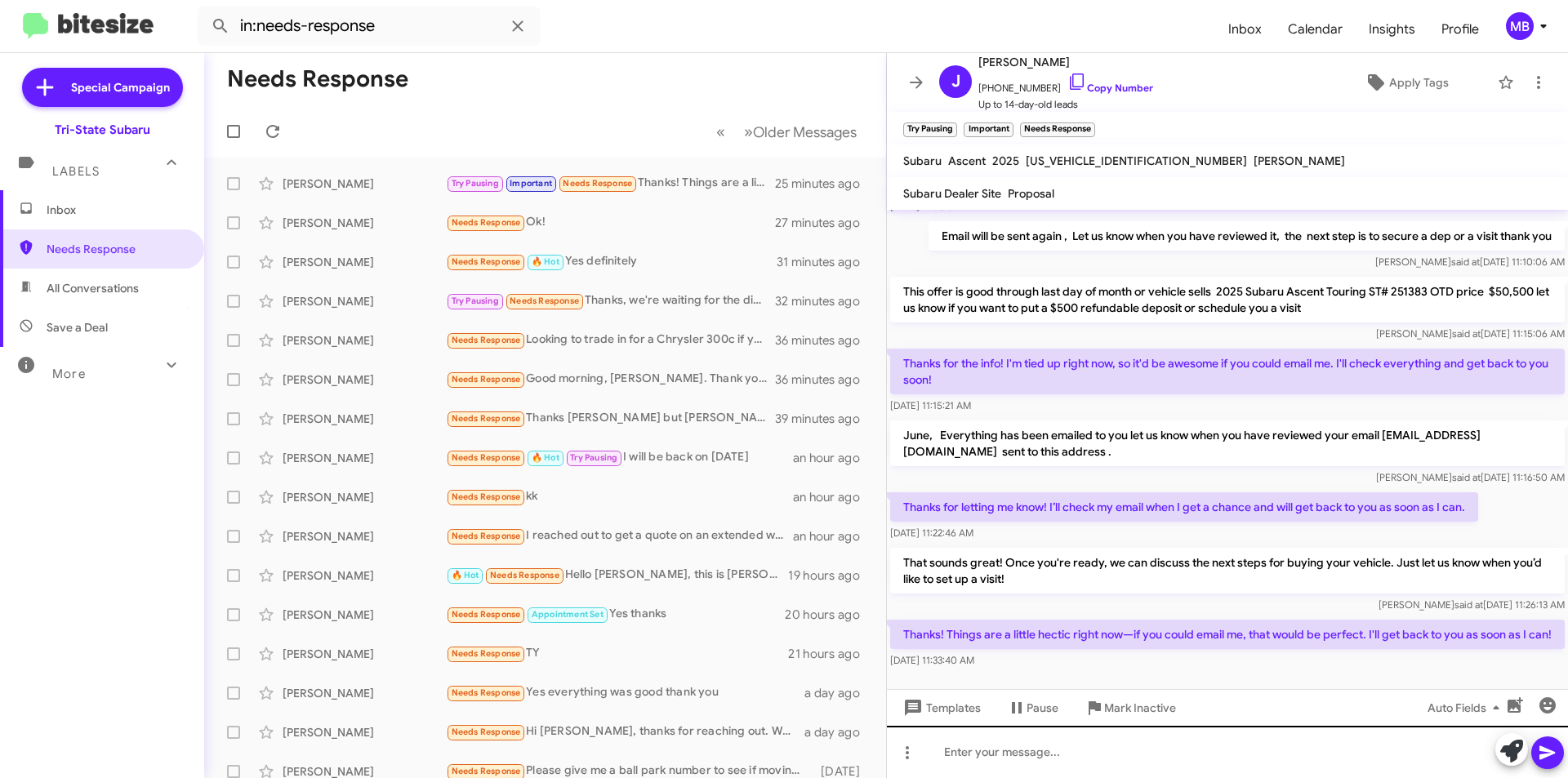
scroll to position [291, 0]
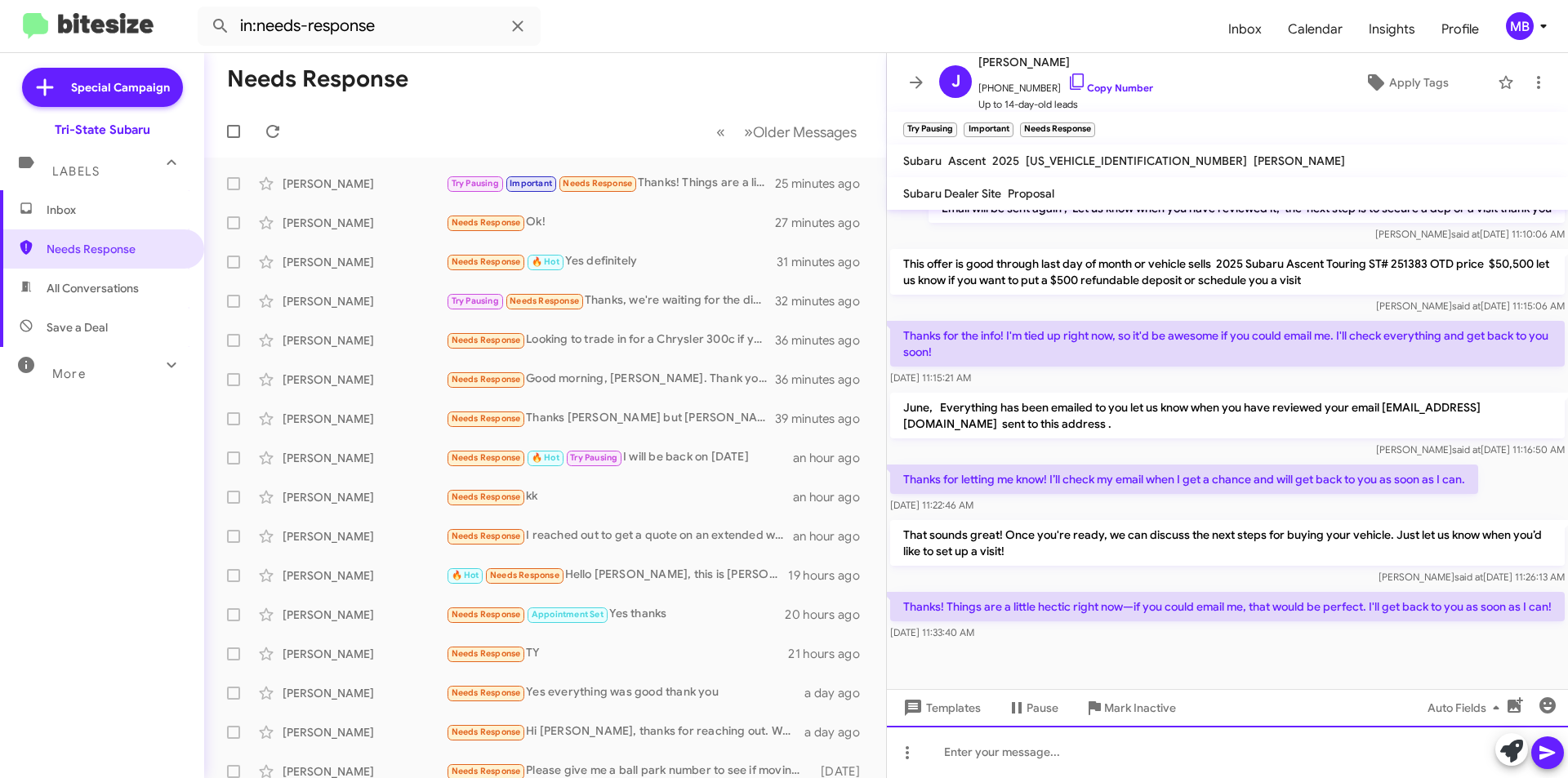
click at [1067, 751] on div at bounding box center [1228, 751] width 681 height 53
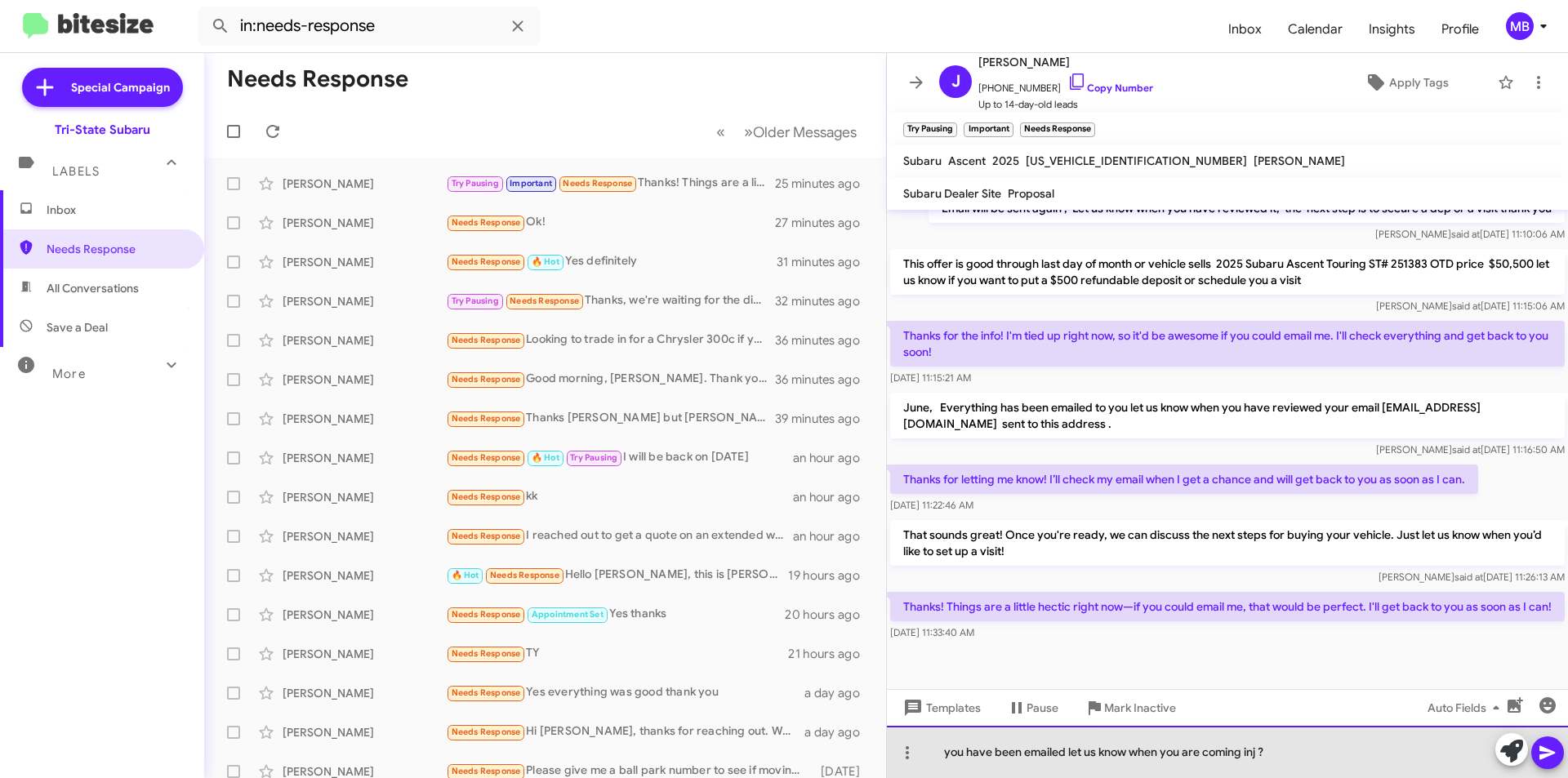
click at [1262, 754] on div "you have been emailed let us know when you are coming inj ?" at bounding box center [1228, 751] width 681 height 53
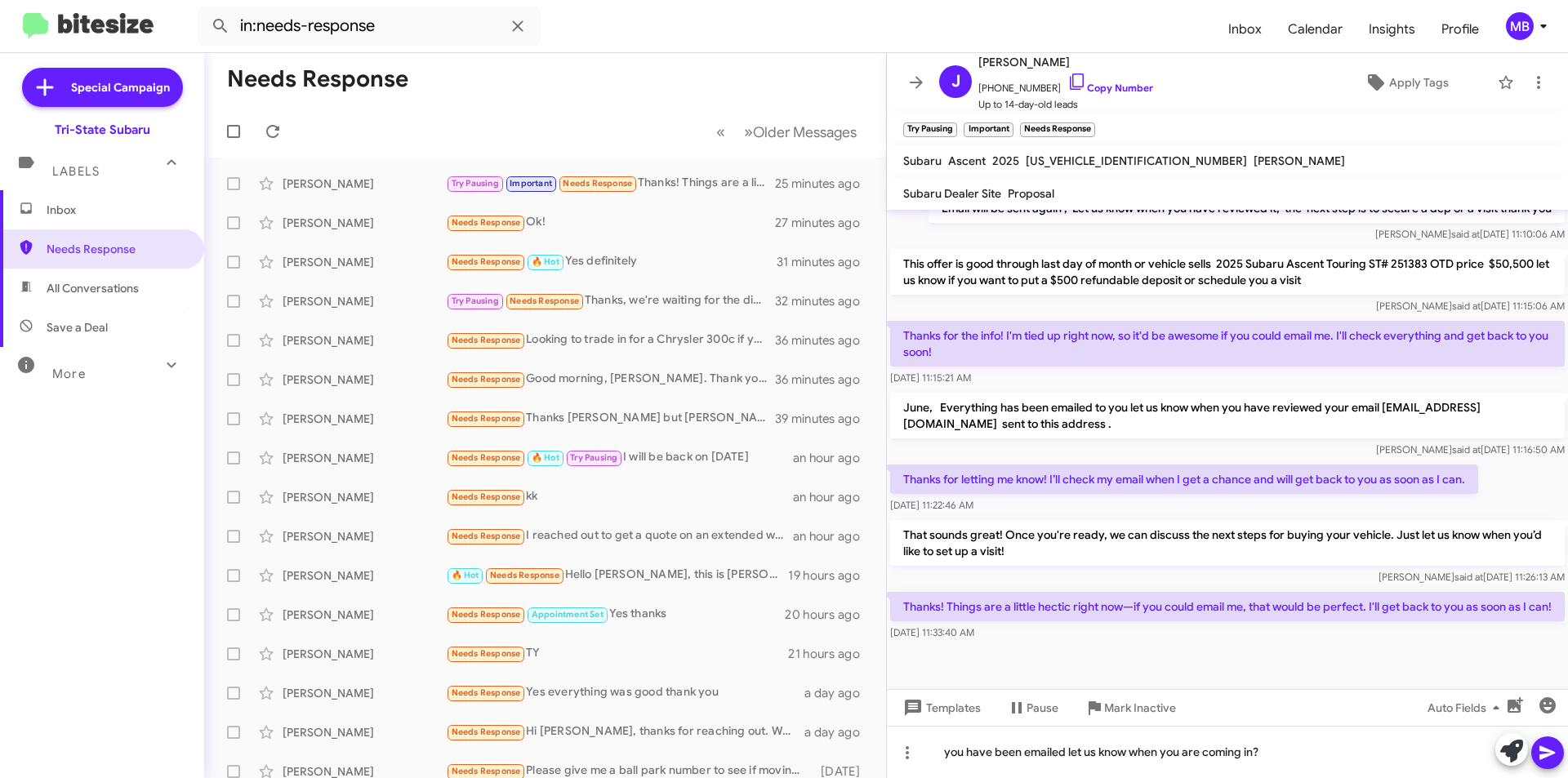
click at [1539, 755] on icon at bounding box center [1548, 752] width 19 height 19
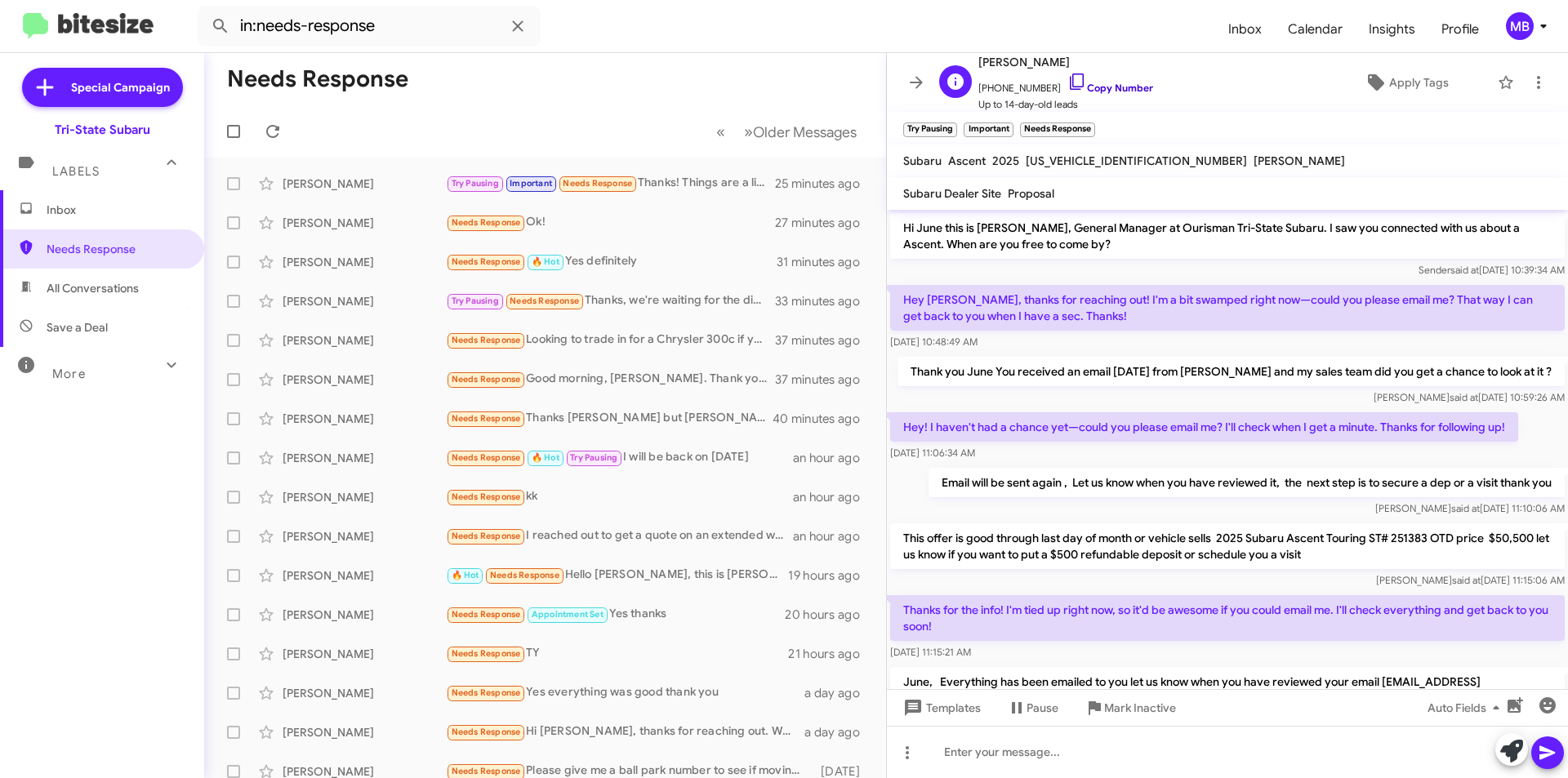
click at [1107, 88] on link "Copy Number" at bounding box center [1110, 87] width 86 height 12
click at [1567, 101] on html "in:needs-response Inbox Calendar Insights Profile MB Special Campaign Tri-State…" at bounding box center [784, 389] width 1568 height 778
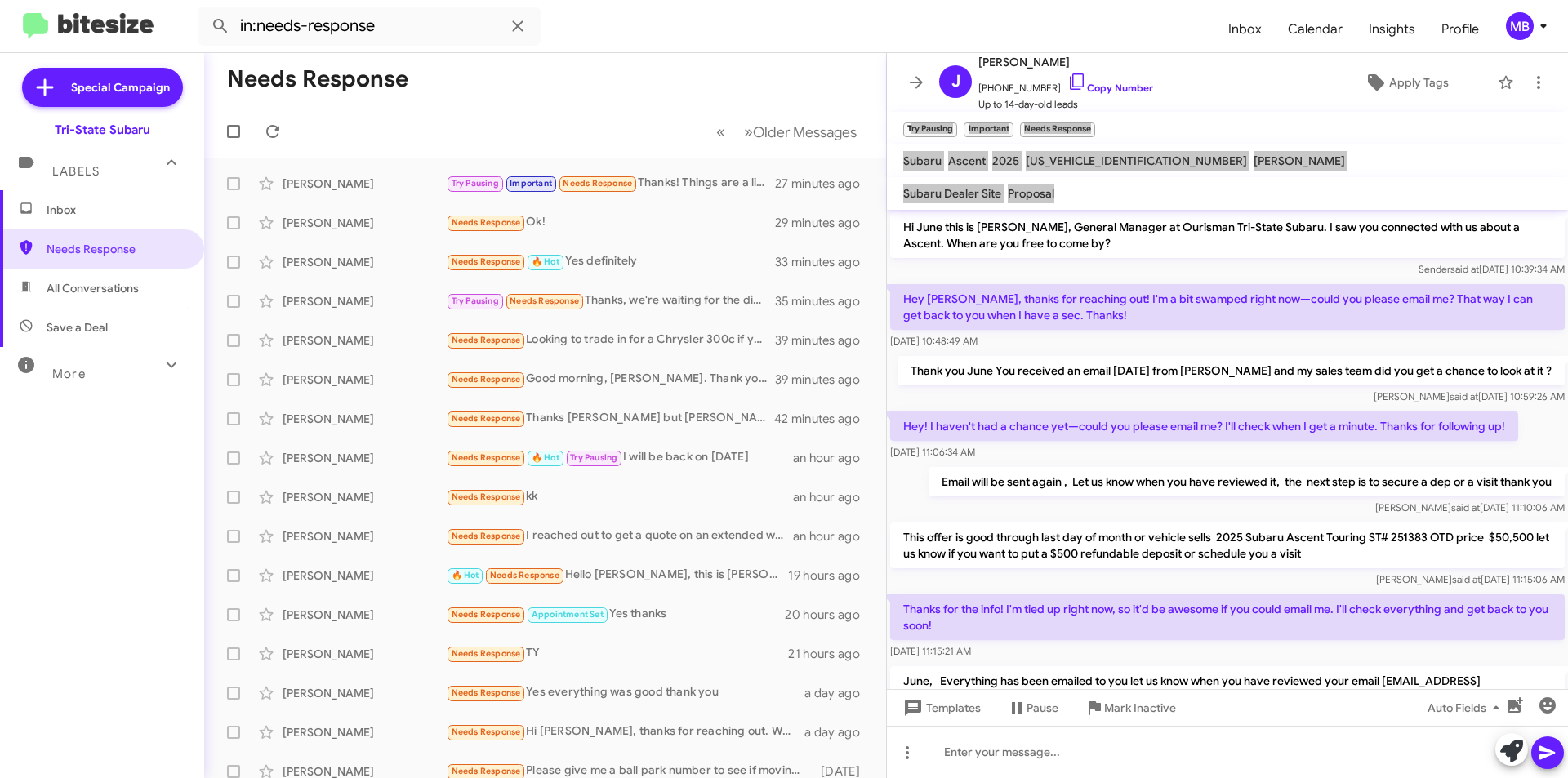
scroll to position [350, 0]
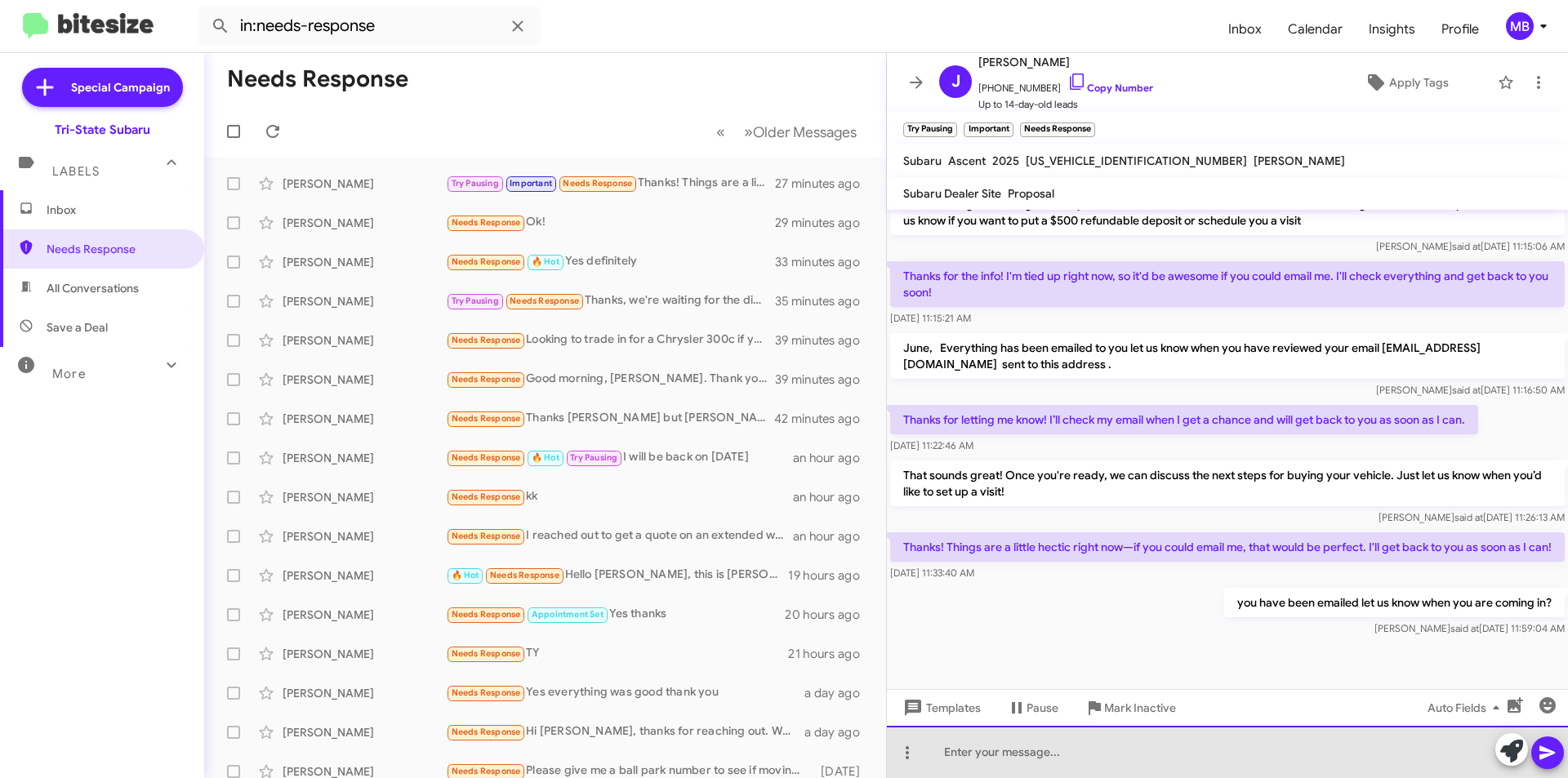
click at [1253, 743] on div at bounding box center [1228, 751] width 681 height 53
drag, startPoint x: 937, startPoint y: 751, endPoint x: 866, endPoint y: 746, distance: 71.2
click at [866, 746] on div "Needs Response « Previous » Next Older Messages [PERSON_NAME] Try Pausing Impor…" at bounding box center [886, 414] width 1364 height 724
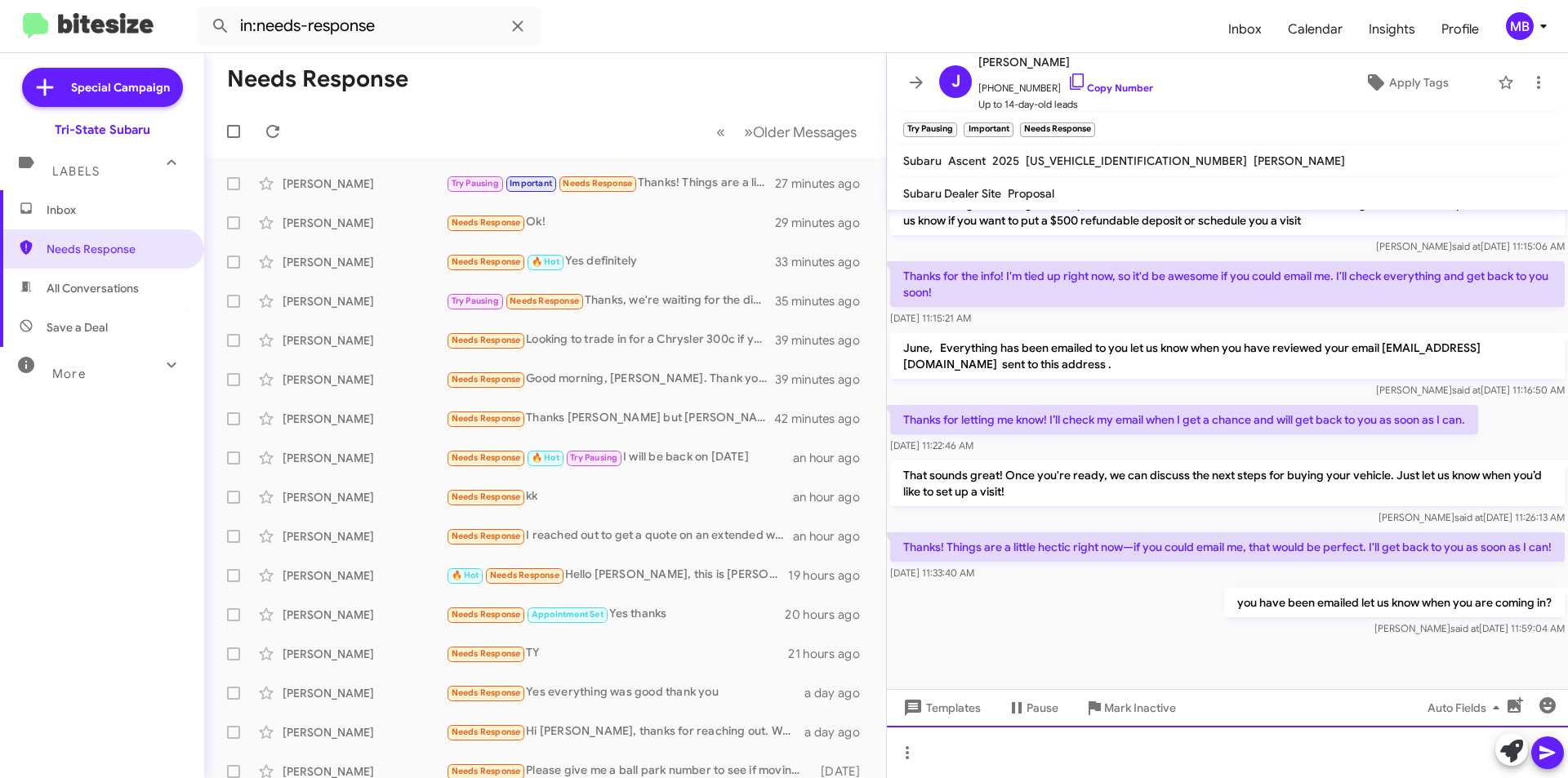
scroll to position [0, 0]
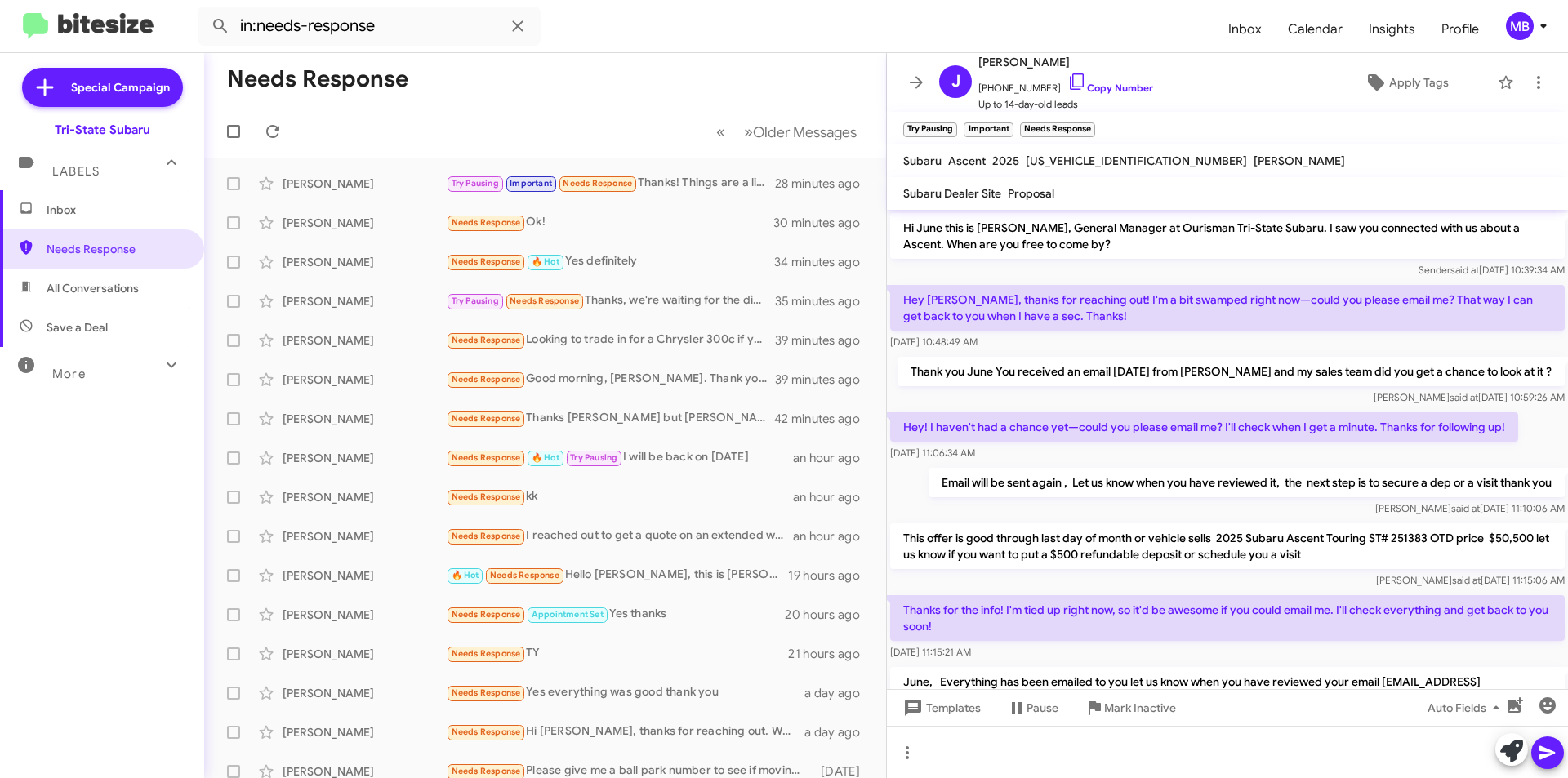
click at [131, 216] on span "Inbox" at bounding box center [115, 209] width 139 height 17
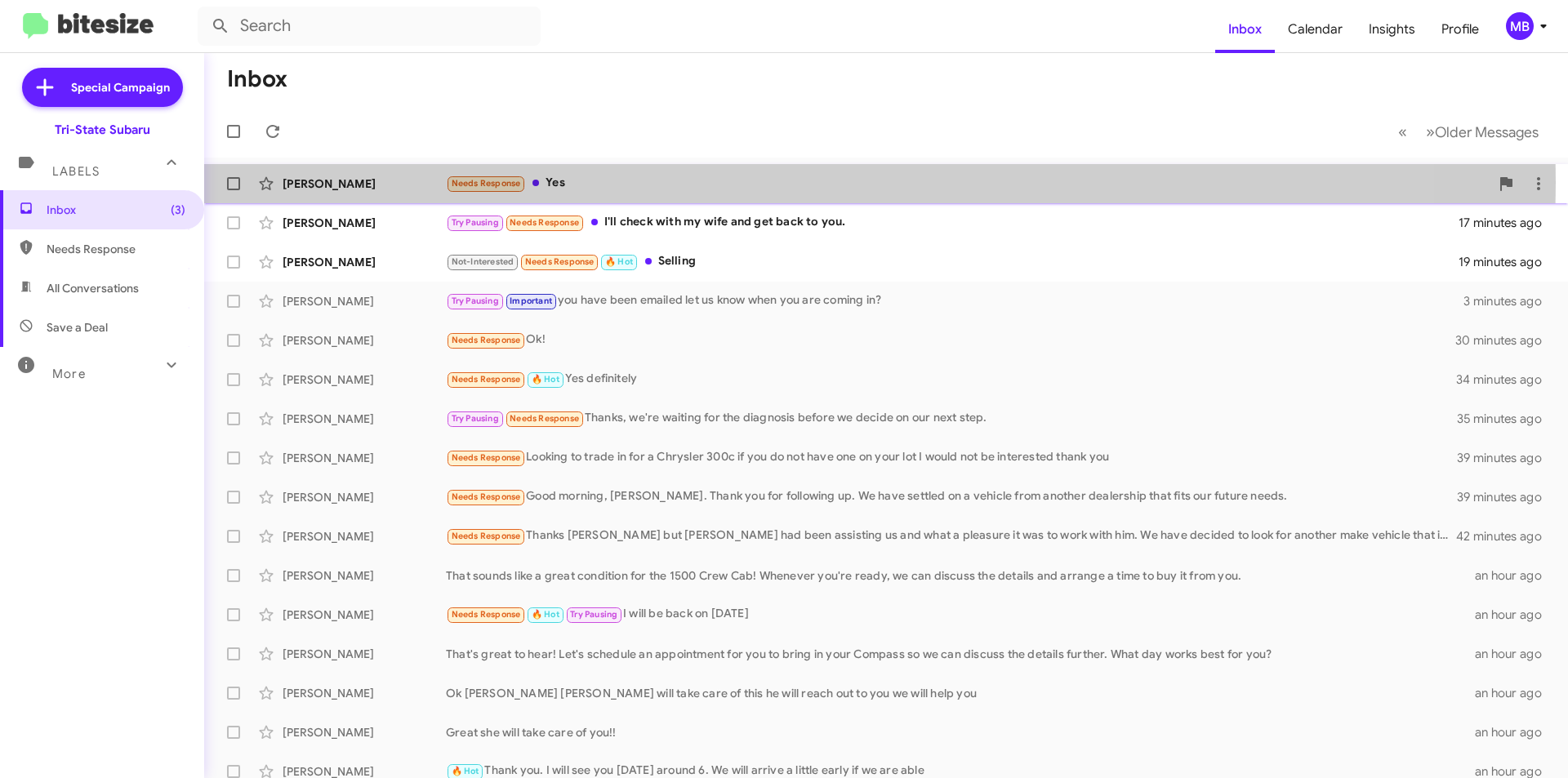
click at [665, 182] on div "Needs Response Yes" at bounding box center [968, 183] width 1043 height 18
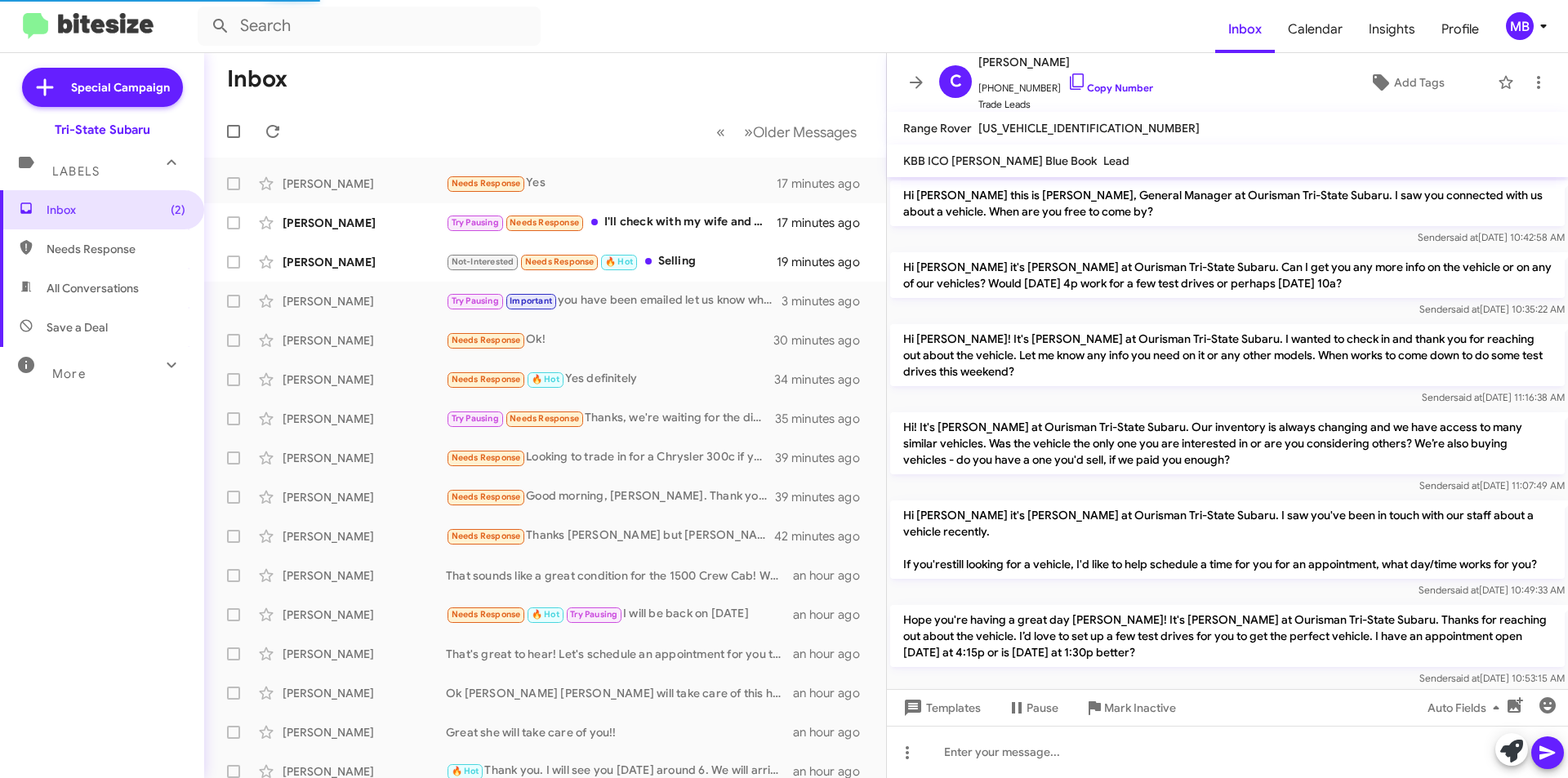
scroll to position [948, 0]
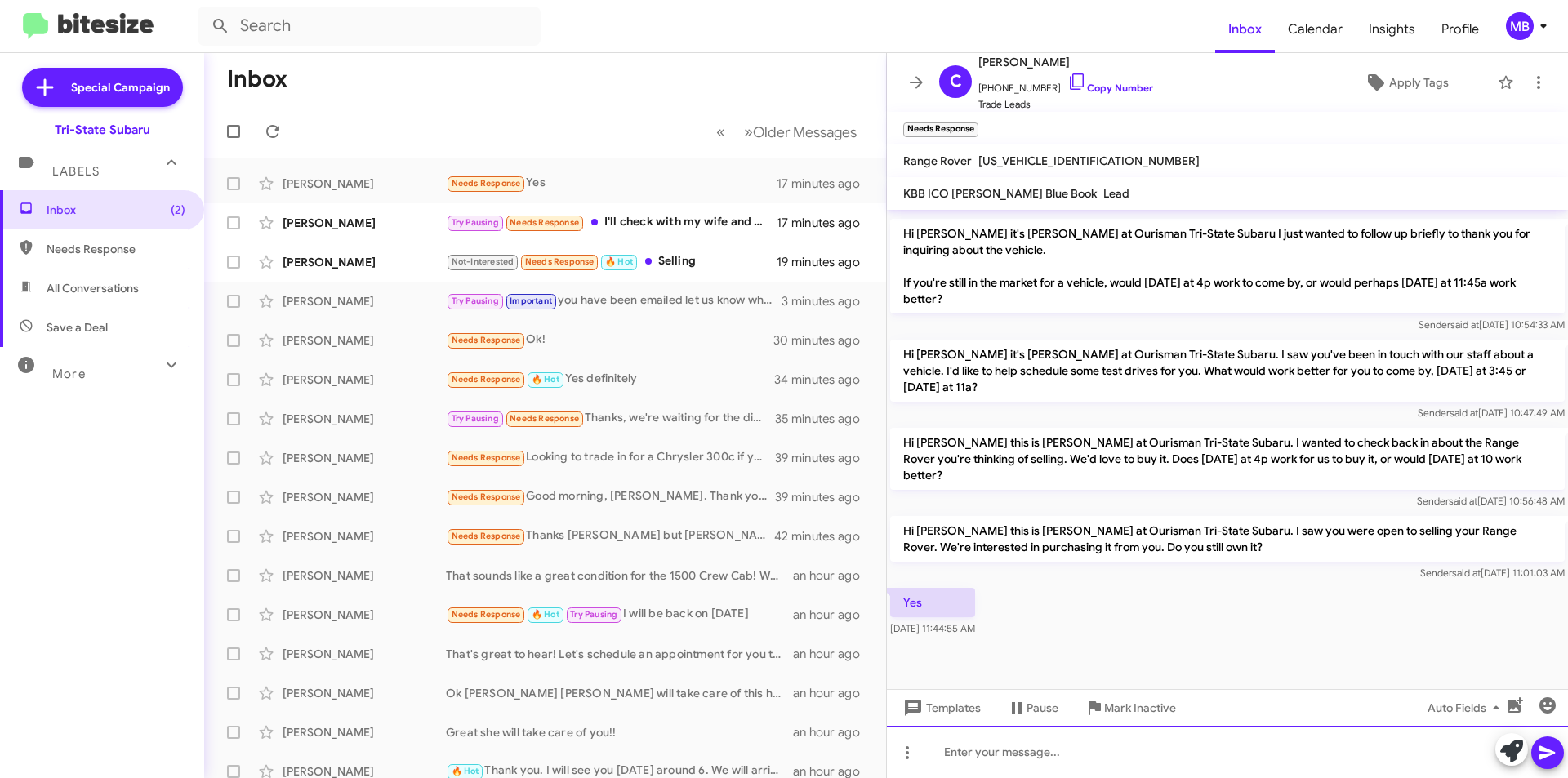
click at [1160, 751] on div at bounding box center [1228, 751] width 681 height 53
click at [1505, 748] on icon at bounding box center [1512, 750] width 23 height 23
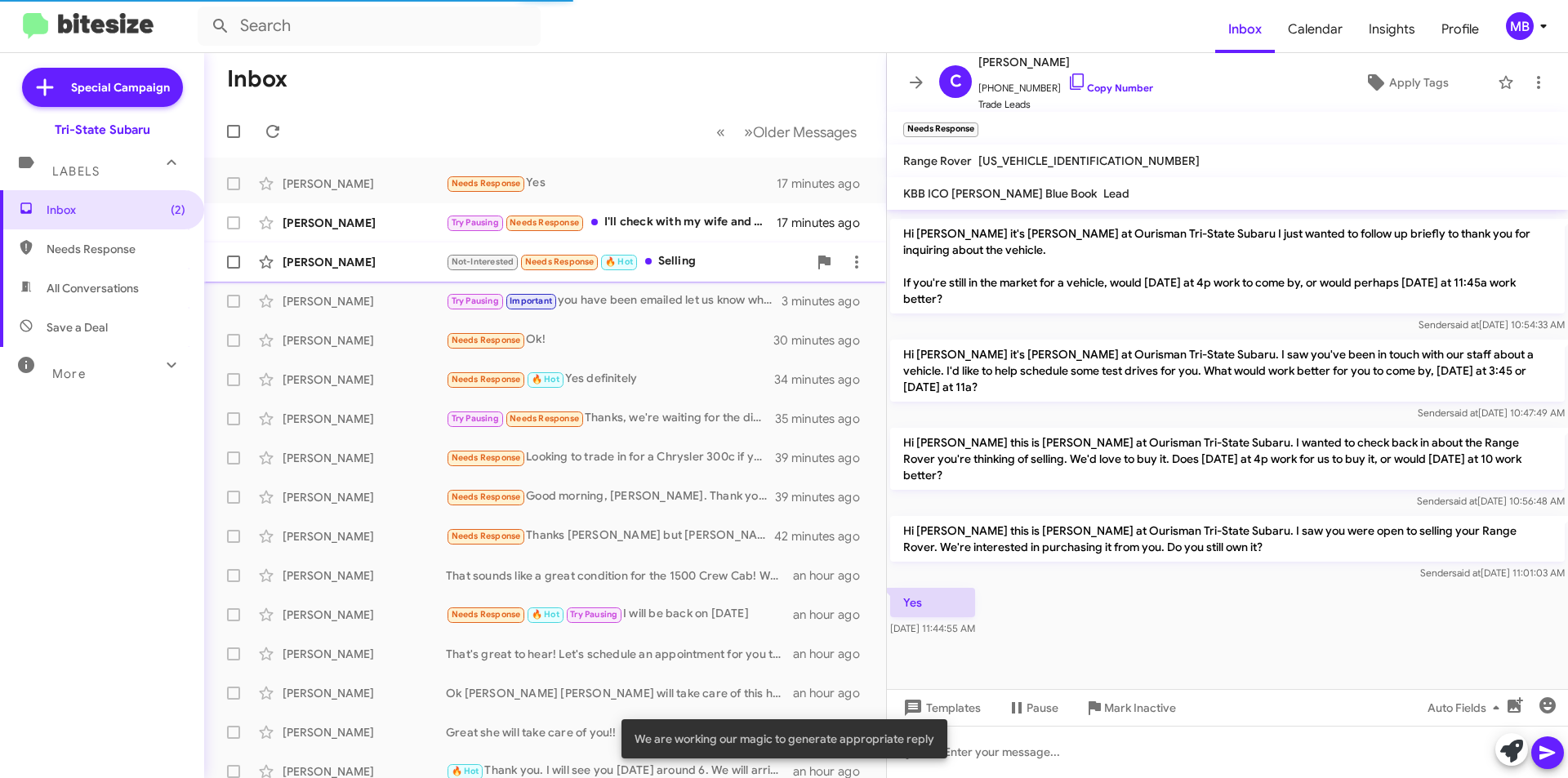
click at [711, 257] on div "Not-Interested Needs Response 🔥 Hot Selling" at bounding box center [627, 261] width 362 height 18
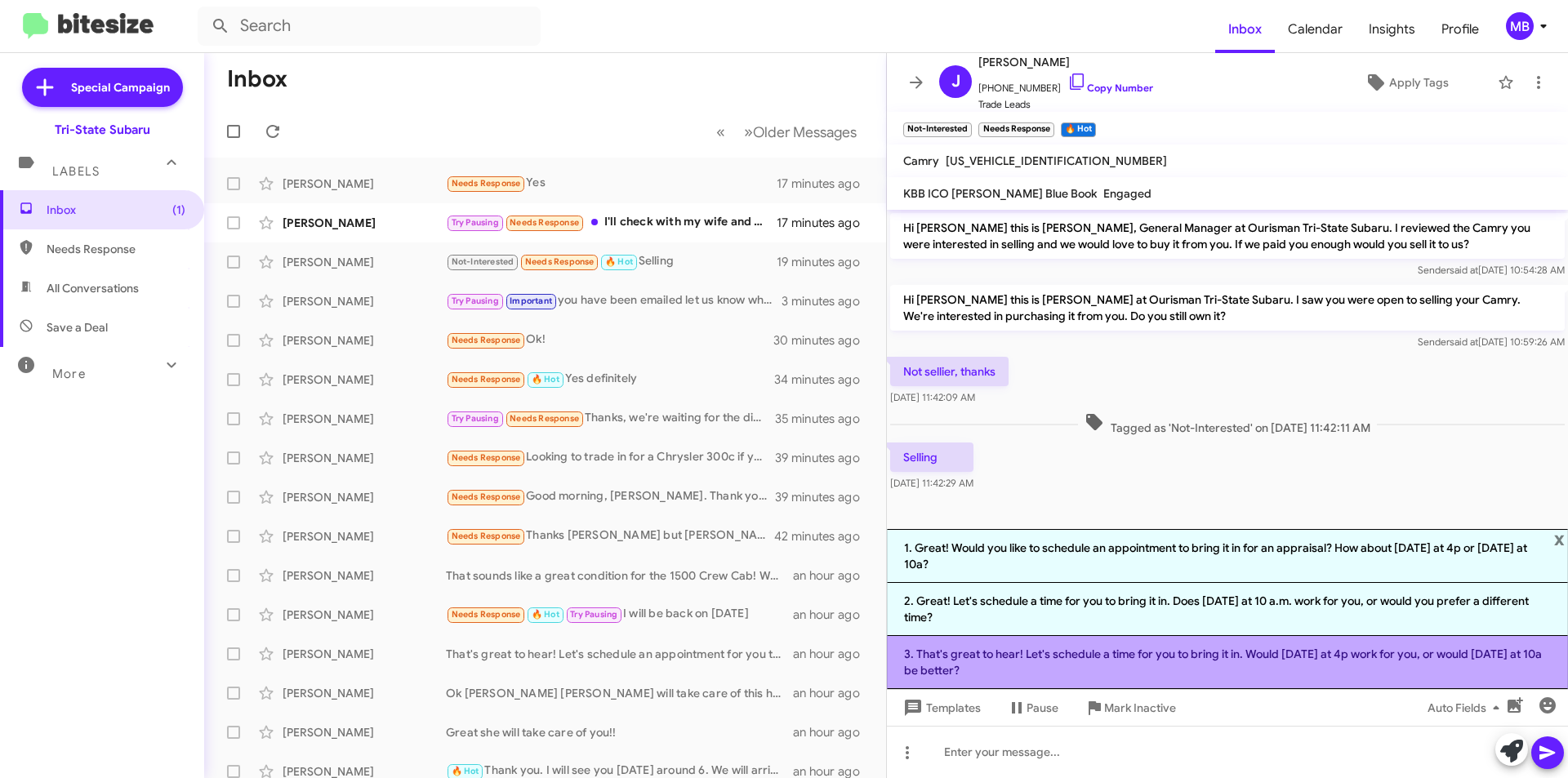
click at [1089, 668] on li "3. That's great to hear! Let's schedule a time for you to bring it in. Would [D…" at bounding box center [1228, 662] width 681 height 53
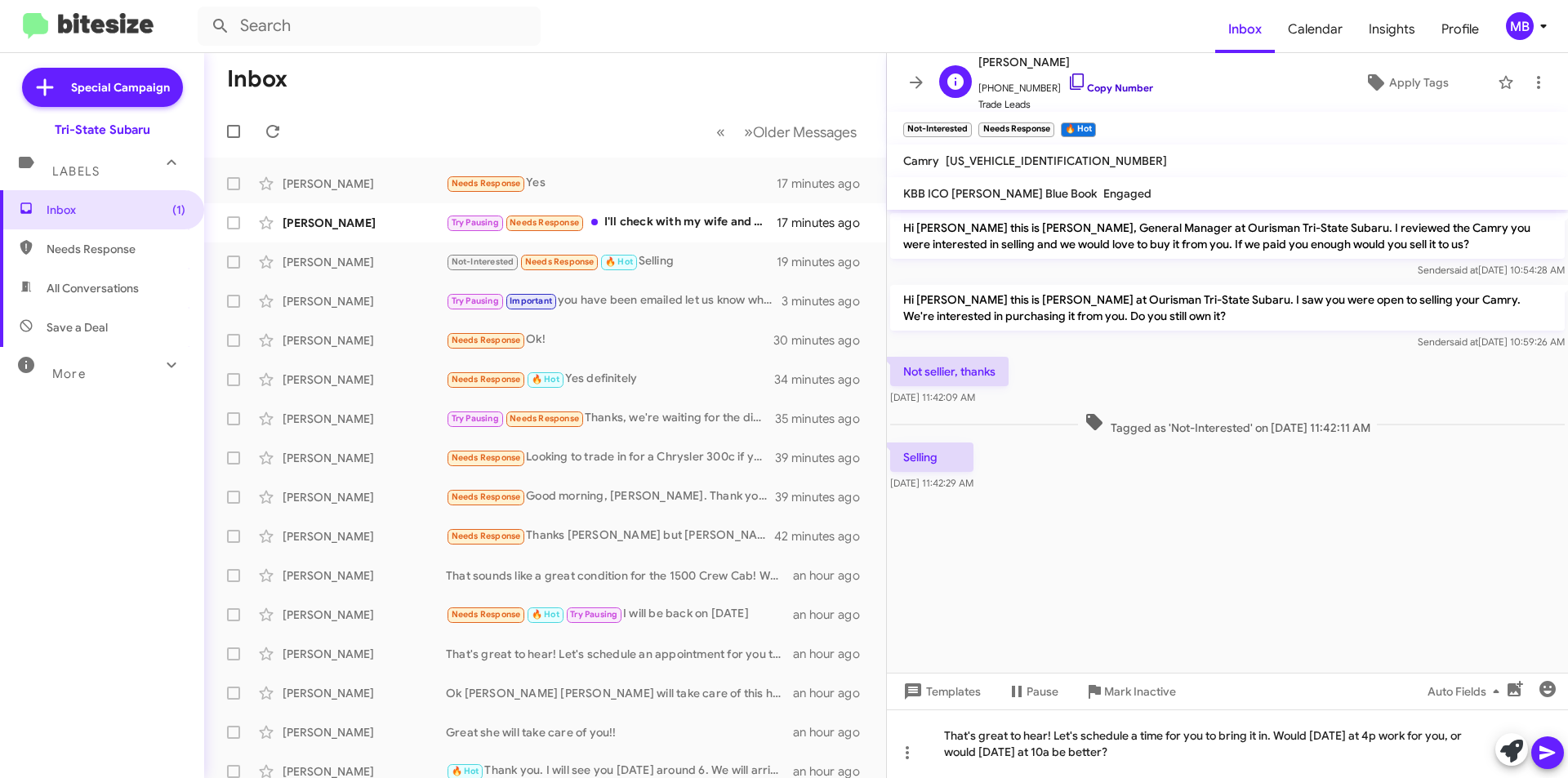
click at [1104, 87] on link "Copy Number" at bounding box center [1110, 87] width 86 height 12
click at [1546, 748] on icon at bounding box center [1548, 752] width 19 height 19
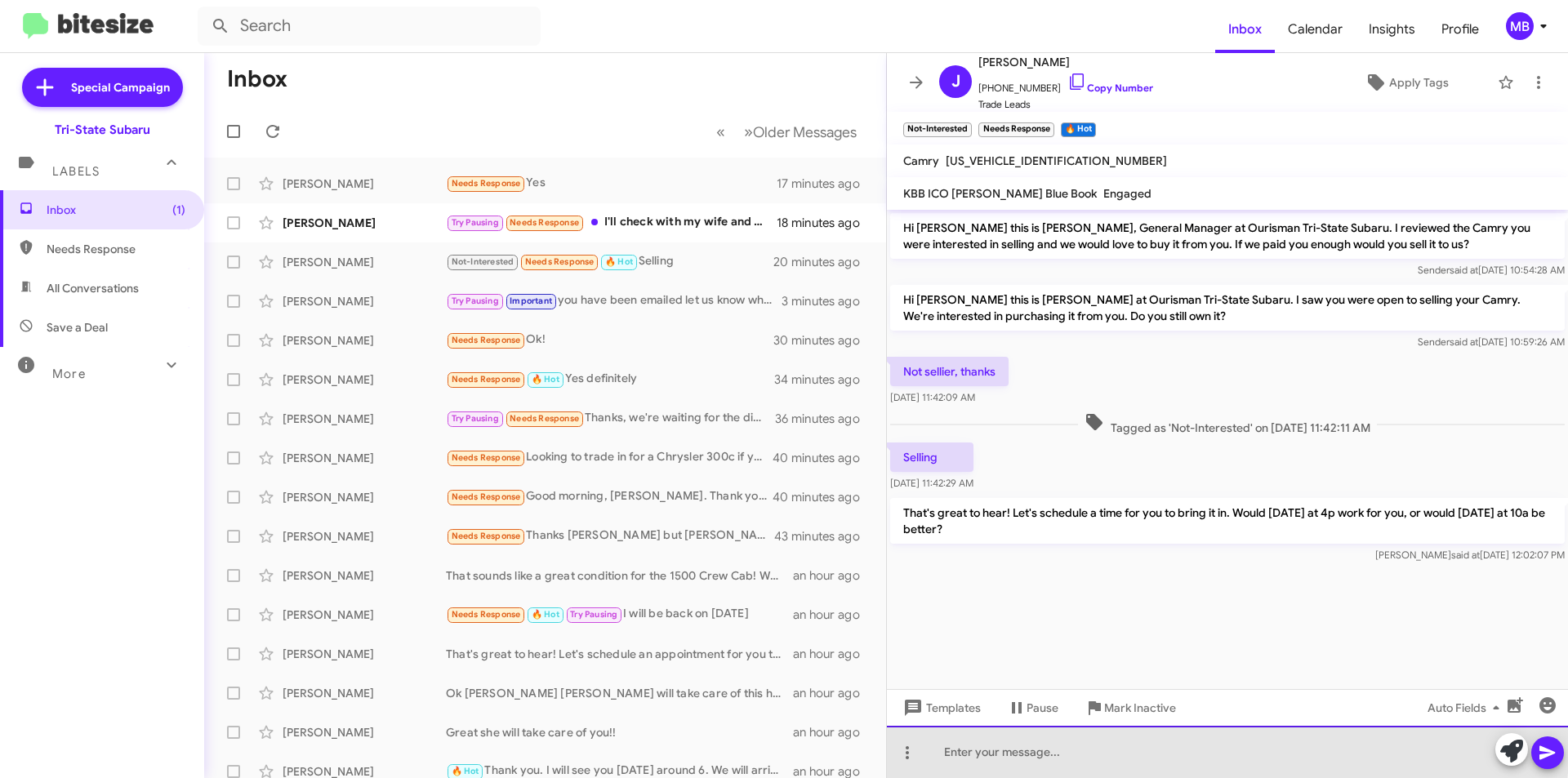
click at [1140, 748] on div at bounding box center [1228, 751] width 681 height 53
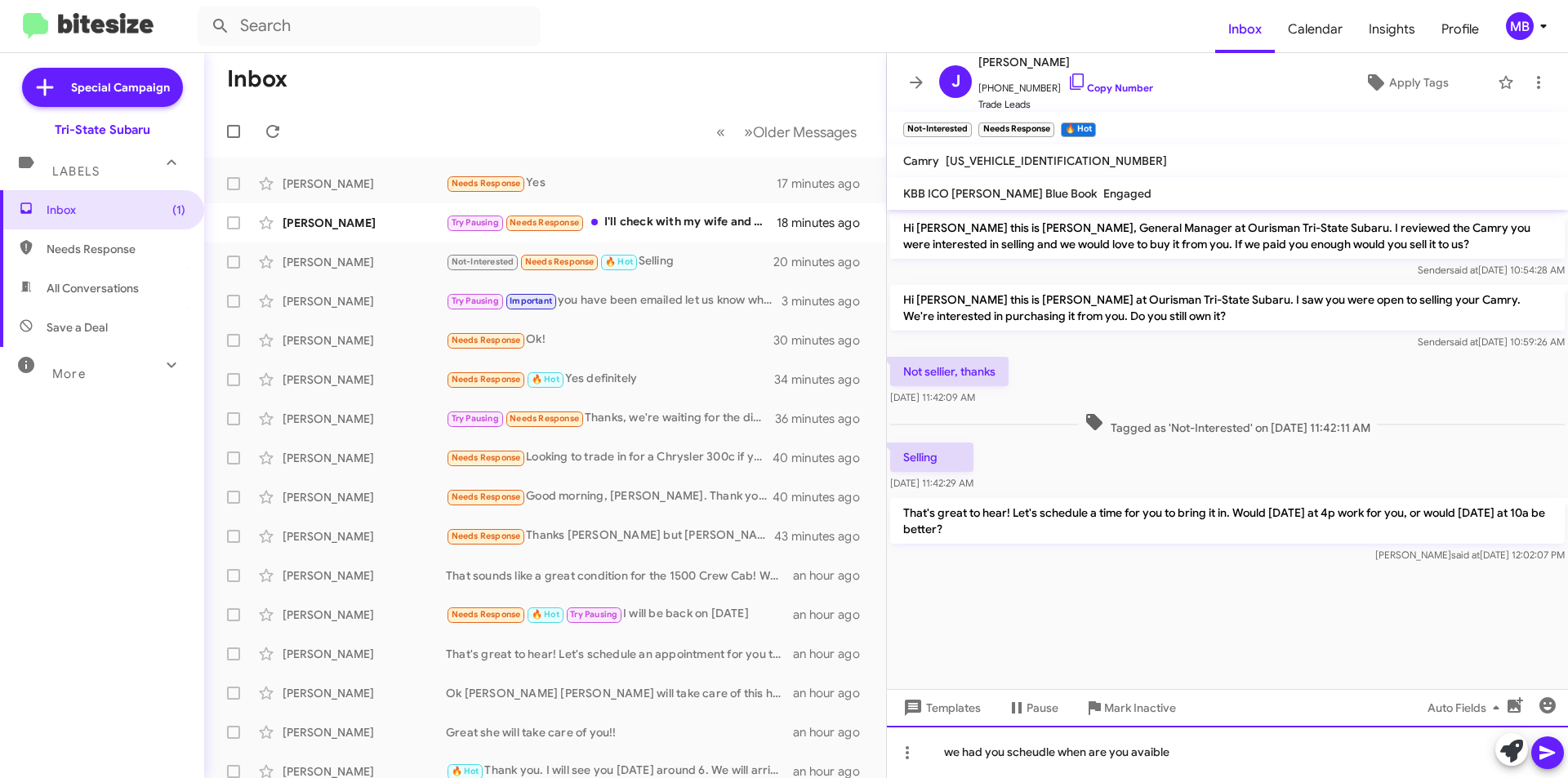
drag, startPoint x: 1142, startPoint y: 761, endPoint x: 923, endPoint y: 740, distance: 220.0
click at [923, 740] on div "we had you scheudle when are you avaible" at bounding box center [1228, 751] width 681 height 53
click at [690, 229] on div "Try Pausing Needs Response I'll check with my wife and get back to you." at bounding box center [627, 222] width 362 height 18
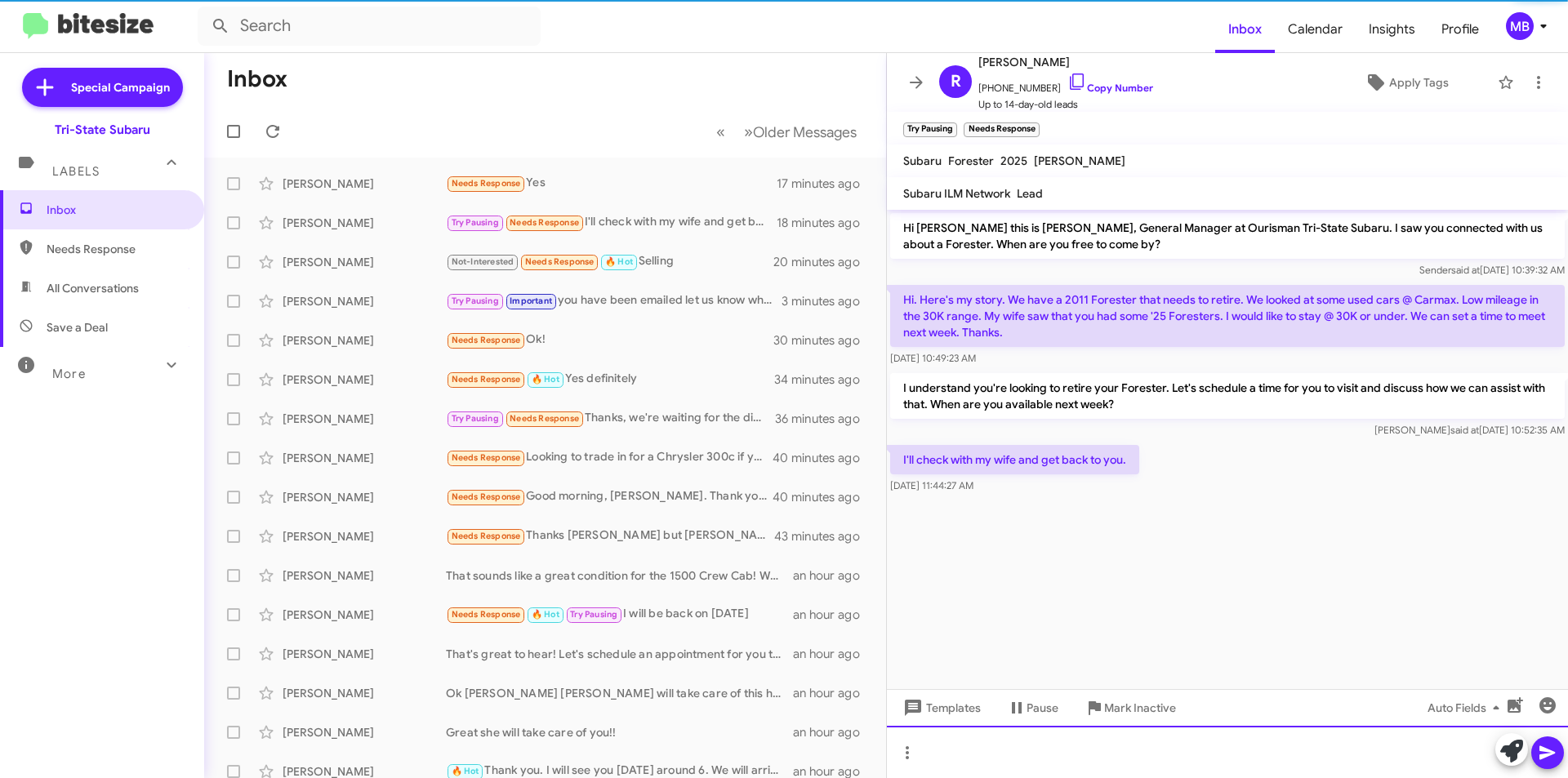
click at [1115, 755] on div at bounding box center [1228, 751] width 681 height 53
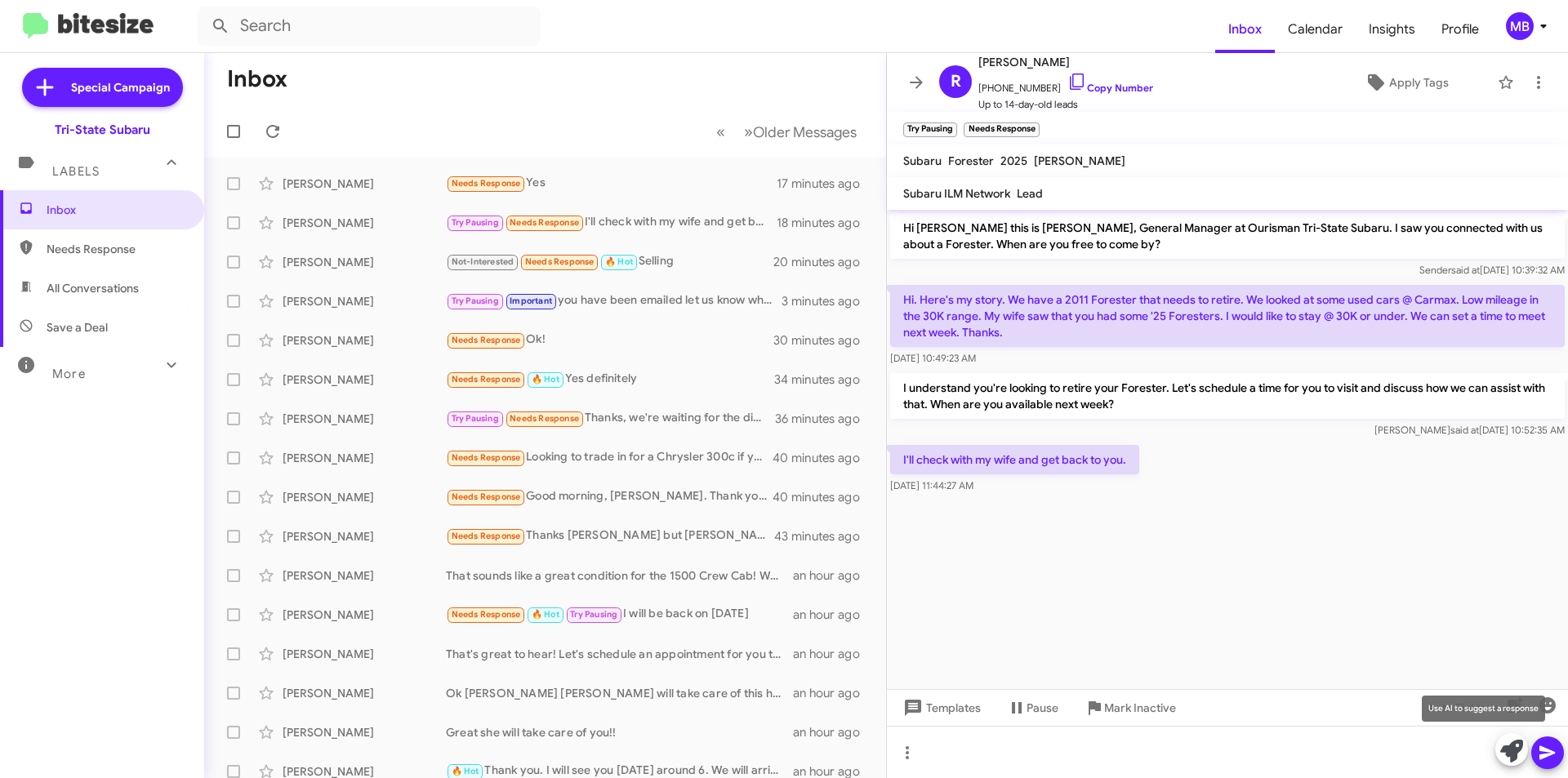
click at [1519, 753] on icon at bounding box center [1512, 750] width 23 height 23
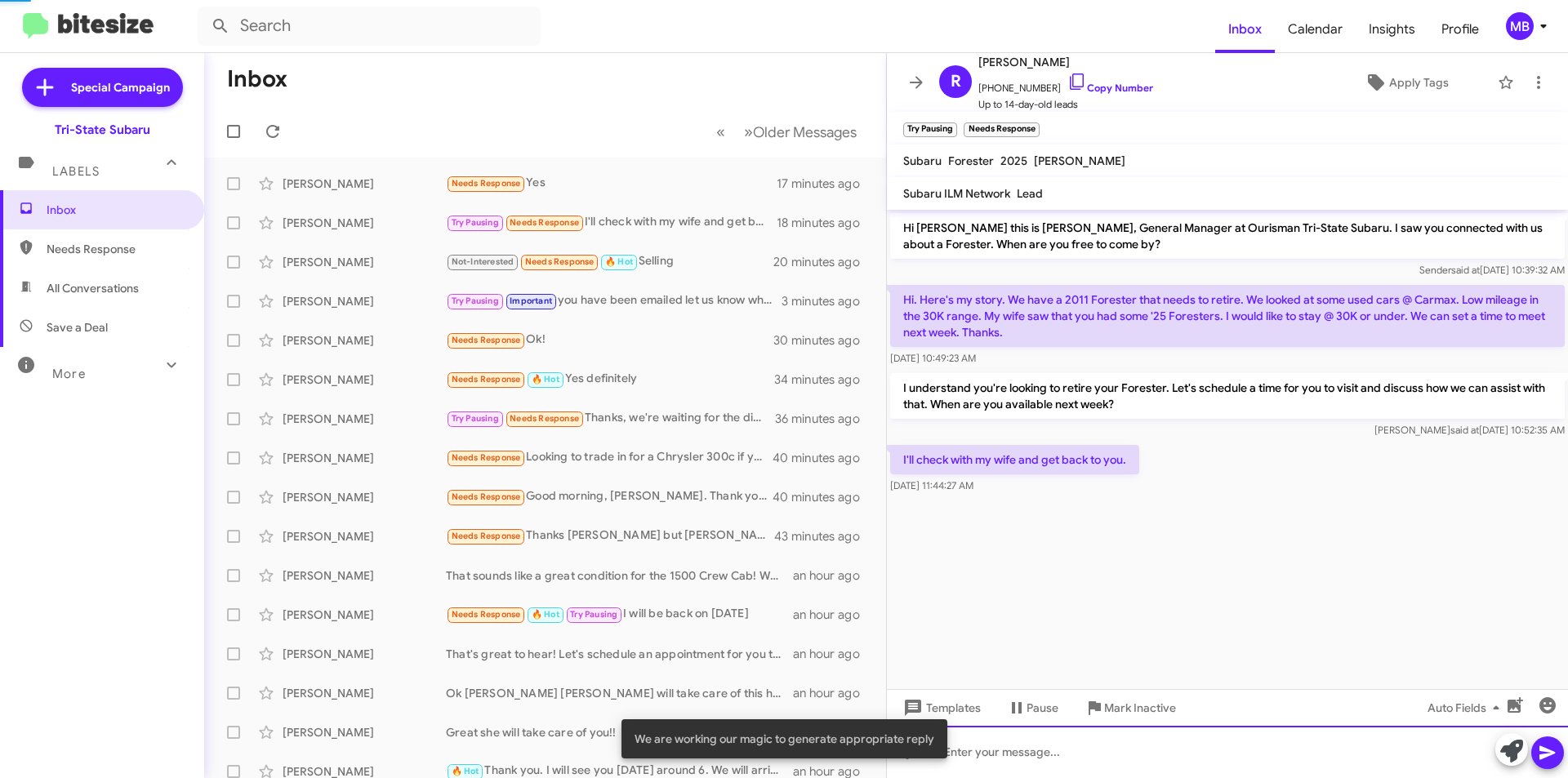
click at [1389, 743] on div at bounding box center [1228, 751] width 681 height 53
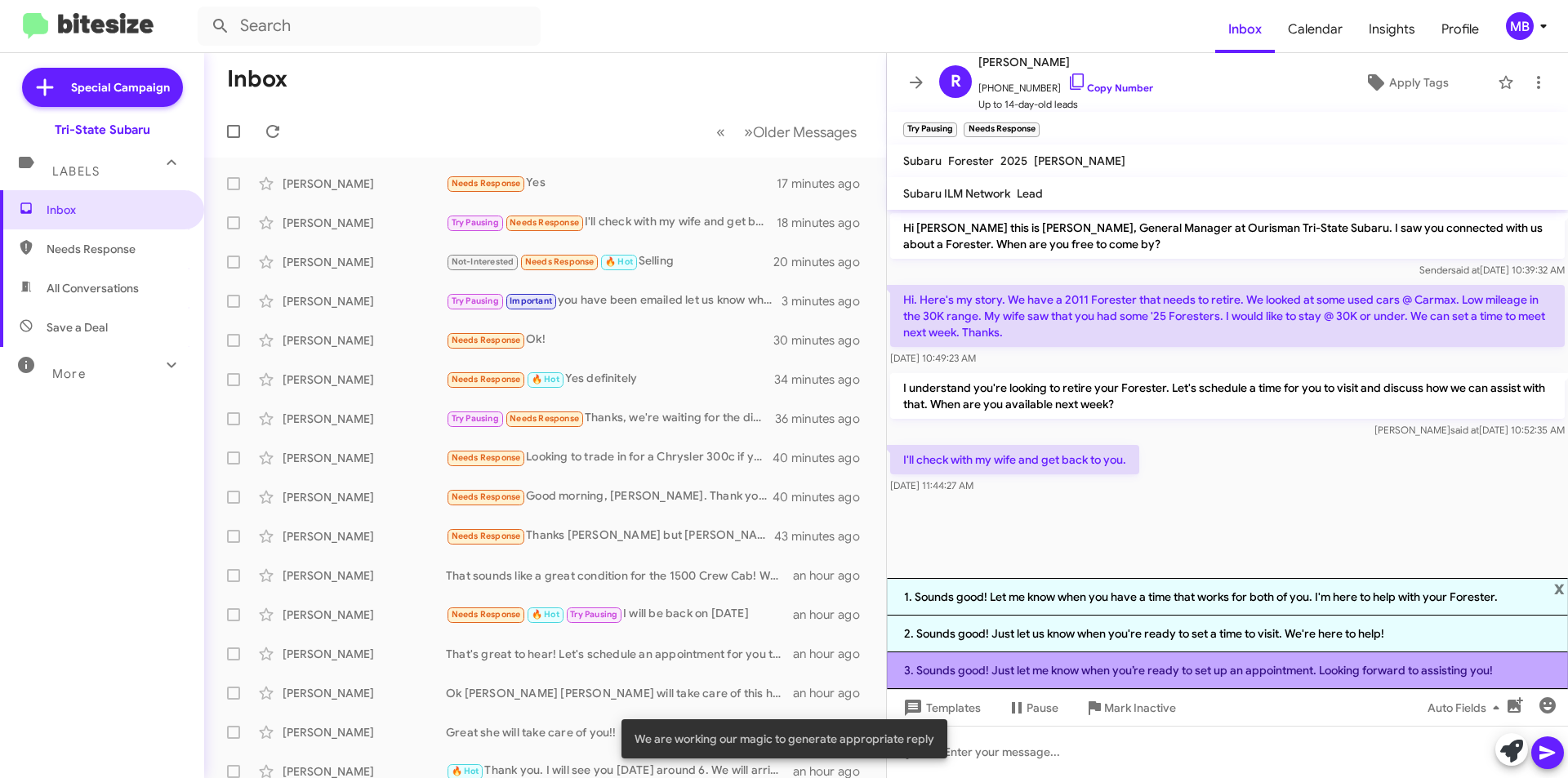
click at [1403, 676] on li "3. Sounds good! Just let me know when you’re ready to set up an appointment. Lo…" at bounding box center [1228, 671] width 681 height 37
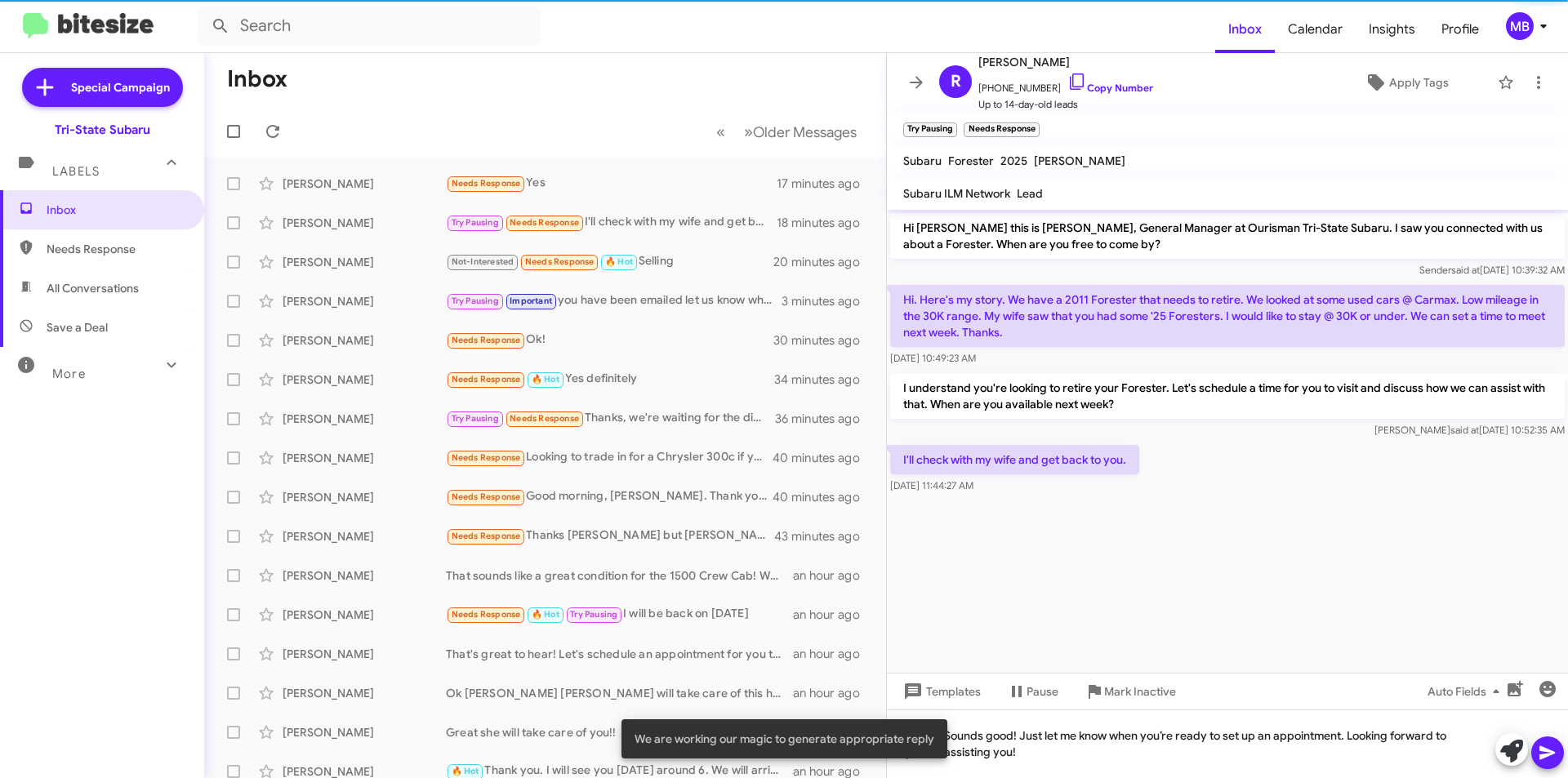
click at [1549, 751] on icon at bounding box center [1547, 752] width 16 height 14
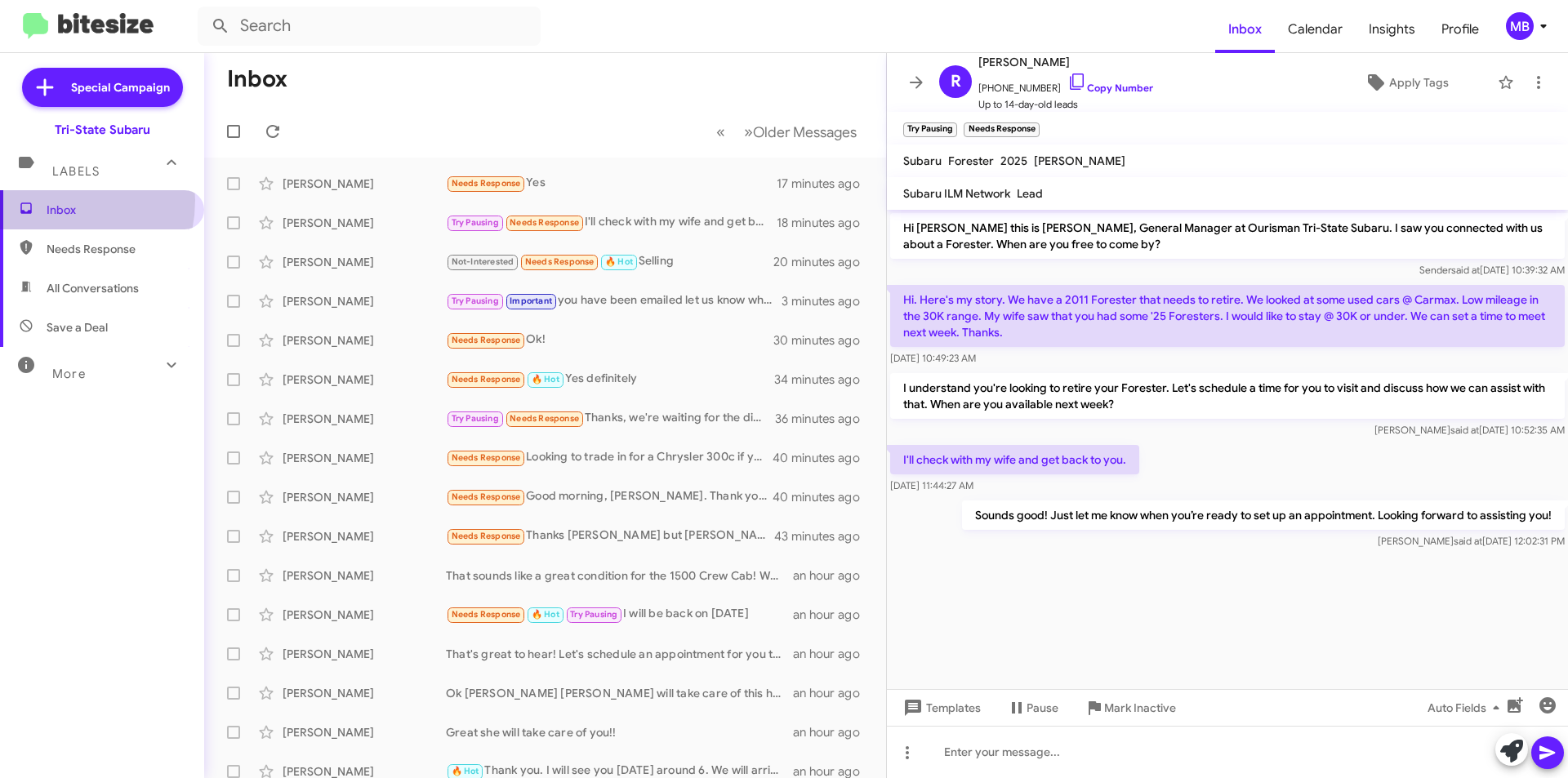
click at [51, 200] on span "Inbox" at bounding box center [102, 209] width 204 height 39
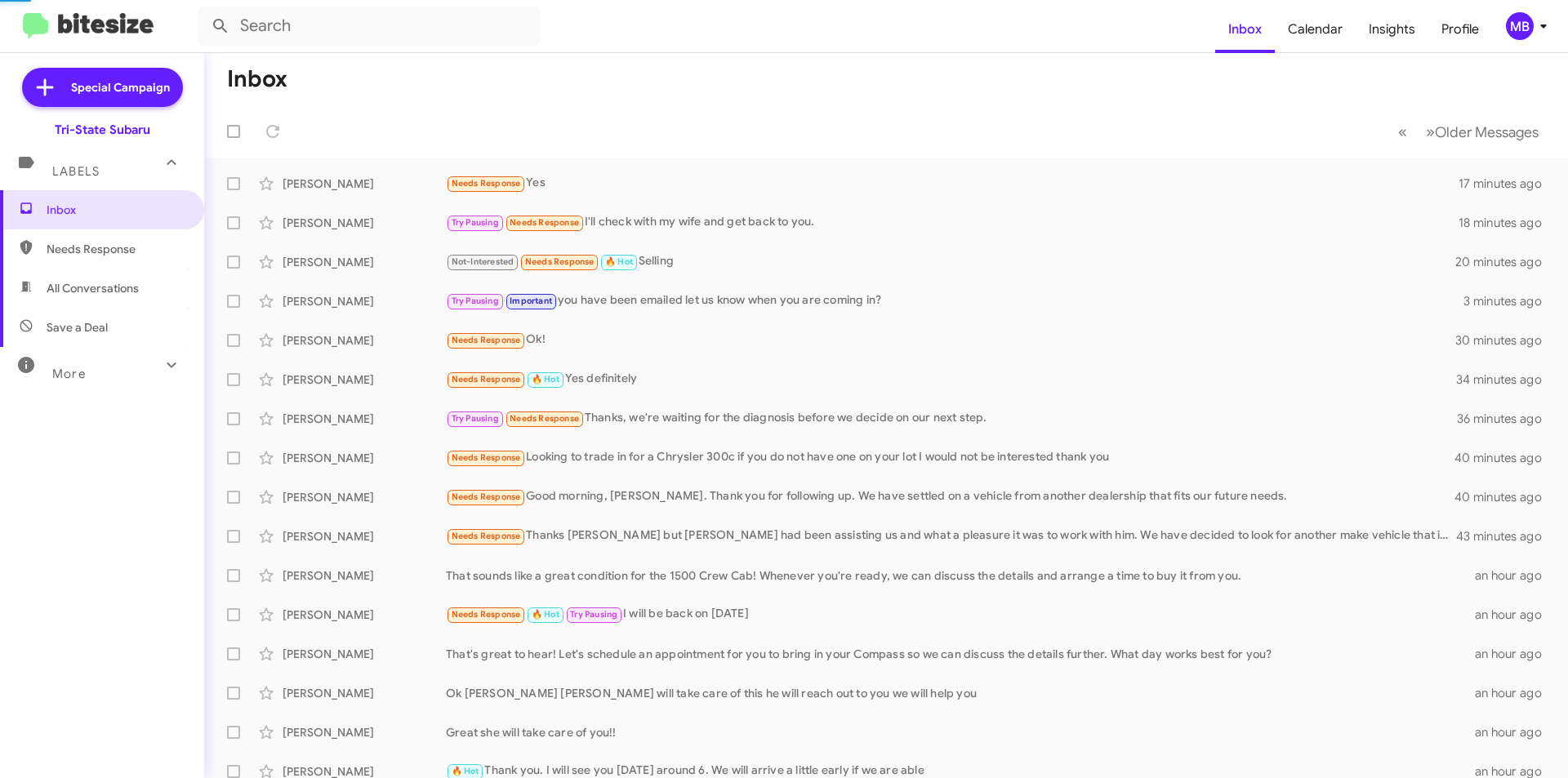
click at [127, 252] on span "Needs Response" at bounding box center [115, 249] width 139 height 17
type input "in:needs-response"
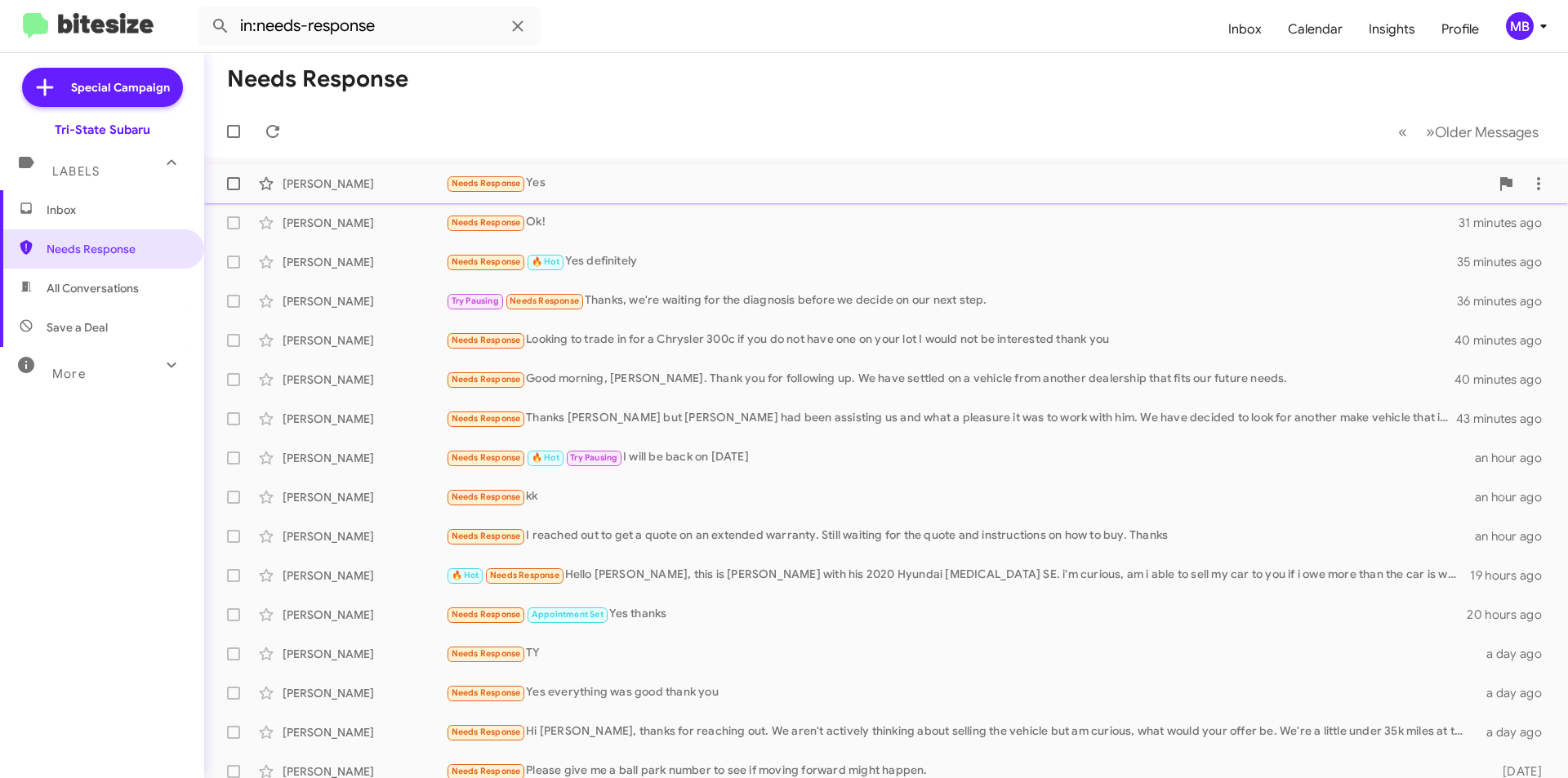
click at [433, 190] on div "[PERSON_NAME]" at bounding box center [364, 184] width 163 height 17
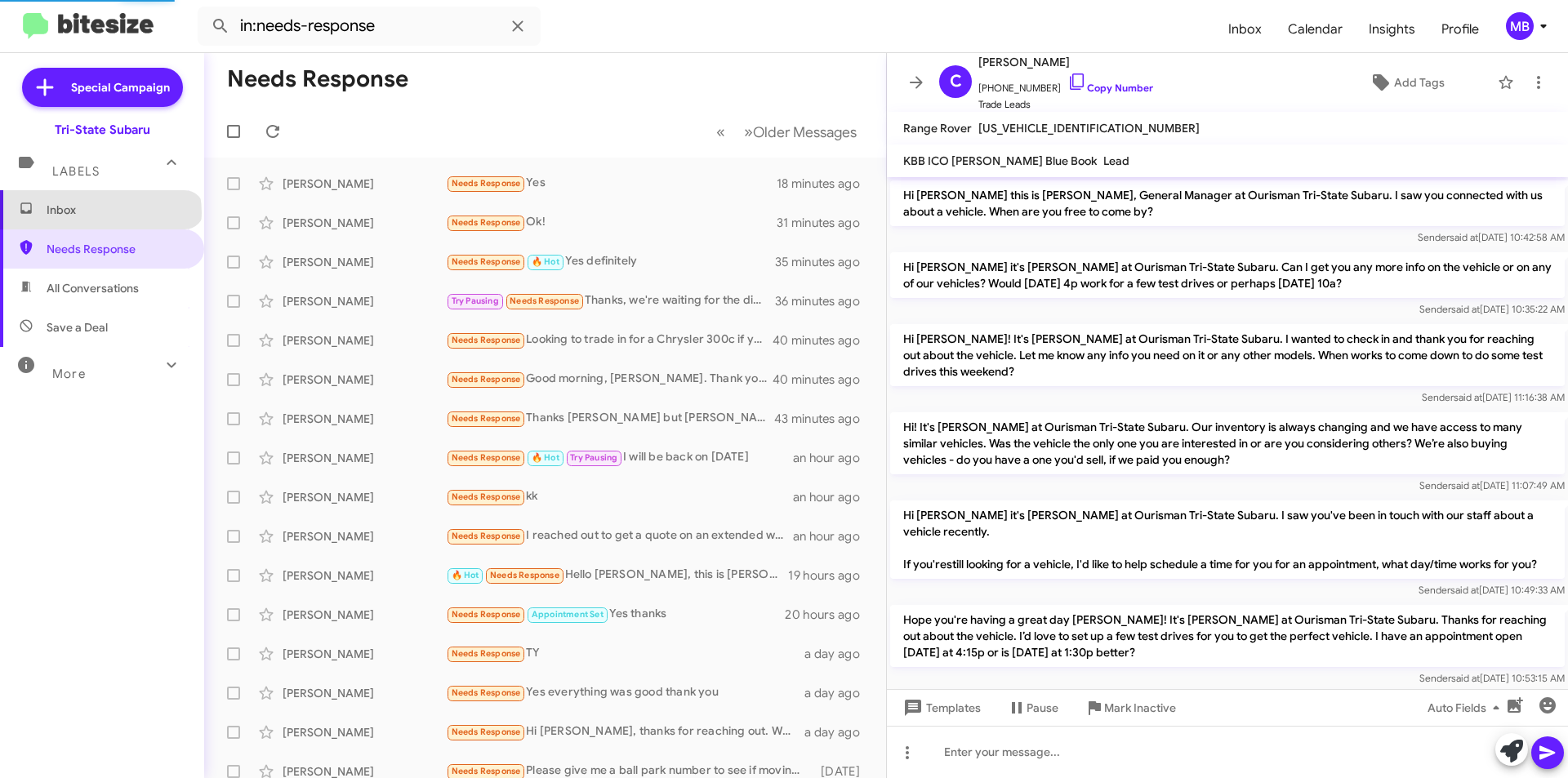
click at [100, 212] on span "Inbox" at bounding box center [115, 209] width 139 height 17
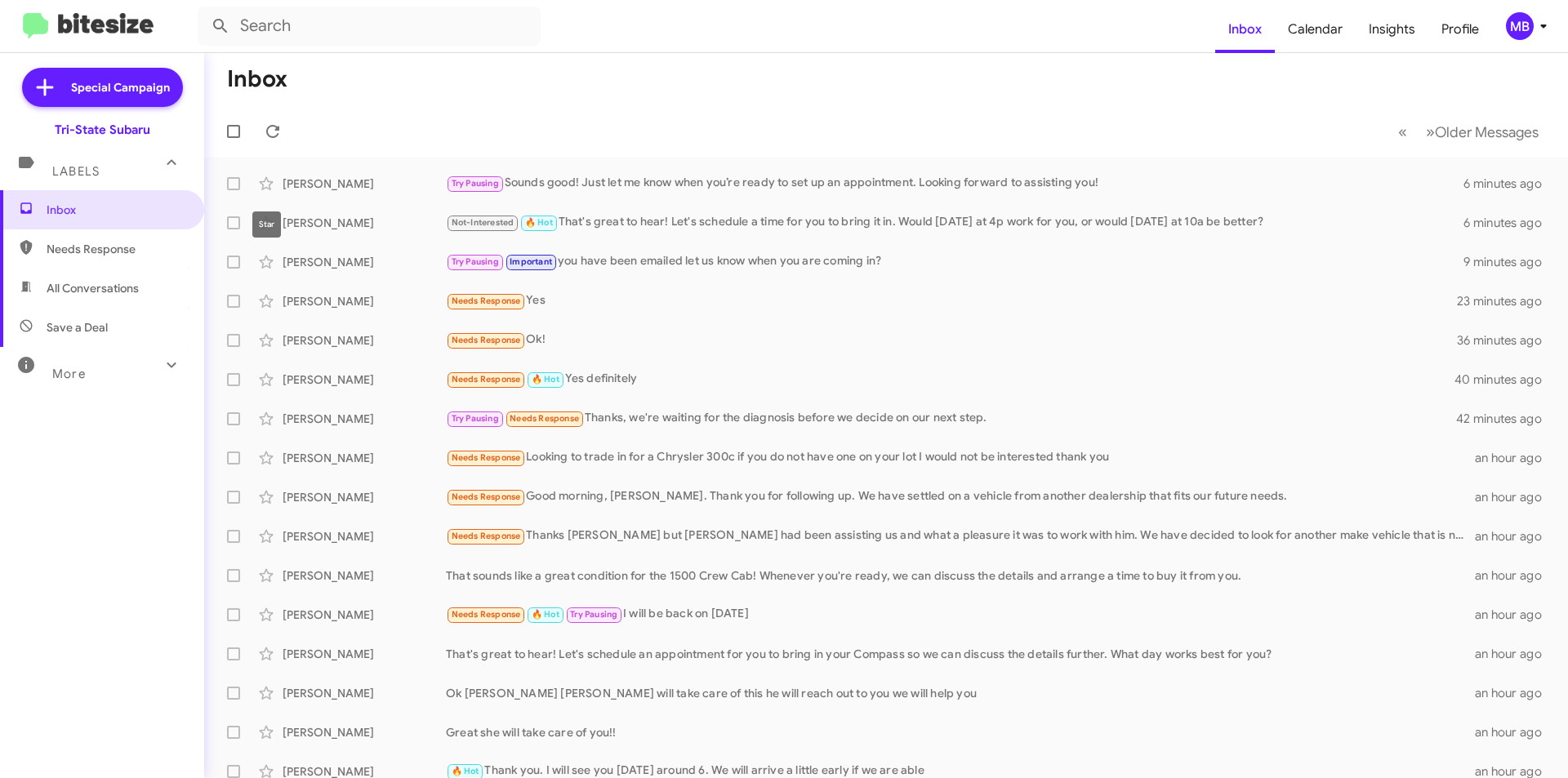
click at [285, 226] on mat-tooltip-component "Star" at bounding box center [267, 224] width 52 height 49
click at [332, 215] on div "[PERSON_NAME]" at bounding box center [364, 223] width 163 height 17
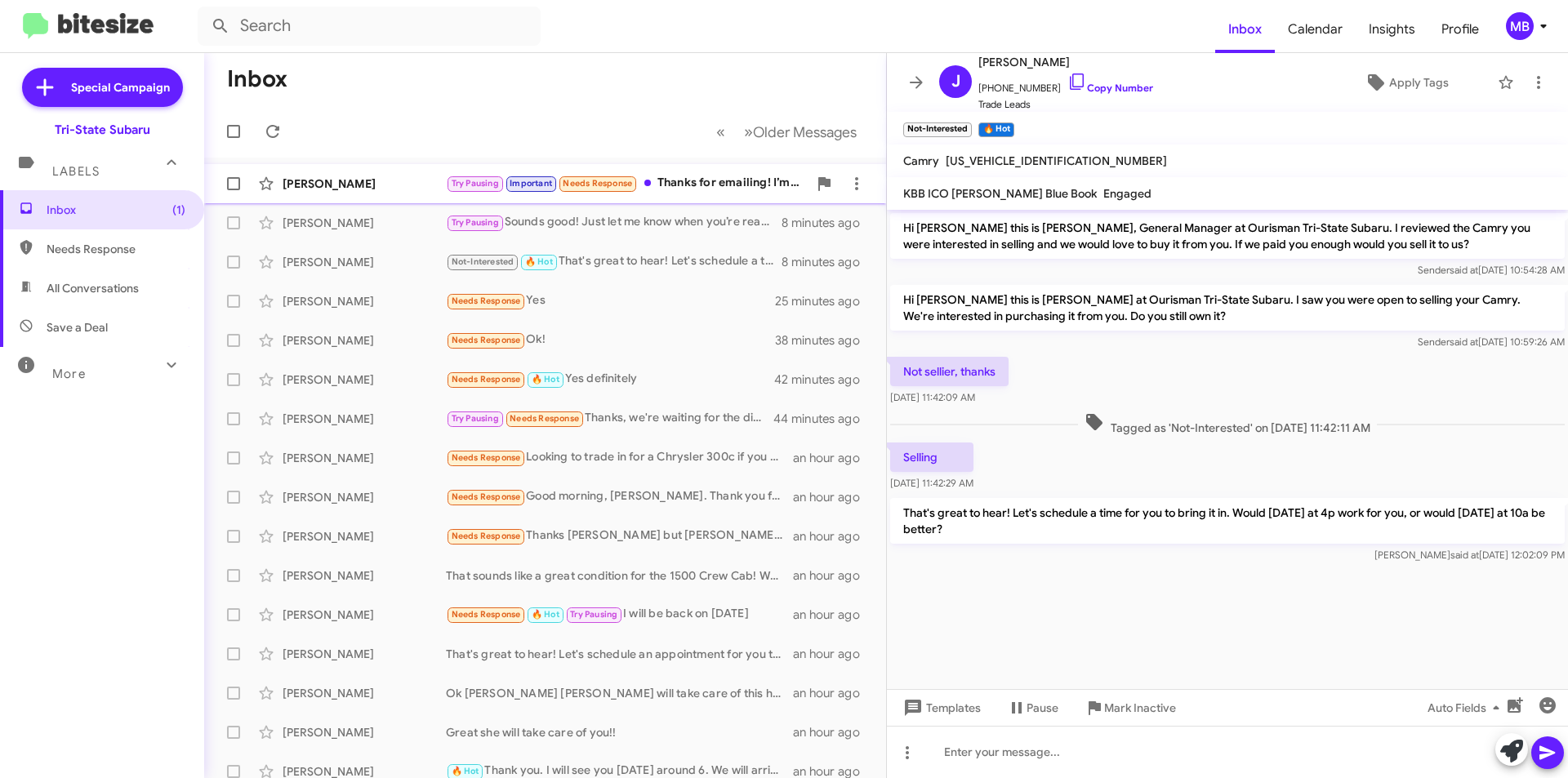
click at [595, 195] on div "[PERSON_NAME] Try Pausing Important Needs Response Thanks for emailing! I’m a b…" at bounding box center [545, 183] width 656 height 32
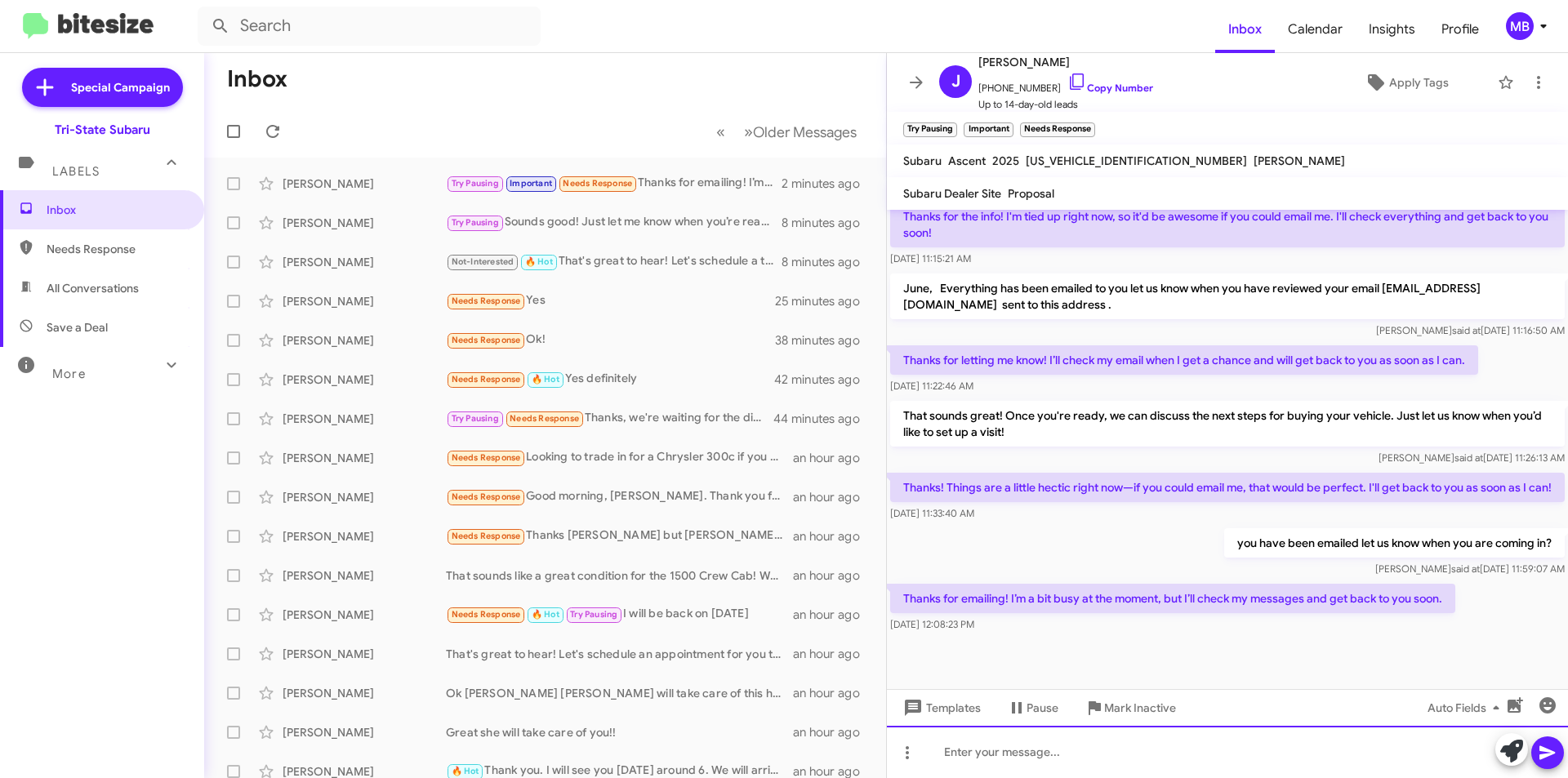
click at [1174, 760] on div at bounding box center [1228, 751] width 681 height 53
click at [1086, 759] on div at bounding box center [1228, 751] width 681 height 53
click at [1501, 755] on icon at bounding box center [1512, 750] width 23 height 23
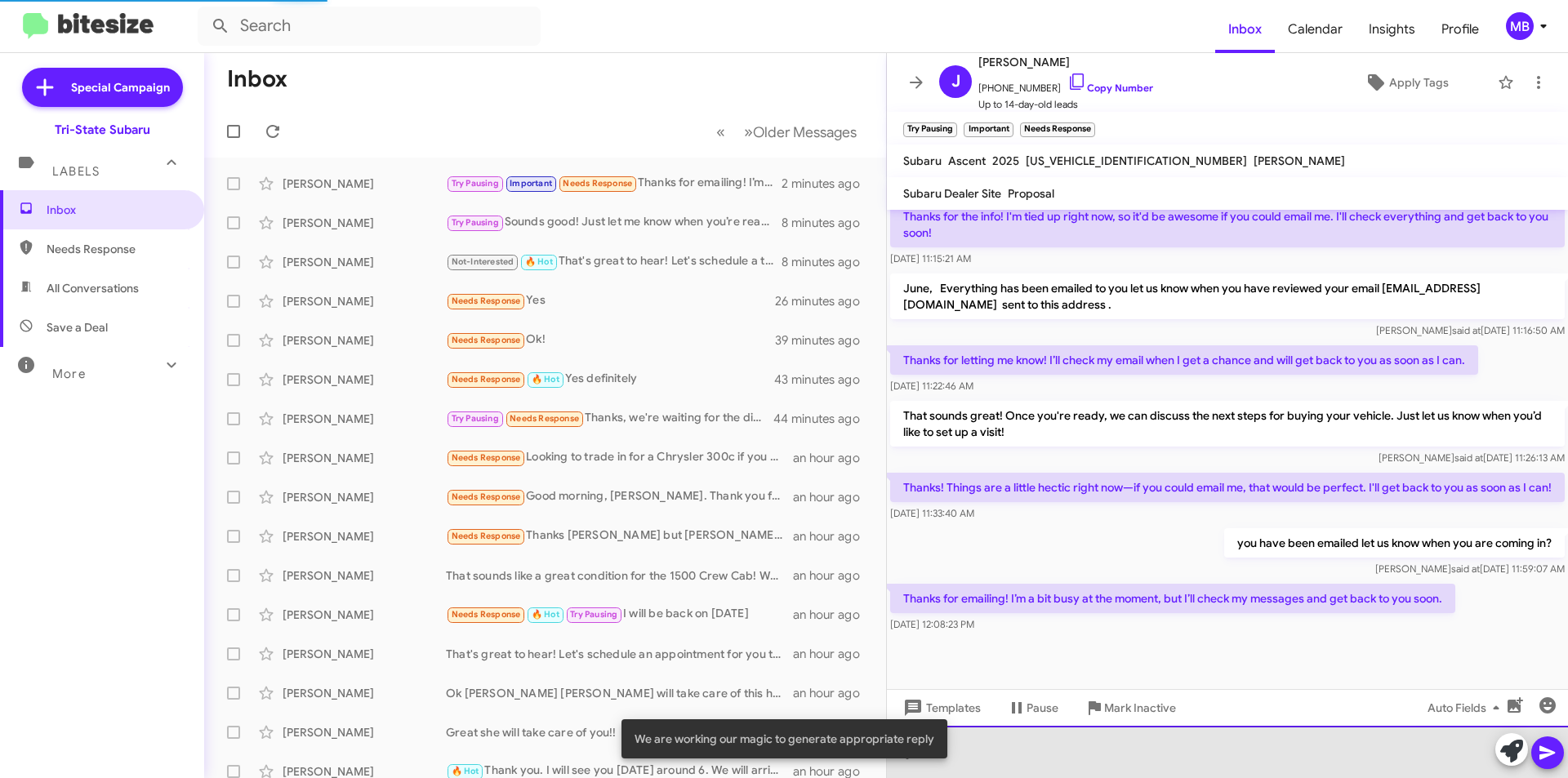
click at [1182, 736] on div at bounding box center [1228, 751] width 681 height 53
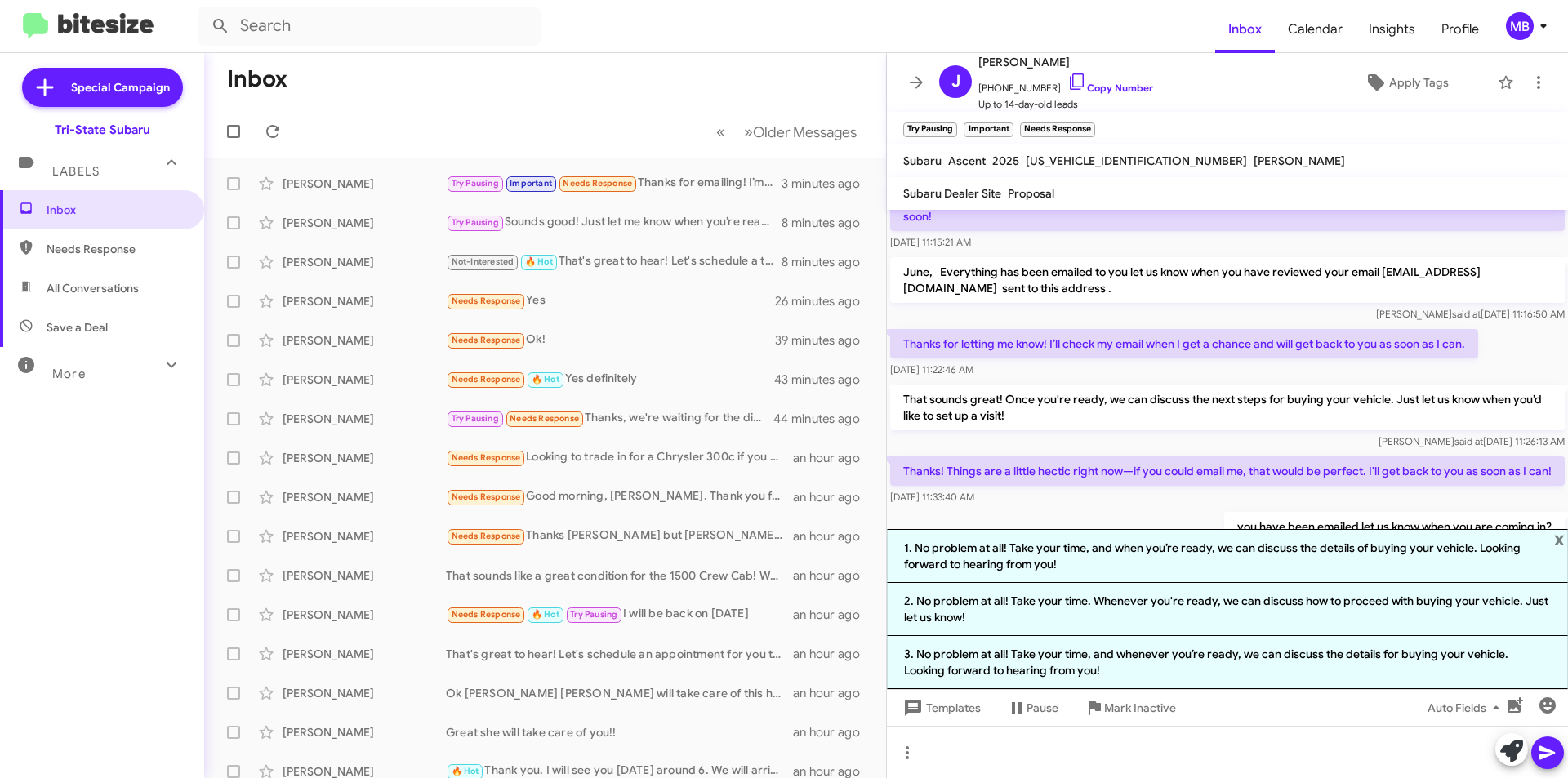
click at [1252, 559] on li "1. No problem at all! Take your time, and when you’re ready, we can discuss the…" at bounding box center [1228, 556] width 681 height 54
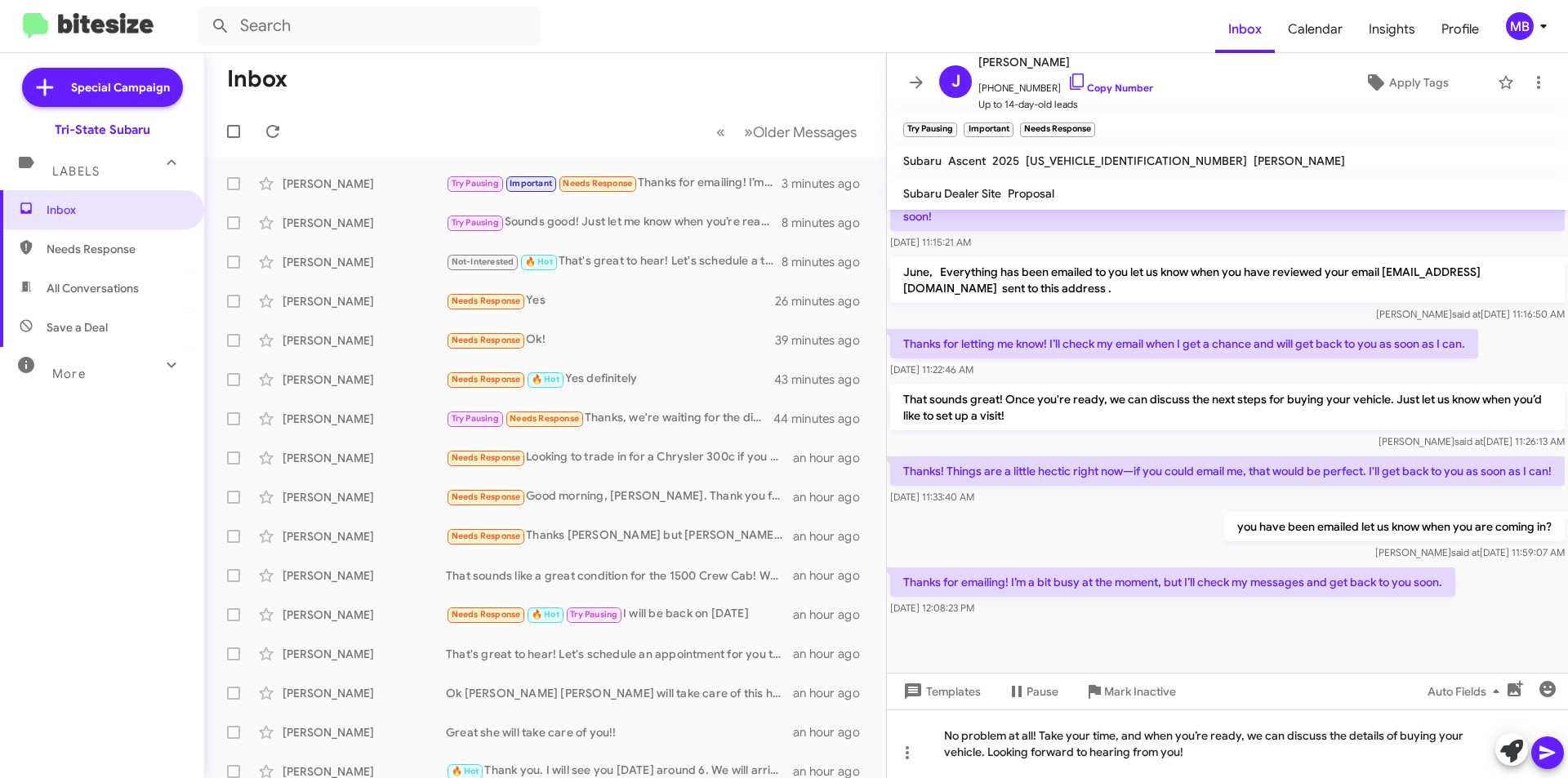
click at [1553, 751] on icon at bounding box center [1548, 752] width 19 height 19
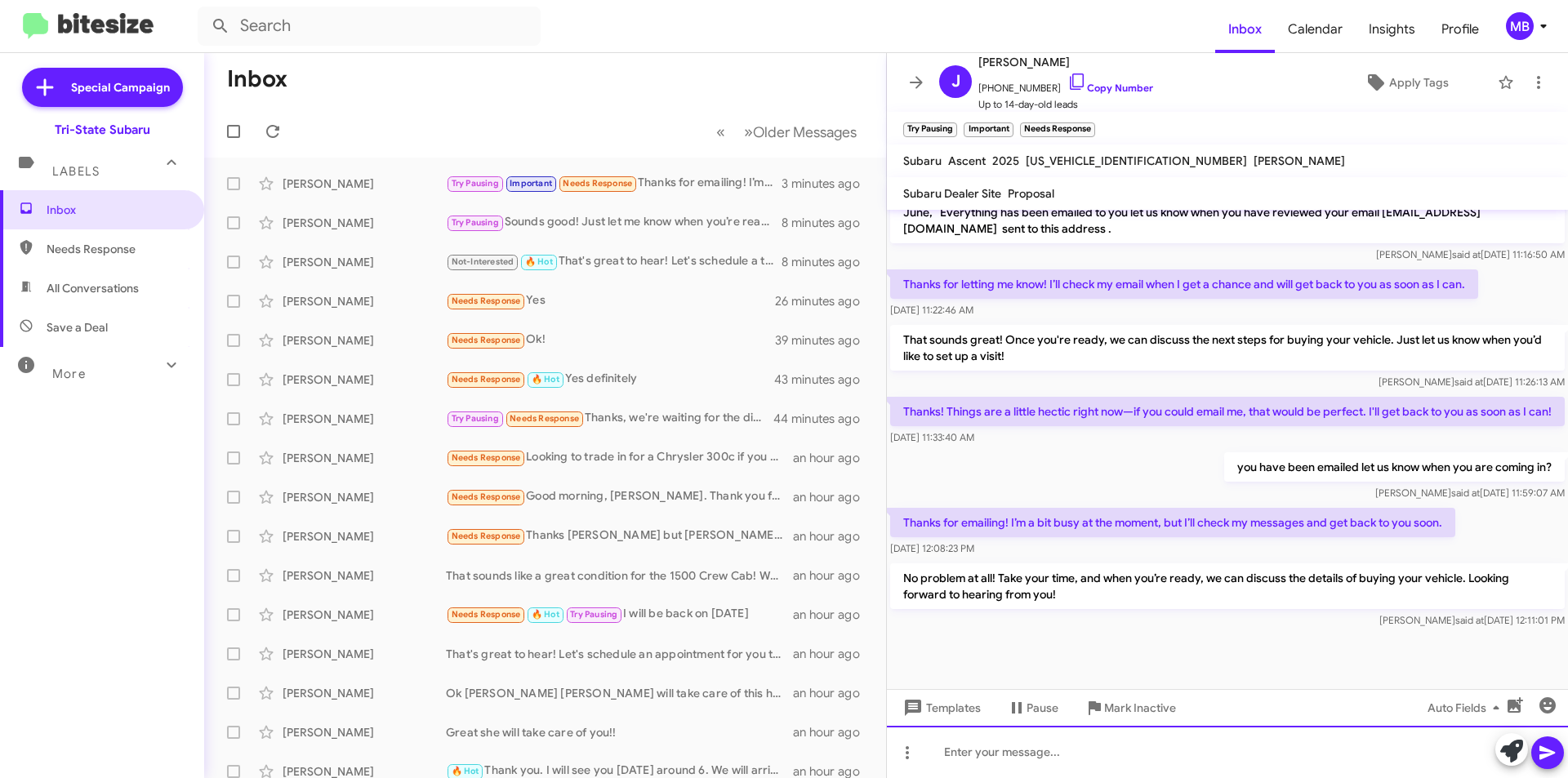
scroll to position [485, 0]
click at [121, 242] on span "Needs Response" at bounding box center [115, 249] width 139 height 17
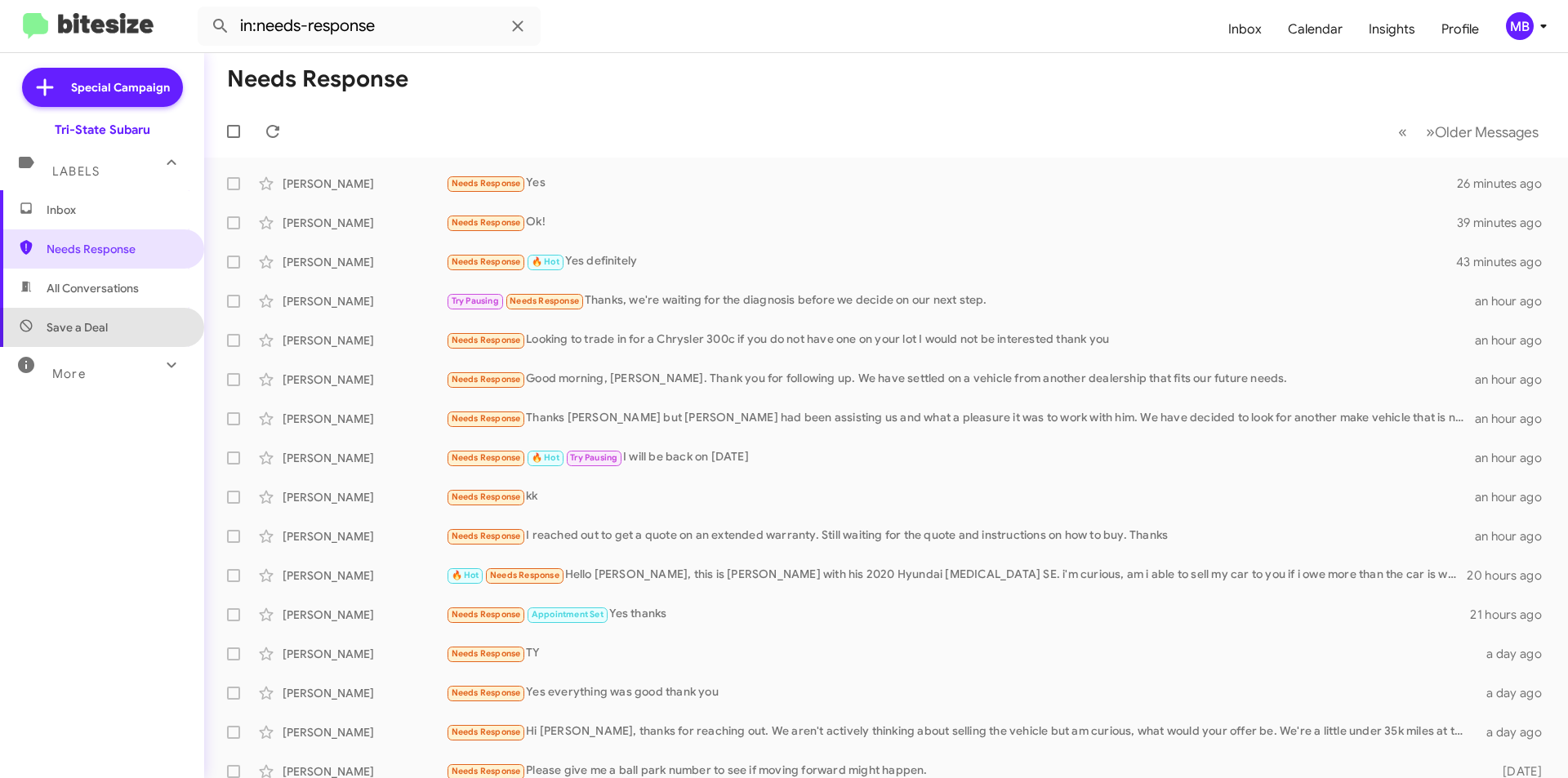
click at [116, 329] on span "Save a Deal" at bounding box center [102, 327] width 204 height 39
type input "in:not-interested"
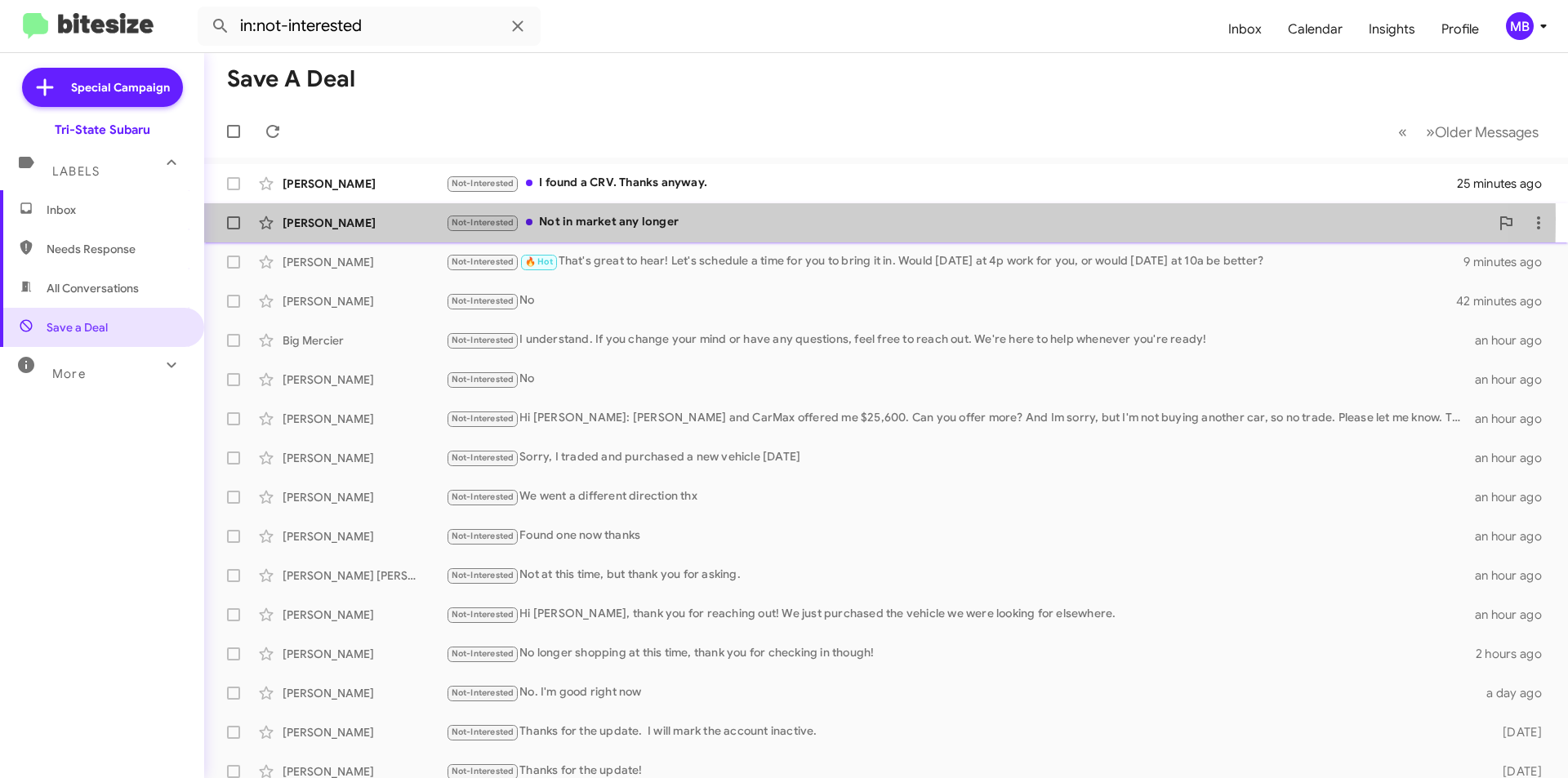
click at [597, 219] on div "Not-Interested Not in market any longer" at bounding box center [968, 222] width 1043 height 18
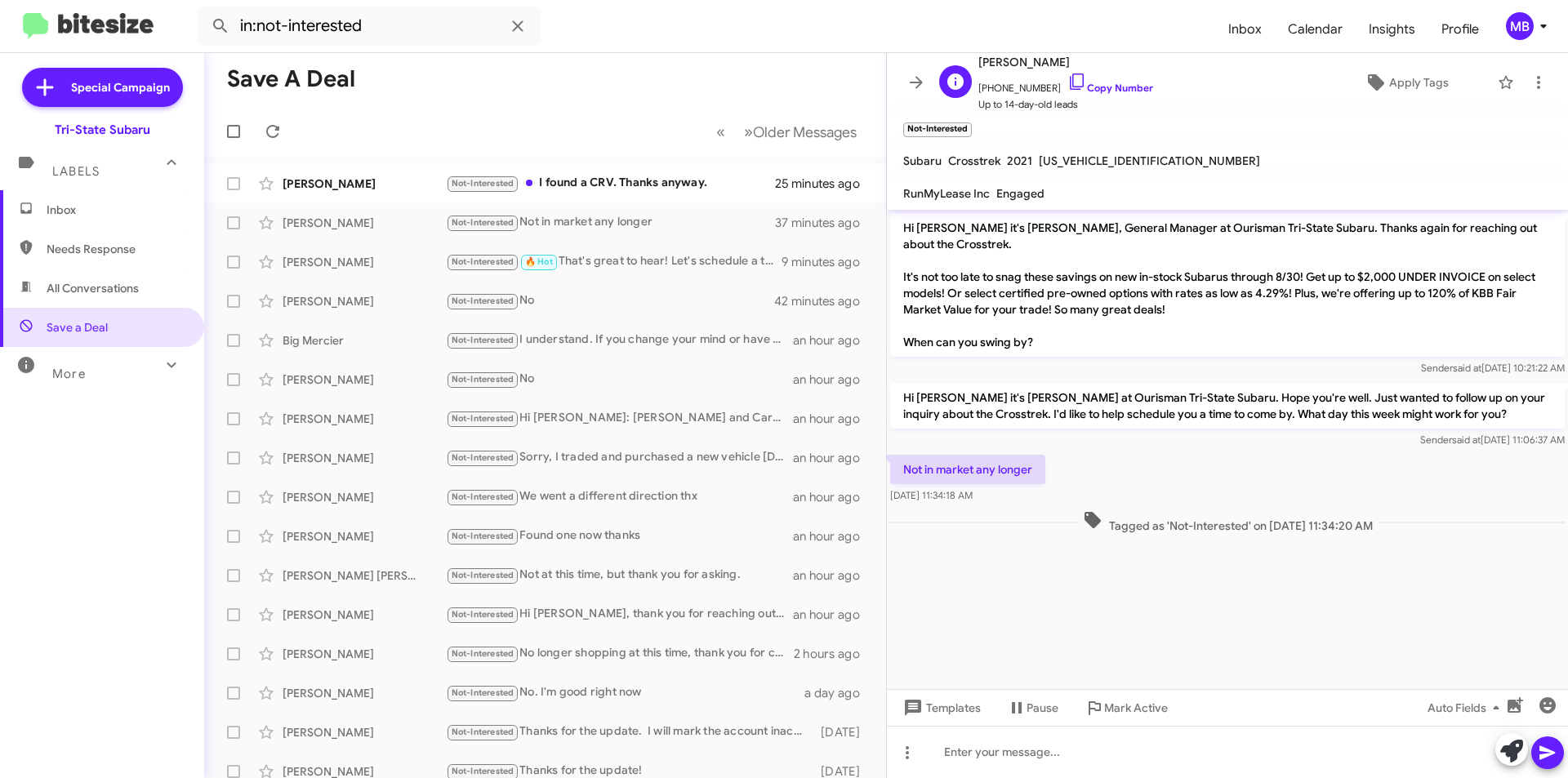
drag, startPoint x: 1116, startPoint y: 88, endPoint x: 1188, endPoint y: 108, distance: 74.7
click at [1117, 88] on link "Copy Number" at bounding box center [1110, 87] width 86 height 12
drag, startPoint x: 1405, startPoint y: 539, endPoint x: 904, endPoint y: 471, distance: 505.6
click at [904, 471] on cdk-virtual-scroll-viewport "Hi [PERSON_NAME] it's [PERSON_NAME], General Manager at Ourisman Tri-State Suba…" at bounding box center [1228, 449] width 681 height 479
drag, startPoint x: 939, startPoint y: 468, endPoint x: 962, endPoint y: 477, distance: 24.7
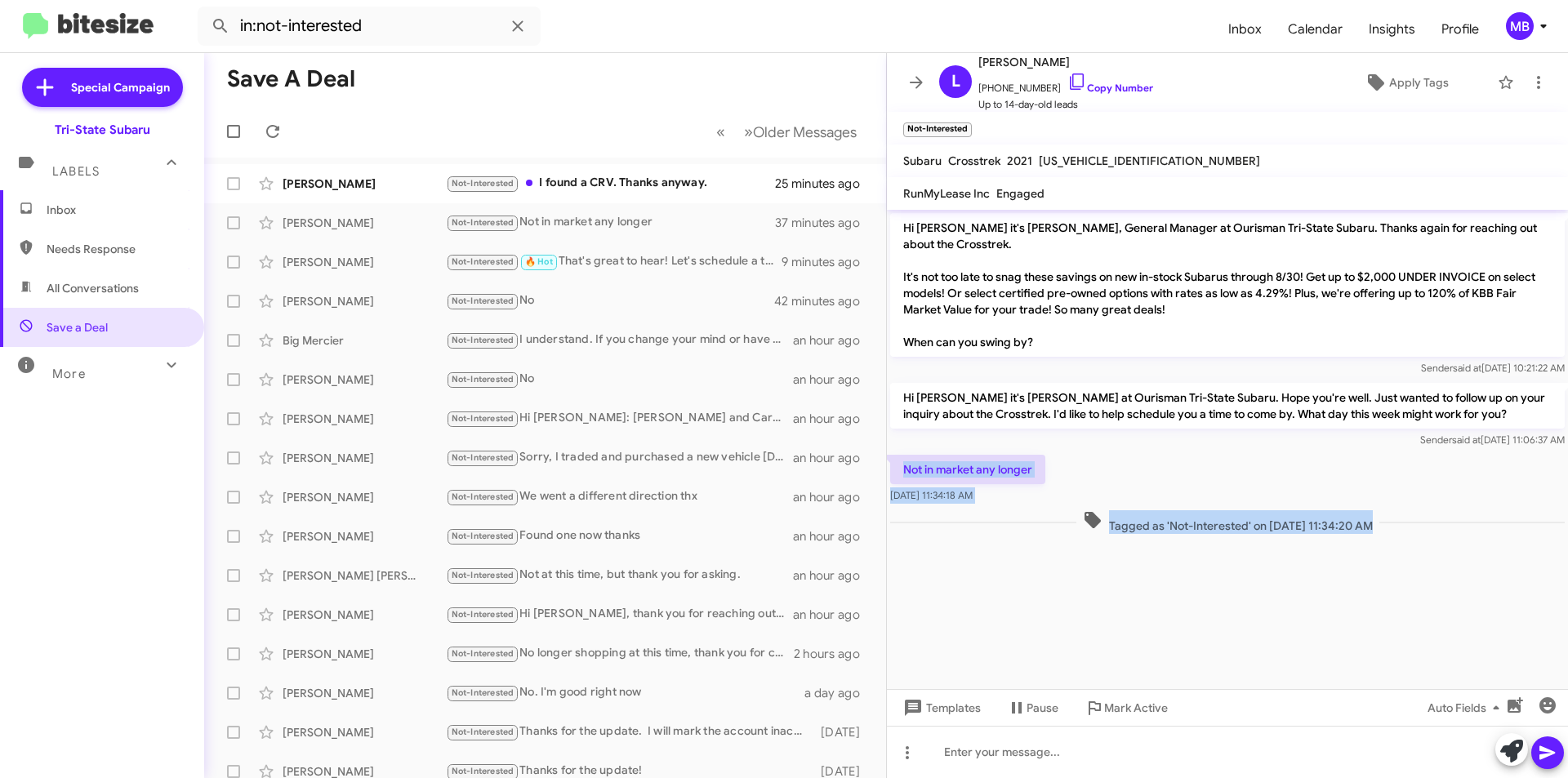
copy div "Not in market any longer [DATE] 11:34:18 AM Tagged as 'Not-Interested' on [DATE…"
click at [649, 189] on div "Not-Interested I found a CRV. Thanks anyway." at bounding box center [627, 183] width 362 height 18
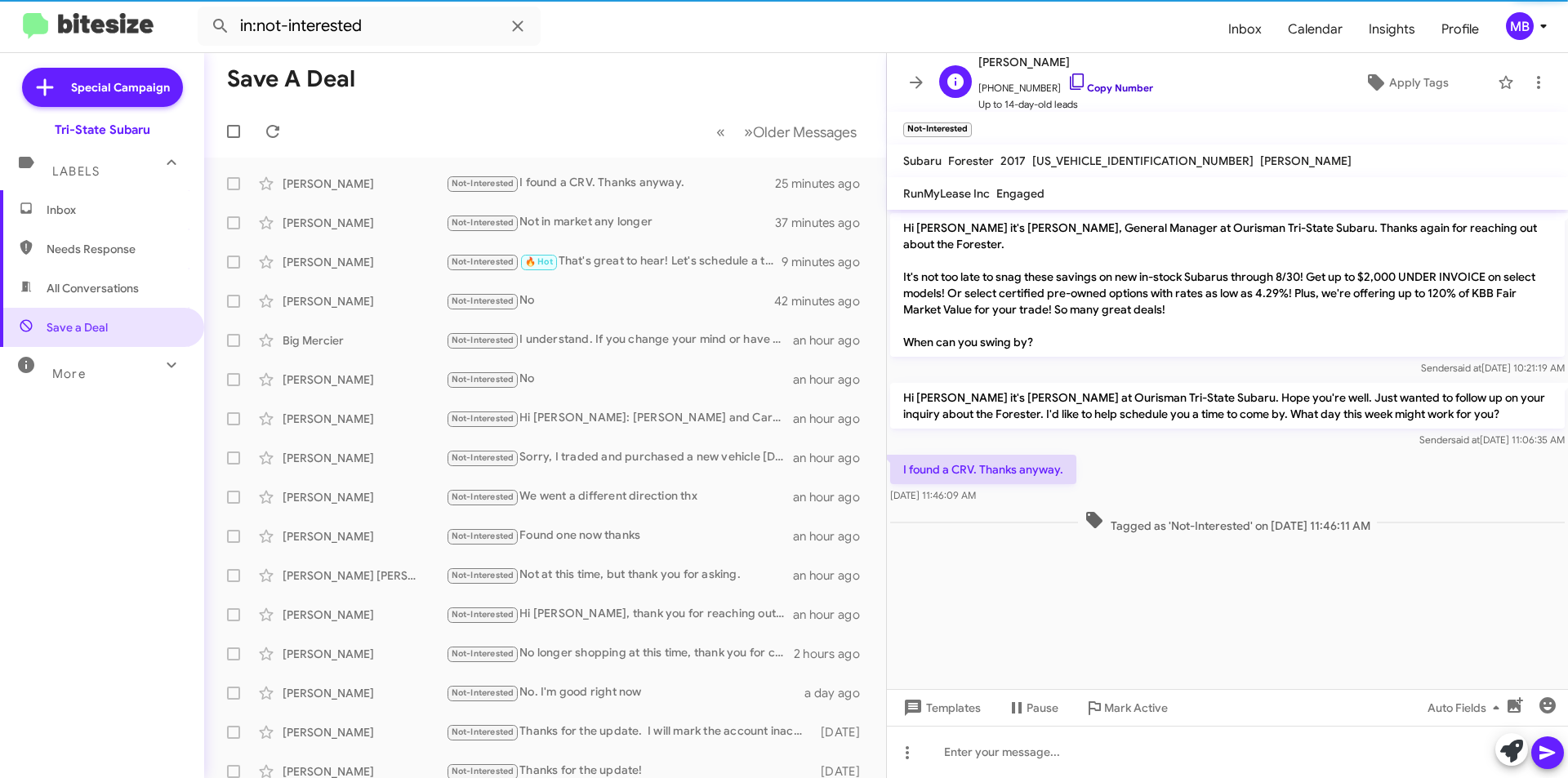
click at [1103, 89] on link "Copy Number" at bounding box center [1110, 87] width 86 height 12
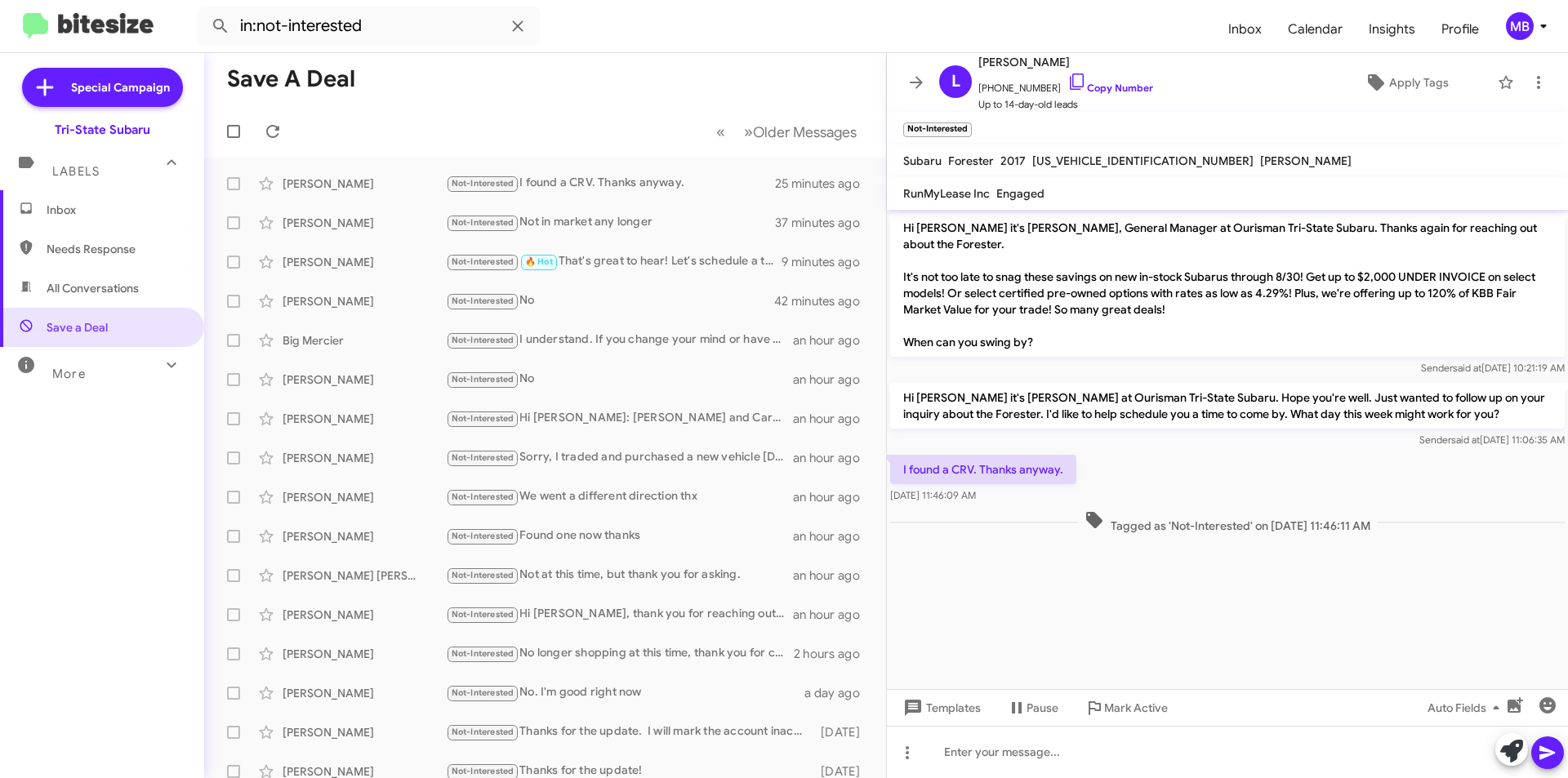
drag, startPoint x: 1136, startPoint y: 499, endPoint x: 896, endPoint y: 442, distance: 246.7
click at [896, 442] on div "Hi [PERSON_NAME] it's [PERSON_NAME], General Manager at Ourisman Tri-State Suba…" at bounding box center [1228, 373] width 681 height 328
drag, startPoint x: 937, startPoint y: 452, endPoint x: 952, endPoint y: 457, distance: 15.8
copy div "I found a CRV. Thanks anyway. [DATE] 11:46:09 AM Tagged as 'Not-Interested' on …"
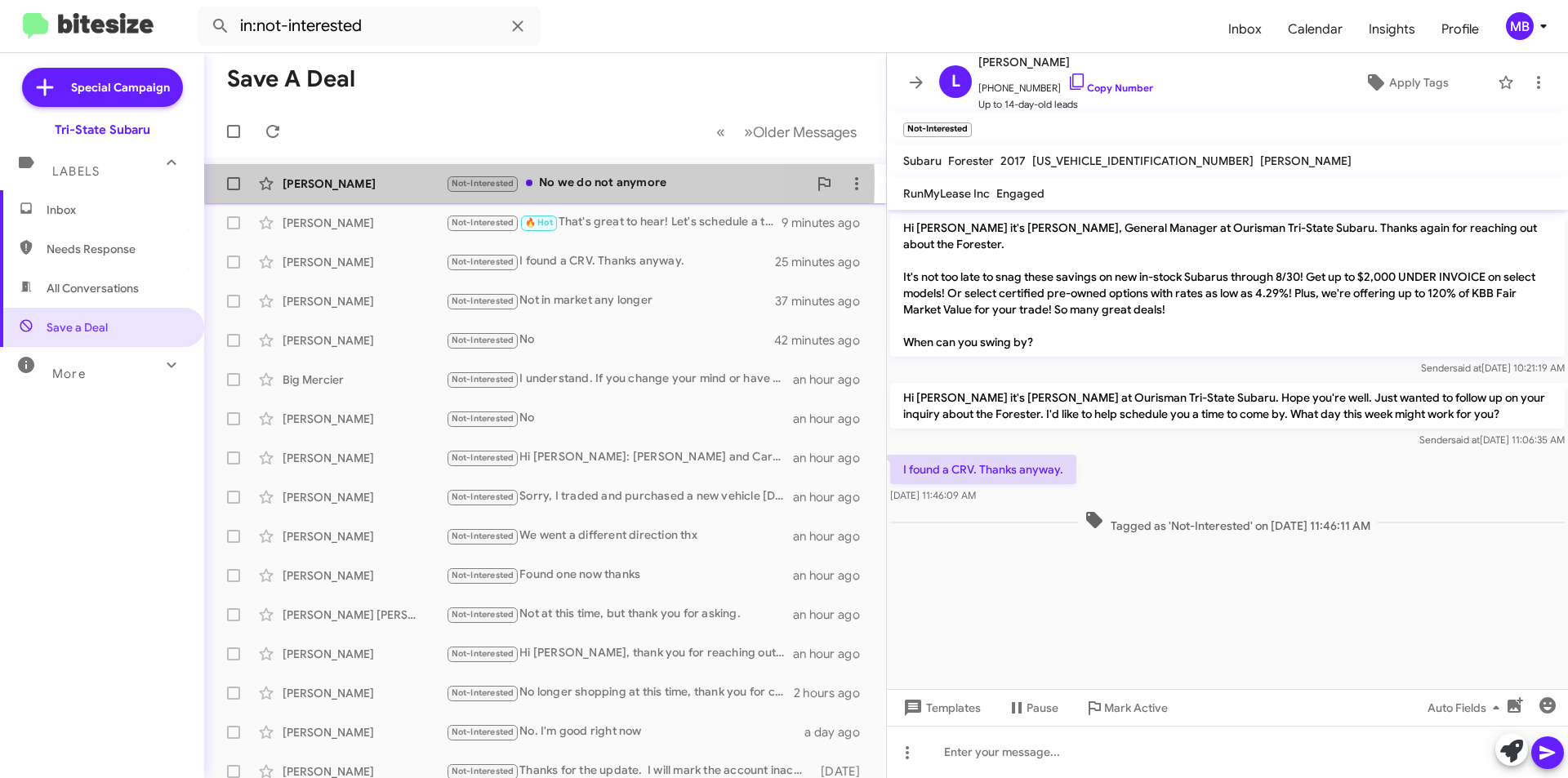
click at [412, 182] on div "[PERSON_NAME]" at bounding box center [364, 184] width 163 height 17
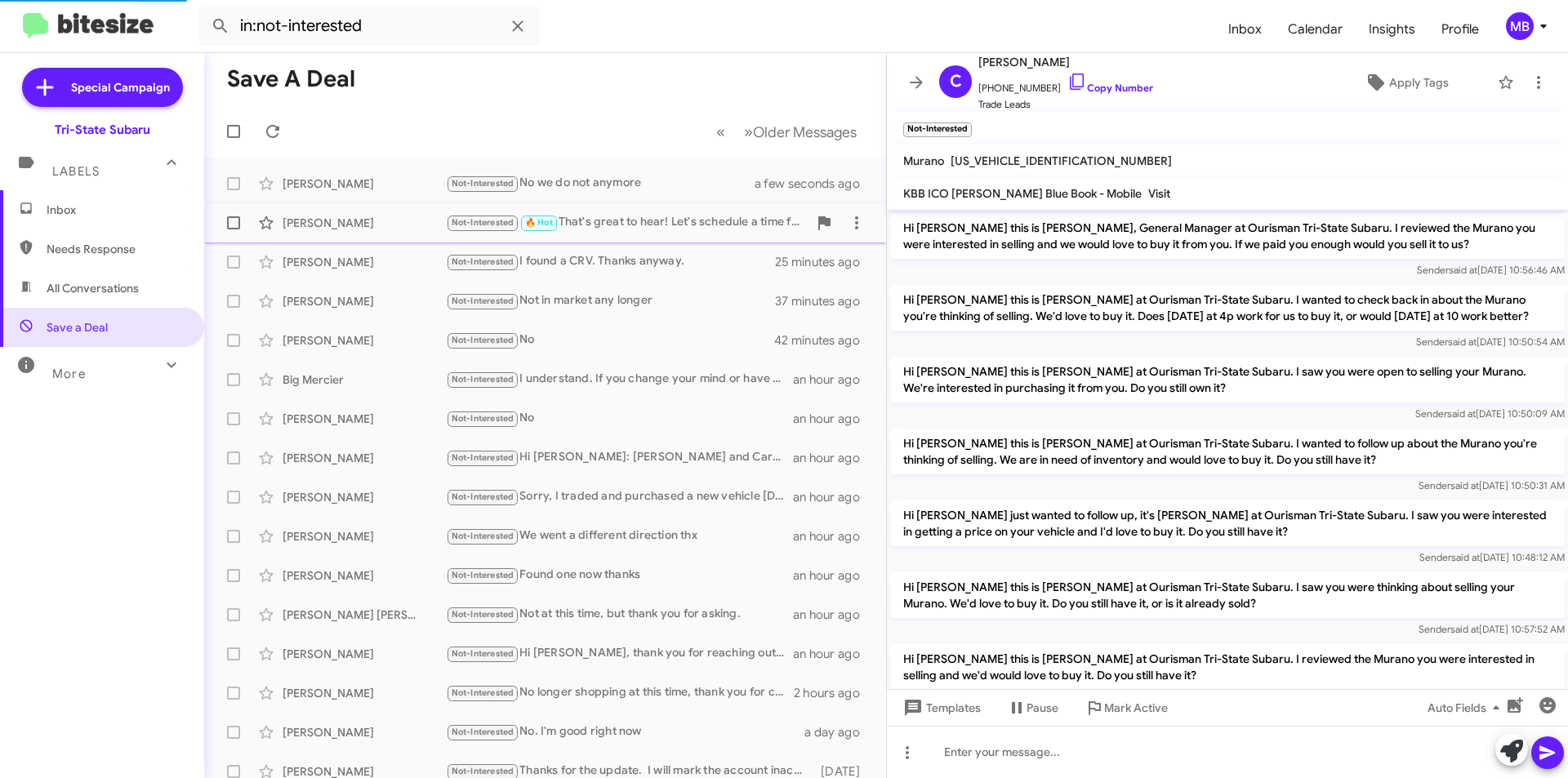
scroll to position [558, 0]
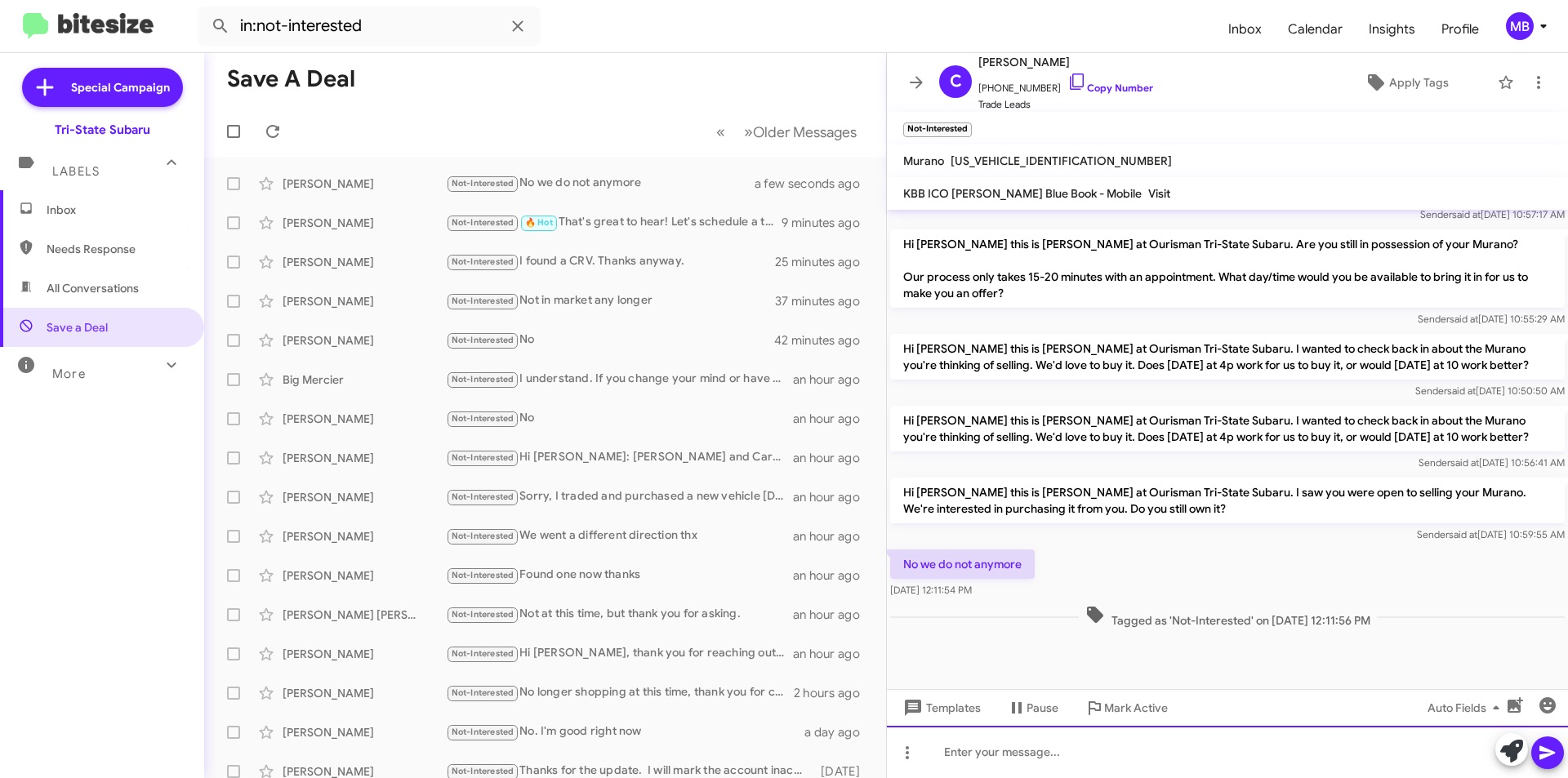
click at [1243, 771] on div at bounding box center [1228, 751] width 681 height 53
click at [1503, 745] on icon at bounding box center [1512, 750] width 23 height 23
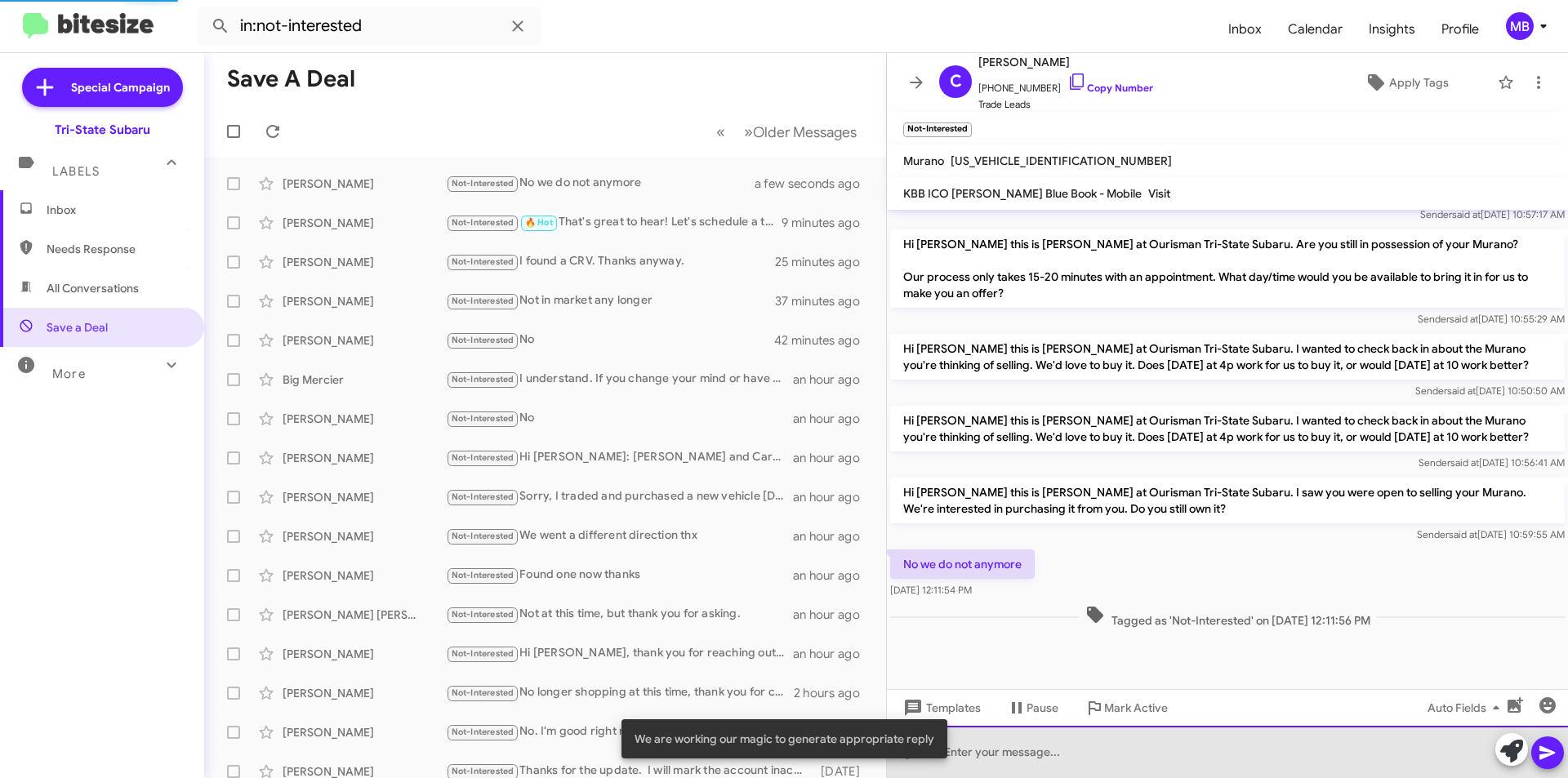
click at [1178, 756] on div at bounding box center [1228, 751] width 681 height 53
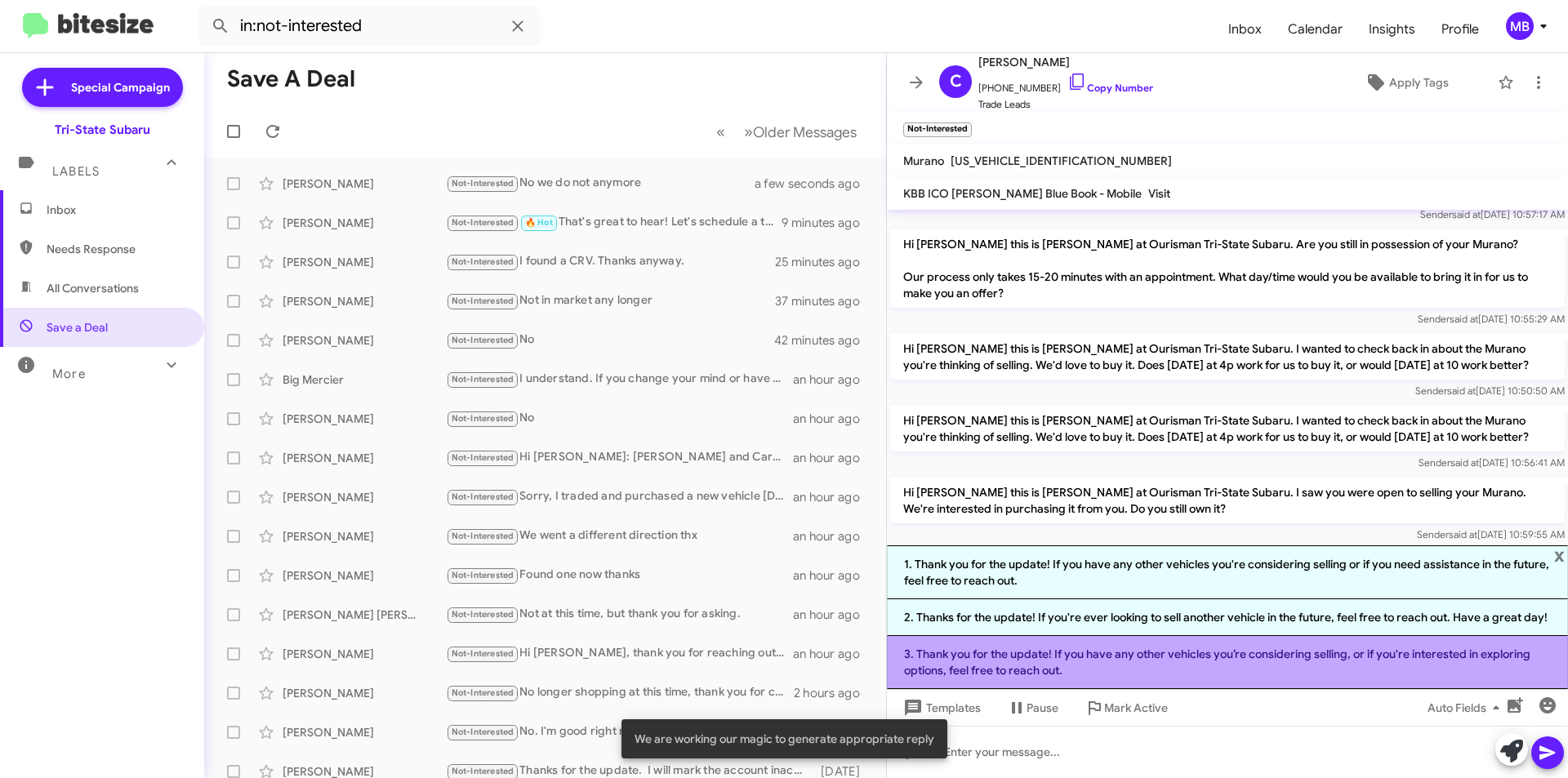
click at [1343, 664] on li "3. Thank you for the update! If you have any other vehicles you’re considering …" at bounding box center [1228, 662] width 681 height 53
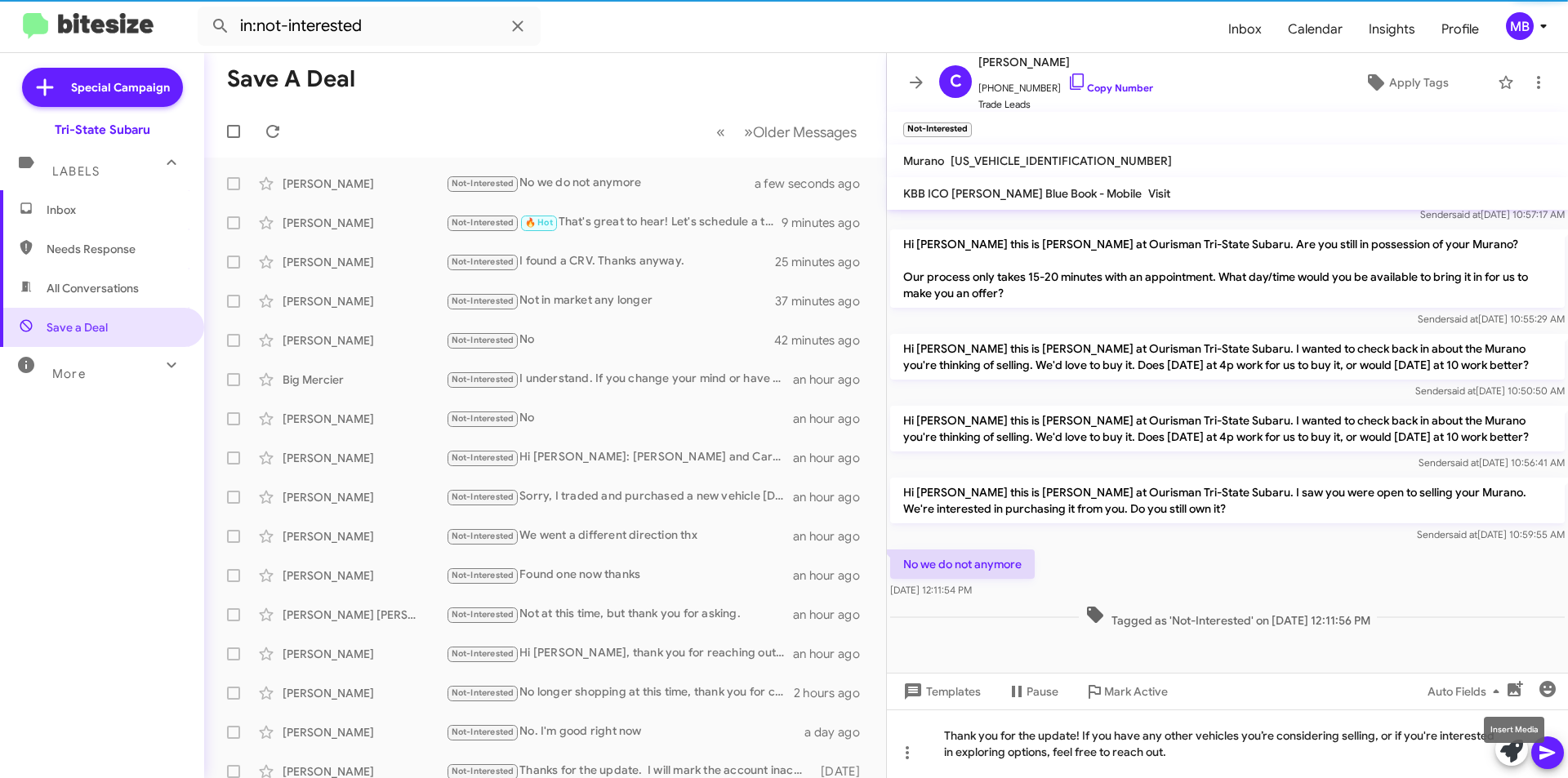
click at [1546, 743] on mat-tooltip-component "Insert Media" at bounding box center [1514, 729] width 83 height 49
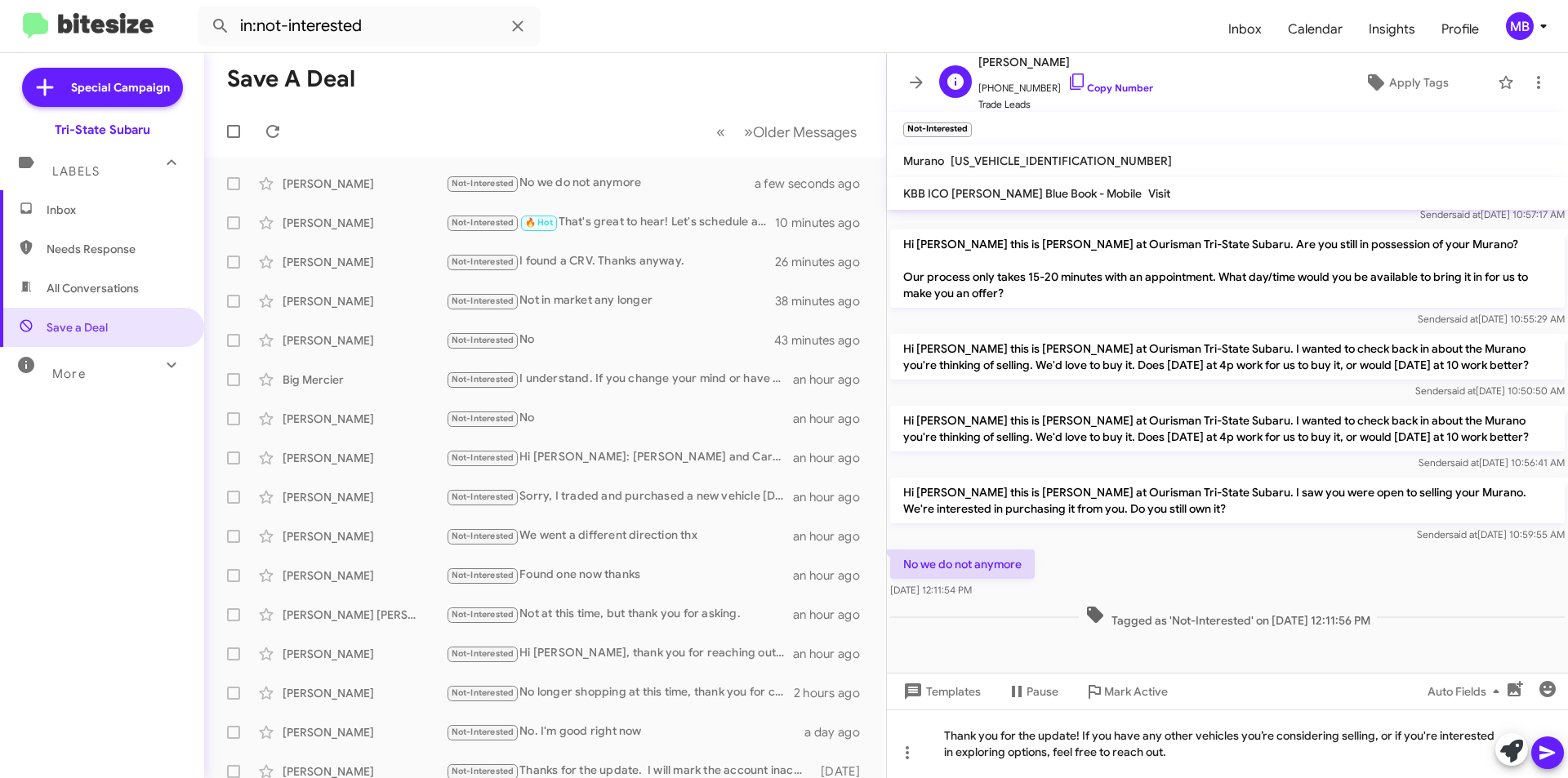
click at [1110, 81] on span "[PHONE_NUMBER] Copy Number" at bounding box center [1066, 84] width 175 height 25
click at [1134, 86] on link "Copy Number" at bounding box center [1110, 87] width 86 height 12
click at [1544, 760] on icon at bounding box center [1548, 752] width 19 height 19
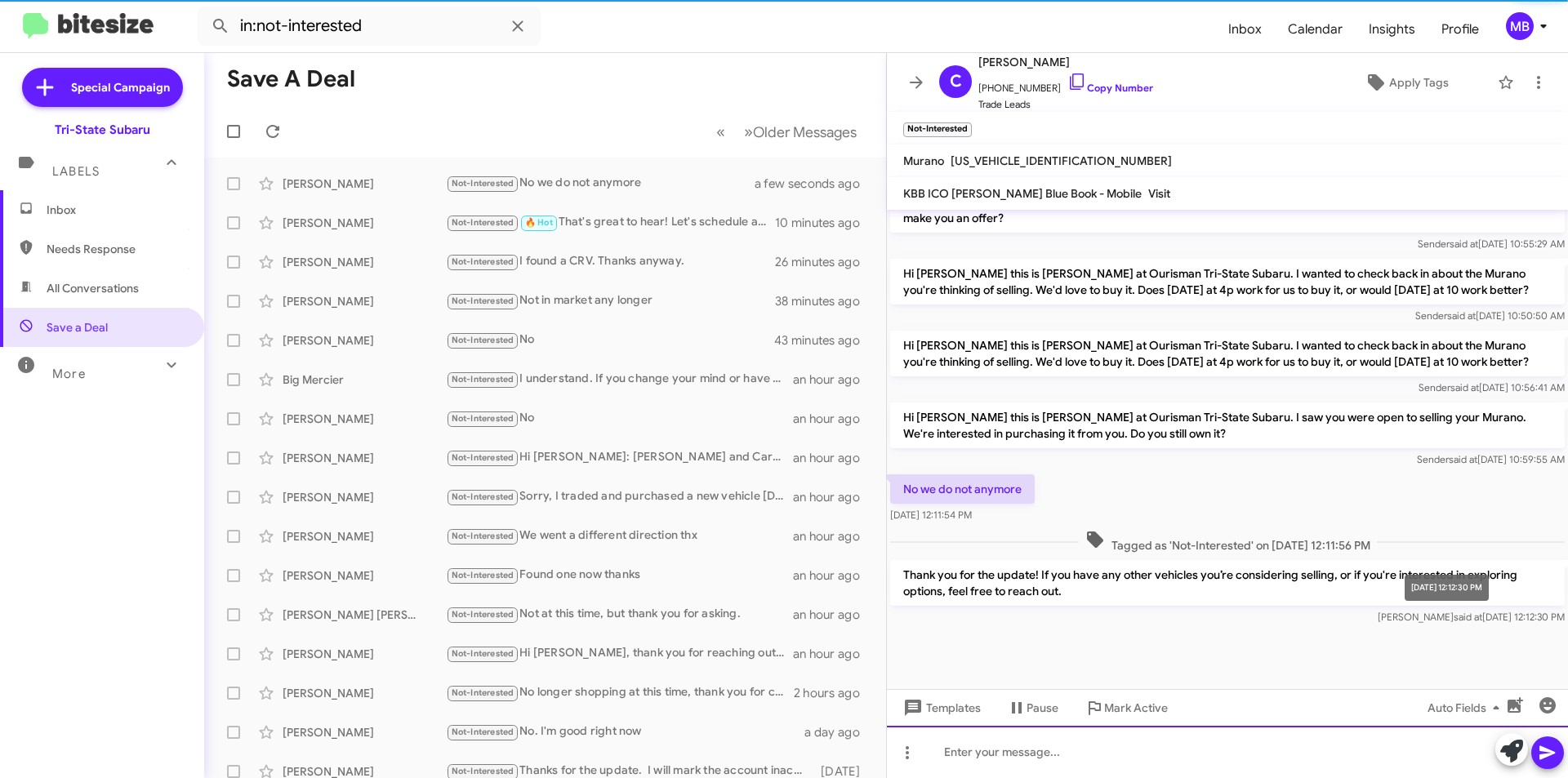
scroll to position [634, 0]
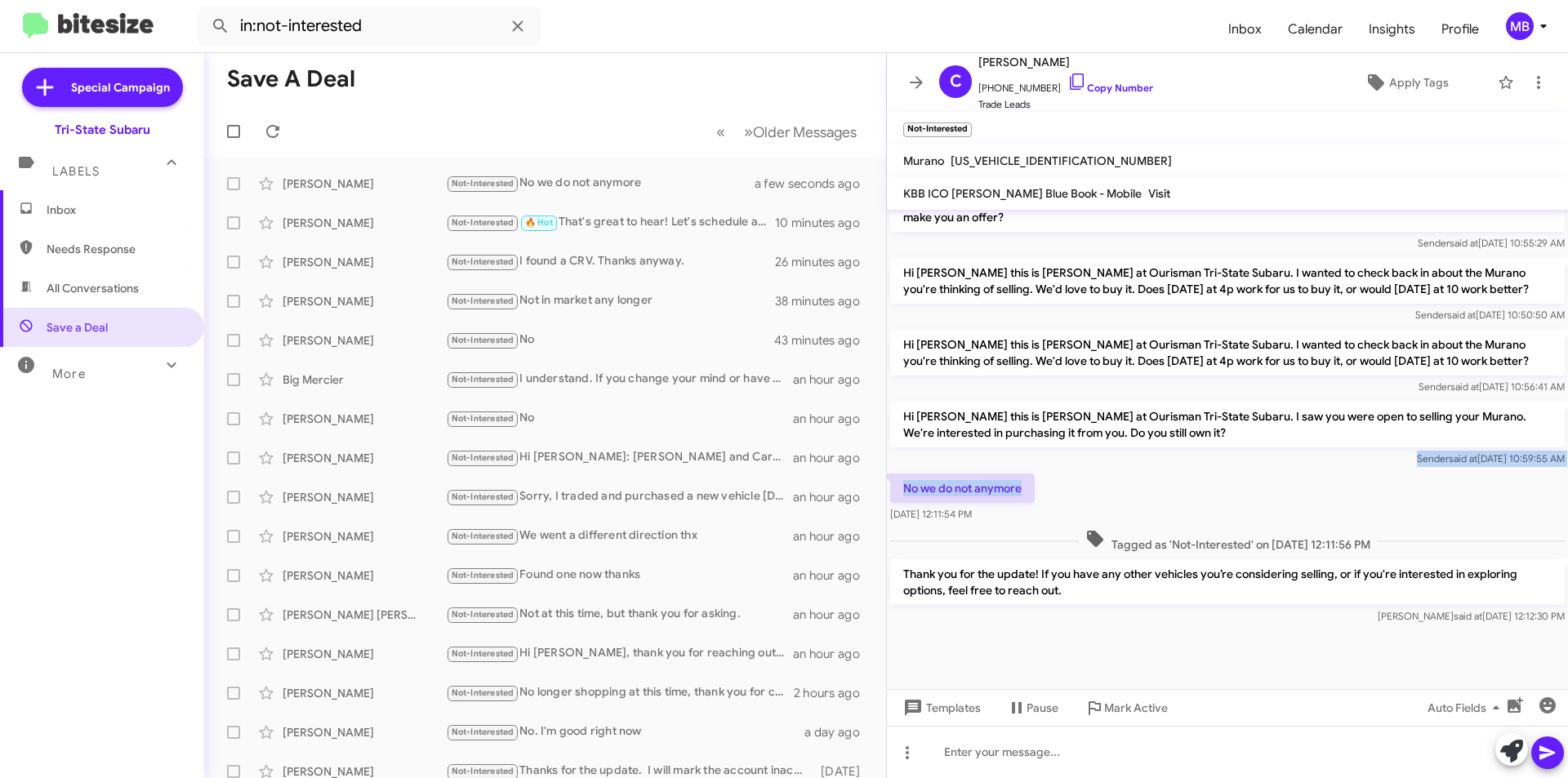
drag, startPoint x: 1035, startPoint y: 501, endPoint x: 900, endPoint y: 465, distance: 139.7
click at [900, 465] on div "Hi [PERSON_NAME] this is [PERSON_NAME], General Manager at Ourisman Tri-State S…" at bounding box center [1228, 102] width 681 height 1052
drag, startPoint x: 952, startPoint y: 475, endPoint x: 959, endPoint y: 479, distance: 8.1
copy div "Sender said at [DATE] 10:59:55 AM No we do not anymore"
click at [118, 201] on span "Inbox" at bounding box center [102, 209] width 204 height 39
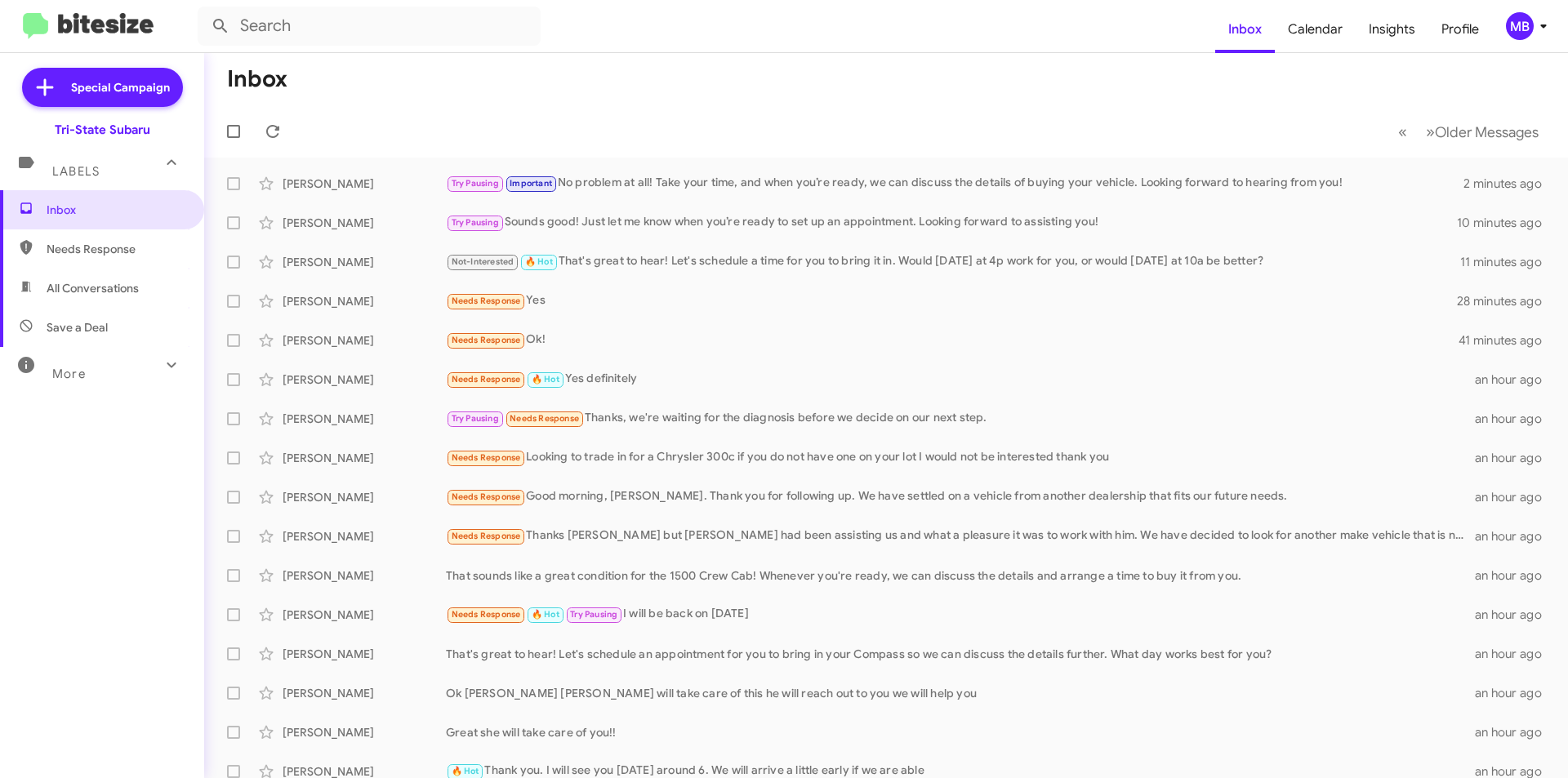
click at [147, 254] on span "Needs Response" at bounding box center [115, 249] width 139 height 17
type input "in:needs-response"
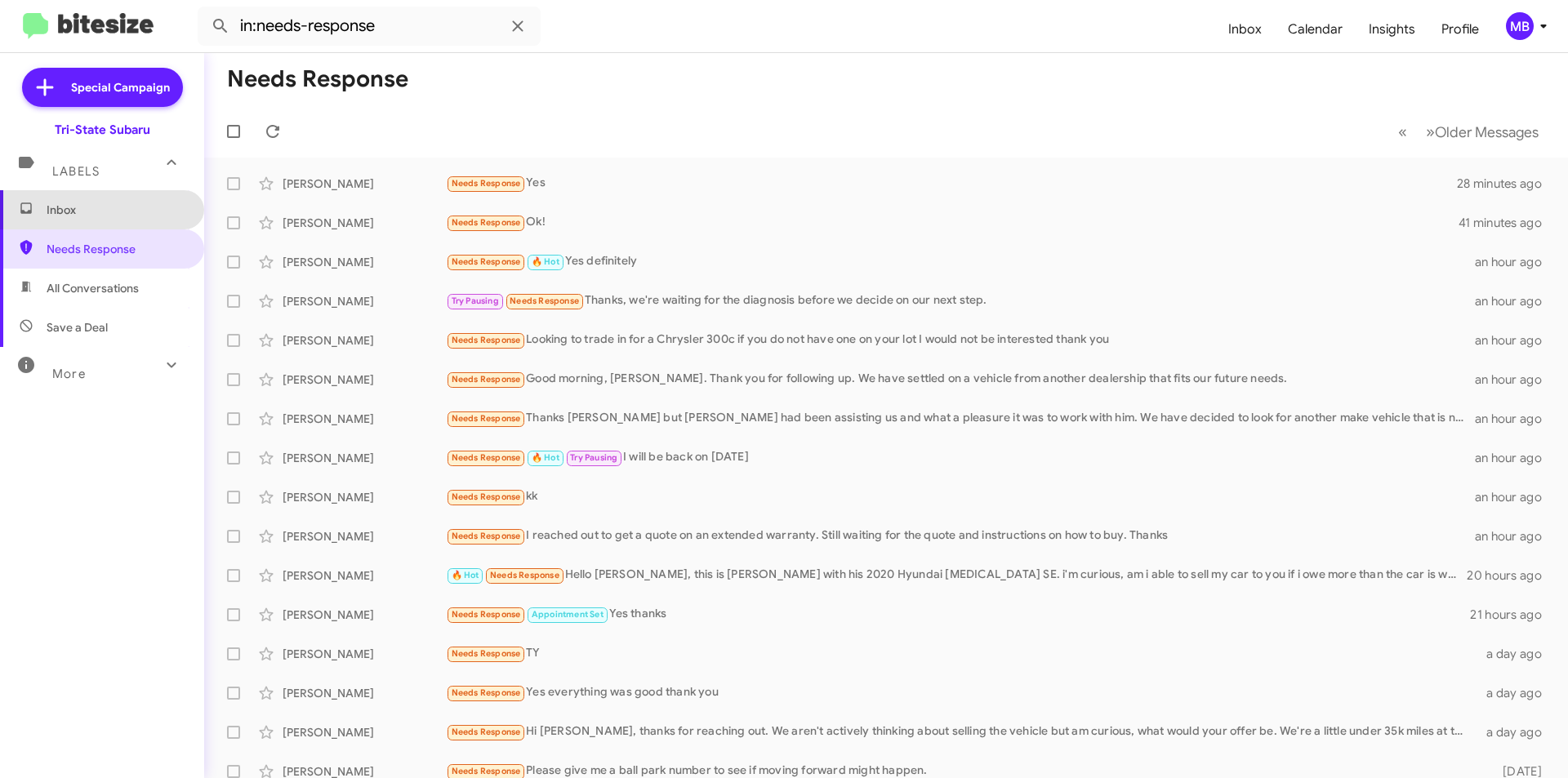
click at [149, 224] on span "Inbox" at bounding box center [102, 209] width 204 height 39
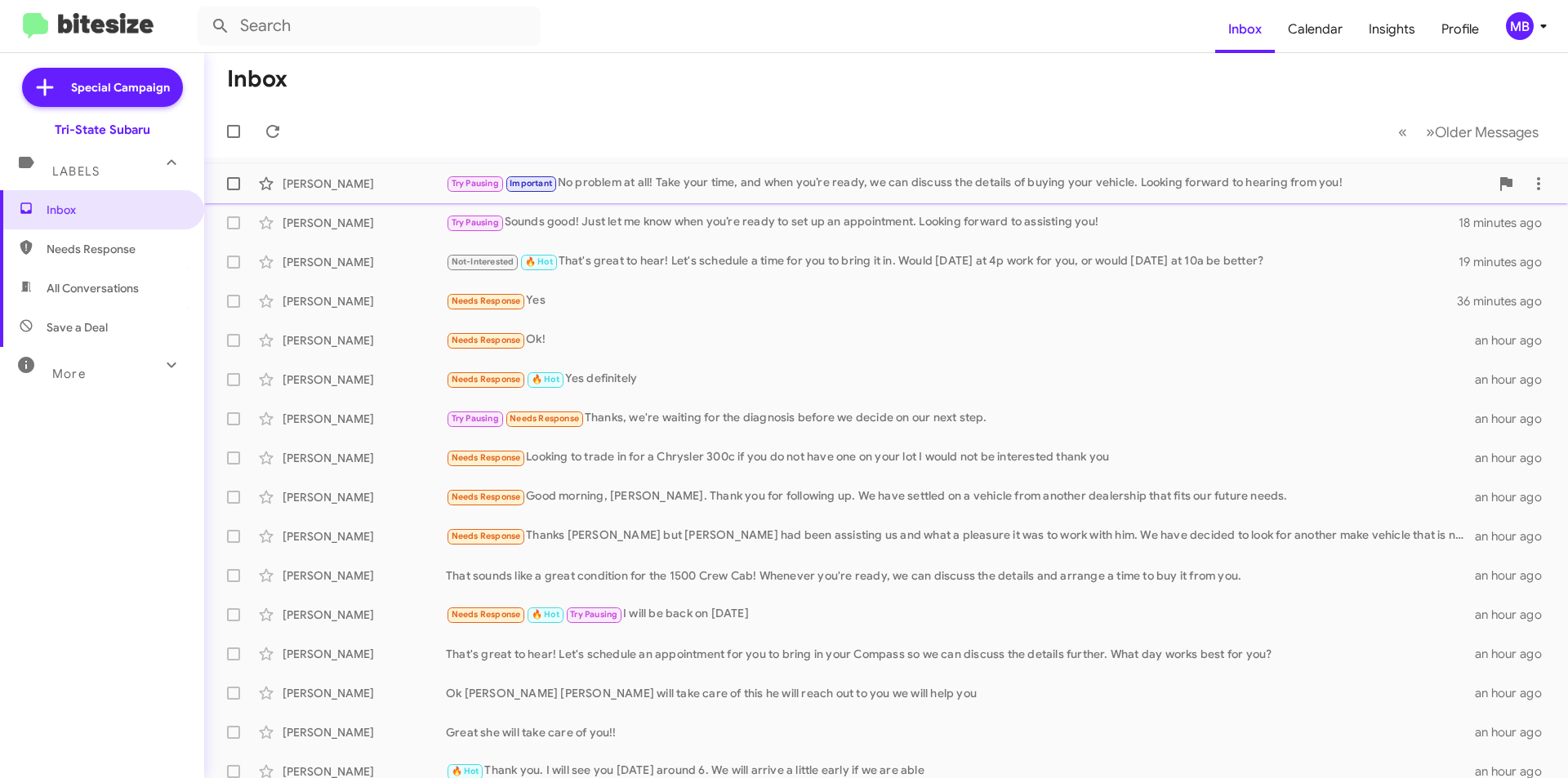
click at [374, 198] on div "[PERSON_NAME] Try Pausing Important No problem at all! Take your time, and when…" at bounding box center [886, 183] width 1338 height 32
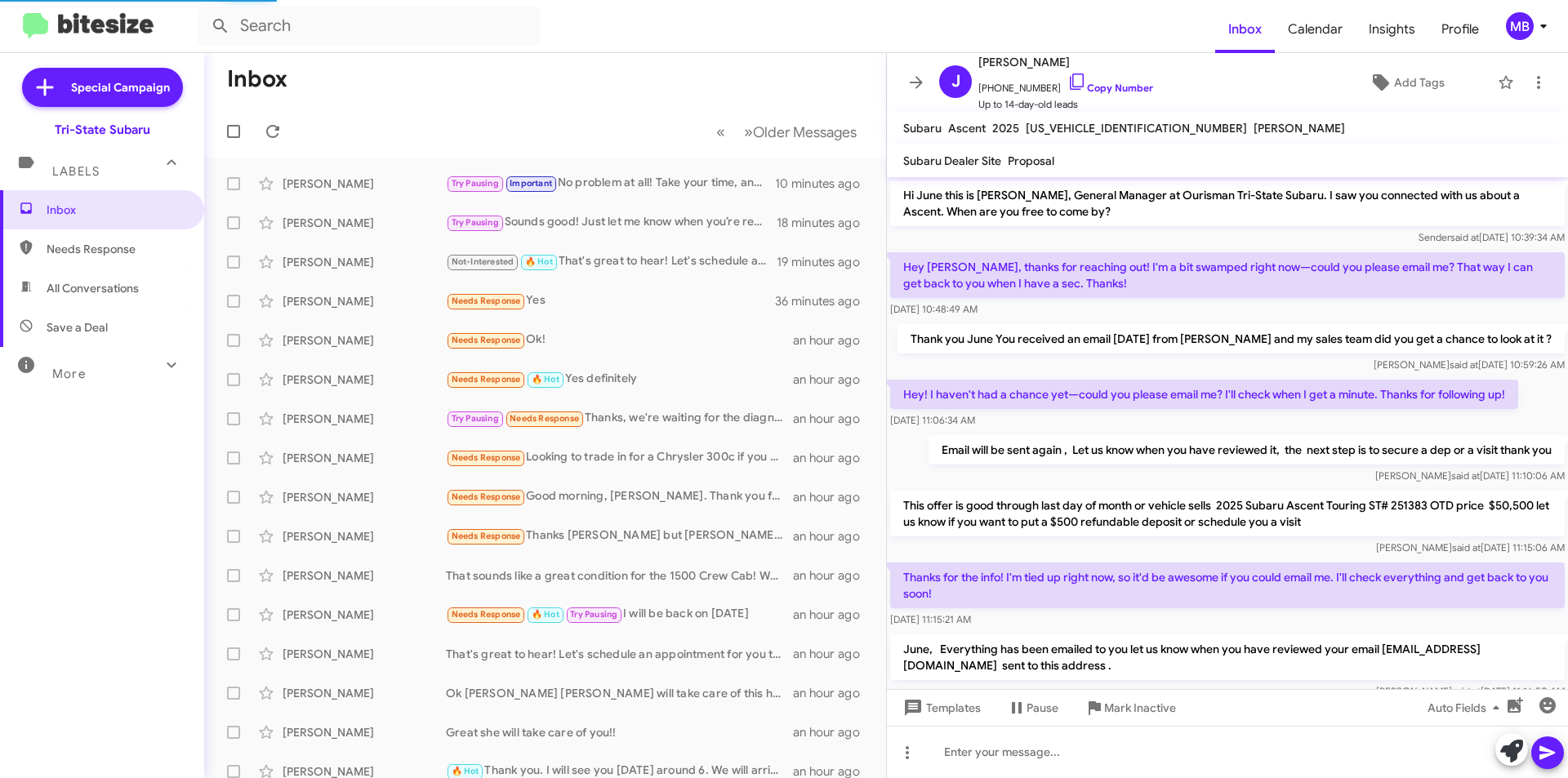
scroll to position [513, 0]
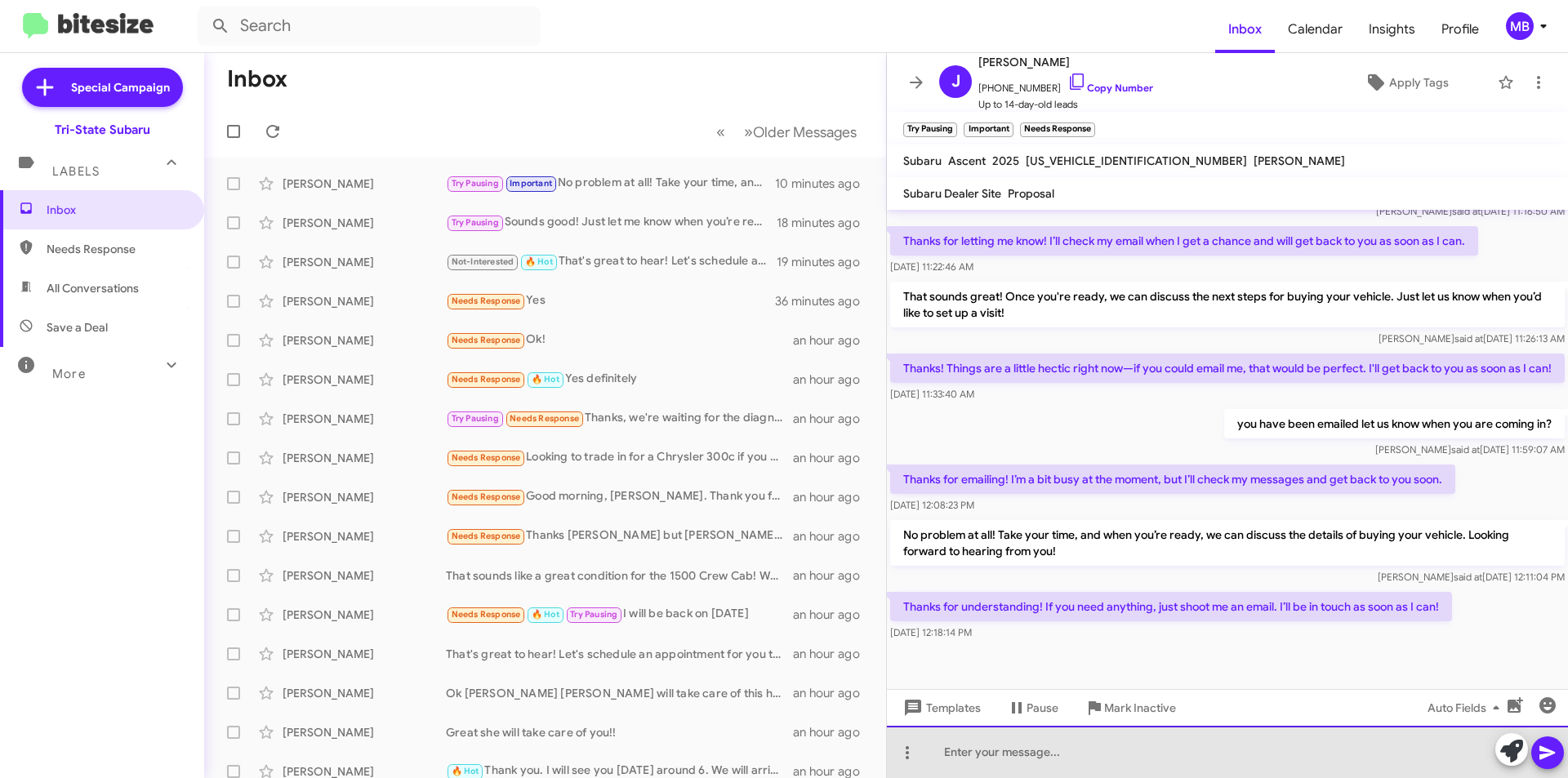
click at [1311, 741] on div at bounding box center [1228, 751] width 681 height 53
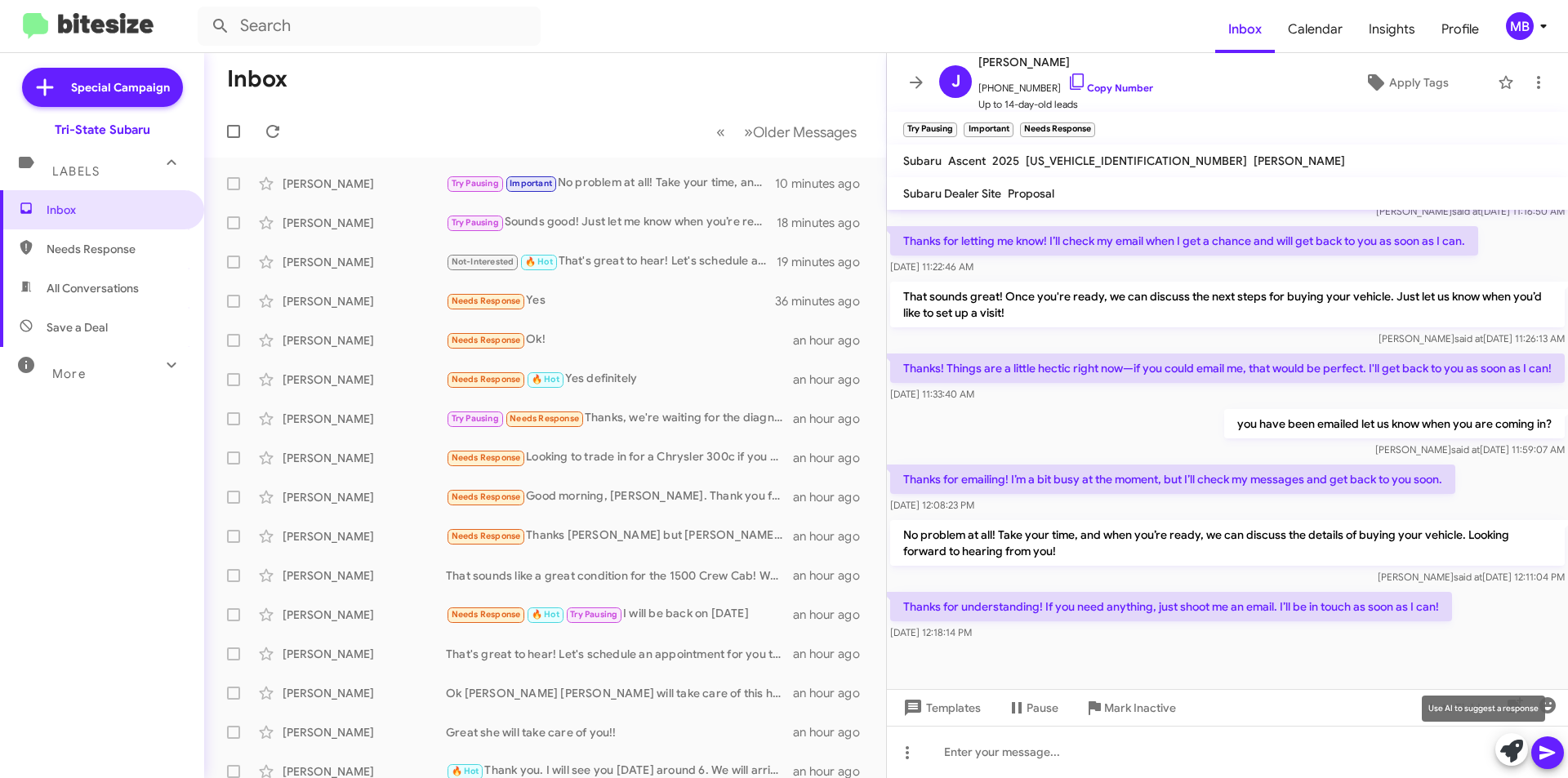
click at [1512, 758] on icon at bounding box center [1512, 750] width 23 height 23
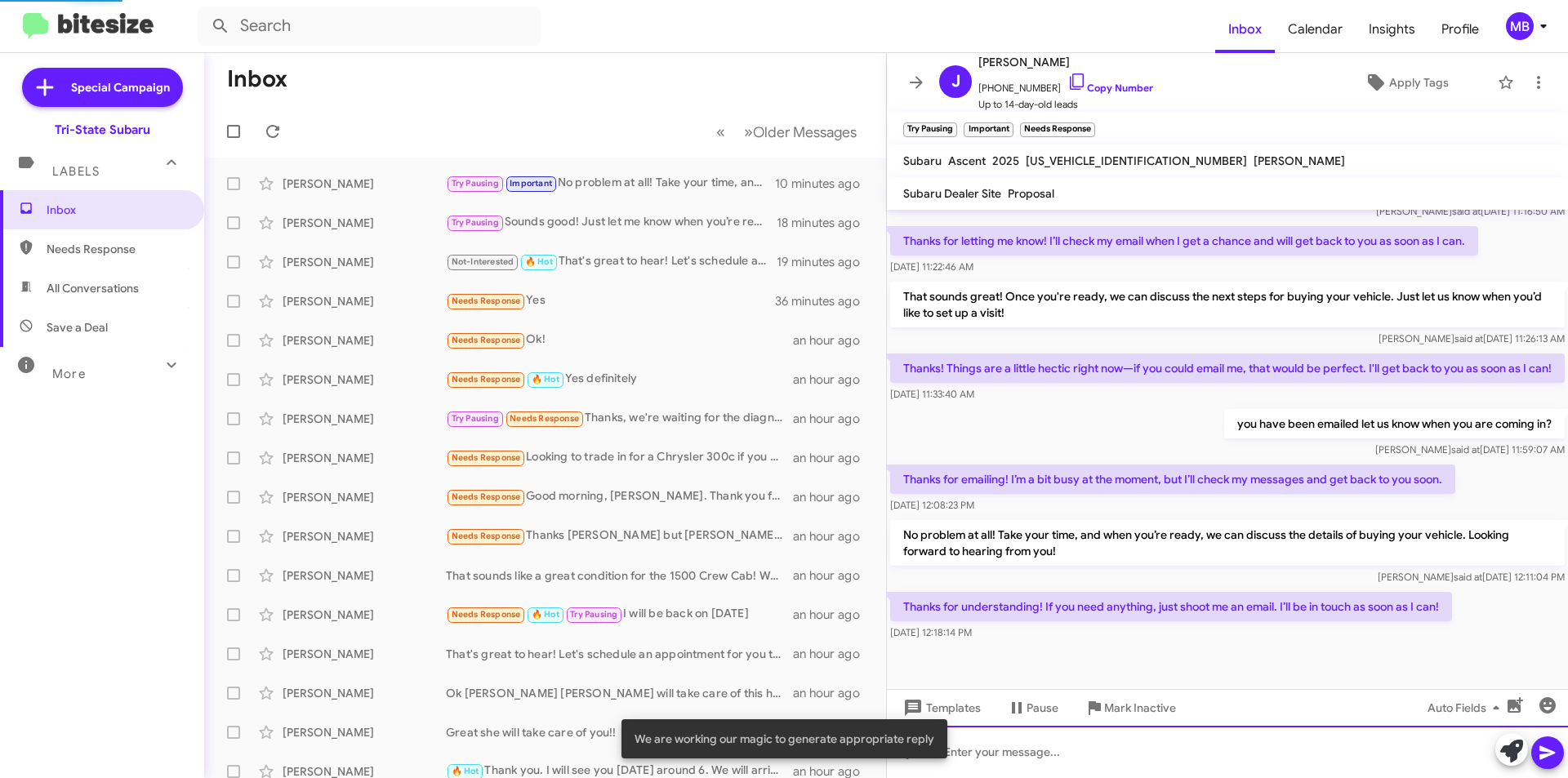
click at [1454, 762] on div at bounding box center [1228, 751] width 681 height 53
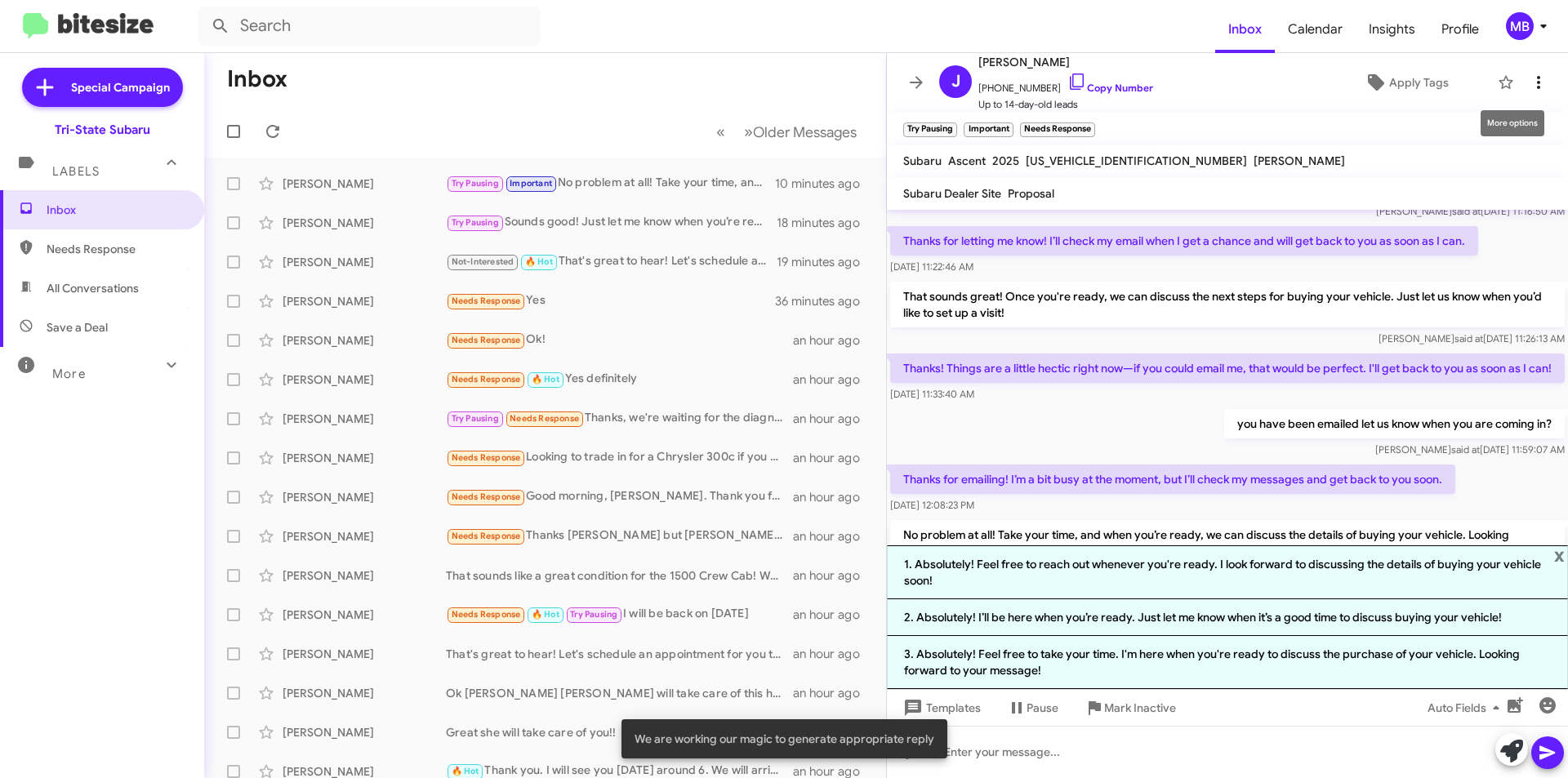
click at [1530, 82] on icon at bounding box center [1538, 82] width 19 height 19
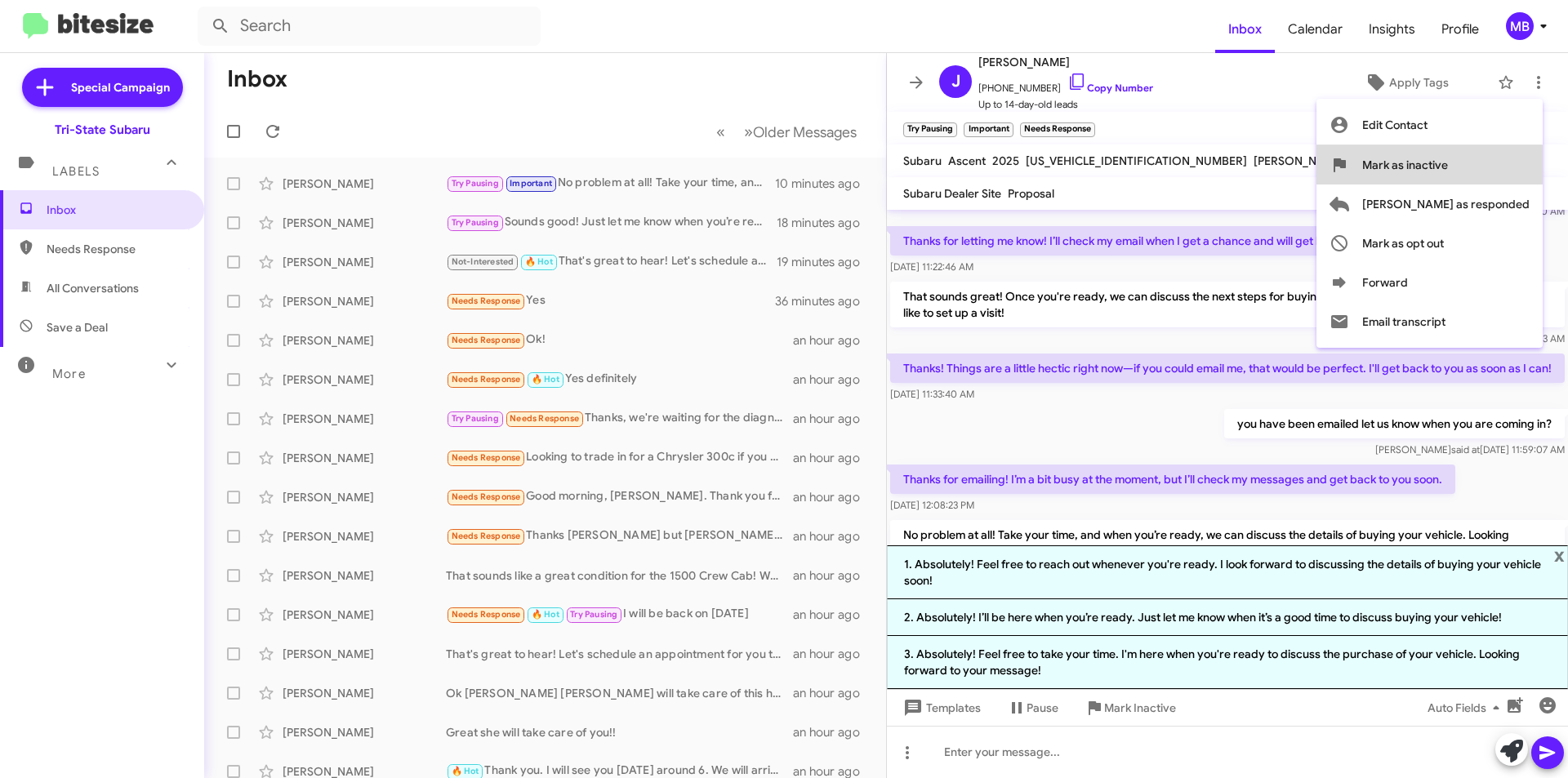
click at [1448, 168] on span "Mark as inactive" at bounding box center [1405, 164] width 86 height 39
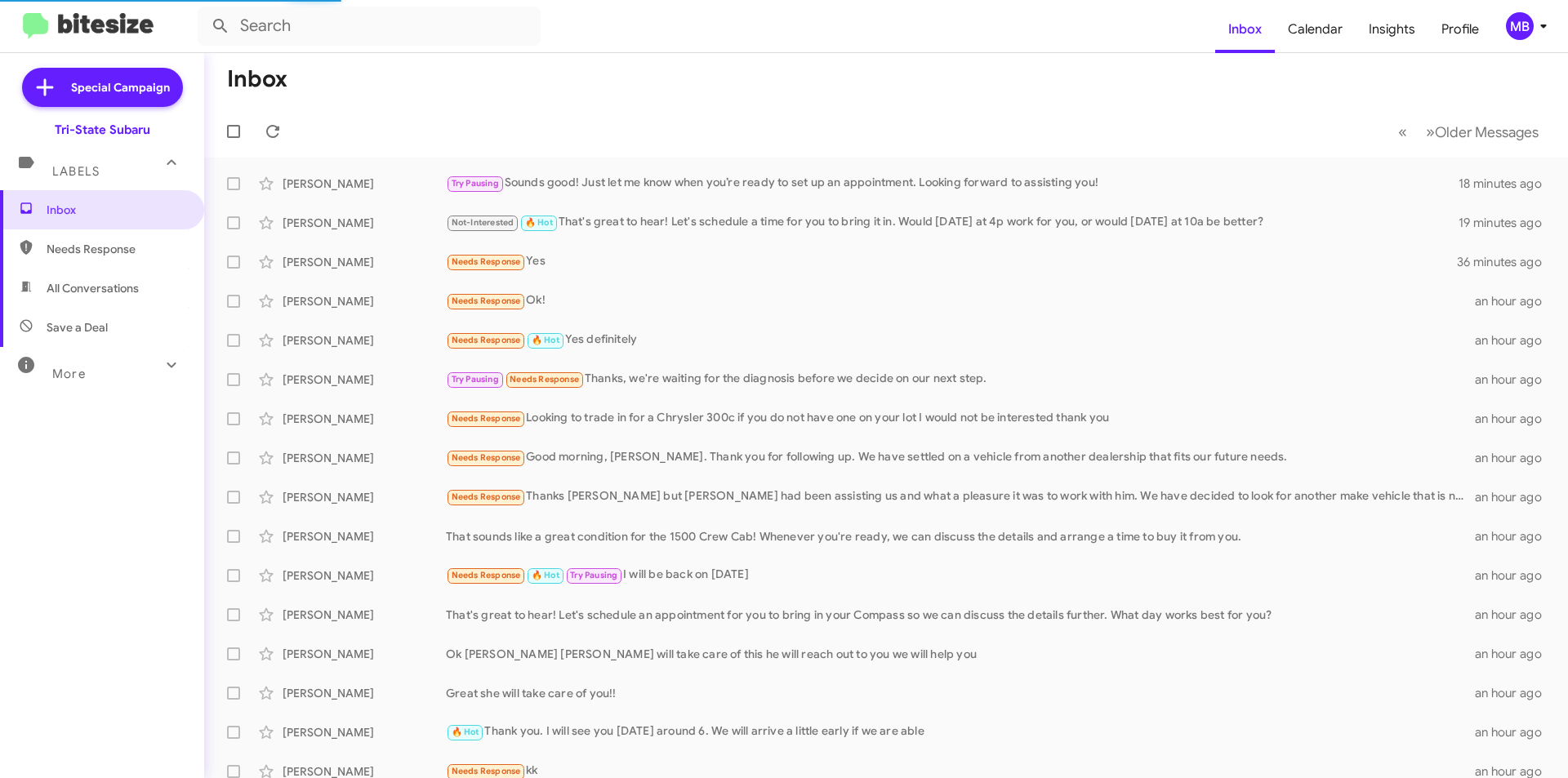
click at [105, 237] on span "Needs Response" at bounding box center [102, 249] width 204 height 39
type input "in:needs-response"
